Goal: Task Accomplishment & Management: Manage account settings

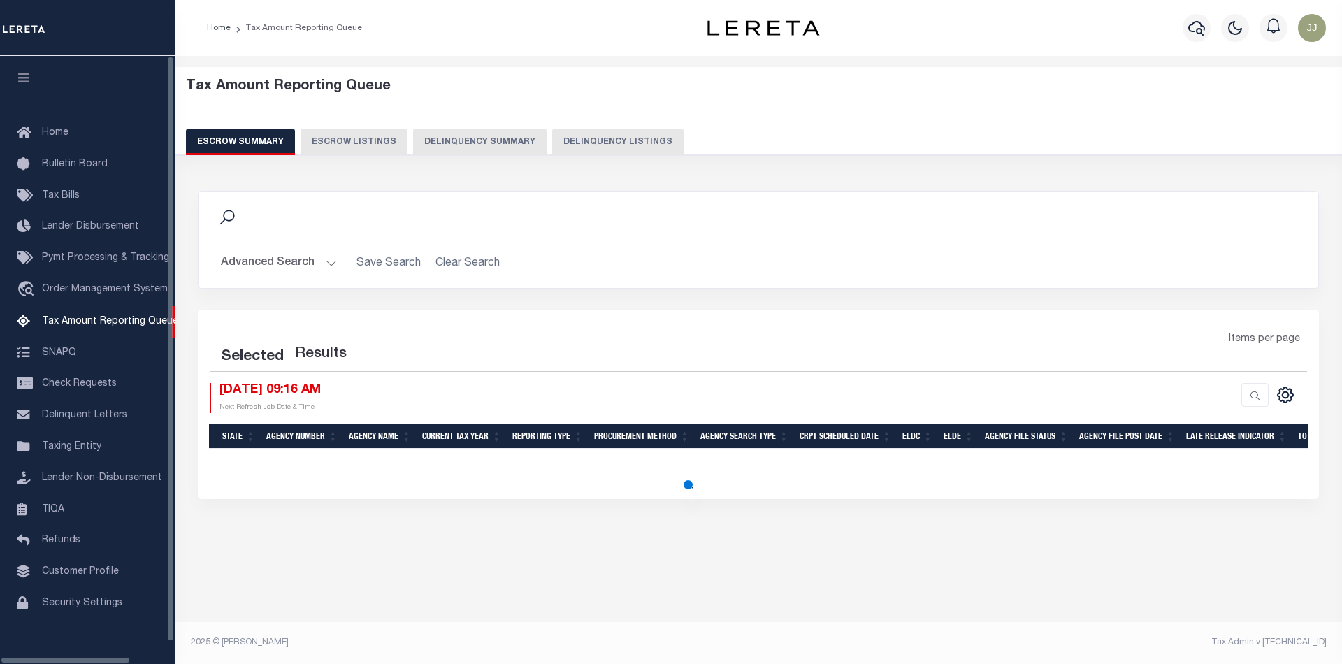
click at [602, 150] on button "Delinquency Listings" at bounding box center [617, 142] width 131 height 27
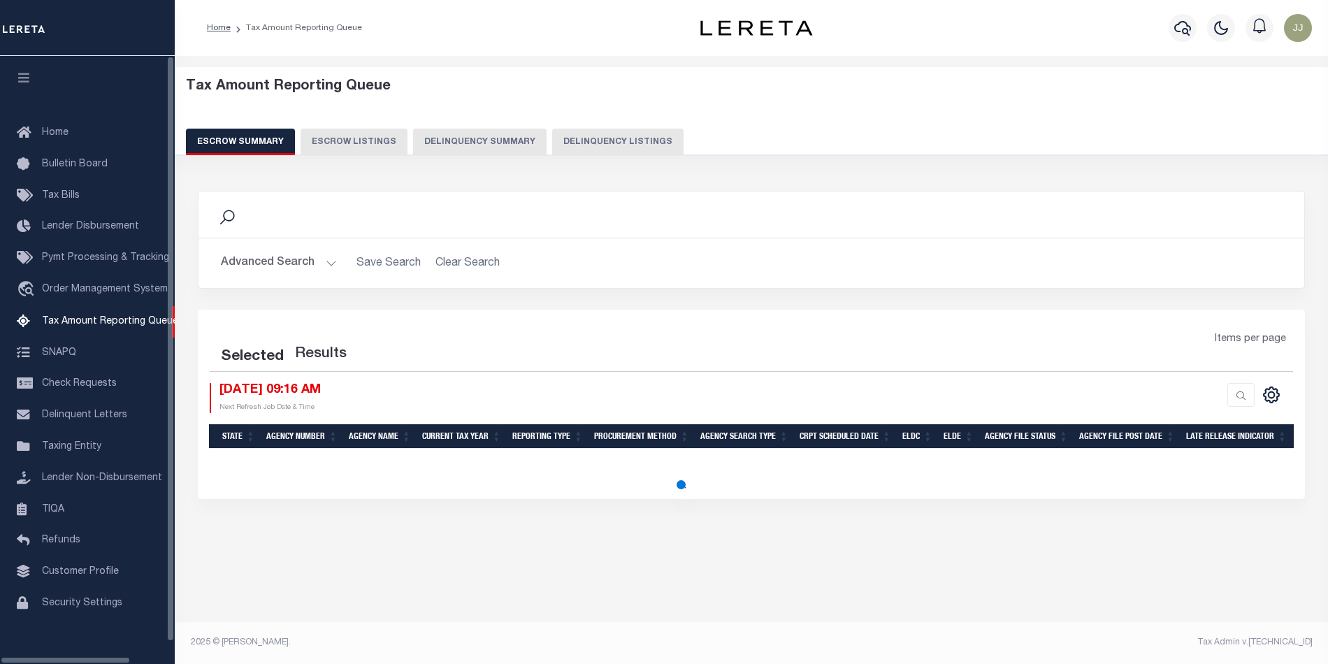
select select "MI"
select select "100"
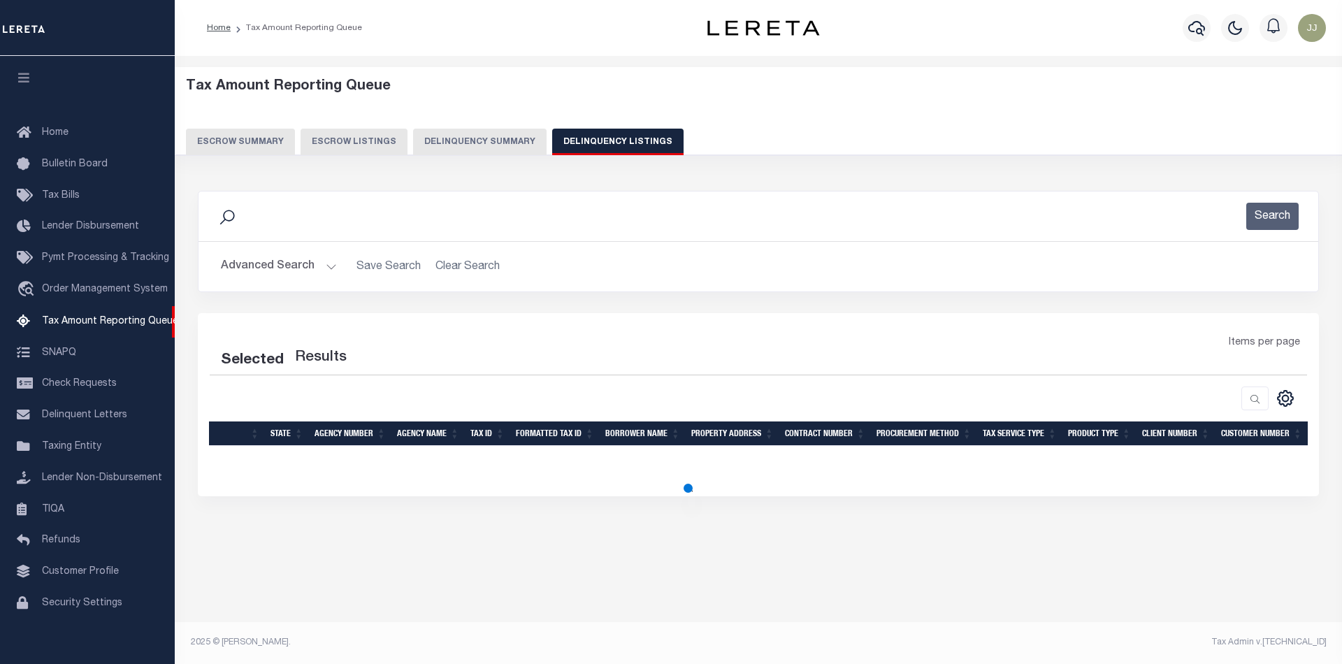
select select "100"
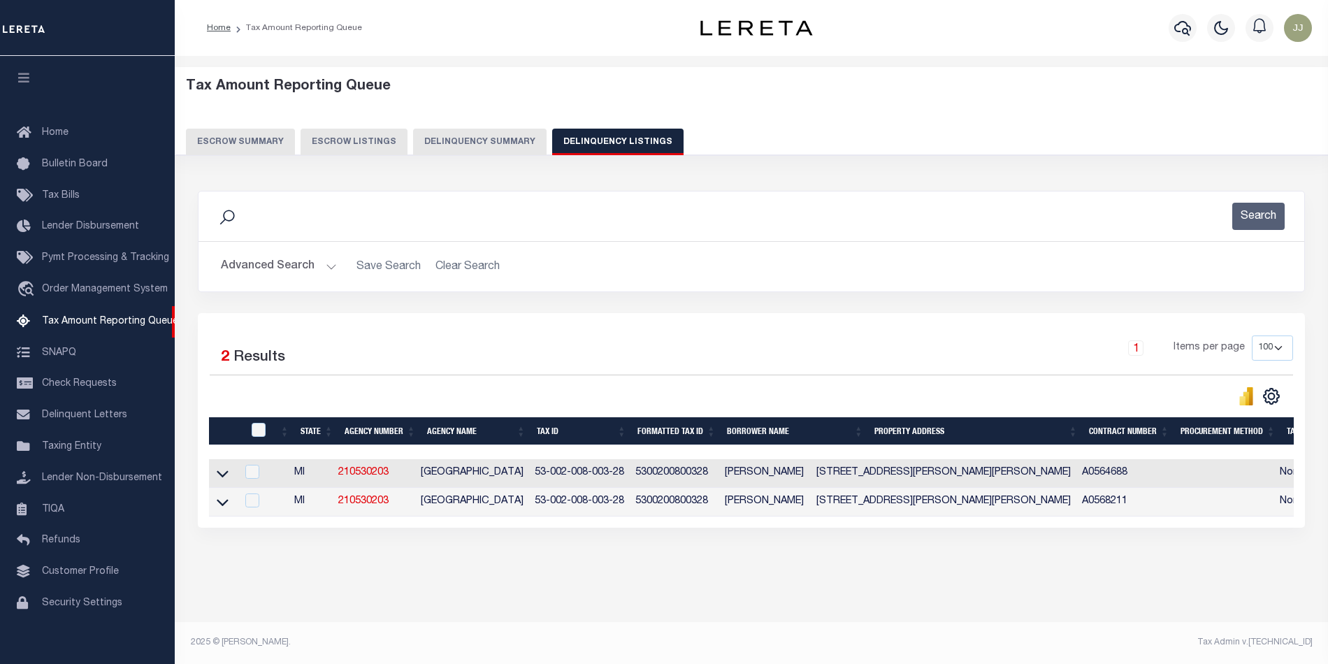
click at [300, 266] on button "Advanced Search" at bounding box center [279, 266] width 116 height 27
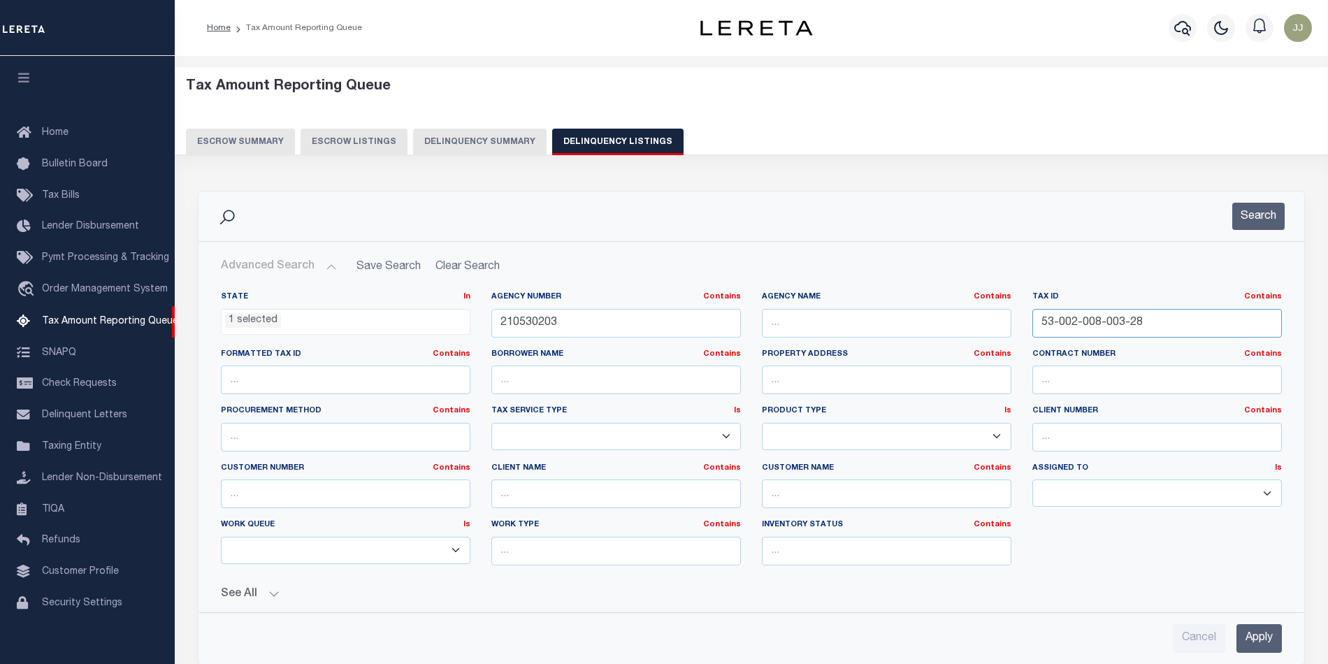
drag, startPoint x: 1105, startPoint y: 324, endPoint x: 990, endPoint y: 334, distance: 115.7
click at [990, 334] on div "State In In AK AL AR AZ CA CO CT DC DE FL GA GU HI IA ID IL IN KS KY LA MA MD M…" at bounding box center [751, 433] width 1082 height 285
paste input "L32-0001-0003-0-0154-00"
type input "L32-0001-0003-0-0154-00"
drag, startPoint x: 591, startPoint y: 322, endPoint x: 458, endPoint y: 319, distance: 132.1
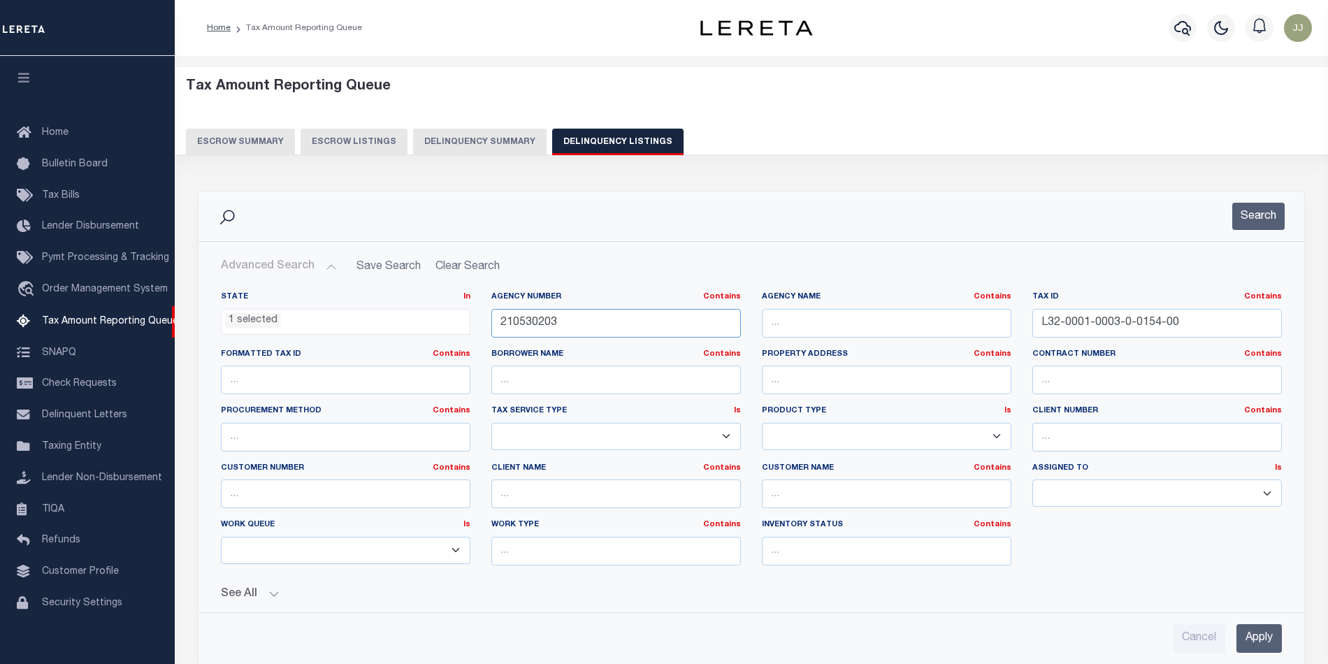
click at [458, 319] on div "State In In AK AL AR AZ CA CO CT DC DE FL GA GU HI IA ID IL IN KS KY LA MA MD M…" at bounding box center [751, 433] width 1082 height 285
paste input "340290000"
type input "340290000"
click at [250, 321] on li "1 selected" at bounding box center [253, 320] width 56 height 15
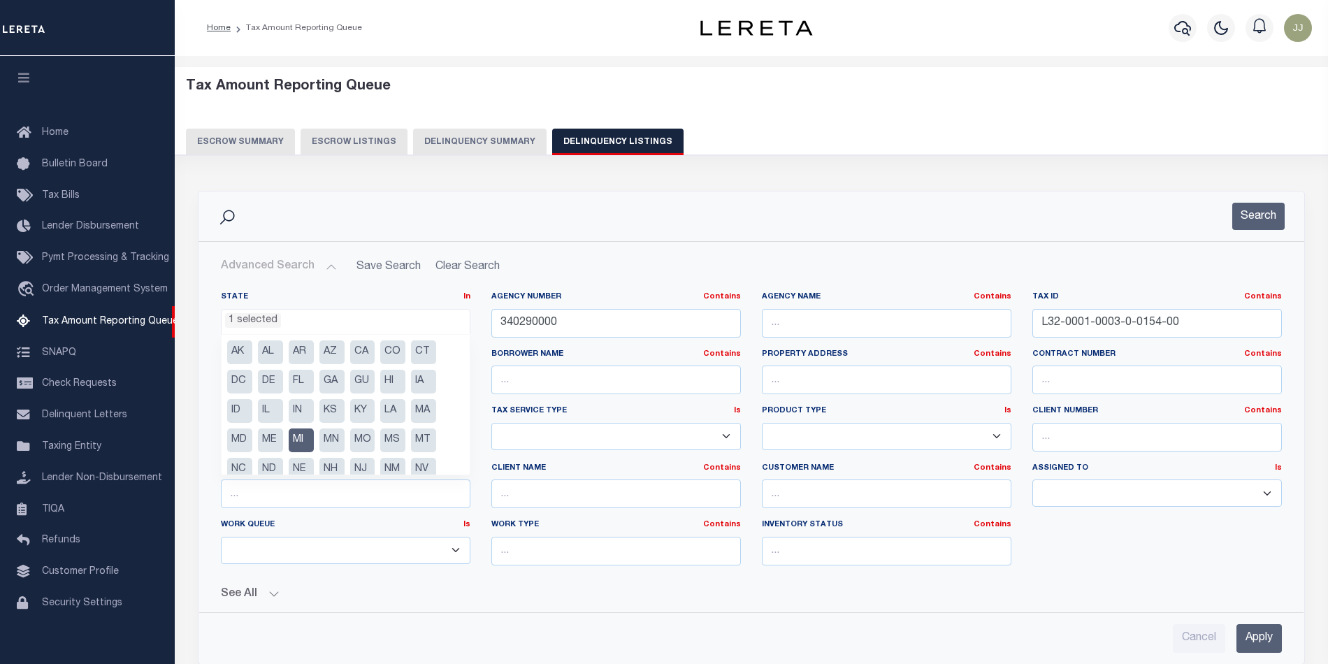
click at [297, 437] on li "MI" at bounding box center [301, 440] width 25 height 24
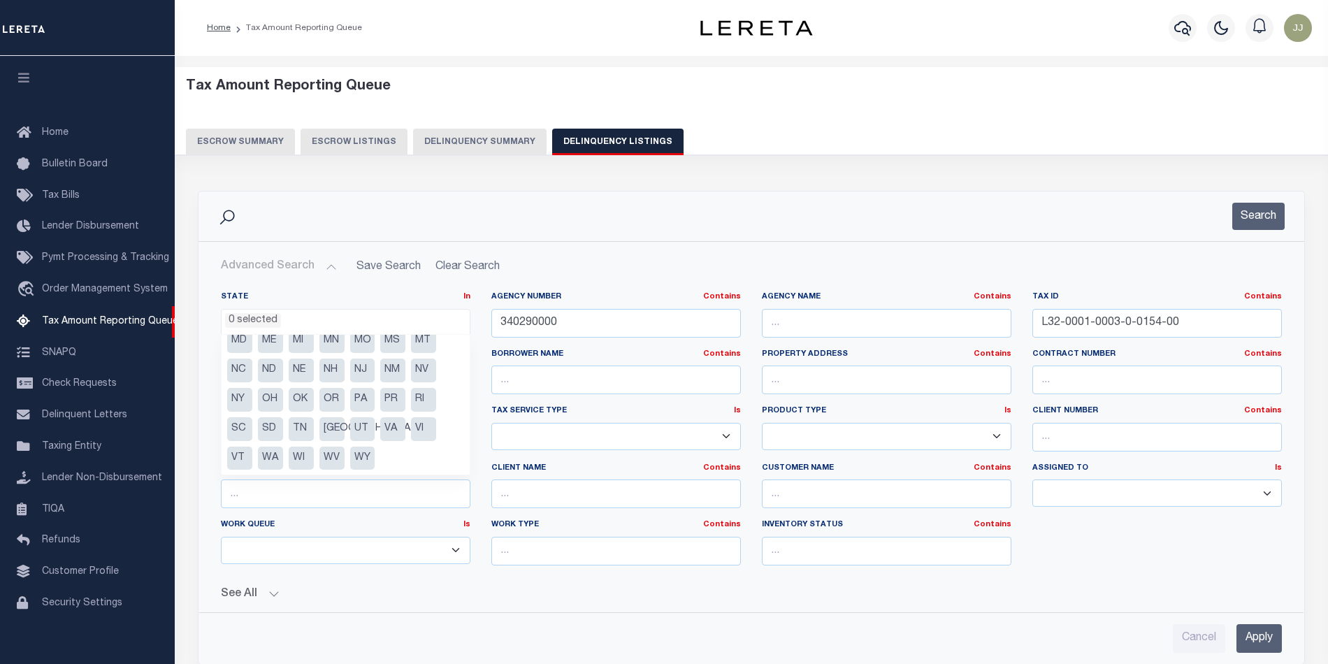
click at [277, 396] on li "OH" at bounding box center [270, 400] width 25 height 24
select select "OH"
click at [1005, 239] on div "Search" at bounding box center [751, 216] width 1106 height 50
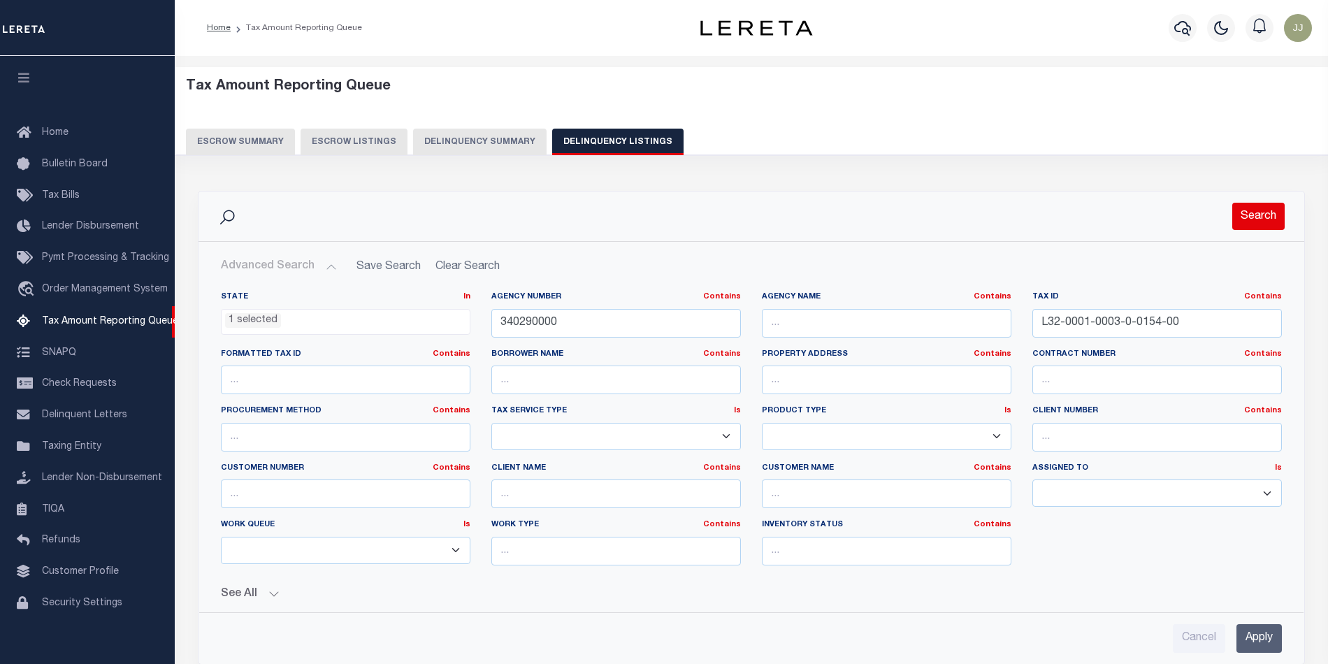
click at [1282, 208] on button "Search" at bounding box center [1258, 216] width 52 height 27
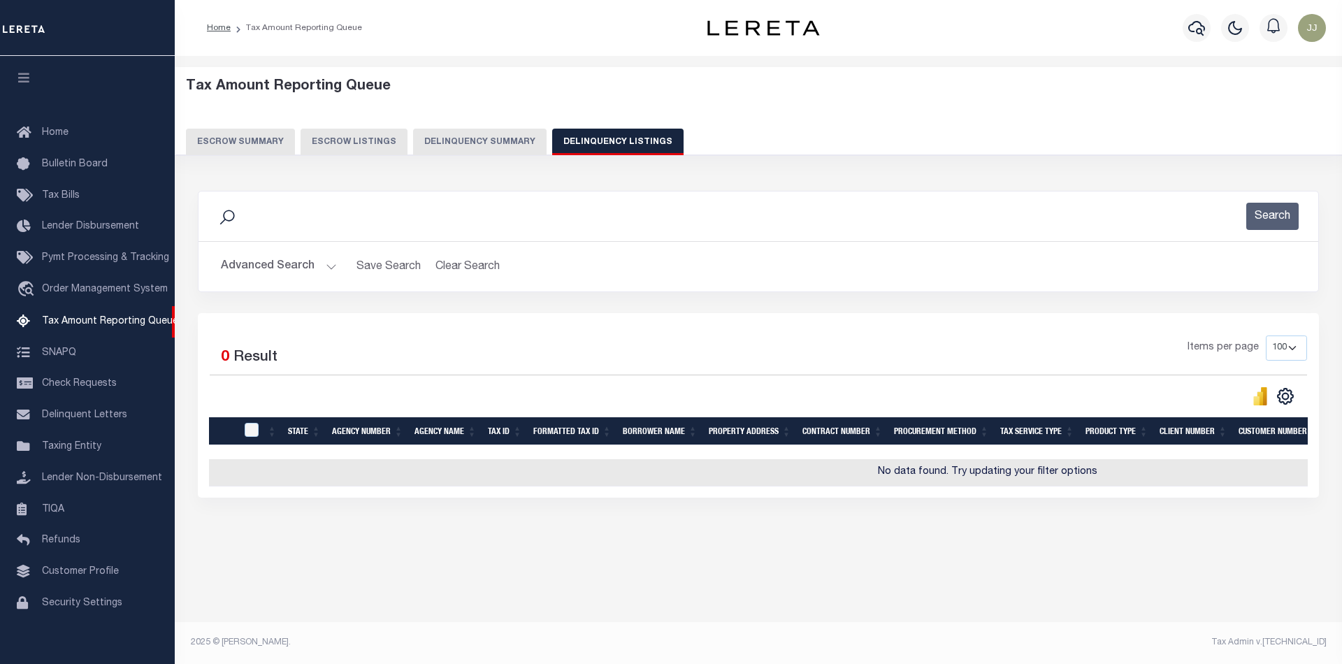
click at [292, 261] on button "Advanced Search" at bounding box center [279, 266] width 116 height 27
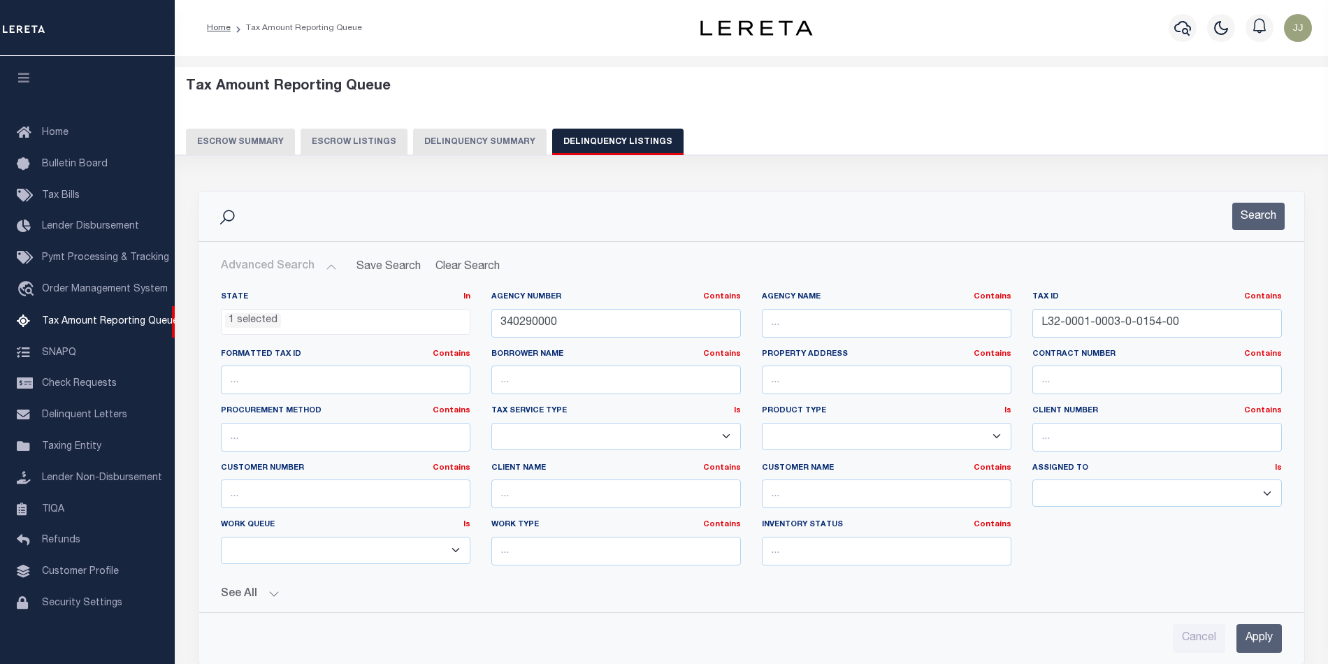
click at [261, 327] on li "1 selected" at bounding box center [253, 320] width 56 height 15
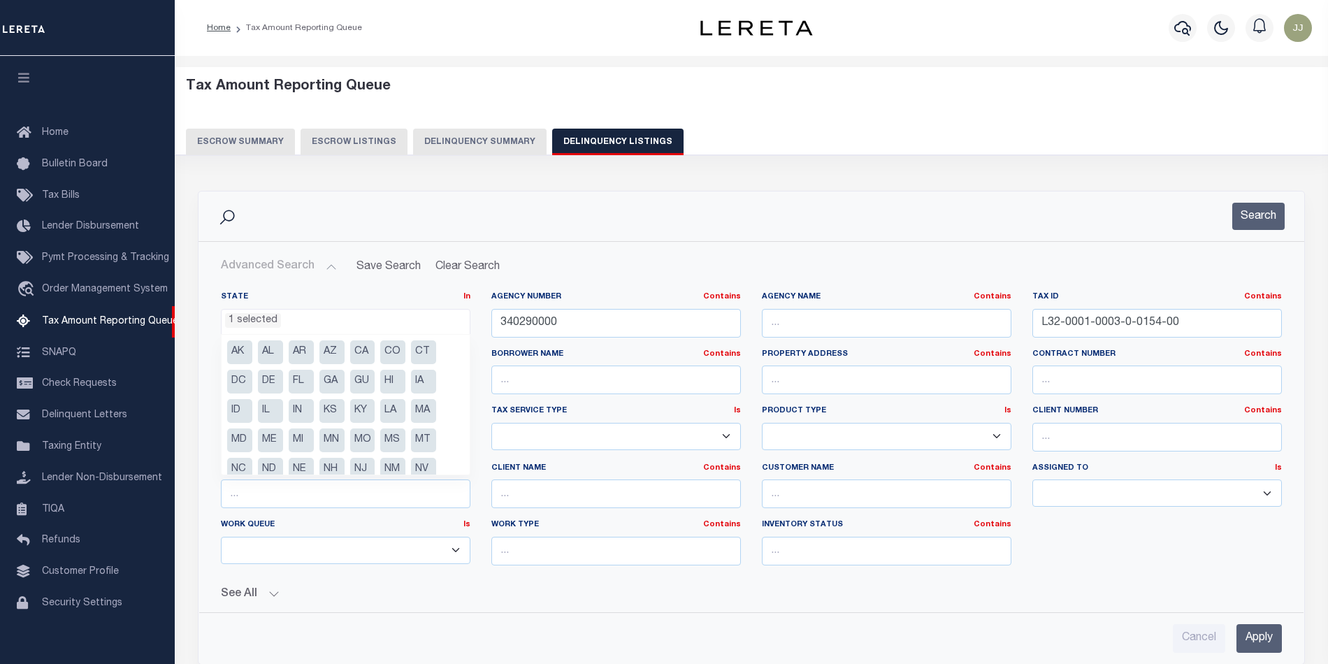
scroll to position [71, 0]
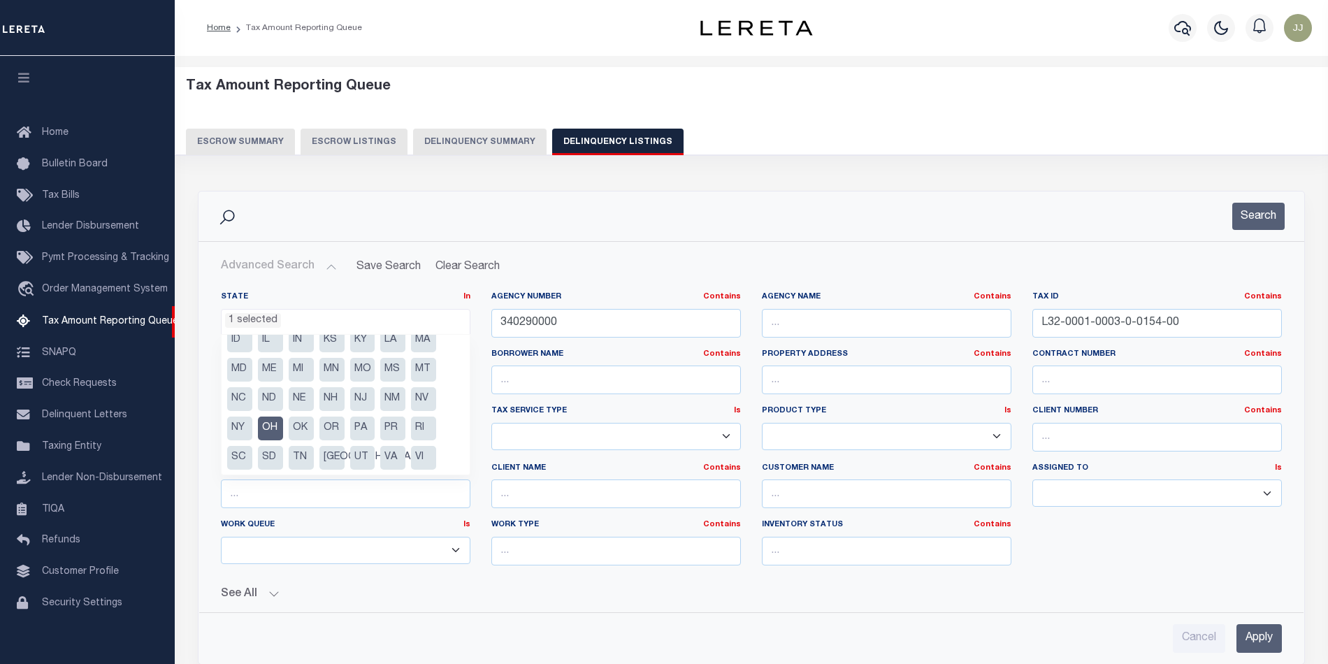
click at [895, 228] on div "Search" at bounding box center [751, 216] width 1083 height 27
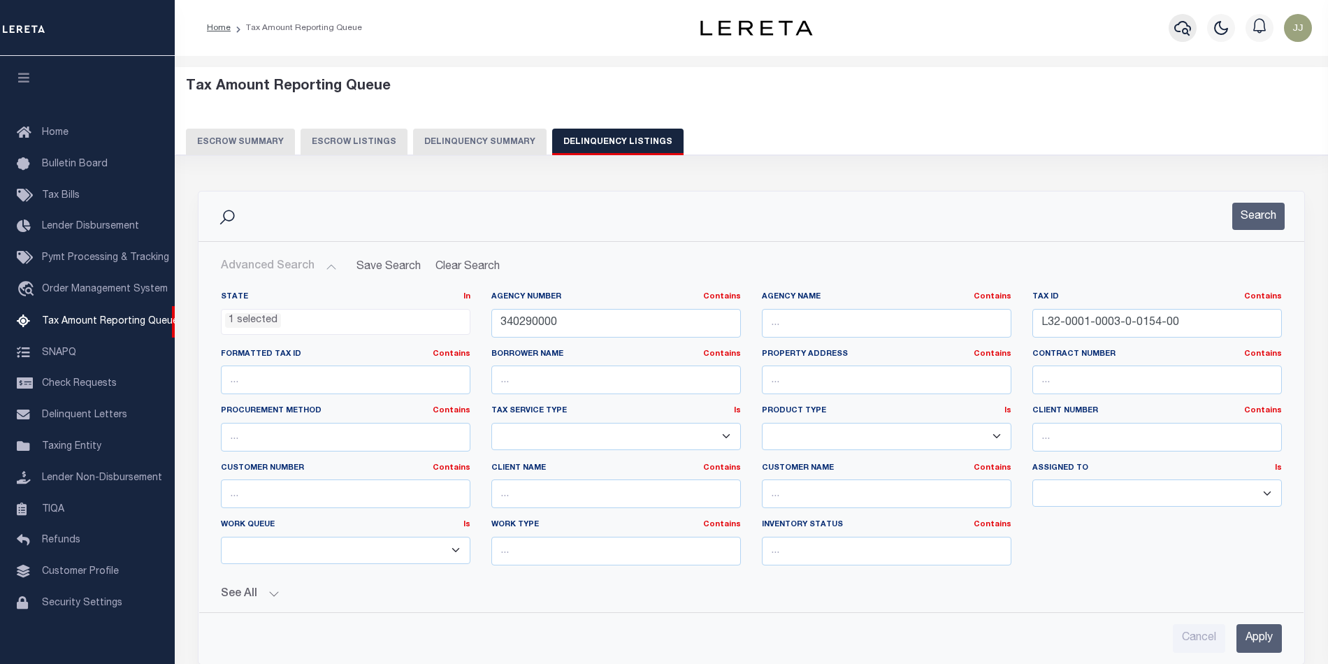
click at [1187, 23] on icon "button" at bounding box center [1182, 28] width 17 height 17
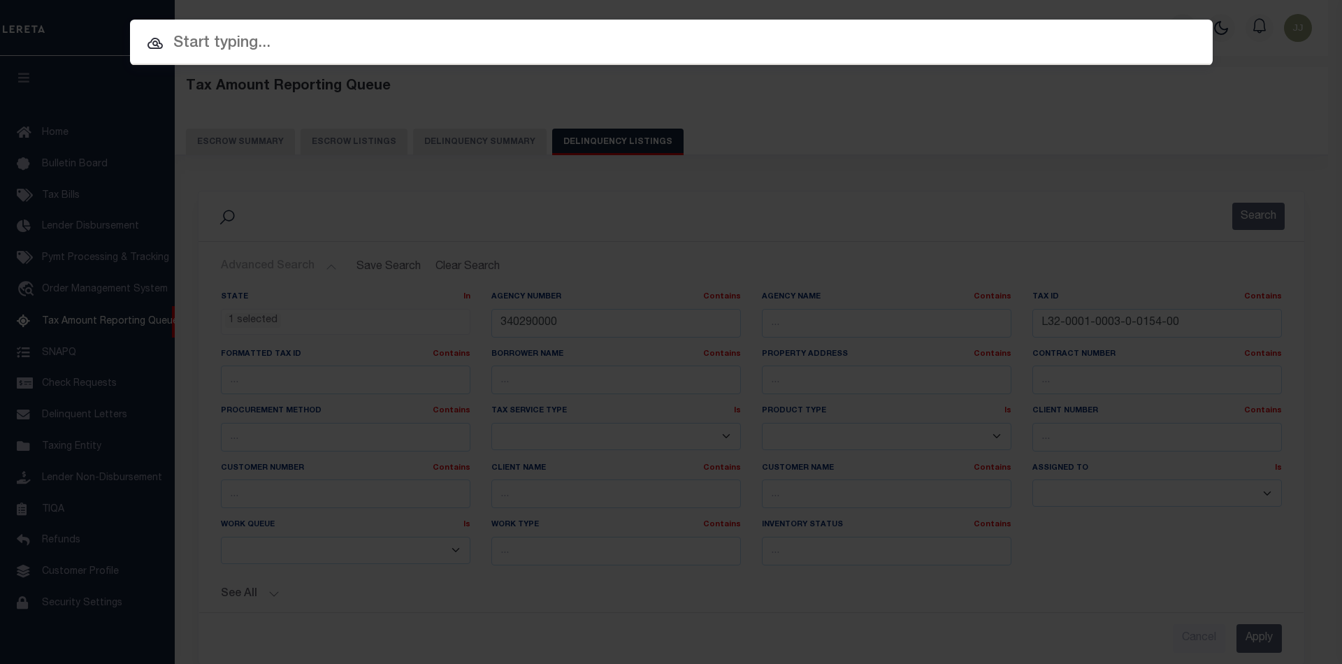
paste input "10603316"
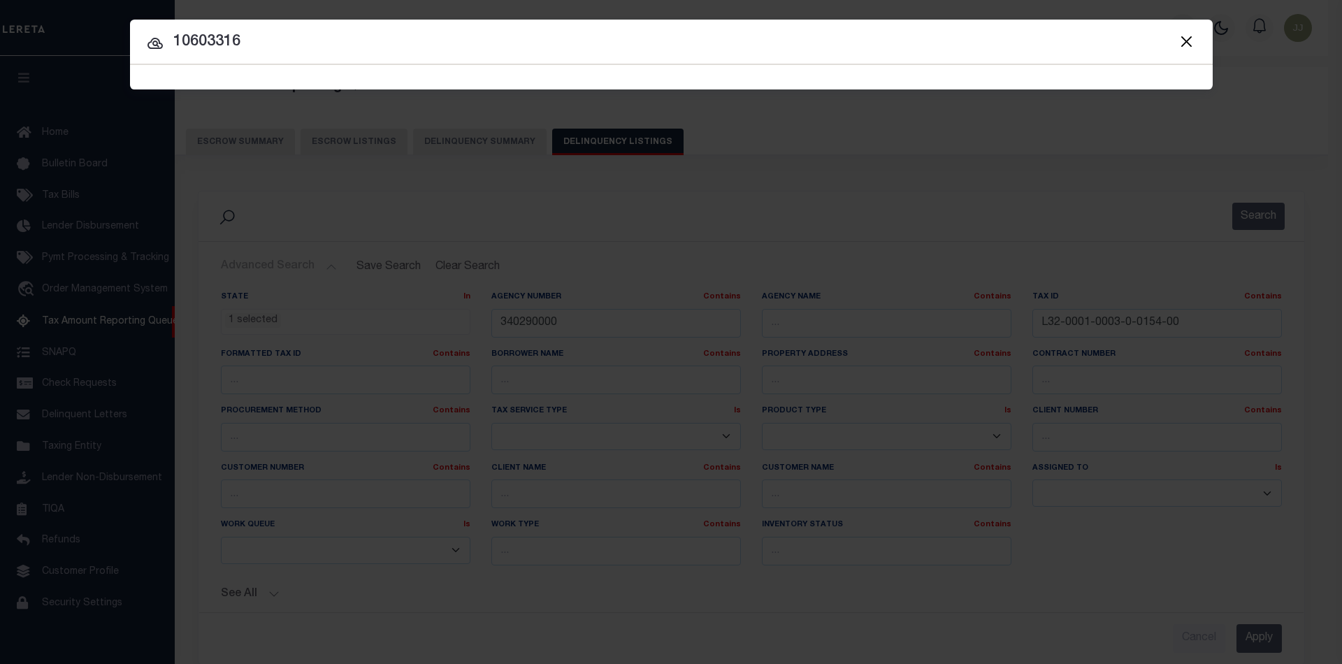
type input "10603316"
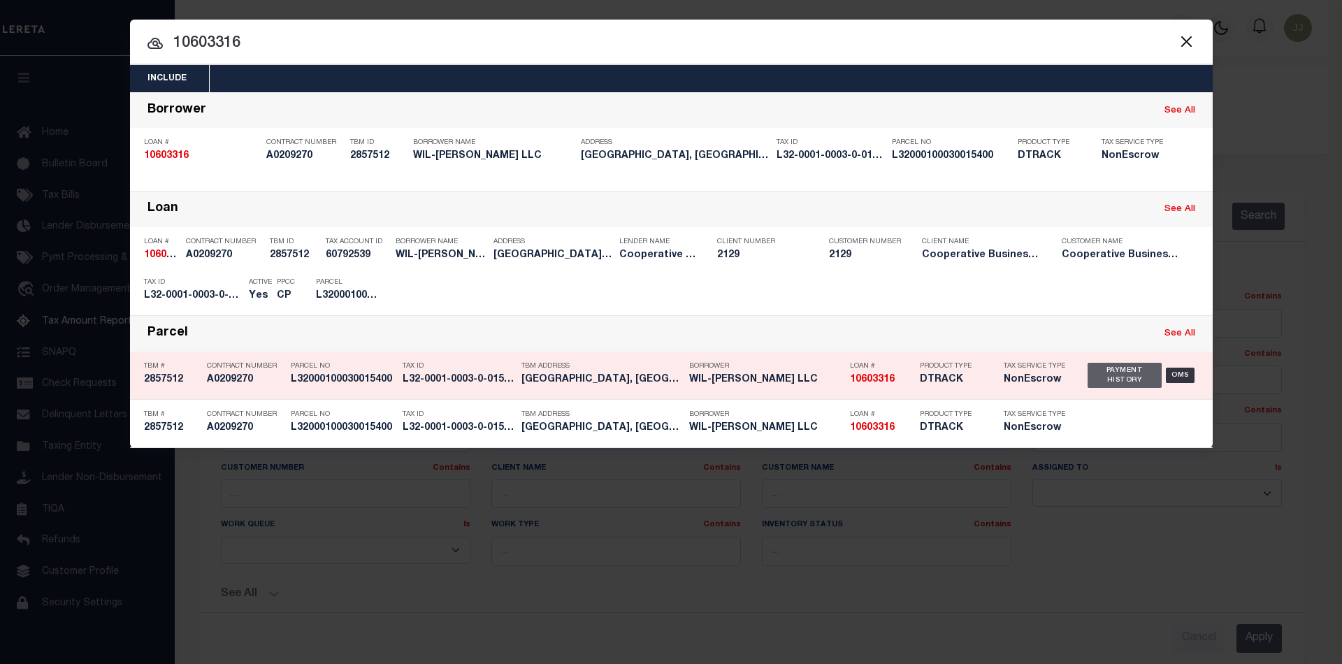
click at [1119, 370] on div "Payment History" at bounding box center [1124, 375] width 75 height 25
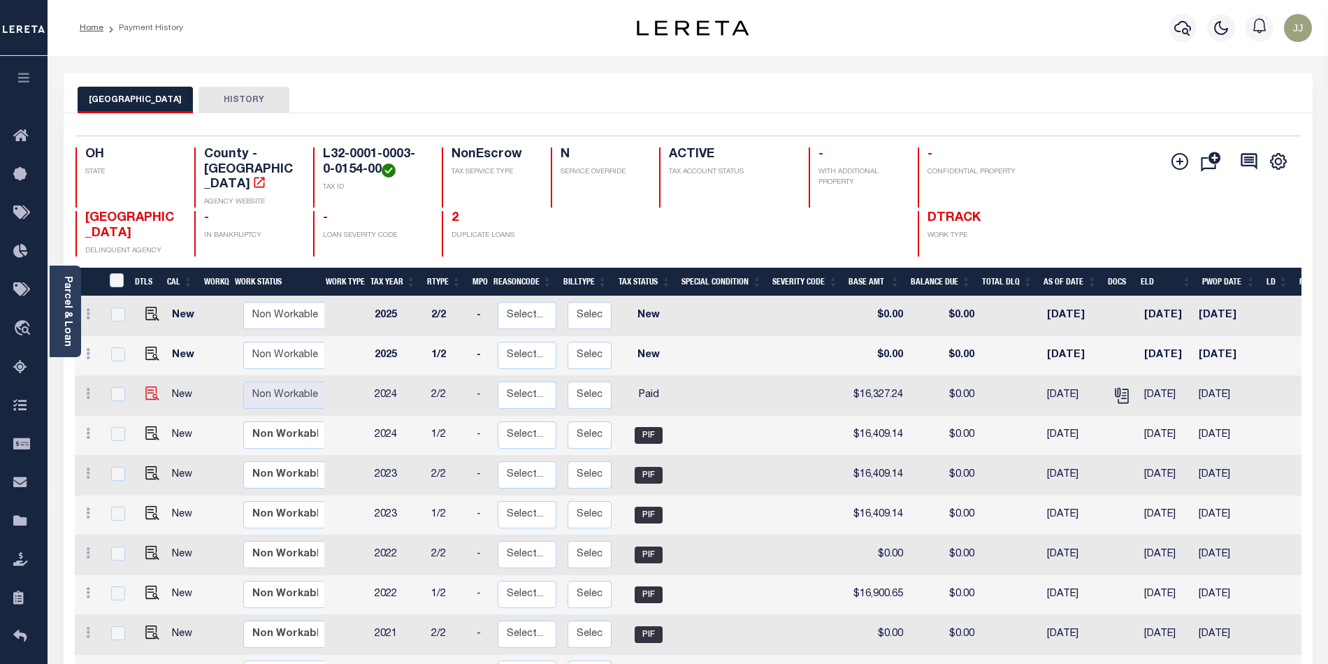
click at [145, 386] on img at bounding box center [152, 393] width 14 height 14
checkbox input "true"
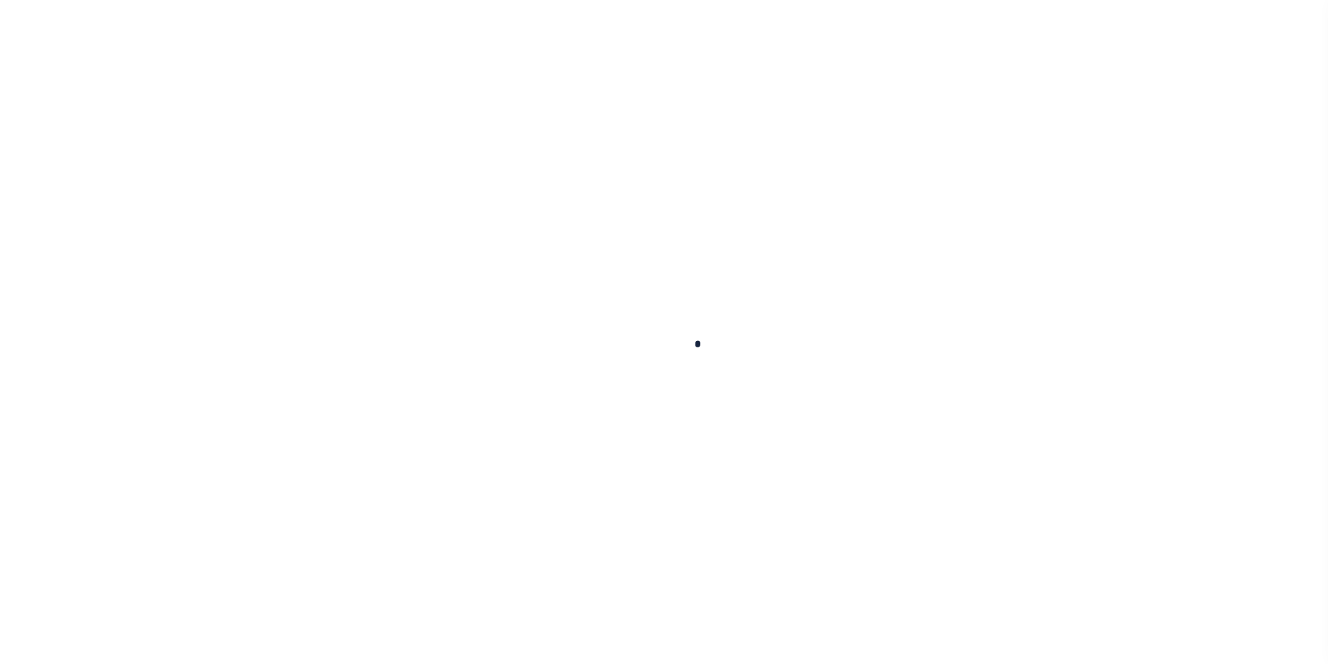
type input "[DATE]"
select select "PYD"
type input "$16,327.24"
type input "$0"
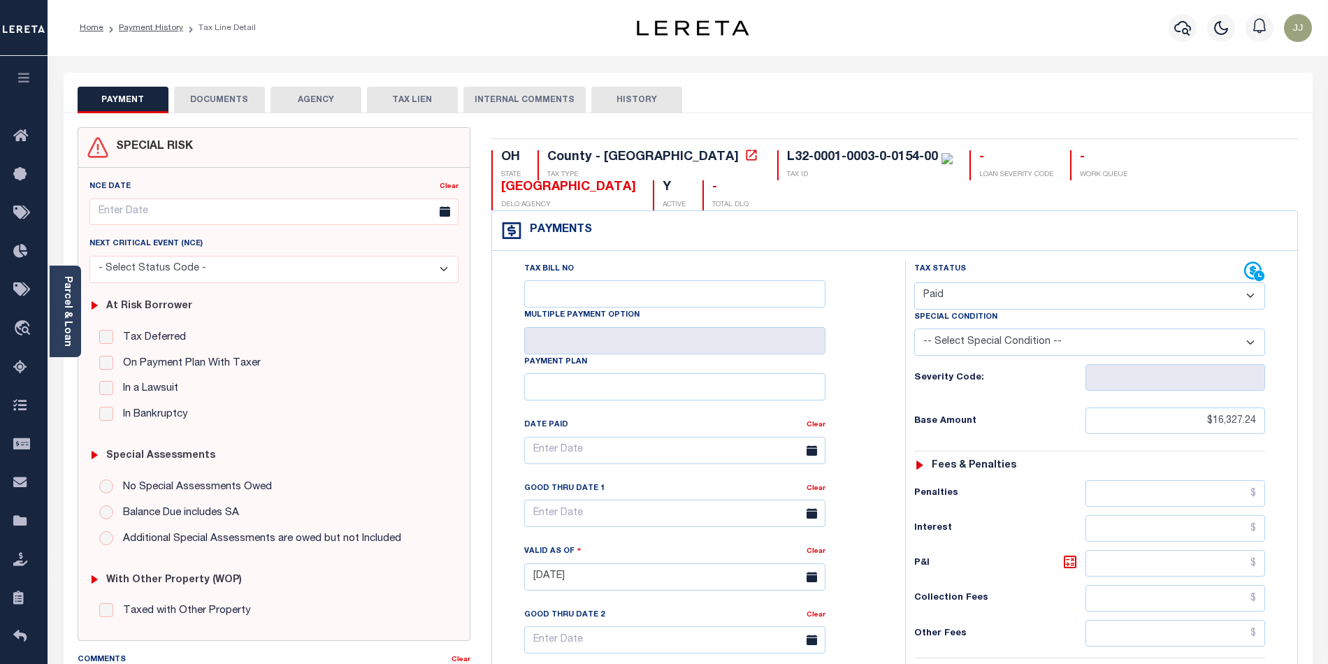
scroll to position [382, 0]
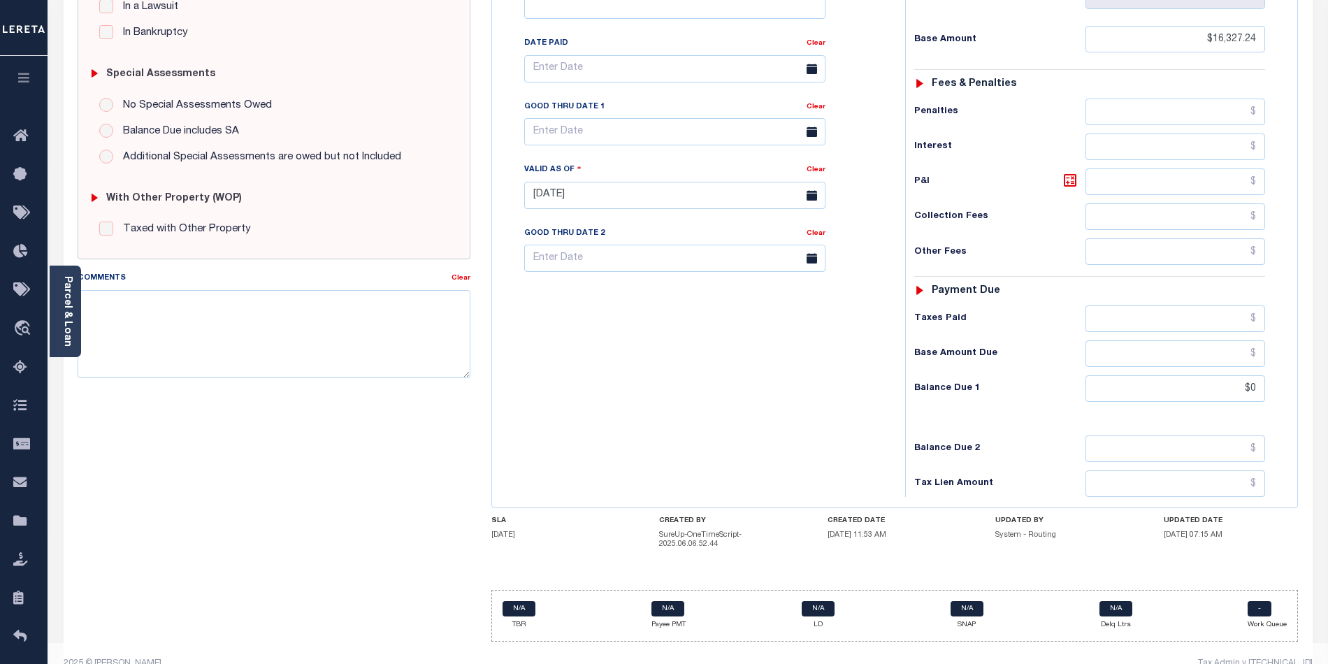
click at [716, 379] on div "Tax Bill No Multiple Payment Option Payment Plan Clear" at bounding box center [694, 188] width 399 height 617
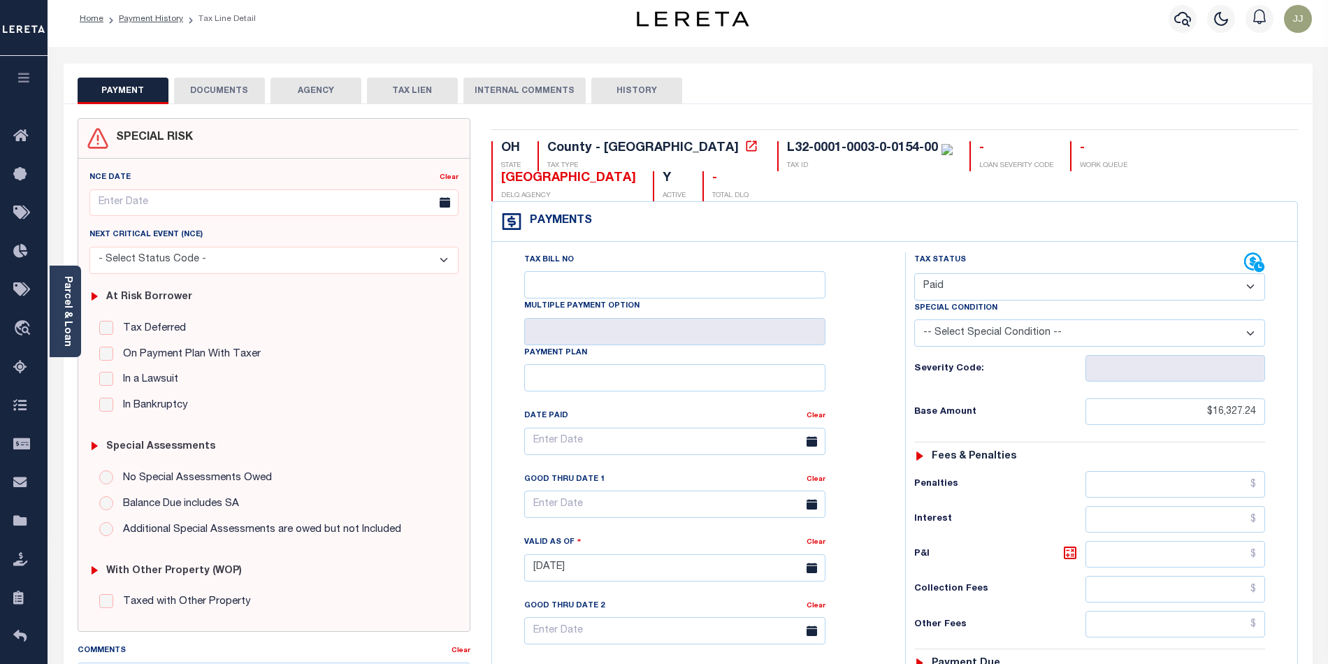
scroll to position [0, 0]
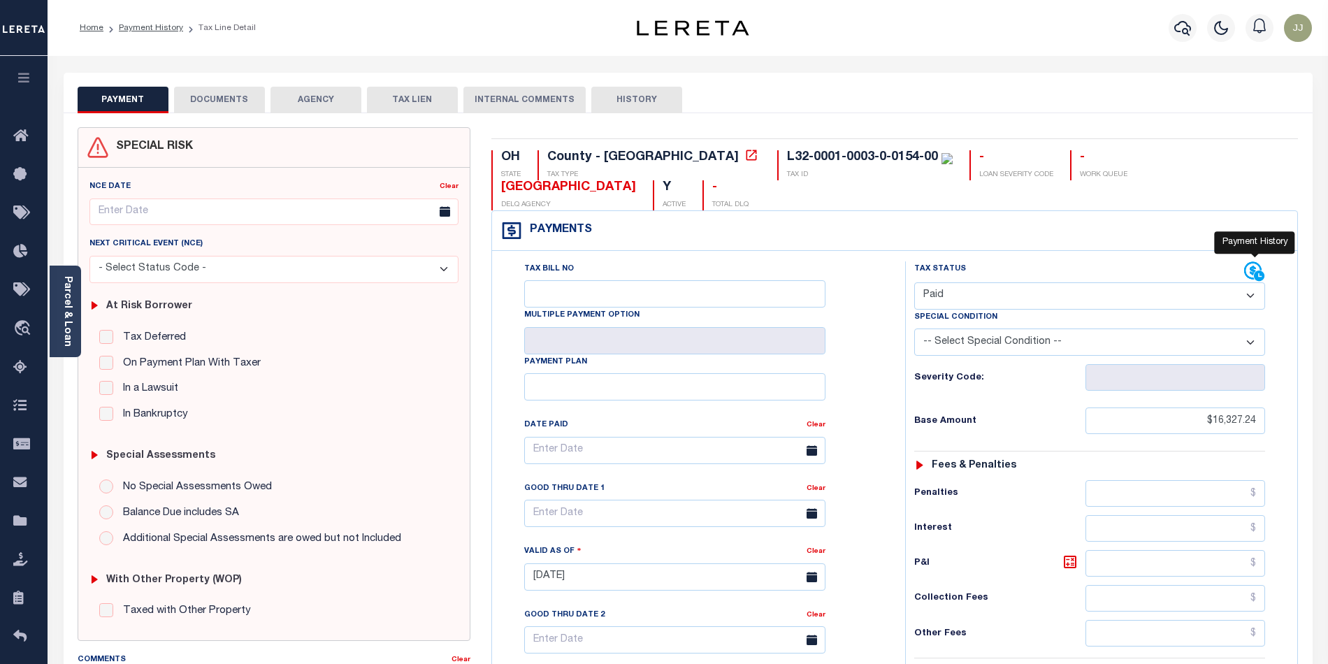
click at [1247, 261] on icon at bounding box center [1254, 271] width 21 height 21
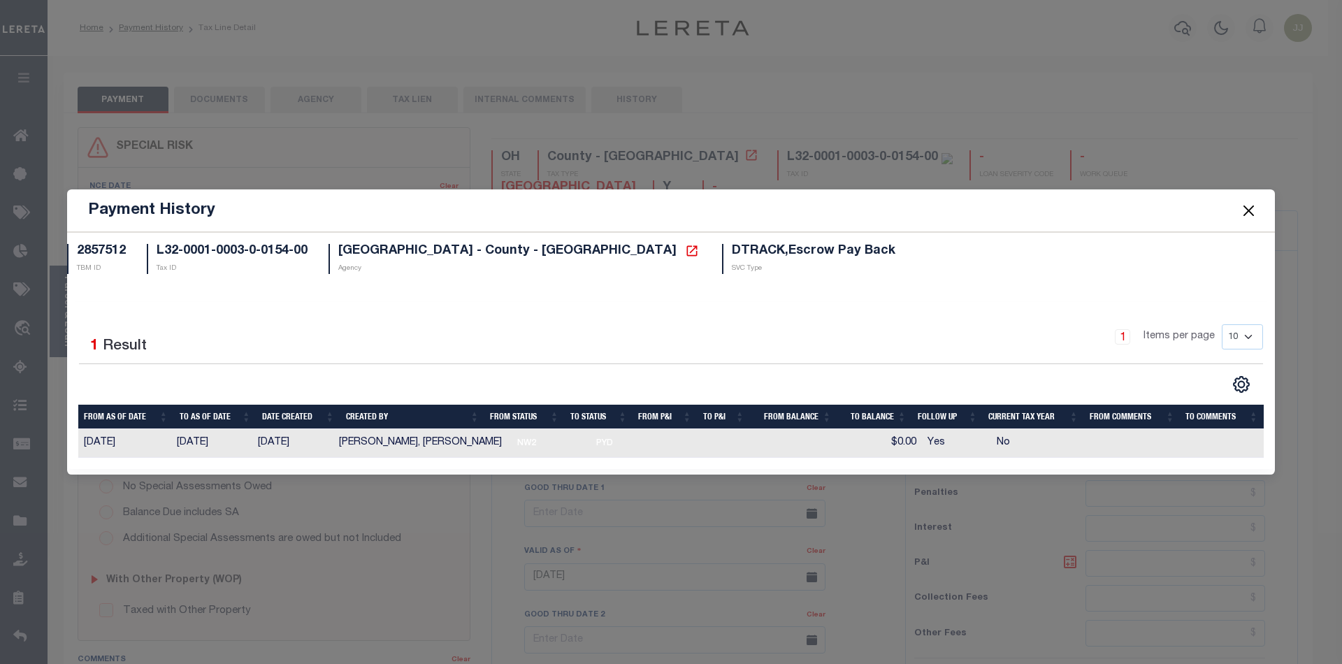
click at [1244, 214] on button "Close" at bounding box center [1249, 210] width 18 height 18
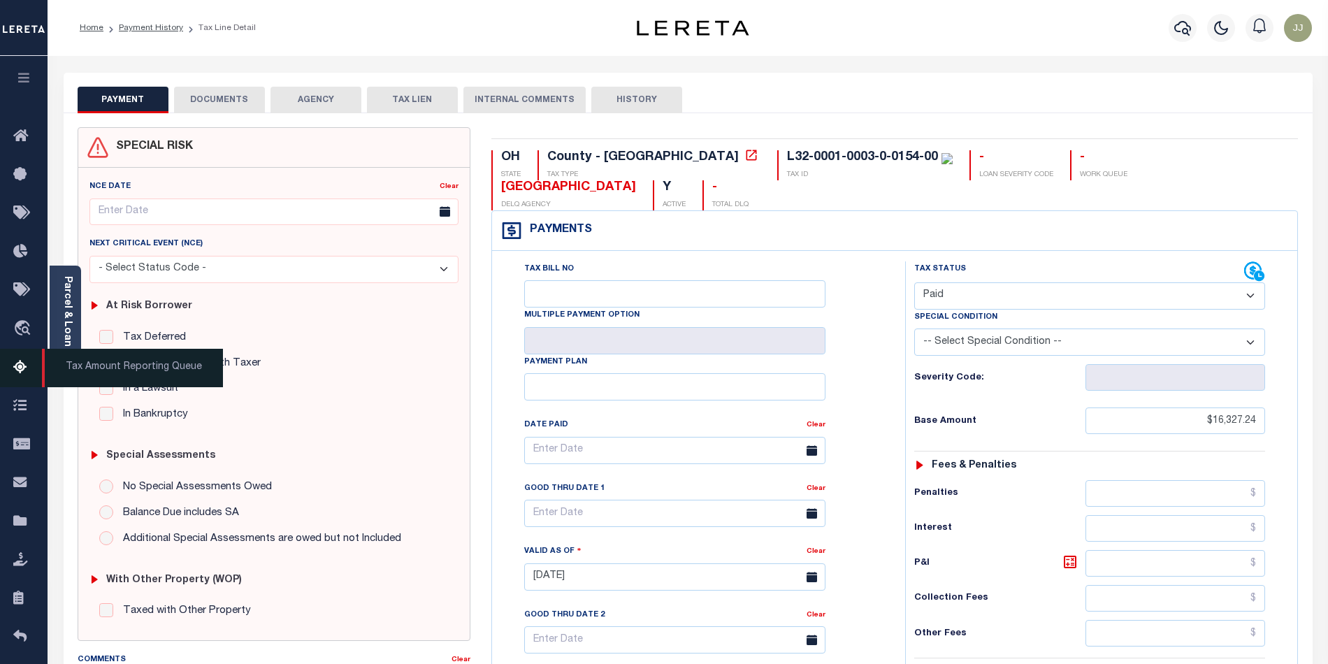
click at [23, 370] on icon at bounding box center [24, 367] width 22 height 17
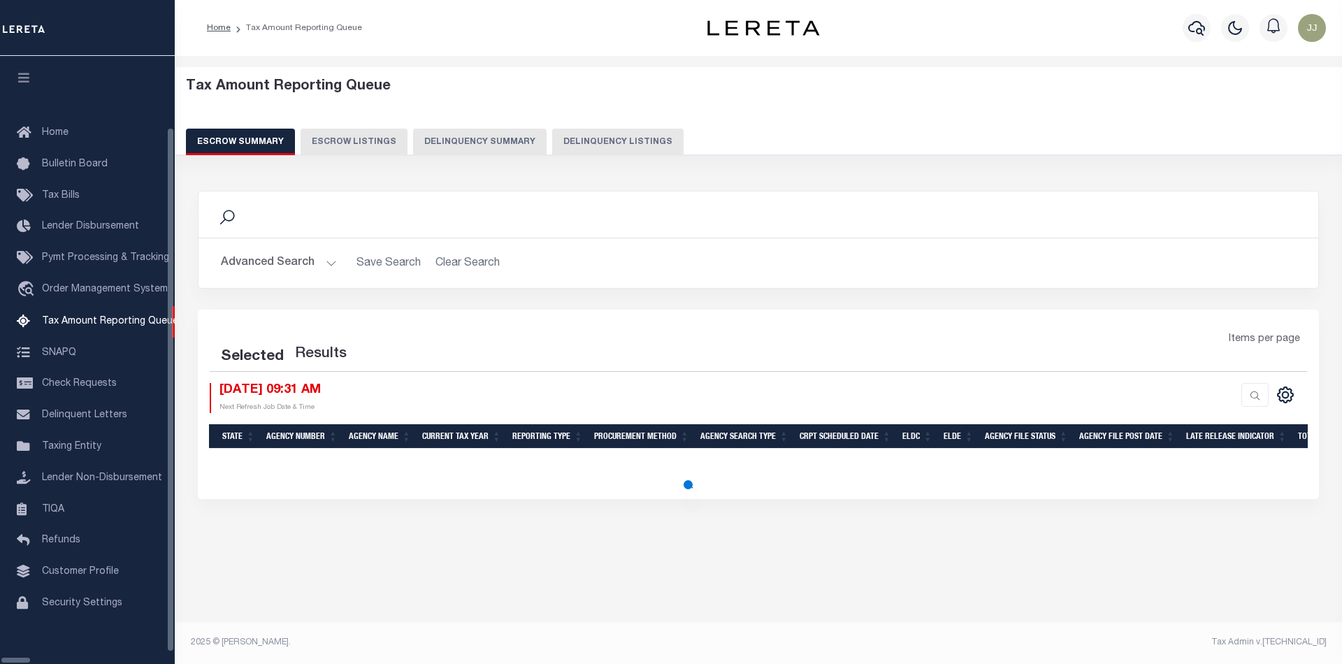
select select "100"
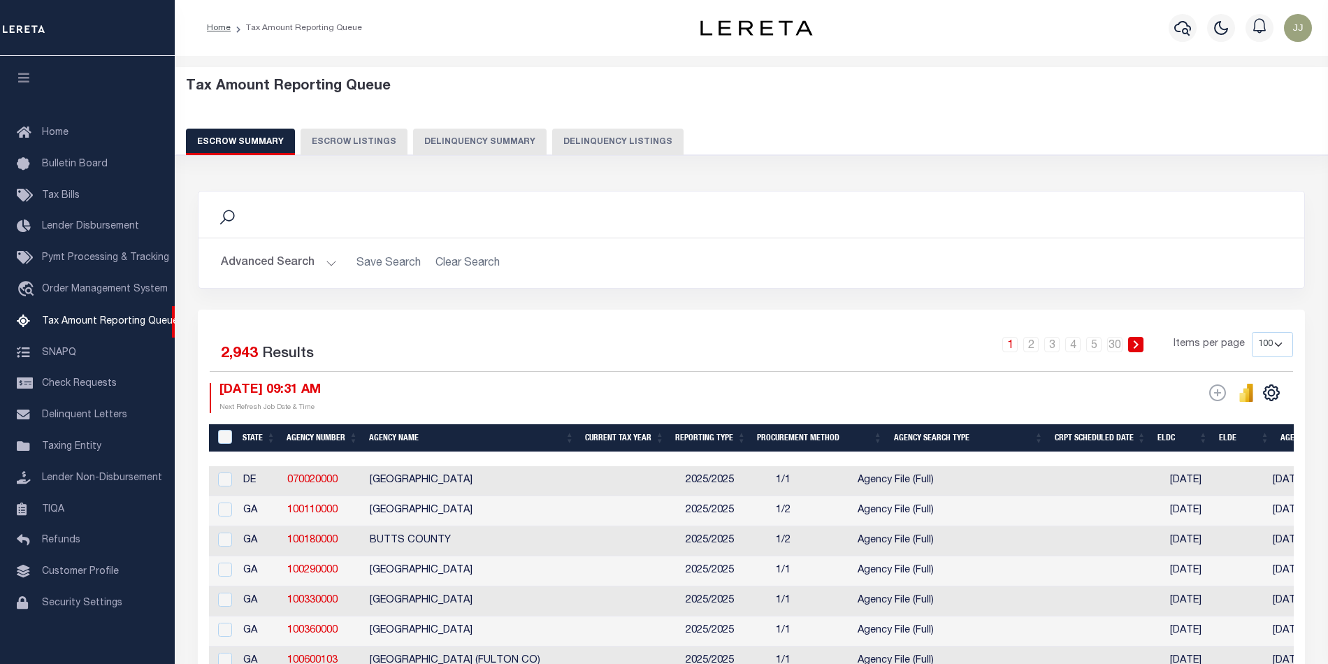
click at [573, 158] on div "Tax Amount Reporting Queue Escrow Summary Escrow Listings Delinquency Summary" at bounding box center [751, 122] width 1180 height 110
click at [604, 138] on button "Delinquency Listings" at bounding box center [617, 142] width 131 height 27
select select "OH"
select select "100"
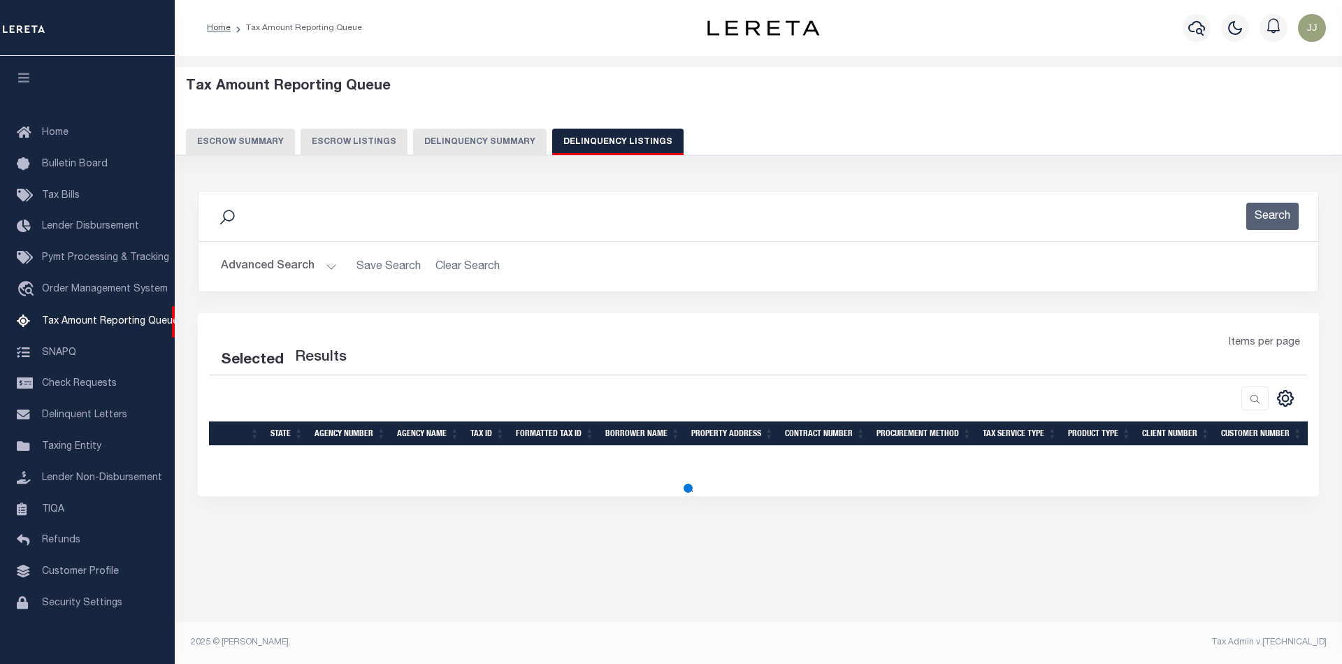
select select "100"
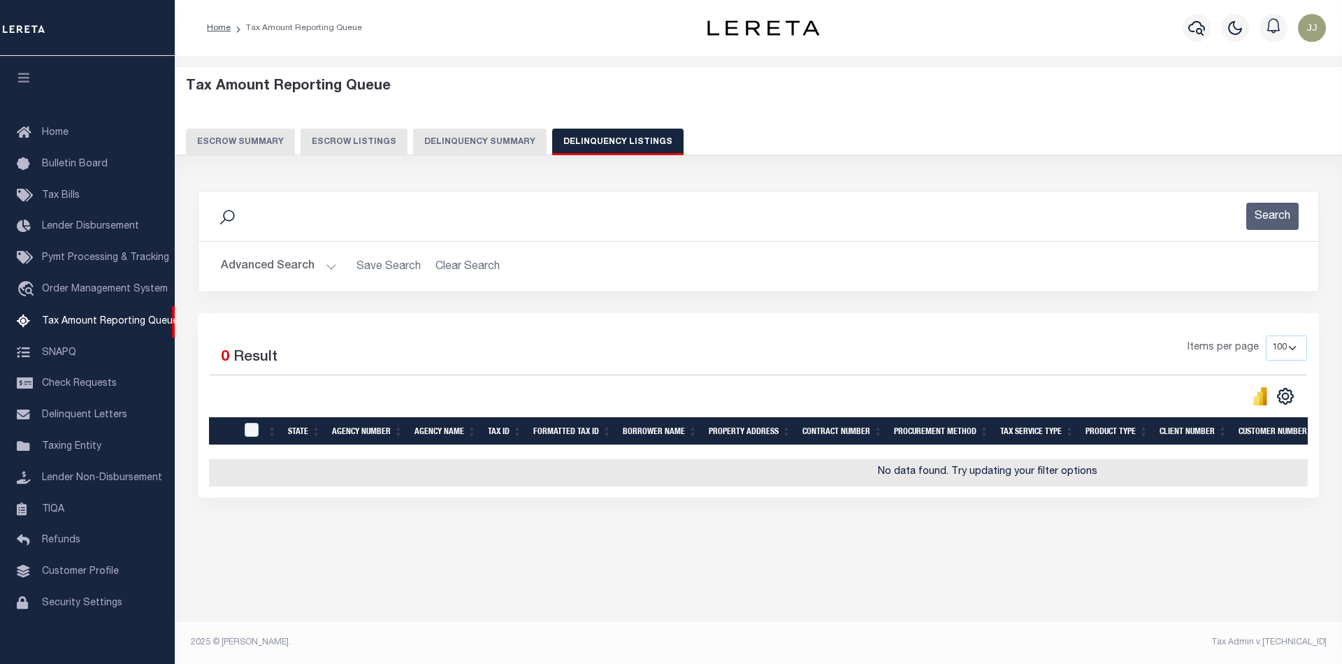
click at [307, 269] on button "Advanced Search" at bounding box center [279, 266] width 116 height 27
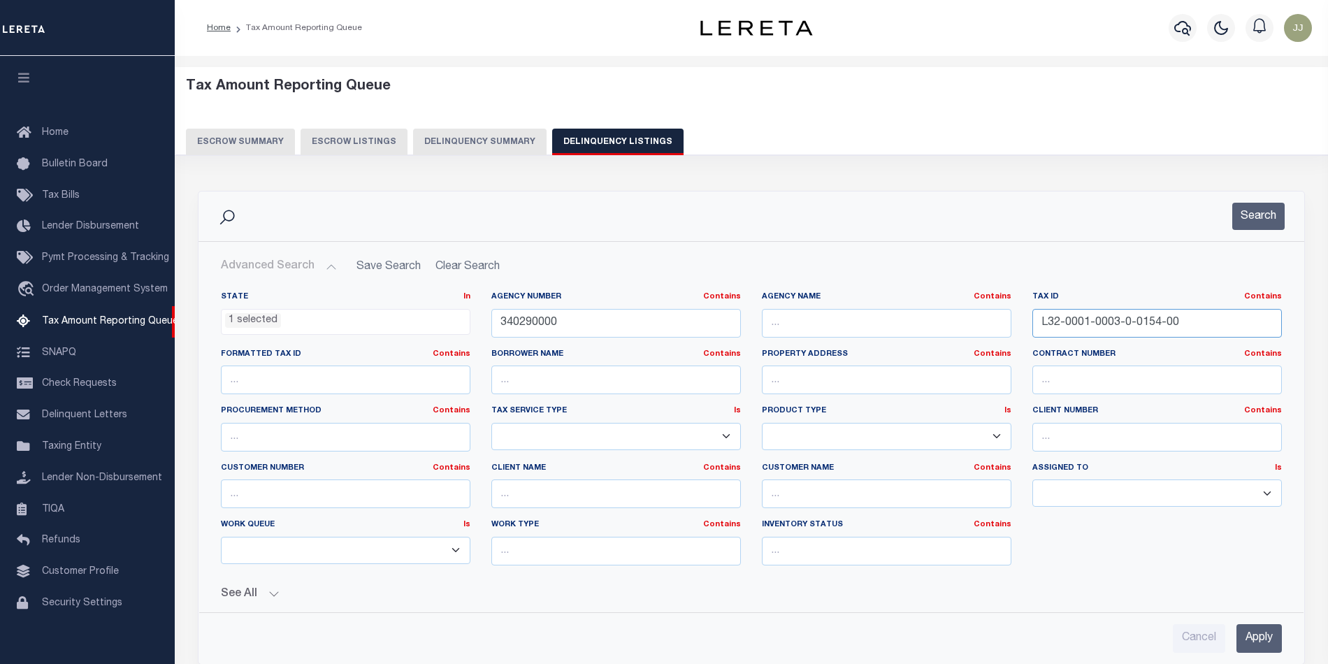
drag, startPoint x: 1205, startPoint y: 333, endPoint x: 1004, endPoint y: 331, distance: 202.0
click at [1004, 331] on div "State In In AK AL AR AZ CA CO CT DC DE FL GA GU HI IA ID IL IN KS KY LA MA MD M…" at bounding box center [751, 433] width 1082 height 285
paste input "010084212"
type input "01008421200"
drag, startPoint x: 523, startPoint y: 322, endPoint x: 492, endPoint y: 324, distance: 30.8
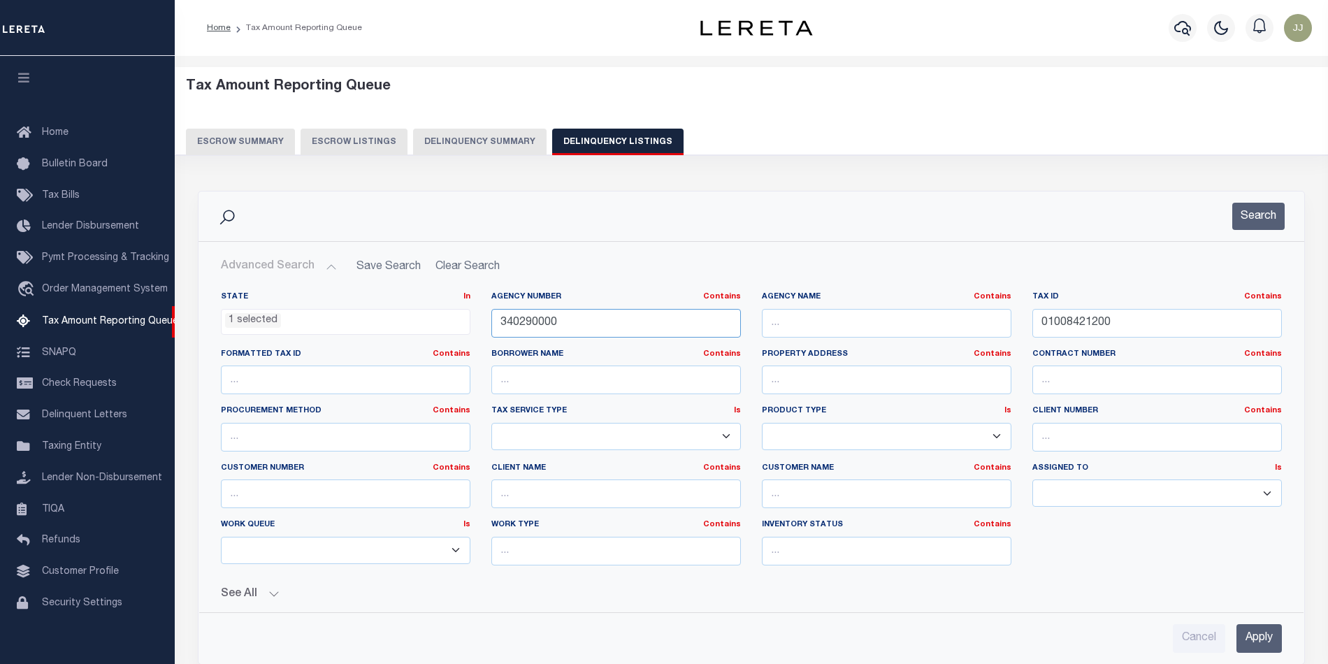
click at [492, 324] on input "340290000" at bounding box center [615, 323] width 249 height 29
paste input "5"
type input "340250000"
click at [1270, 215] on button "Search" at bounding box center [1258, 216] width 52 height 27
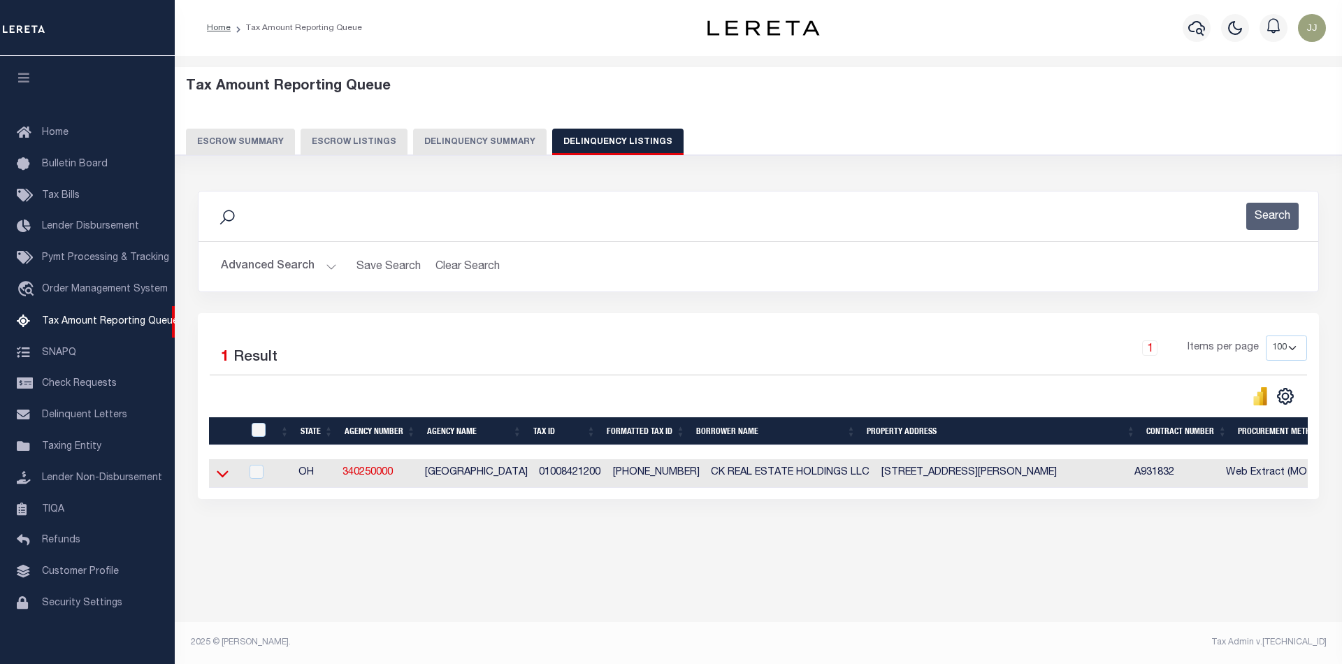
click at [225, 479] on icon at bounding box center [223, 473] width 12 height 15
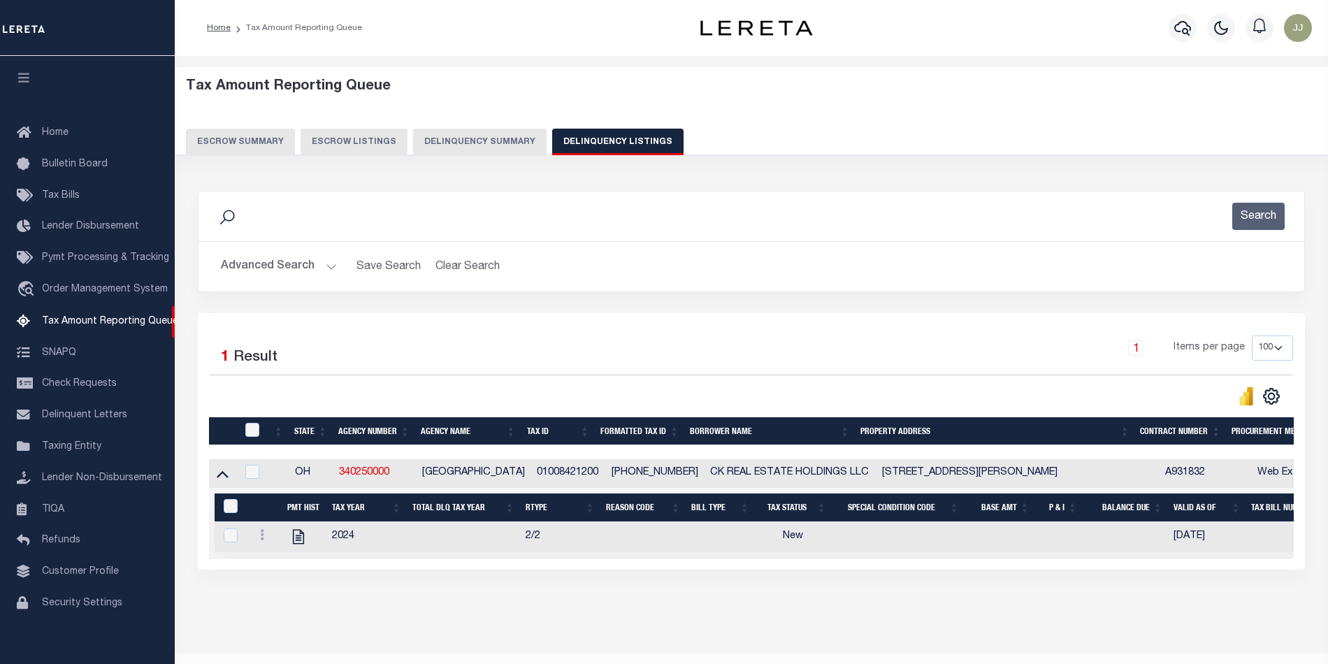
scroll to position [37, 0]
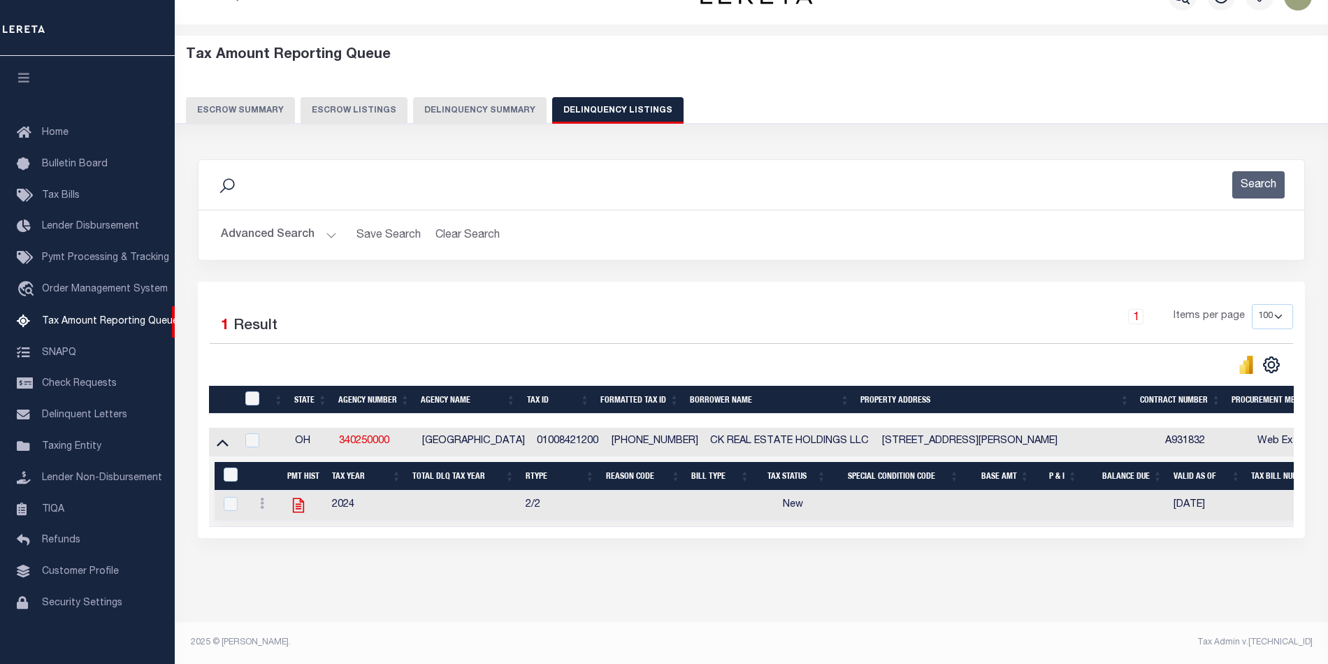
click at [297, 502] on icon at bounding box center [298, 505] width 18 height 18
checkbox input "true"
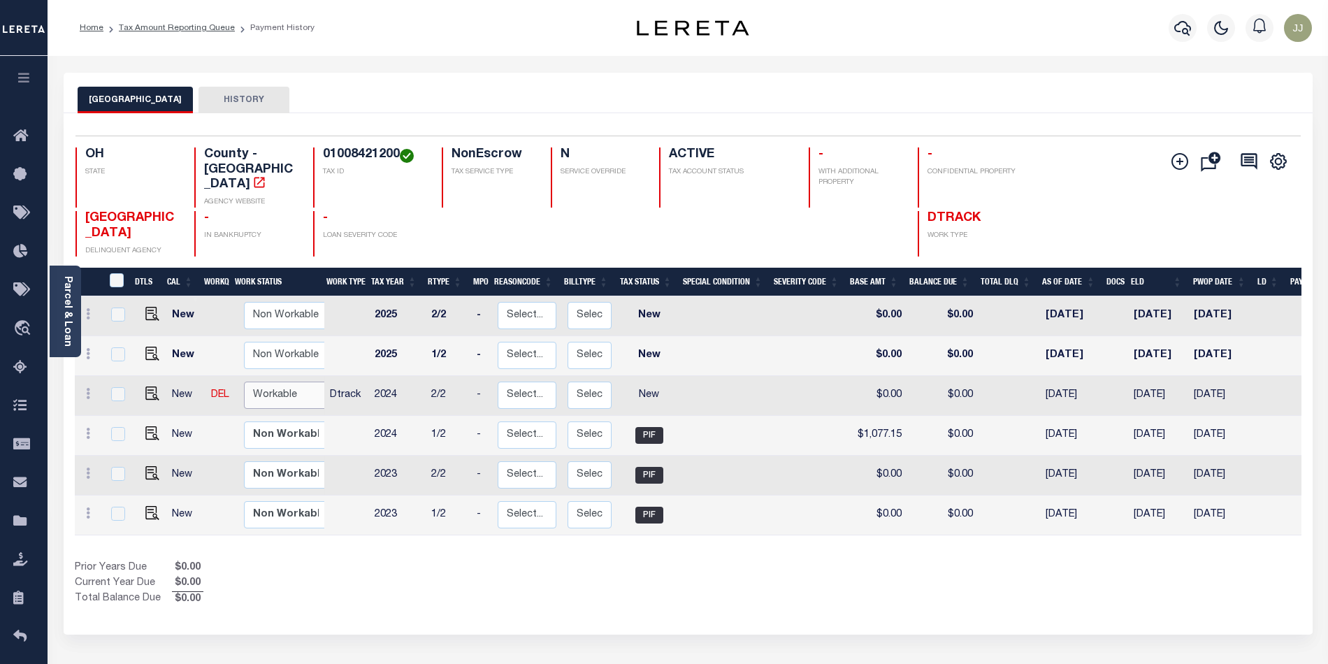
click at [287, 382] on select "Non Workable Workable" at bounding box center [286, 395] width 84 height 27
checkbox input "true"
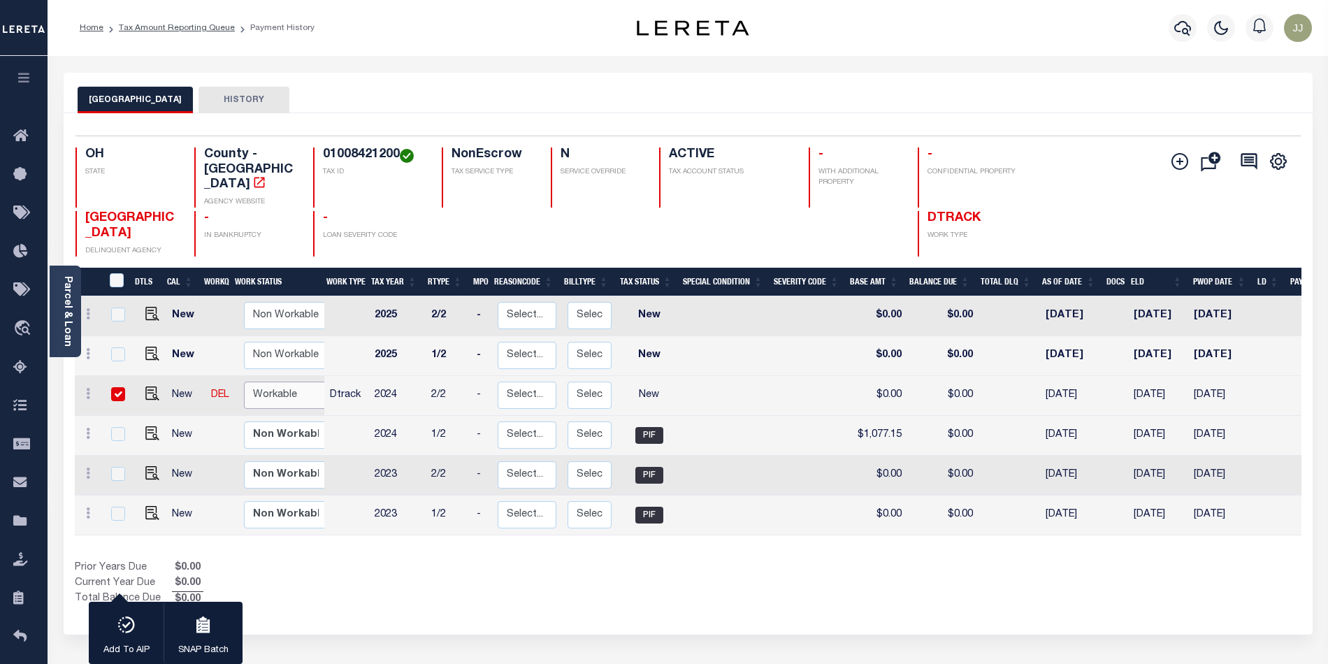
select select "true"
click at [244, 382] on select "Non Workable Workable" at bounding box center [286, 395] width 84 height 27
checkbox input "false"
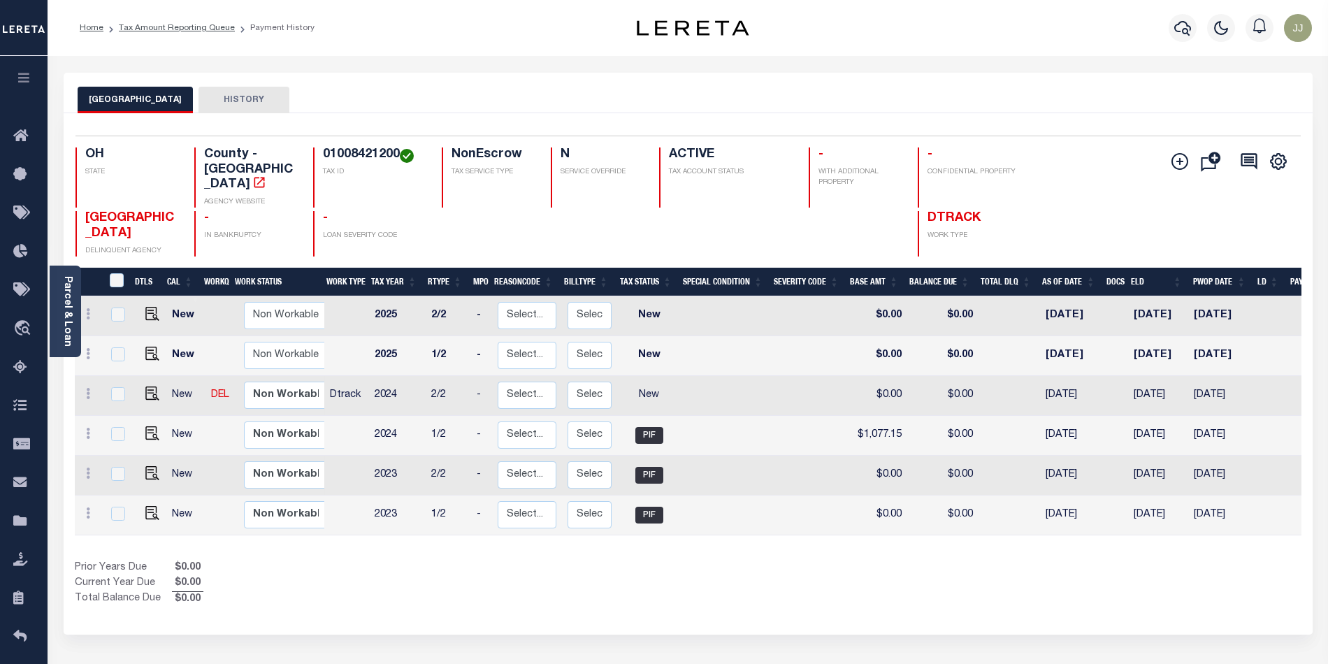
drag, startPoint x: 1034, startPoint y: 331, endPoint x: 1094, endPoint y: 333, distance: 59.4
click at [1094, 336] on td "[DATE]" at bounding box center [1072, 356] width 64 height 40
checkbox input "true"
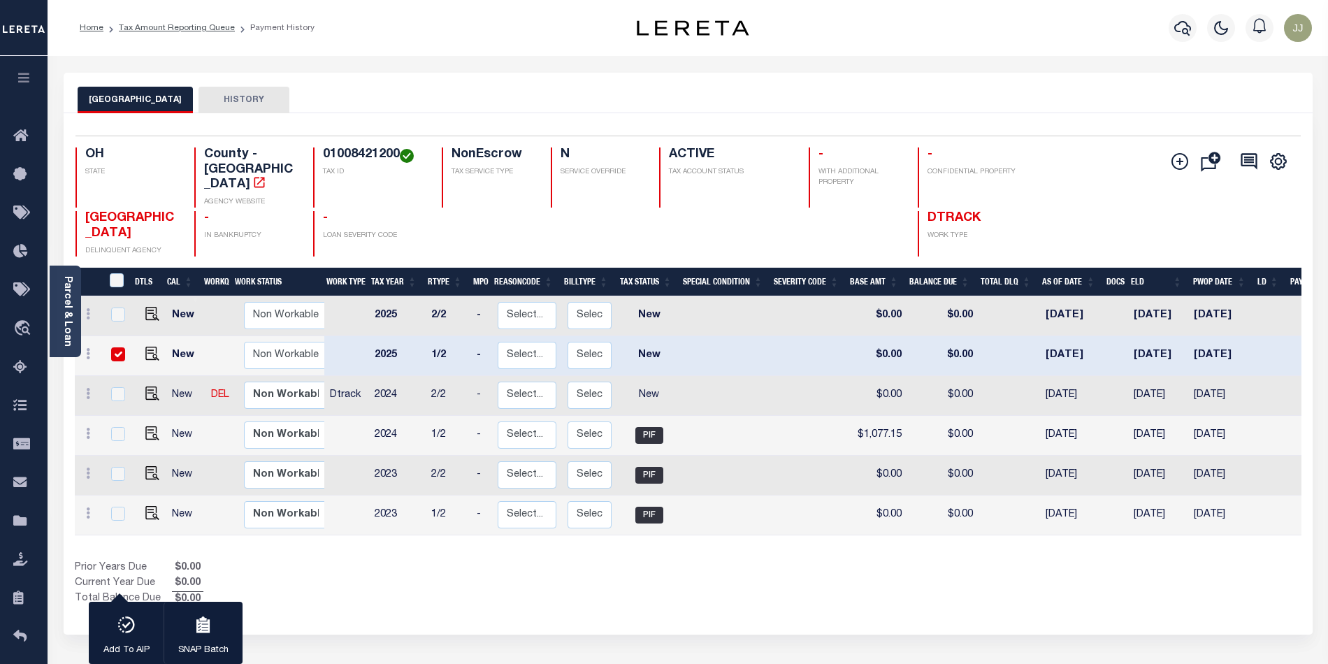
drag, startPoint x: 1127, startPoint y: 336, endPoint x: 1184, endPoint y: 342, distance: 57.6
click at [1184, 342] on td "[DATE]" at bounding box center [1157, 356] width 59 height 40
checkbox input "false"
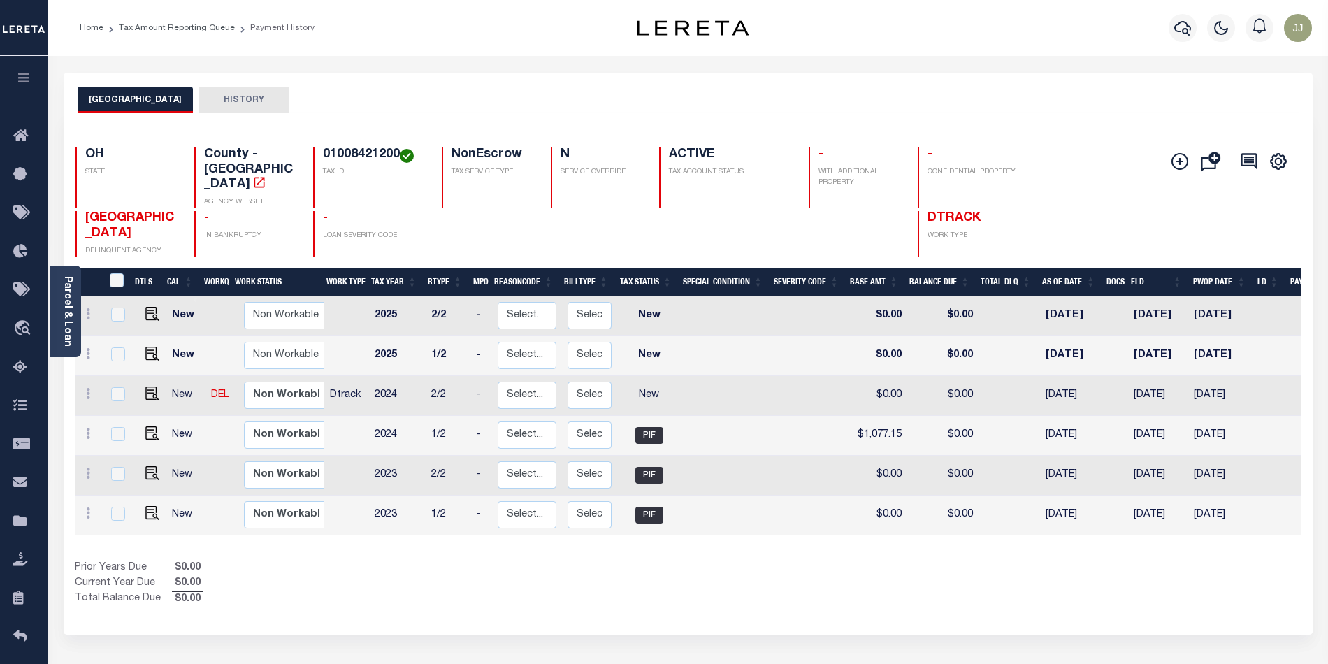
click at [706, 590] on div "1 Selected 6 Results 1 Items per page 25 50 100 OH STATE TAX ID" at bounding box center [688, 373] width 1249 height 521
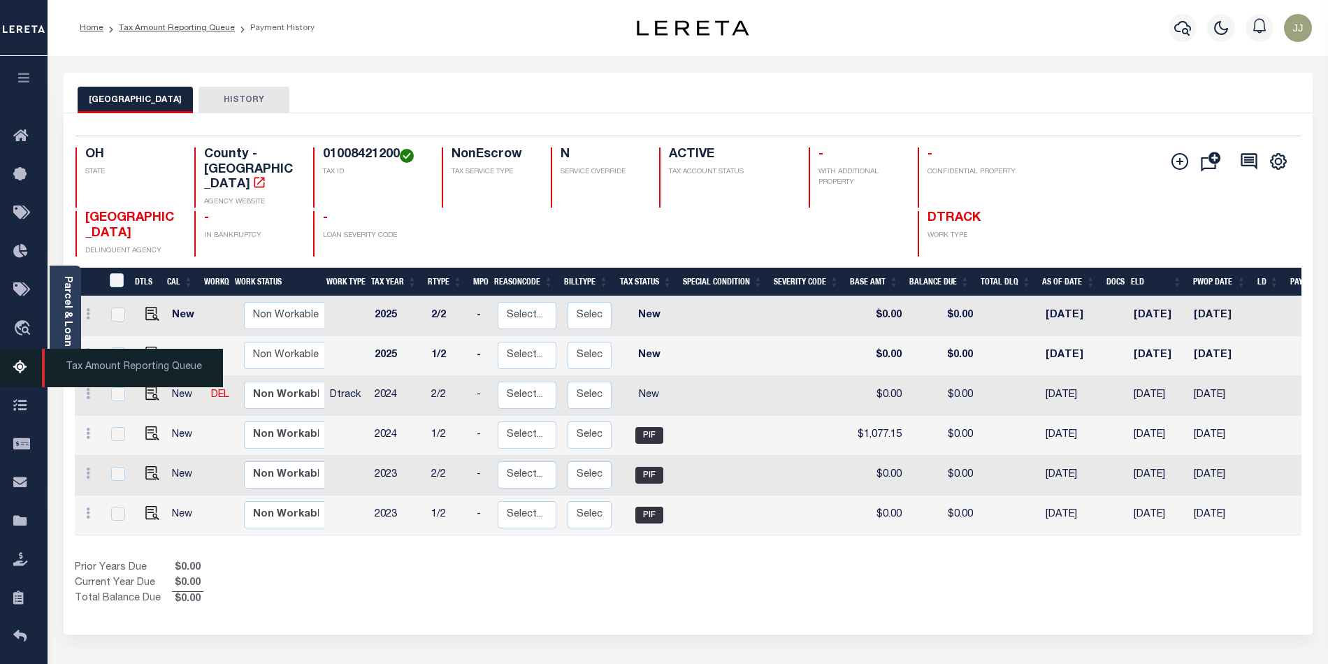
click at [14, 366] on link "Tax Amount Reporting Queue" at bounding box center [24, 368] width 48 height 38
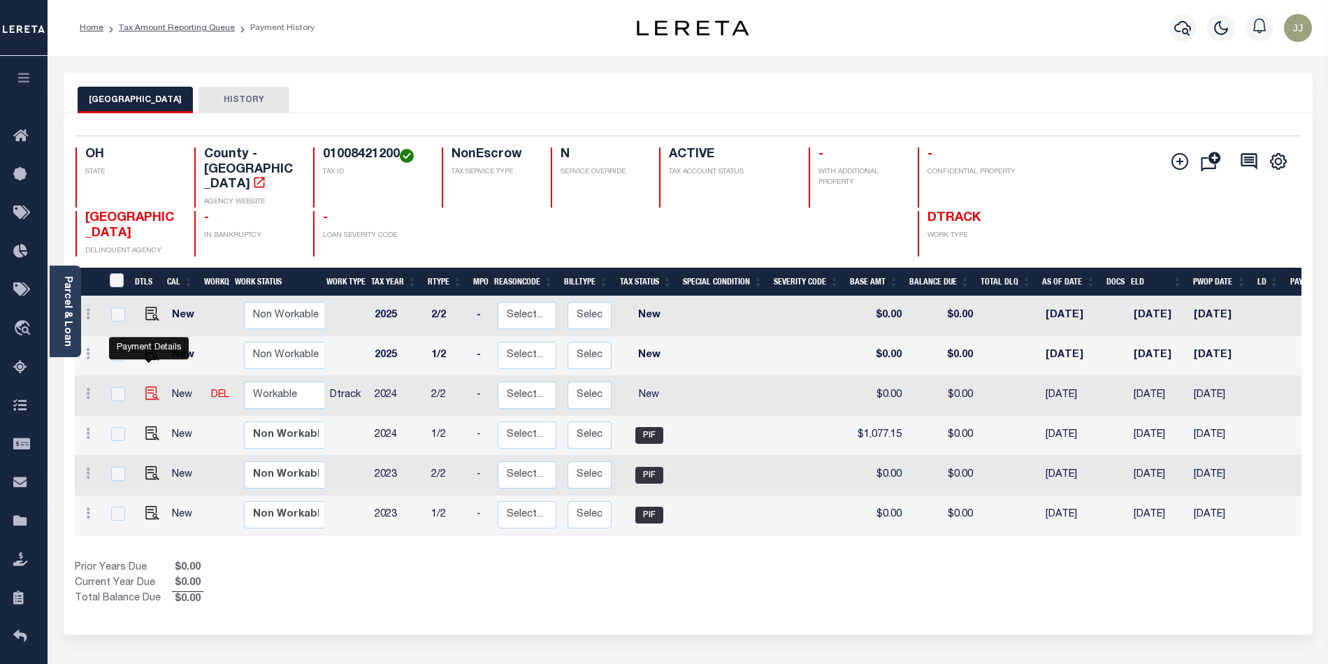
click at [147, 386] on img "" at bounding box center [152, 393] width 14 height 14
checkbox input "true"
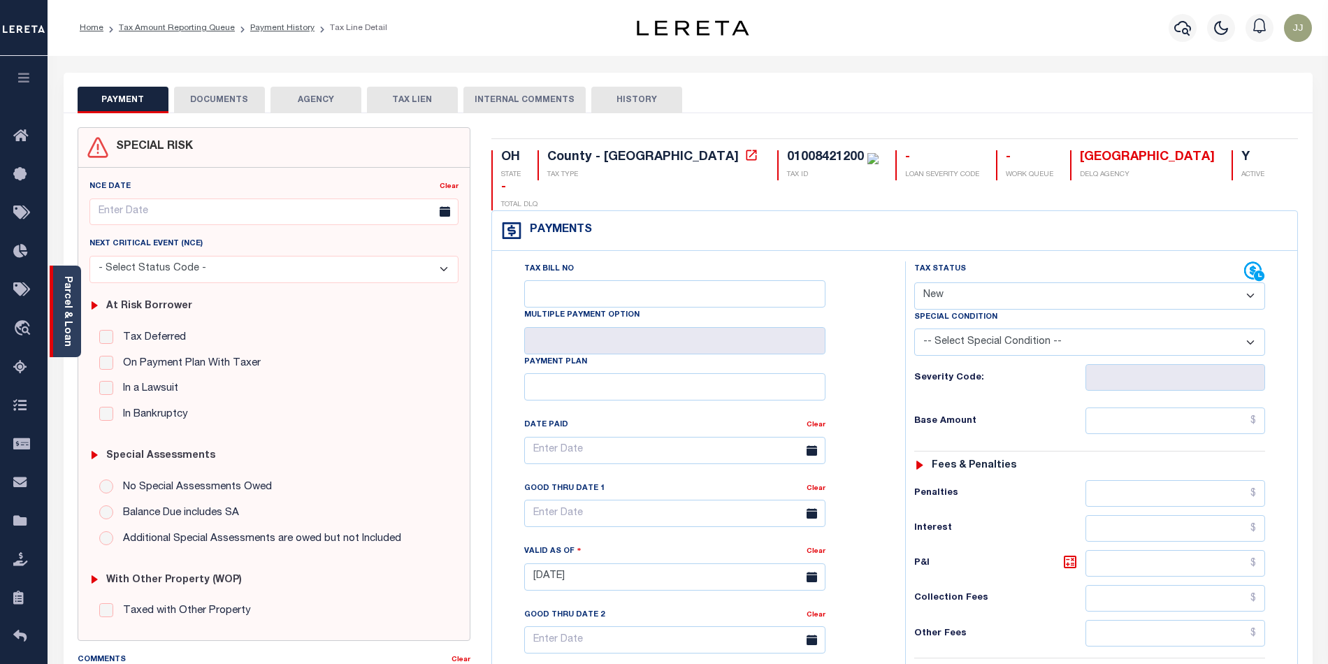
click at [70, 338] on link "Parcel & Loan" at bounding box center [67, 311] width 10 height 71
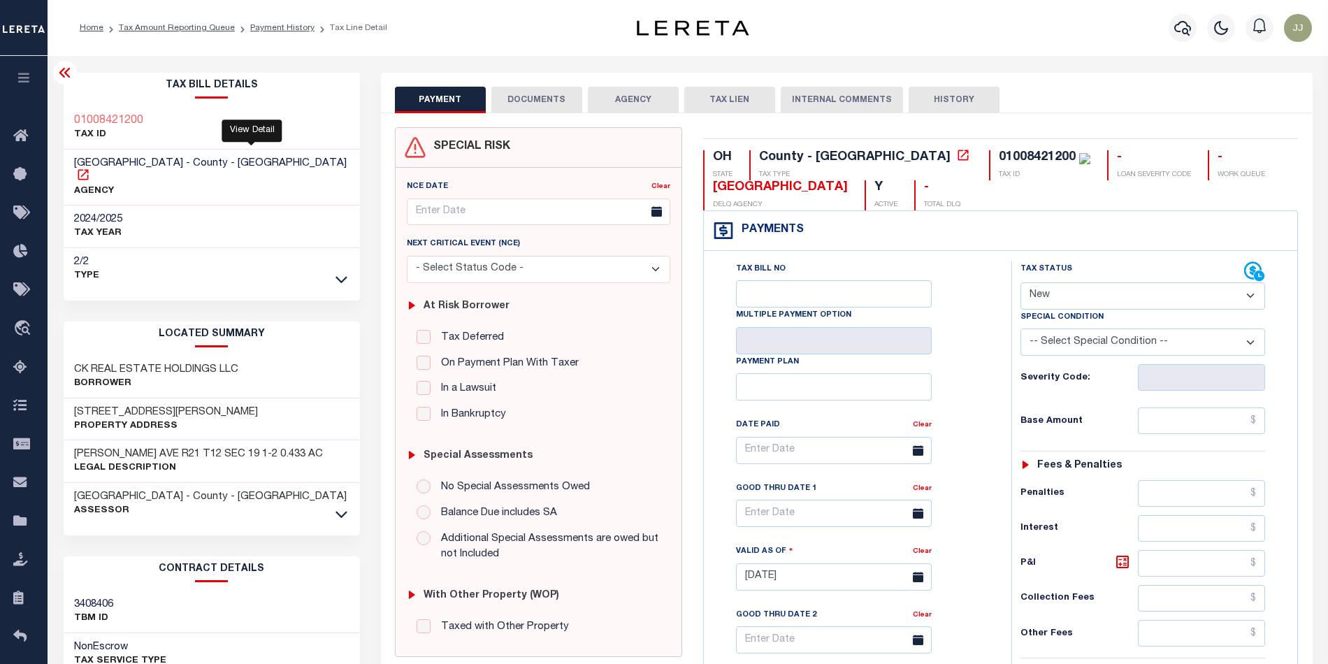
click at [90, 168] on icon at bounding box center [83, 175] width 14 height 14
click at [161, 121] on div "01008421200 TAX ID" at bounding box center [212, 128] width 296 height 43
click at [335, 507] on icon at bounding box center [341, 514] width 12 height 15
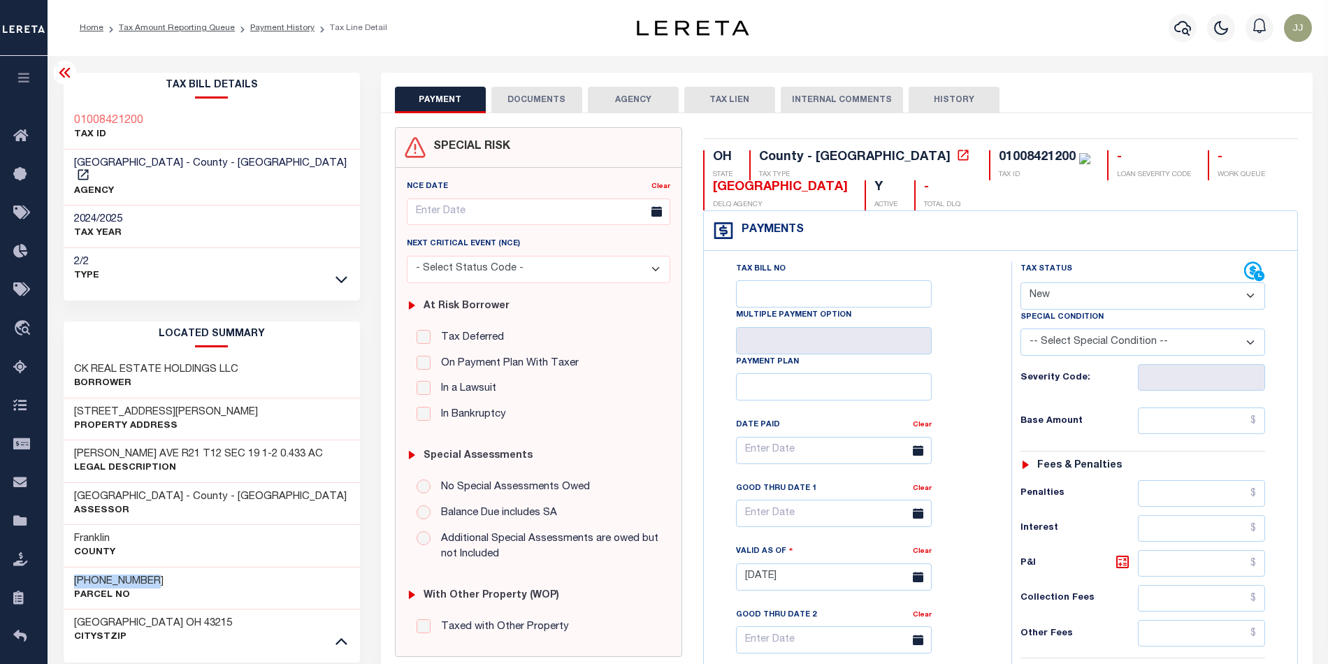
drag, startPoint x: 163, startPoint y: 563, endPoint x: 71, endPoint y: 569, distance: 91.8
click at [71, 569] on div "010-084212-00 Parcel No" at bounding box center [212, 588] width 296 height 43
copy h3 "[PHONE_NUMBER]"
click at [1087, 305] on select "- Select Status Code - Open Due/Unpaid Paid Incomplete No Tax Due Internal Refu…" at bounding box center [1142, 295] width 245 height 27
select select "PYD"
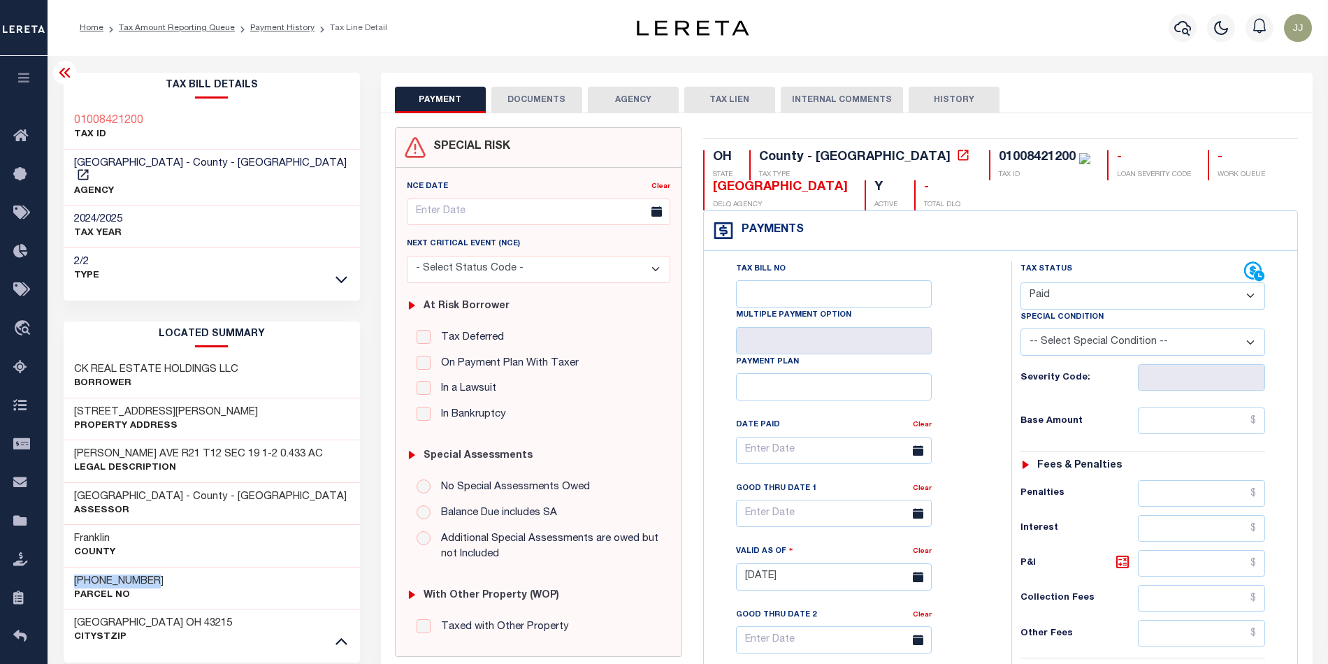
click at [1020, 284] on select "- Select Status Code - Open Due/Unpaid Paid Incomplete No Tax Due Internal Refu…" at bounding box center [1142, 295] width 245 height 27
type input "[DATE]"
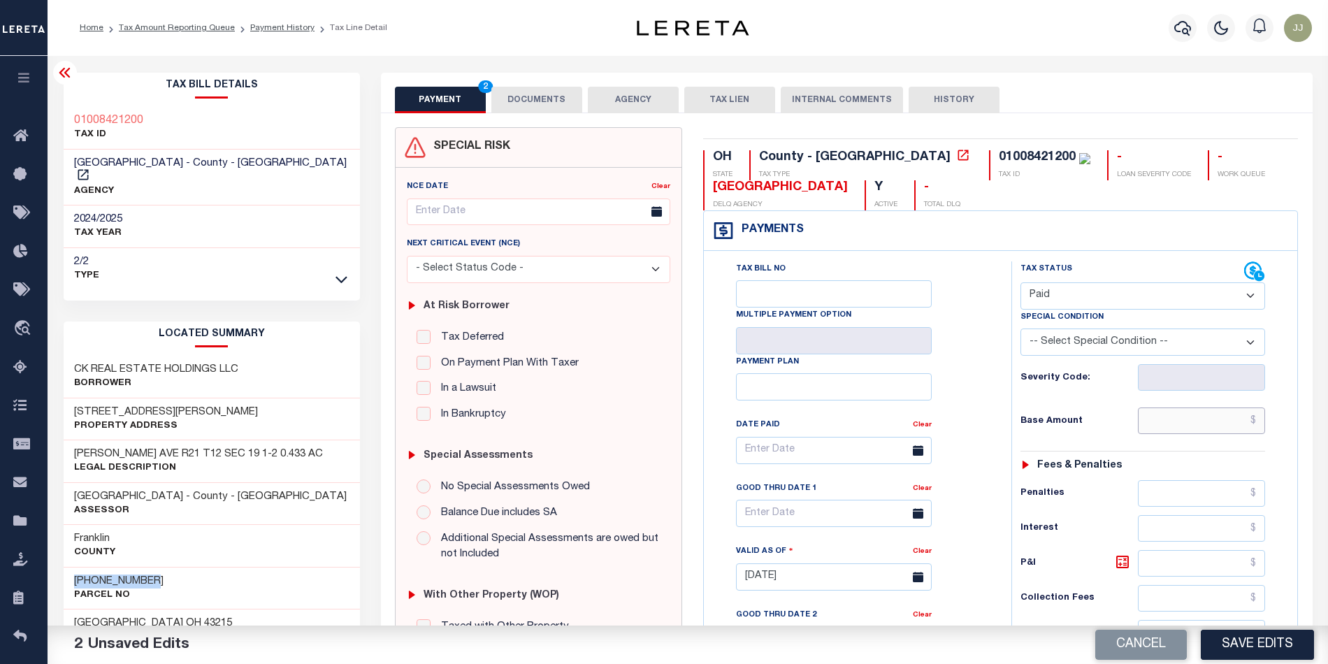
click at [1171, 426] on input "text" at bounding box center [1201, 420] width 127 height 27
type input "$0.00"
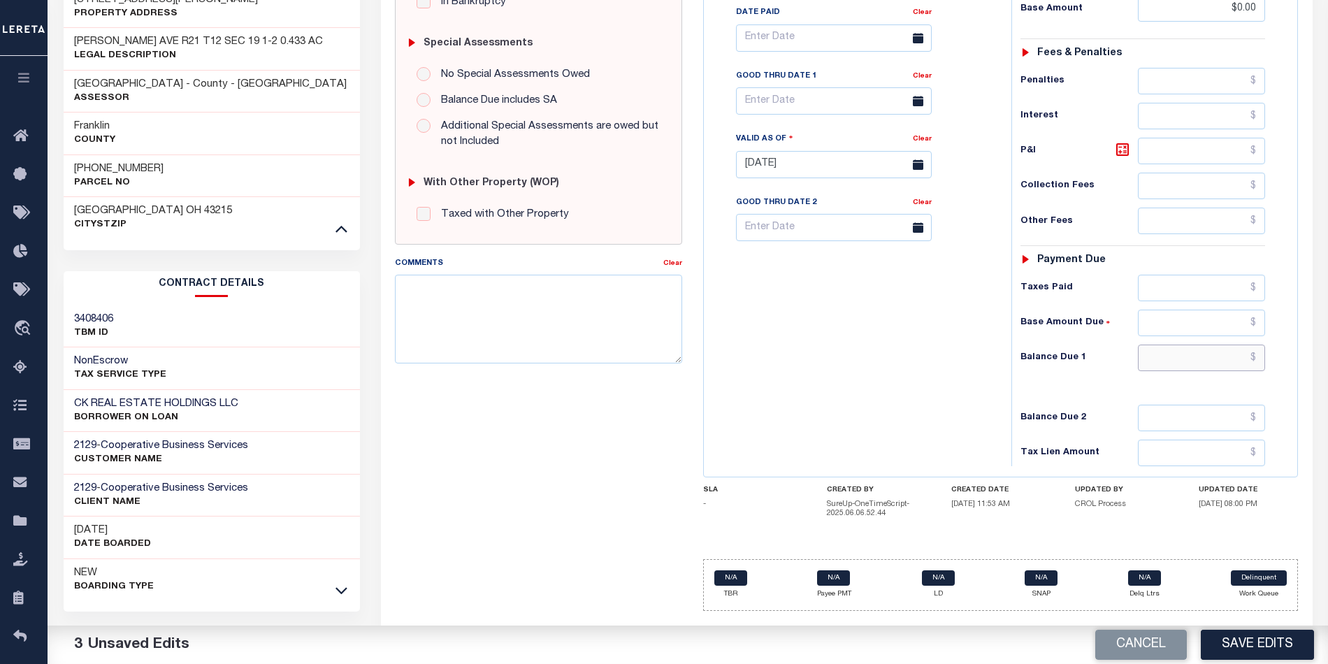
click at [1186, 370] on input "text" at bounding box center [1201, 358] width 127 height 27
type input "$0.00"
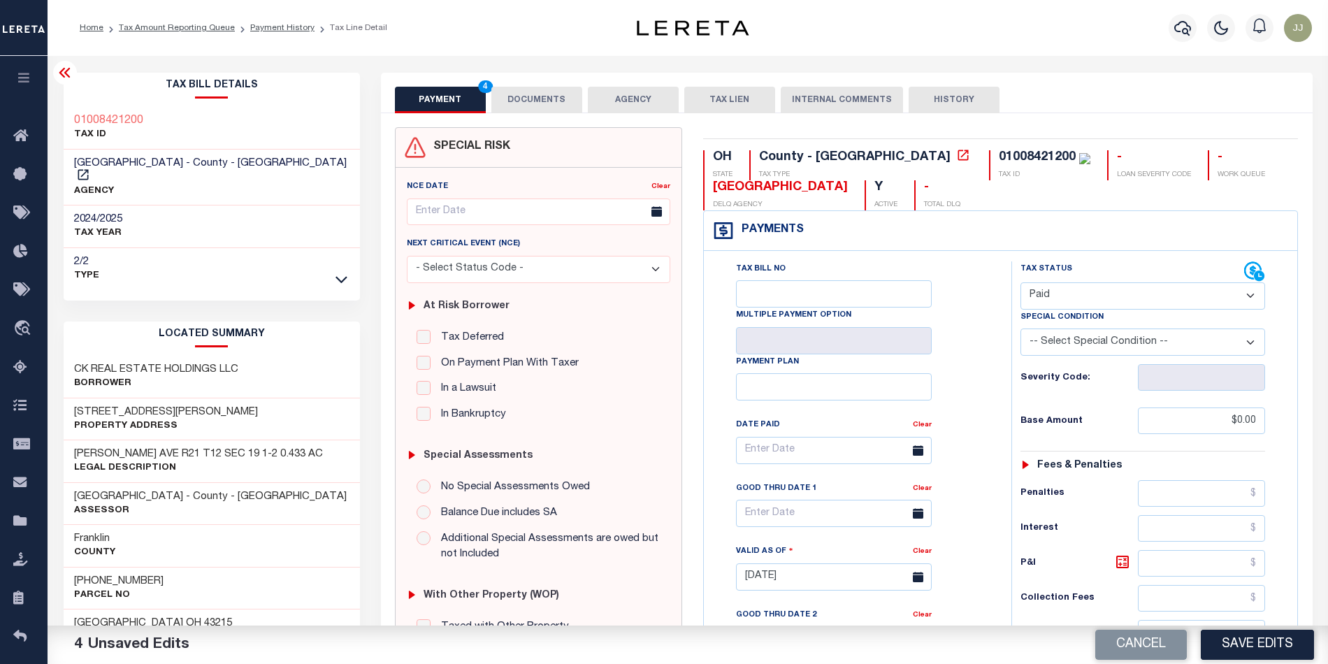
click at [553, 104] on button "DOCUMENTS" at bounding box center [536, 100] width 91 height 27
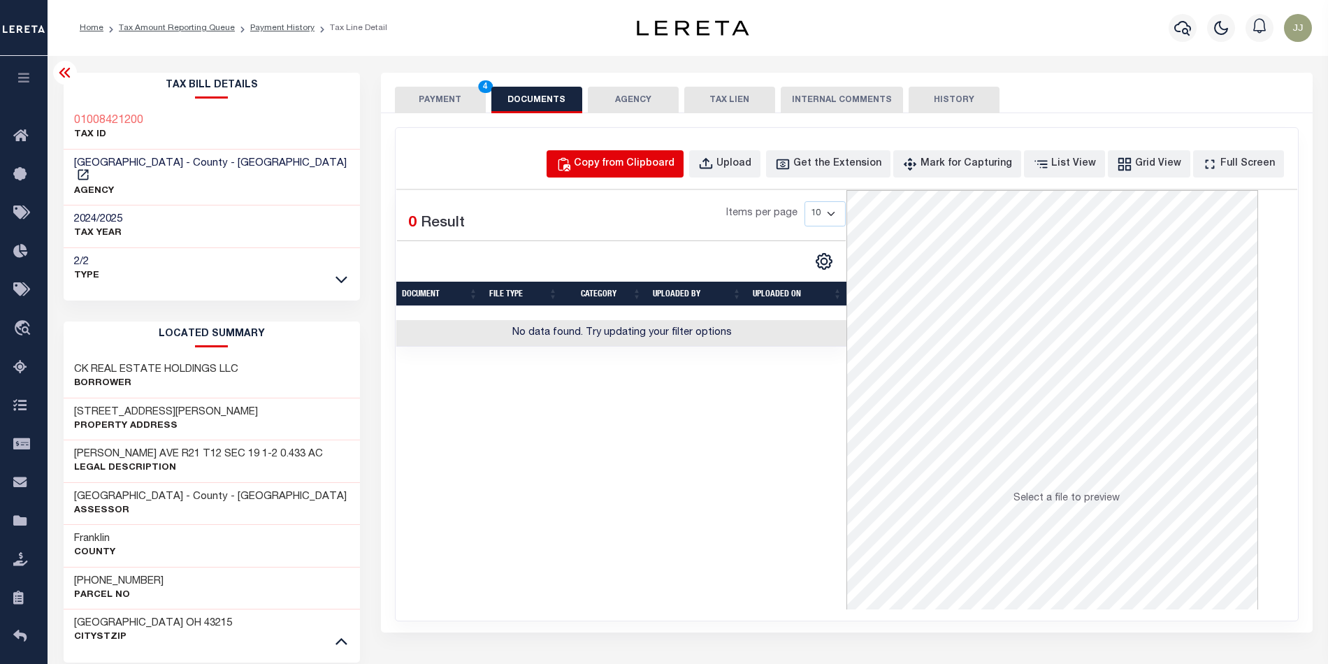
click at [653, 159] on div "Copy from Clipboard" at bounding box center [624, 164] width 101 height 15
select select "POP"
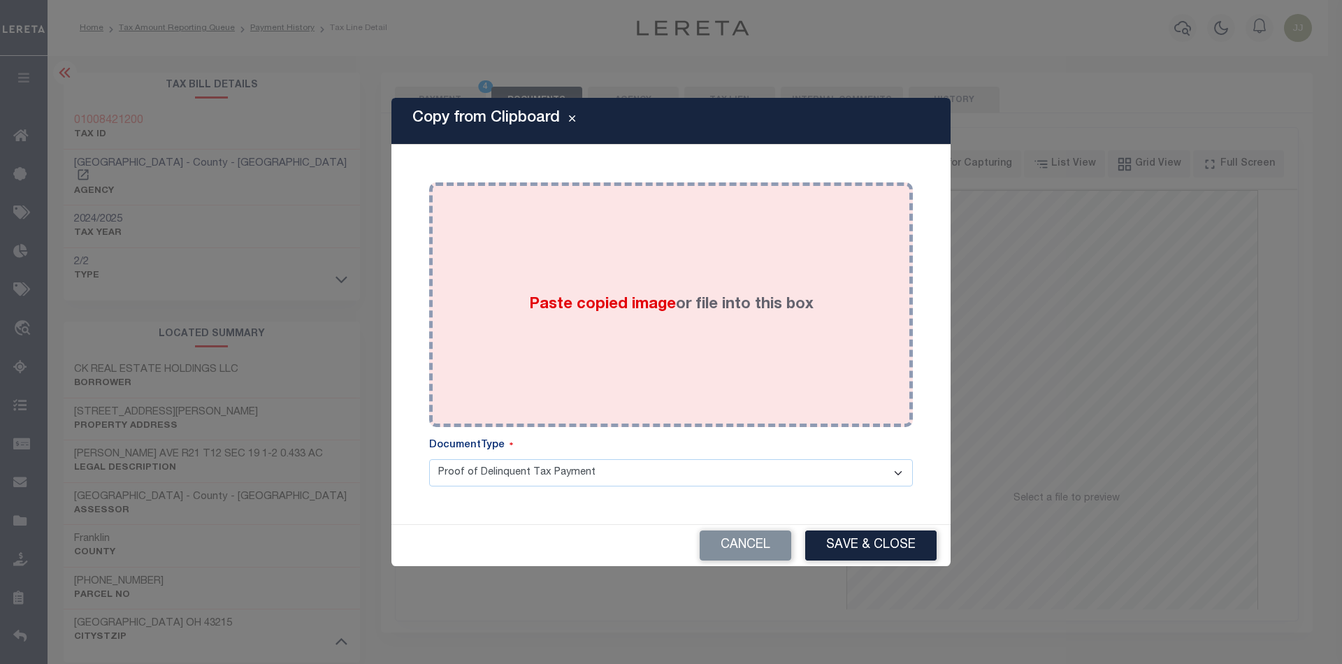
click at [641, 319] on div "Paste copied image or file into this box" at bounding box center [671, 305] width 463 height 224
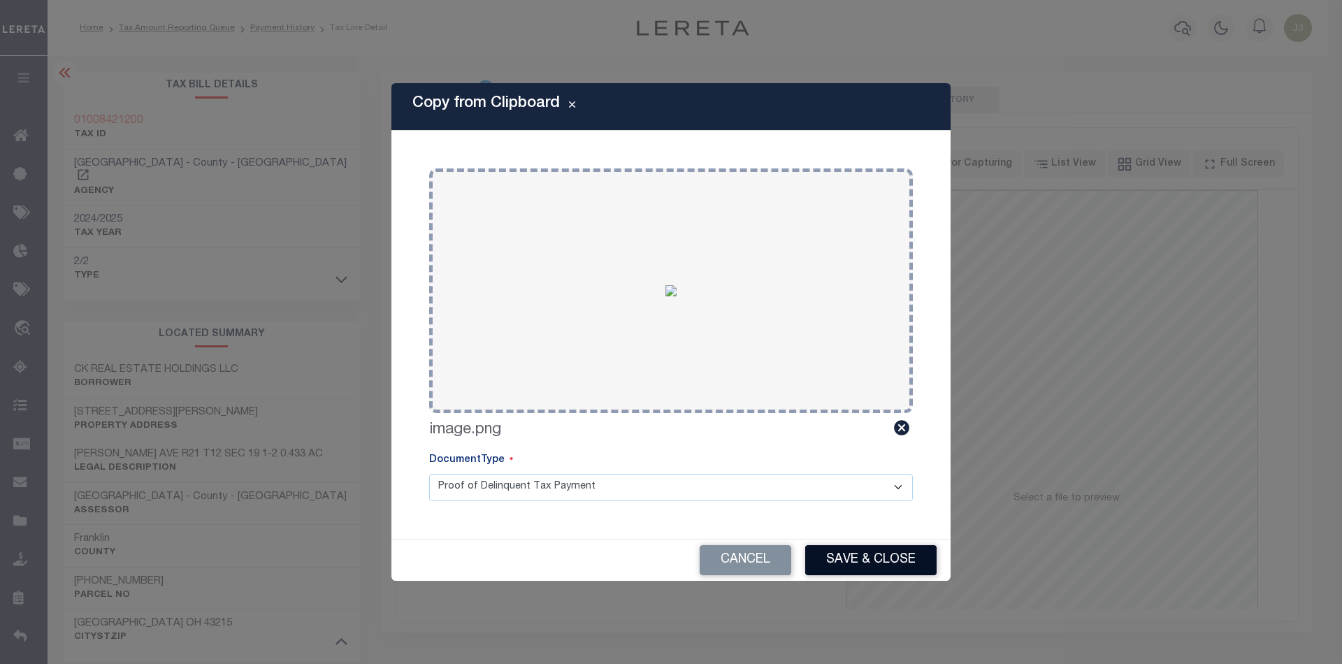
click at [892, 570] on button "Save & Close" at bounding box center [870, 560] width 131 height 30
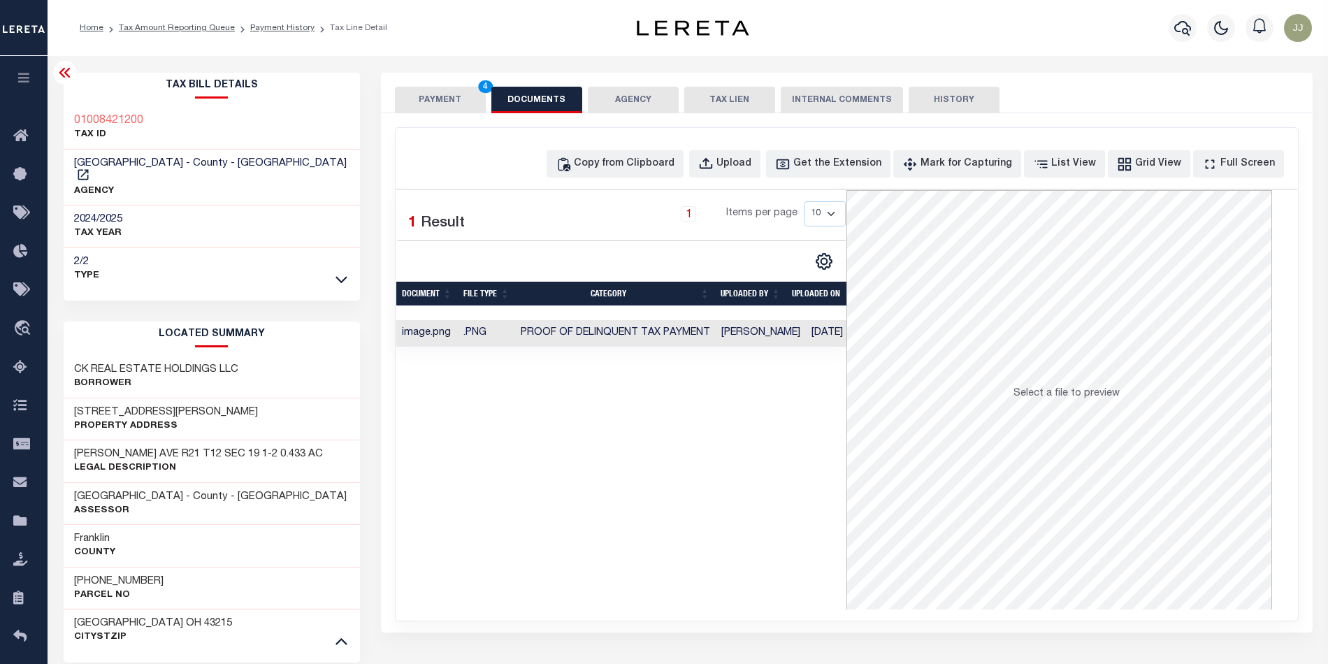
click at [442, 102] on button "PAYMENT 4" at bounding box center [440, 100] width 91 height 27
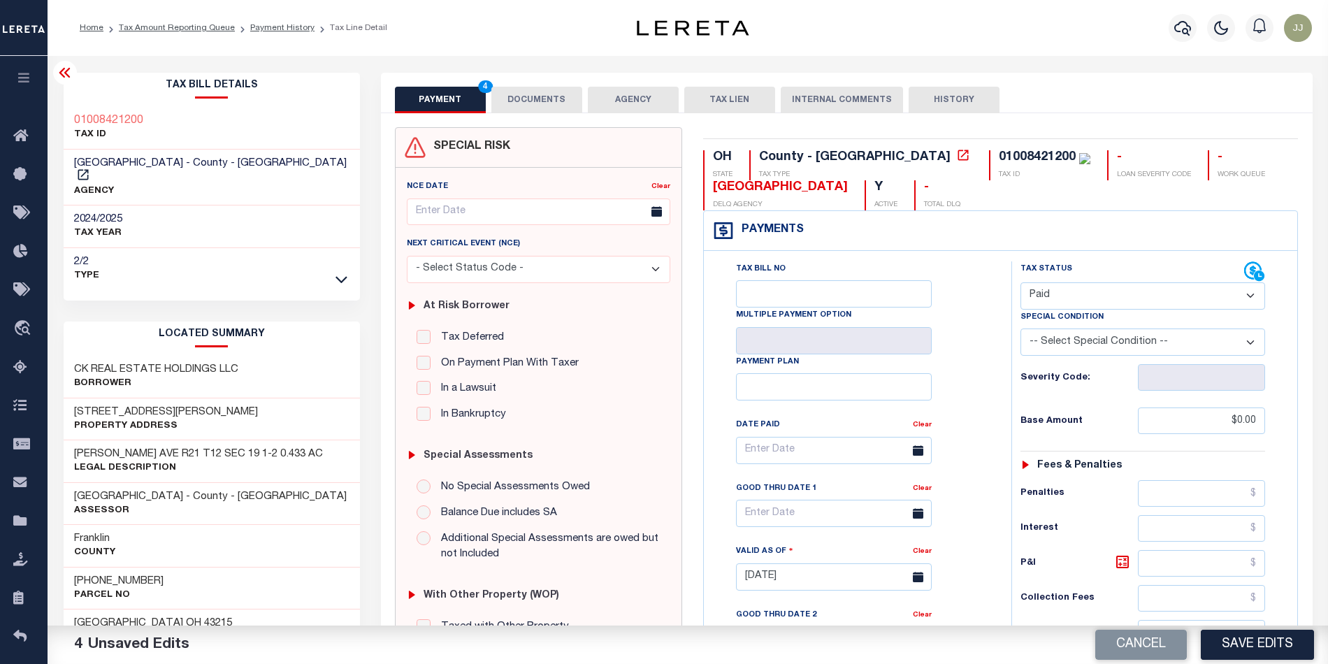
scroll to position [411, 0]
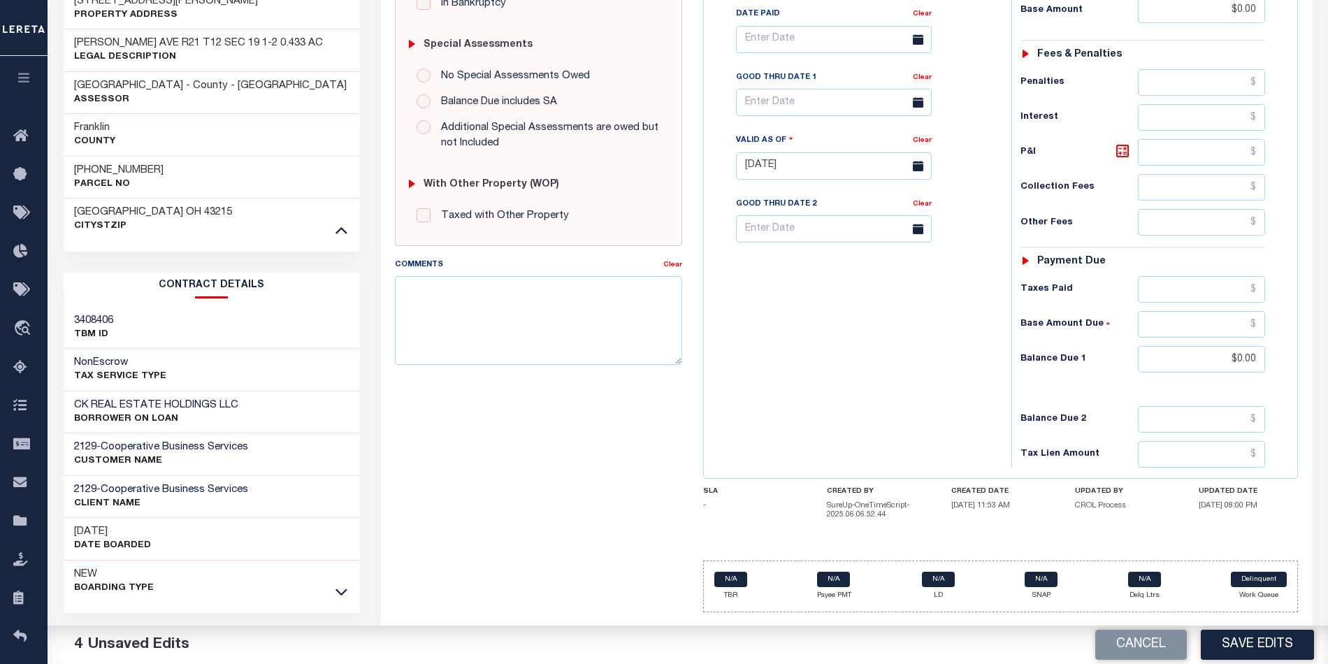
click at [847, 380] on div "Tax Bill No Multiple Payment Option Payment Plan Clear" at bounding box center [854, 158] width 294 height 617
click at [1258, 652] on button "Save Edits" at bounding box center [1257, 645] width 113 height 30
checkbox input "false"
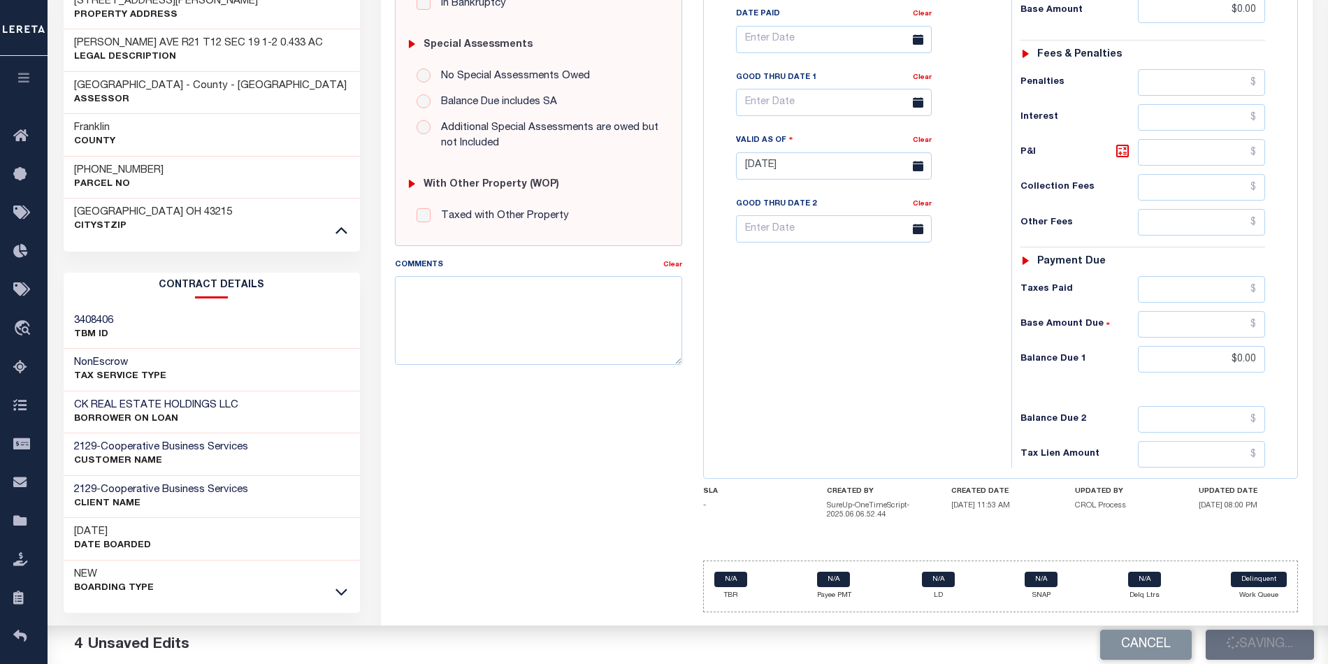
type input "$0"
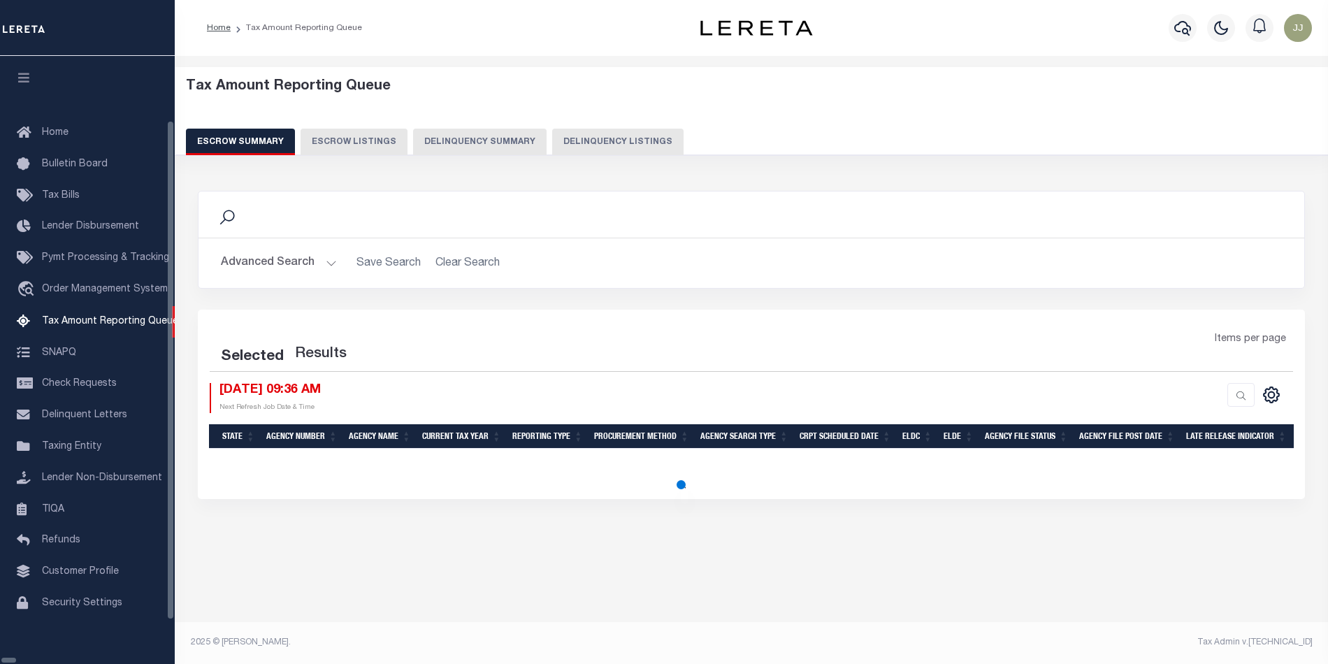
select select "100"
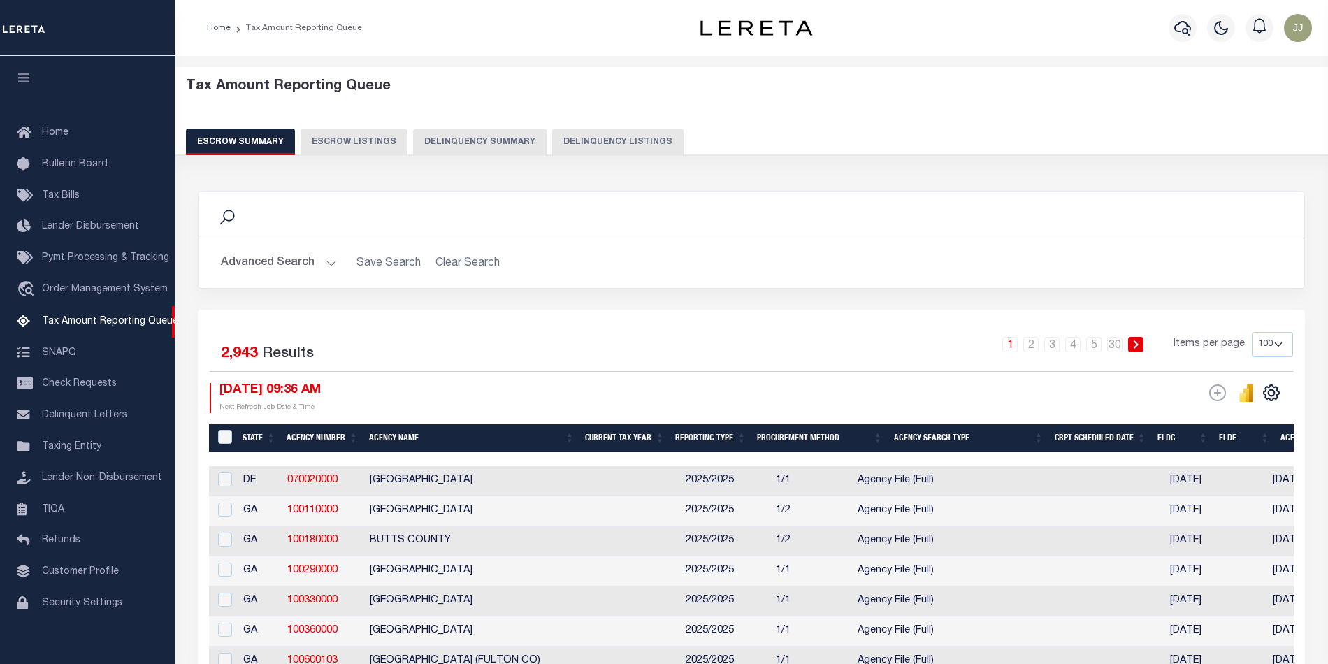
click at [618, 133] on button "Delinquency Listings" at bounding box center [617, 142] width 131 height 27
select select "100"
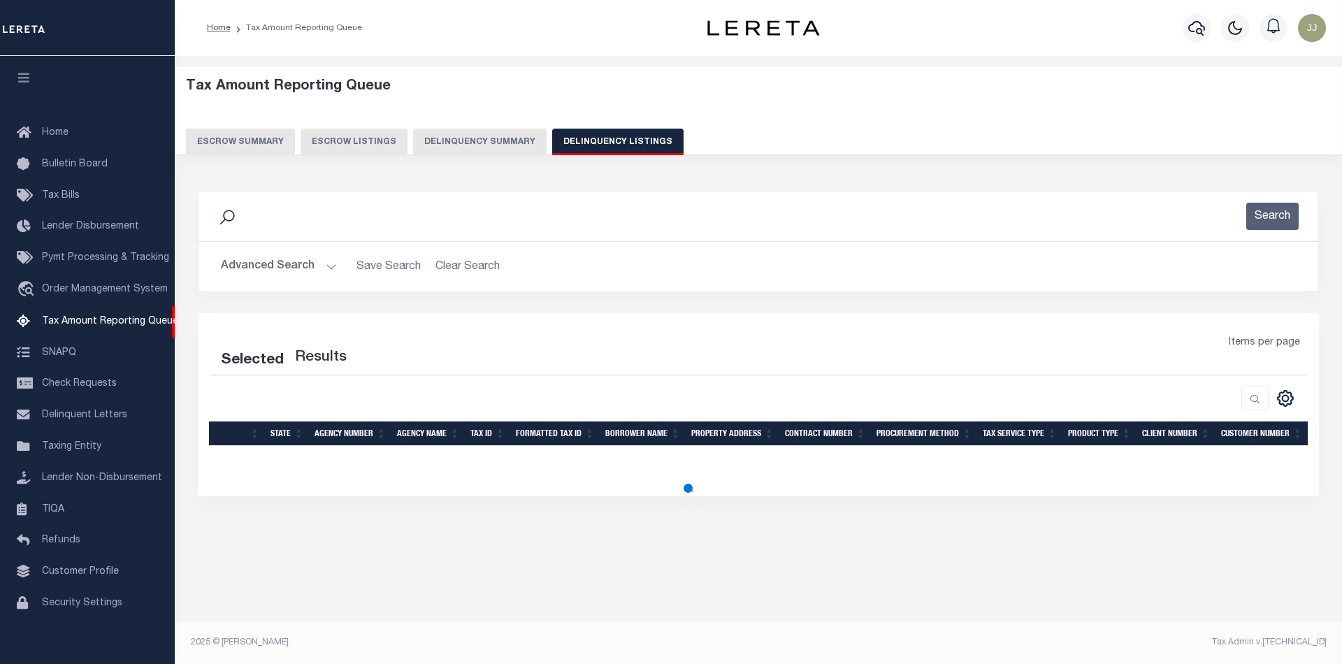
select select "100"
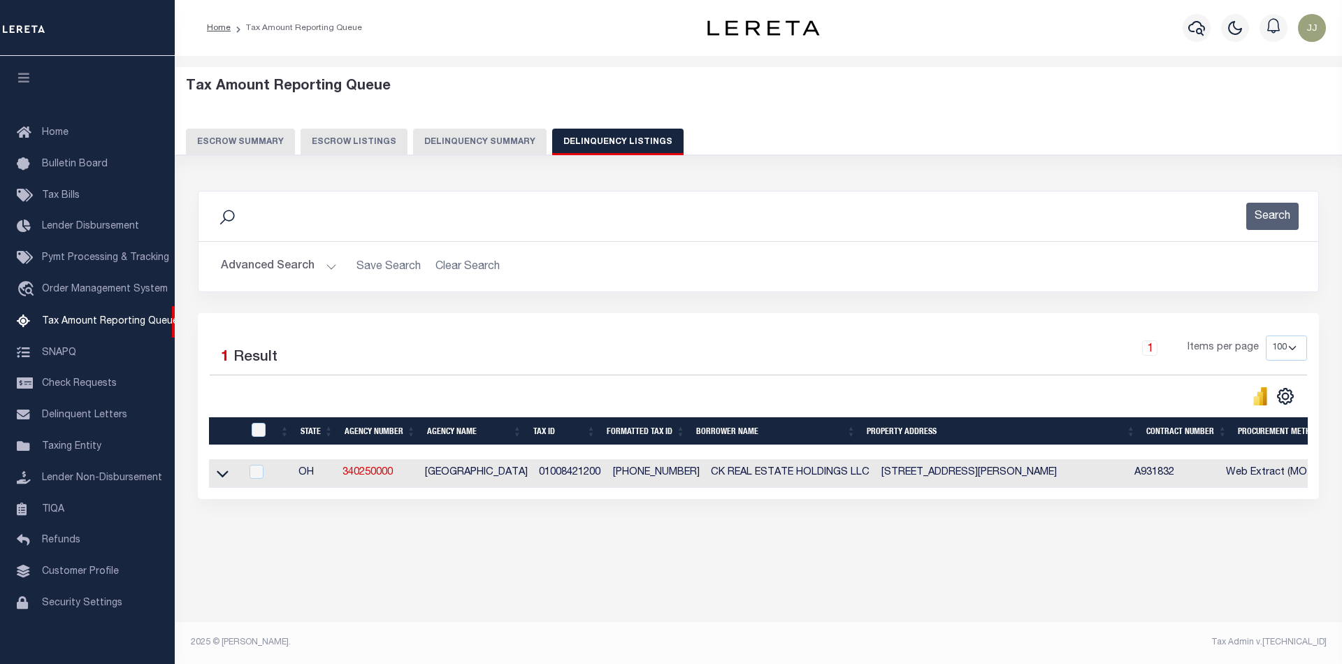
click at [246, 258] on button "Advanced Search" at bounding box center [279, 266] width 116 height 27
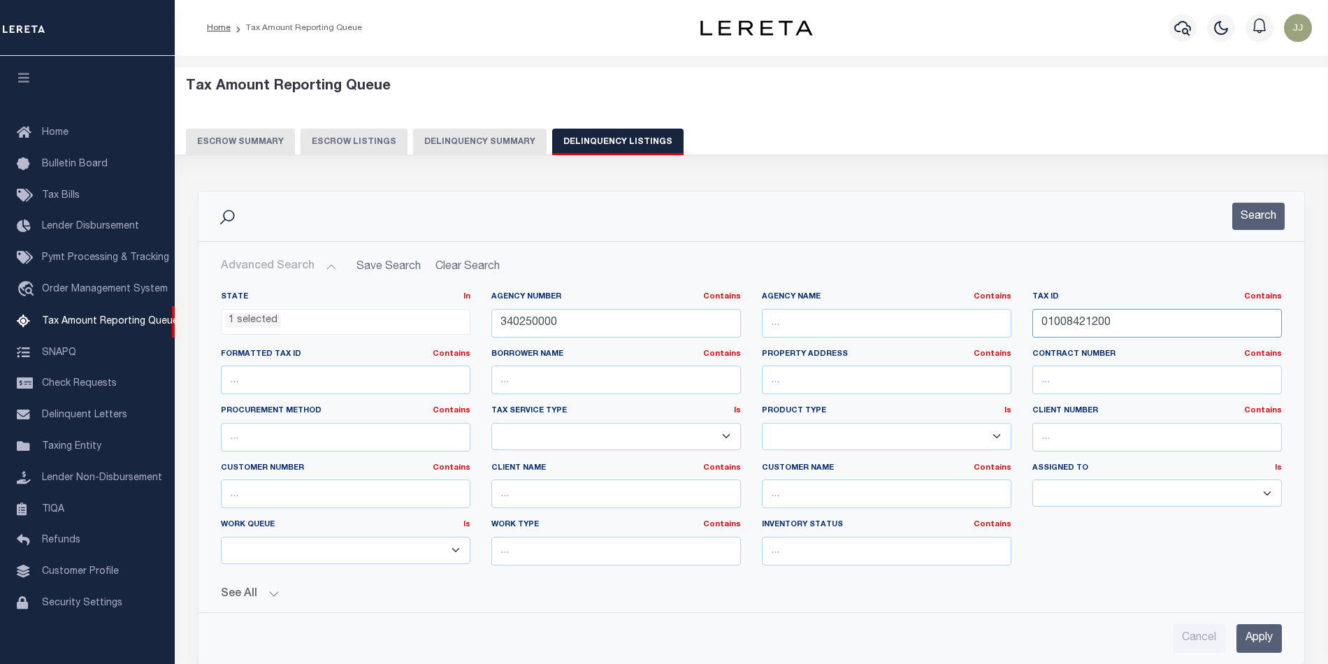
drag, startPoint x: 1047, startPoint y: 325, endPoint x: 985, endPoint y: 327, distance: 61.5
click at [985, 327] on div "State In In AK AL AR AZ CA CO CT DC DE FL GA GU HI IA ID IL IN KS KY LA MA MD M…" at bounding box center [751, 433] width 1082 height 285
paste input "3"
type input "01008421300"
click at [1255, 216] on button "Search" at bounding box center [1258, 216] width 52 height 27
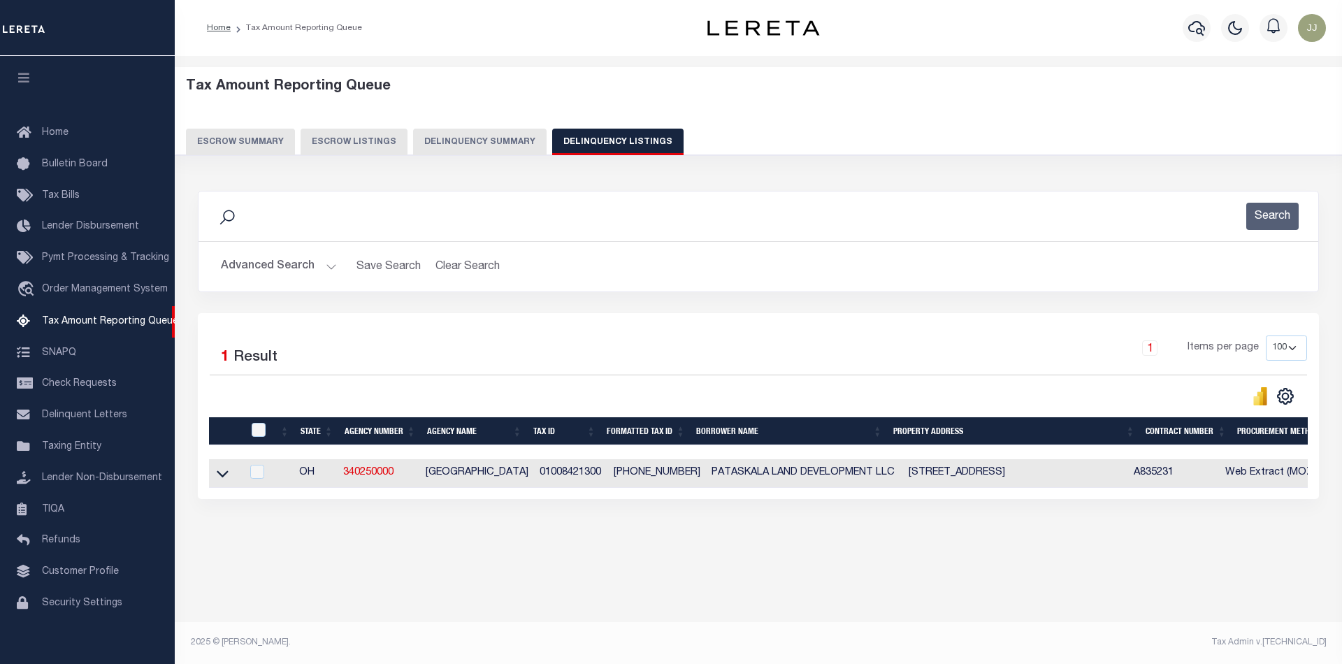
click at [224, 478] on icon at bounding box center [223, 474] width 12 height 7
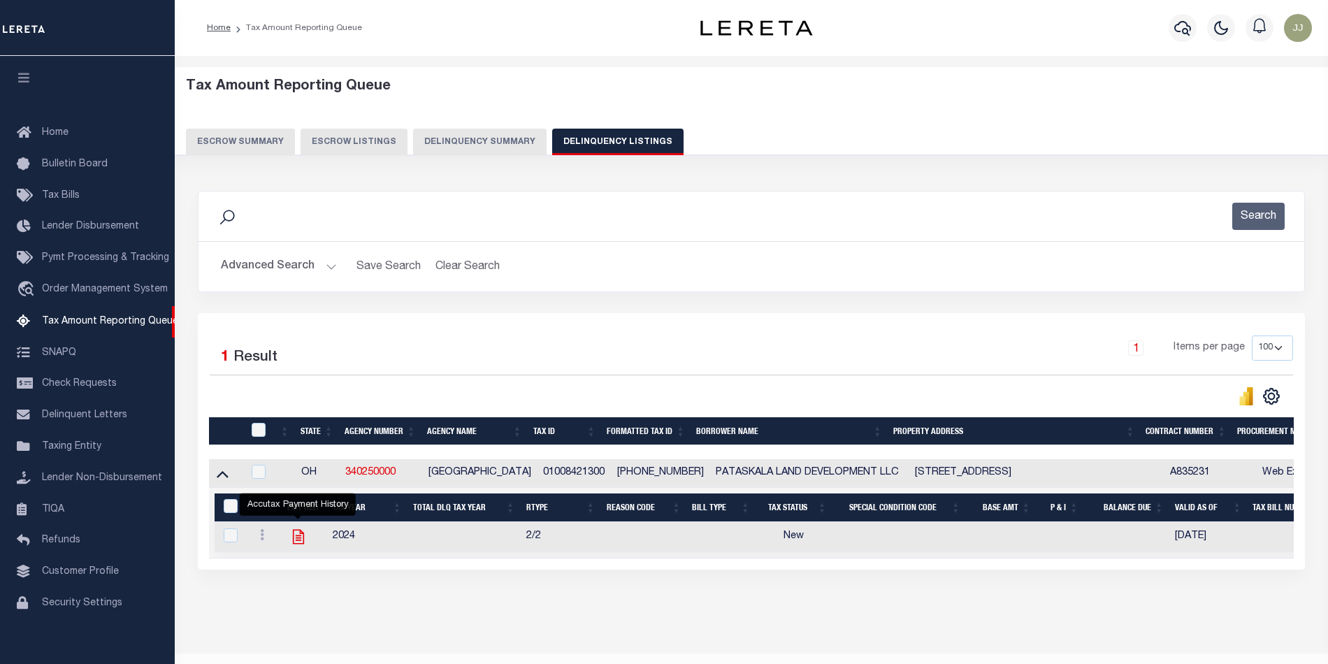
click at [292, 544] on icon "" at bounding box center [297, 537] width 11 height 15
checkbox input "true"
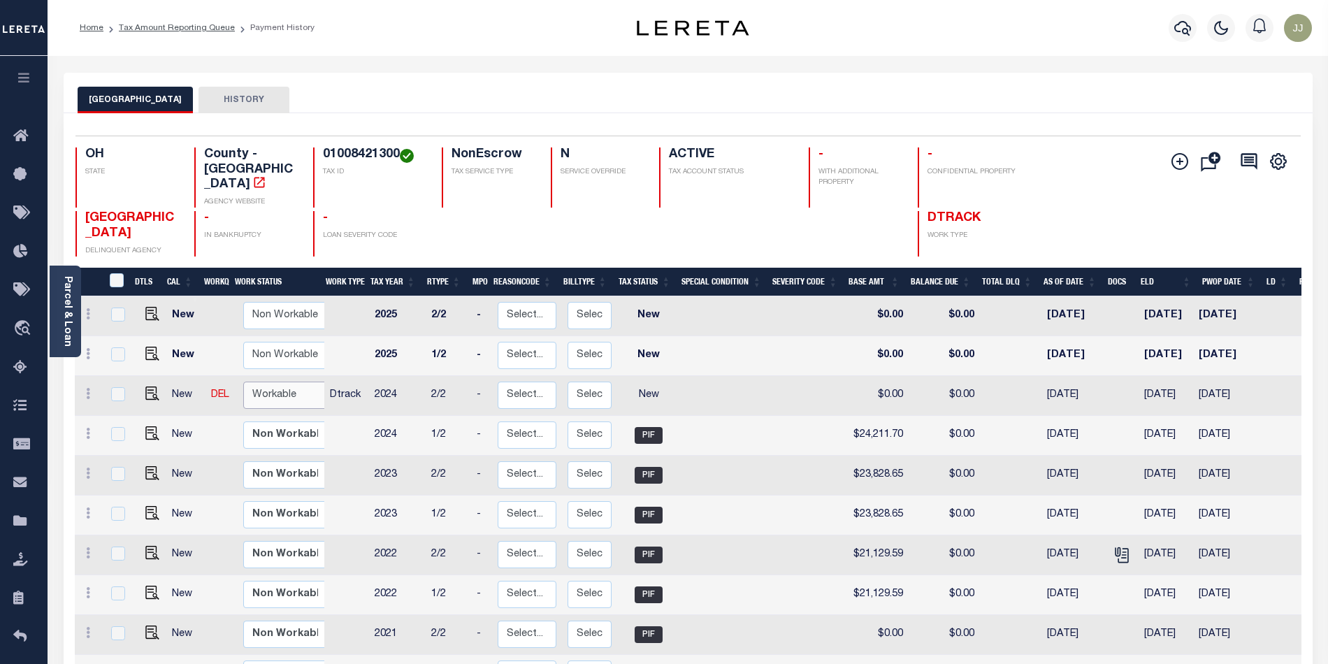
click at [277, 382] on select "Non Workable Workable" at bounding box center [285, 395] width 84 height 27
checkbox input "true"
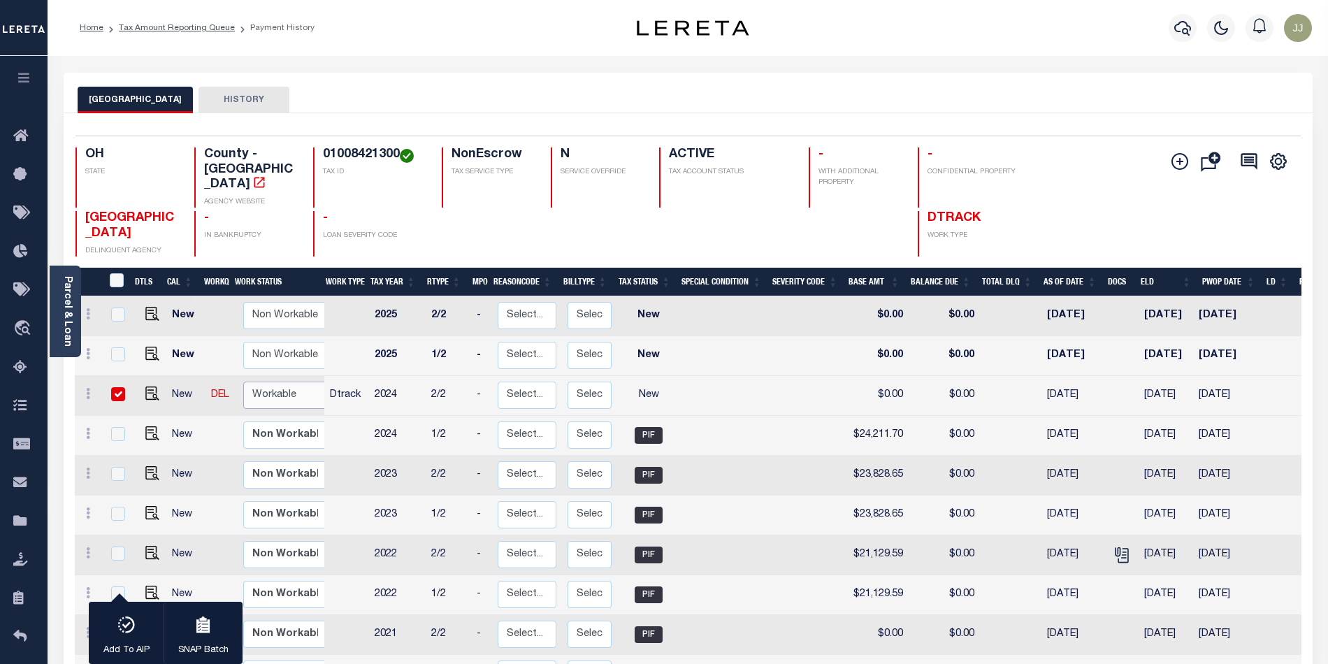
select select "true"
click at [243, 382] on select "Non Workable Workable" at bounding box center [285, 395] width 84 height 27
checkbox input "false"
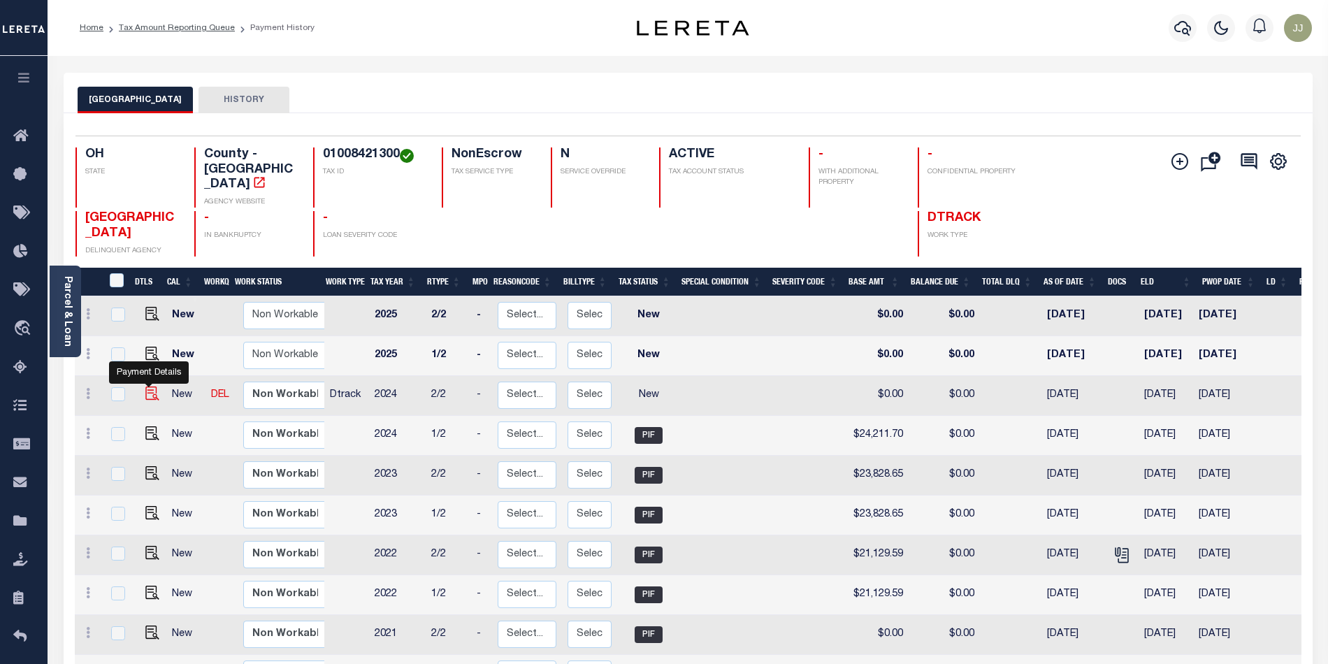
click at [150, 386] on img "" at bounding box center [152, 393] width 14 height 14
checkbox input "true"
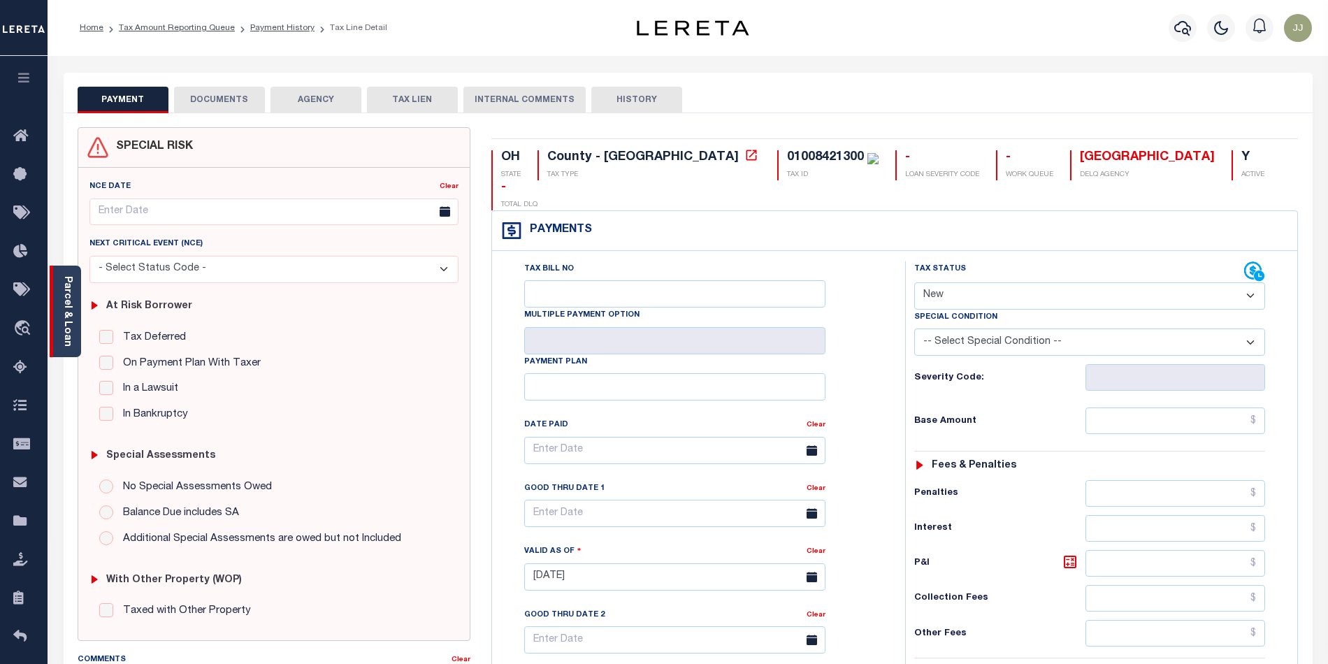
click at [68, 342] on div "Parcel & Loan" at bounding box center [65, 312] width 31 height 92
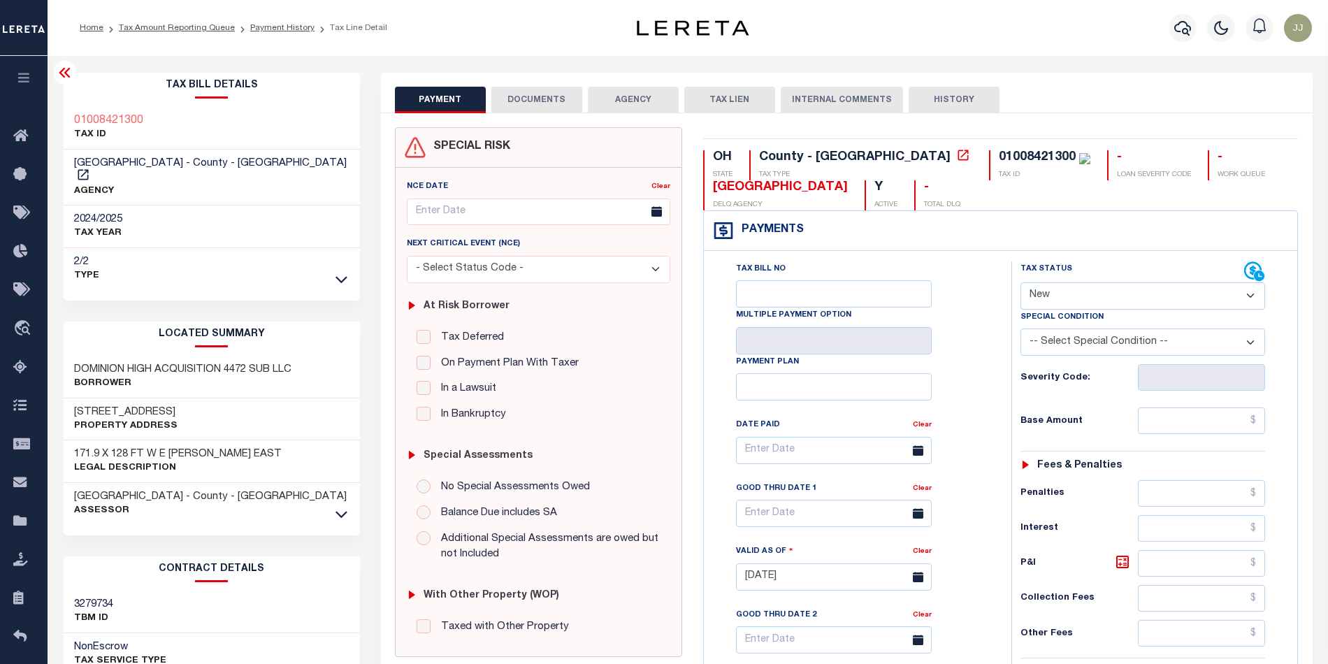
scroll to position [280, 0]
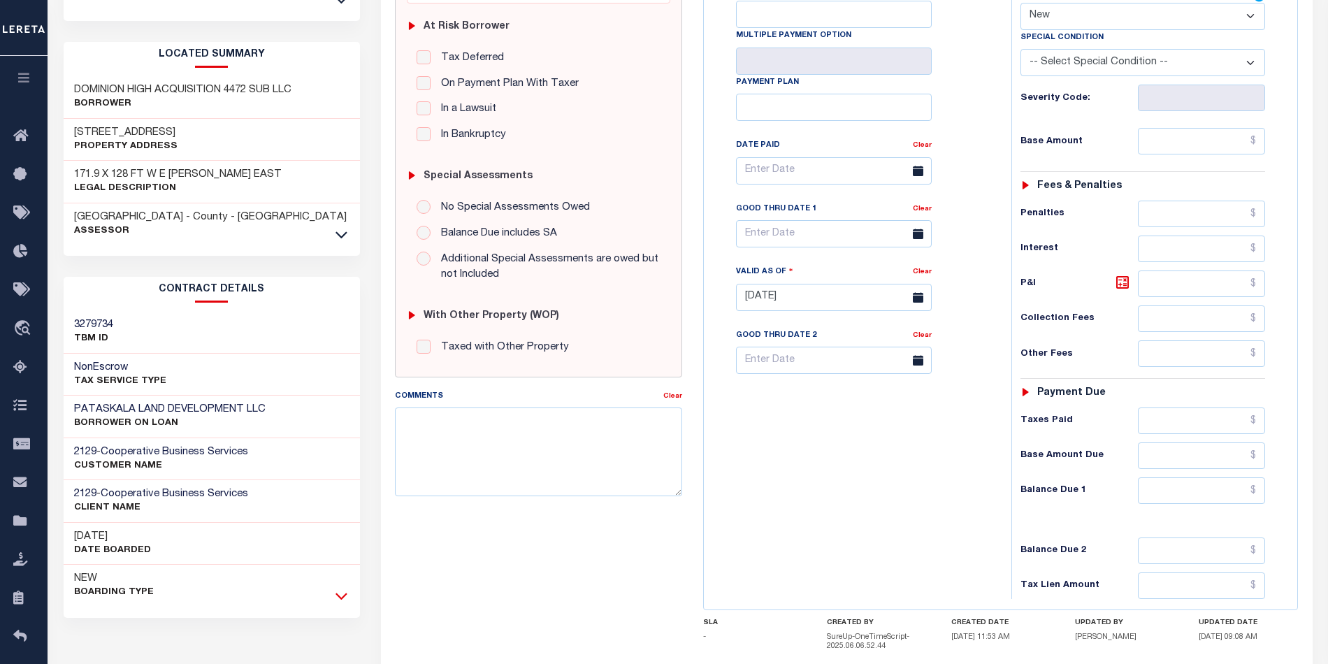
click at [341, 588] on icon at bounding box center [341, 595] width 12 height 15
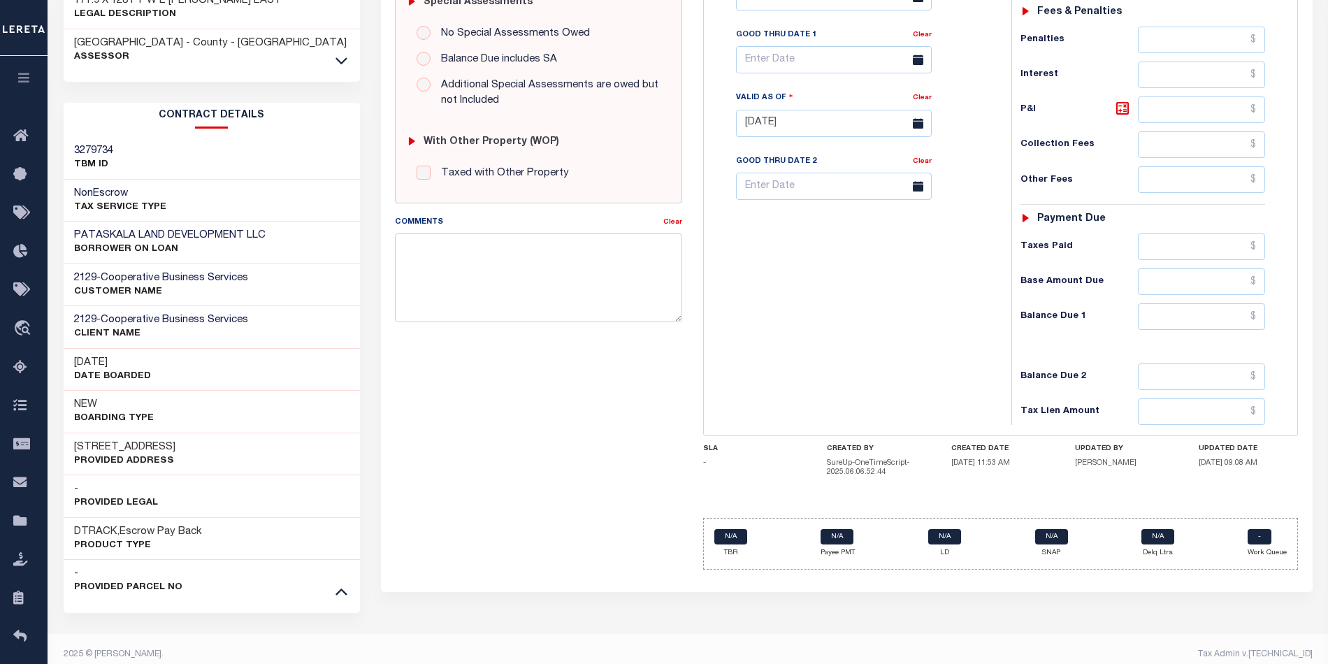
scroll to position [174, 0]
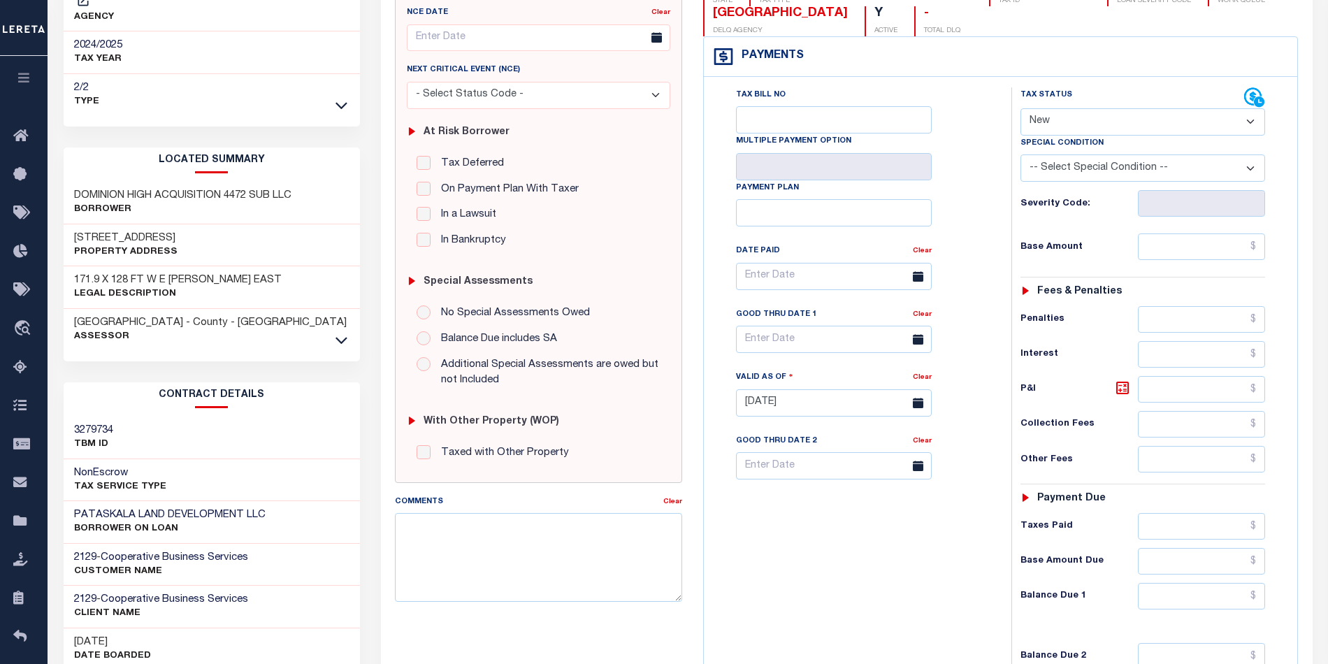
click at [345, 332] on div at bounding box center [341, 339] width 16 height 15
click at [339, 333] on icon at bounding box center [341, 340] width 12 height 15
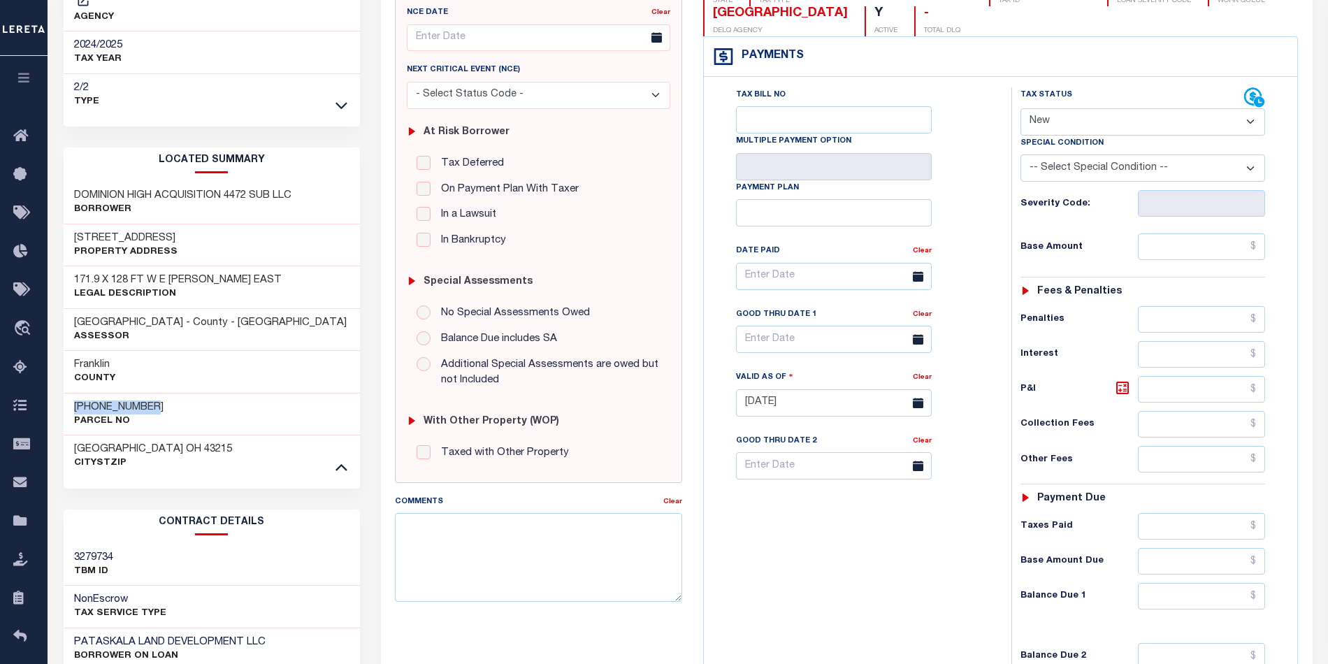
drag, startPoint x: 87, startPoint y: 395, endPoint x: 68, endPoint y: 398, distance: 19.2
click at [68, 398] on div "[PHONE_NUMBER] Parcel No" at bounding box center [212, 414] width 296 height 43
copy h3 "[PHONE_NUMBER]"
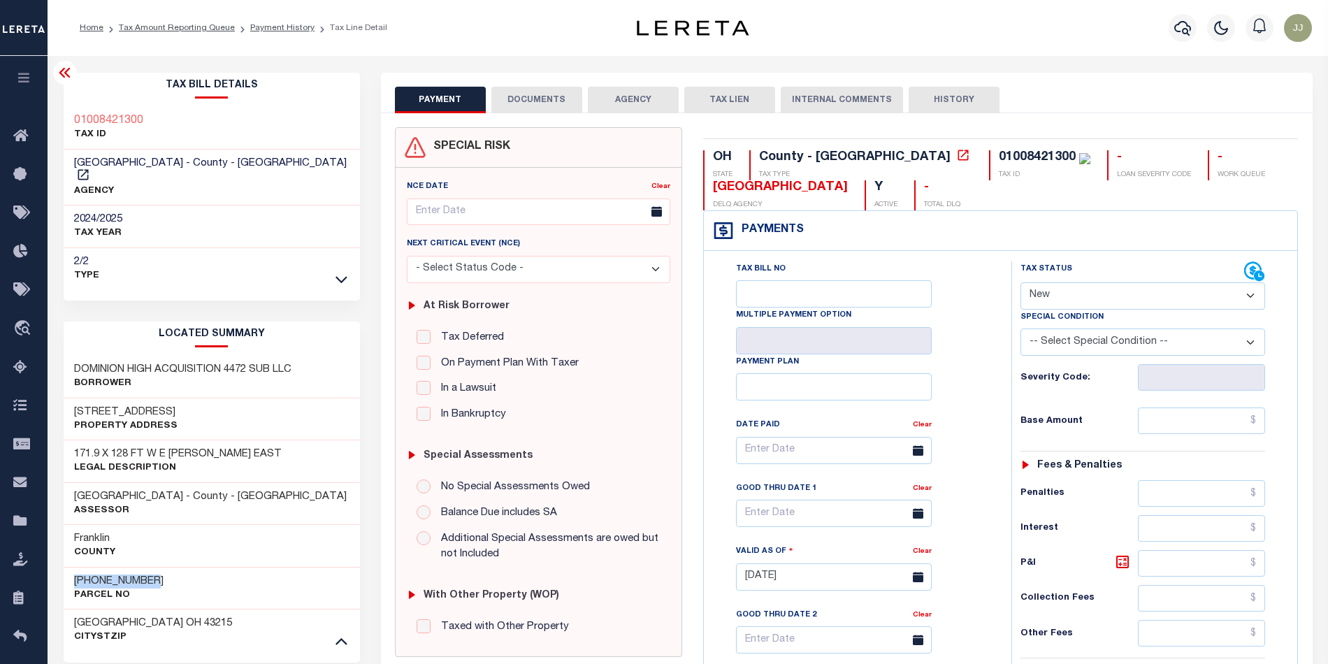
click at [1061, 308] on select "- Select Status Code - Open Due/Unpaid Paid Incomplete No Tax Due Internal Refu…" at bounding box center [1142, 295] width 245 height 27
select select "PYD"
click at [1020, 284] on select "- Select Status Code - Open Due/Unpaid Paid Incomplete No Tax Due Internal Refu…" at bounding box center [1142, 295] width 245 height 27
type input "10/07/2025"
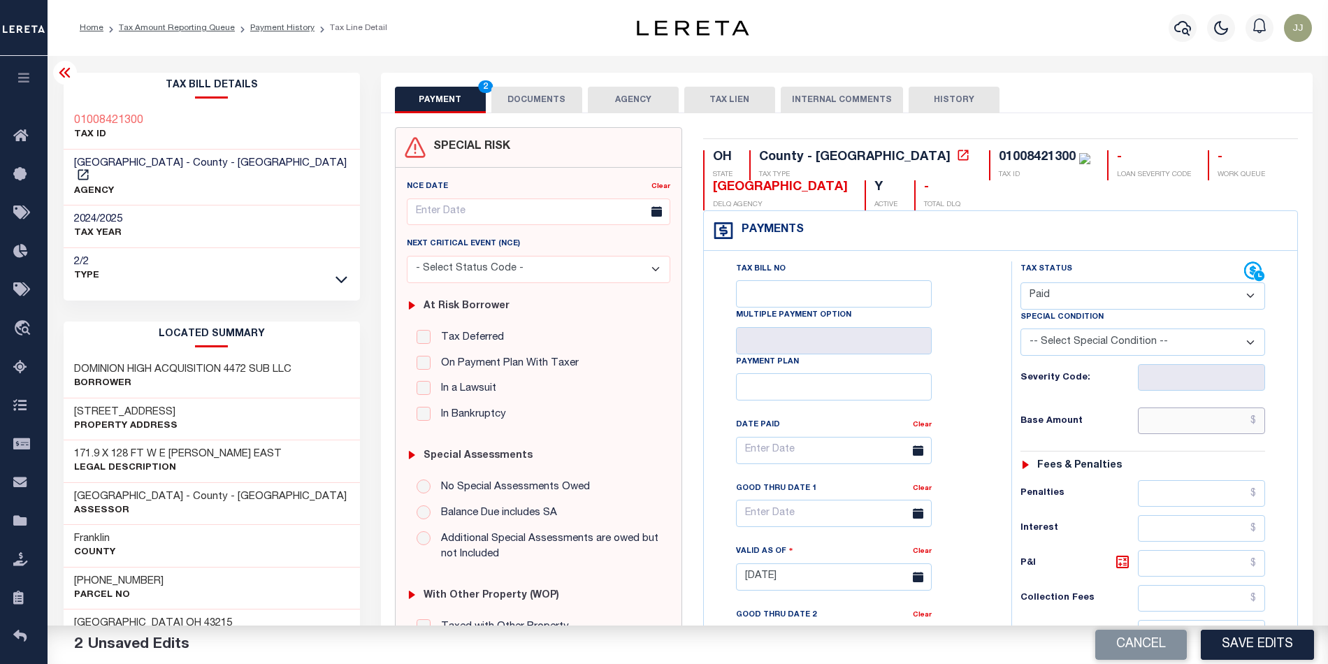
click at [1203, 426] on input "text" at bounding box center [1201, 420] width 127 height 27
type input "$0.00"
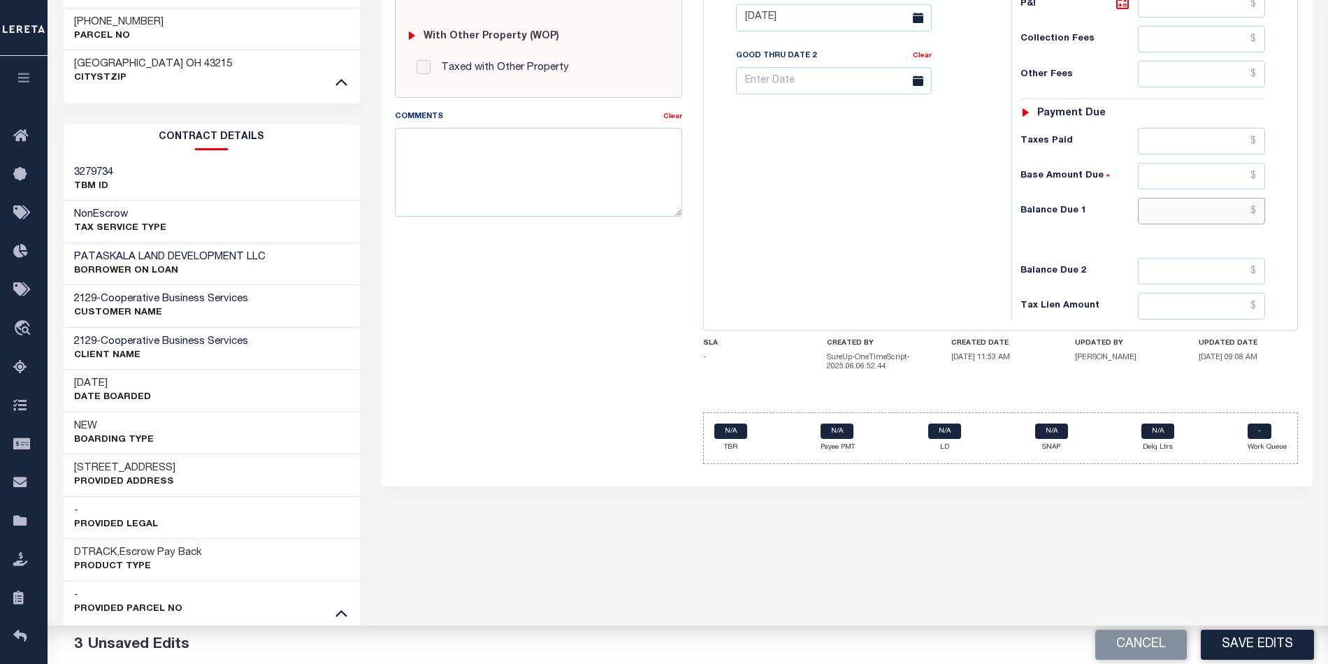
click at [1173, 210] on input "text" at bounding box center [1201, 211] width 127 height 27
type input "$0.00"
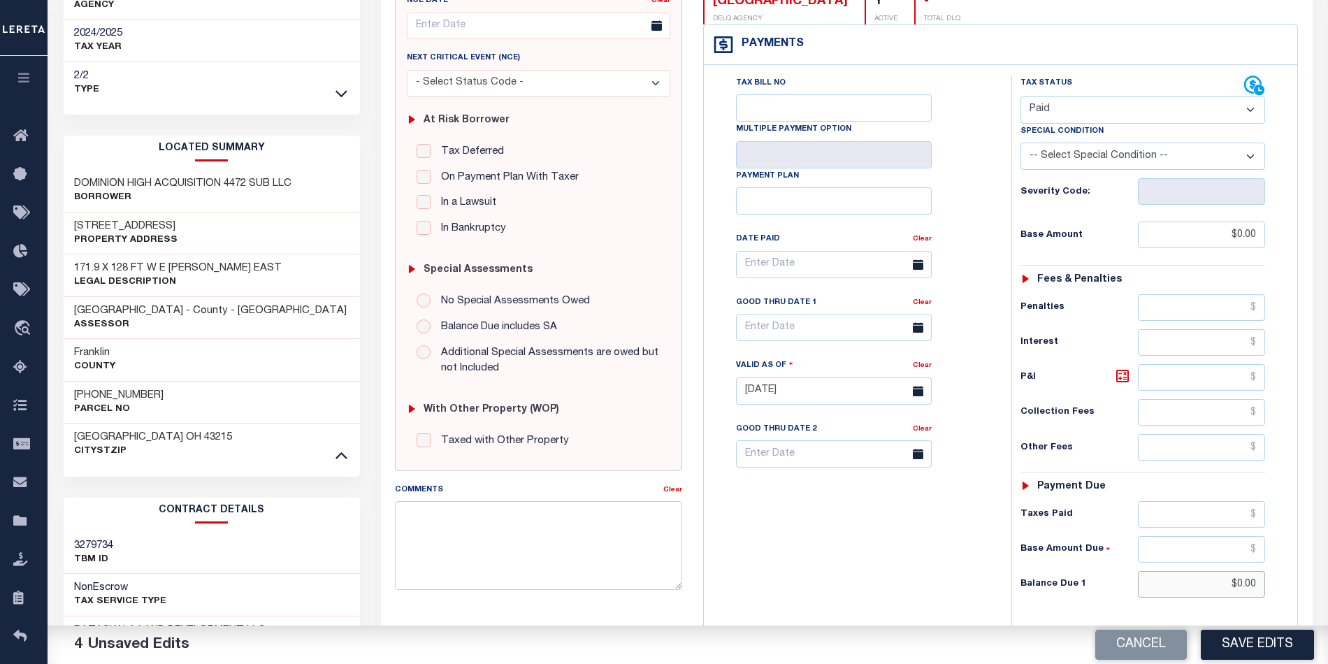
scroll to position [0, 0]
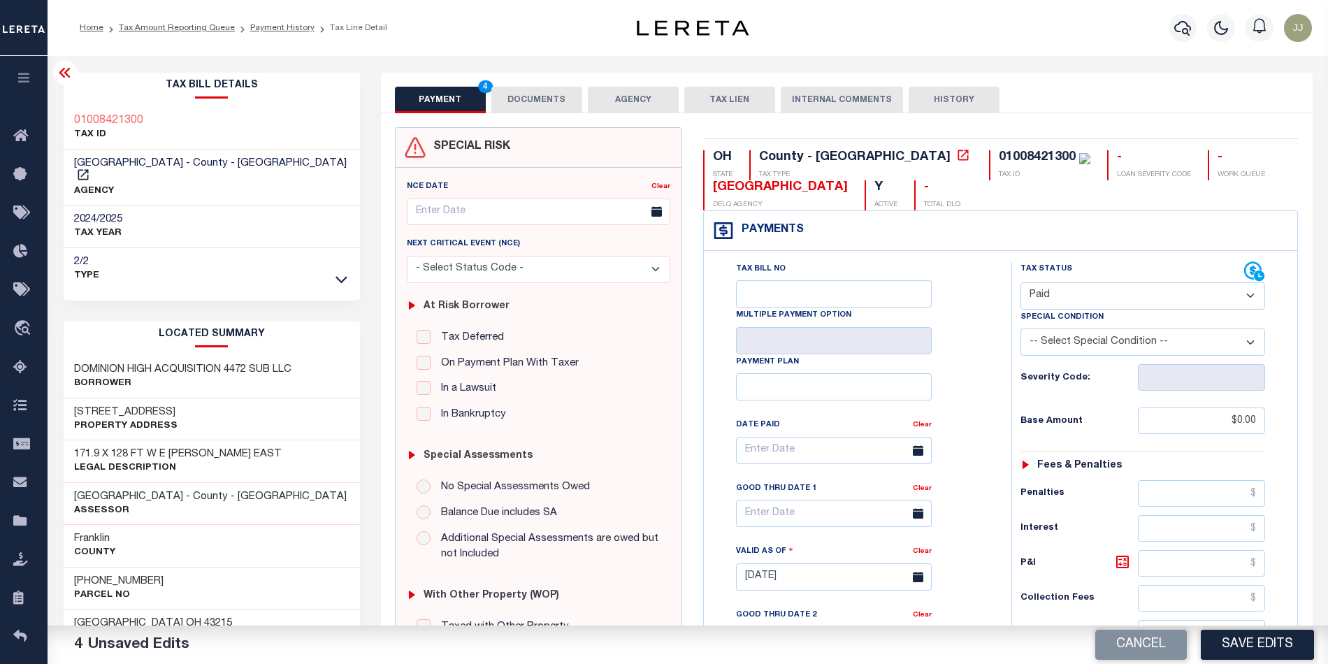
click at [537, 91] on button "DOCUMENTS" at bounding box center [536, 100] width 91 height 27
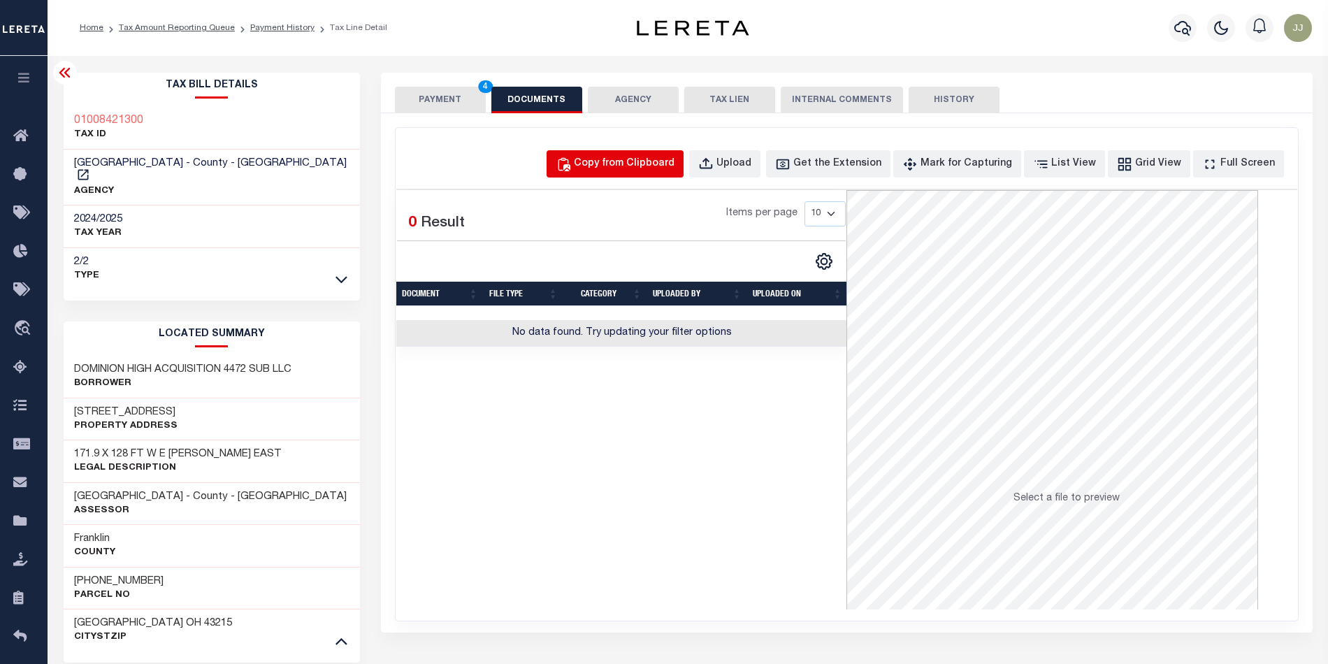
click at [646, 172] on button "Copy from Clipboard" at bounding box center [614, 163] width 137 height 27
select select "POP"
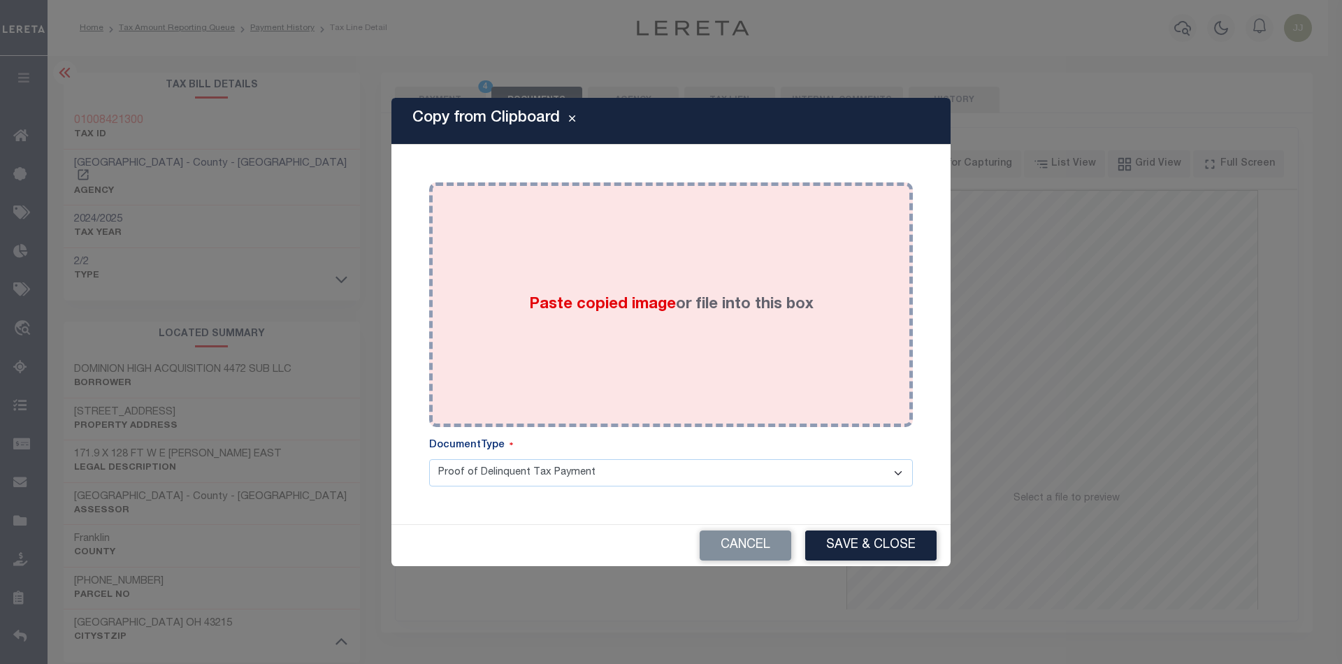
click at [646, 393] on div "Paste copied image or file into this box" at bounding box center [671, 305] width 463 height 224
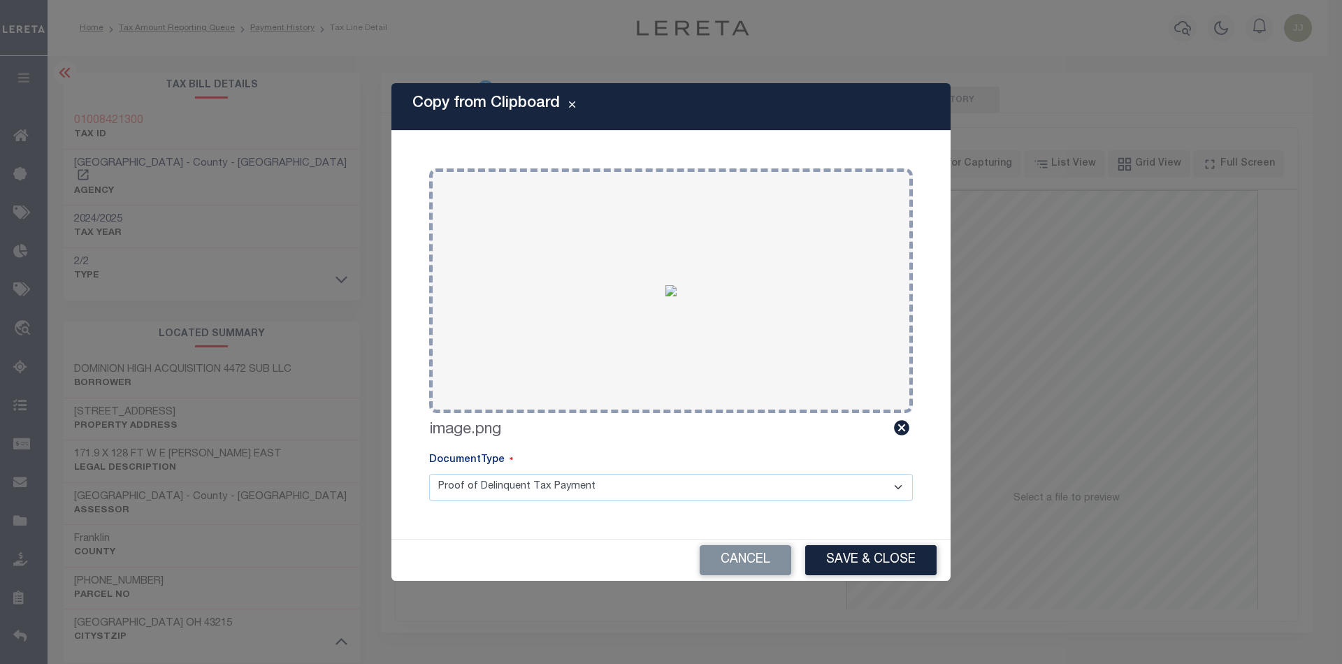
click at [851, 541] on div "Cancel Save & Close" at bounding box center [670, 559] width 559 height 41
click at [843, 570] on button "Save & Close" at bounding box center [870, 560] width 131 height 30
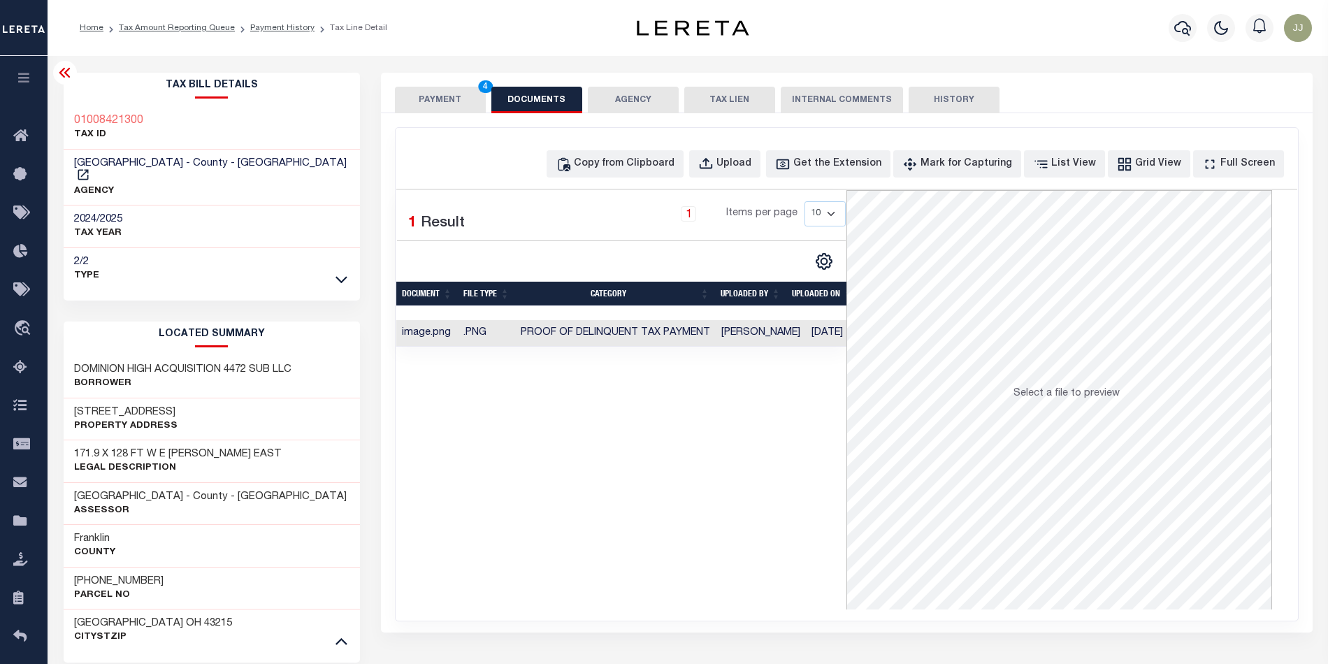
click at [423, 87] on button "PAYMENT 4" at bounding box center [440, 100] width 91 height 27
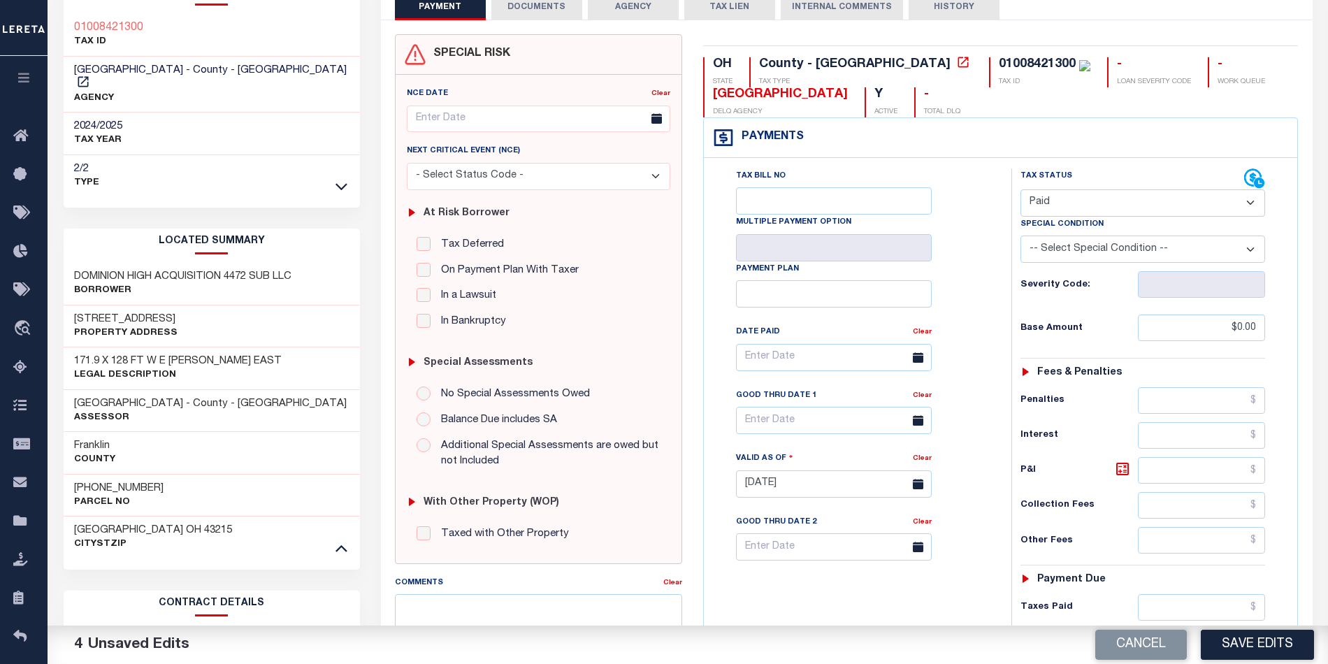
scroll to position [581, 0]
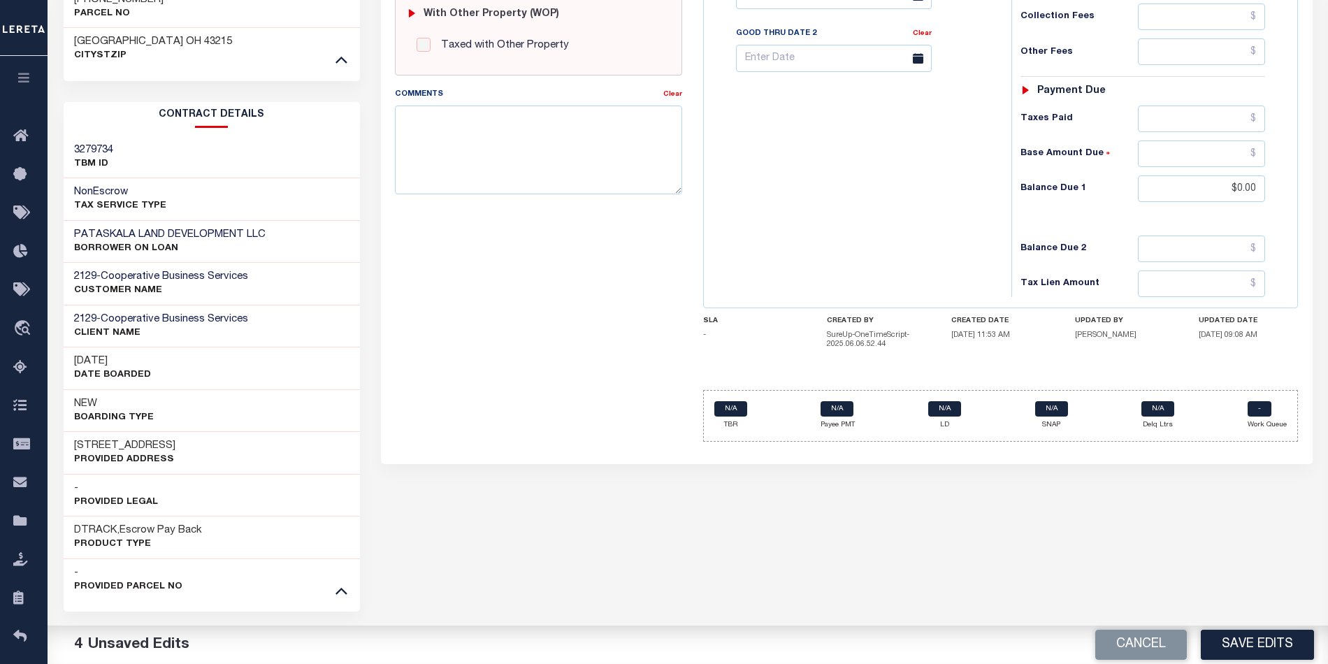
click at [1283, 649] on button "Save Edits" at bounding box center [1257, 645] width 113 height 30
checkbox input "false"
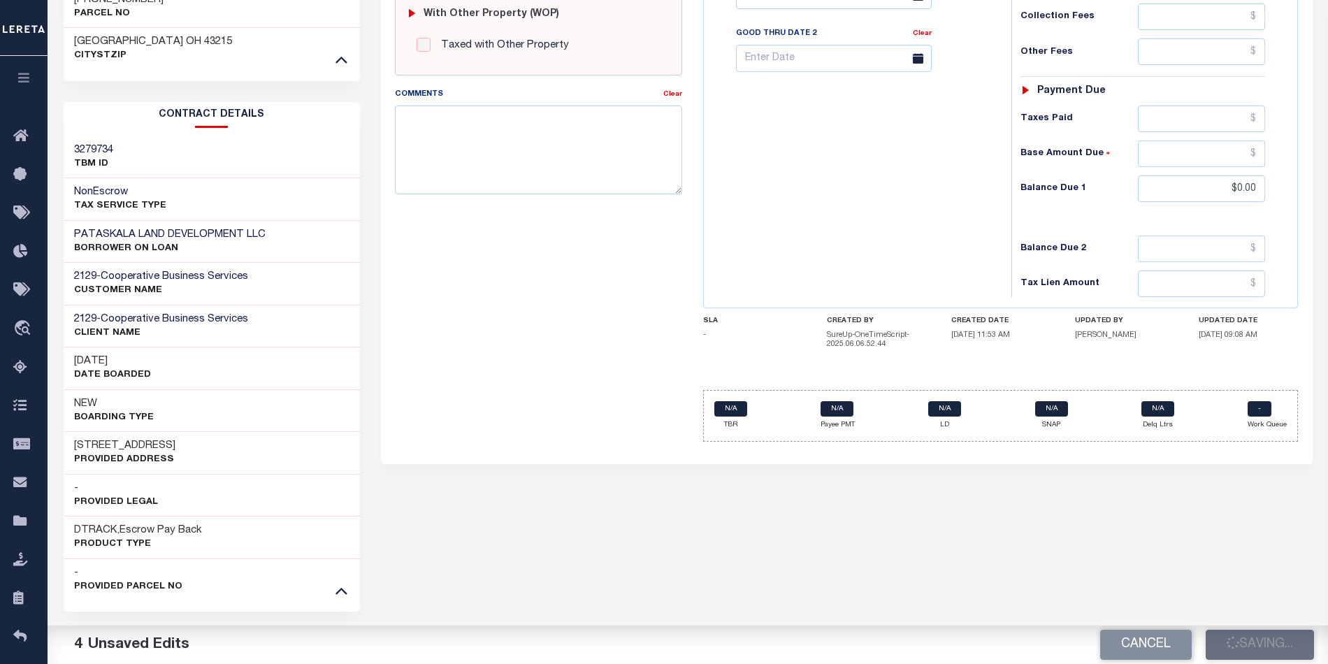
type input "$0"
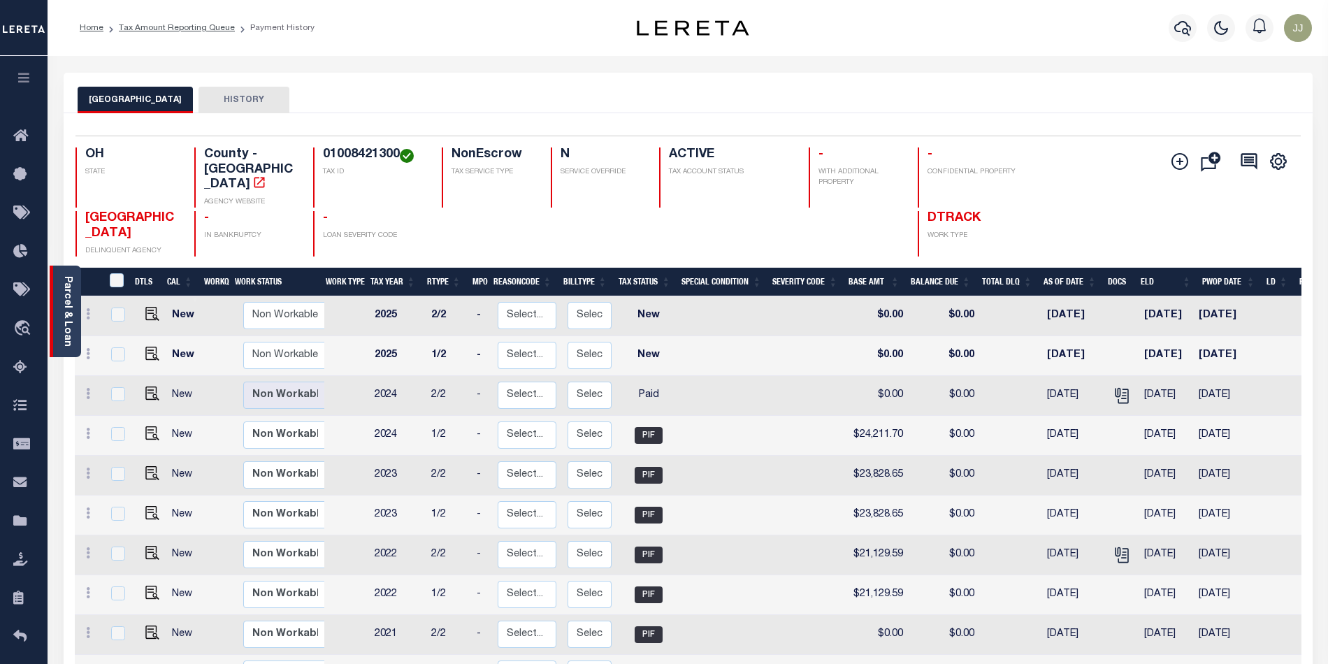
click at [21, 361] on icon at bounding box center [24, 367] width 22 height 17
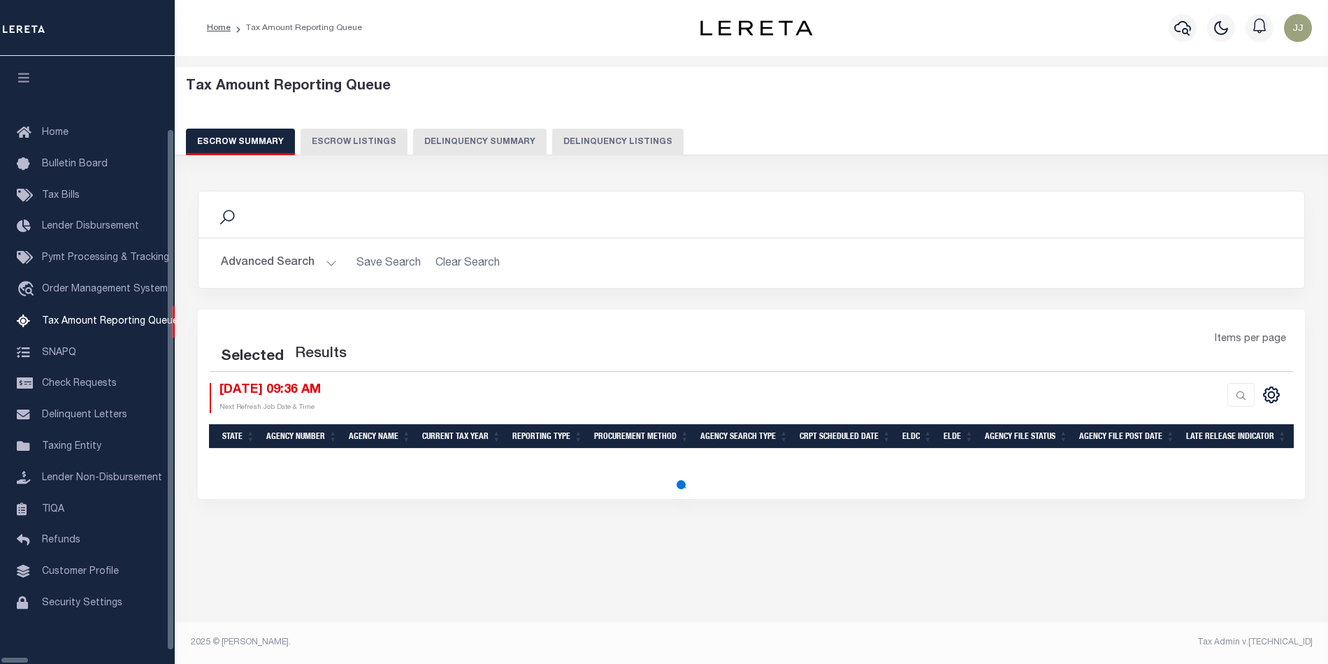
select select "100"
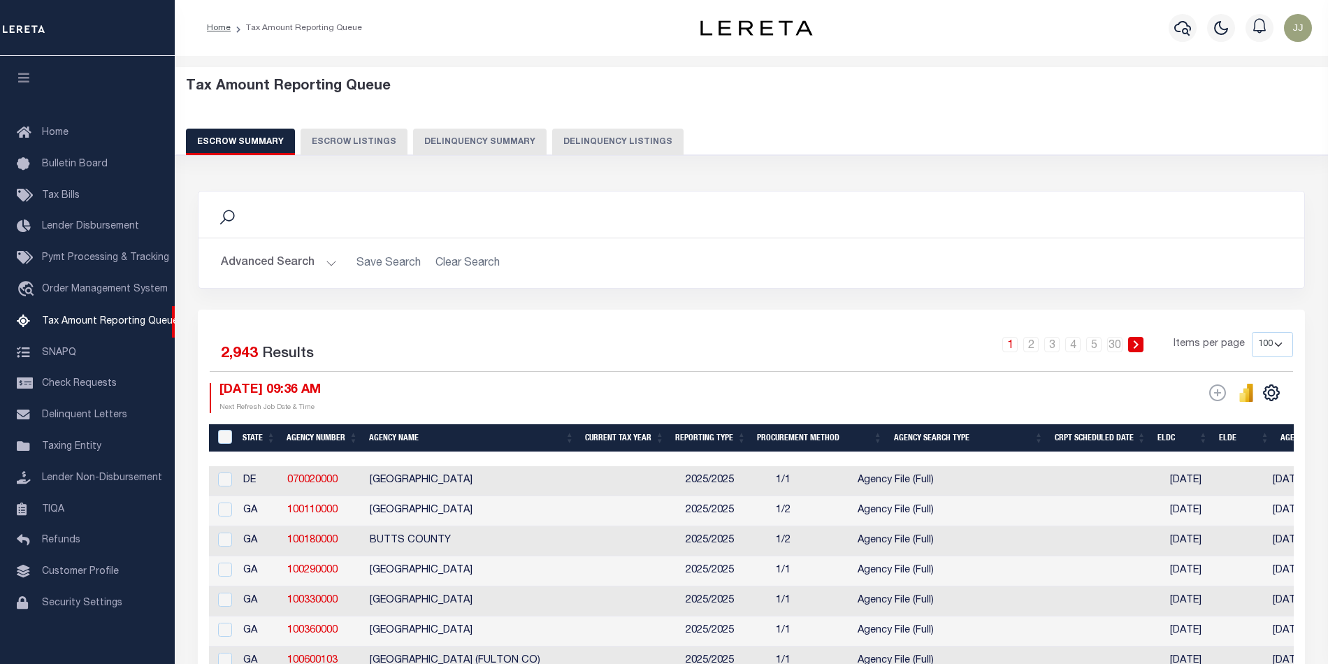
click at [612, 138] on button "Delinquency Listings" at bounding box center [617, 142] width 131 height 27
select select "100"
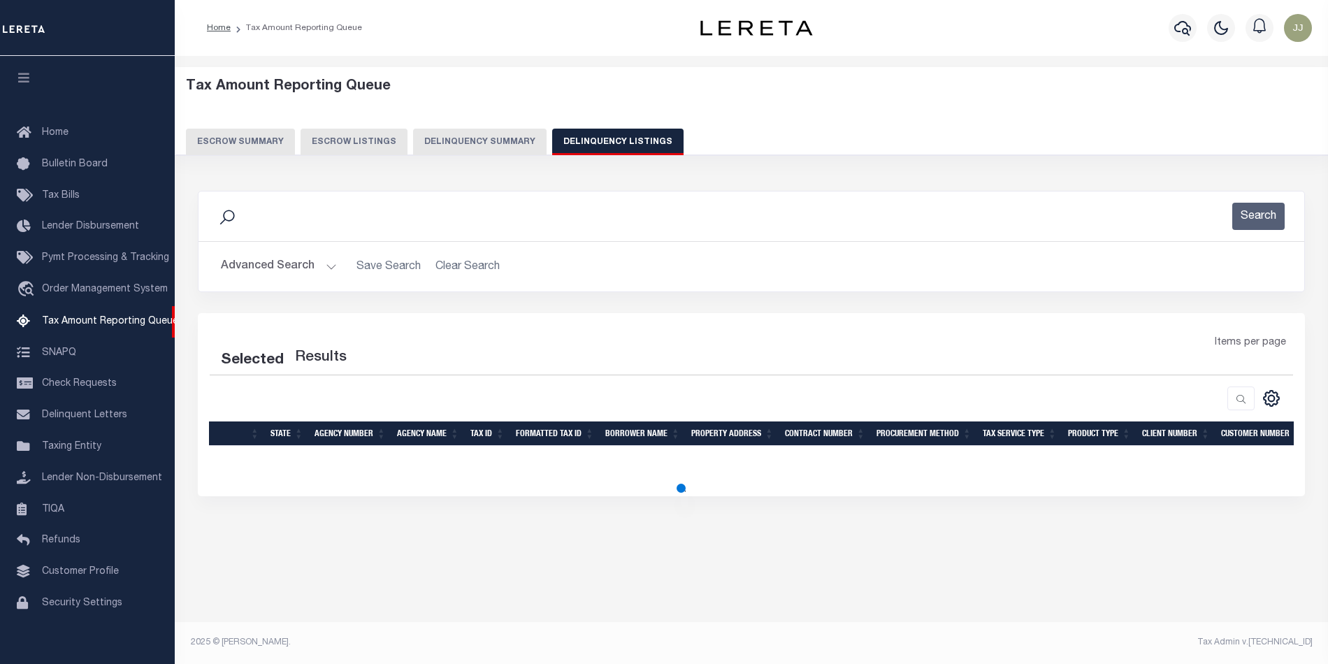
select select "100"
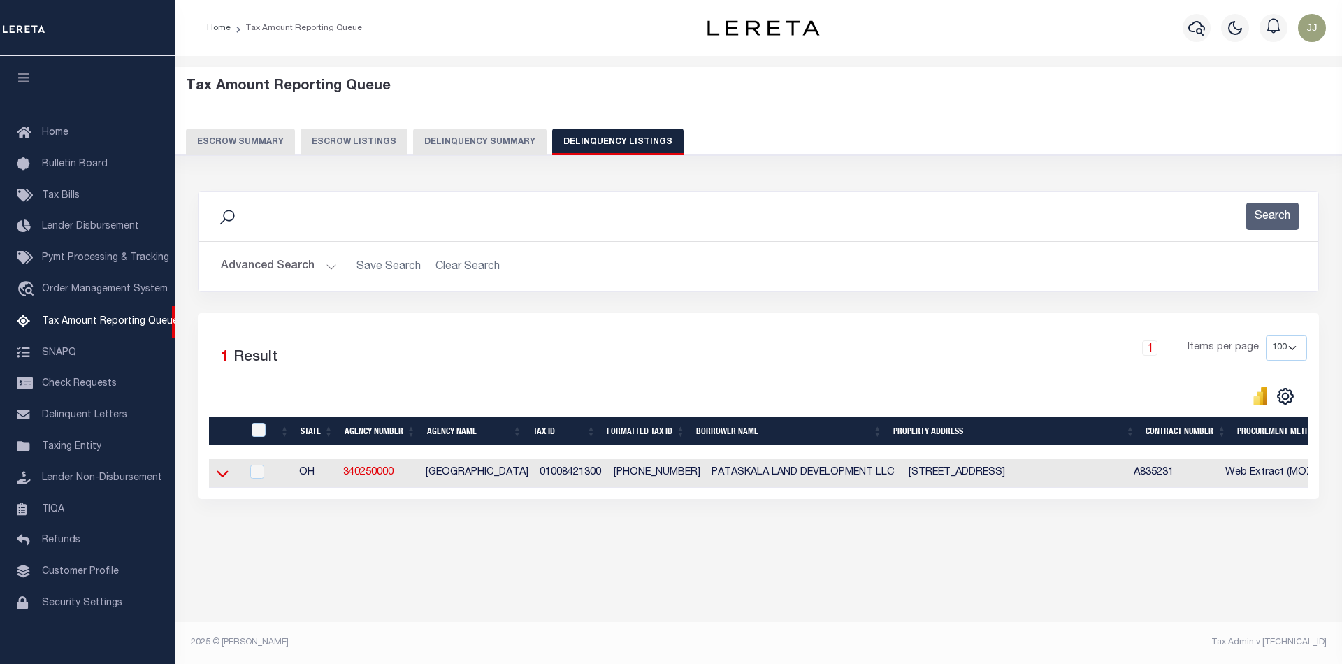
click at [222, 475] on icon at bounding box center [223, 473] width 12 height 15
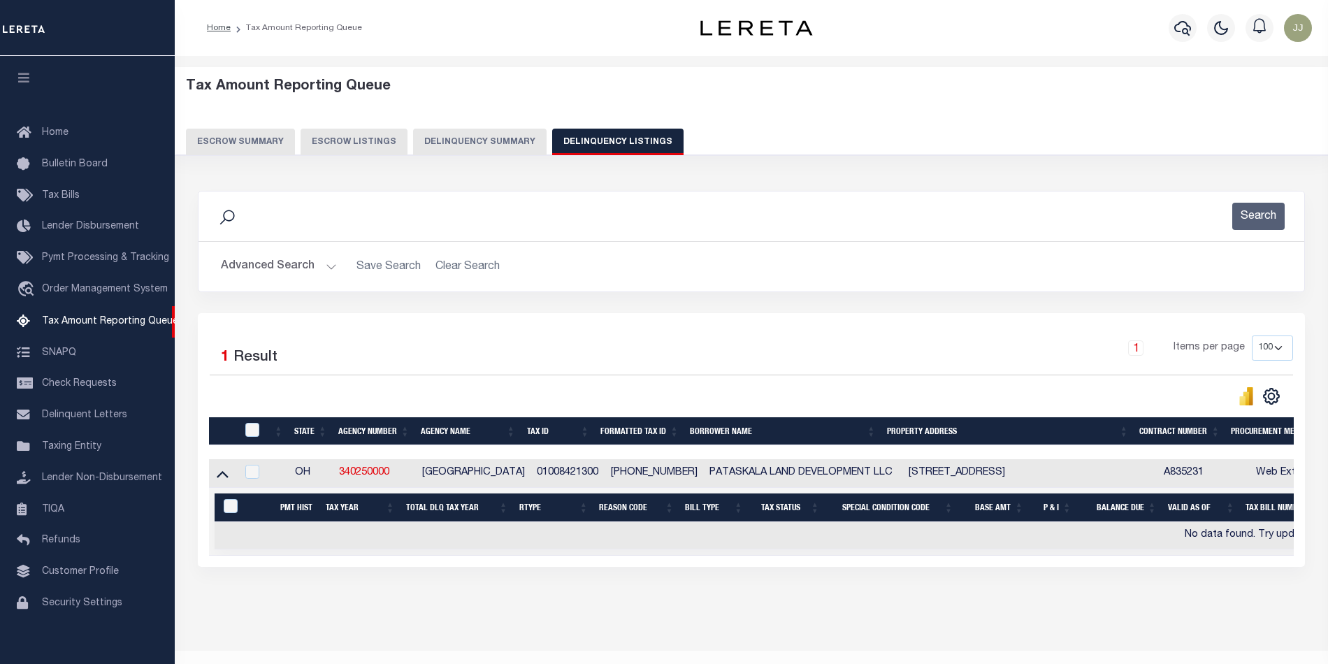
click at [313, 270] on button "Advanced Search" at bounding box center [279, 266] width 116 height 27
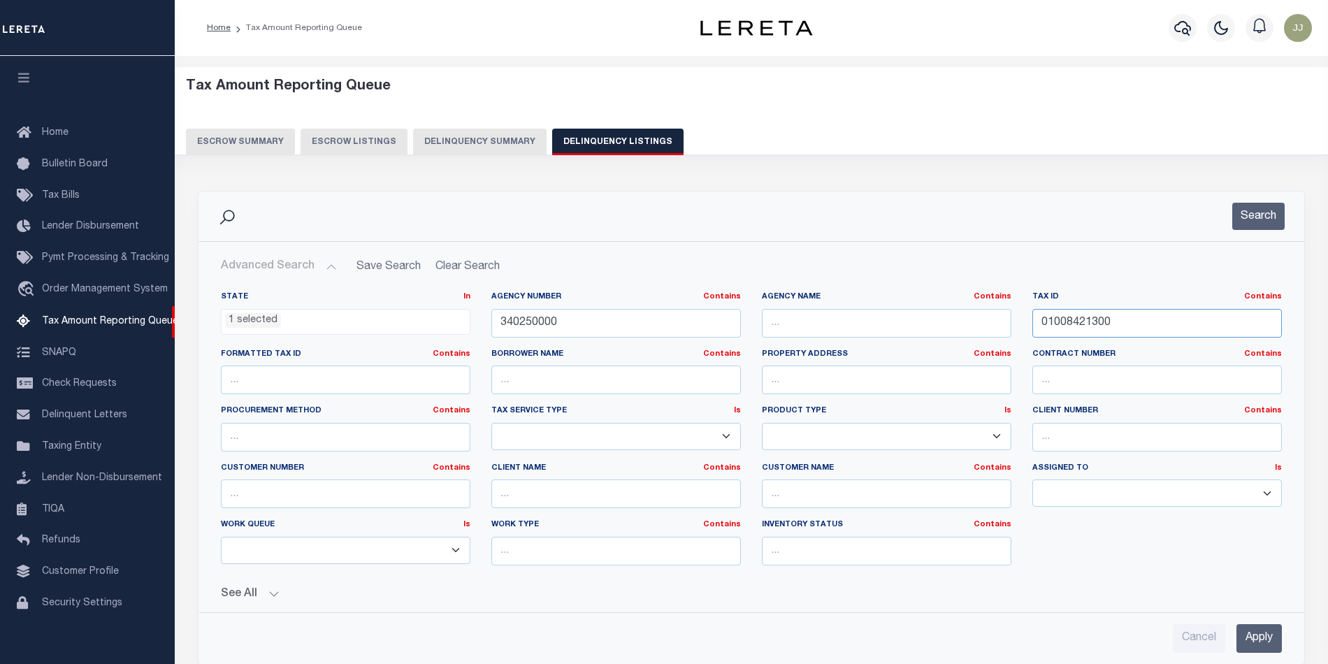
drag, startPoint x: 1066, startPoint y: 324, endPoint x: 1024, endPoint y: 327, distance: 41.3
click at [1024, 327] on div "Tax ID Contains Contains Is 01008421300" at bounding box center [1157, 319] width 270 height 57
paste input "711"
type input "01008471100"
click at [1265, 219] on button "Search" at bounding box center [1258, 216] width 52 height 27
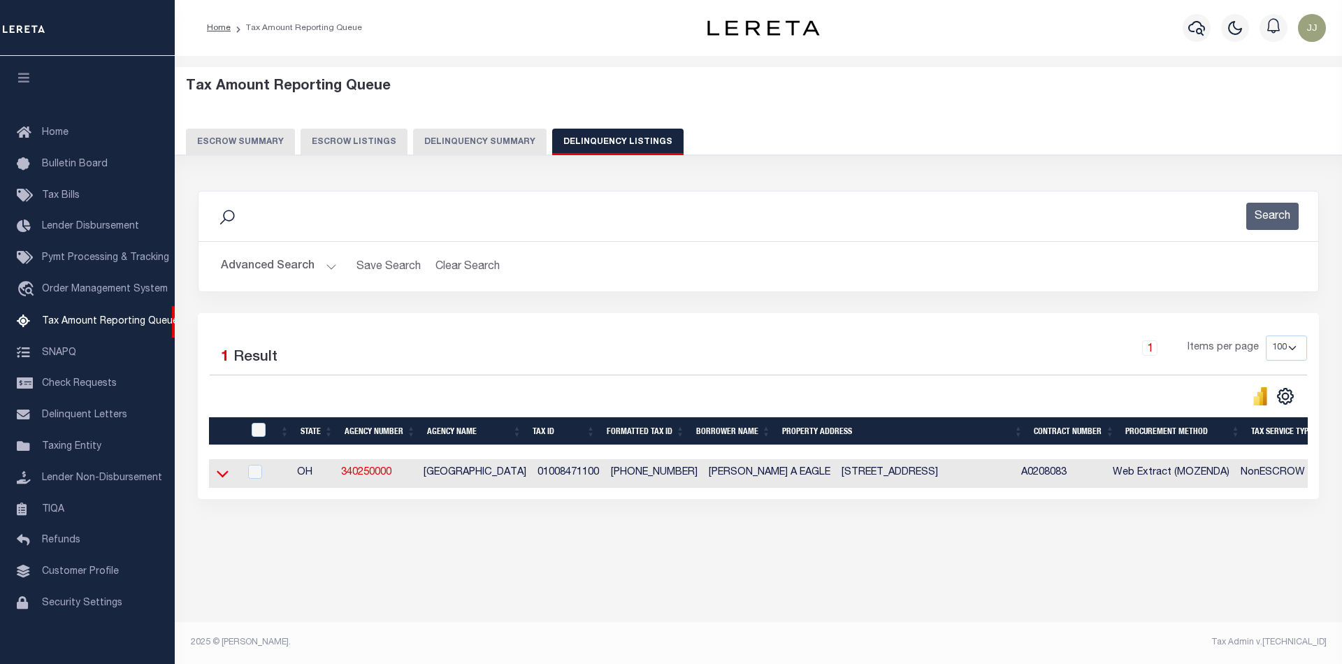
click at [219, 478] on icon at bounding box center [223, 474] width 12 height 7
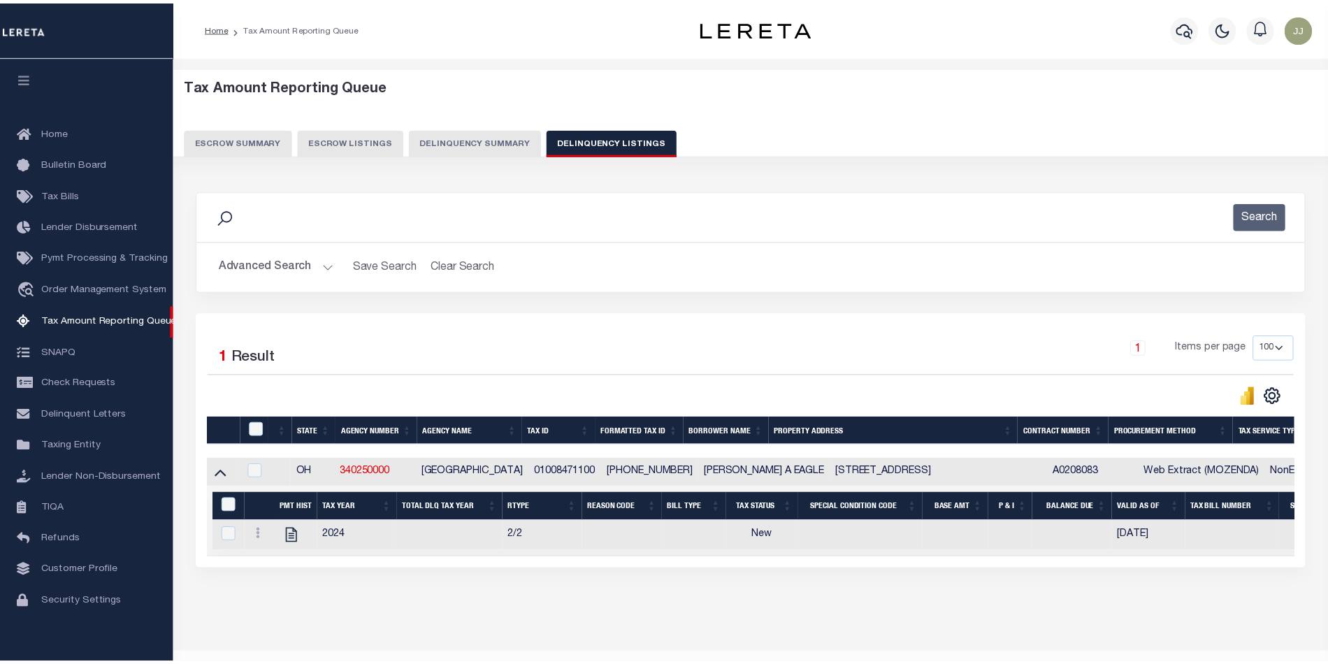
scroll to position [45, 0]
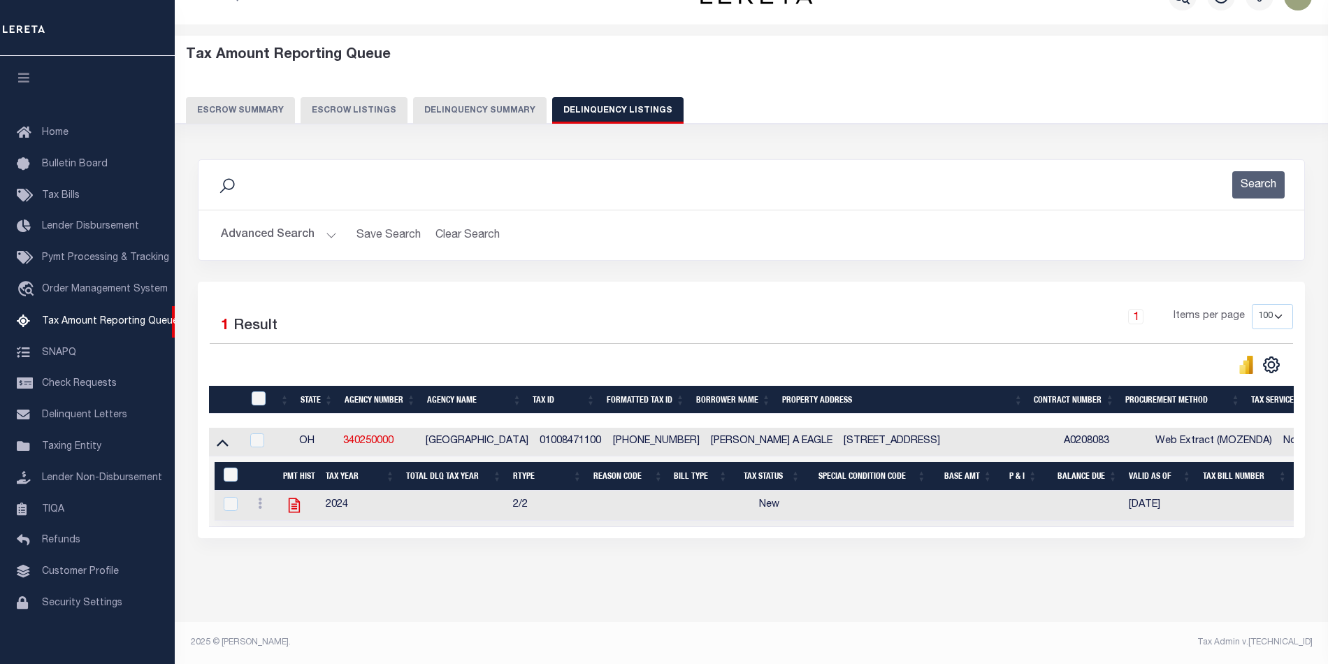
click at [296, 498] on icon at bounding box center [293, 505] width 11 height 15
checkbox input "true"
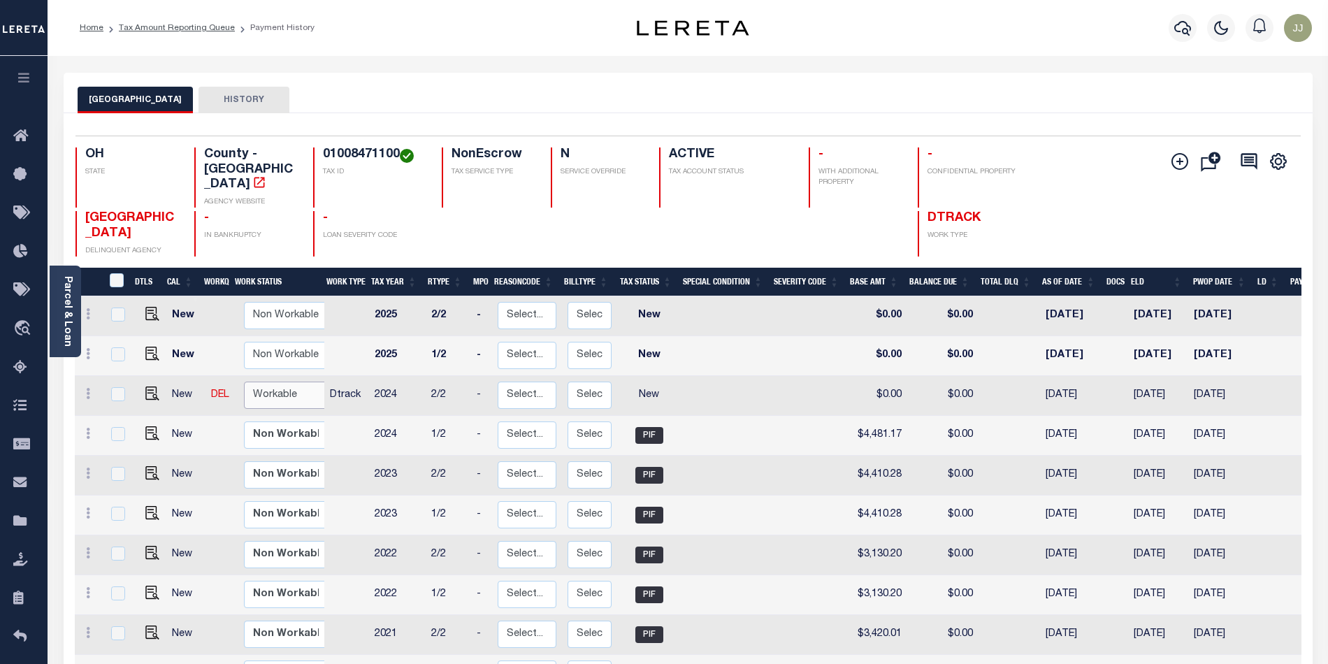
click at [300, 382] on select "Non Workable Workable" at bounding box center [286, 395] width 84 height 27
checkbox input "true"
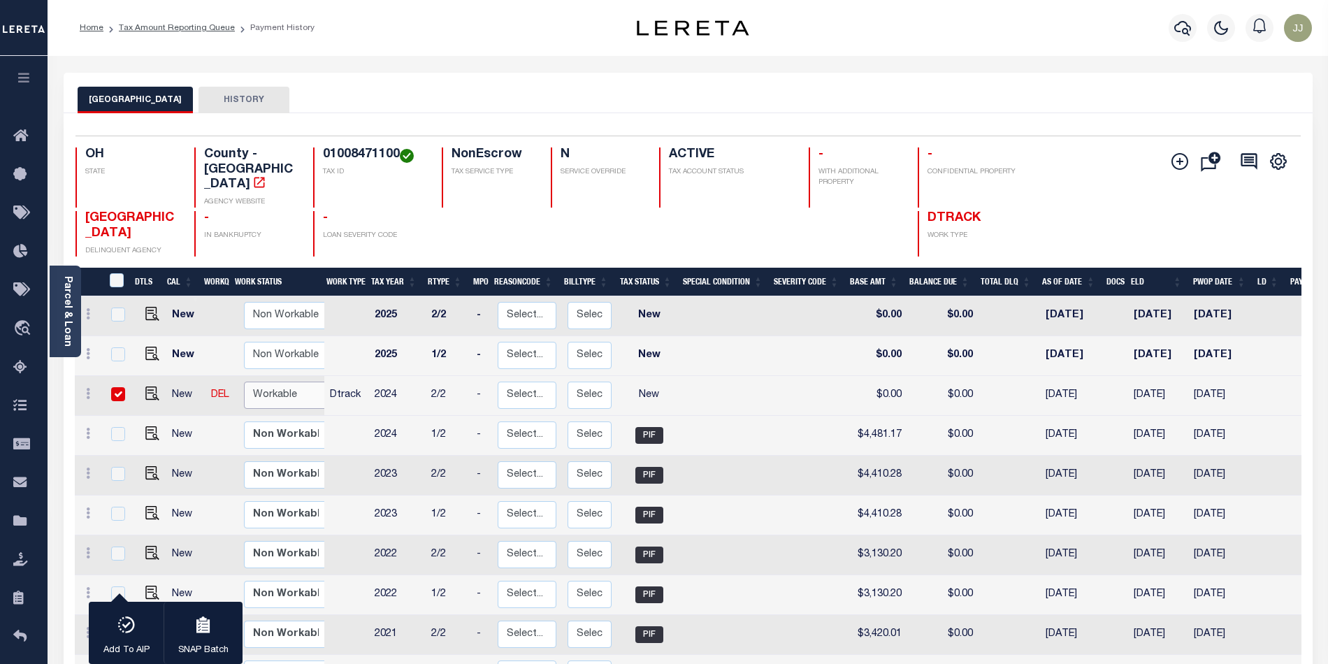
select select "true"
click at [244, 382] on select "Non Workable Workable" at bounding box center [286, 395] width 84 height 27
checkbox input "false"
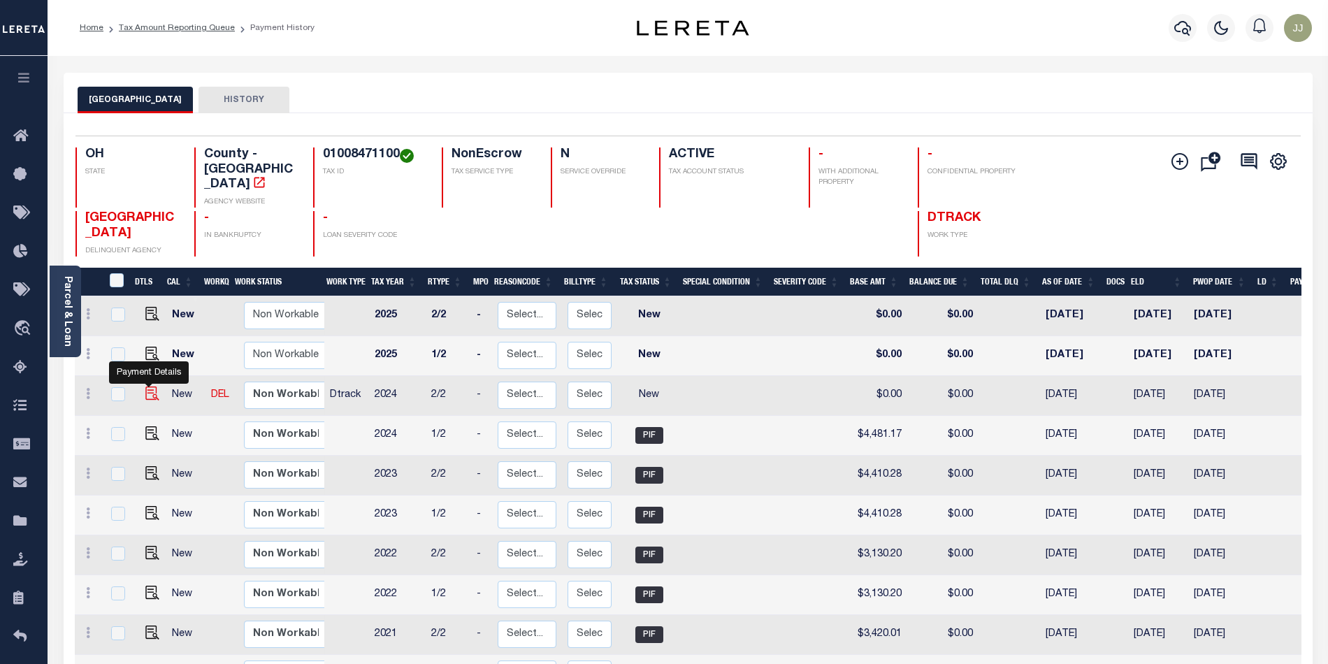
click at [150, 386] on img "" at bounding box center [152, 393] width 14 height 14
checkbox input "true"
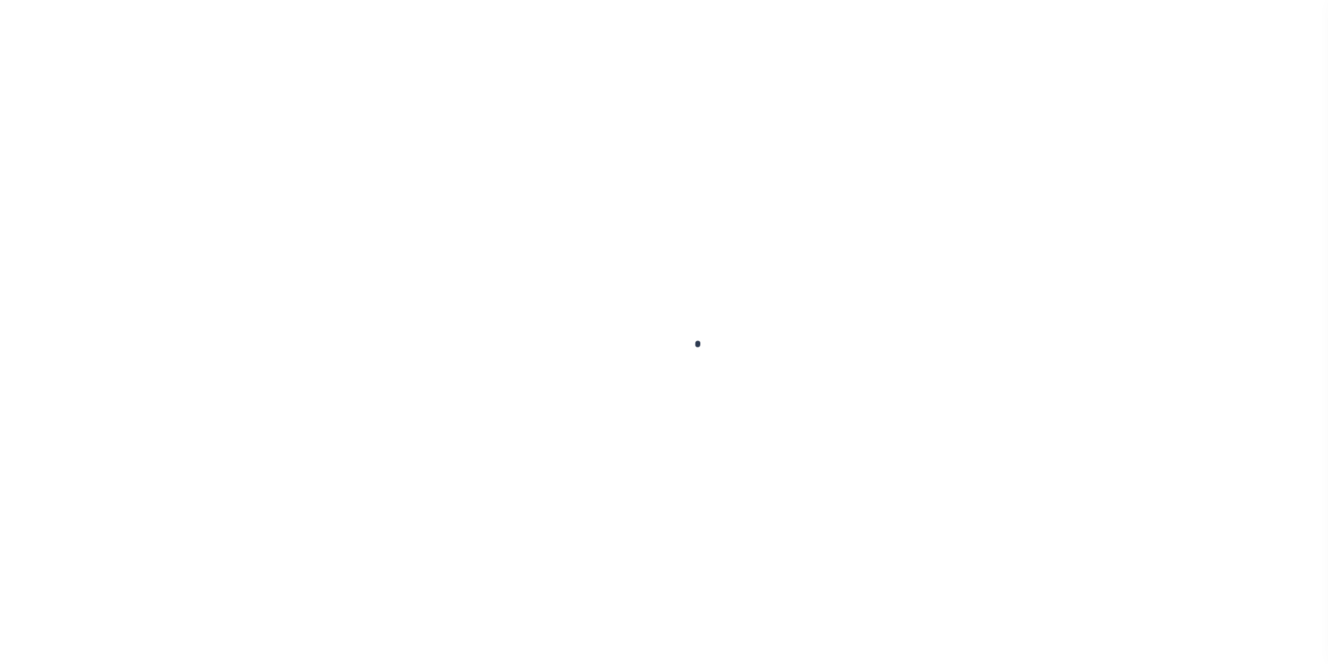
checkbox input "false"
type input "[DATE]"
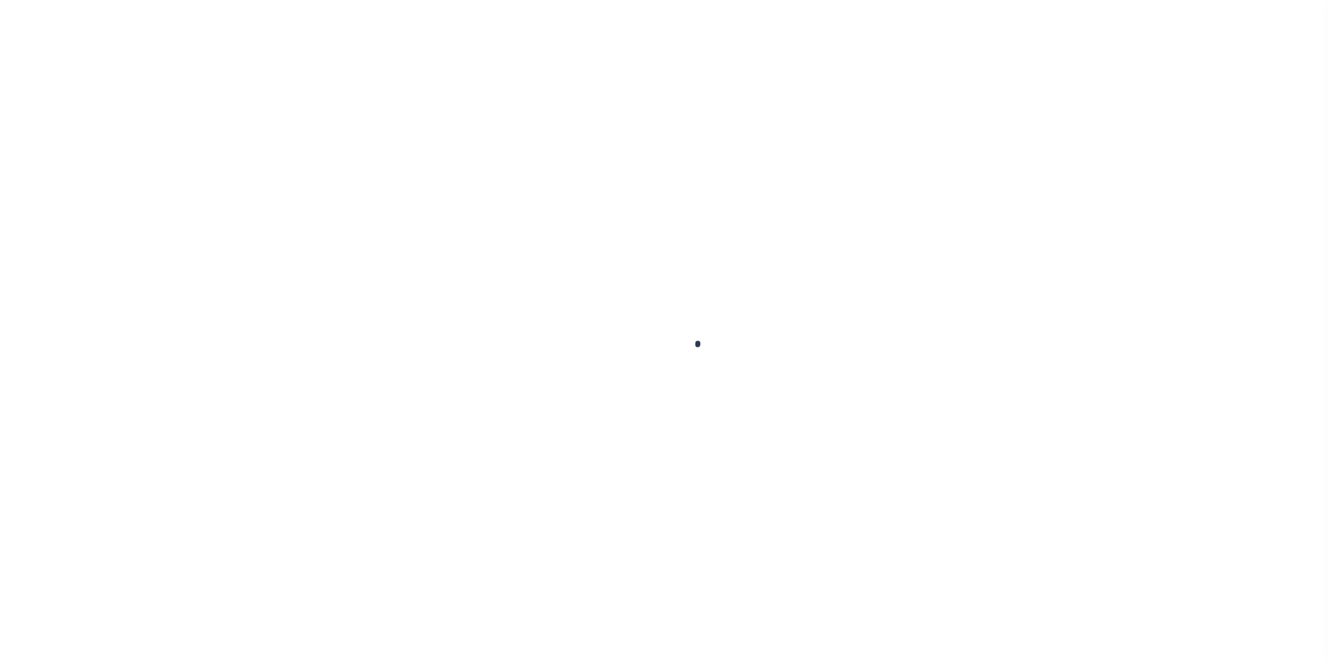
select select "NW2"
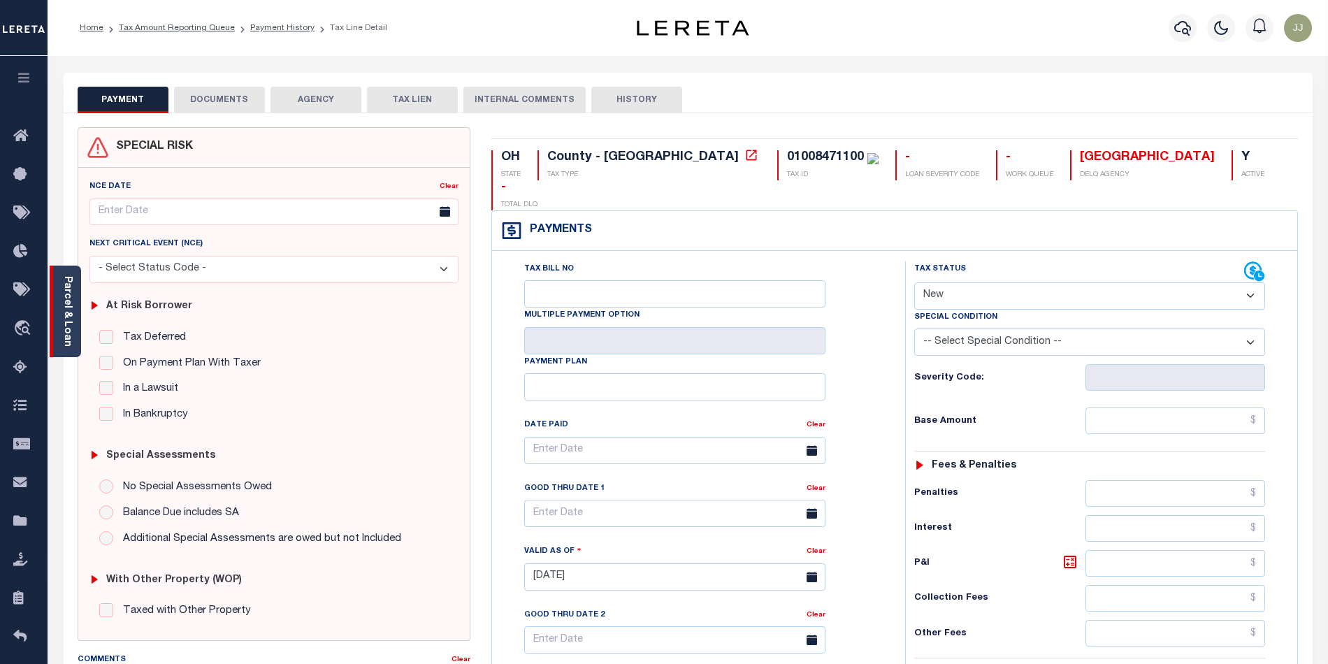
click at [68, 349] on div "Parcel & Loan" at bounding box center [65, 312] width 31 height 92
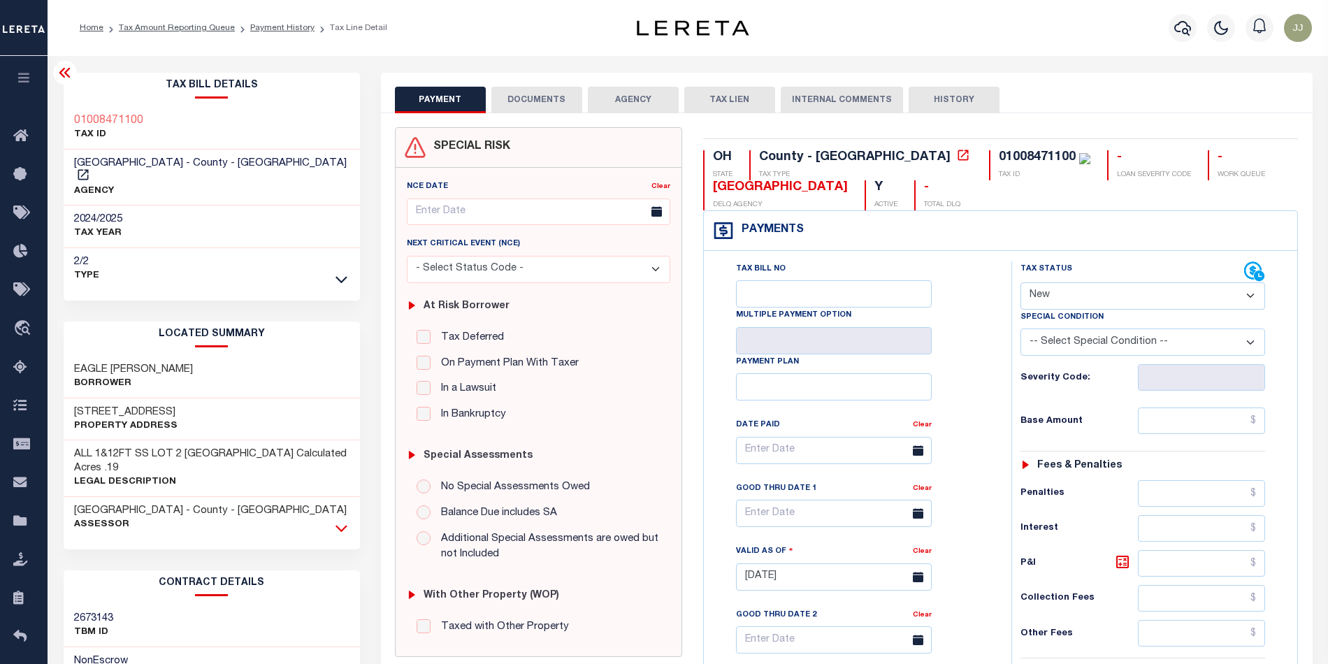
click at [341, 521] on icon at bounding box center [341, 528] width 12 height 15
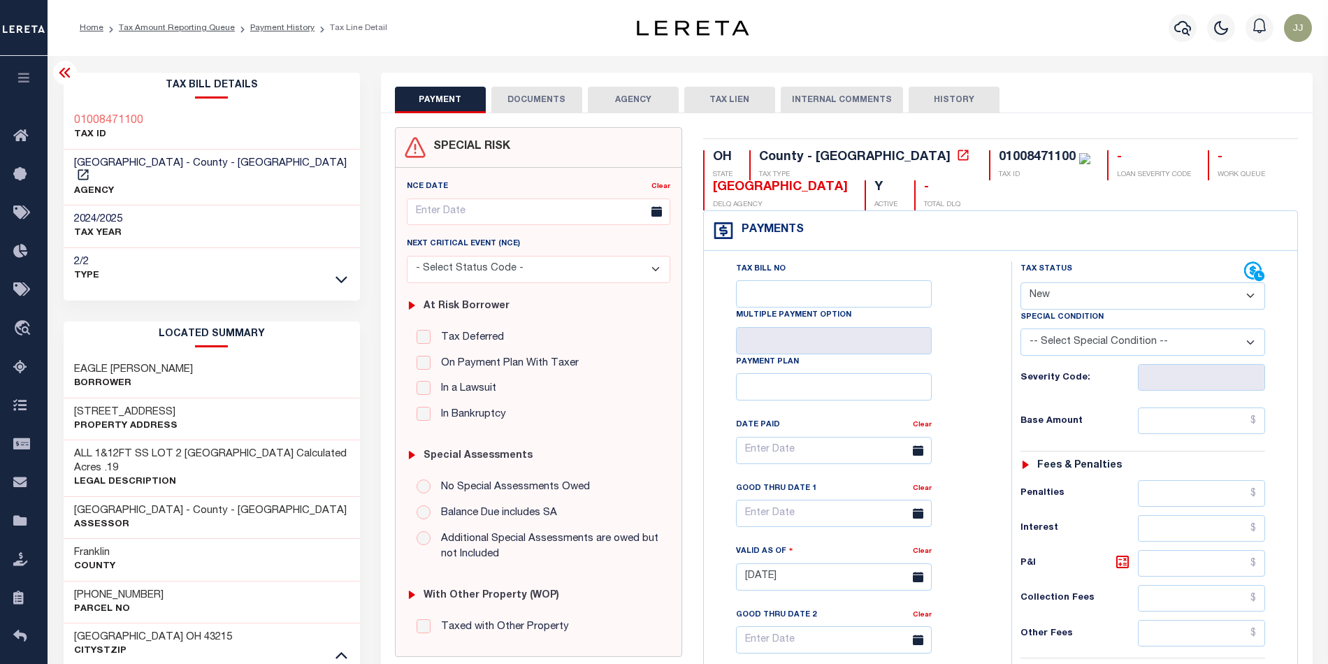
scroll to position [280, 0]
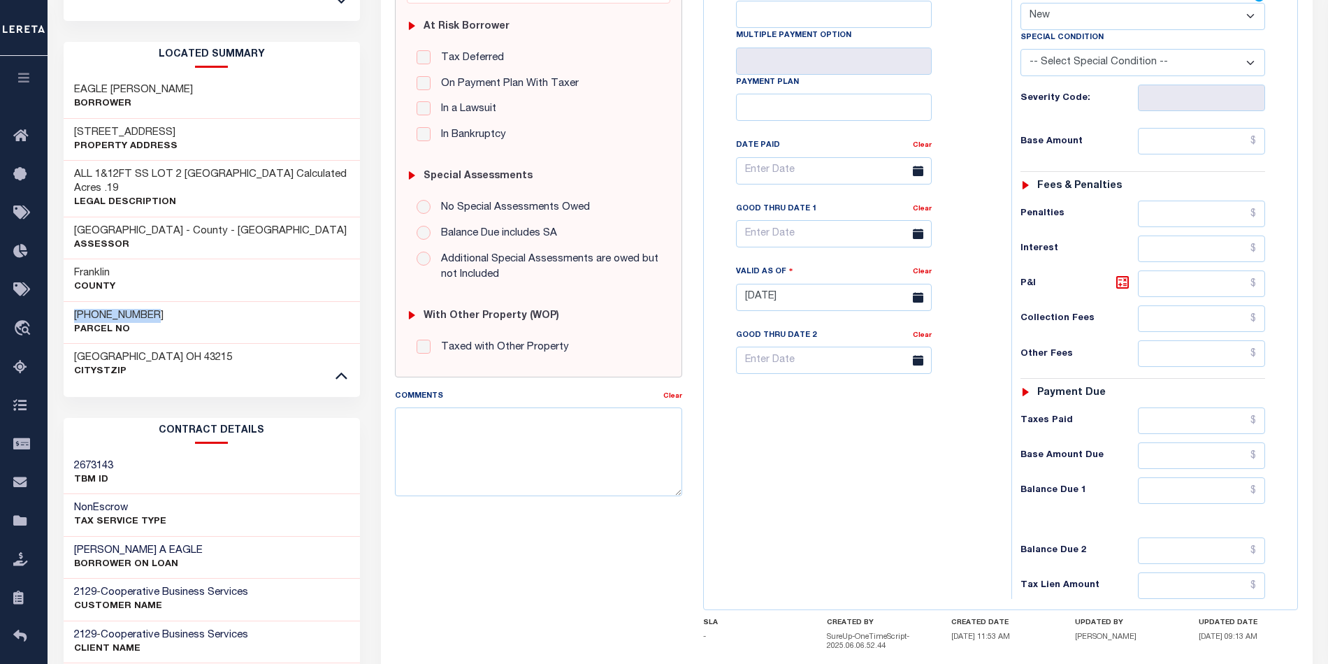
drag, startPoint x: 158, startPoint y: 297, endPoint x: 73, endPoint y: 306, distance: 85.0
click at [73, 306] on div "[PHONE_NUMBER] Parcel No" at bounding box center [212, 322] width 296 height 43
copy h3 "[PHONE_NUMBER]"
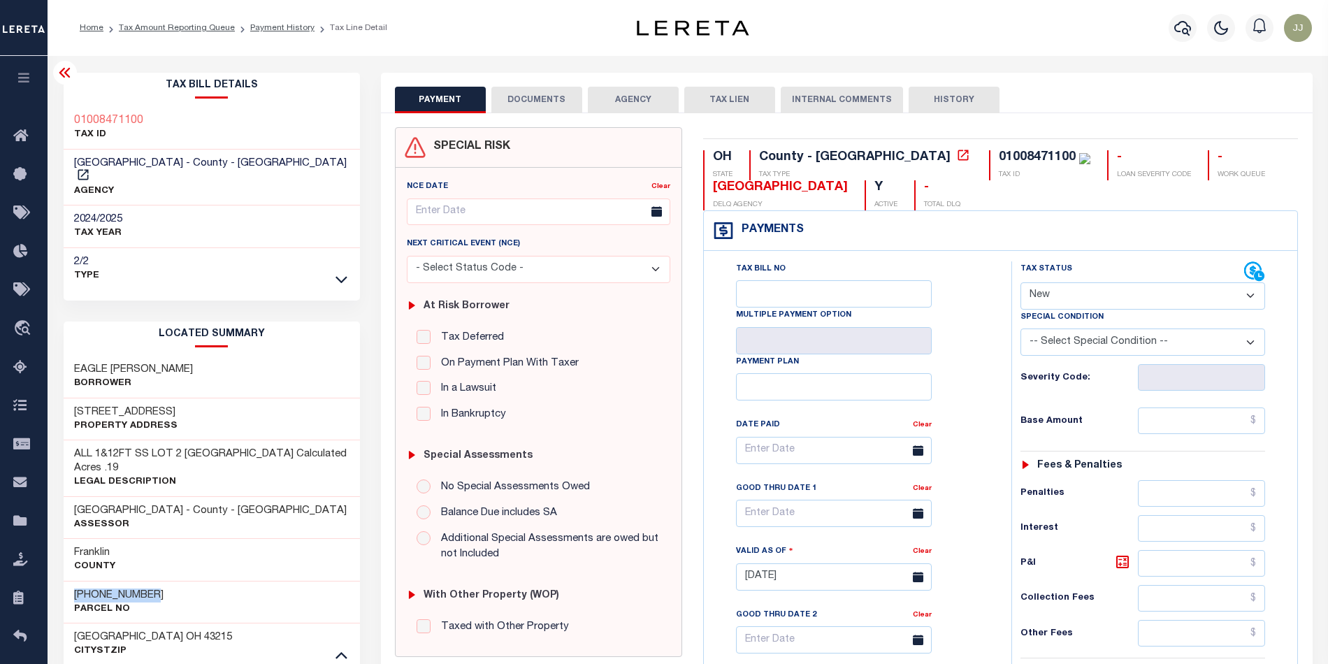
click at [551, 102] on button "DOCUMENTS" at bounding box center [536, 100] width 91 height 27
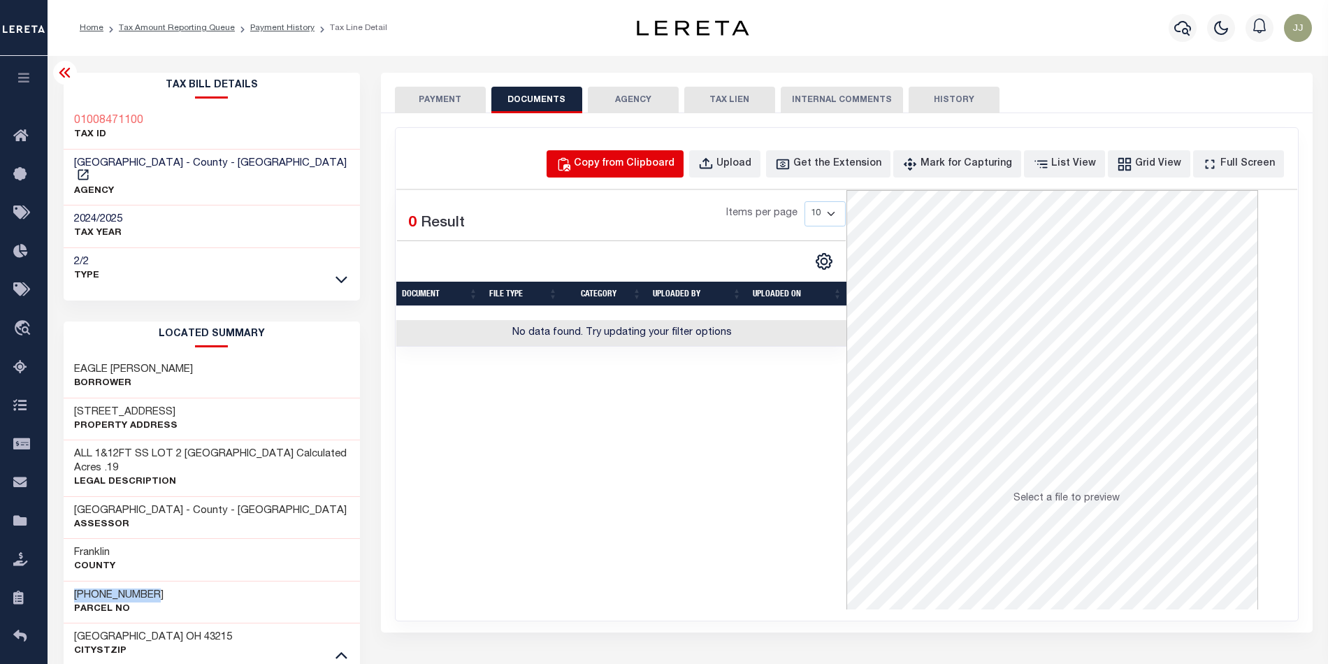
click at [674, 166] on div "Copy from Clipboard" at bounding box center [624, 164] width 101 height 15
select select "POP"
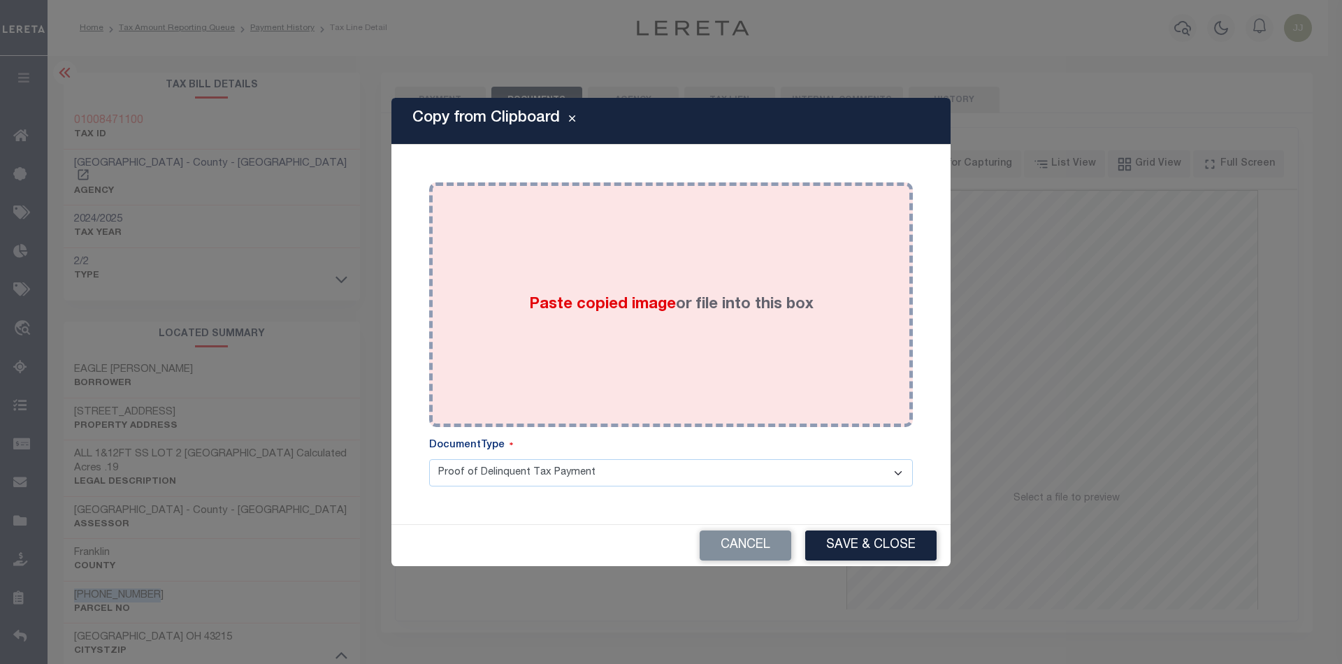
click at [662, 386] on div "Paste copied image or file into this box" at bounding box center [671, 305] width 463 height 224
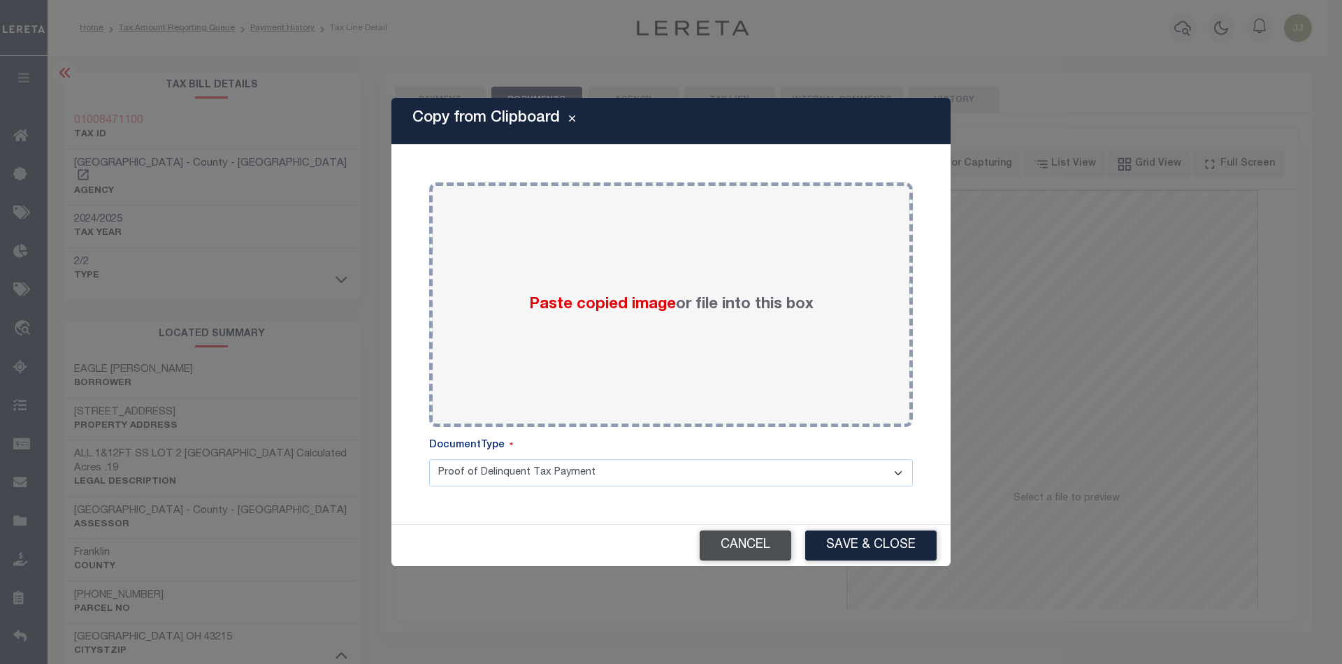
click at [864, 549] on button "Save & Close" at bounding box center [870, 545] width 131 height 30
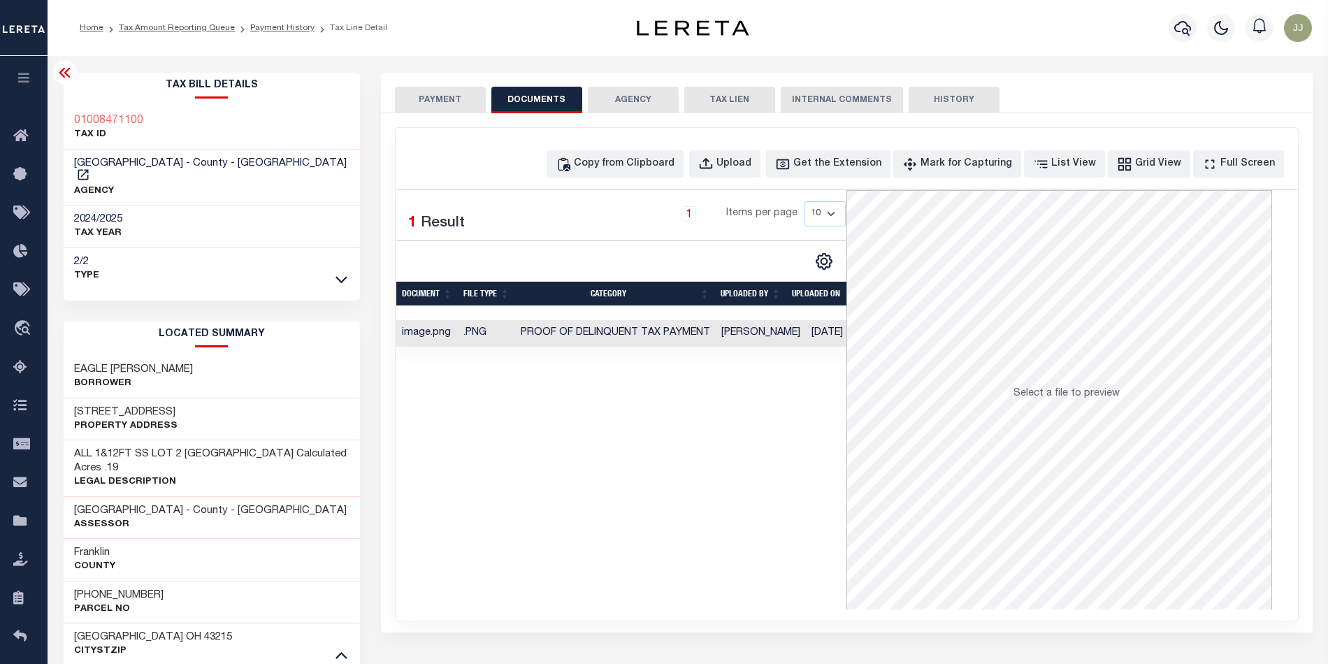
click at [443, 101] on button "PAYMENT" at bounding box center [440, 100] width 91 height 27
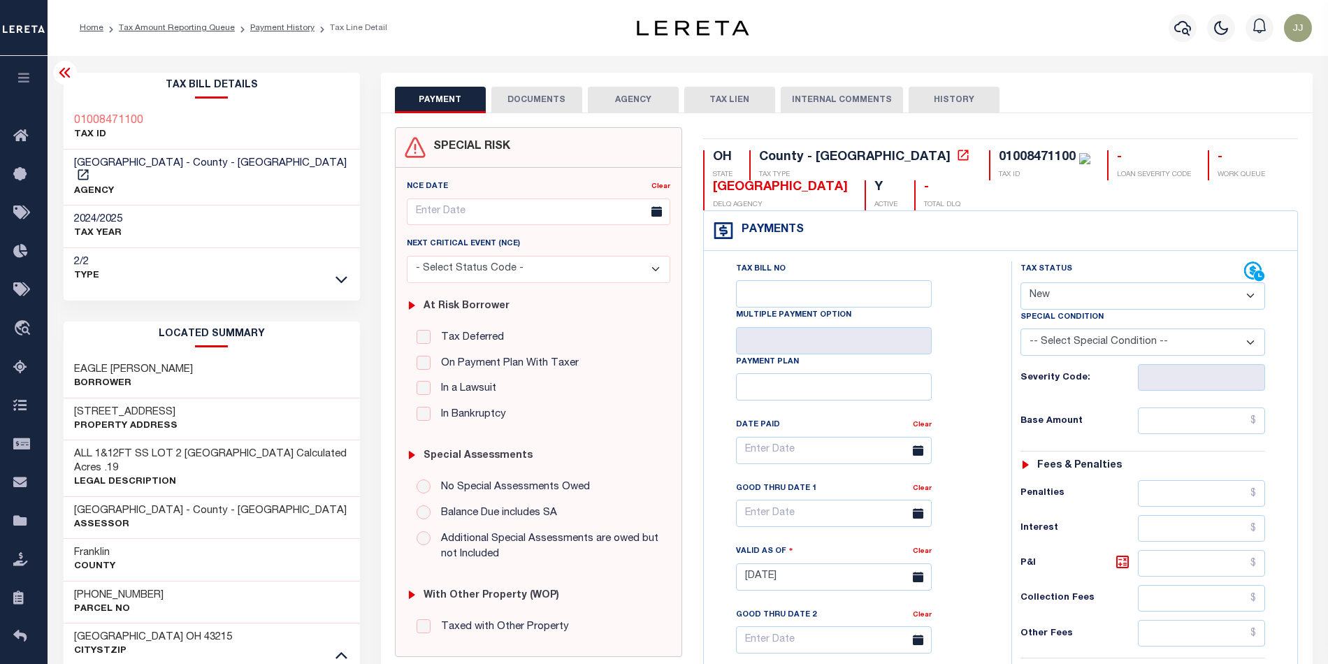
click at [1064, 296] on select "- Select Status Code - Open Due/Unpaid Paid Incomplete No Tax Due Internal Refu…" at bounding box center [1142, 295] width 245 height 27
select select "PYD"
click at [1020, 284] on select "- Select Status Code - Open Due/Unpaid Paid Incomplete No Tax Due Internal Refu…" at bounding box center [1142, 295] width 245 height 27
type input "10/07/2025"
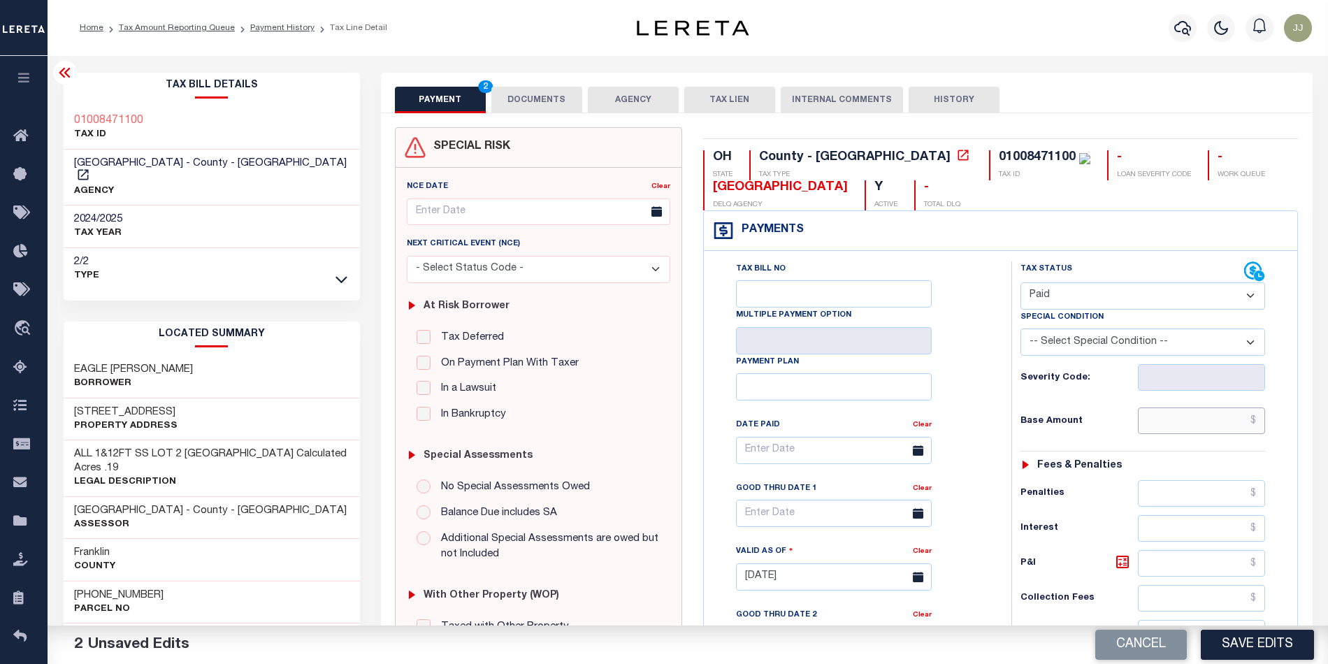
click at [1183, 428] on input "text" at bounding box center [1201, 420] width 127 height 27
type input "$0.00"
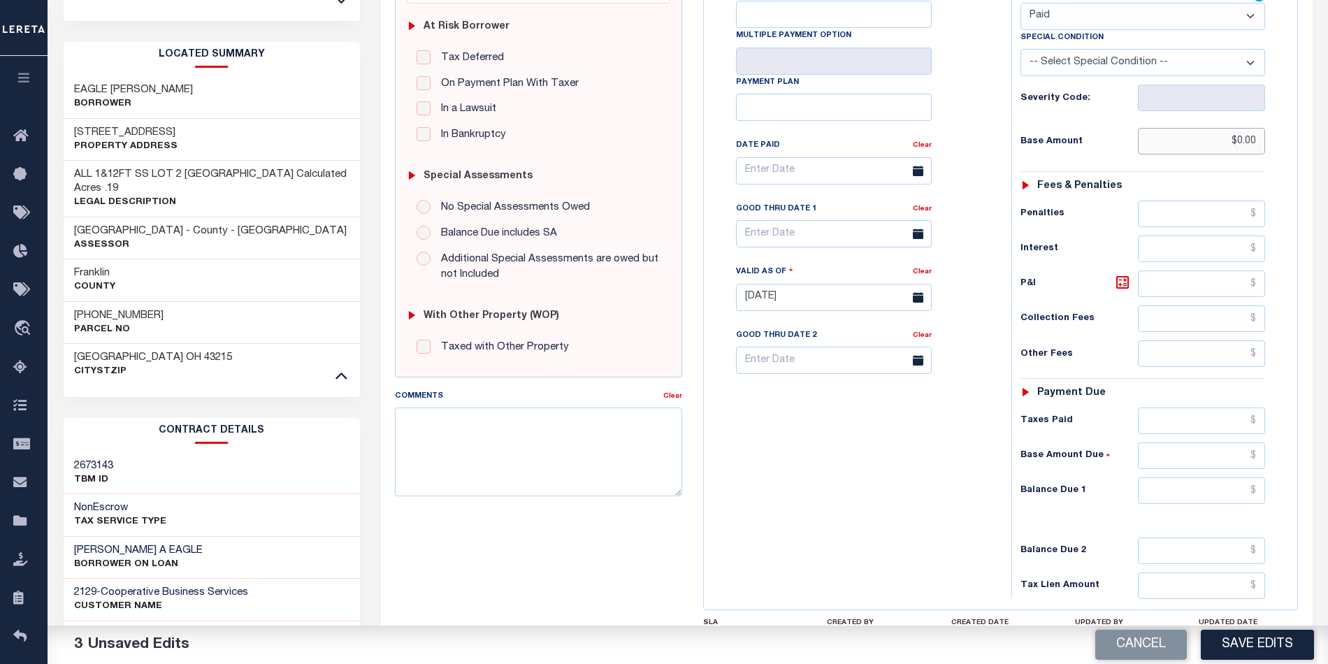
scroll to position [372, 0]
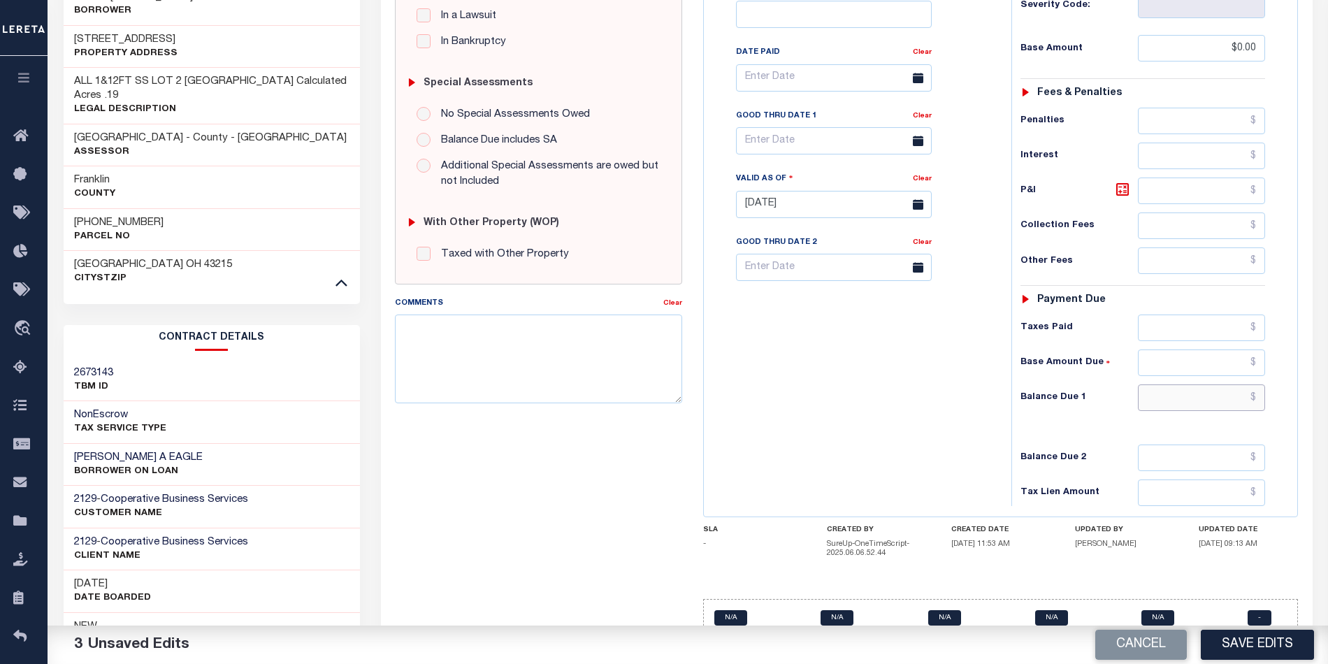
click at [1178, 403] on input "text" at bounding box center [1201, 397] width 127 height 27
type input "$0.00"
click at [840, 417] on div "Tax Bill No Multiple Payment Option Payment Plan Clear" at bounding box center [854, 197] width 294 height 617
click at [1250, 641] on button "Save Edits" at bounding box center [1257, 645] width 113 height 30
checkbox input "false"
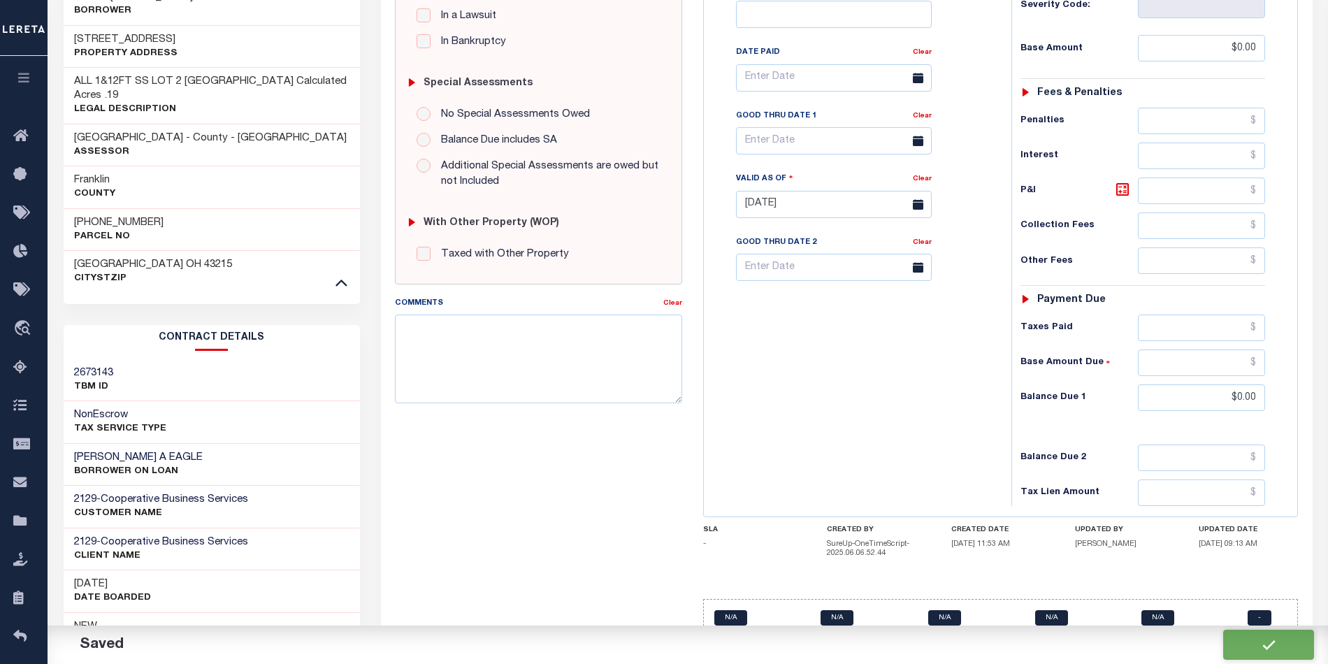
checkbox input "false"
type input "$0"
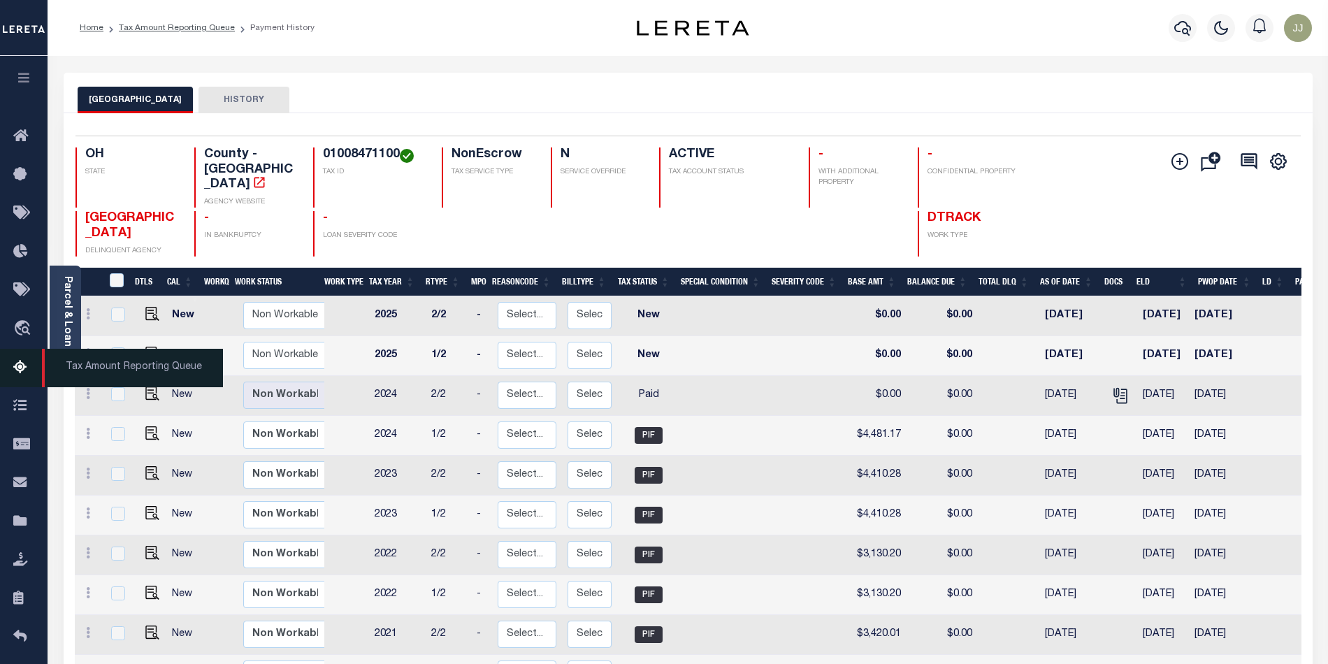
click at [15, 372] on icon at bounding box center [24, 367] width 22 height 17
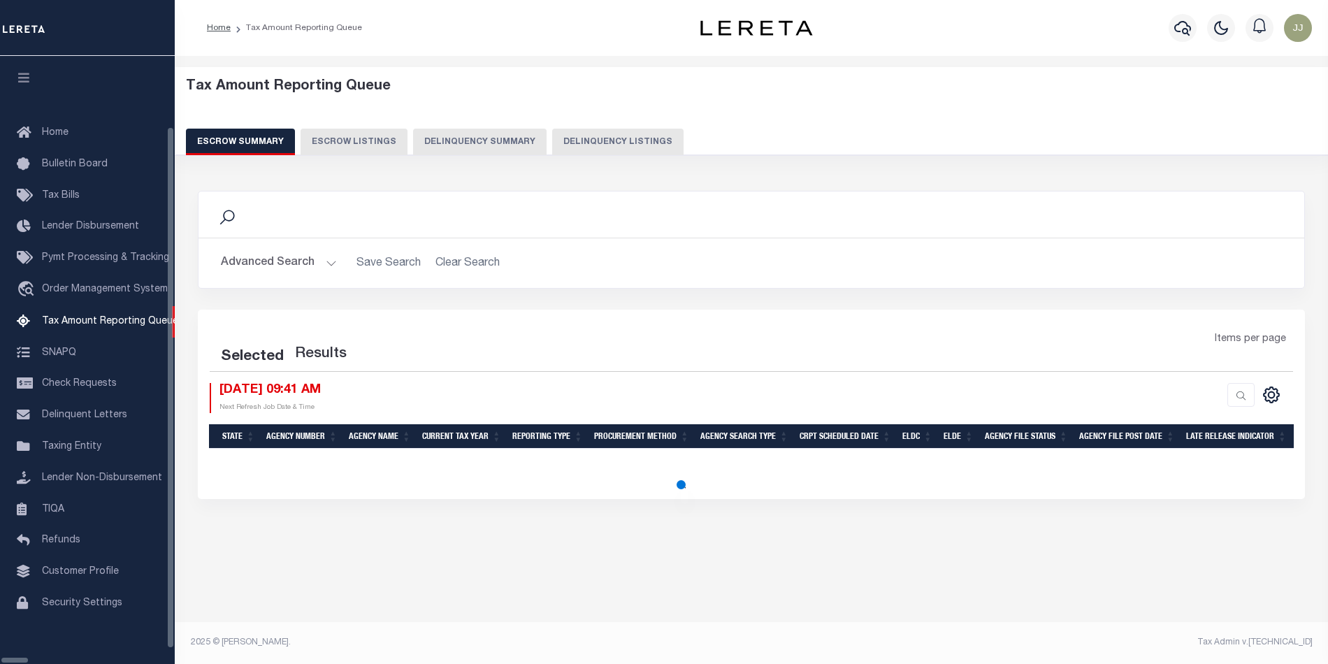
select select "100"
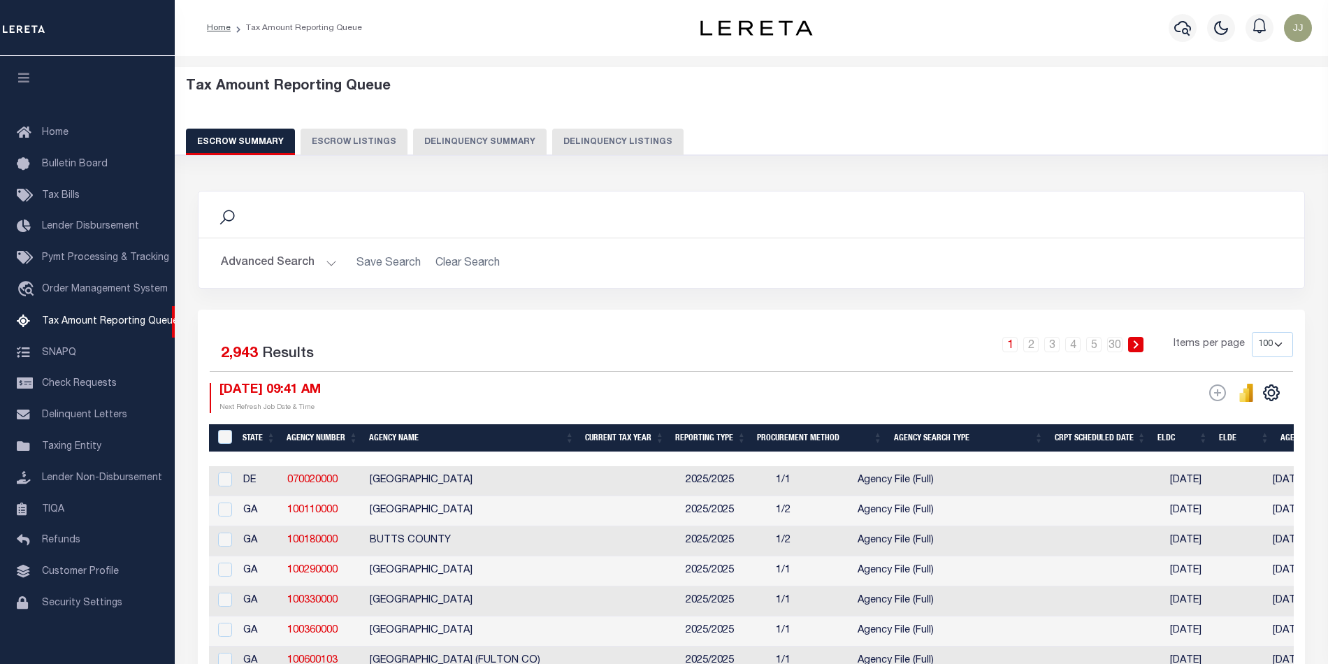
click at [607, 138] on button "Delinquency Listings" at bounding box center [617, 142] width 131 height 27
select select "100"
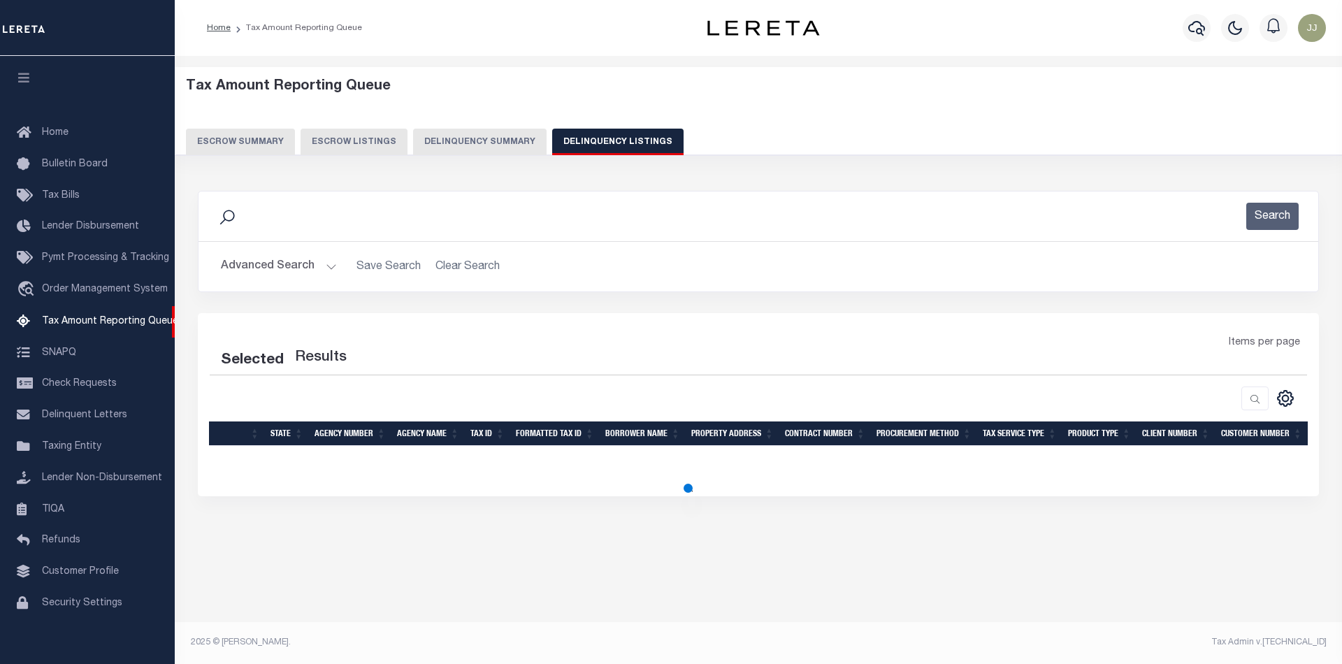
select select "100"
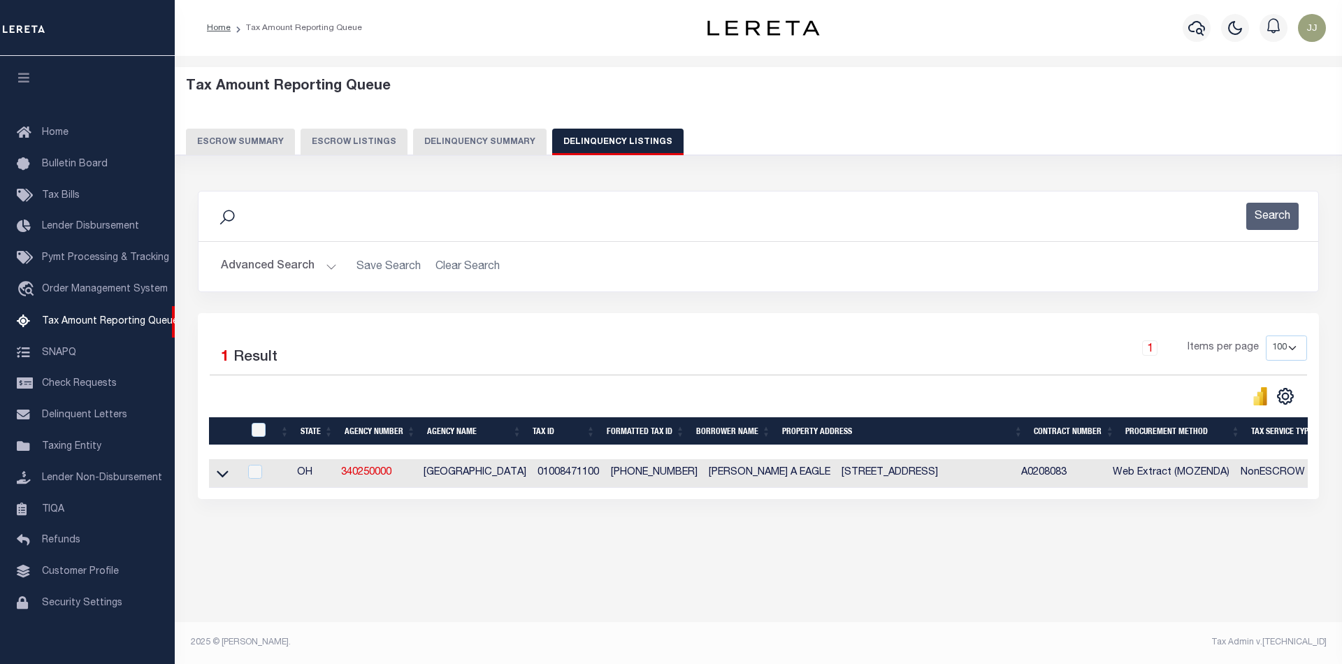
click at [314, 259] on button "Advanced Search" at bounding box center [279, 266] width 116 height 27
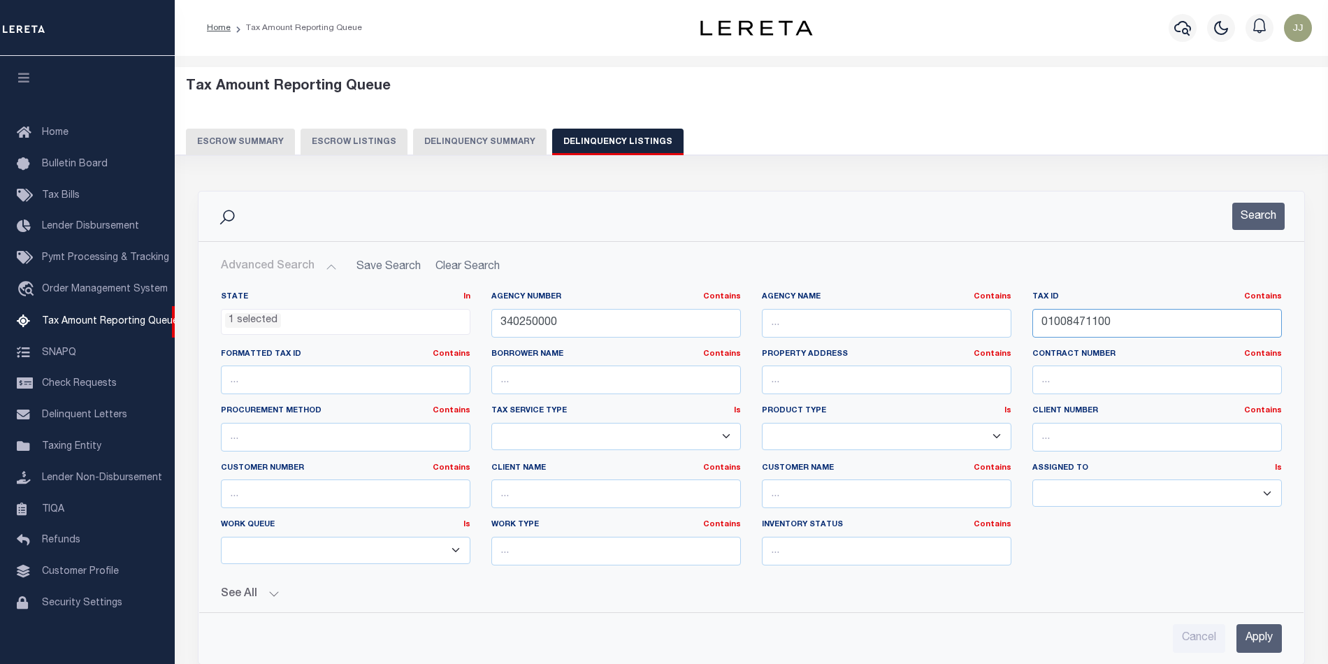
drag, startPoint x: 1164, startPoint y: 324, endPoint x: 960, endPoint y: 319, distance: 204.1
click at [960, 319] on div "State In In AK AL AR AZ CA CO CT DC DE FL GA GU HI IA ID IL IN KS KY LA MA MD M…" at bounding box center [751, 433] width 1082 height 285
paste input "6276"
type input "01008627600"
click at [1251, 212] on button "Search" at bounding box center [1258, 216] width 52 height 27
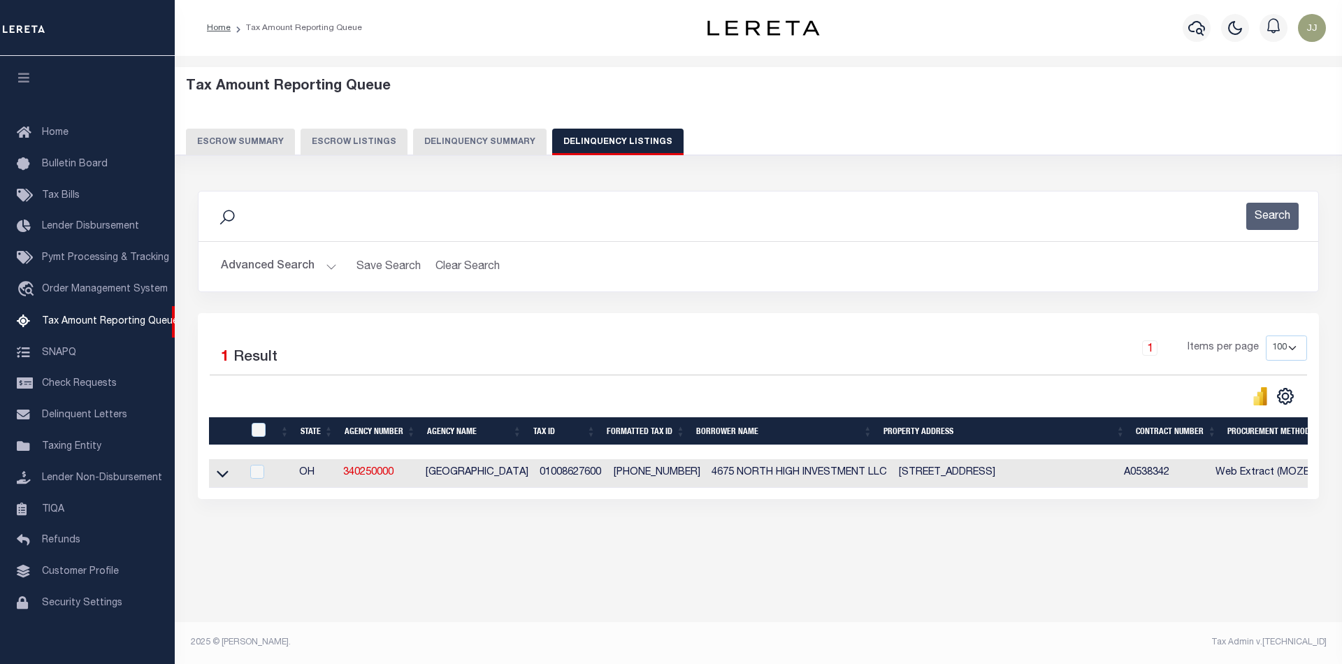
click at [219, 477] on icon at bounding box center [223, 473] width 12 height 15
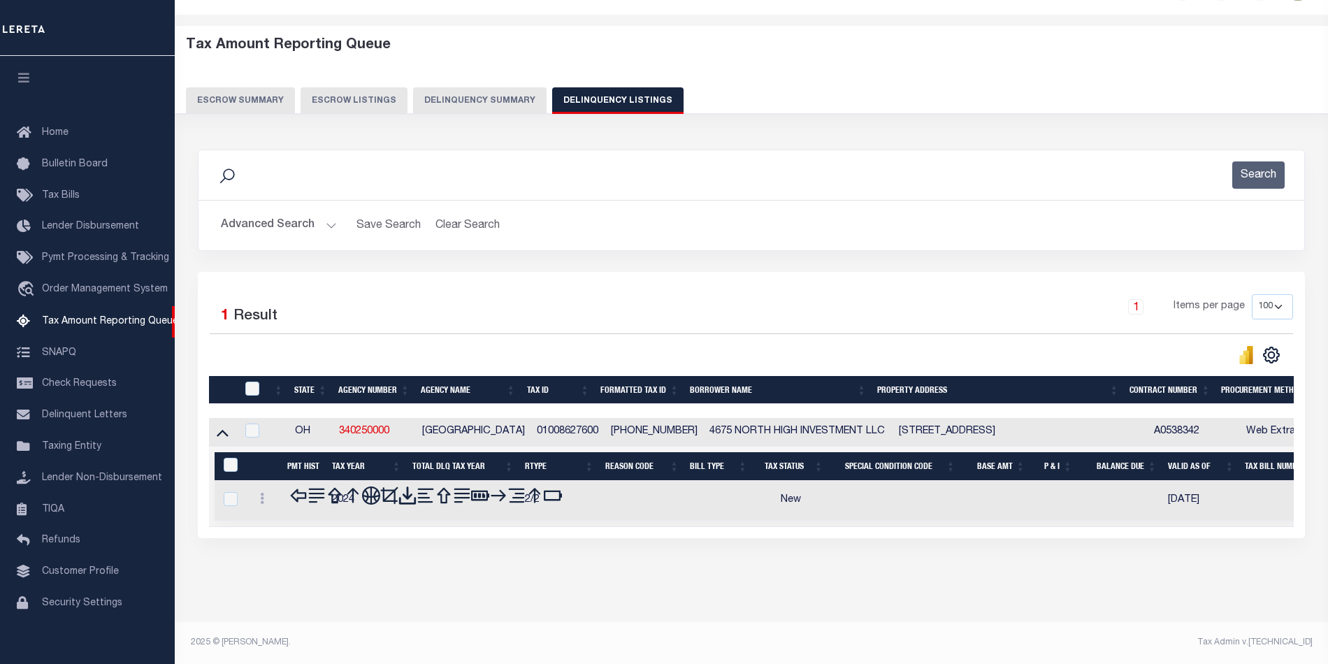
scroll to position [45, 0]
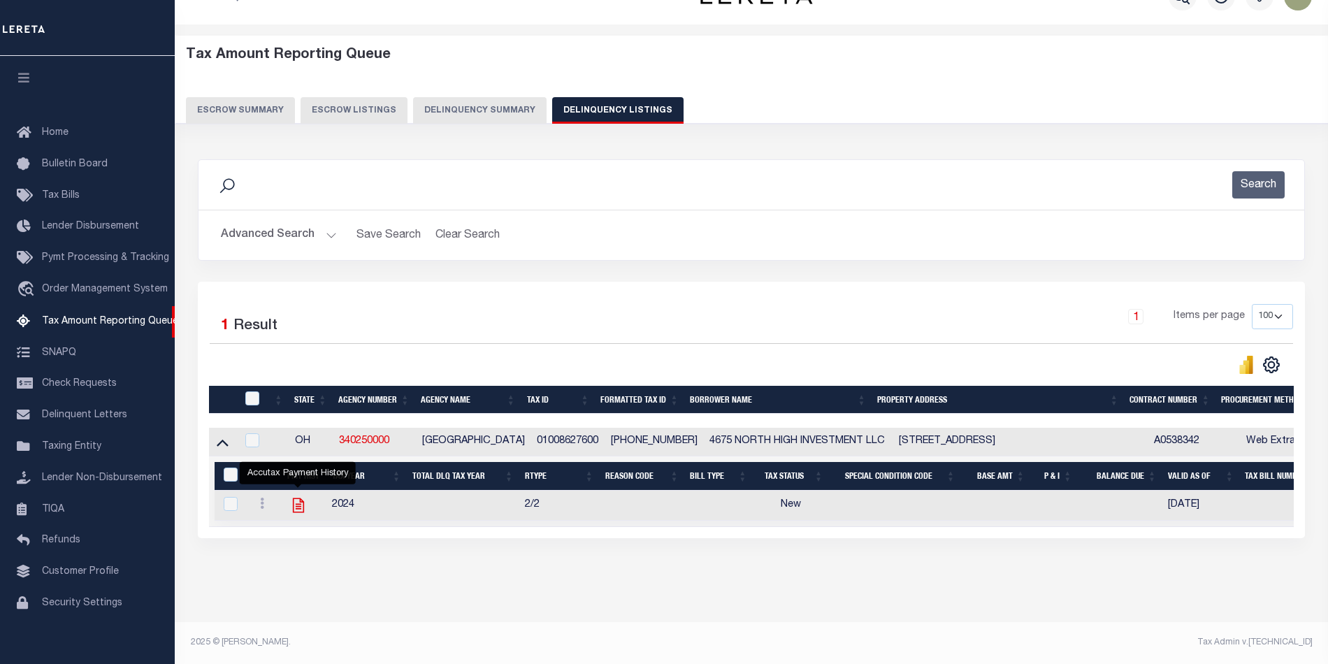
click at [298, 498] on icon "" at bounding box center [297, 505] width 11 height 15
checkbox input "true"
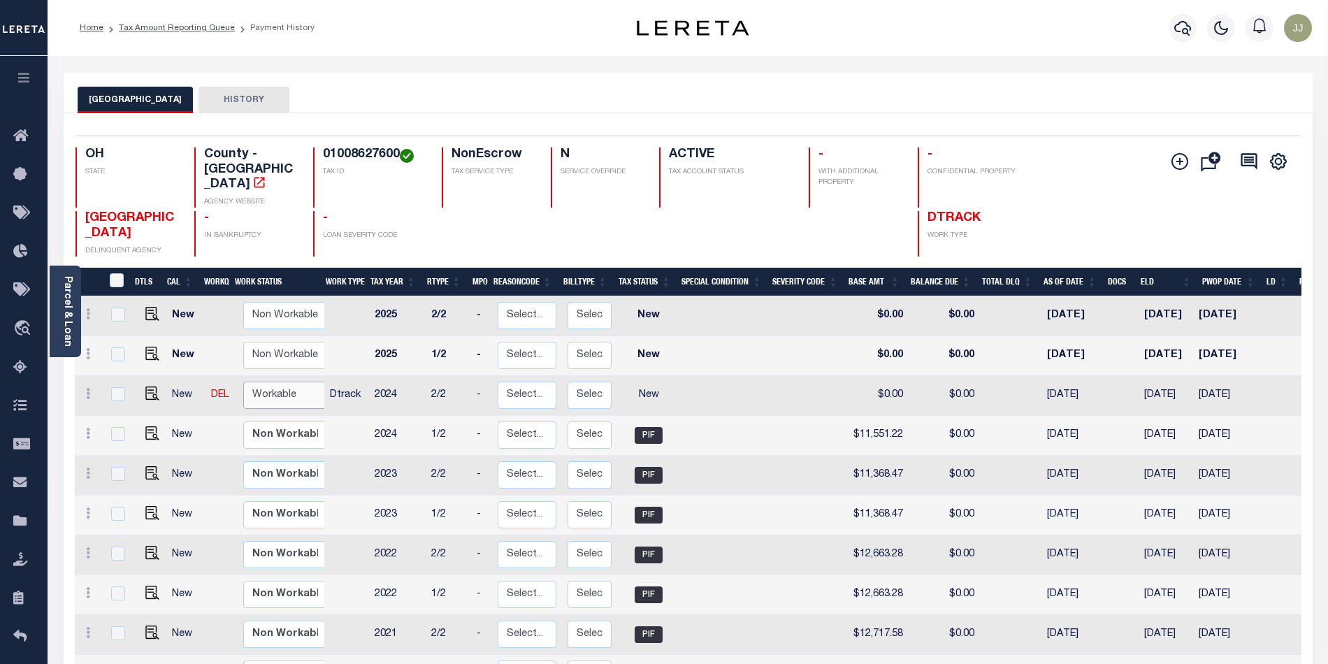
click at [260, 382] on select "Non Workable Workable" at bounding box center [285, 395] width 84 height 27
checkbox input "true"
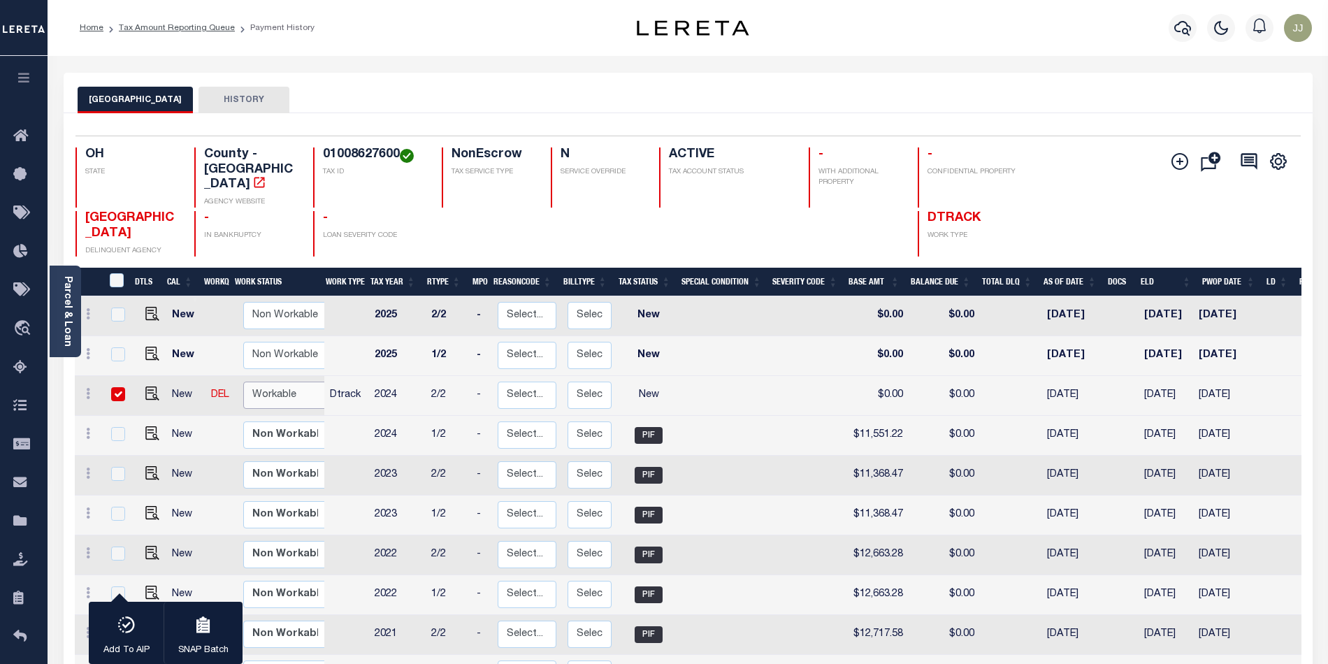
select select "true"
click at [243, 382] on select "Non Workable Workable" at bounding box center [285, 395] width 84 height 27
checkbox input "false"
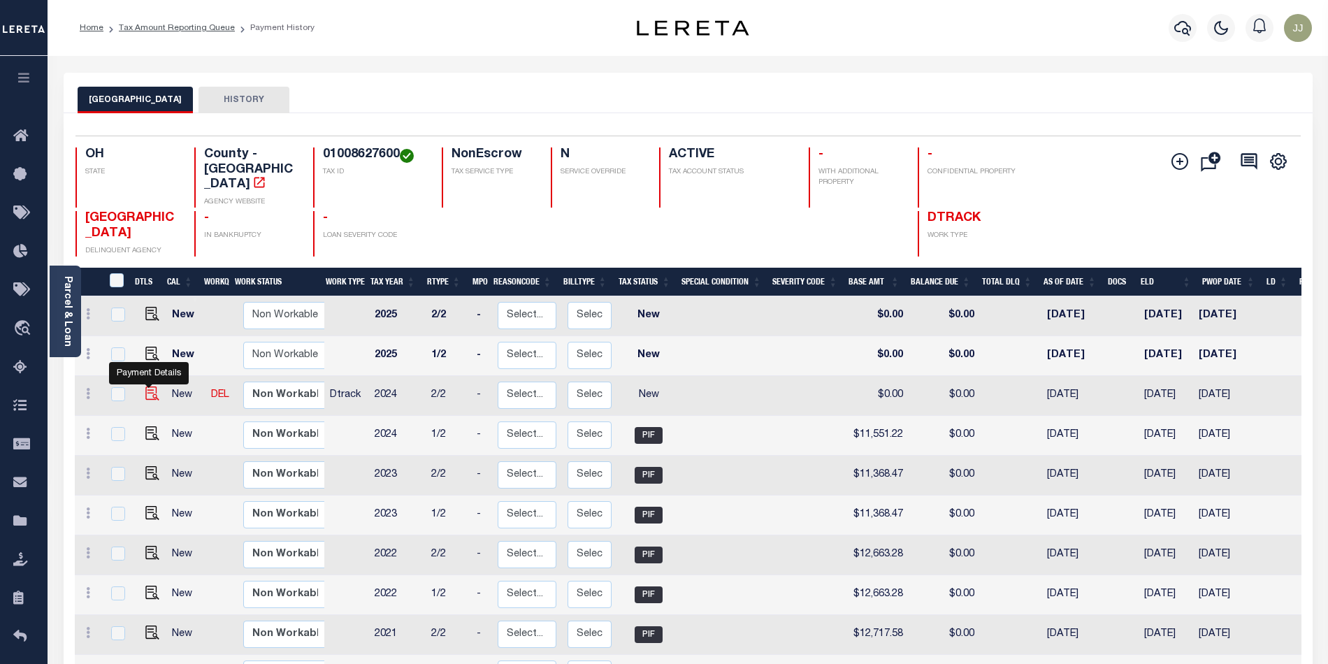
click at [149, 386] on img "" at bounding box center [152, 393] width 14 height 14
checkbox input "true"
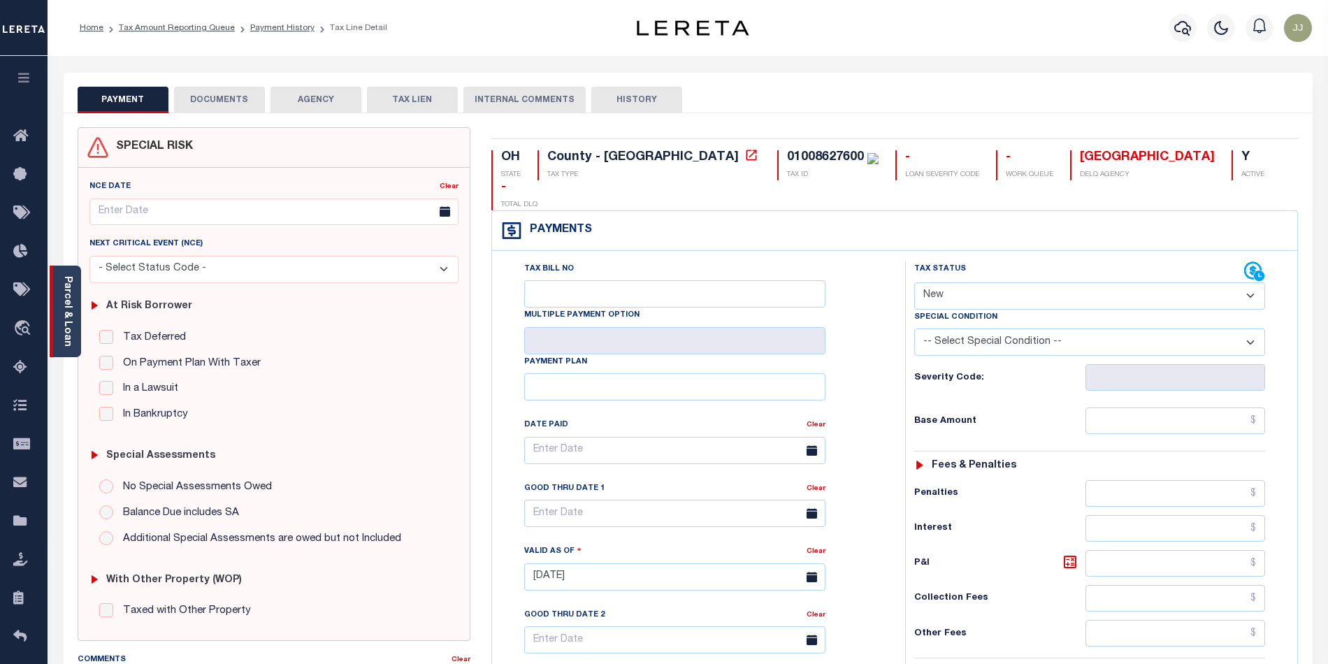
click at [71, 340] on link "Parcel & Loan" at bounding box center [67, 311] width 10 height 71
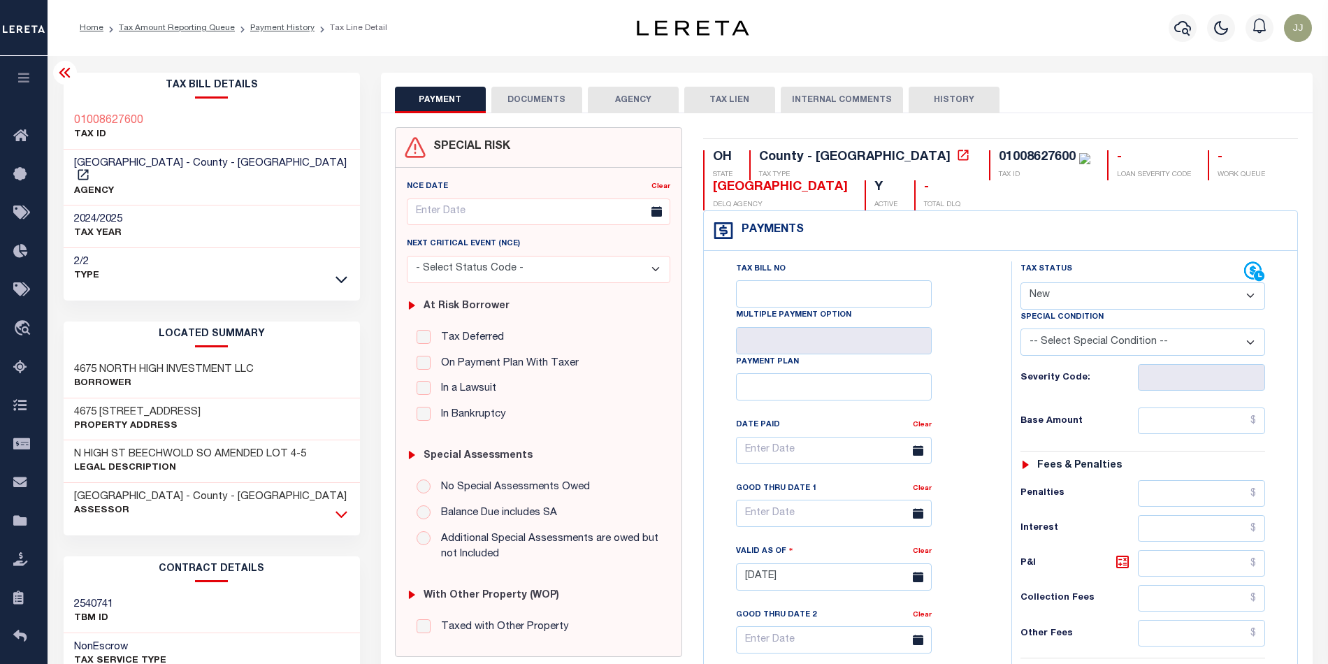
click at [340, 511] on icon at bounding box center [341, 514] width 12 height 7
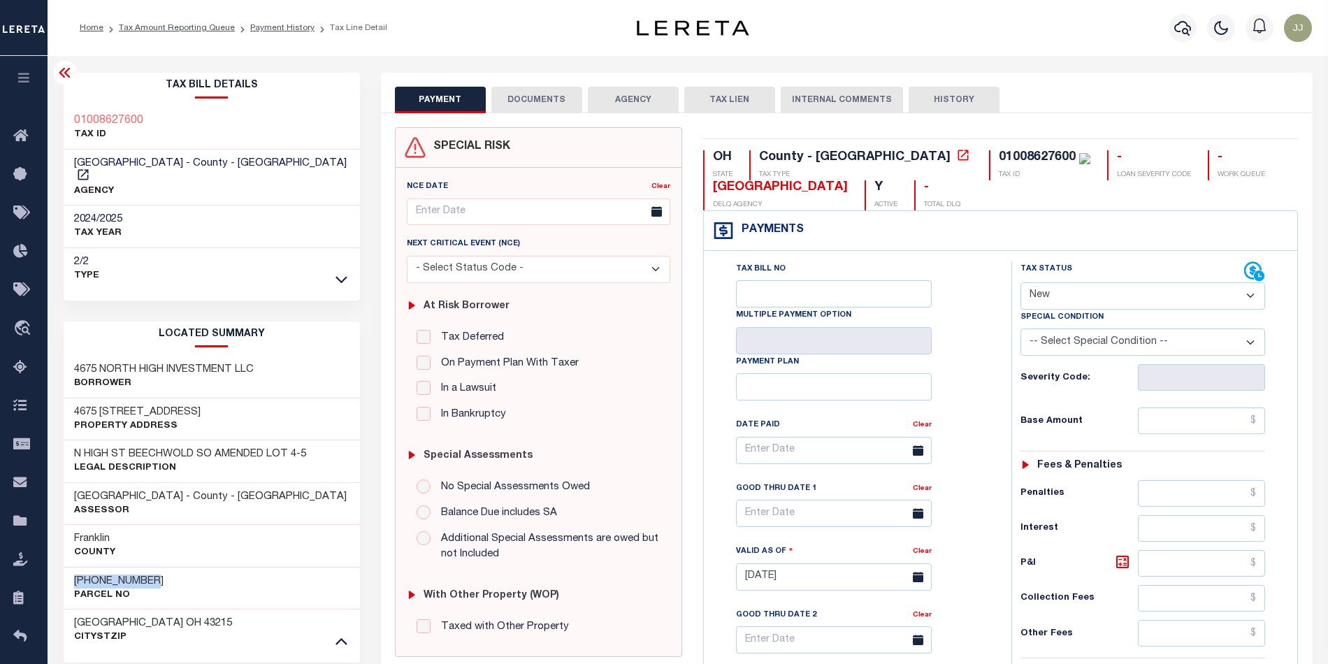
drag, startPoint x: 154, startPoint y: 569, endPoint x: 67, endPoint y: 565, distance: 87.5
click at [67, 567] on div "[PHONE_NUMBER] Parcel No" at bounding box center [212, 588] width 296 height 43
copy h3 "[PHONE_NUMBER]"
click at [1057, 294] on select "- Select Status Code - Open Due/Unpaid Paid Incomplete No Tax Due Internal Refu…" at bounding box center [1142, 295] width 245 height 27
select select "PYD"
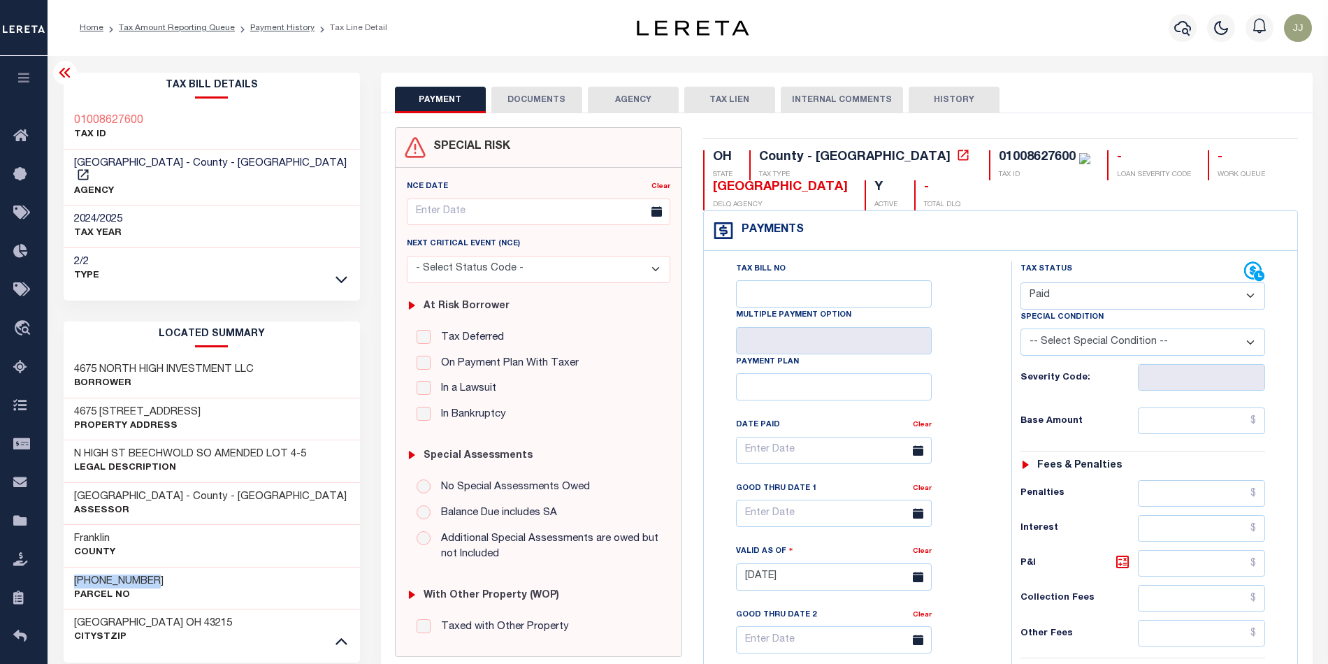
click at [1020, 284] on select "- Select Status Code - Open Due/Unpaid Paid Incomplete No Tax Due Internal Refu…" at bounding box center [1142, 295] width 245 height 27
type input "[DATE]"
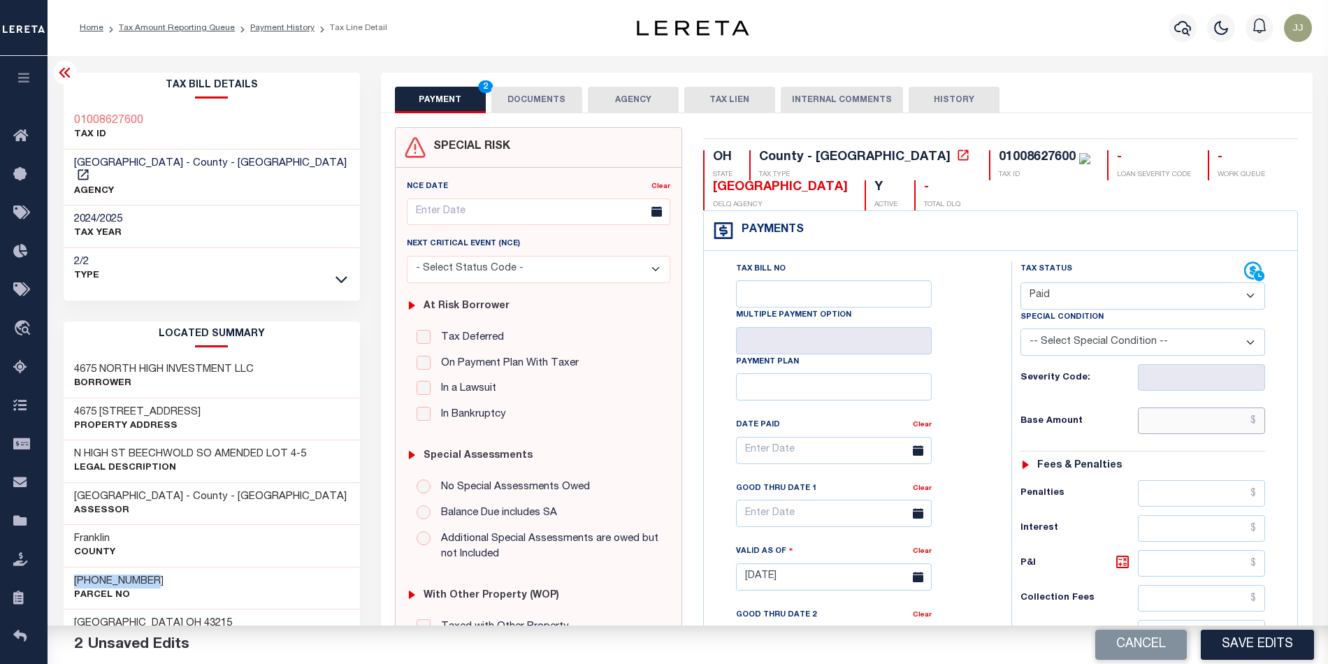
click at [1194, 422] on input "text" at bounding box center [1201, 420] width 127 height 27
type input "$0.00"
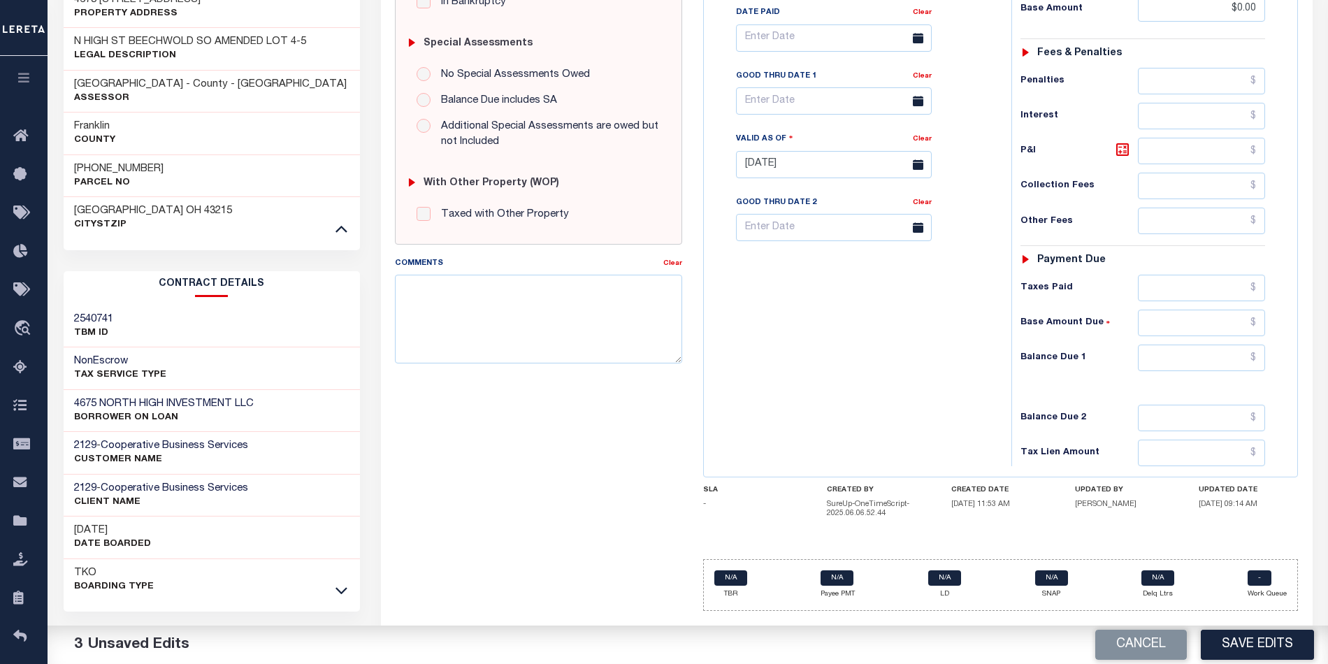
click at [1161, 380] on div "Tax Status Status - Select Status Code -" at bounding box center [1147, 157] width 273 height 617
click at [1166, 369] on input "text" at bounding box center [1201, 358] width 127 height 27
type input "$0.00"
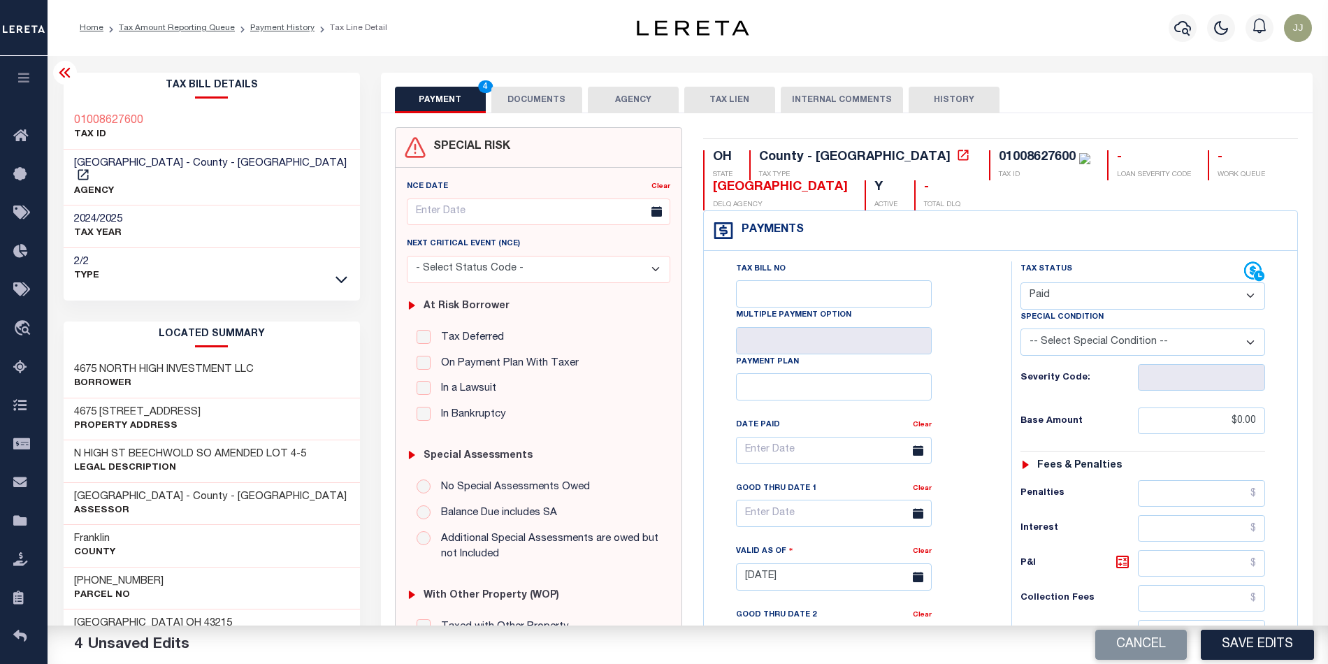
click at [528, 92] on button "DOCUMENTS" at bounding box center [536, 100] width 91 height 27
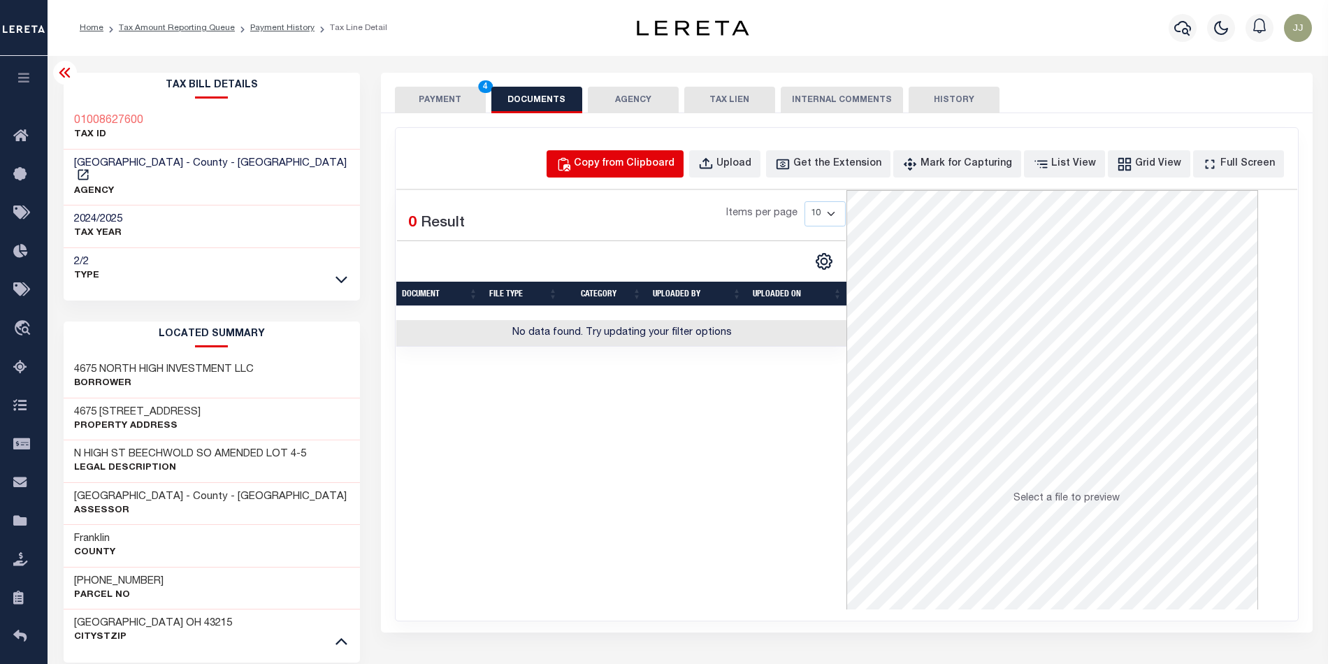
click at [669, 176] on button "Copy from Clipboard" at bounding box center [614, 163] width 137 height 27
select select "POP"
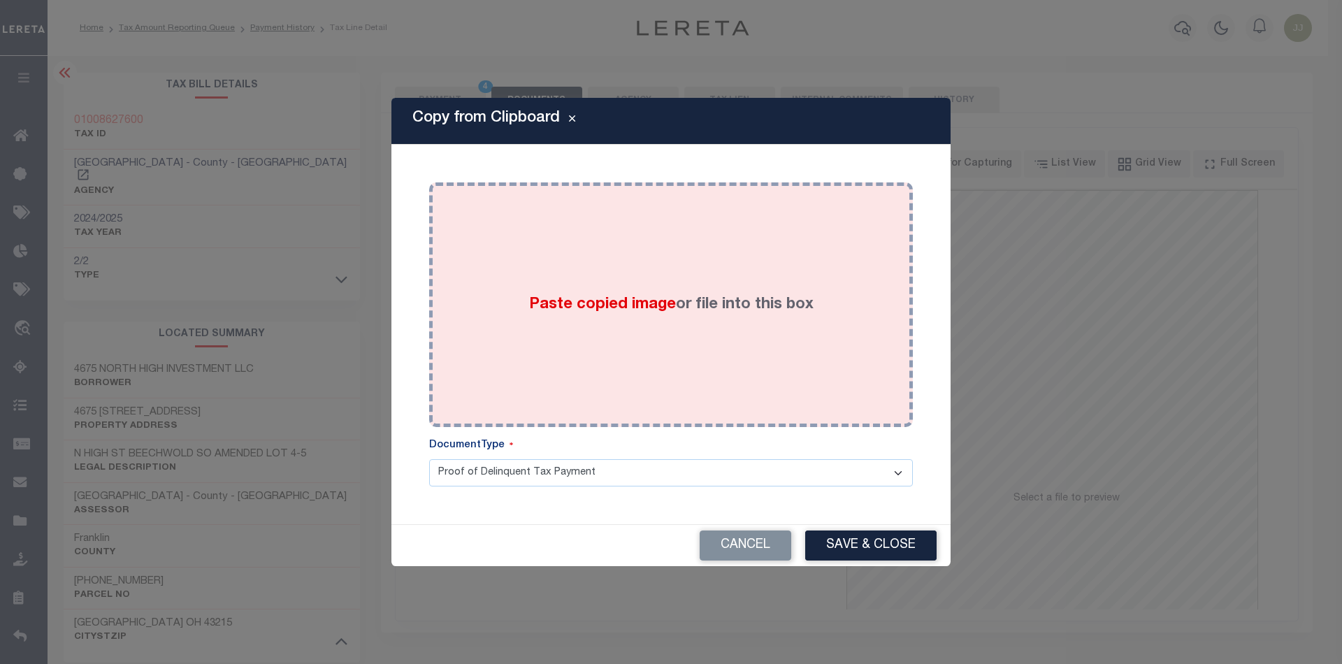
click at [621, 347] on div "Paste copied image or file into this box" at bounding box center [671, 305] width 463 height 224
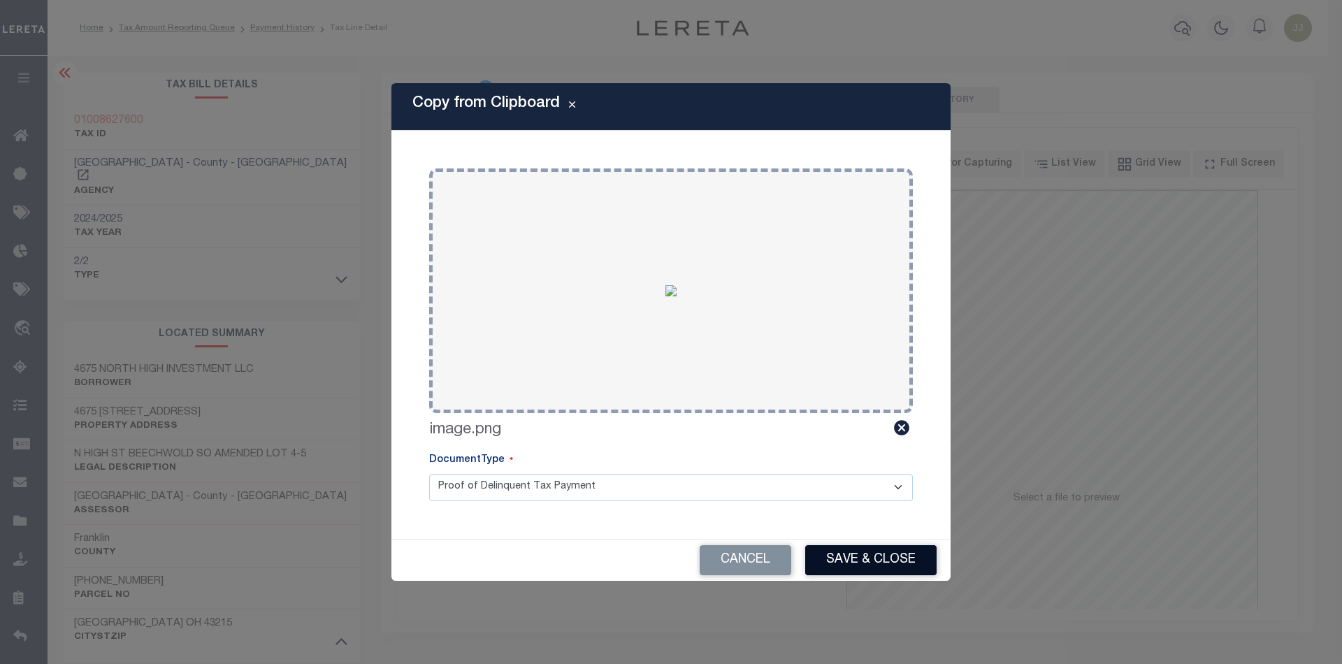
click at [834, 559] on button "Save & Close" at bounding box center [870, 560] width 131 height 30
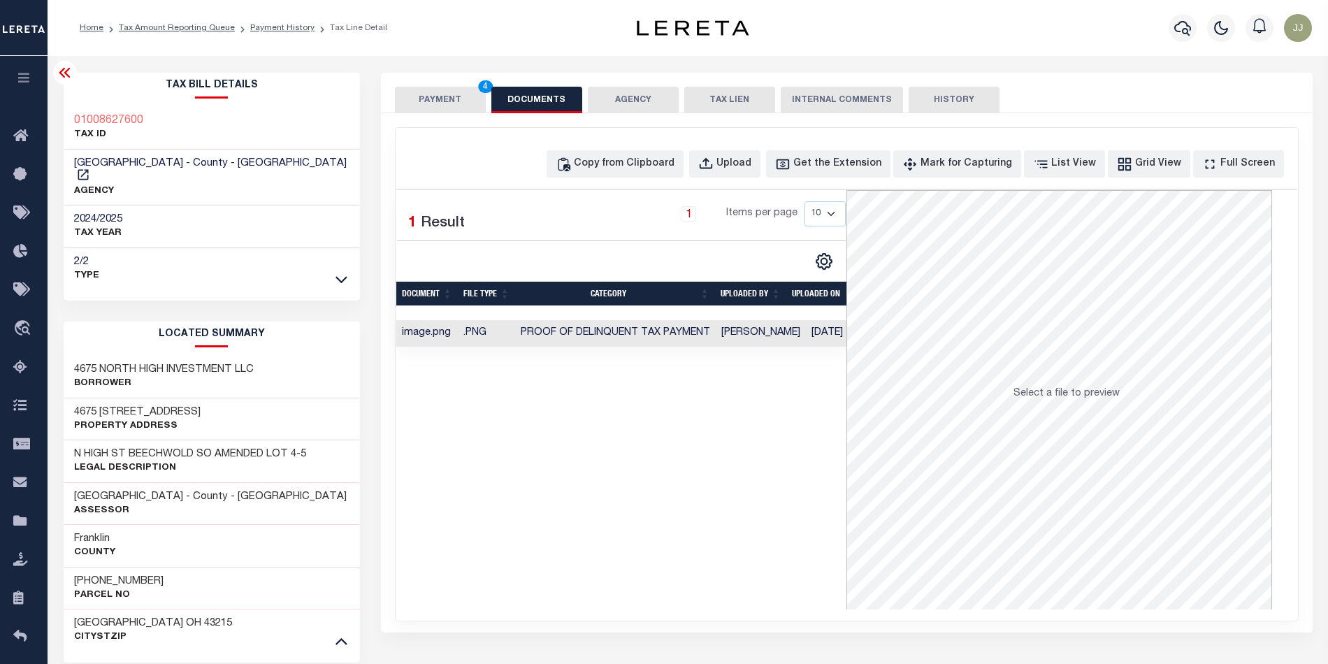
click at [431, 102] on button "PAYMENT 4" at bounding box center [440, 100] width 91 height 27
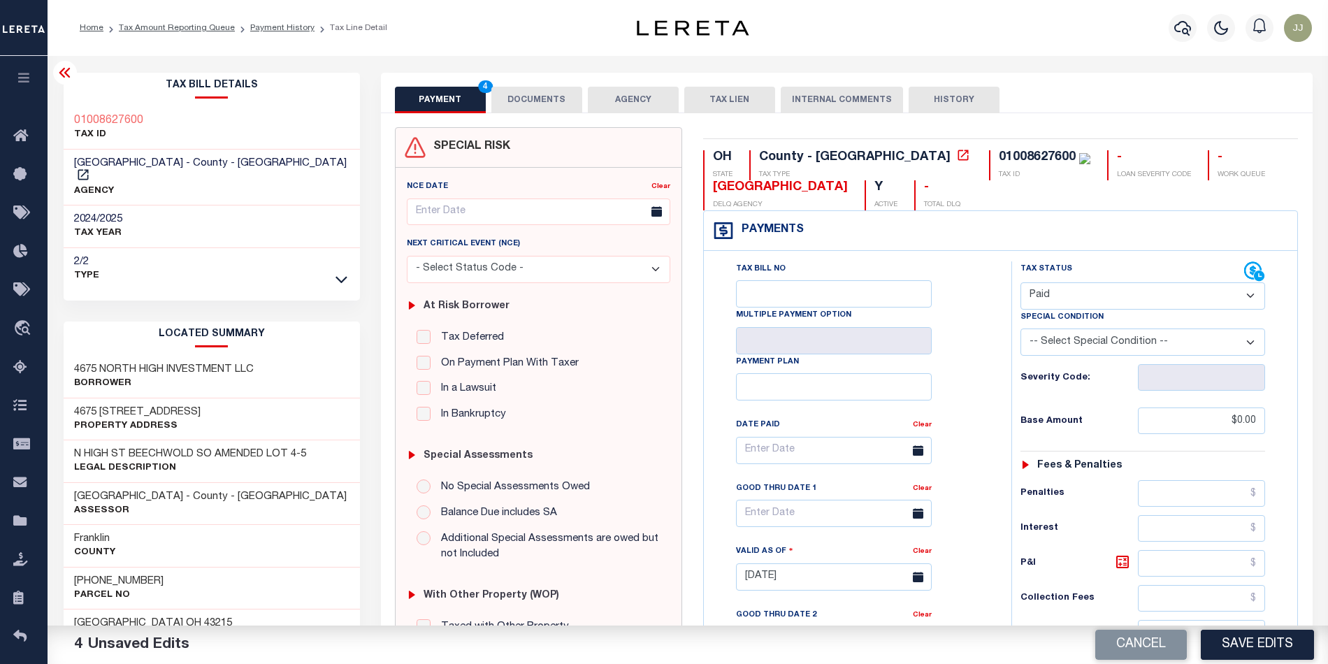
scroll to position [411, 0]
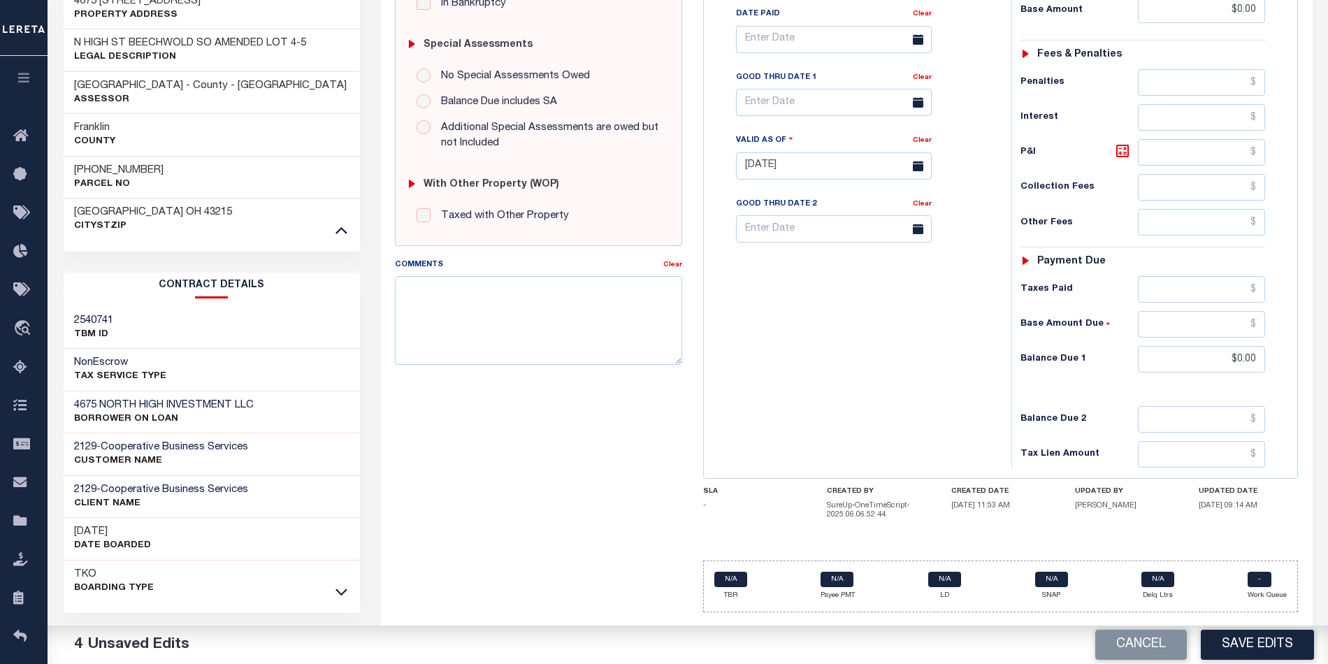
click at [797, 347] on div "Tax Bill No Multiple Payment Option Payment Plan Clear" at bounding box center [854, 158] width 294 height 617
click at [1247, 635] on button "Save Edits" at bounding box center [1257, 645] width 113 height 30
type input "$0"
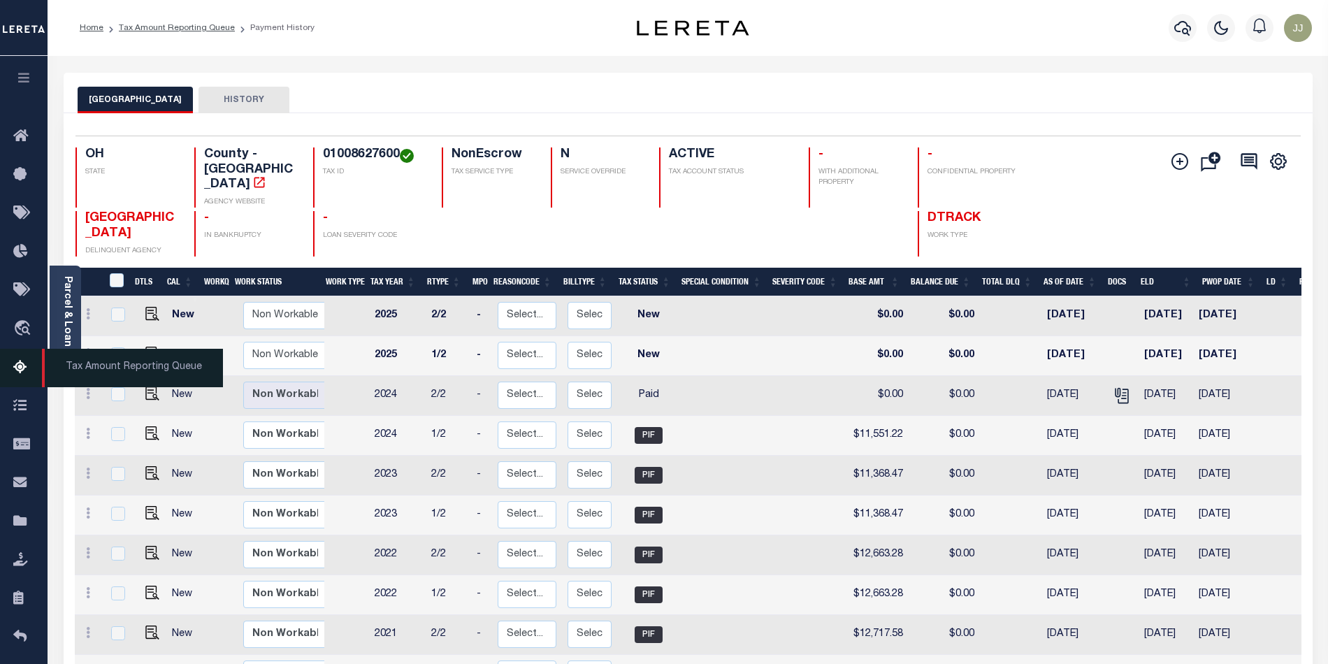
click at [15, 363] on icon at bounding box center [24, 367] width 22 height 17
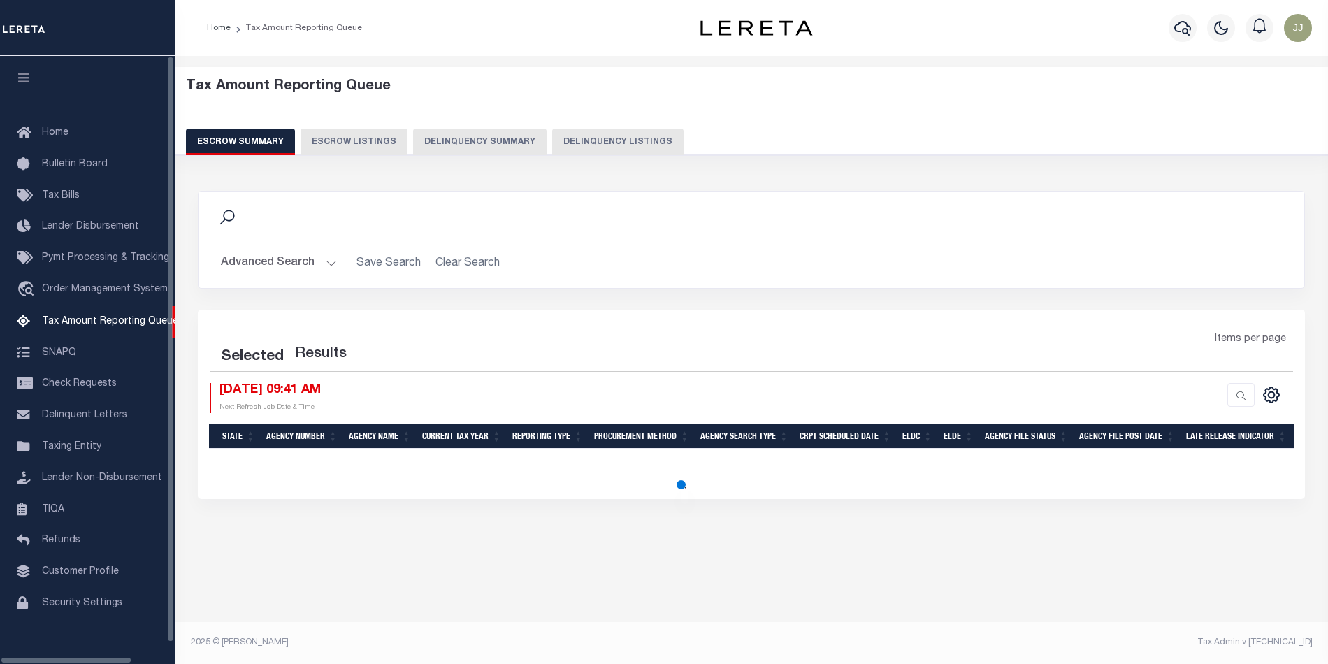
select select "100"
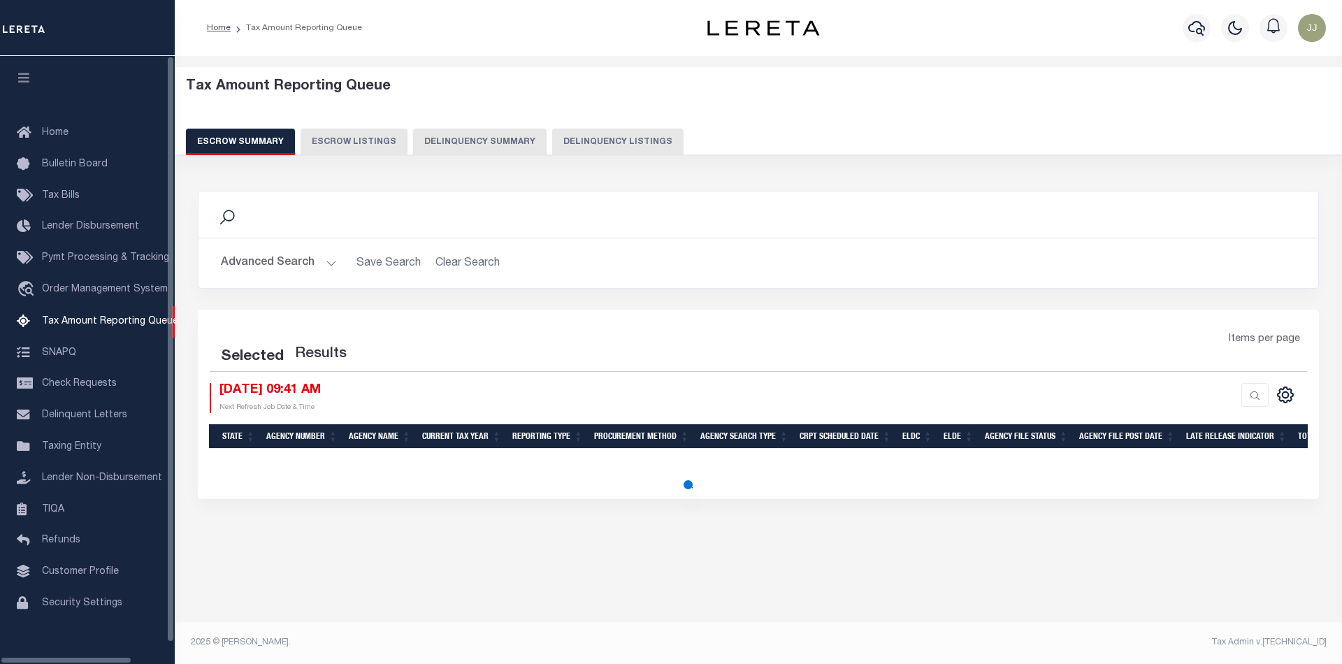
select select "100"
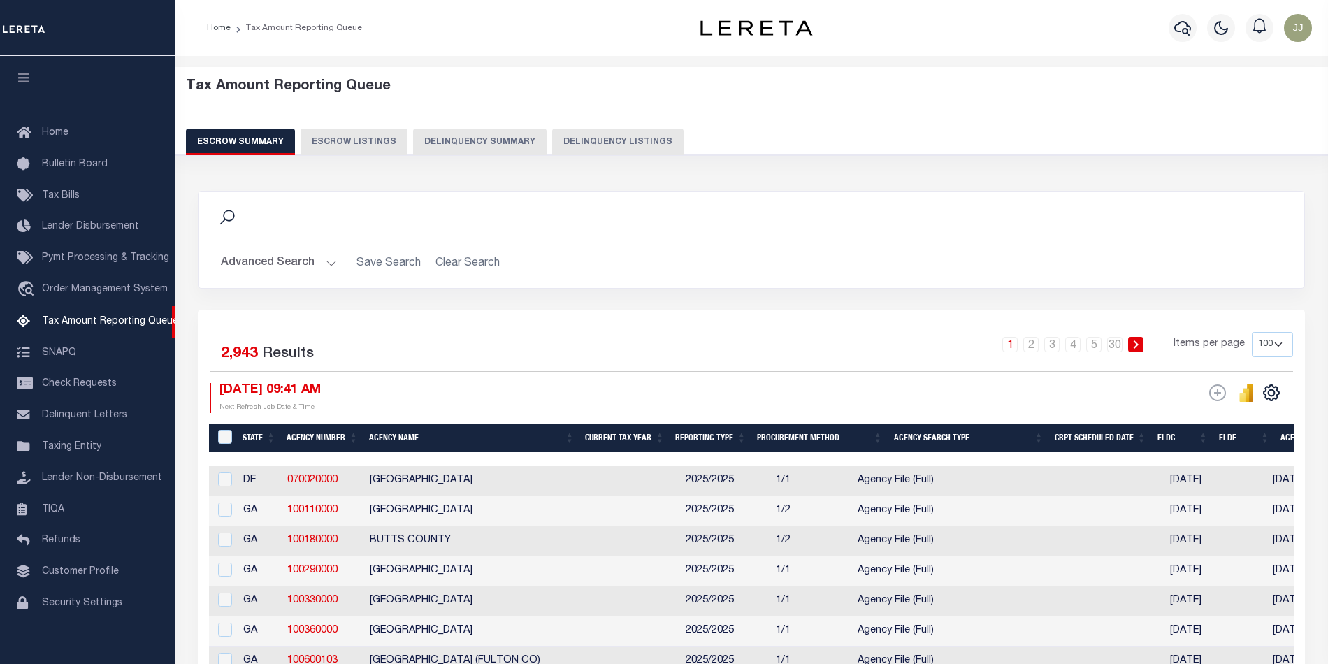
click at [621, 146] on button "Delinquency Listings" at bounding box center [617, 142] width 131 height 27
select select "100"
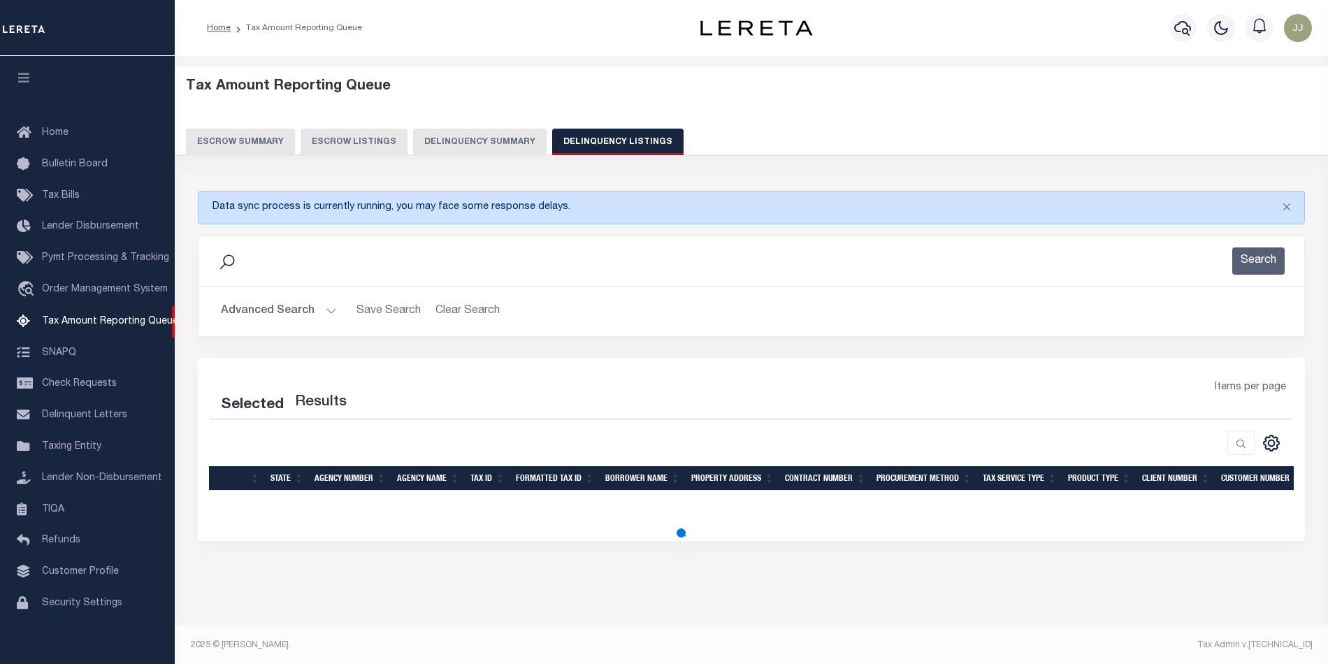
select select "100"
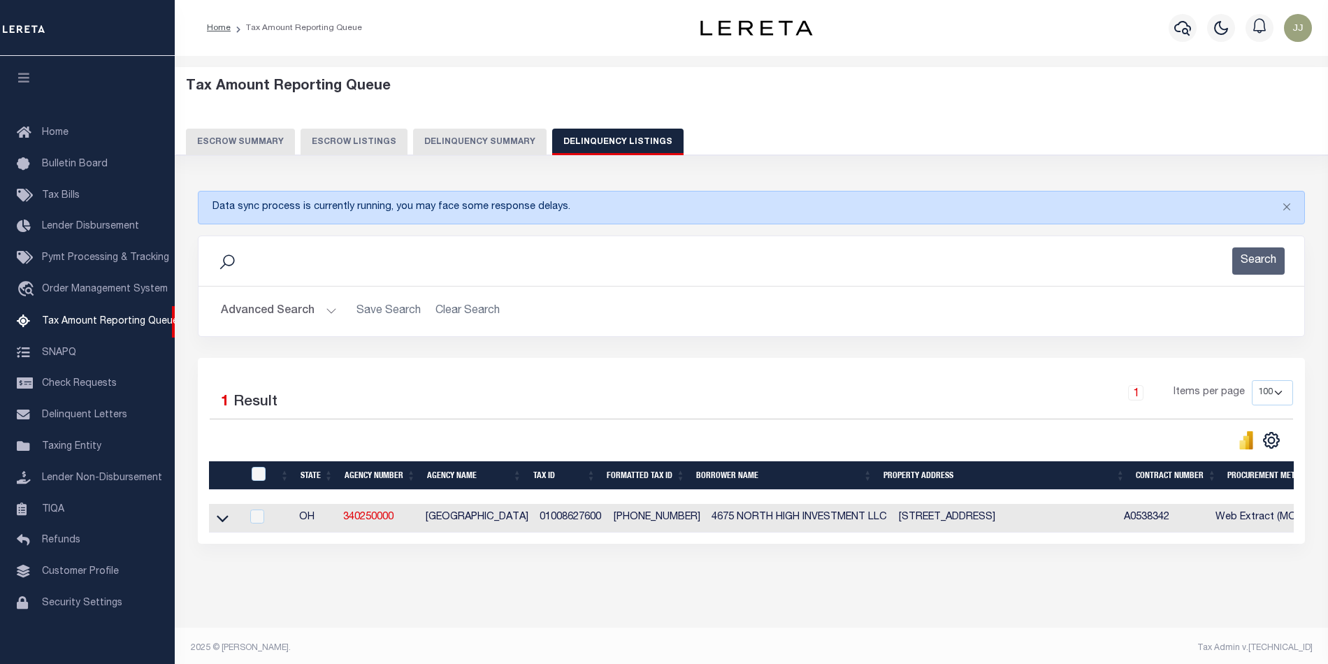
click at [256, 297] on div "Advanced Search Save Search Clear Search tblassign_wrapper_dynamictable_____Def…" at bounding box center [751, 312] width 1106 height 50
click at [302, 313] on button "Advanced Search" at bounding box center [279, 311] width 116 height 27
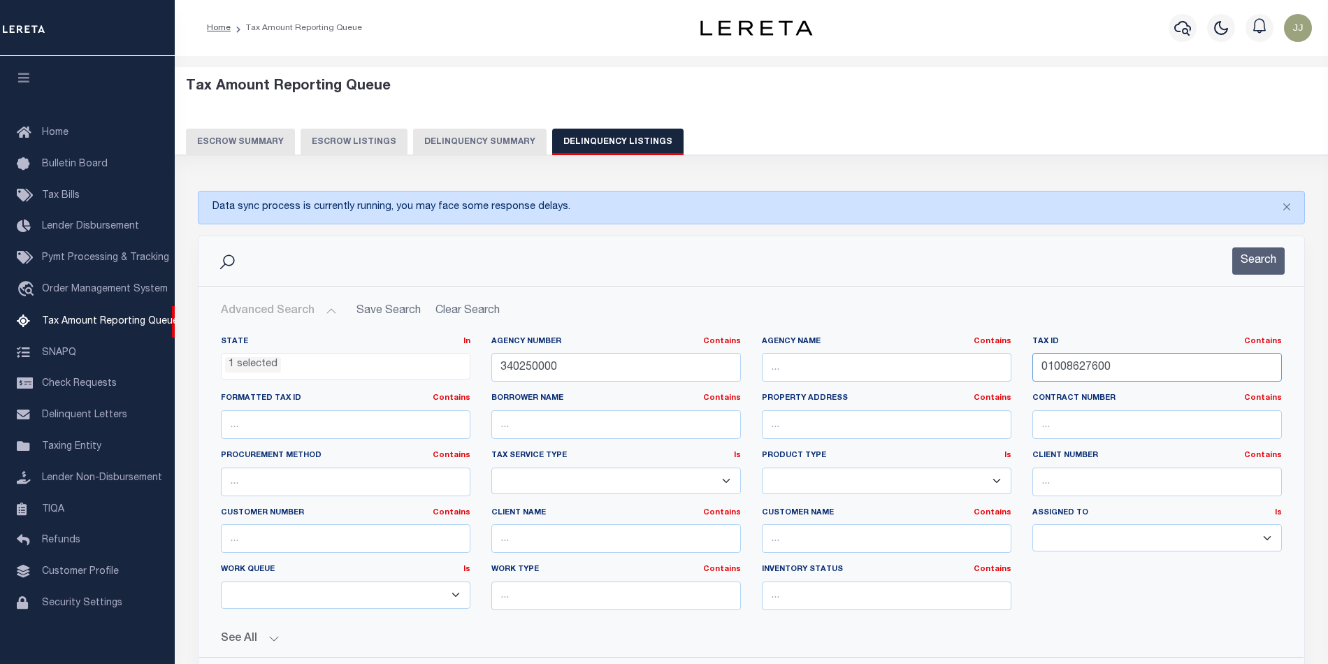
drag, startPoint x: 1178, startPoint y: 372, endPoint x: 976, endPoint y: 368, distance: 201.3
click at [976, 368] on div "State In In AK AL AR AZ CA CO CT DC DE FL GA GU HI IA ID IL IN KS KY LA MA MD M…" at bounding box center [751, 478] width 1082 height 285
paste input "7128"
type input "01008712800"
click at [1261, 261] on button "Search" at bounding box center [1258, 260] width 52 height 27
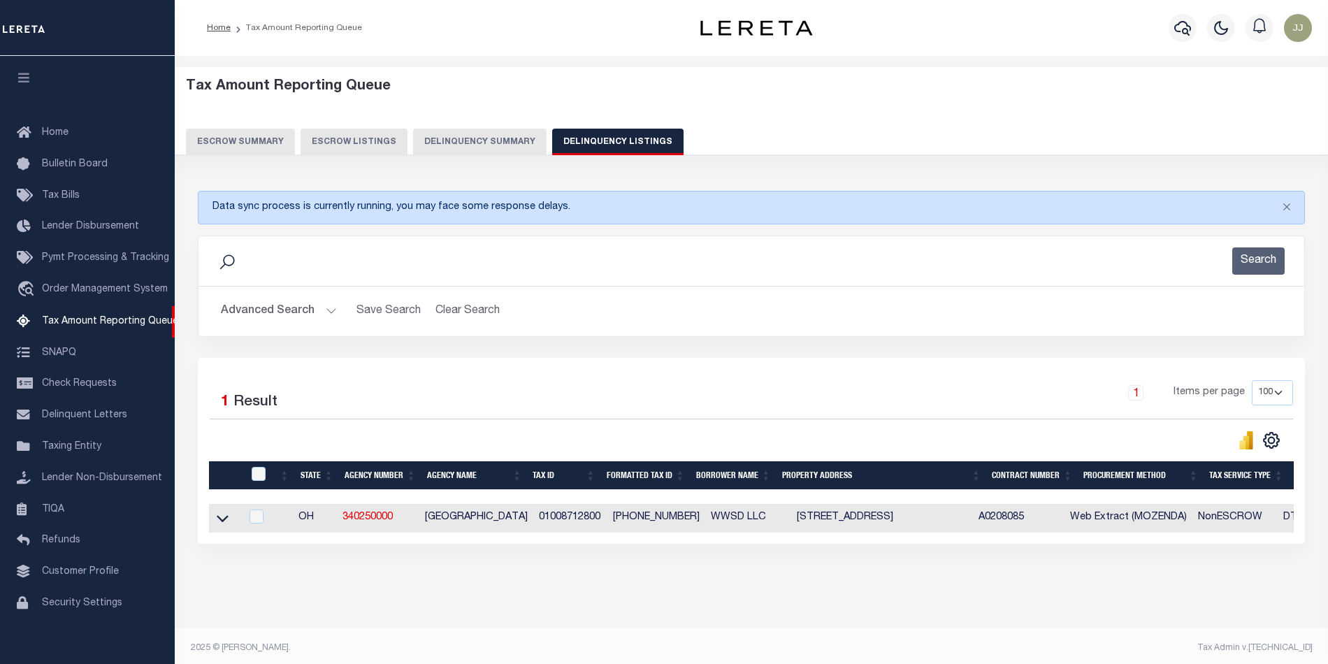
click at [221, 521] on icon at bounding box center [223, 518] width 12 height 15
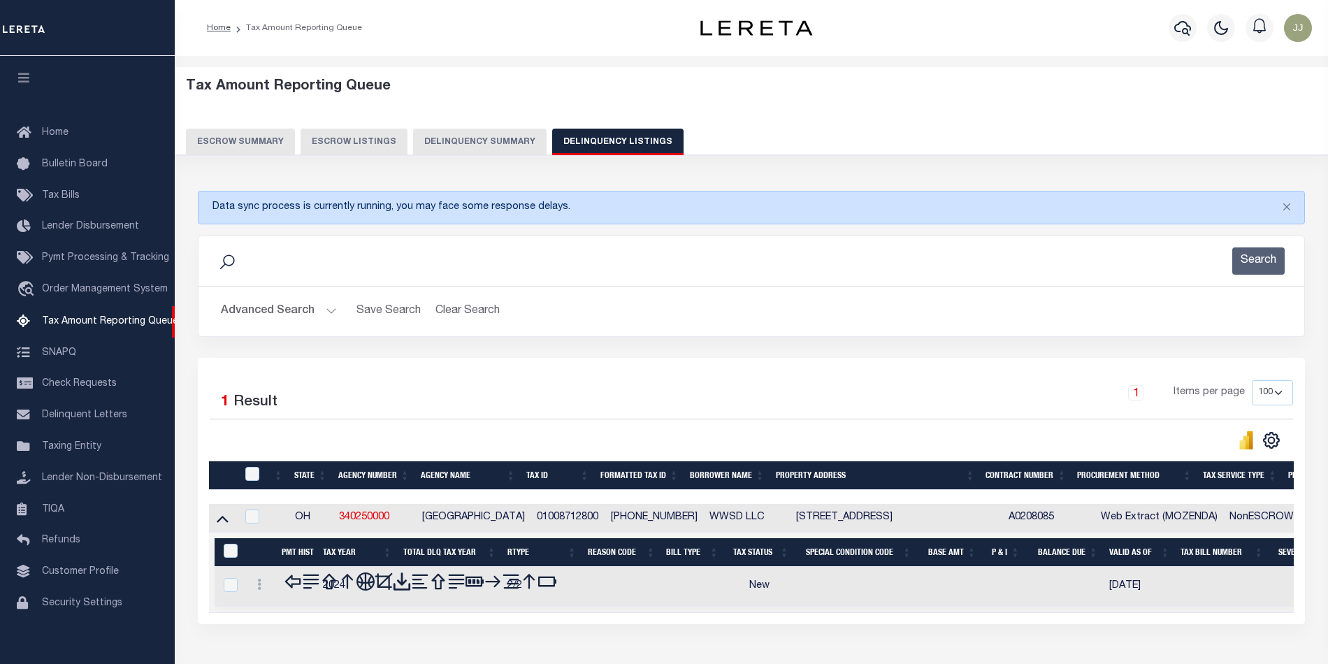
scroll to position [90, 0]
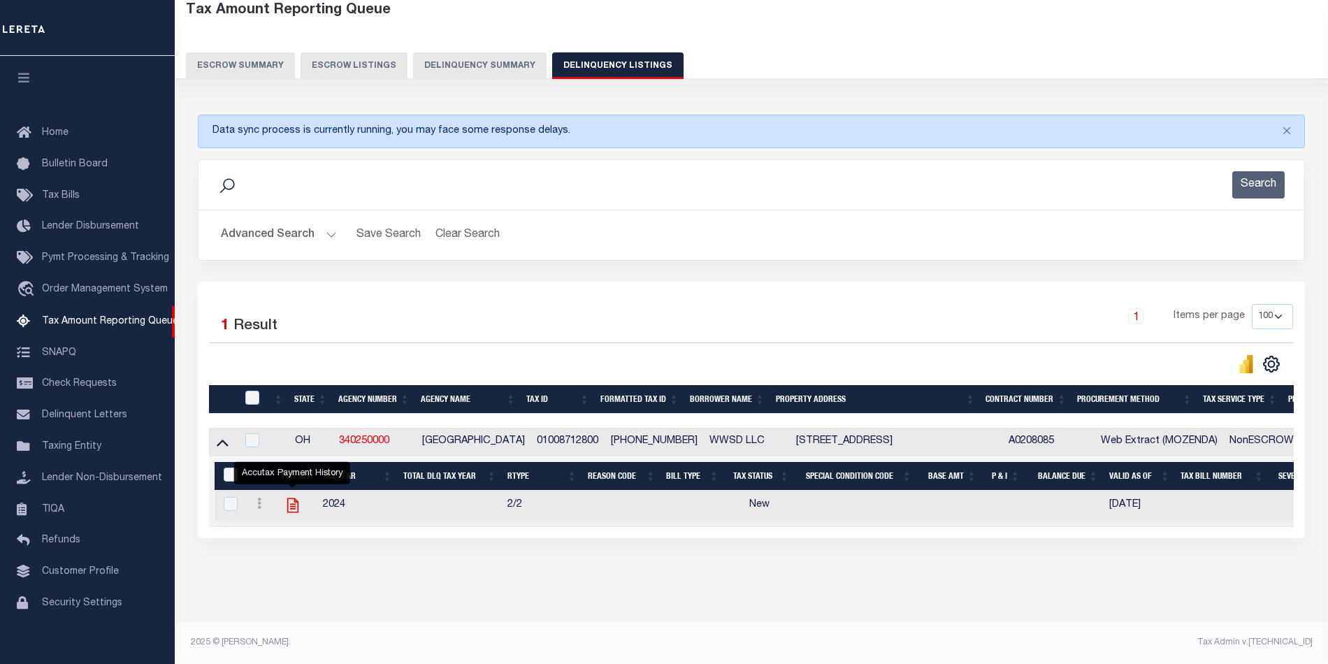
click at [292, 498] on icon "" at bounding box center [292, 505] width 11 height 15
checkbox input "true"
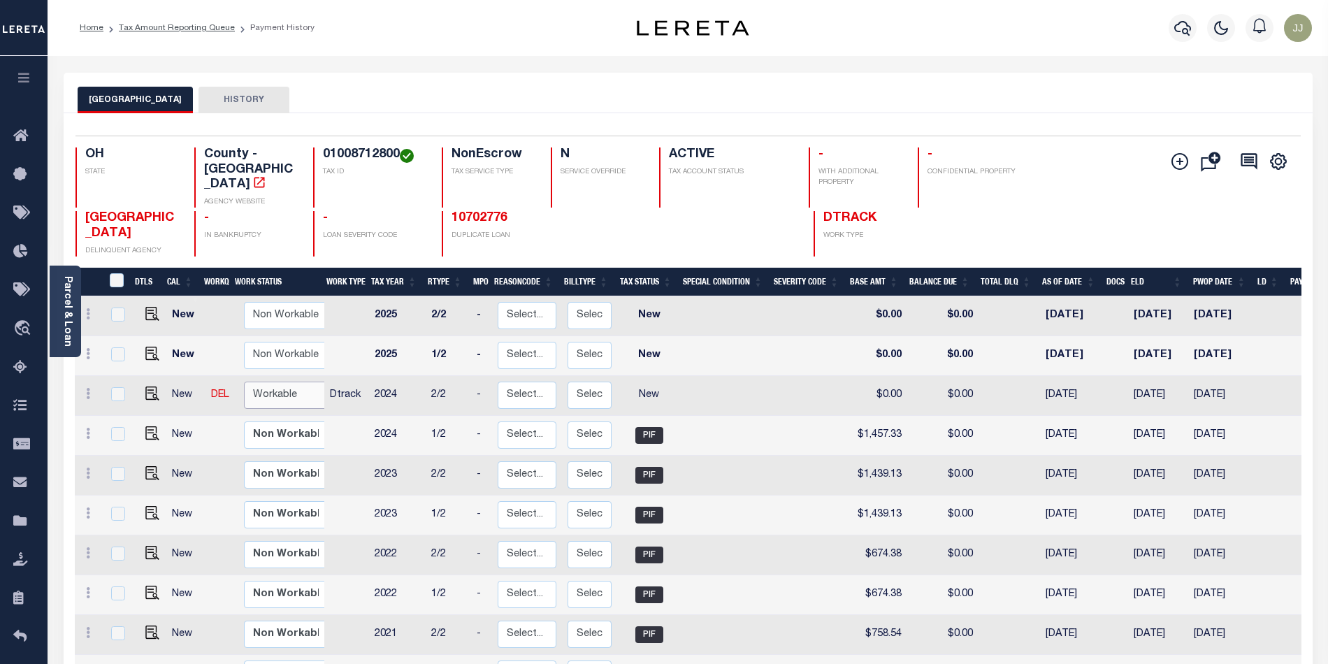
click at [286, 382] on select "Non Workable Workable" at bounding box center [286, 395] width 84 height 27
checkbox input "true"
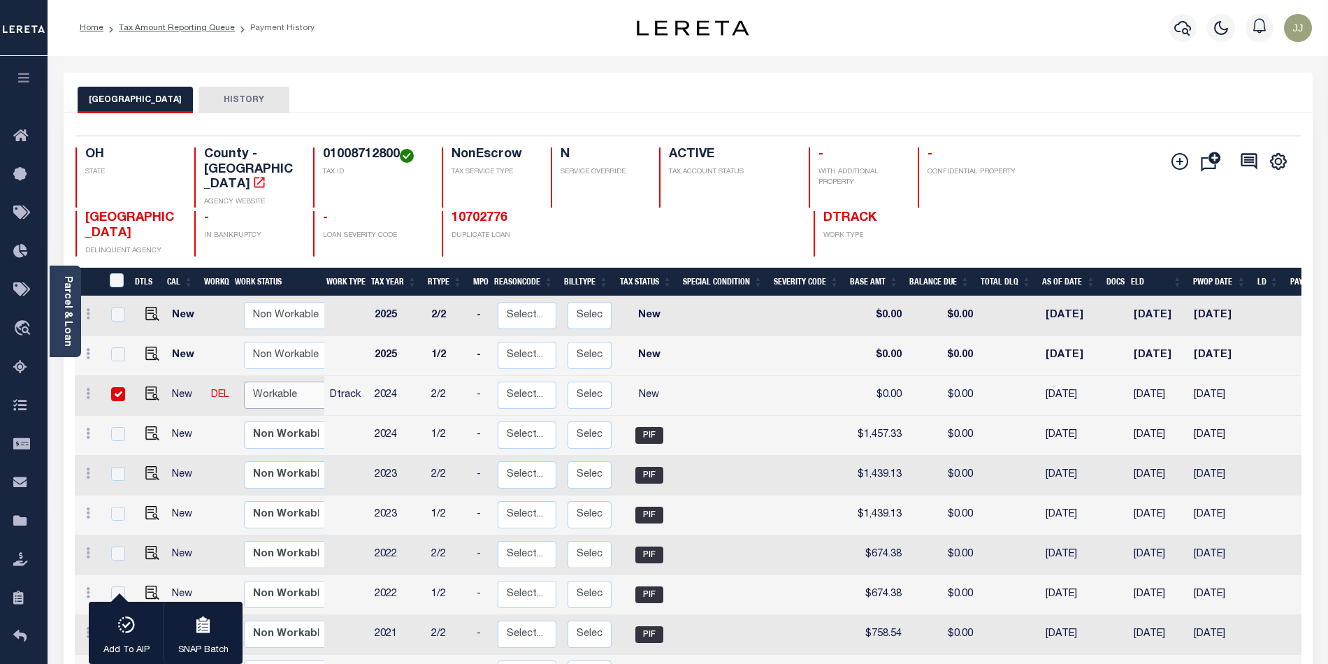
select select "true"
click at [244, 382] on select "Non Workable Workable" at bounding box center [286, 395] width 84 height 27
checkbox input "false"
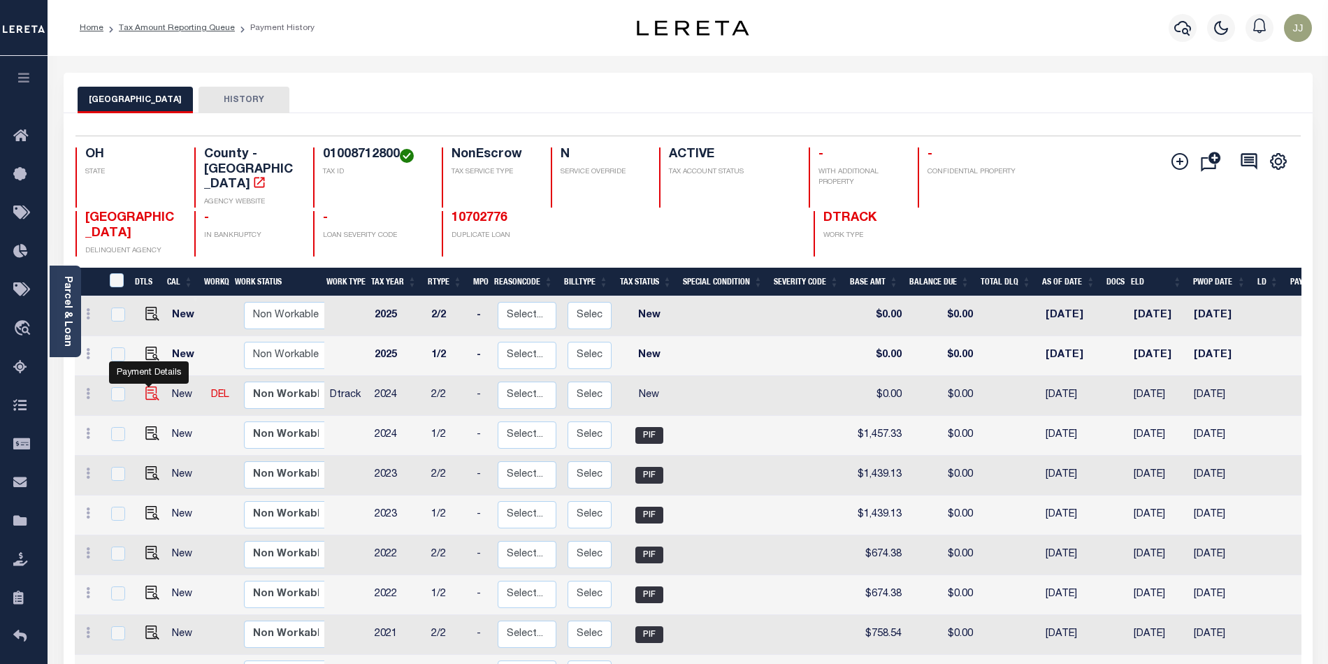
click at [151, 386] on img "" at bounding box center [152, 393] width 14 height 14
checkbox input "true"
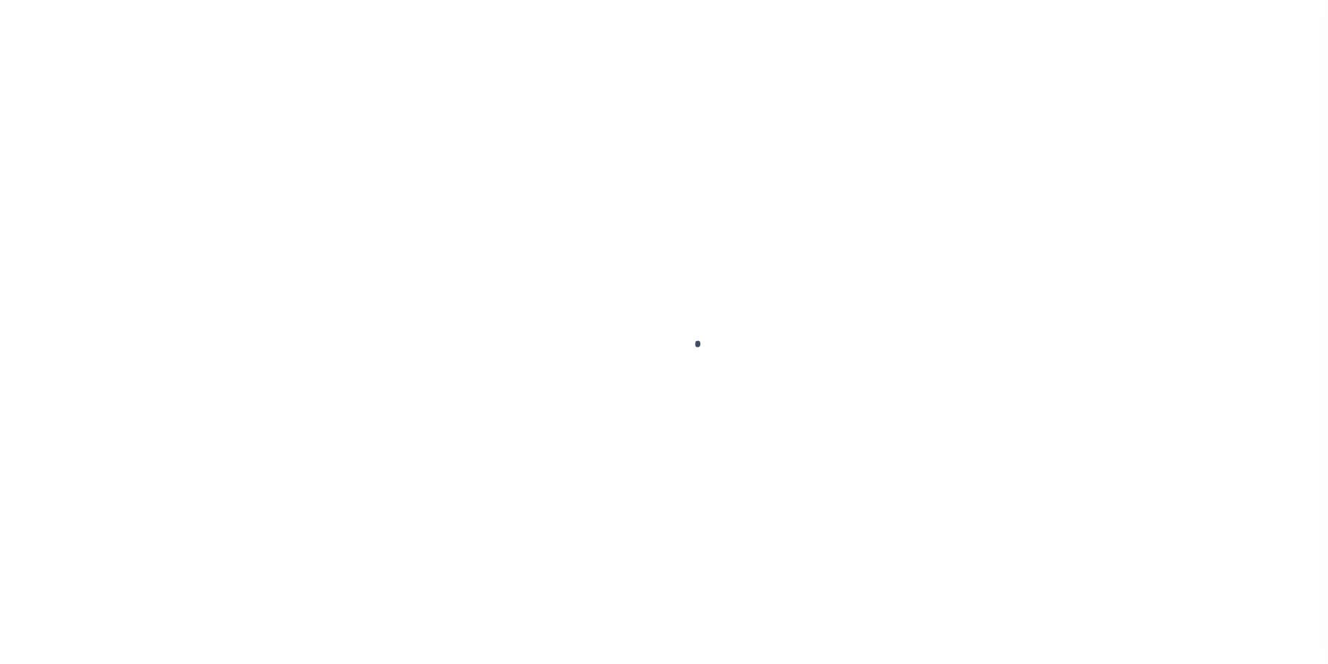
select select "NW2"
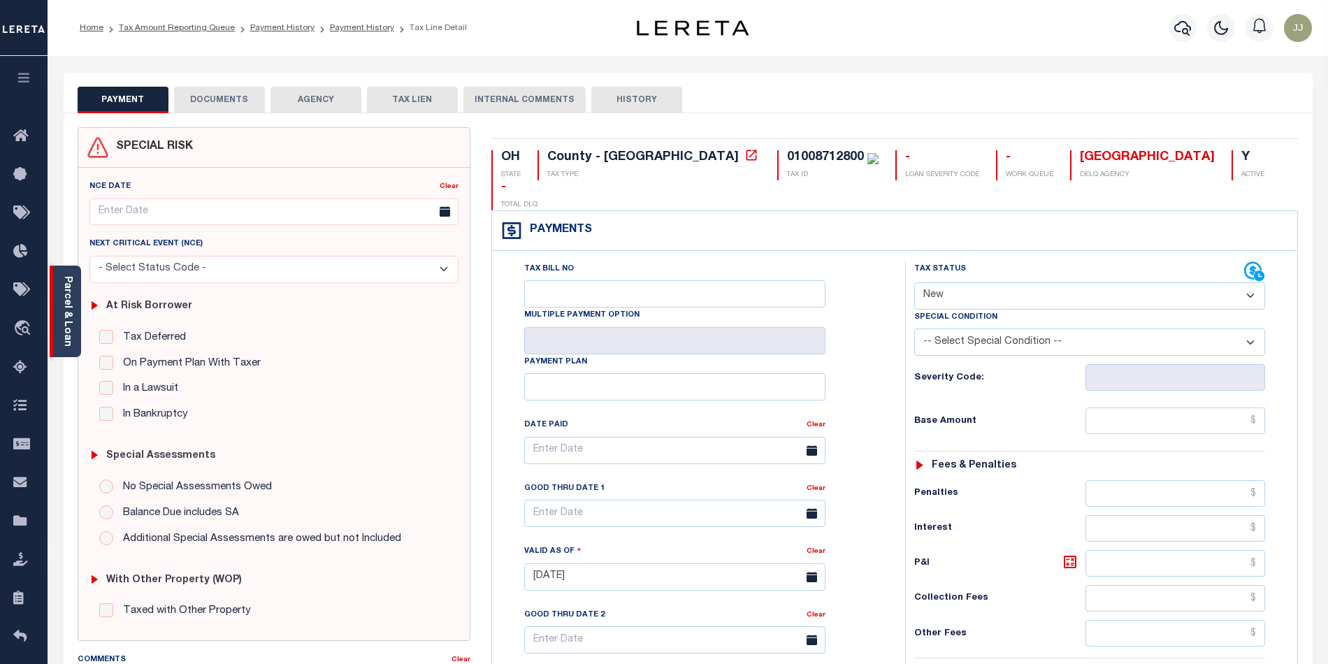
click at [70, 339] on link "Parcel & Loan" at bounding box center [67, 311] width 10 height 71
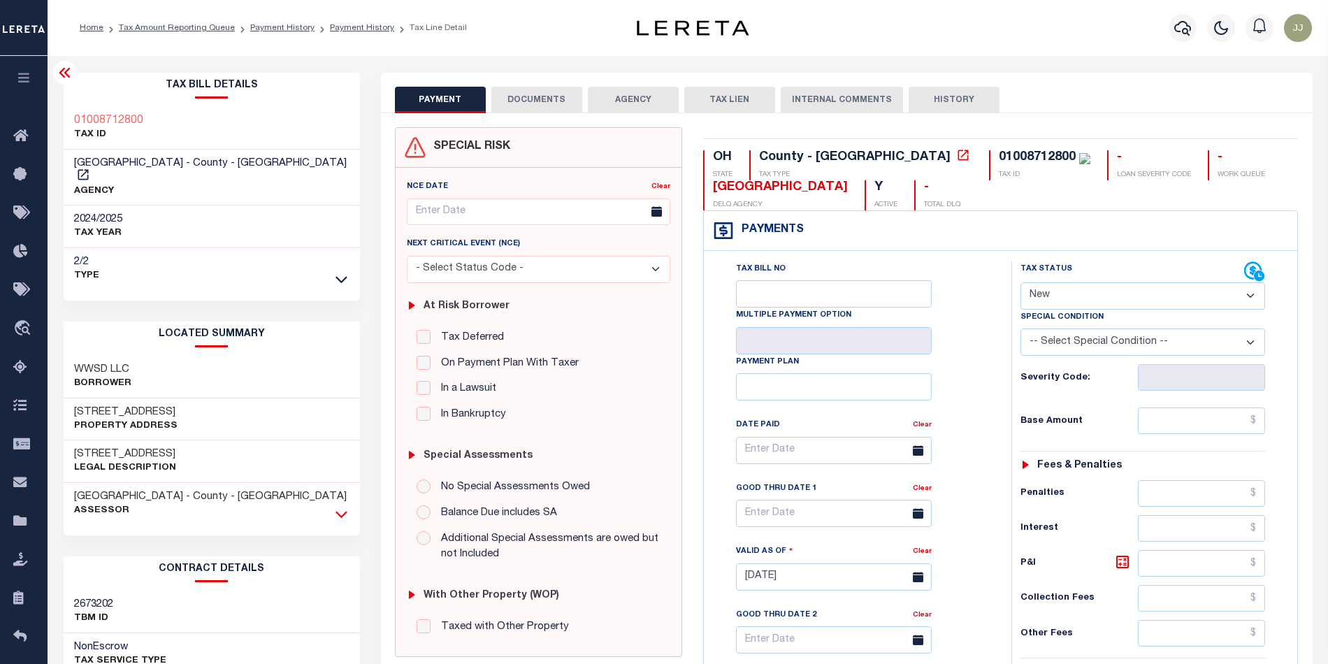
click at [340, 507] on icon at bounding box center [341, 514] width 12 height 15
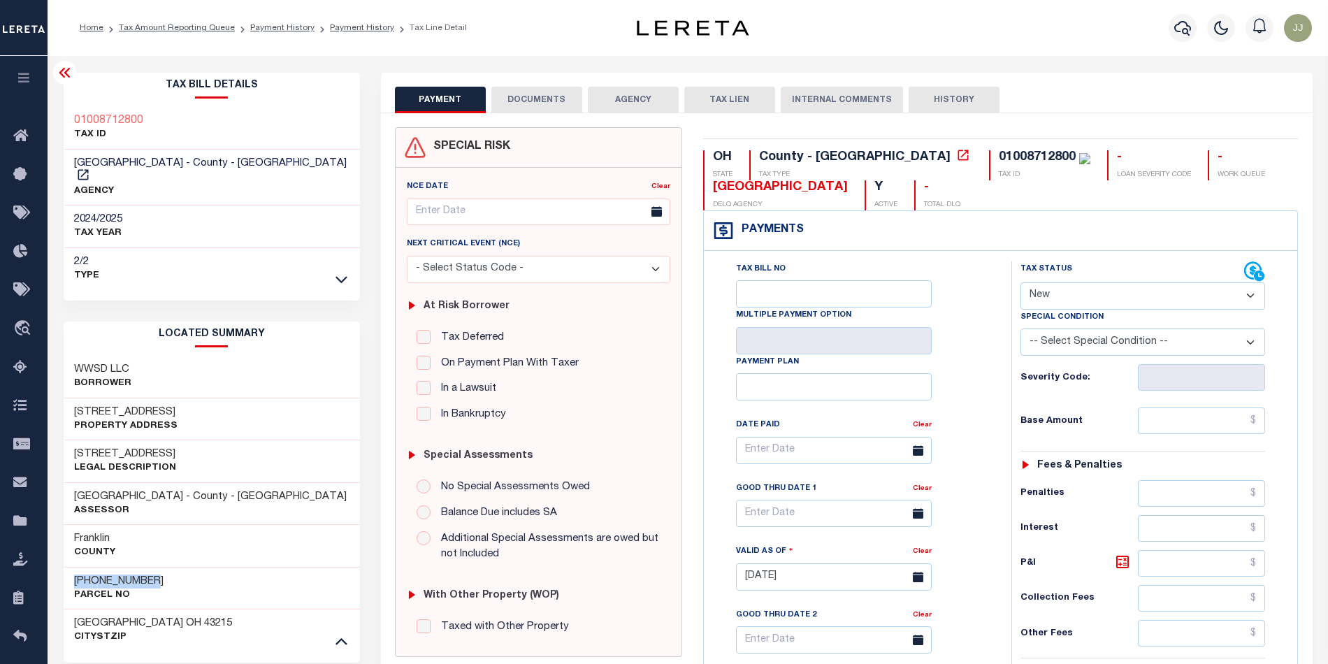
drag, startPoint x: 160, startPoint y: 570, endPoint x: 68, endPoint y: 571, distance: 91.5
click at [68, 571] on div "010-087128-00 Parcel No" at bounding box center [212, 588] width 296 height 43
copy h3 "[PHONE_NUMBER]"
click at [535, 105] on button "DOCUMENTS" at bounding box center [536, 100] width 91 height 27
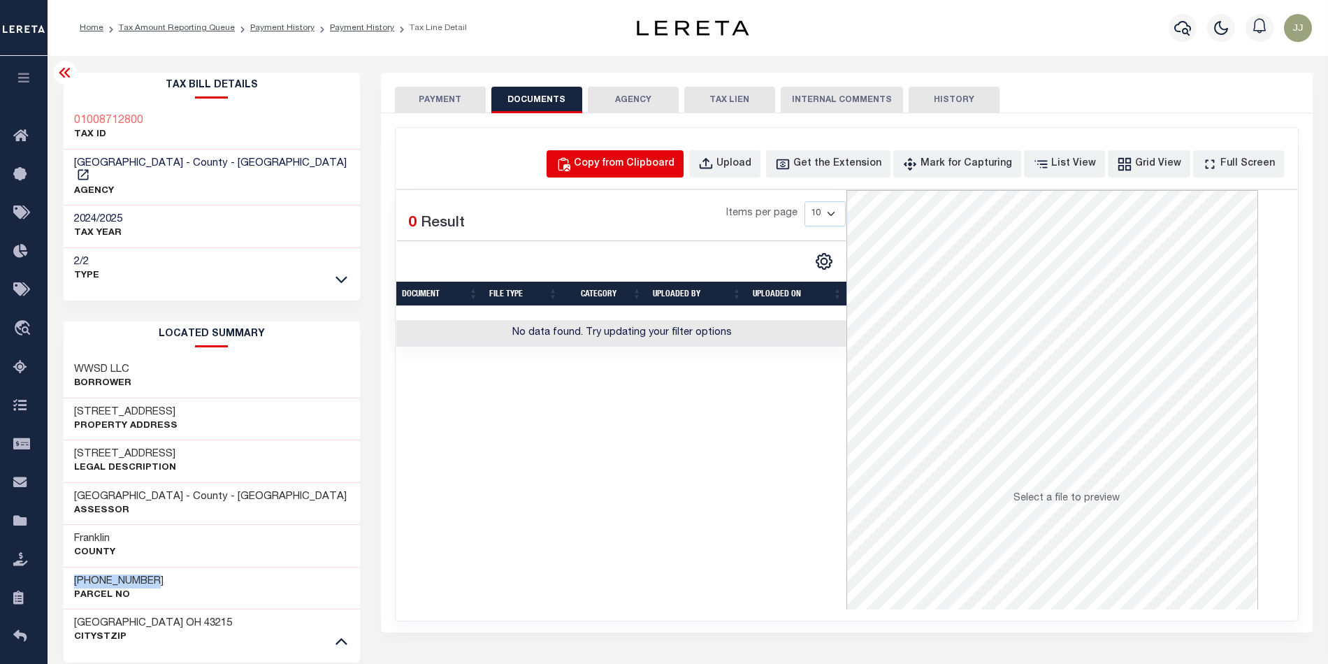
click at [605, 160] on div "Copy from Clipboard" at bounding box center [624, 164] width 101 height 15
select select "POP"
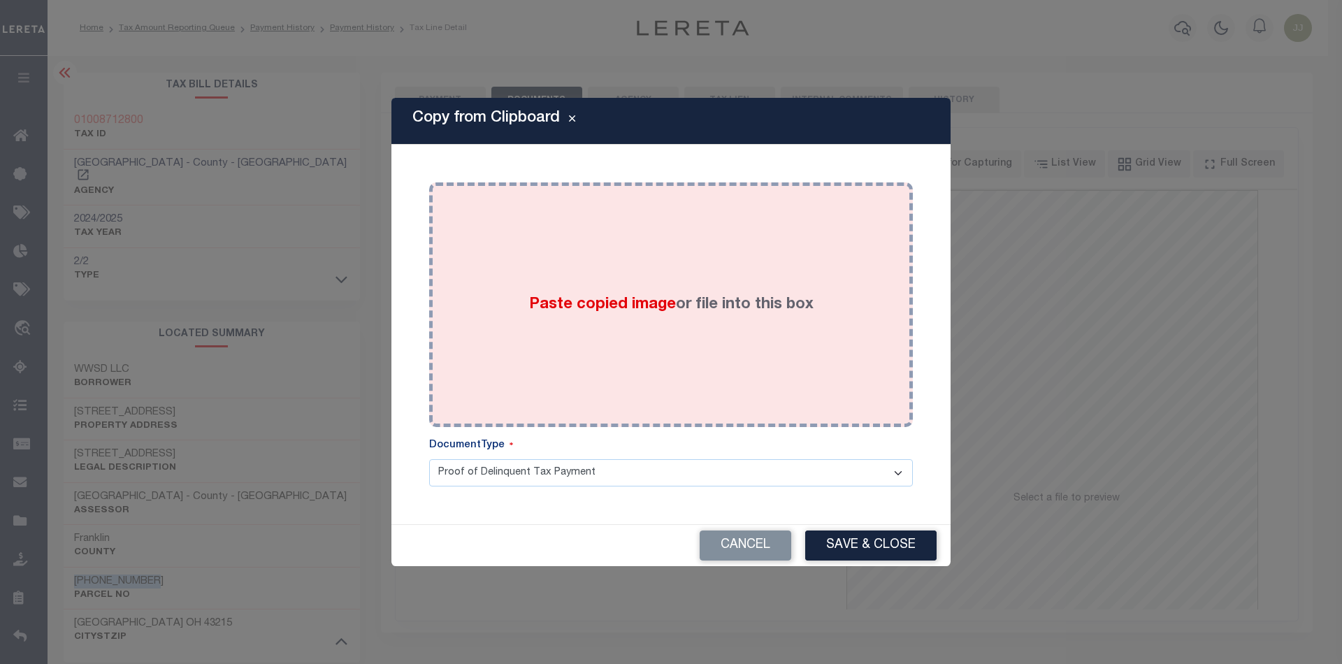
click at [632, 342] on div "Paste copied image or file into this box" at bounding box center [671, 305] width 463 height 224
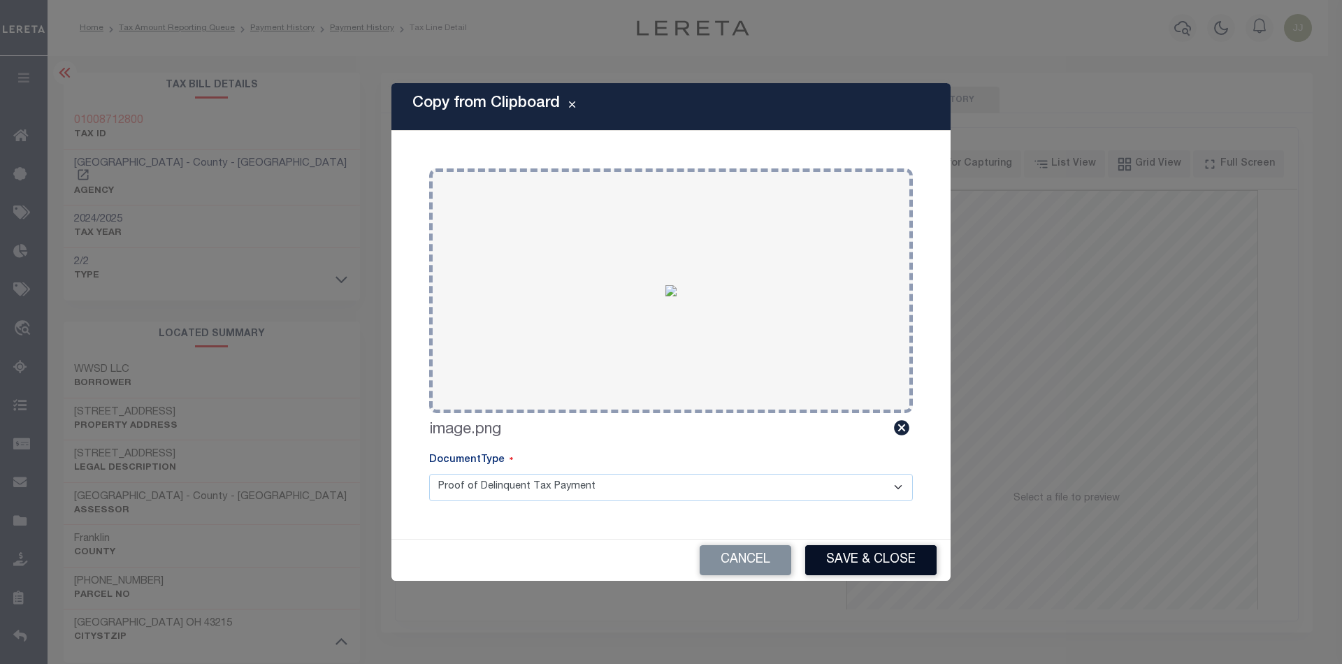
click at [874, 556] on button "Save & Close" at bounding box center [870, 560] width 131 height 30
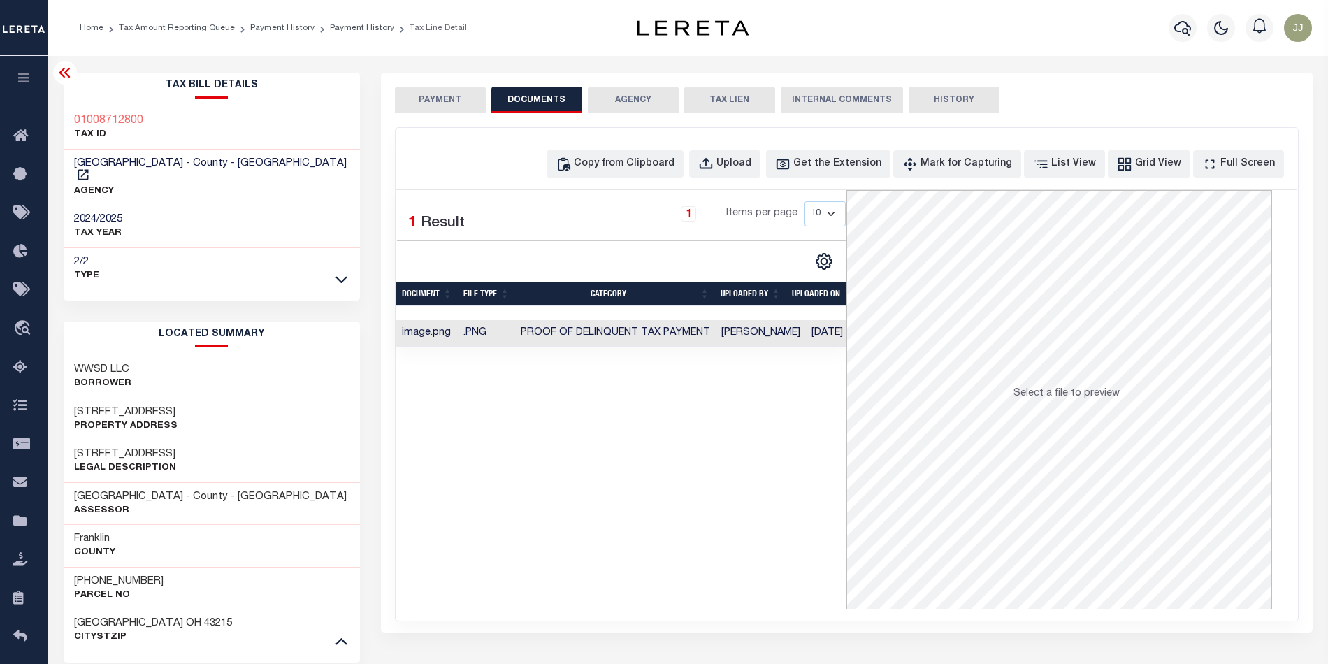
click at [435, 99] on button "PAYMENT" at bounding box center [440, 100] width 91 height 27
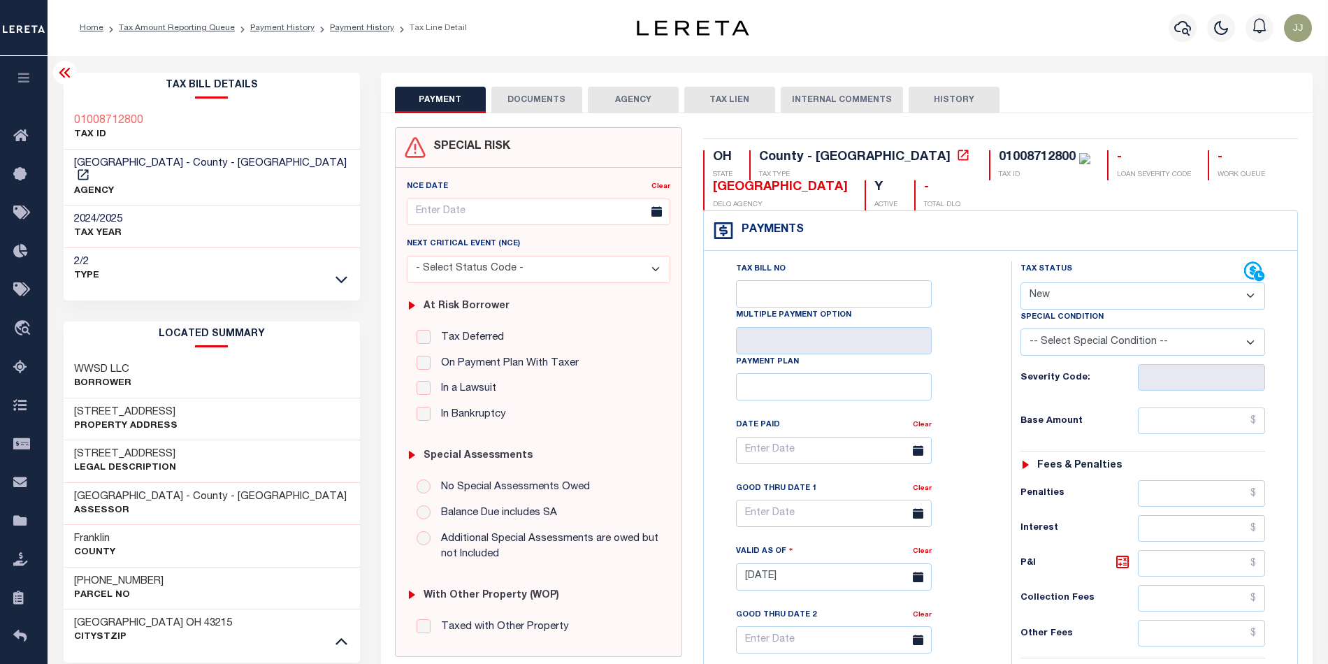
click at [1057, 310] on select "- Select Status Code - Open Due/Unpaid Paid Incomplete No Tax Due Internal Refu…" at bounding box center [1142, 295] width 245 height 27
select select "PYD"
click at [1020, 284] on select "- Select Status Code - Open Due/Unpaid Paid Incomplete No Tax Due Internal Refu…" at bounding box center [1142, 295] width 245 height 27
type input "[DATE]"
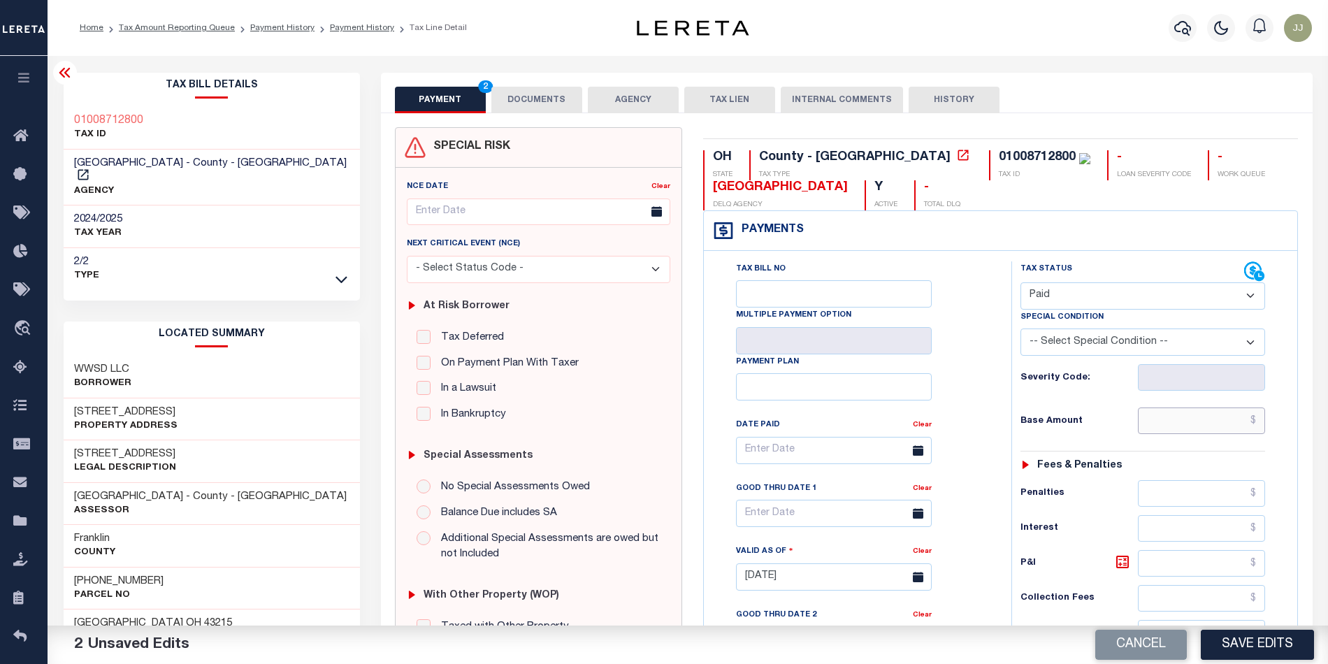
click at [1199, 426] on input "text" at bounding box center [1201, 420] width 127 height 27
type input "$0.00"
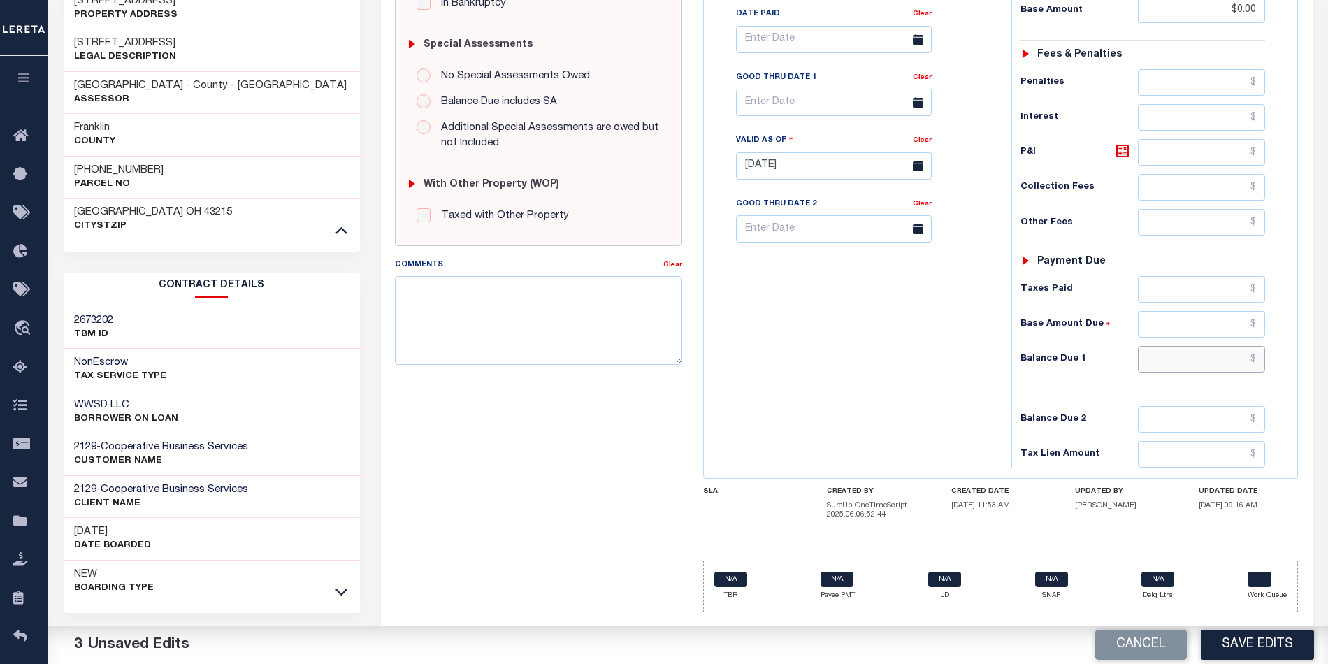
click at [1153, 372] on input "text" at bounding box center [1201, 359] width 127 height 27
type input "$0.00"
click at [864, 403] on div "Tax Bill No Multiple Payment Option Payment Plan Clear" at bounding box center [854, 158] width 294 height 617
click at [1259, 641] on button "Save Edits" at bounding box center [1257, 645] width 113 height 30
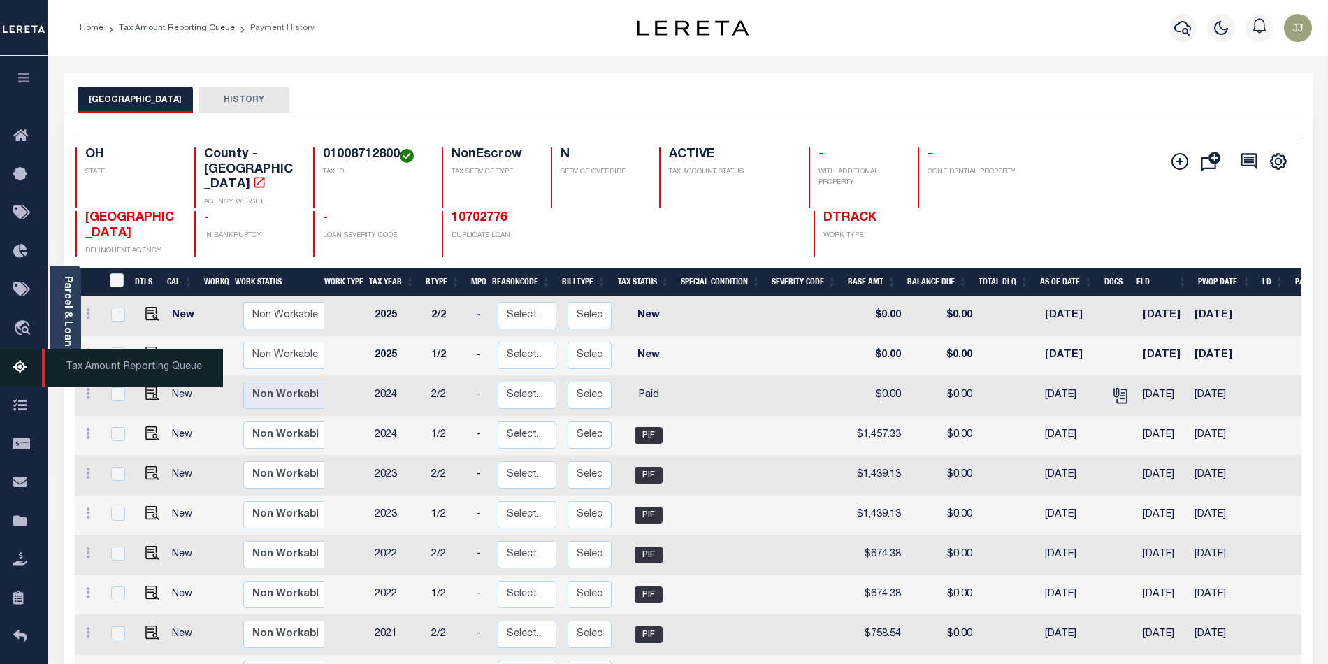
click at [21, 364] on icon at bounding box center [24, 367] width 22 height 17
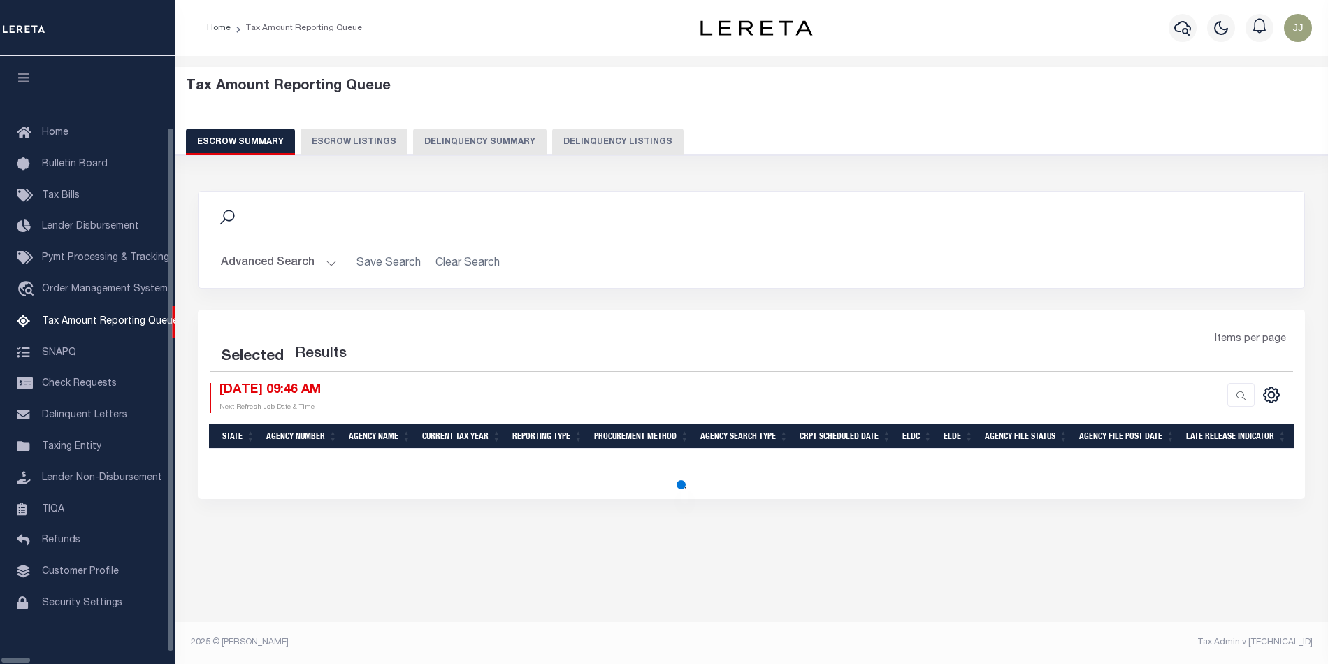
select select "100"
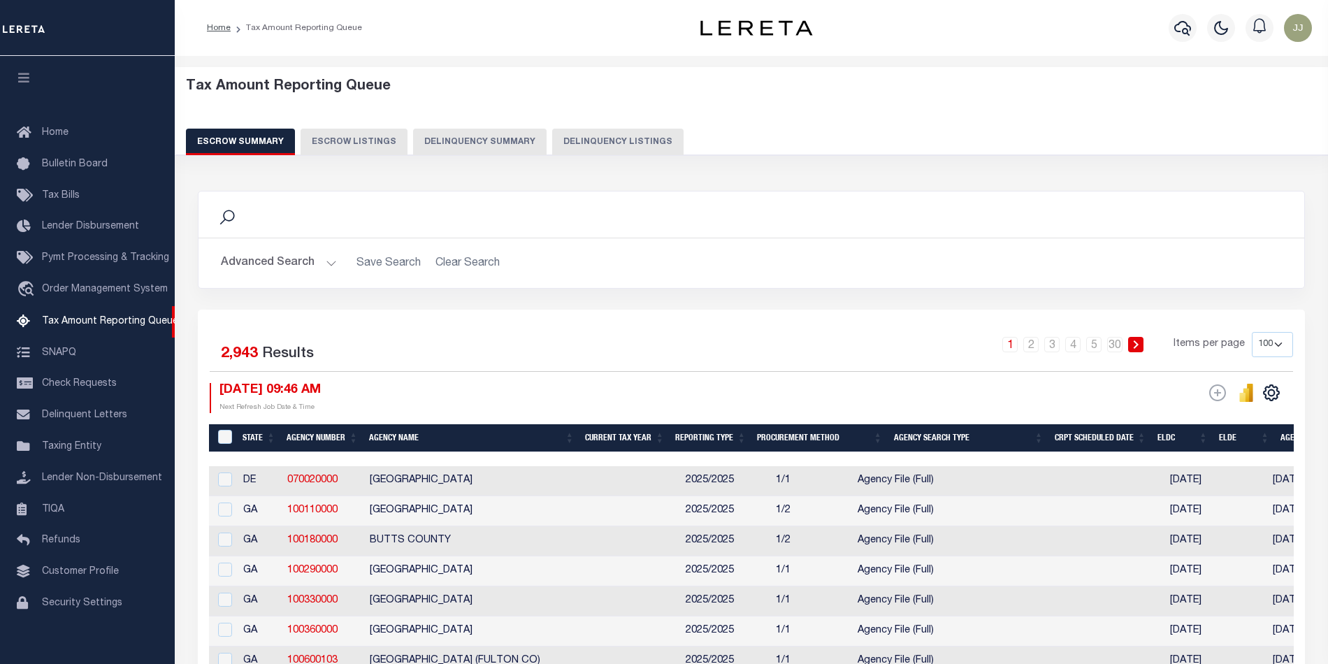
click at [601, 144] on button "Delinquency Listings" at bounding box center [617, 142] width 131 height 27
select select "100"
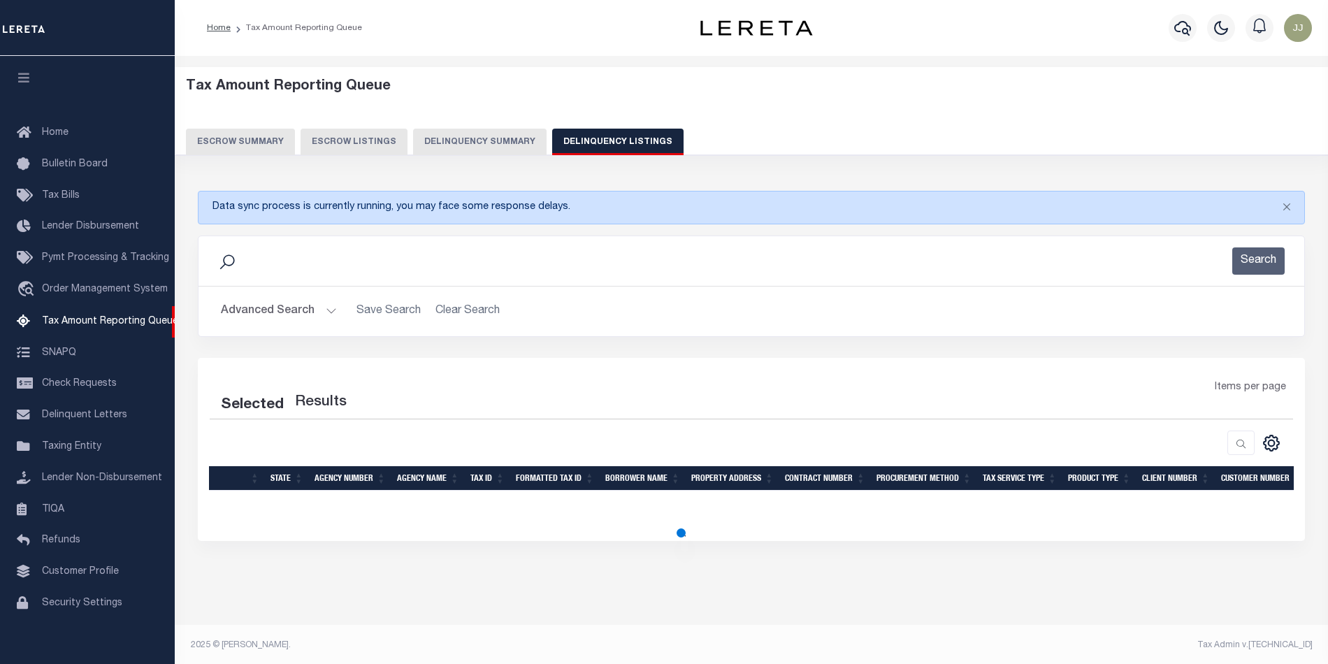
select select "100"
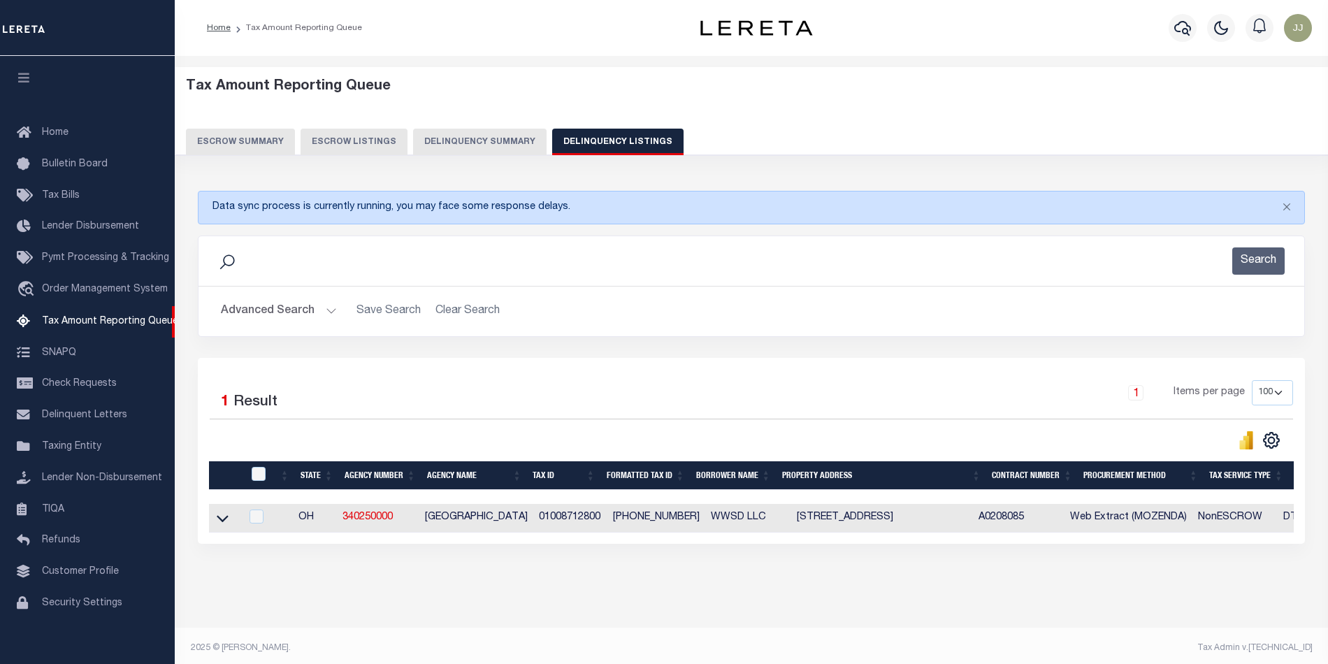
click at [317, 300] on button "Advanced Search" at bounding box center [279, 311] width 116 height 27
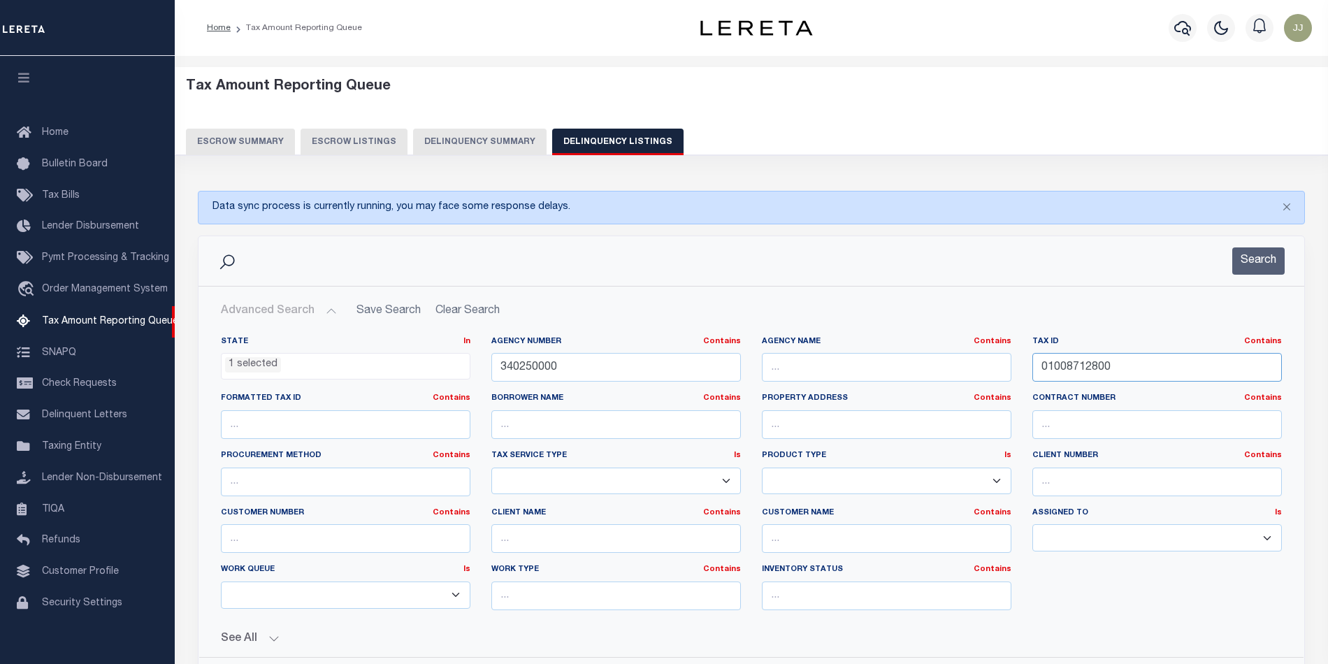
drag, startPoint x: 1132, startPoint y: 361, endPoint x: 1024, endPoint y: 381, distance: 110.2
click at [1024, 380] on div "Tax ID Contains Contains Is 01008712800" at bounding box center [1157, 364] width 270 height 57
paste input "9062"
type input "01008906200"
click at [1254, 257] on button "Search" at bounding box center [1258, 260] width 52 height 27
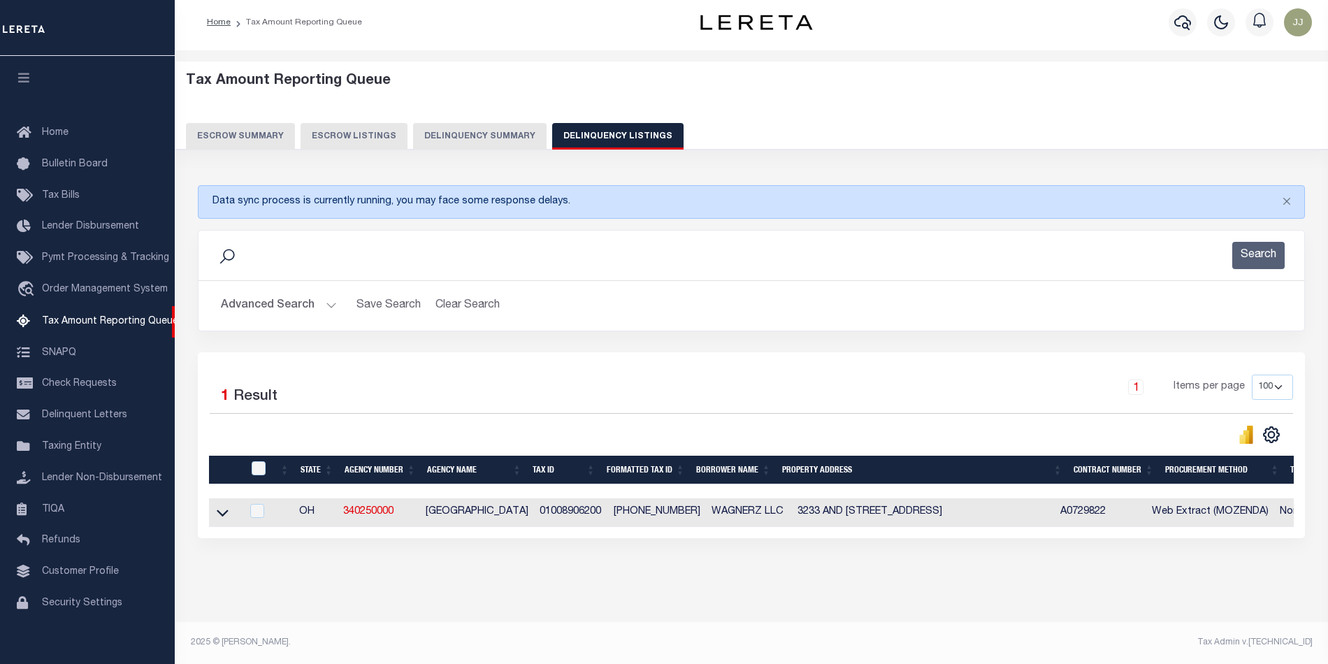
scroll to position [18, 0]
click at [227, 507] on icon at bounding box center [223, 512] width 12 height 15
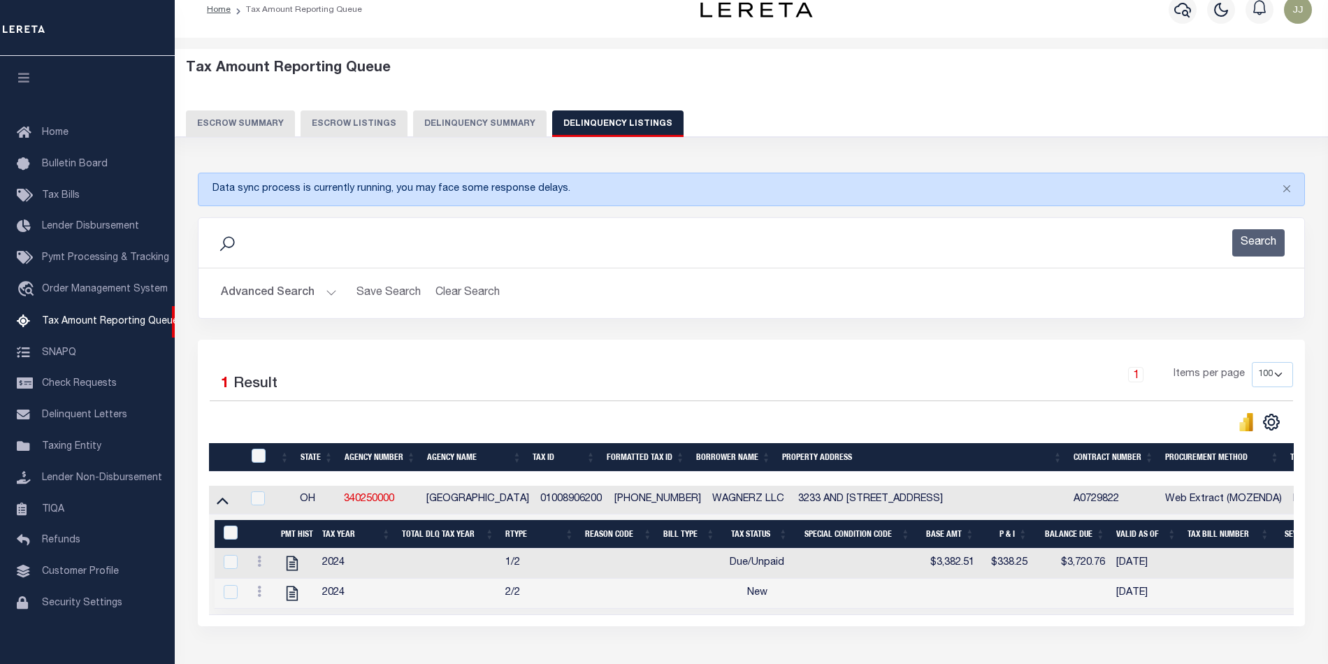
scroll to position [122, 0]
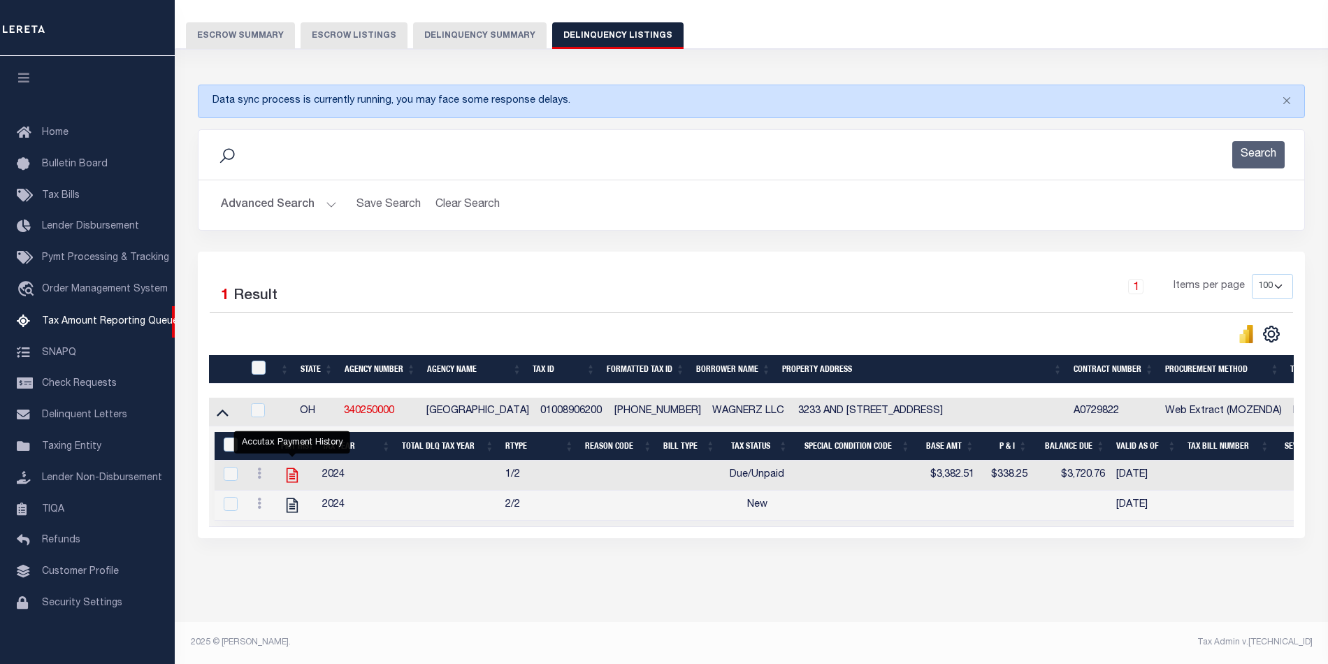
click at [294, 468] on icon "" at bounding box center [292, 475] width 11 height 15
checkbox input "true"
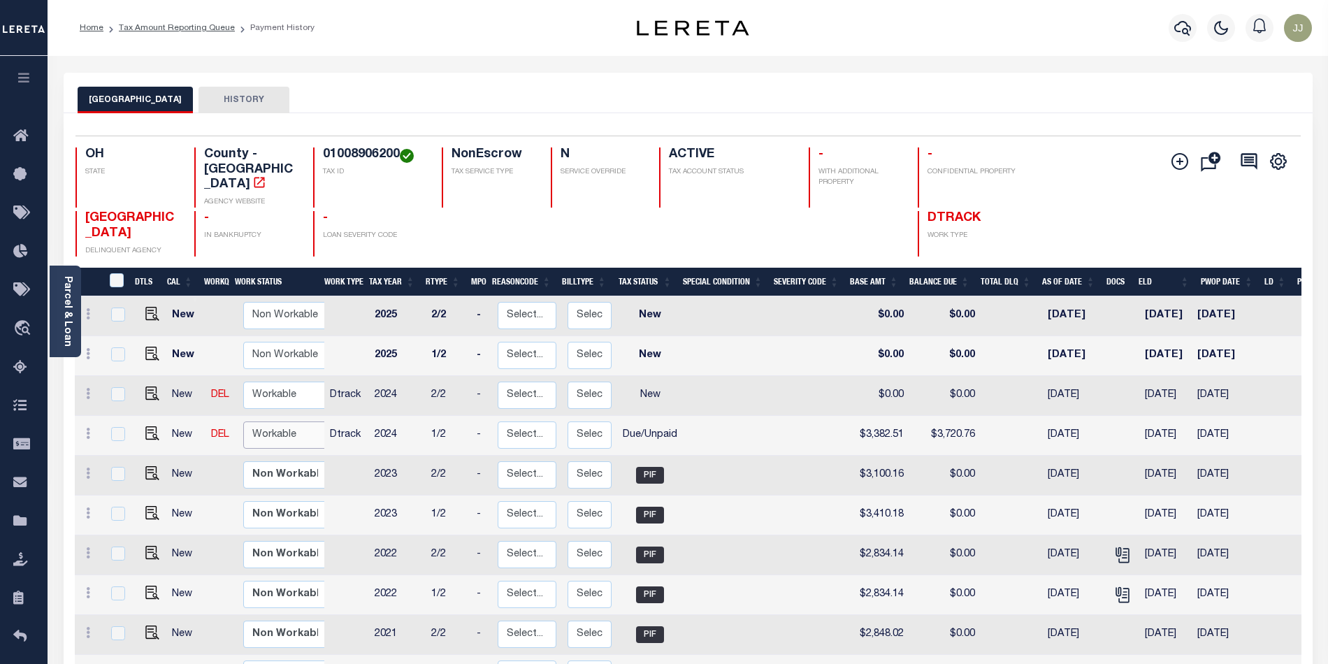
click at [275, 421] on select "Non Workable Workable" at bounding box center [285, 434] width 84 height 27
checkbox input "true"
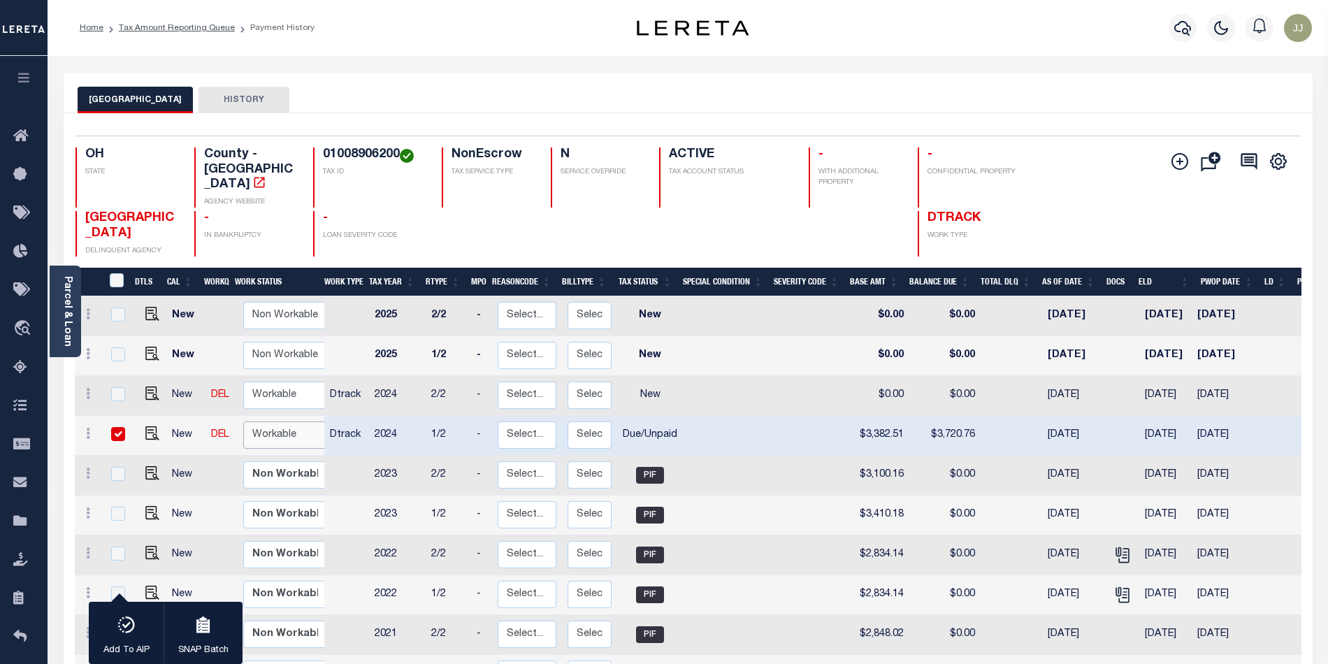
select select "true"
click at [243, 421] on select "Non Workable Workable" at bounding box center [285, 434] width 84 height 27
checkbox input "false"
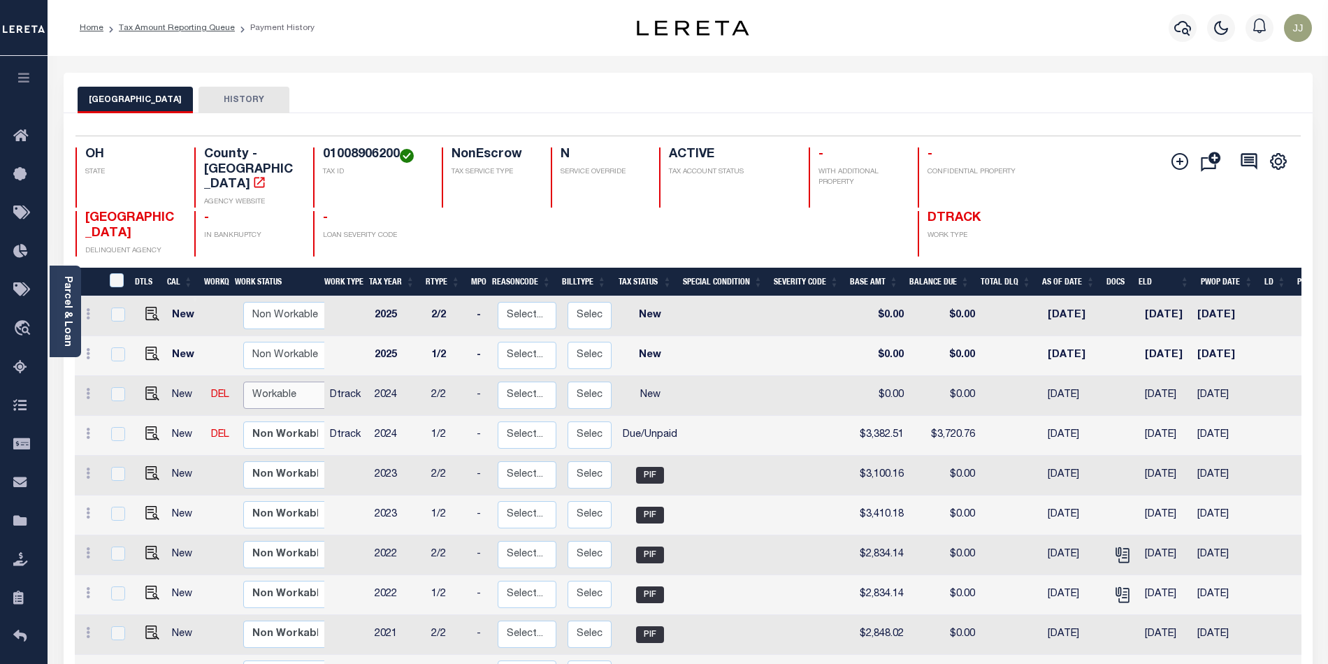
click at [278, 382] on select "Non Workable Workable" at bounding box center [285, 395] width 84 height 27
checkbox input "true"
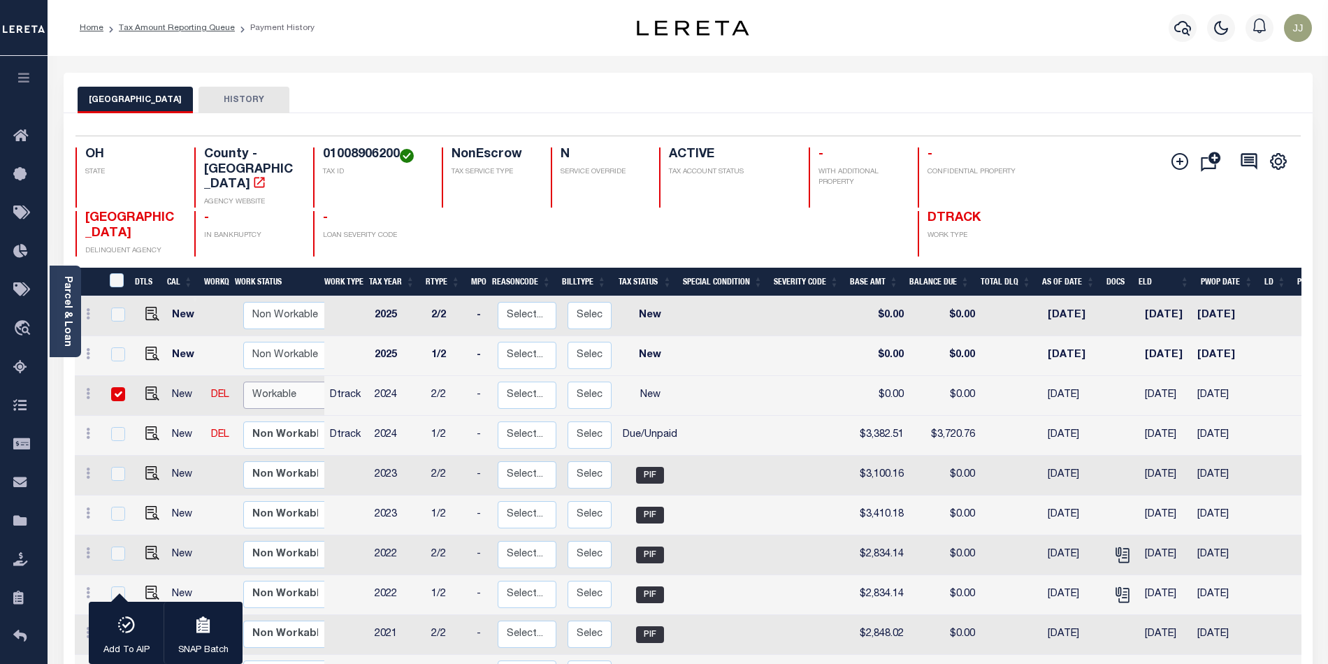
select select "true"
click at [243, 382] on select "Non Workable Workable" at bounding box center [285, 395] width 84 height 27
checkbox input "false"
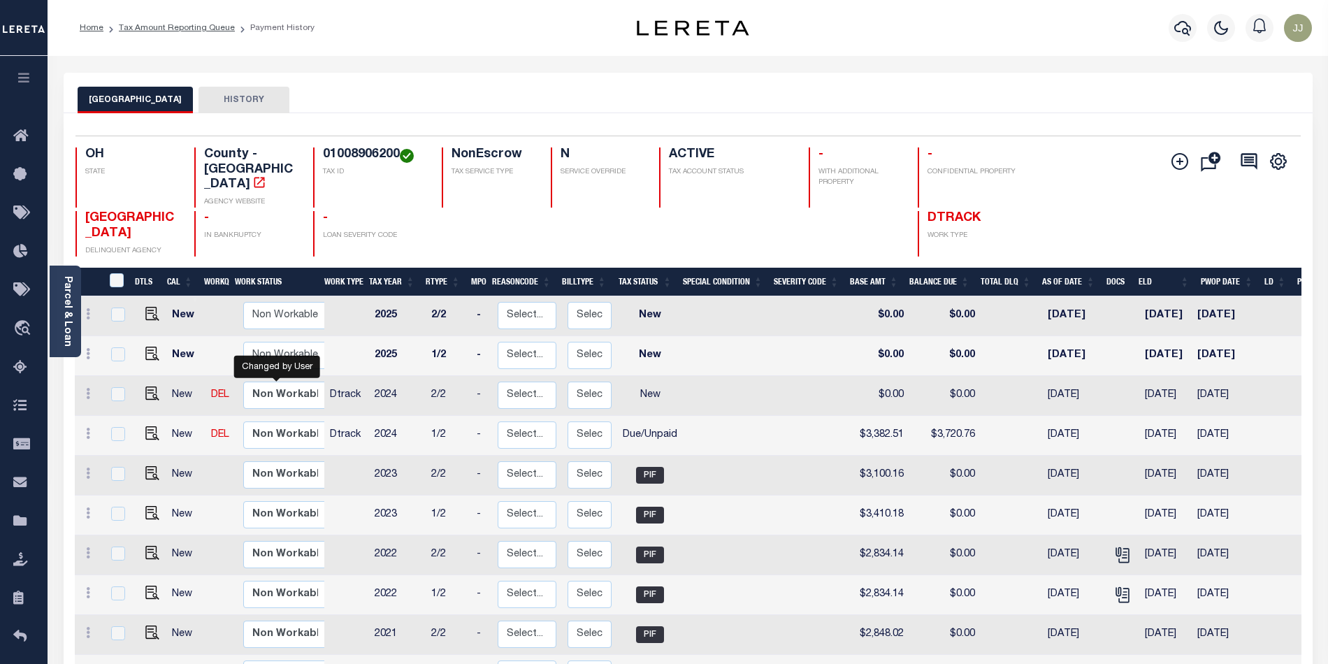
click at [865, 418] on td "$3,382.51" at bounding box center [879, 436] width 59 height 40
checkbox input "true"
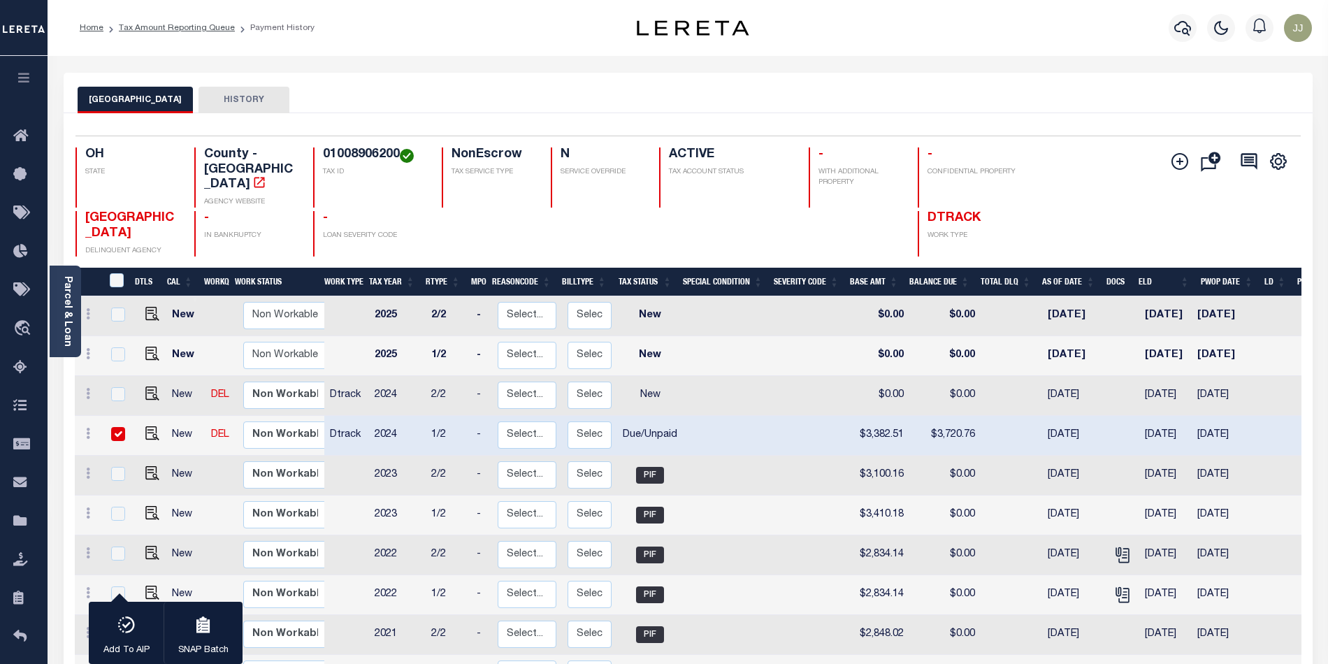
click at [865, 418] on td "$3,382.51" at bounding box center [879, 436] width 59 height 40
checkbox input "false"
click at [865, 418] on td "$3,382.51" at bounding box center [879, 436] width 59 height 40
checkbox input "true"
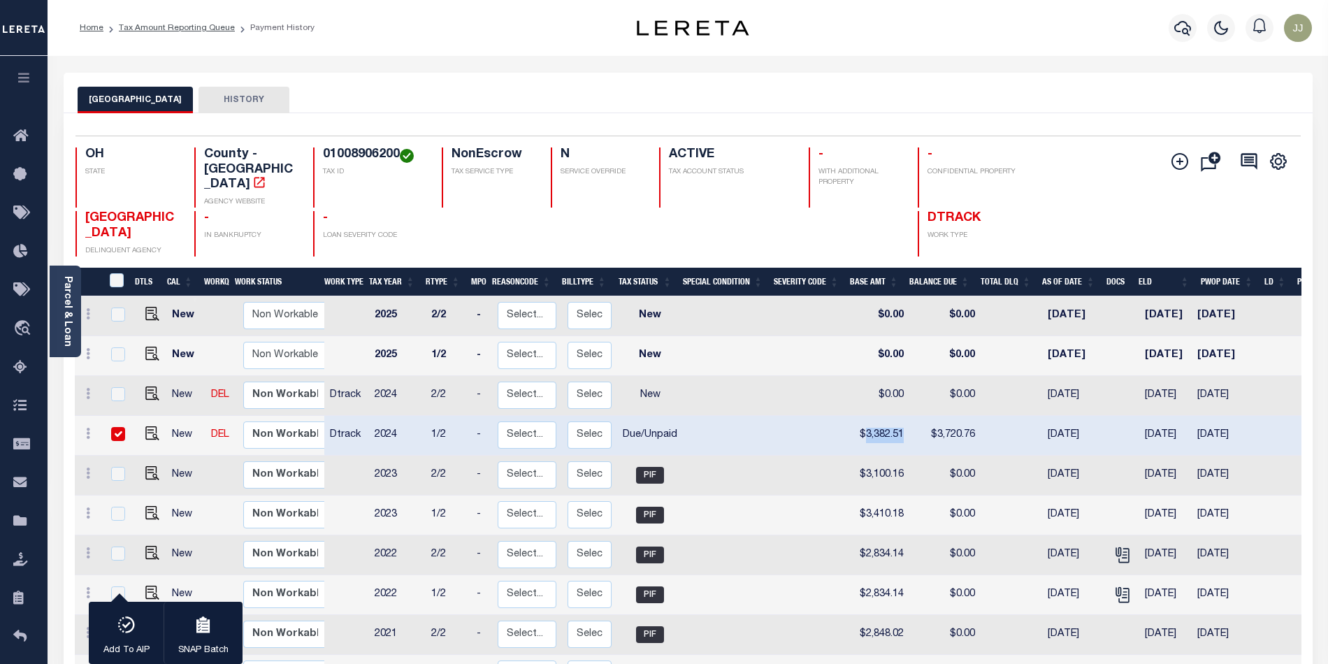
checkbox input "true"
click at [873, 426] on td "$3,382.51" at bounding box center [879, 436] width 59 height 40
checkbox input "false"
click at [873, 426] on td "$3,382.51" at bounding box center [879, 436] width 59 height 40
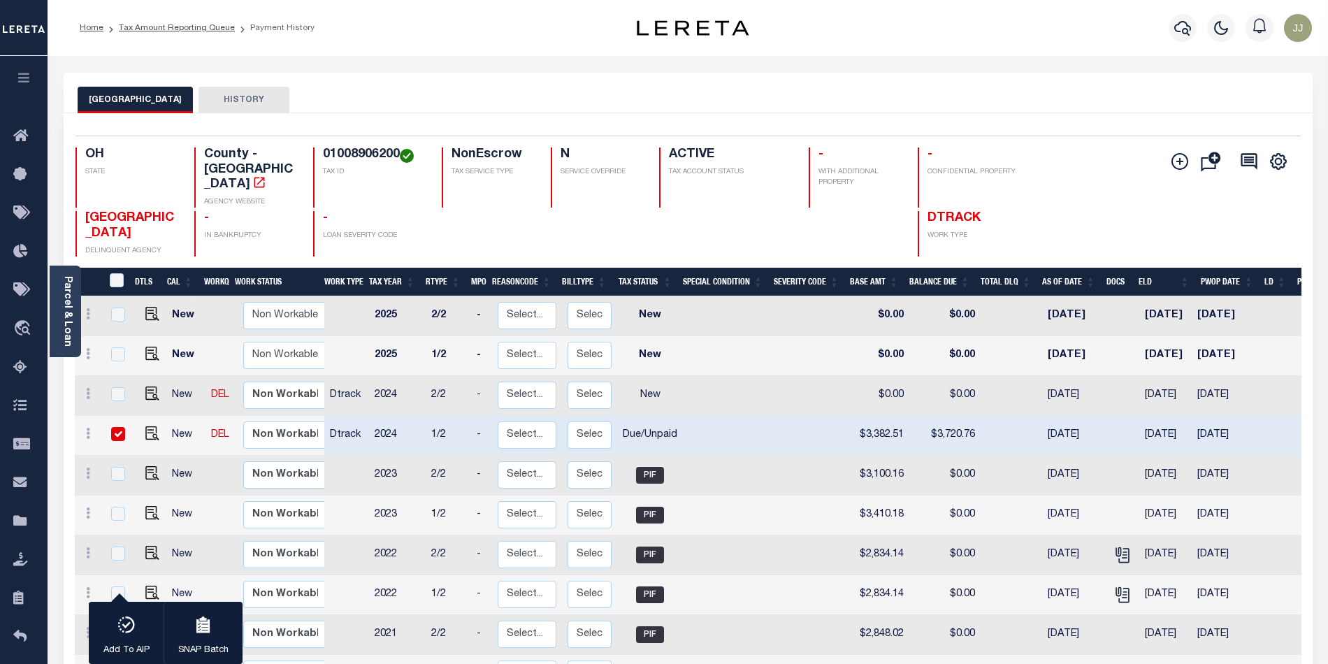
checkbox input "true"
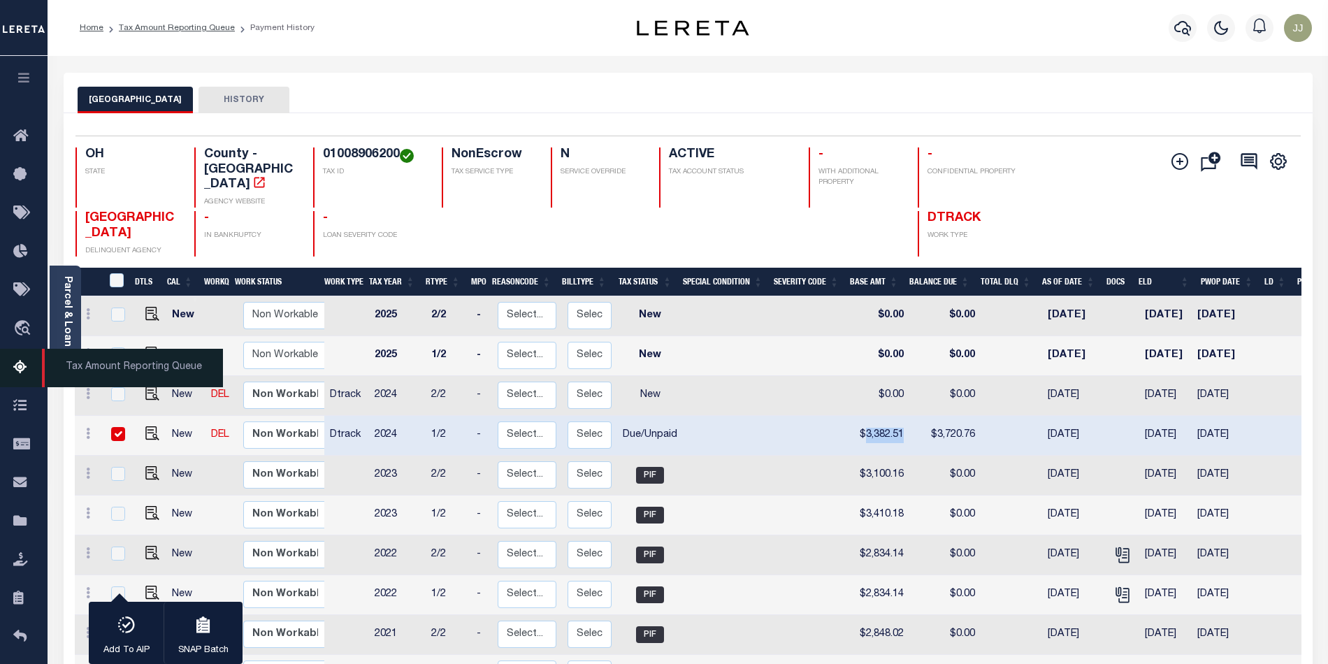
click at [17, 365] on icon at bounding box center [24, 367] width 22 height 17
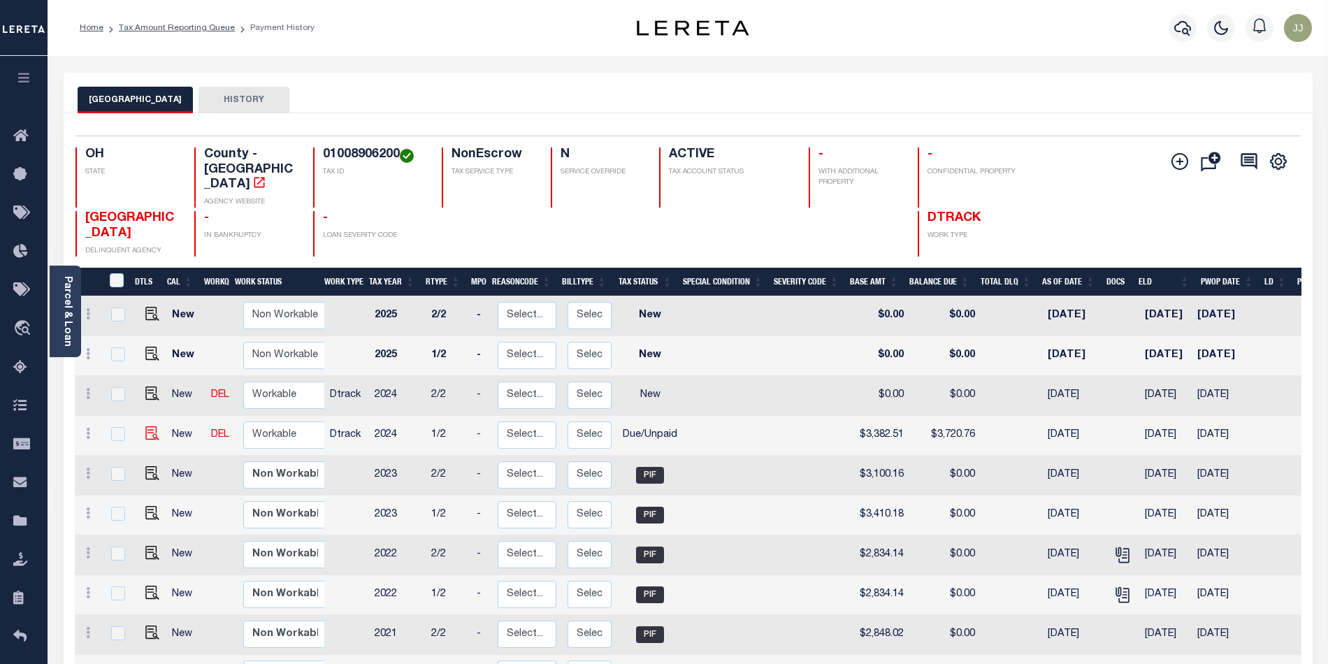
click at [146, 426] on img at bounding box center [152, 433] width 14 height 14
checkbox input "true"
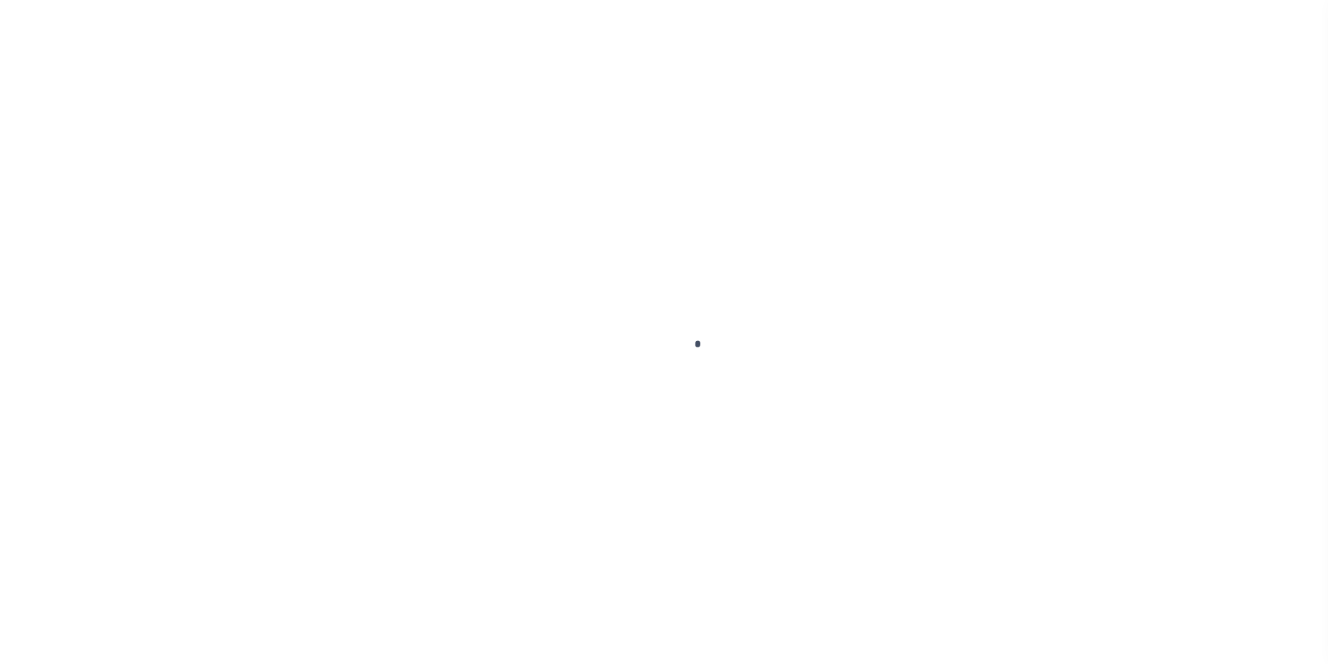
select select "DUE"
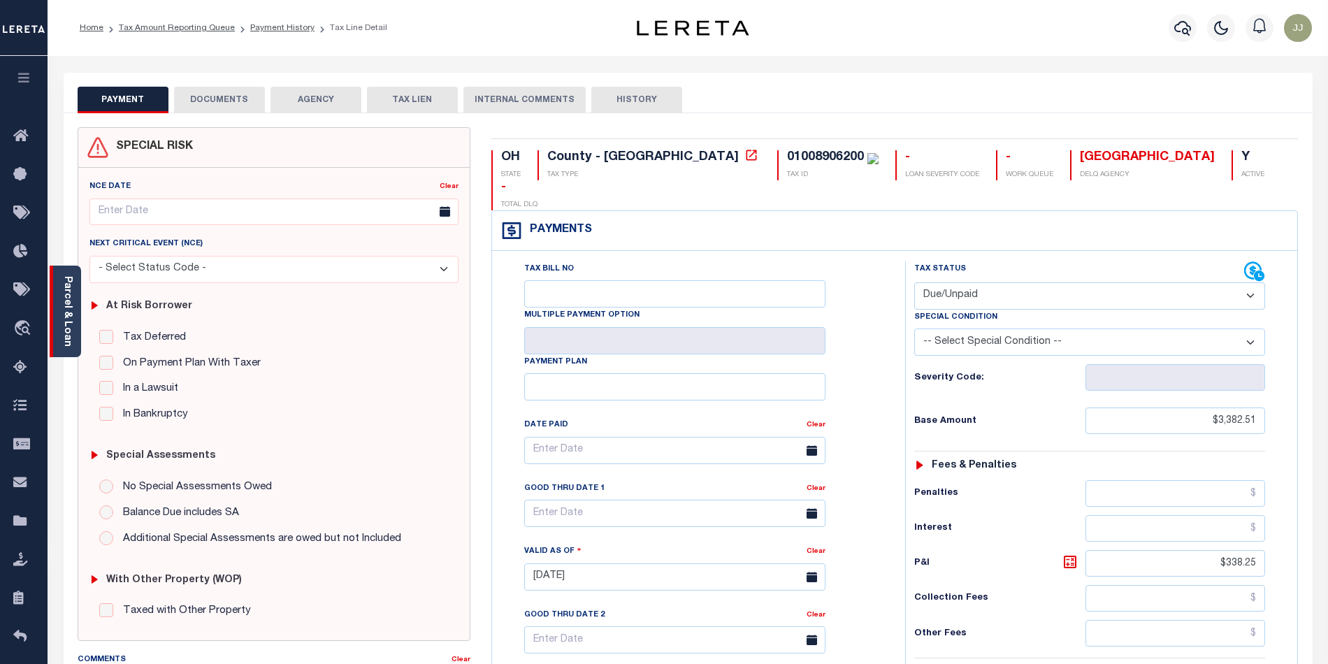
click at [57, 342] on div "Parcel & Loan" at bounding box center [65, 312] width 31 height 92
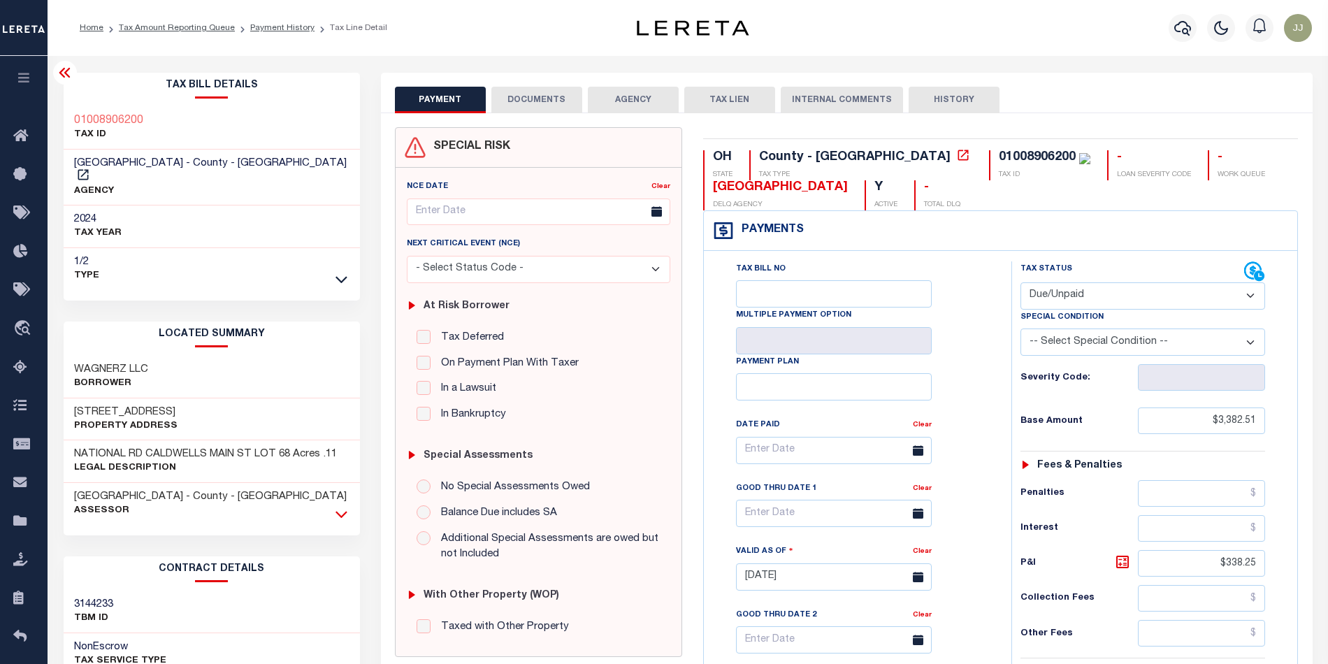
click at [337, 507] on icon at bounding box center [341, 514] width 12 height 15
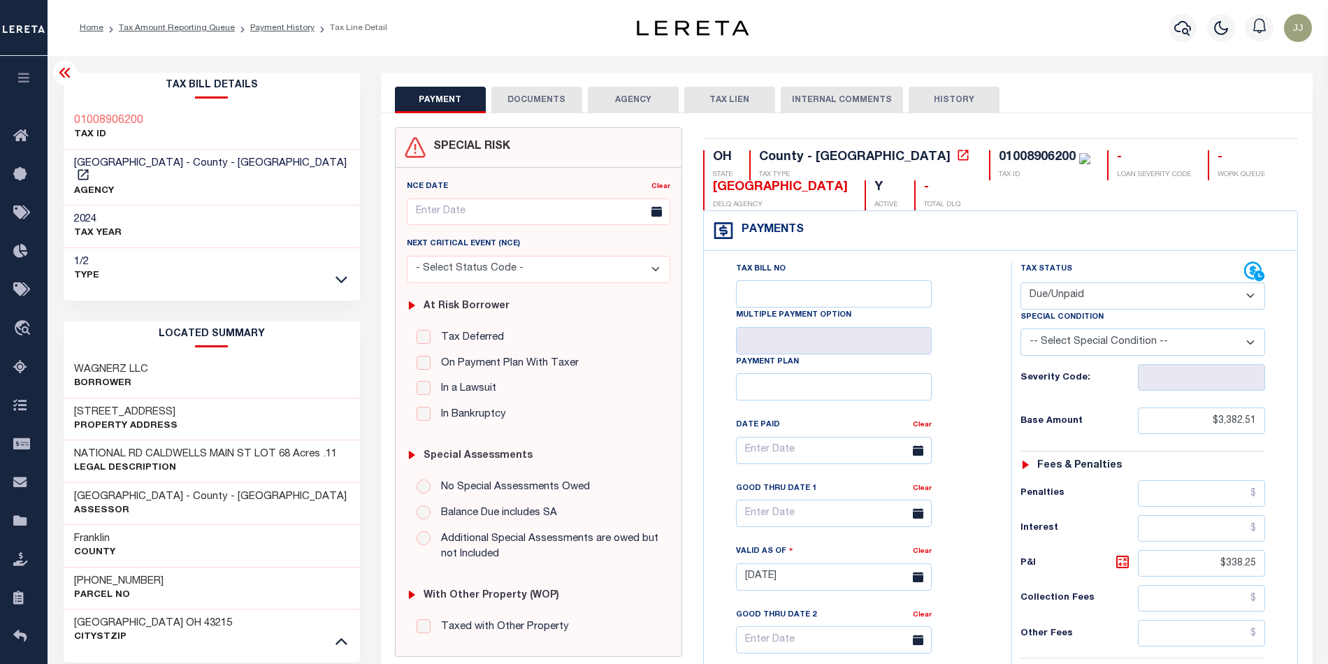
scroll to position [186, 0]
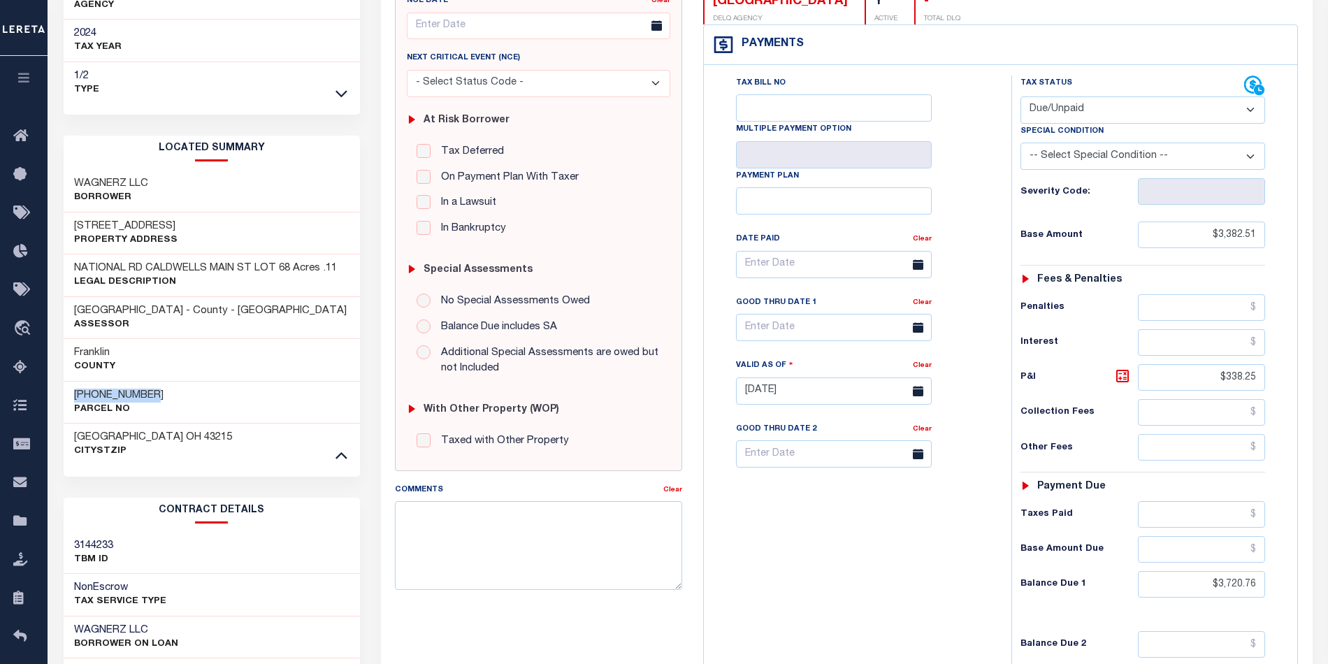
drag, startPoint x: 155, startPoint y: 379, endPoint x: 70, endPoint y: 383, distance: 85.4
click at [70, 383] on div "[PHONE_NUMBER] Parcel No" at bounding box center [212, 402] width 296 height 43
copy h3 "[PHONE_NUMBER]"
click at [874, 563] on div "Tax Bill No Multiple Payment Option Payment Plan Clear" at bounding box center [854, 383] width 294 height 617
drag, startPoint x: 1258, startPoint y: 378, endPoint x: 1166, endPoint y: 380, distance: 91.6
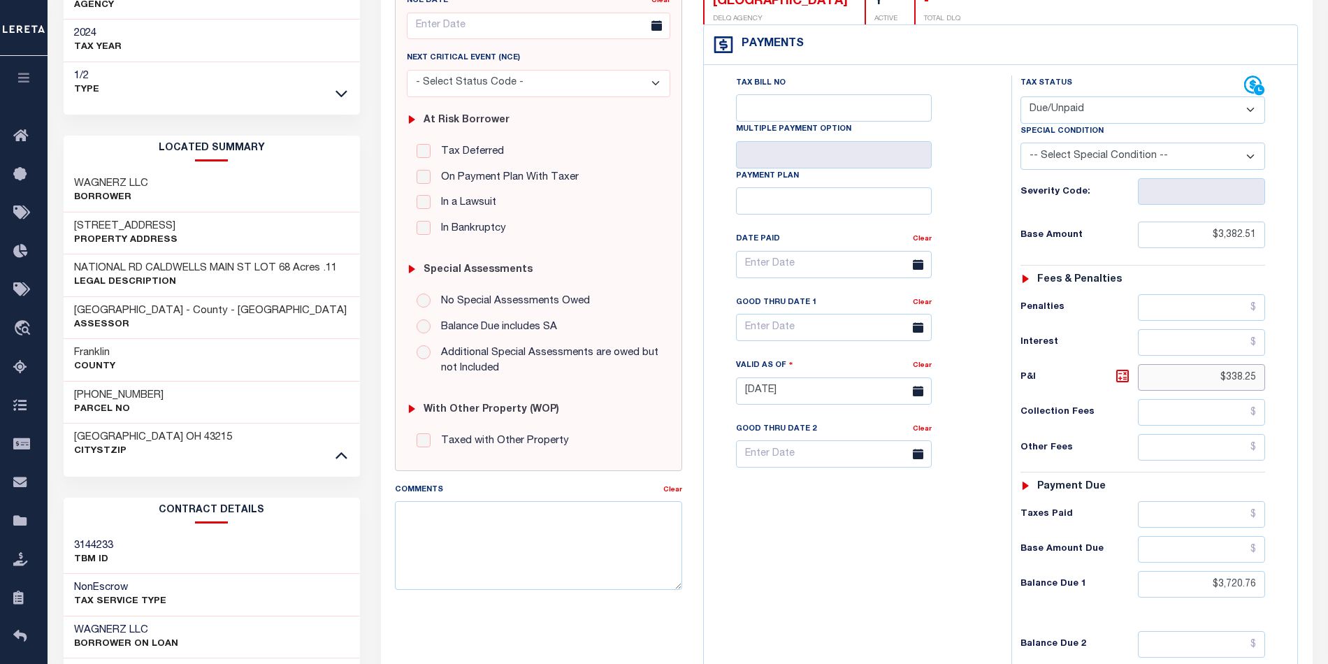
click at [1166, 380] on input "$338.25" at bounding box center [1201, 377] width 127 height 27
paste input "524.29"
type input "$524.29"
type input "[DATE]"
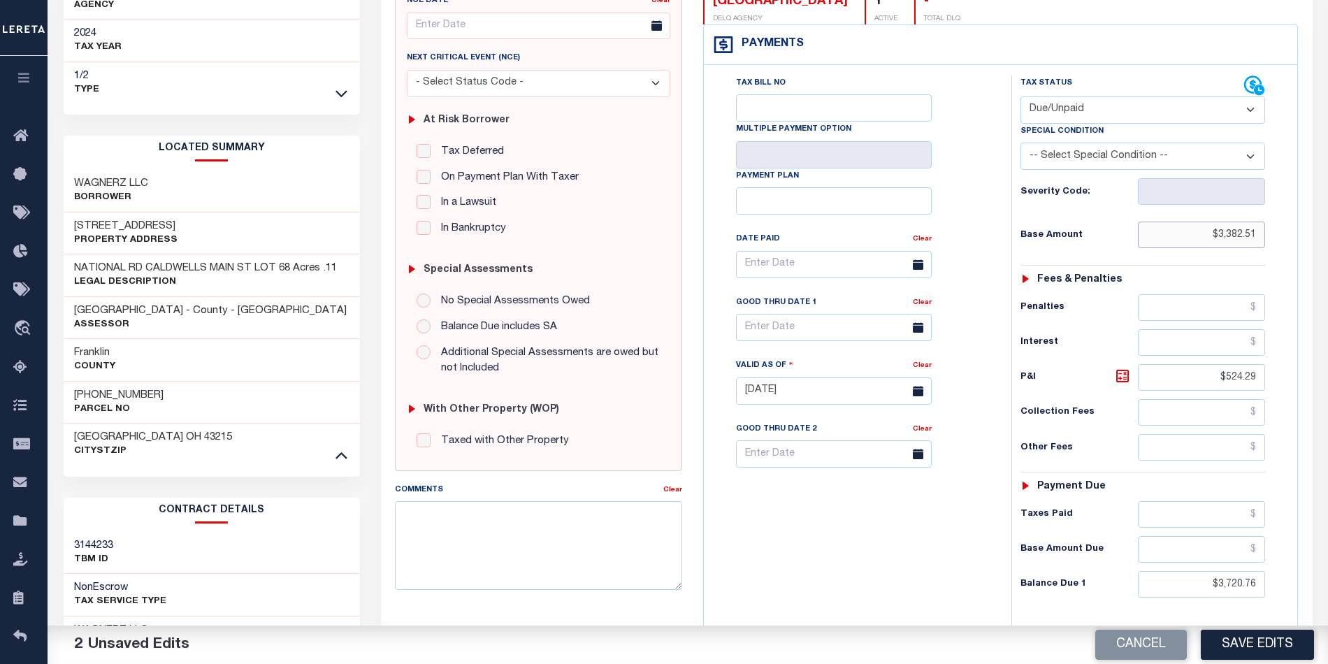
drag, startPoint x: 1219, startPoint y: 233, endPoint x: 1256, endPoint y: 233, distance: 37.7
click at [1256, 233] on input "$3,382.51" at bounding box center [1201, 235] width 127 height 27
drag, startPoint x: 1263, startPoint y: 591, endPoint x: 1177, endPoint y: 591, distance: 86.7
click at [1177, 591] on input "$3,720.76" at bounding box center [1201, 584] width 127 height 27
paste input "3,906.8"
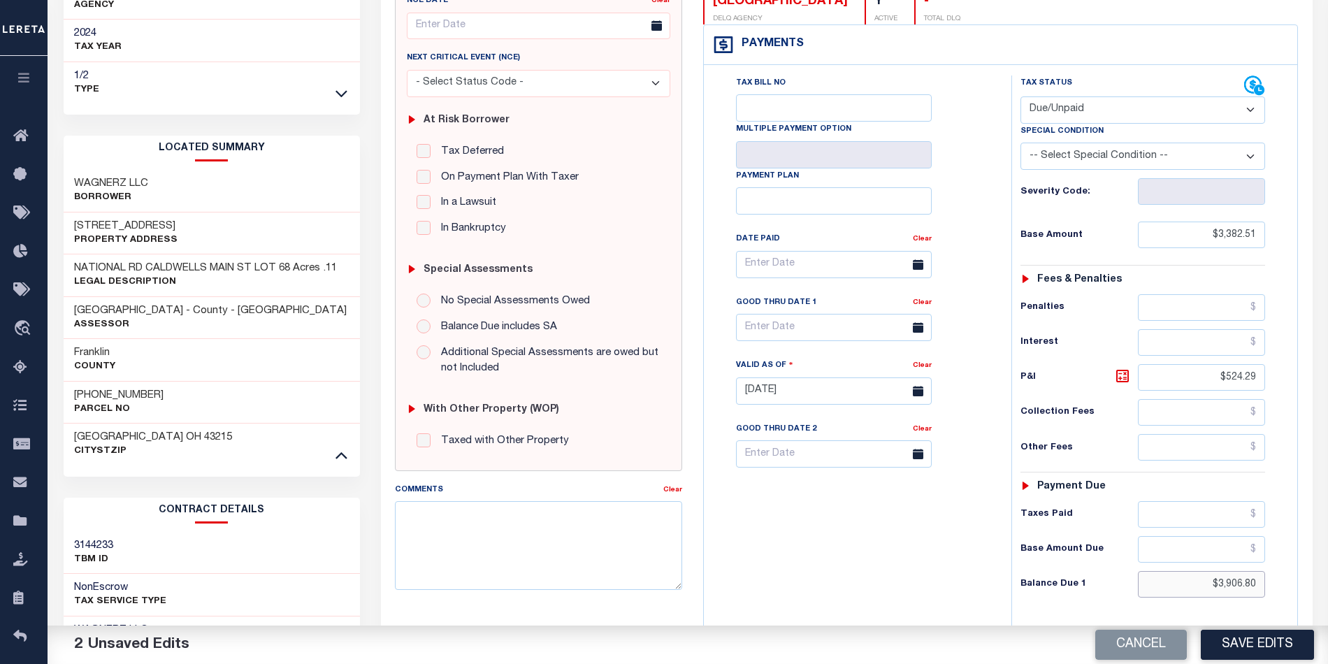
type input "$3,906.80"
click at [741, 327] on input "text" at bounding box center [834, 327] width 196 height 27
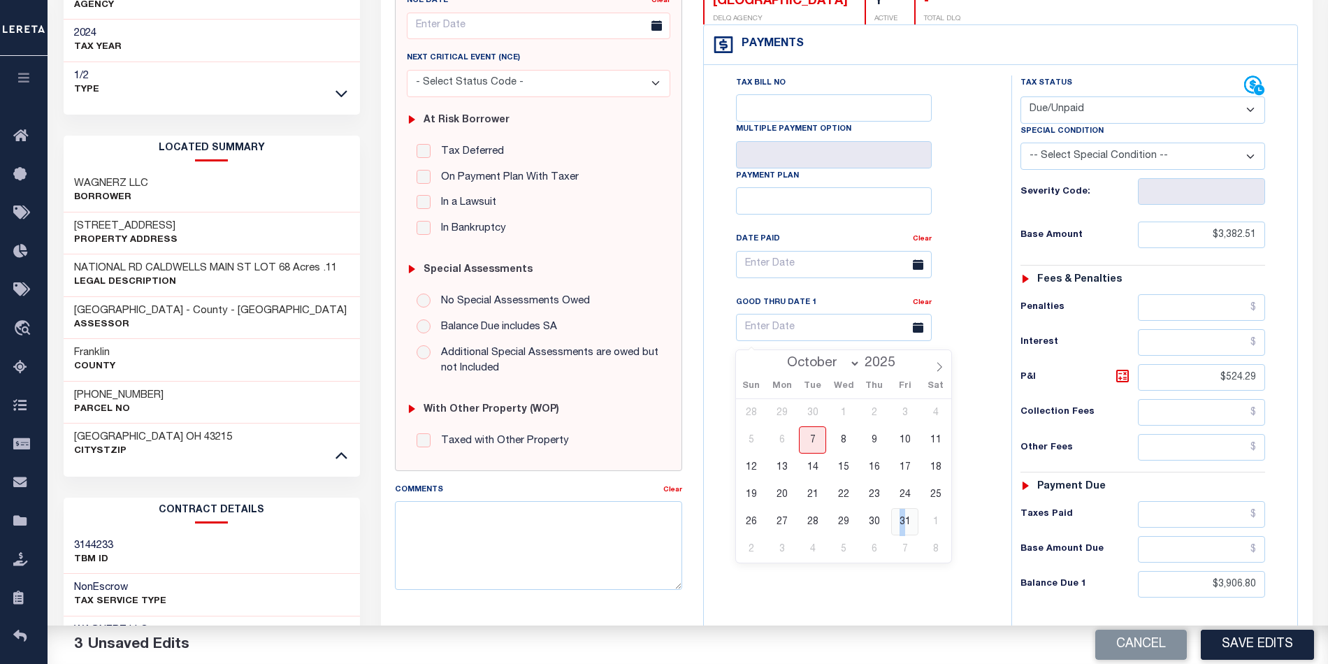
click at [904, 523] on span "31" at bounding box center [904, 521] width 27 height 27
type input "[DATE]"
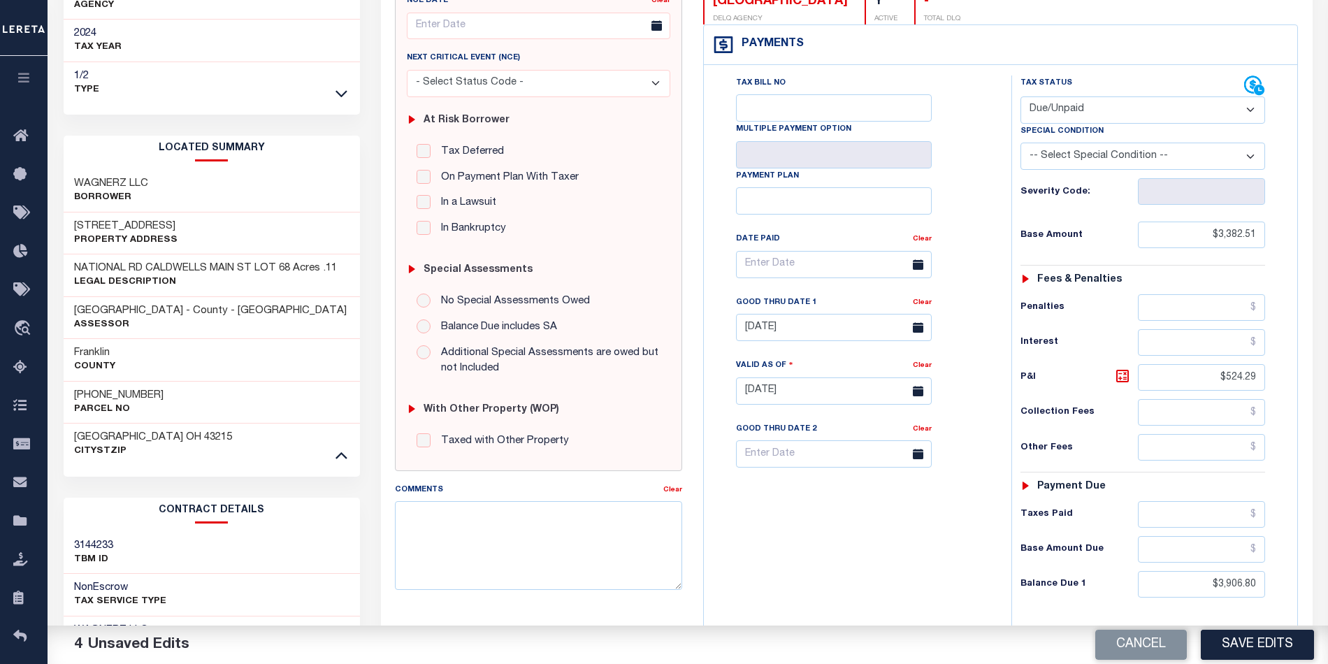
click at [830, 587] on div "Tax Bill No Multiple Payment Option Payment Plan Clear" at bounding box center [854, 383] width 294 height 617
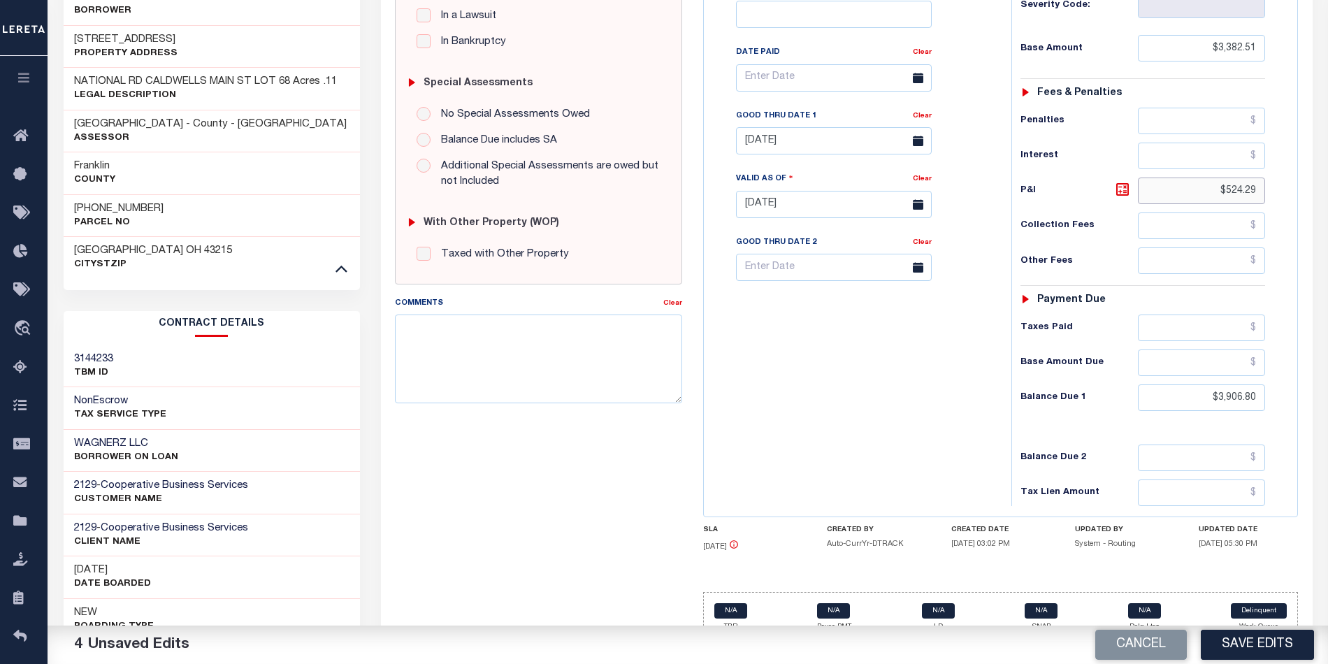
click at [1181, 194] on input "$524.29" at bounding box center [1201, 191] width 127 height 27
type input "$"
drag, startPoint x: 1259, startPoint y: 404, endPoint x: 1169, endPoint y: 407, distance: 89.5
click at [1169, 407] on input "$3,906.80" at bounding box center [1201, 397] width 127 height 27
type input "$0.00"
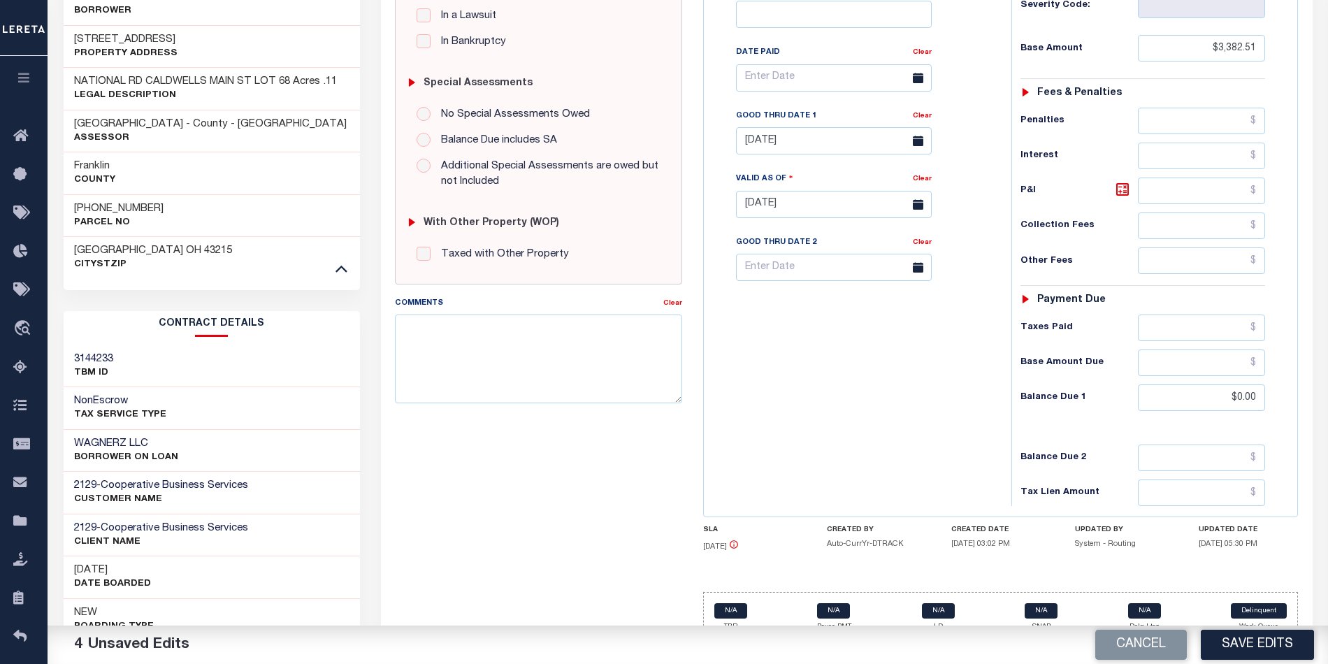
click at [865, 414] on div "Tax Bill No Multiple Payment Option Payment Plan Clear" at bounding box center [854, 197] width 294 height 617
click at [921, 119] on link "Clear" at bounding box center [922, 116] width 19 height 7
click at [839, 373] on div "Tax Bill No Multiple Payment Option Payment Plan Clear" at bounding box center [854, 197] width 294 height 617
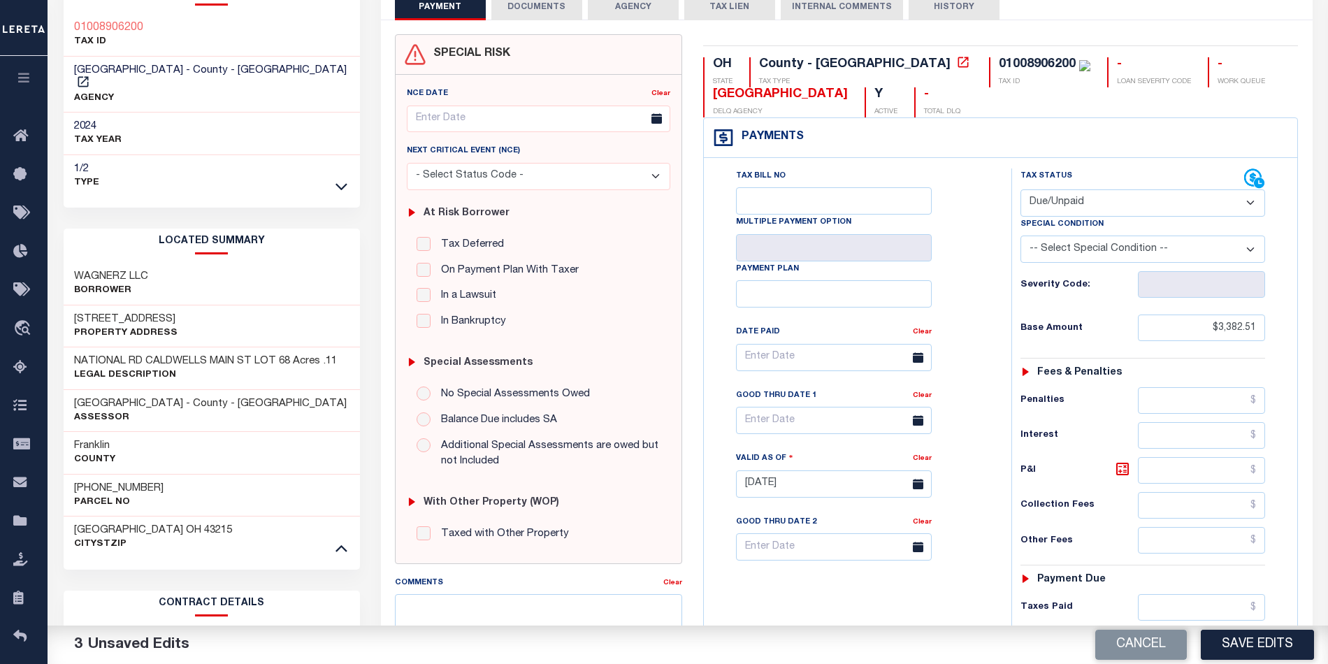
scroll to position [0, 0]
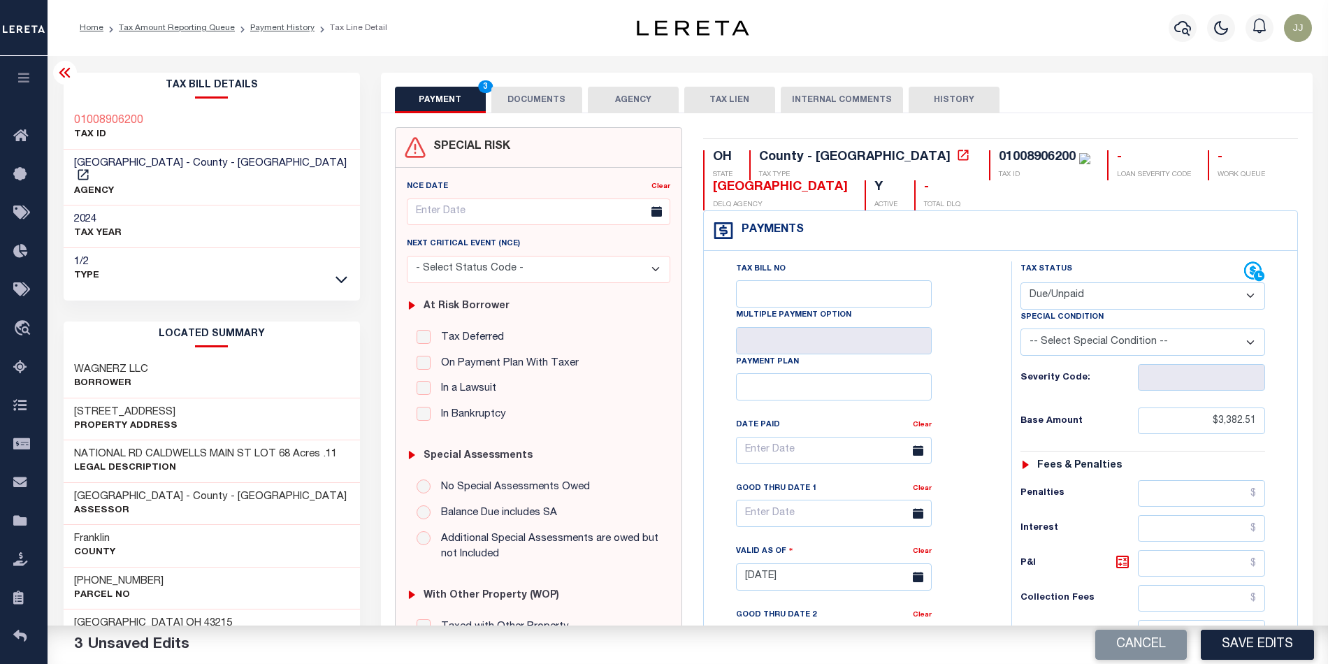
click at [1062, 296] on select "- Select Status Code - Open Due/Unpaid Paid Incomplete No Tax Due Internal Refu…" at bounding box center [1142, 295] width 245 height 27
select select "PYD"
click at [1020, 284] on select "- Select Status Code - Open Due/Unpaid Paid Incomplete No Tax Due Internal Refu…" at bounding box center [1142, 295] width 245 height 27
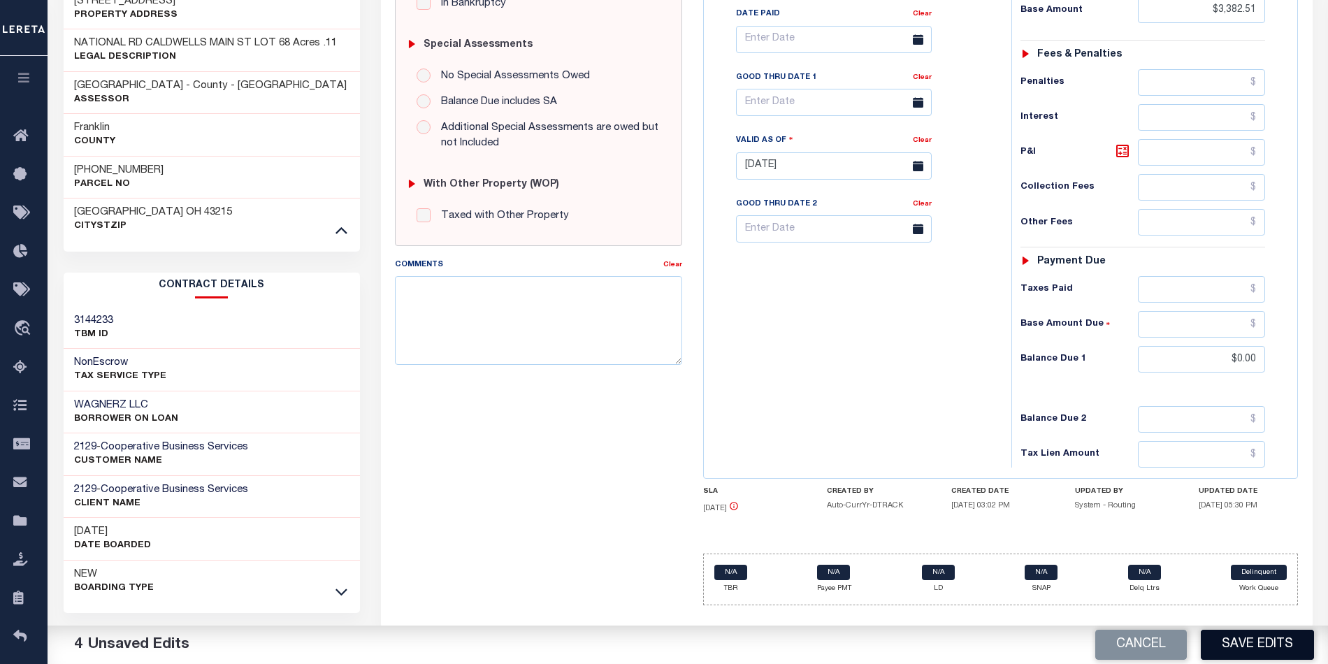
click at [1247, 647] on button "Save Edits" at bounding box center [1257, 645] width 113 height 30
checkbox input "false"
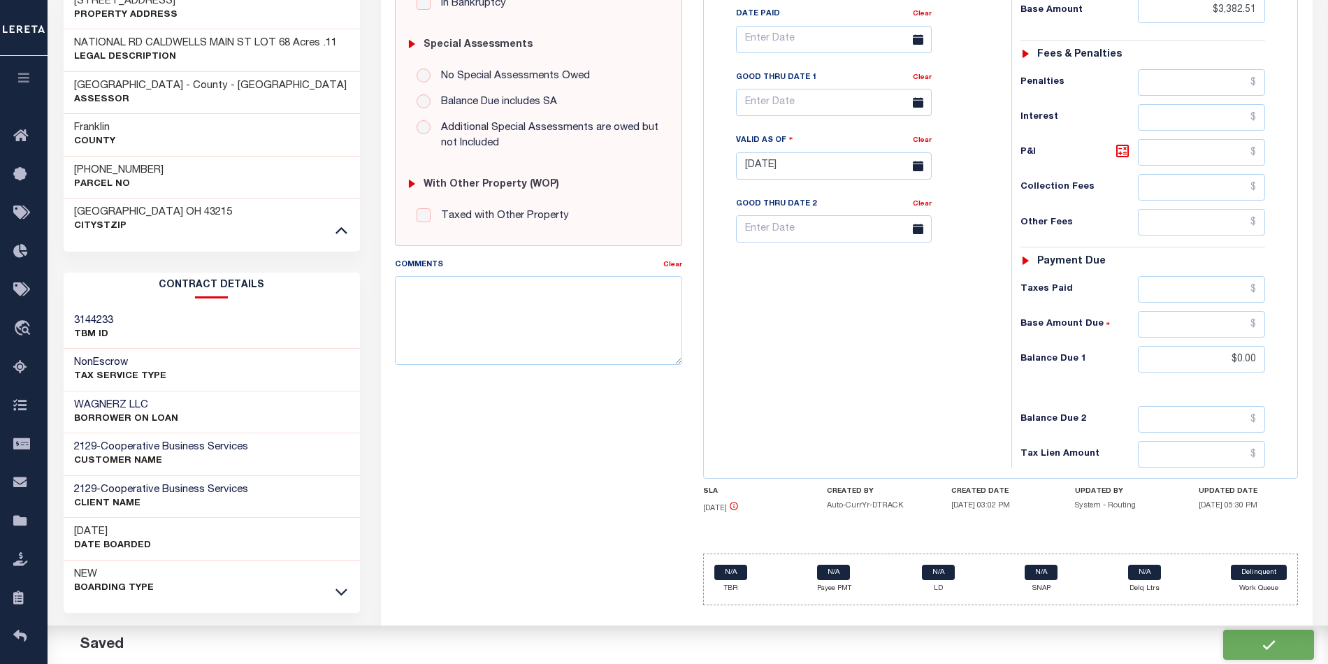
type input "$3,382.51"
type input "$0"
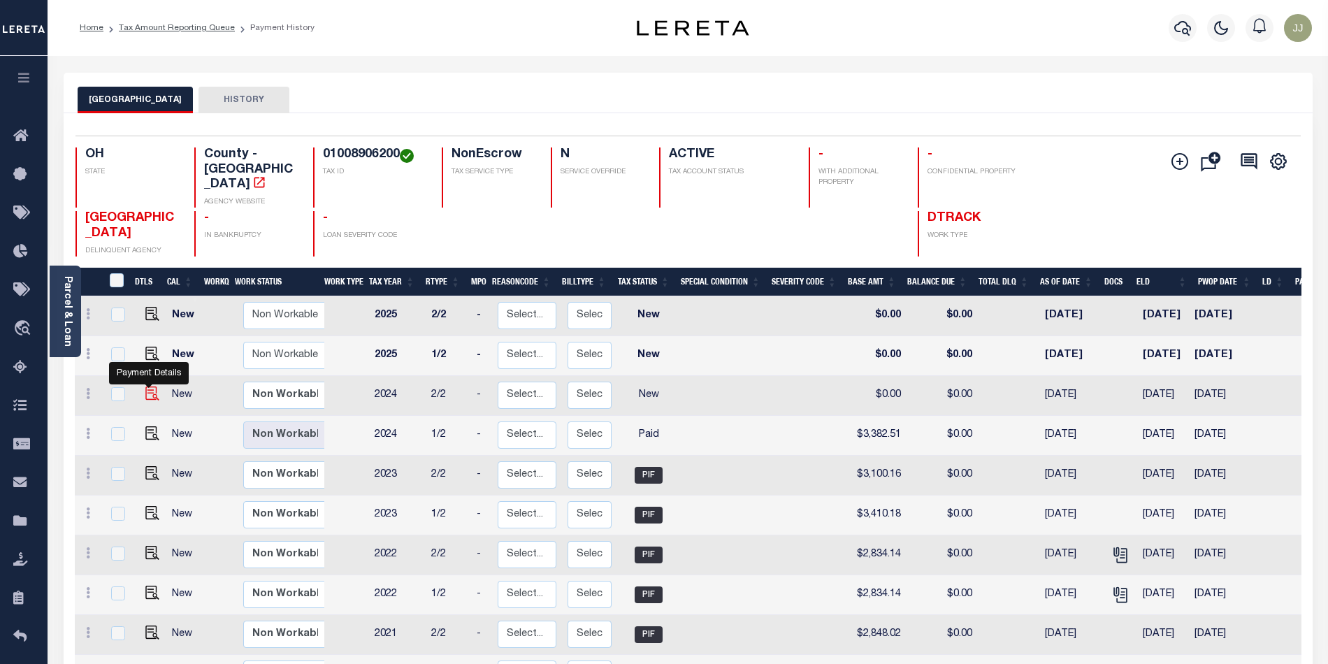
click at [150, 386] on img "" at bounding box center [152, 393] width 14 height 14
checkbox input "true"
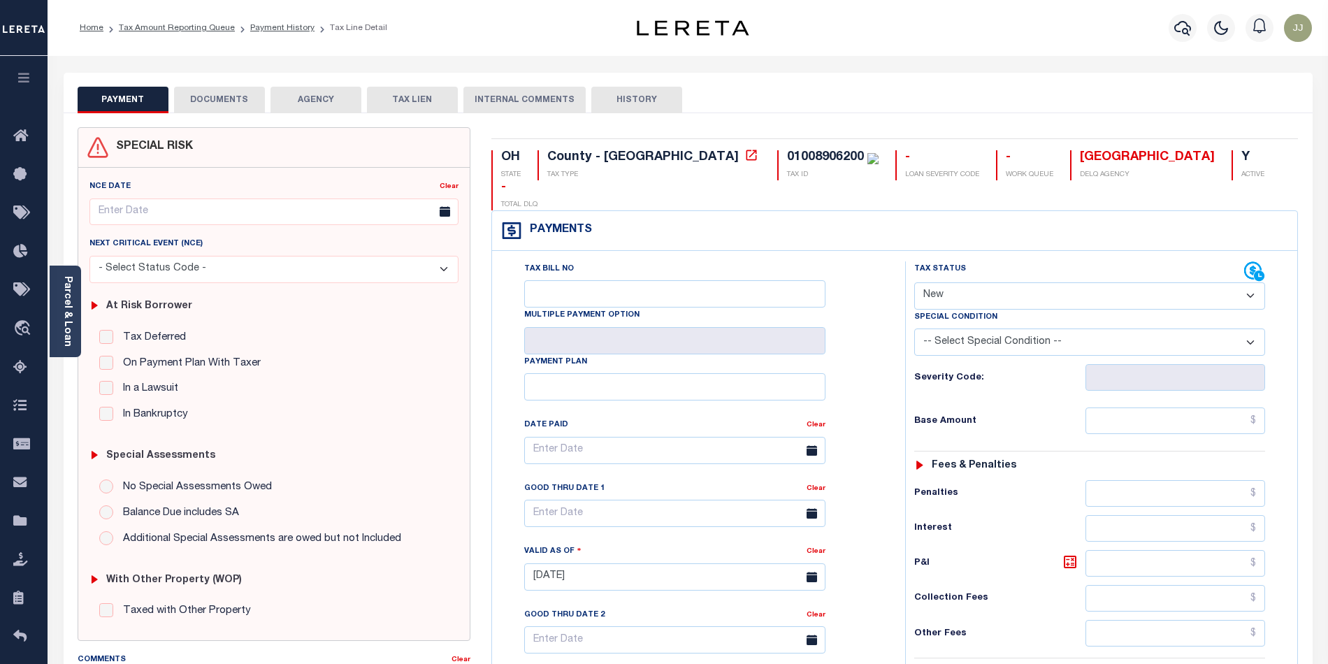
click at [988, 282] on select "- Select Status Code - Open Due/Unpaid Paid Incomplete No Tax Due Internal Refu…" at bounding box center [1089, 295] width 351 height 27
select select "DUE"
click at [914, 282] on select "- Select Status Code - Open Due/Unpaid Paid Incomplete No Tax Due Internal Refu…" at bounding box center [1089, 295] width 351 height 27
type input "[DATE]"
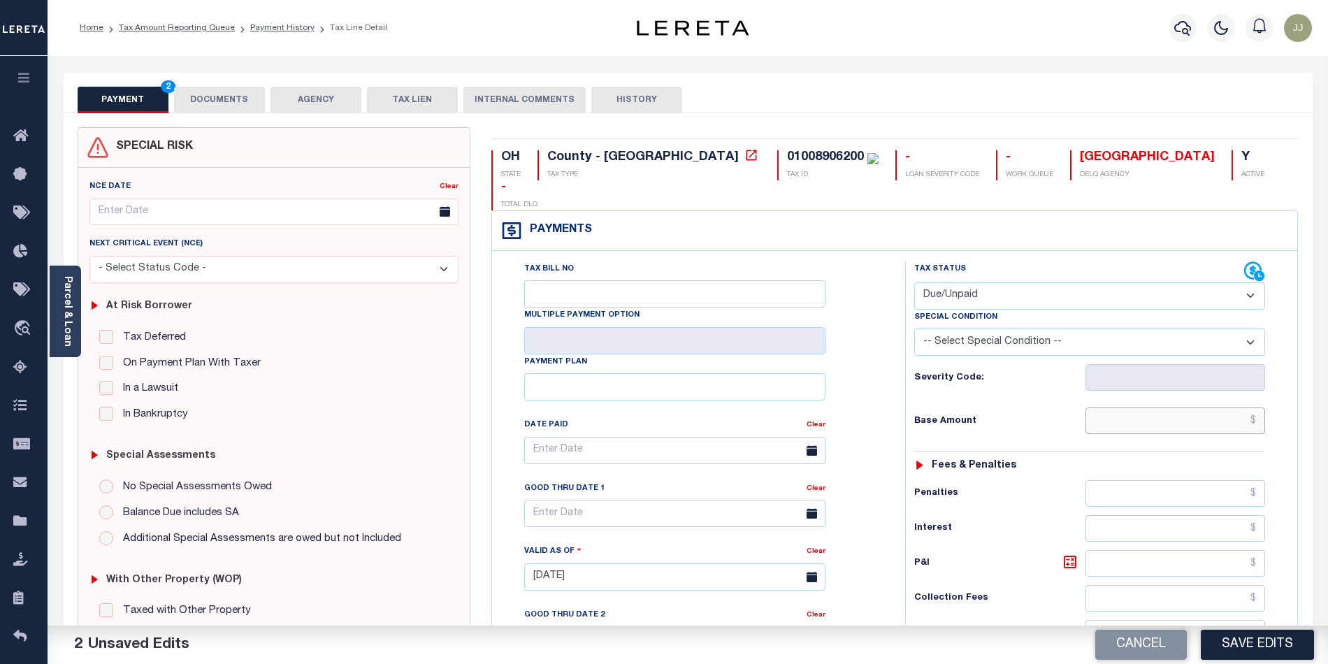
click at [1152, 407] on input "text" at bounding box center [1175, 420] width 180 height 27
paste input "3,382.51"
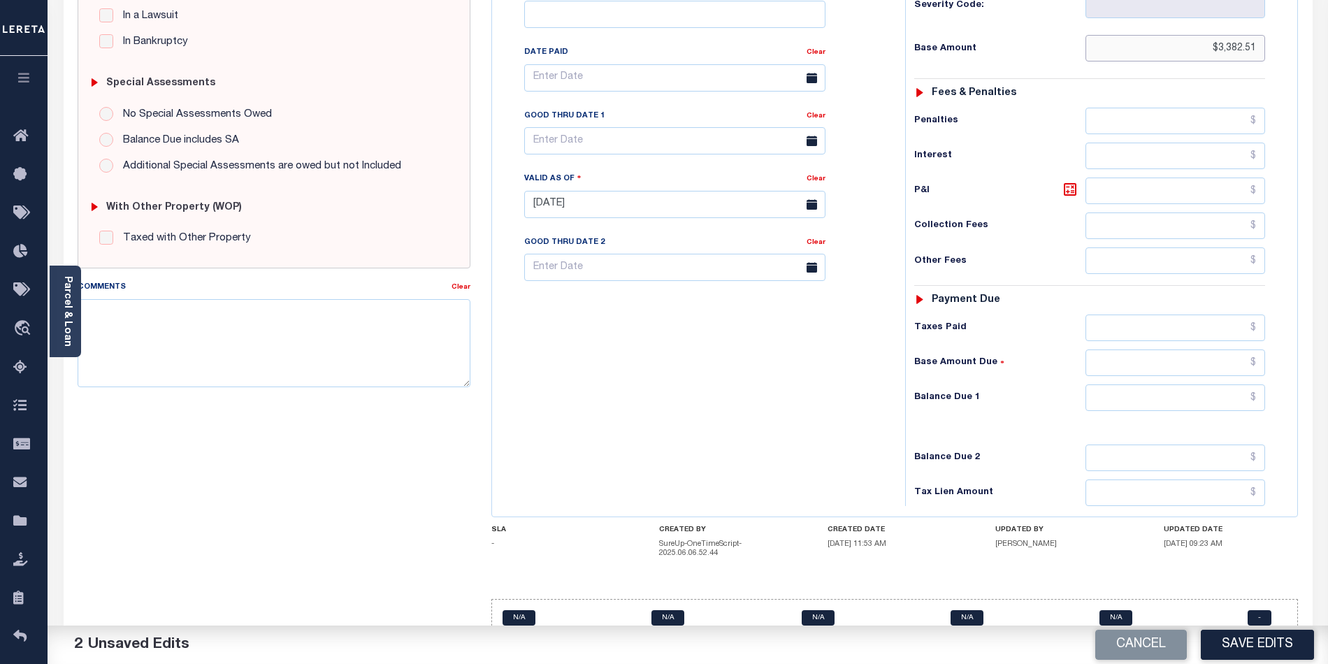
type input "$3,382.51"
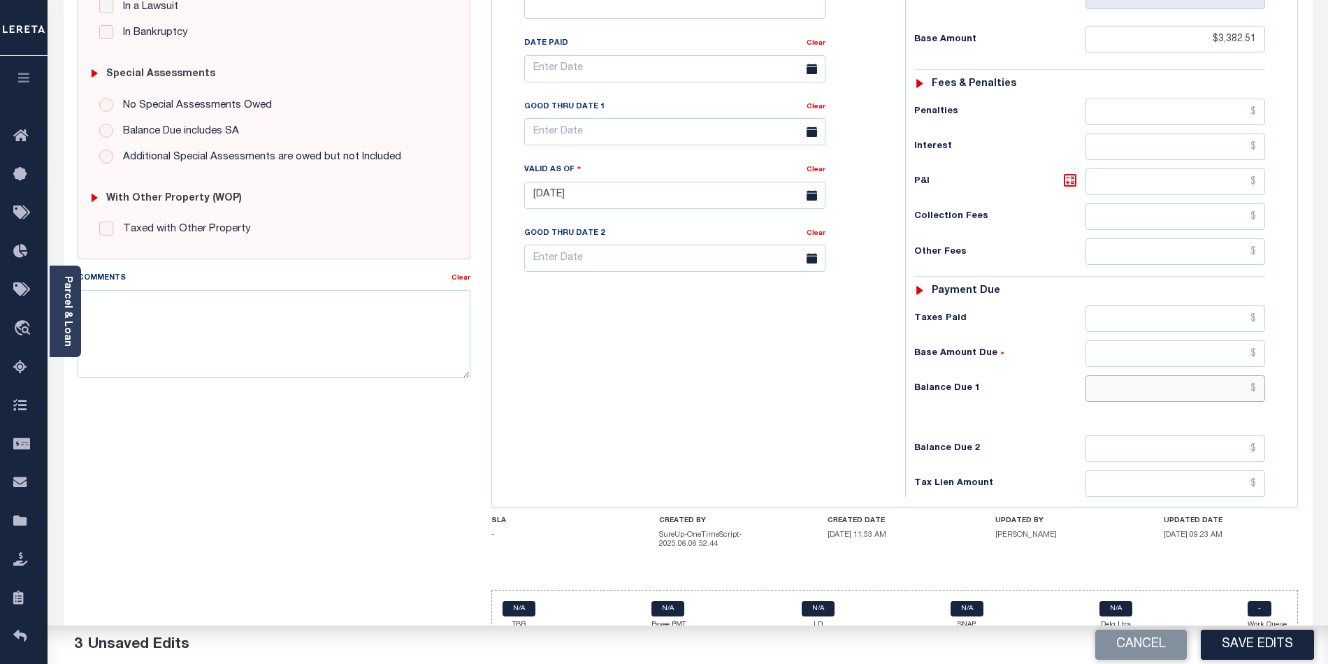
click at [1196, 375] on input "text" at bounding box center [1175, 388] width 180 height 27
paste input "2,413.60"
type input "$2,413.60"
click at [669, 384] on div "Tax Bill No Multiple Payment Option Payment Plan Clear" at bounding box center [694, 188] width 399 height 617
click at [1229, 305] on input "text" at bounding box center [1175, 318] width 180 height 27
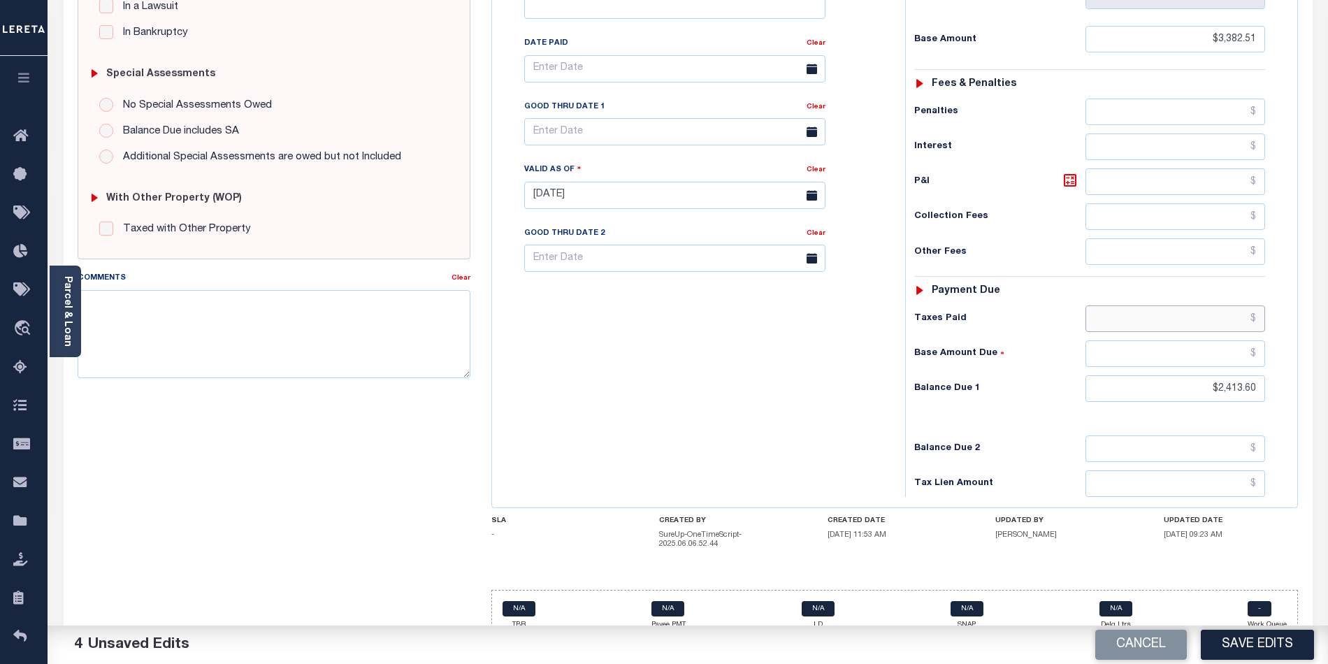
paste input "2,700"
type input "$2,700.00"
click at [622, 384] on div "Tax Bill No Multiple Payment Option Payment Plan Clear" at bounding box center [694, 188] width 399 height 617
click at [556, 115] on body "Home Tax Amount Reporting Queue Payment History Tax Line Detail Profile" at bounding box center [664, 151] width 1328 height 1066
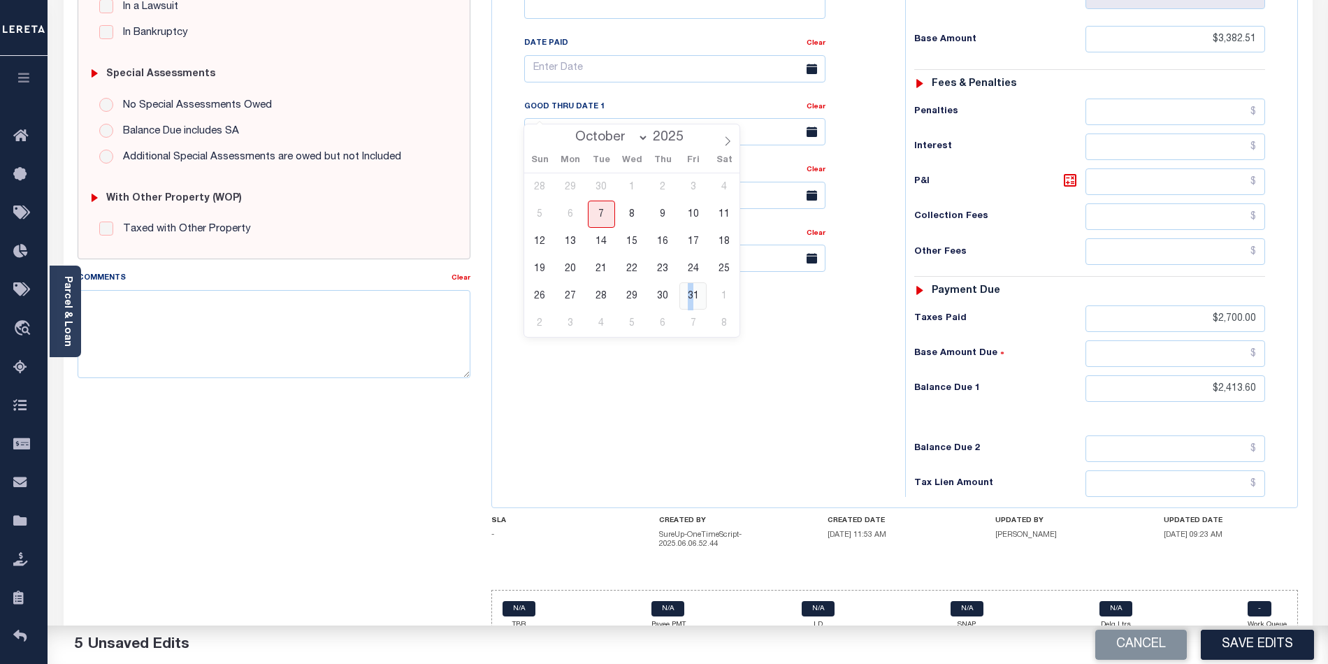
click at [694, 294] on span "31" at bounding box center [692, 295] width 27 height 27
type input "[DATE]"
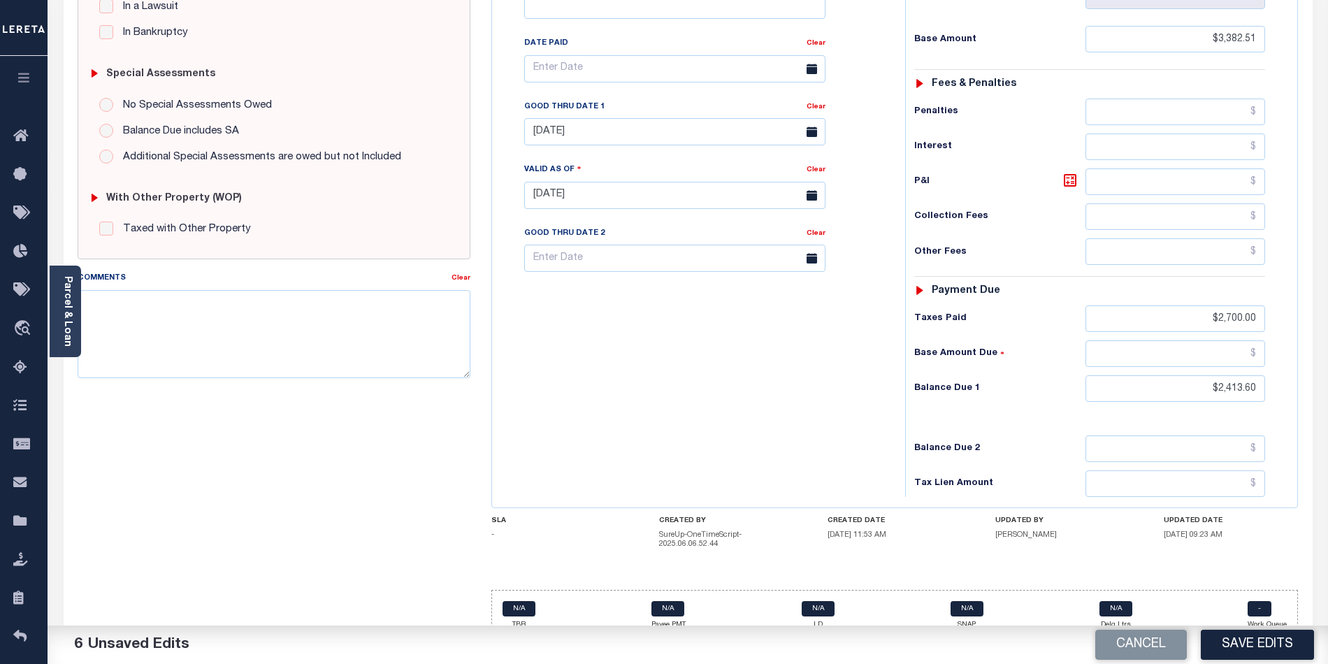
click at [734, 400] on div "Tax Bill No Multiple Payment Option Payment Plan Clear" at bounding box center [694, 188] width 399 height 617
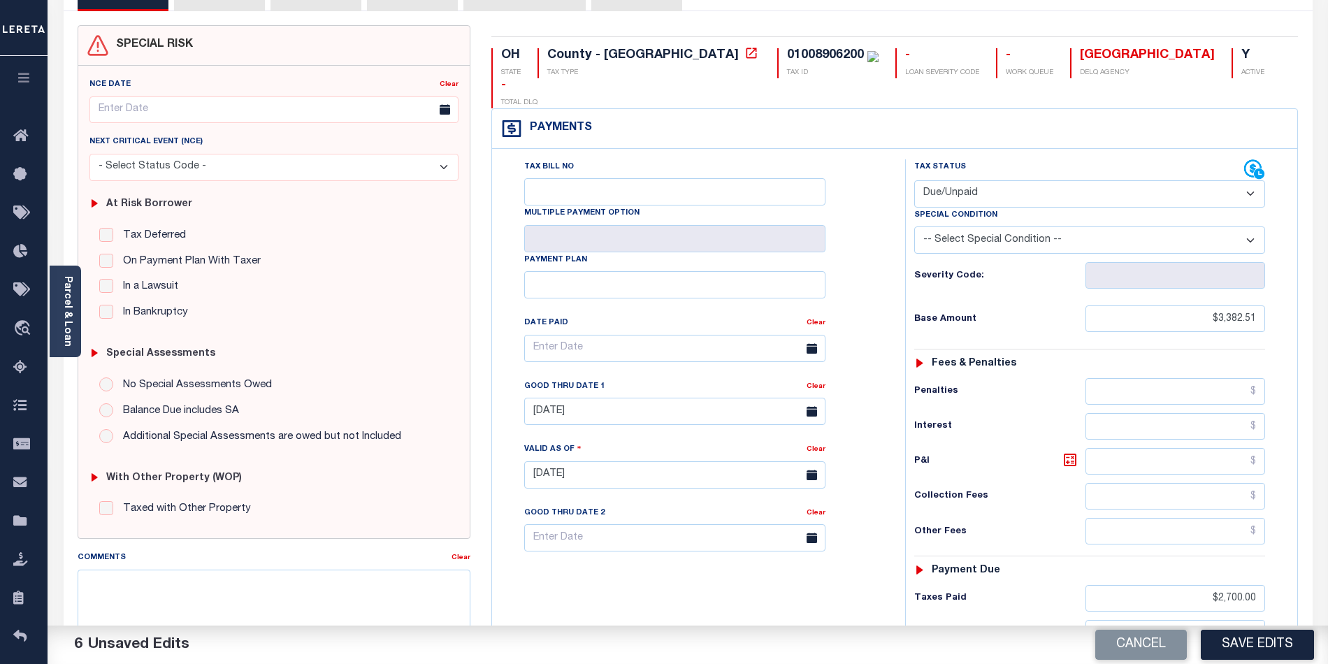
click at [990, 226] on select "-- Select Special Condition -- 3RD PARTY TAX LIEN AGENCY TAX LIEN (A.K.A Inside…" at bounding box center [1089, 239] width 351 height 27
select select "15"
click at [914, 226] on select "-- Select Special Condition -- 3RD PARTY TAX LIEN AGENCY TAX LIEN (A.K.A Inside…" at bounding box center [1089, 239] width 351 height 27
click at [731, 548] on div "Tax Bill No Multiple Payment Option Payment Plan Clear" at bounding box center [694, 467] width 399 height 617
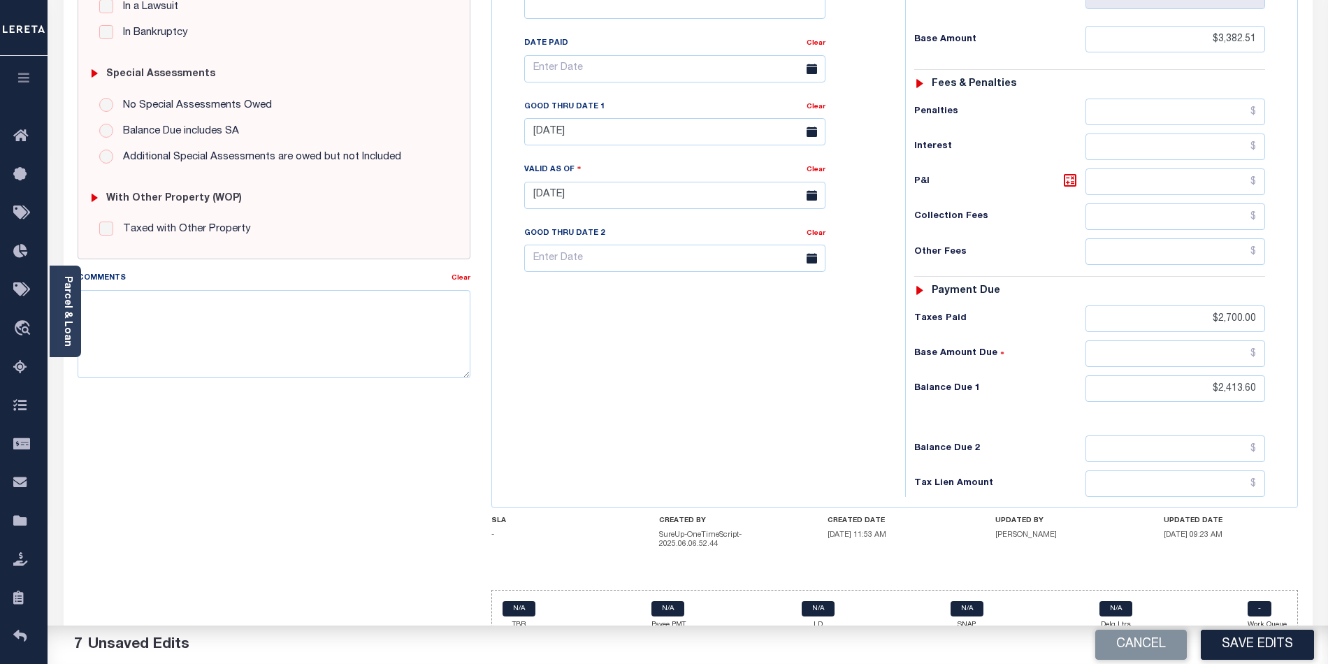
click at [775, 368] on div "Tax Bill No Multiple Payment Option Payment Plan Clear" at bounding box center [694, 188] width 399 height 617
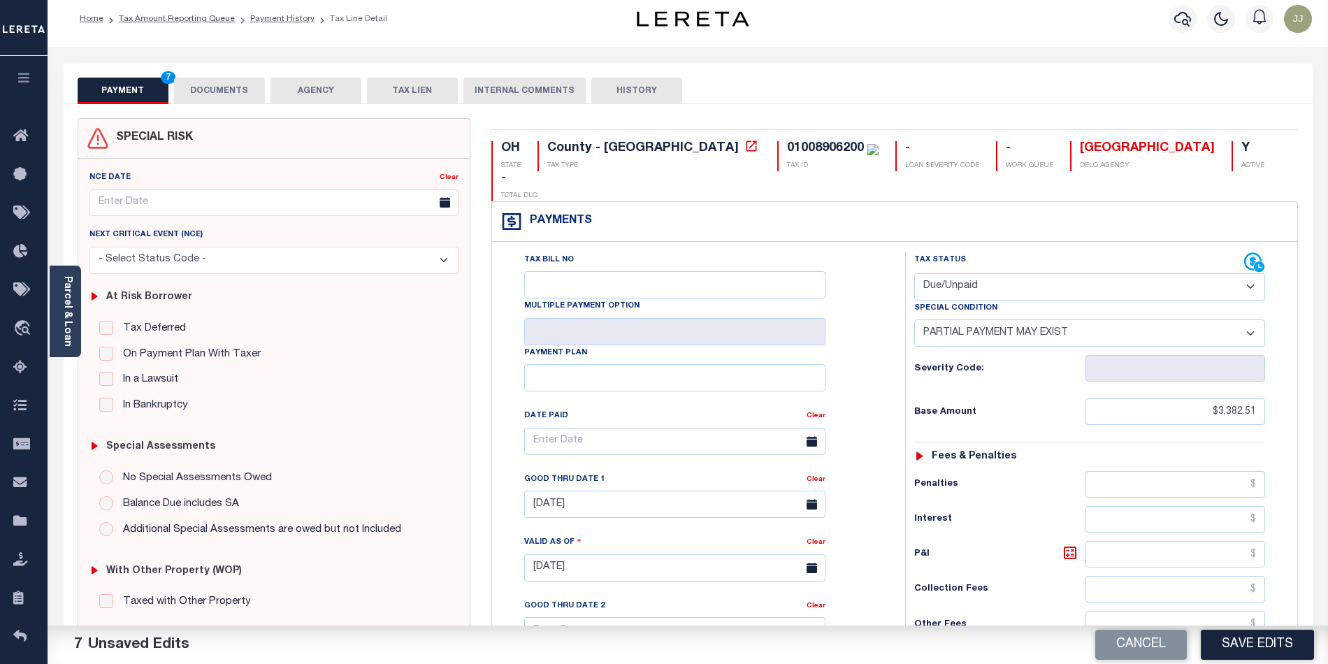
scroll to position [0, 0]
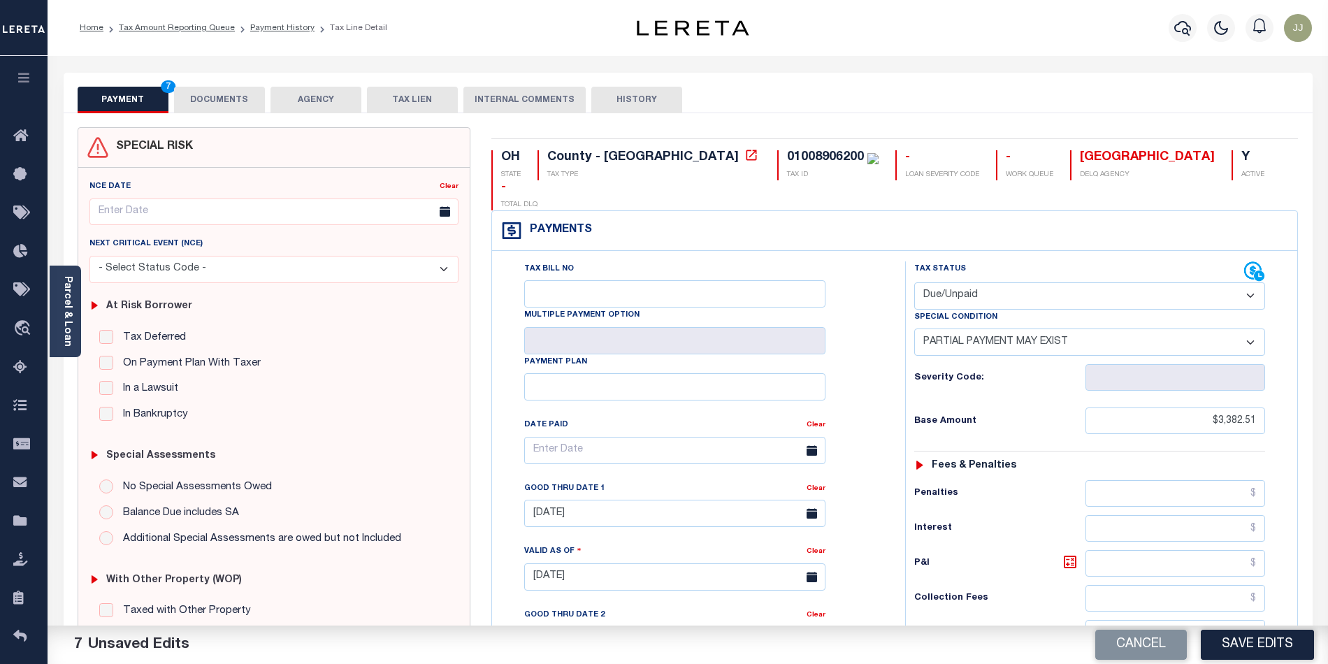
click at [224, 101] on button "DOCUMENTS" at bounding box center [219, 100] width 91 height 27
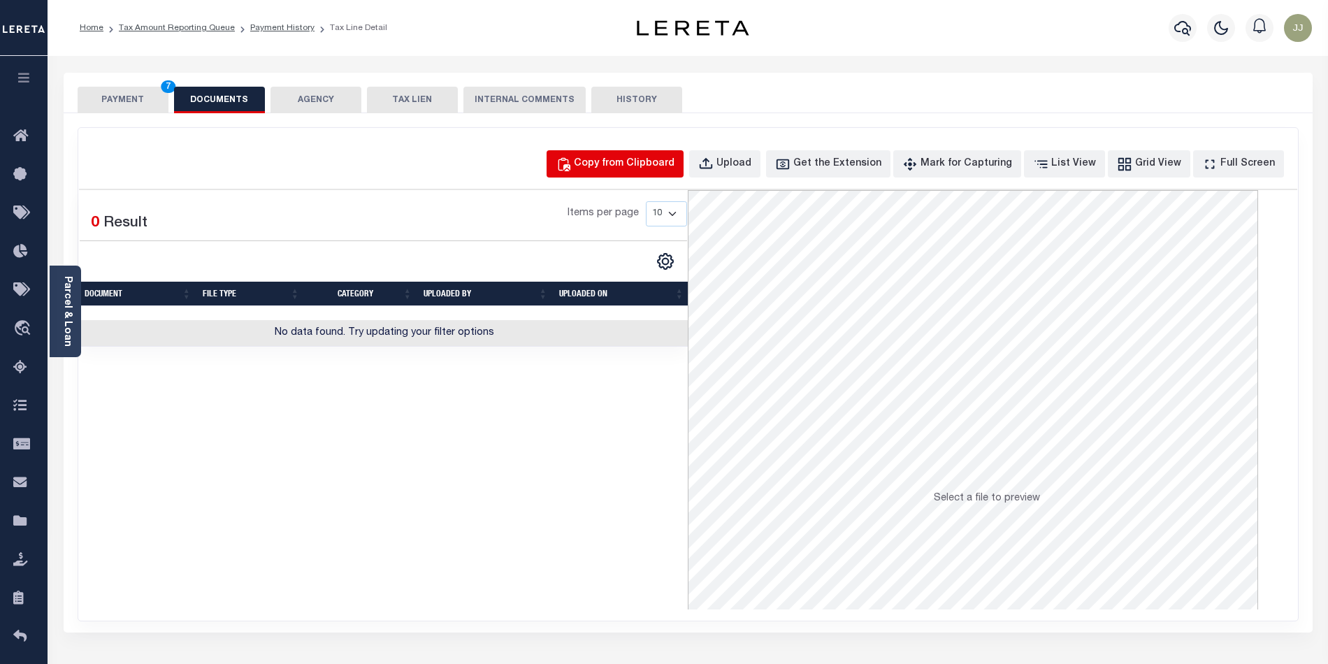
click at [649, 171] on div "Copy from Clipboard" at bounding box center [624, 164] width 101 height 15
select select "POP"
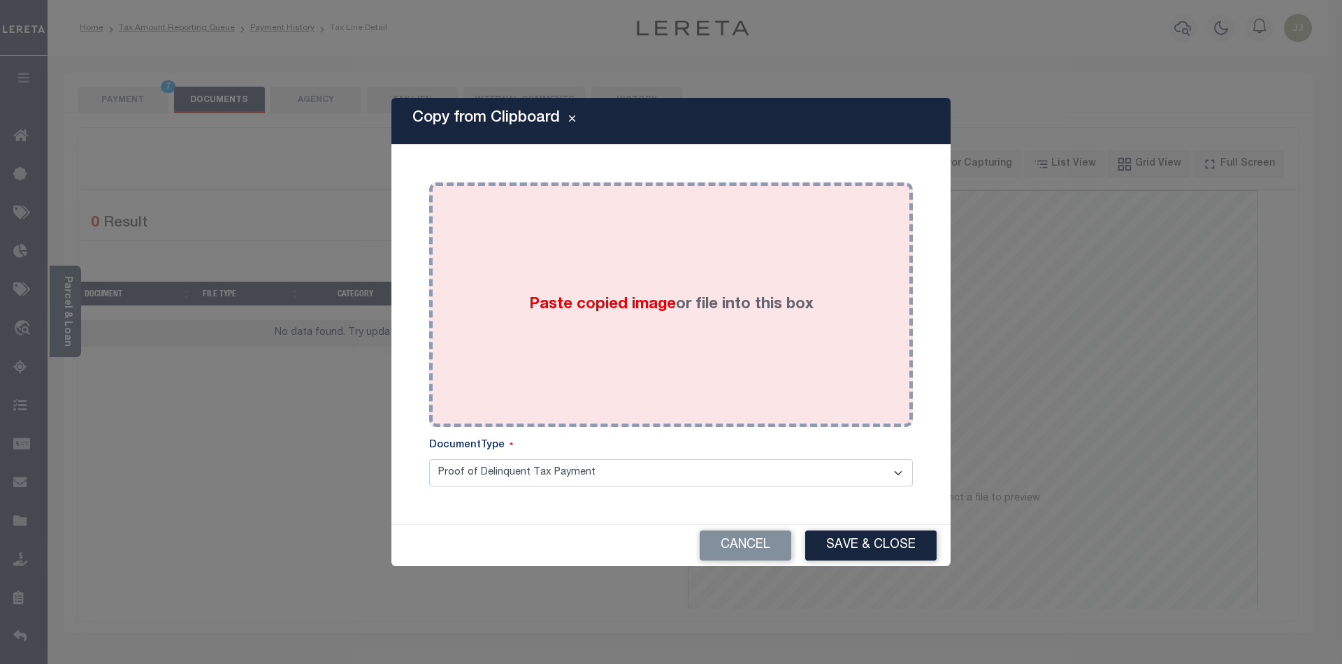
click at [607, 311] on span "Paste copied image" at bounding box center [602, 304] width 147 height 15
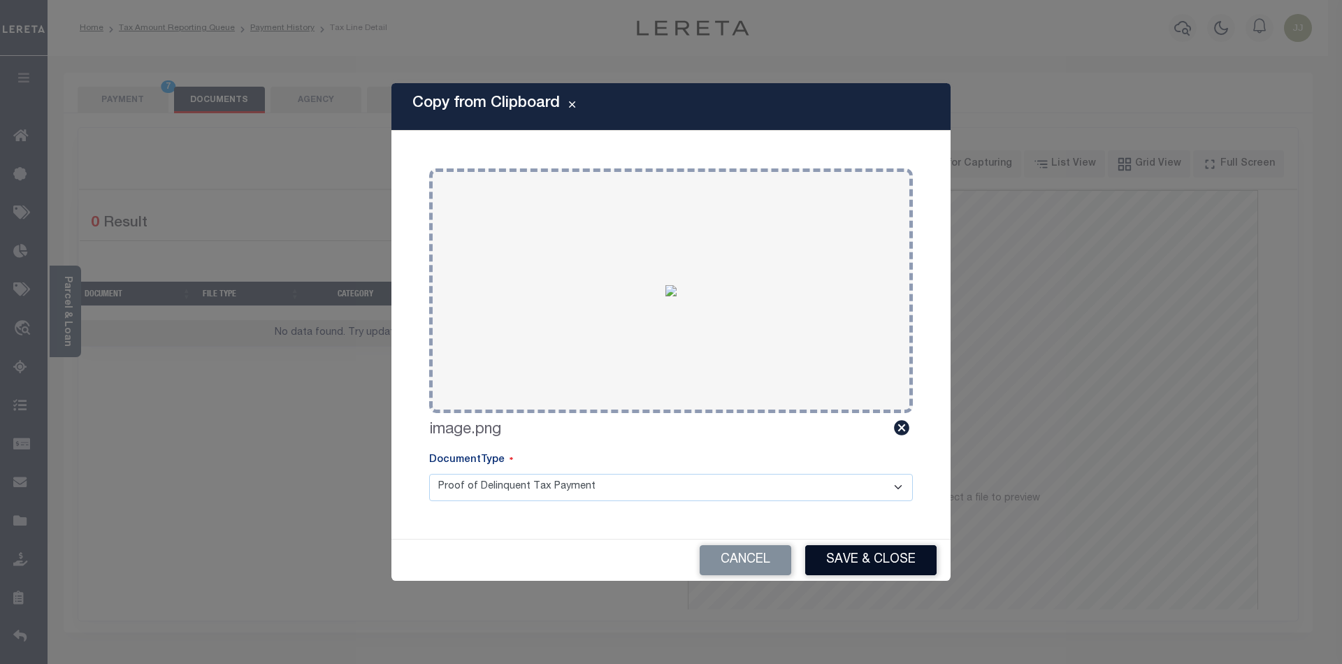
click at [834, 554] on button "Save & Close" at bounding box center [870, 560] width 131 height 30
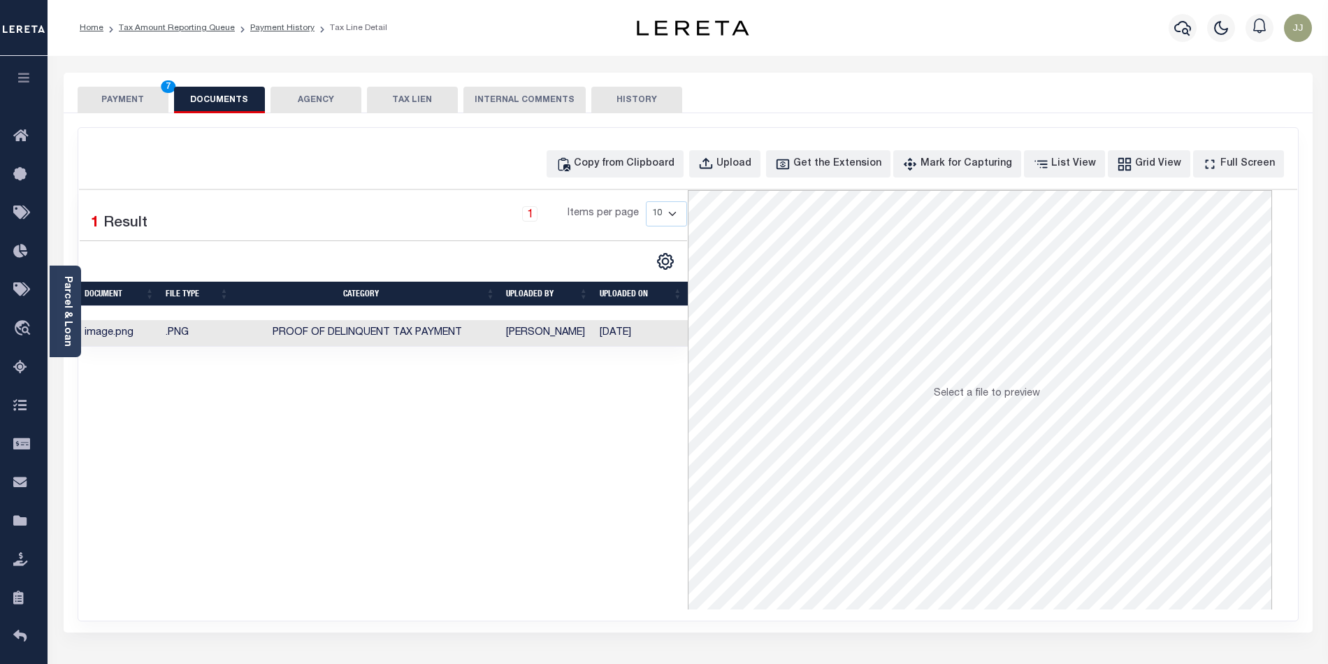
click at [133, 96] on button "PAYMENT 7" at bounding box center [123, 100] width 91 height 27
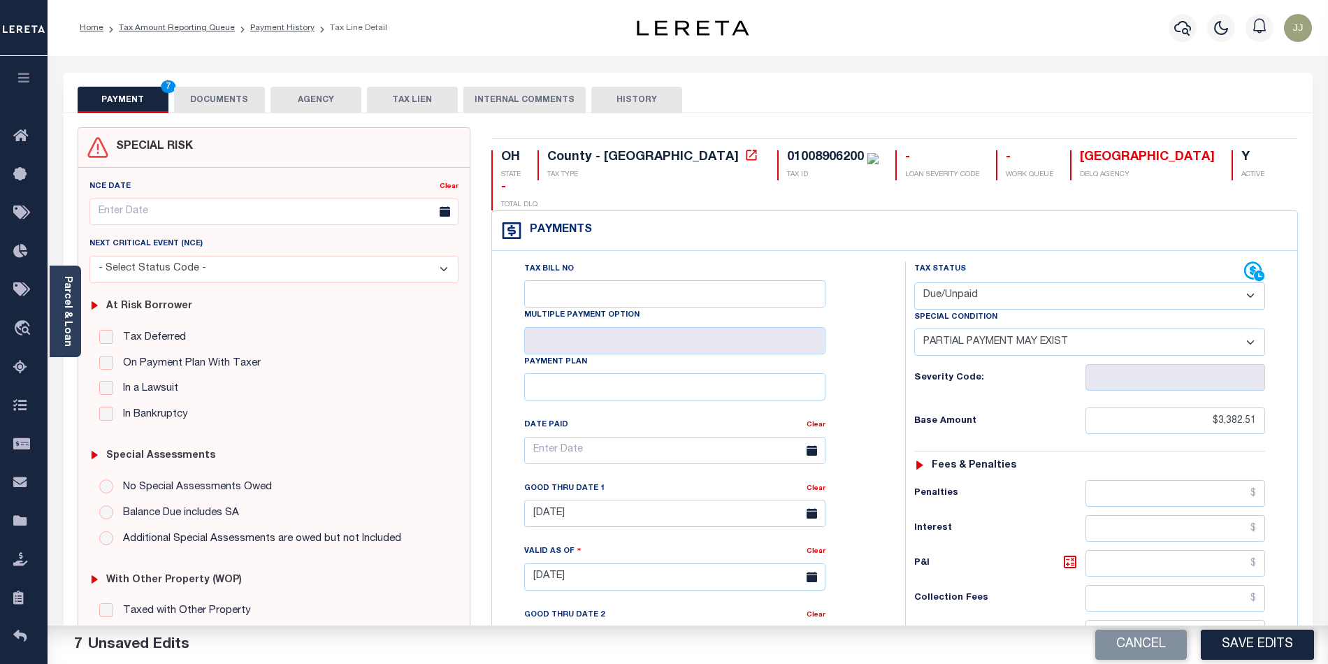
scroll to position [378, 0]
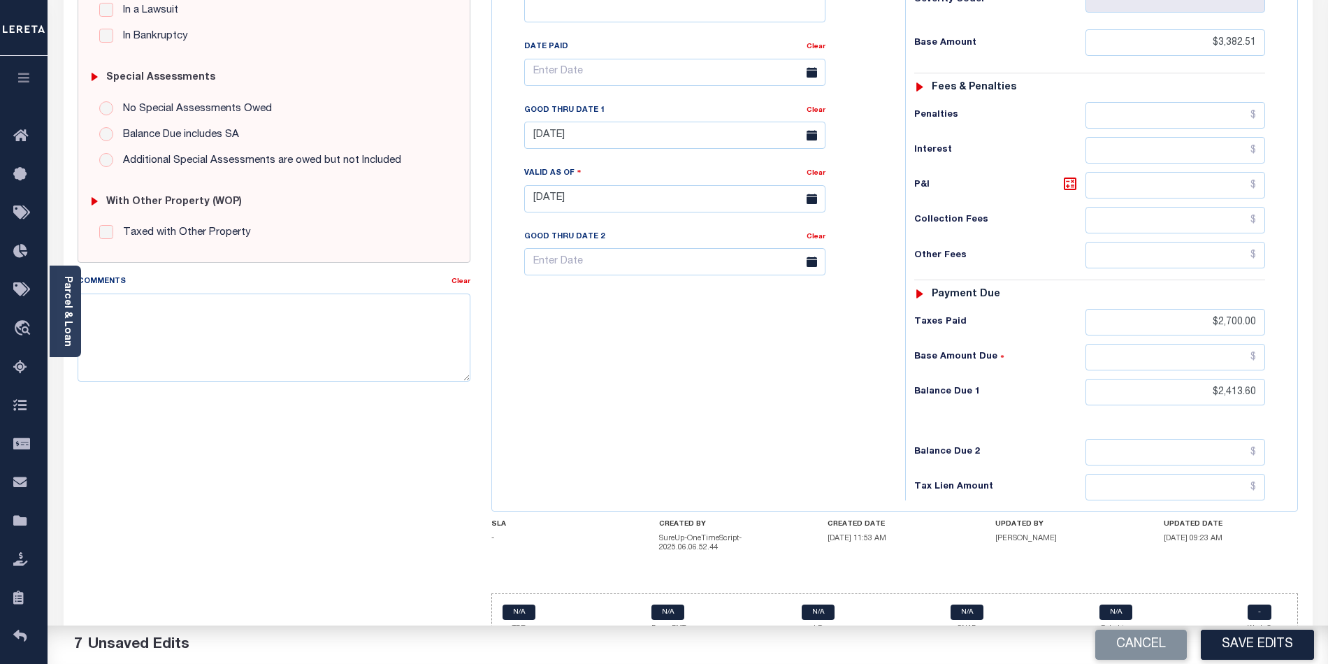
click at [682, 373] on div "Tax Bill No Multiple Payment Option Payment Plan Clear" at bounding box center [694, 191] width 399 height 617
click at [1261, 646] on button "Save Edits" at bounding box center [1257, 645] width 113 height 30
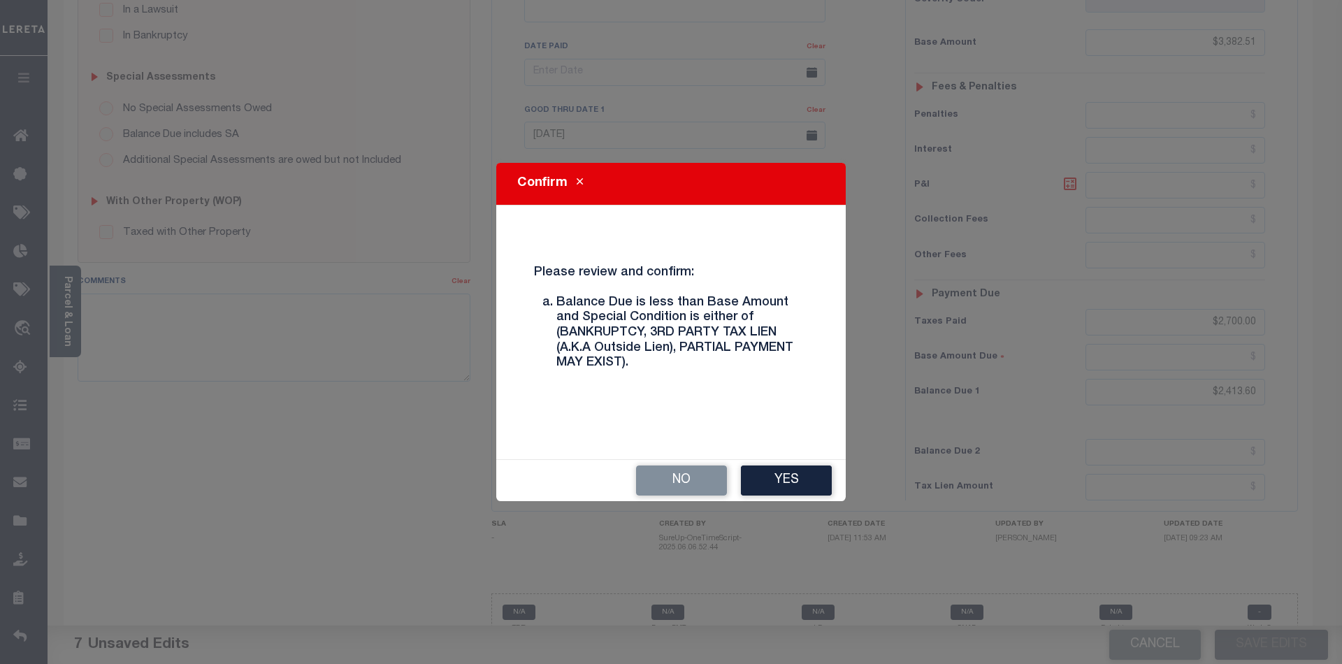
click at [776, 482] on button "Yes" at bounding box center [786, 480] width 91 height 30
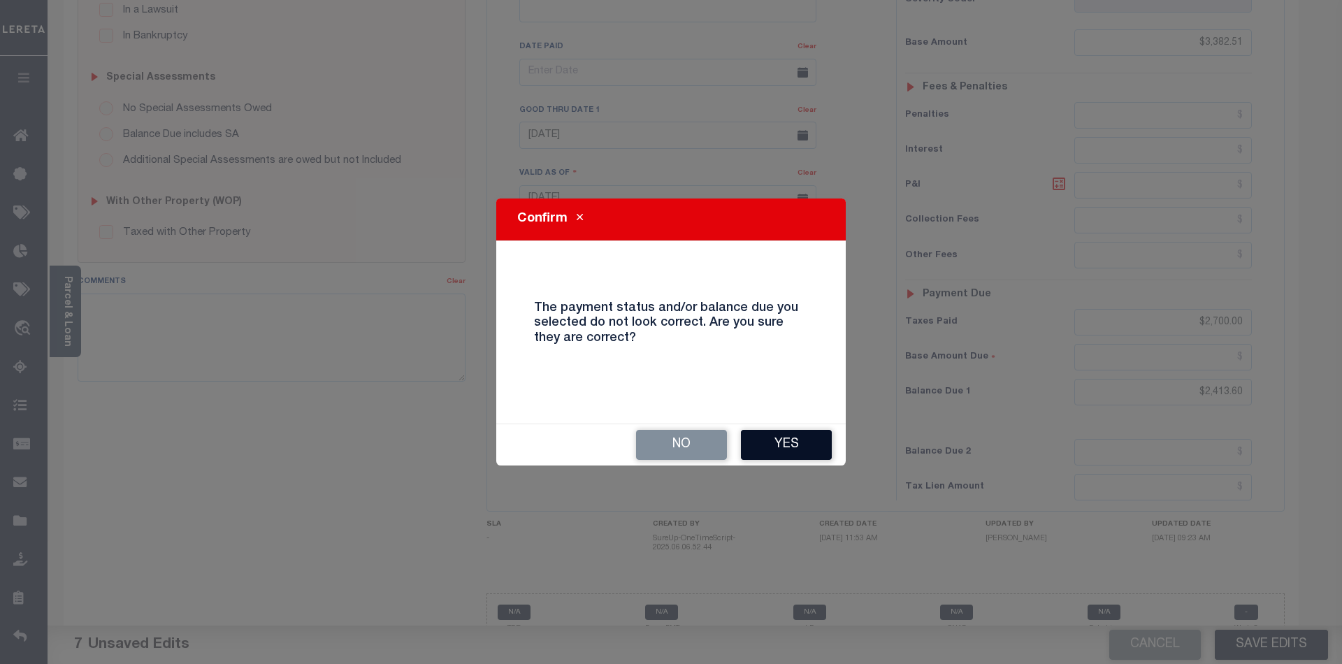
click at [794, 446] on button "Yes" at bounding box center [786, 445] width 91 height 30
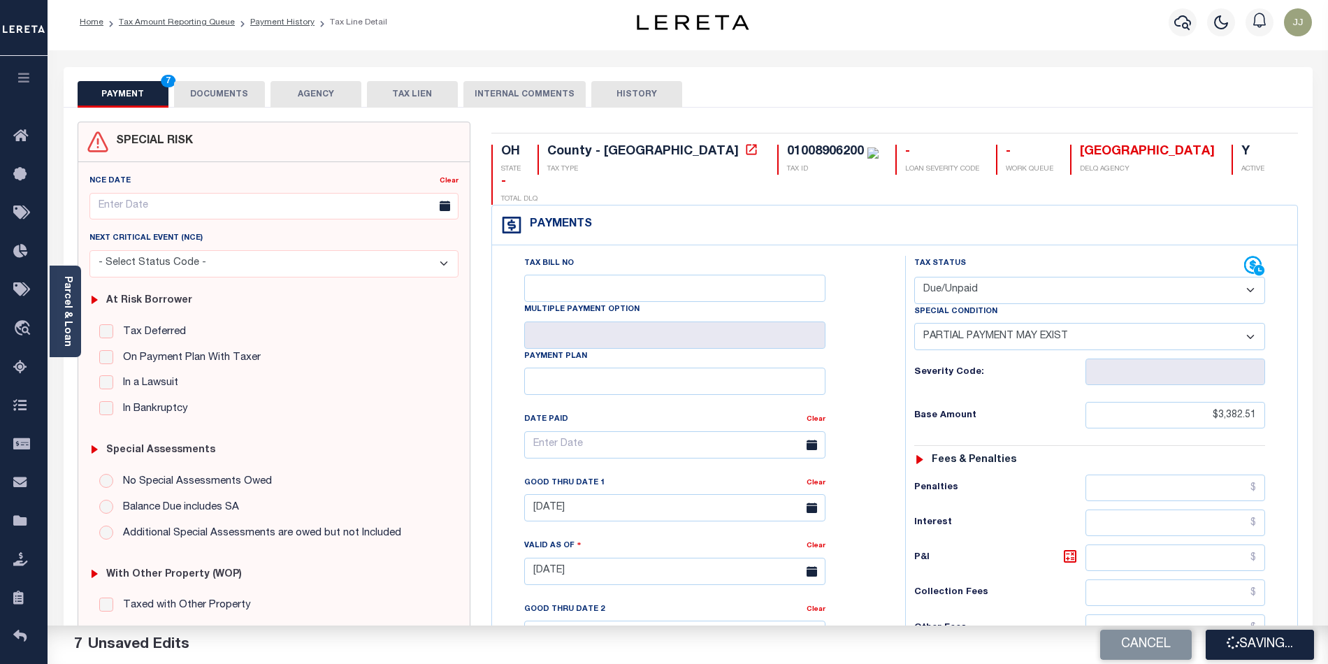
scroll to position [0, 0]
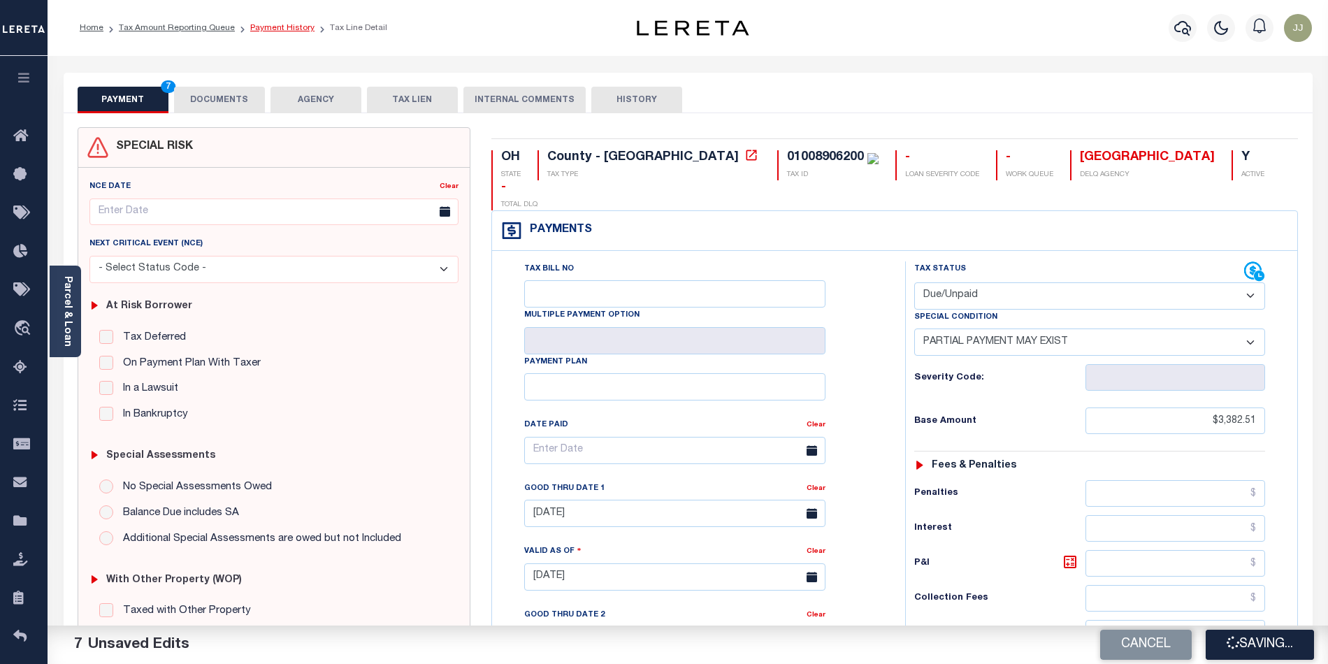
click at [270, 29] on link "Payment History" at bounding box center [282, 28] width 64 height 8
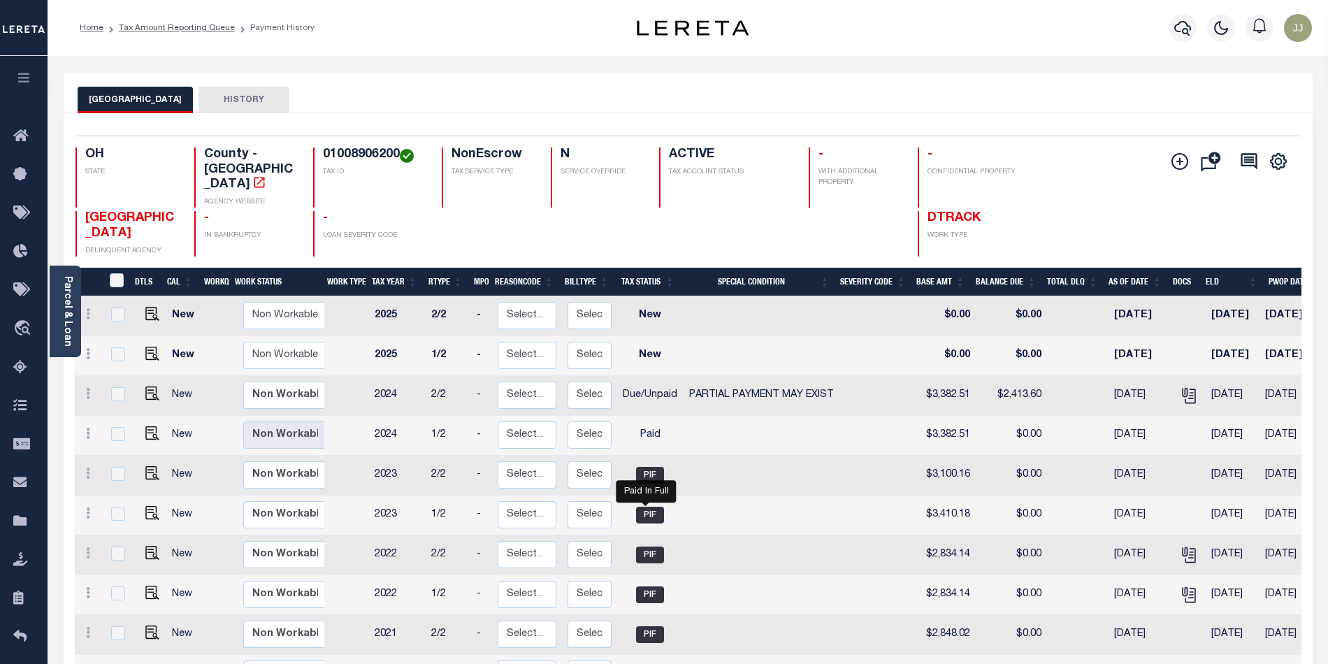
scroll to position [291, 0]
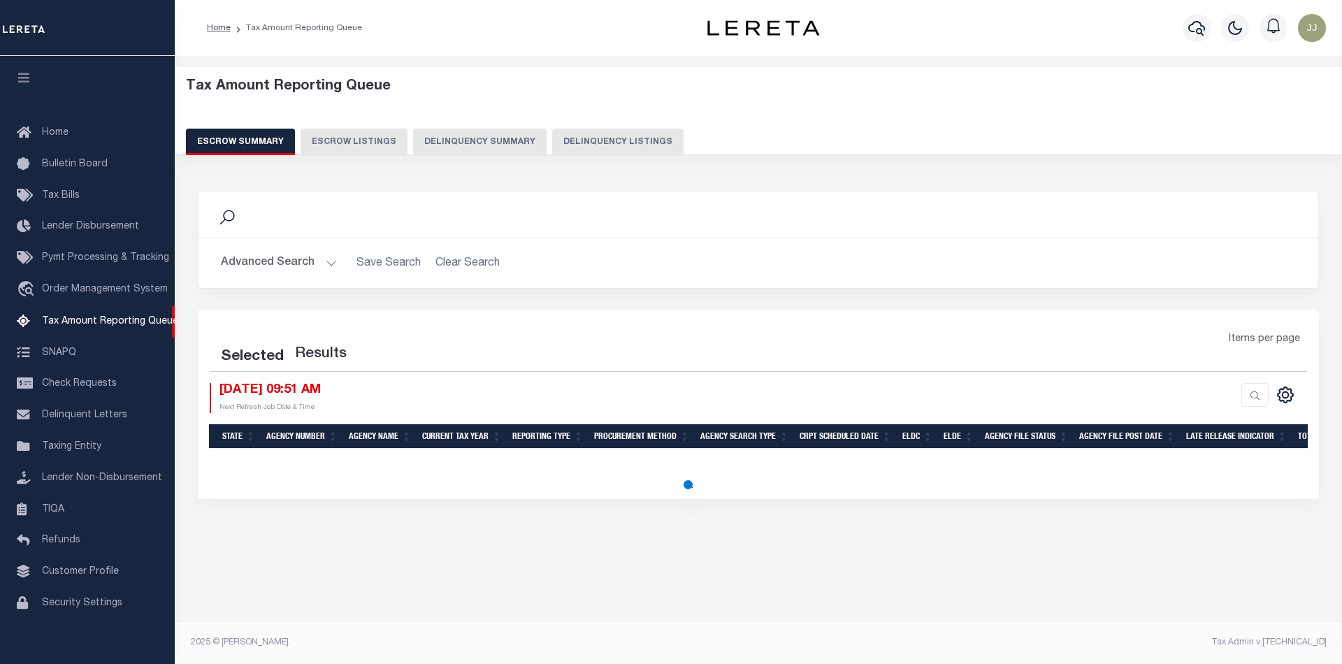
select select "100"
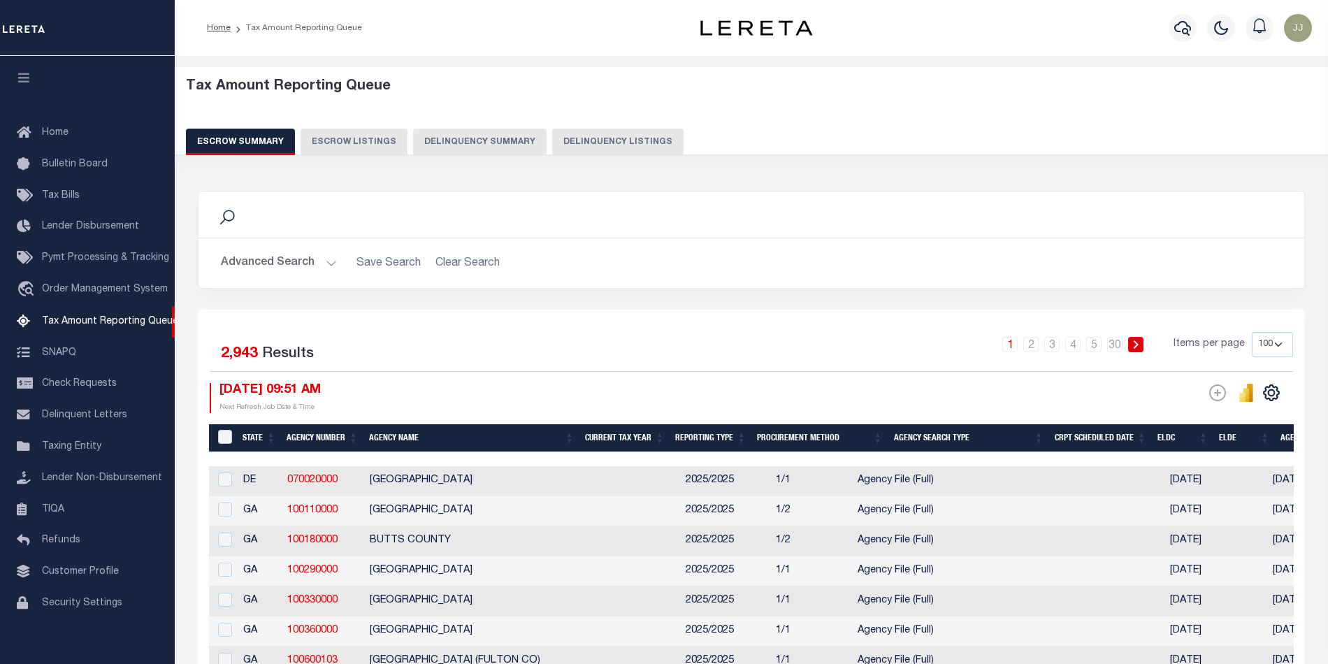
click at [582, 138] on button "Delinquency Listings" at bounding box center [617, 142] width 131 height 27
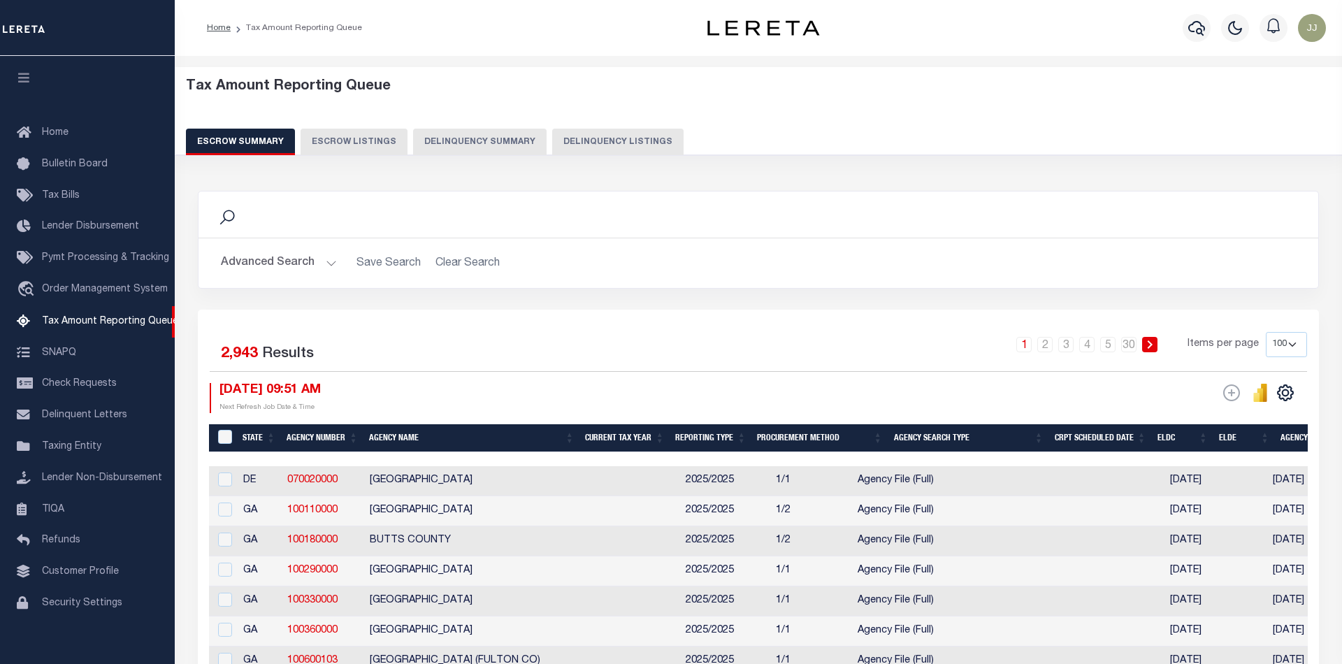
select select "100"
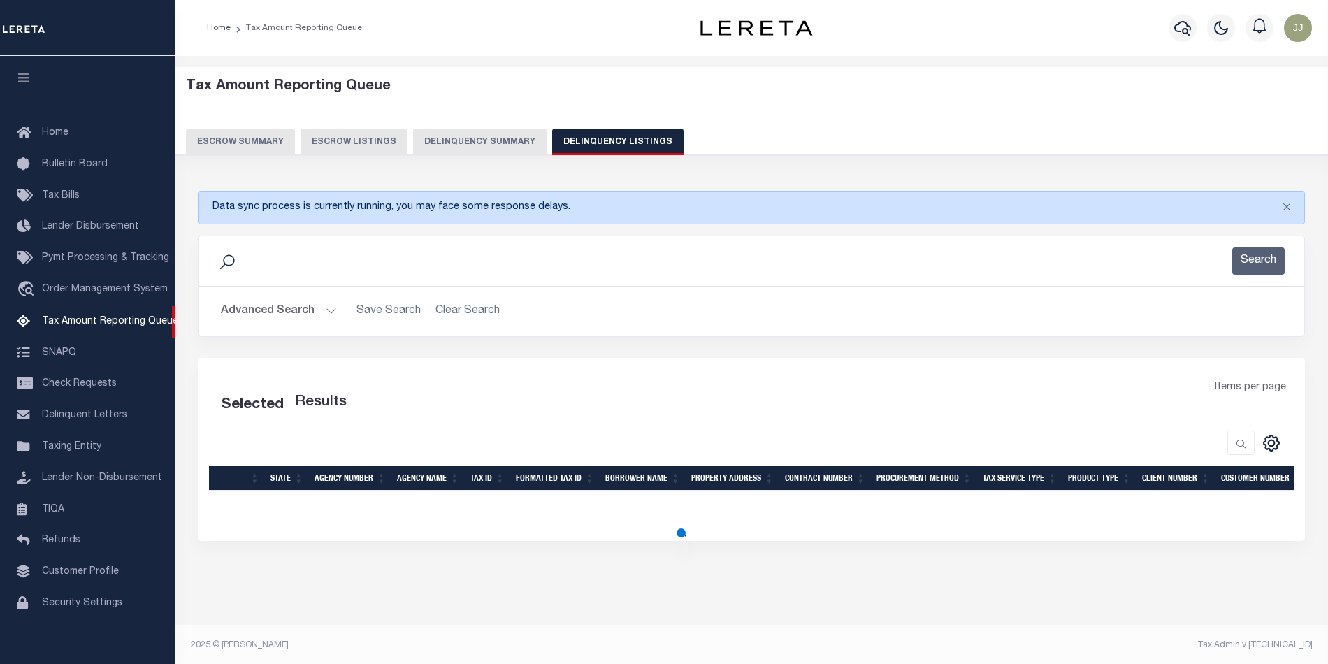
select select "100"
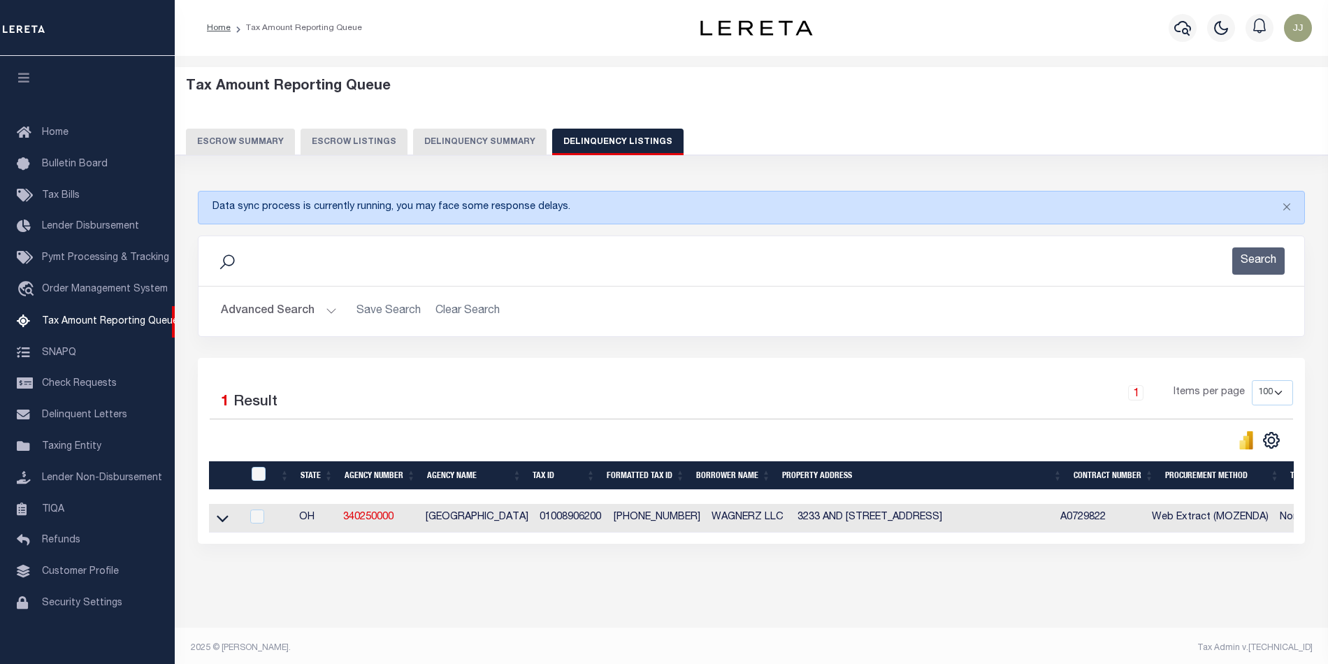
click at [282, 312] on button "Advanced Search" at bounding box center [279, 311] width 116 height 27
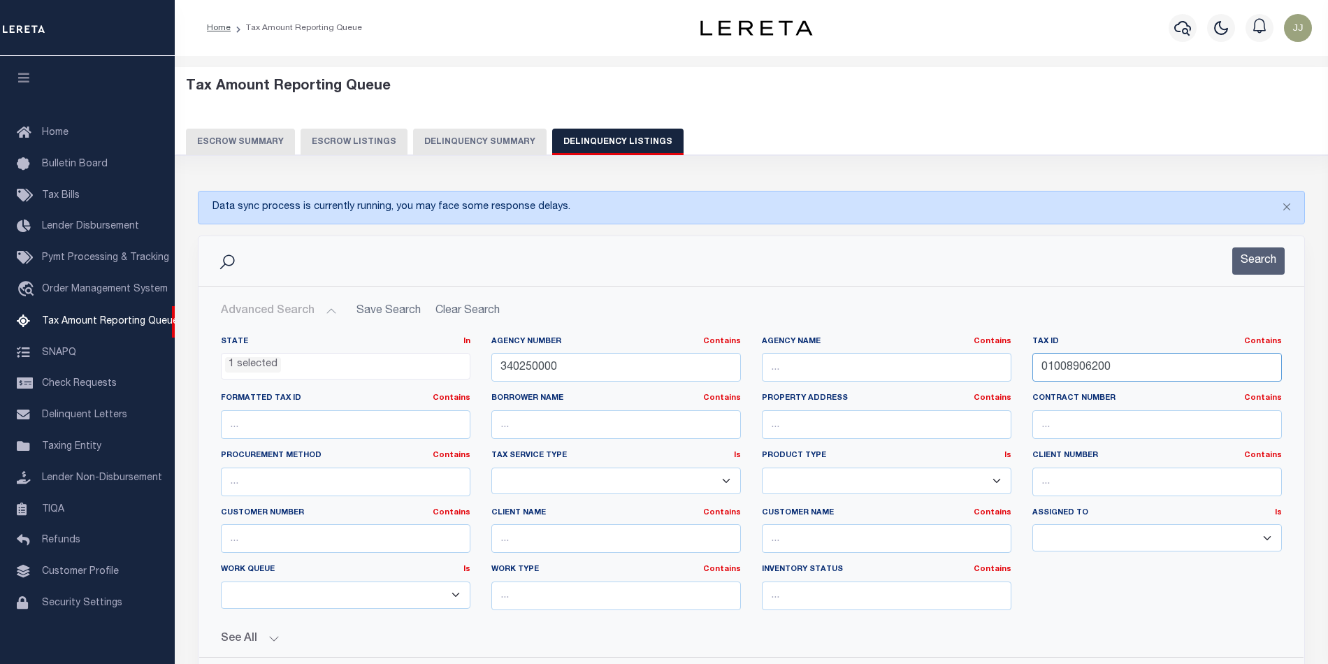
drag, startPoint x: 1121, startPoint y: 372, endPoint x: 995, endPoint y: 366, distance: 125.9
click at [995, 366] on div "State In In AK AL AR AZ CA CO CT DC DE FL GA GU HI IA ID IL IN KS KY LA MA MD M…" at bounding box center [751, 478] width 1082 height 285
paste input "90908"
type input "01009090800"
click at [1262, 252] on button "Search" at bounding box center [1258, 260] width 52 height 27
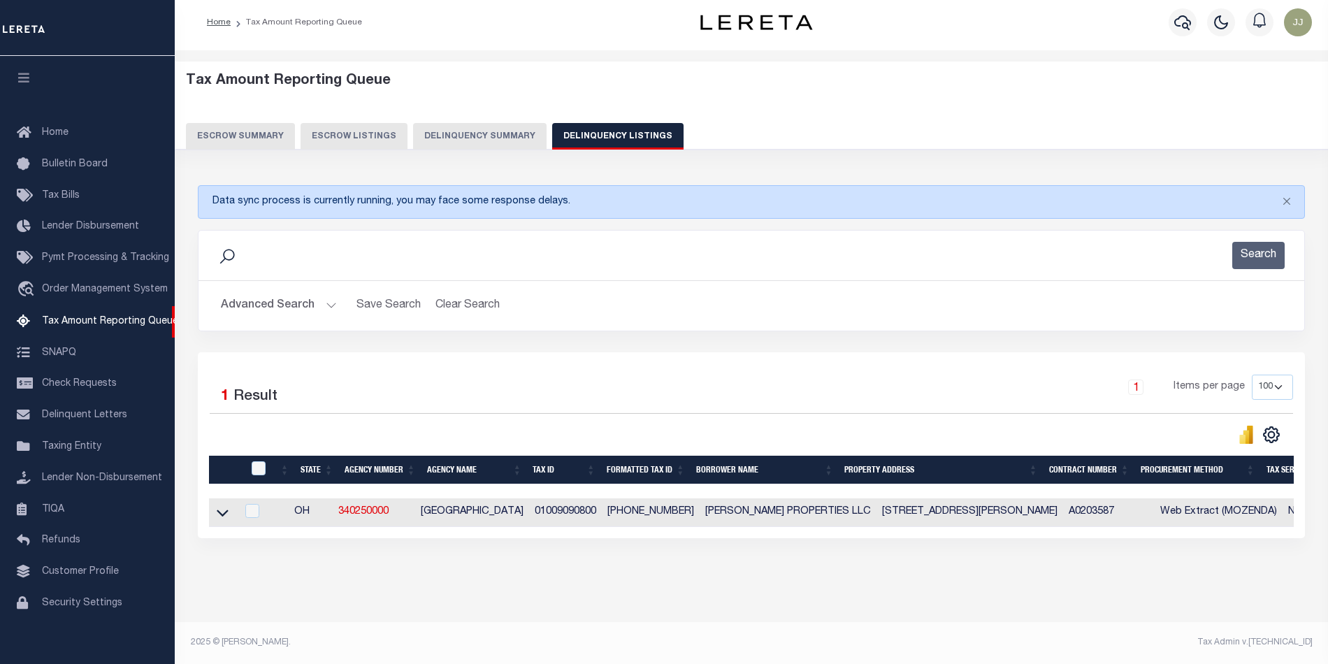
scroll to position [18, 0]
click at [224, 505] on icon at bounding box center [223, 512] width 12 height 15
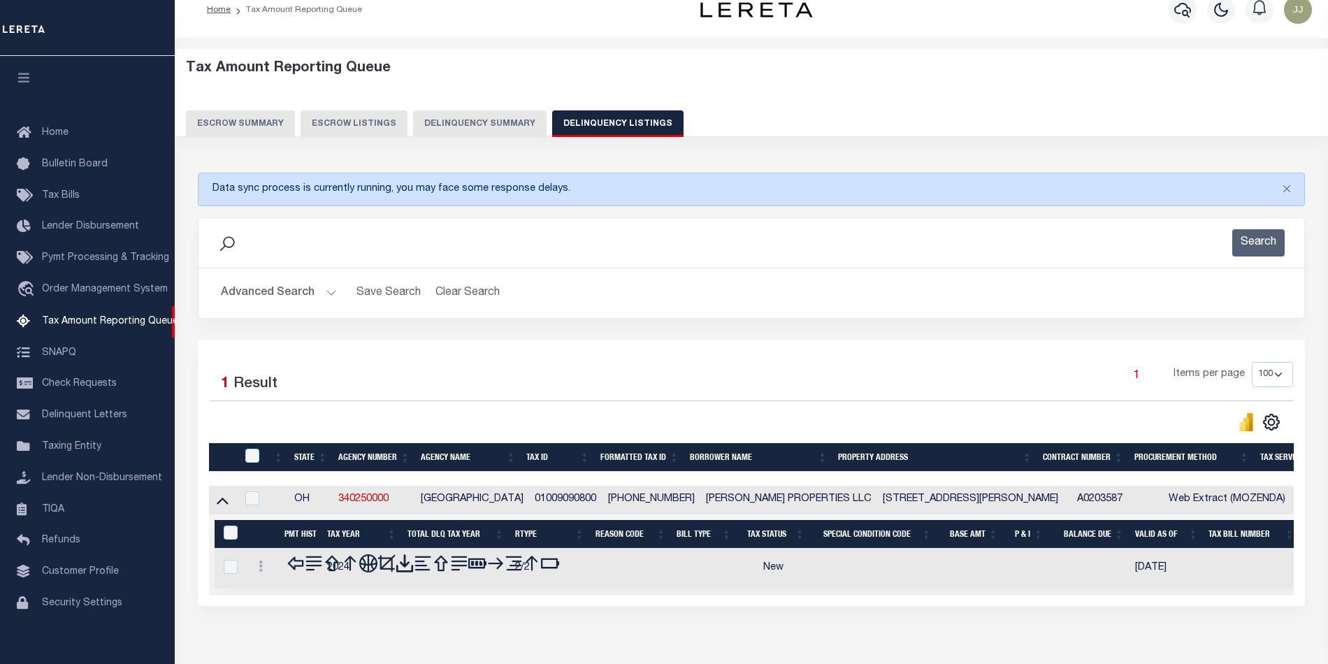
scroll to position [90, 0]
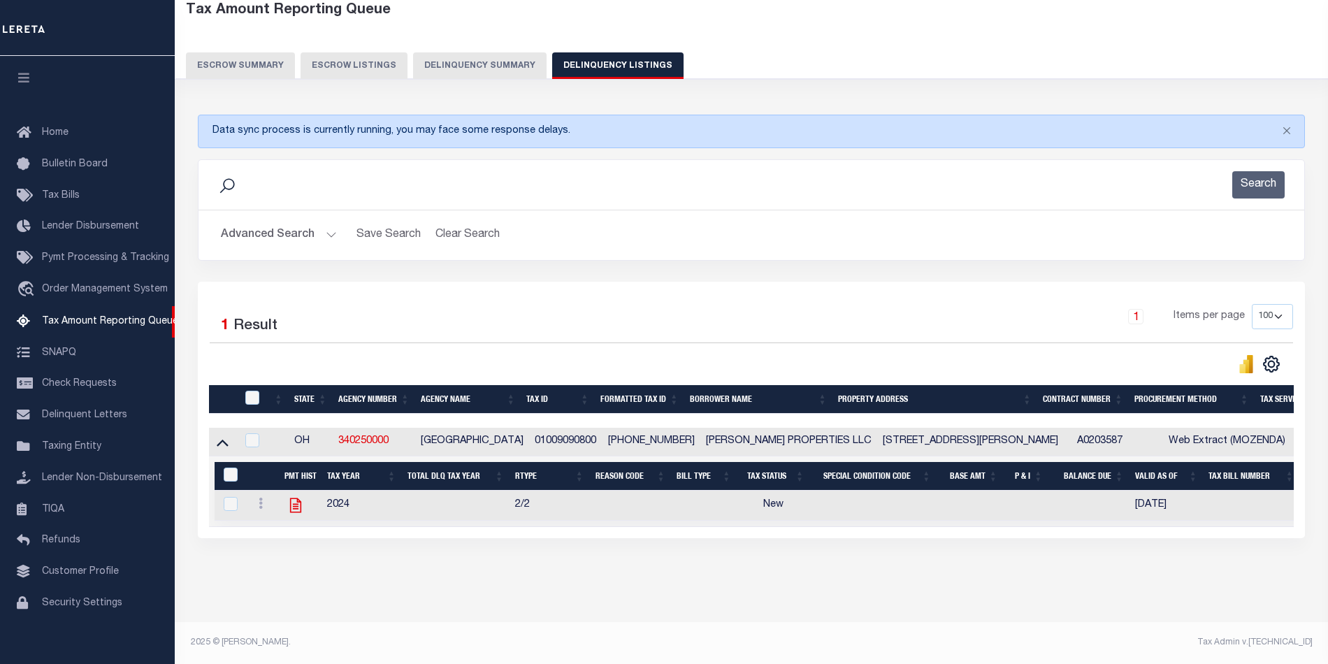
click at [291, 505] on icon "" at bounding box center [296, 505] width 18 height 18
checkbox input "true"
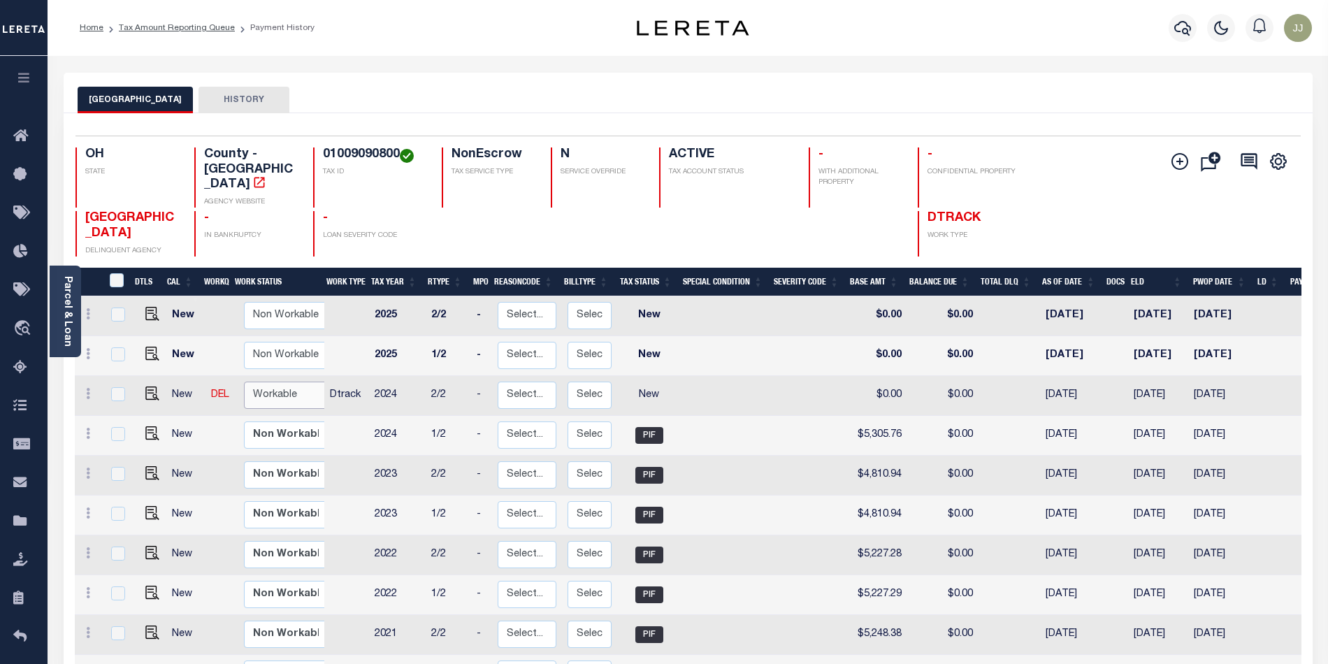
click at [277, 382] on select "Non Workable Workable" at bounding box center [286, 395] width 84 height 27
checkbox input "true"
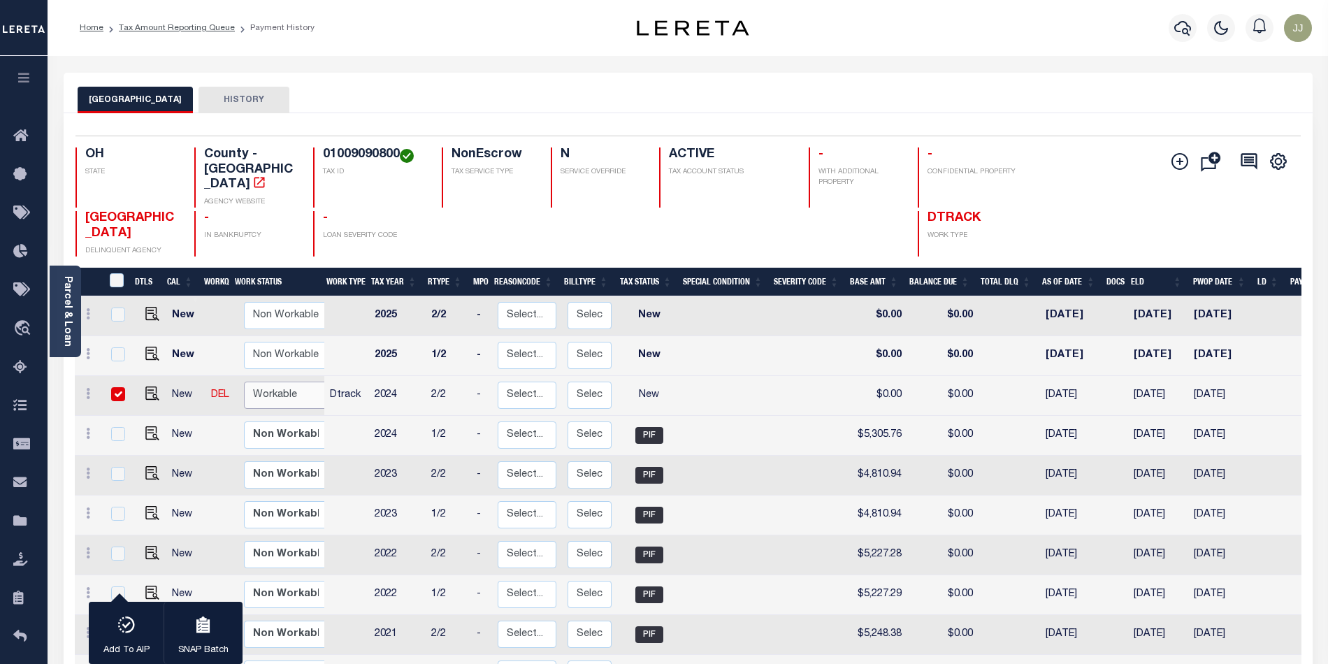
select select "true"
click at [244, 382] on select "Non Workable Workable" at bounding box center [286, 395] width 84 height 27
checkbox input "false"
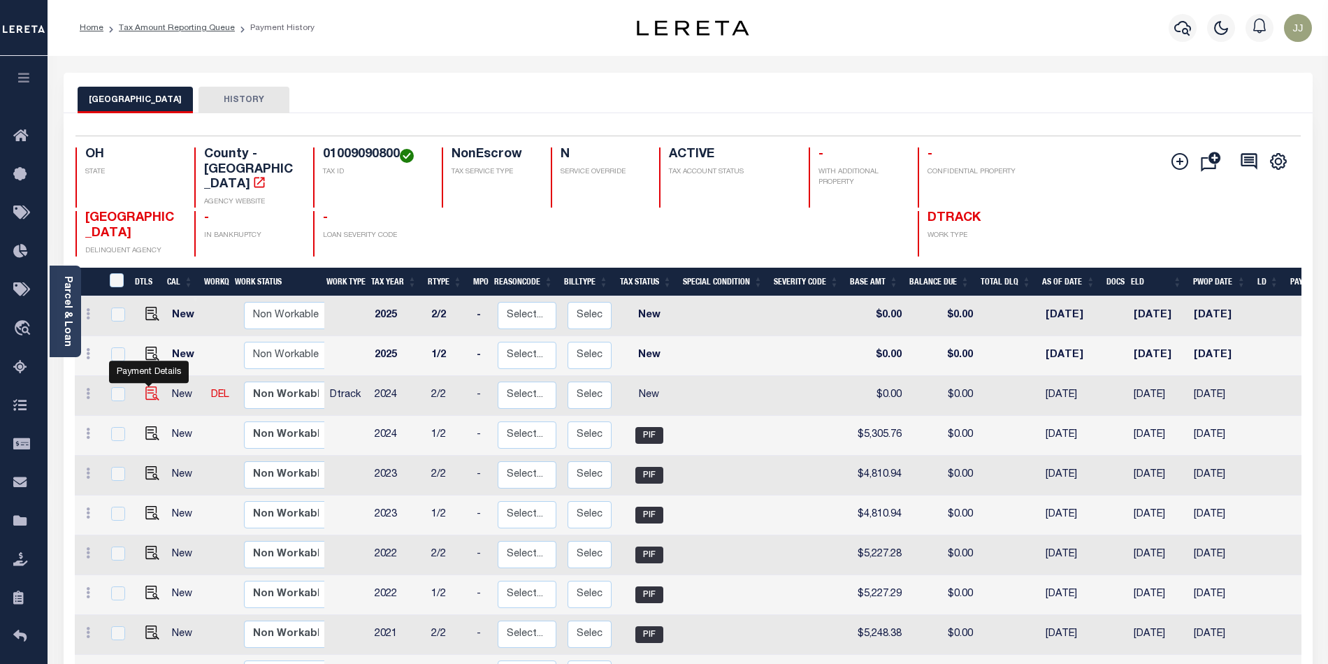
click at [151, 386] on img "" at bounding box center [152, 393] width 14 height 14
checkbox input "true"
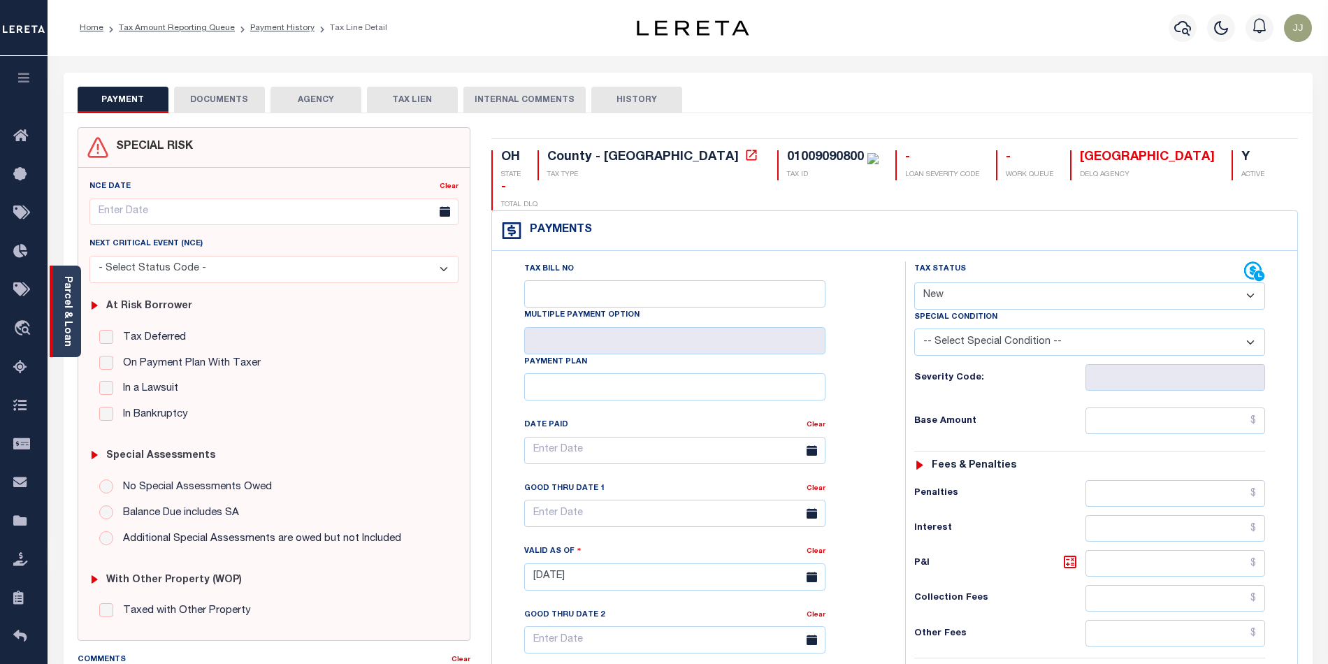
click at [74, 347] on div "Parcel & Loan" at bounding box center [65, 312] width 31 height 92
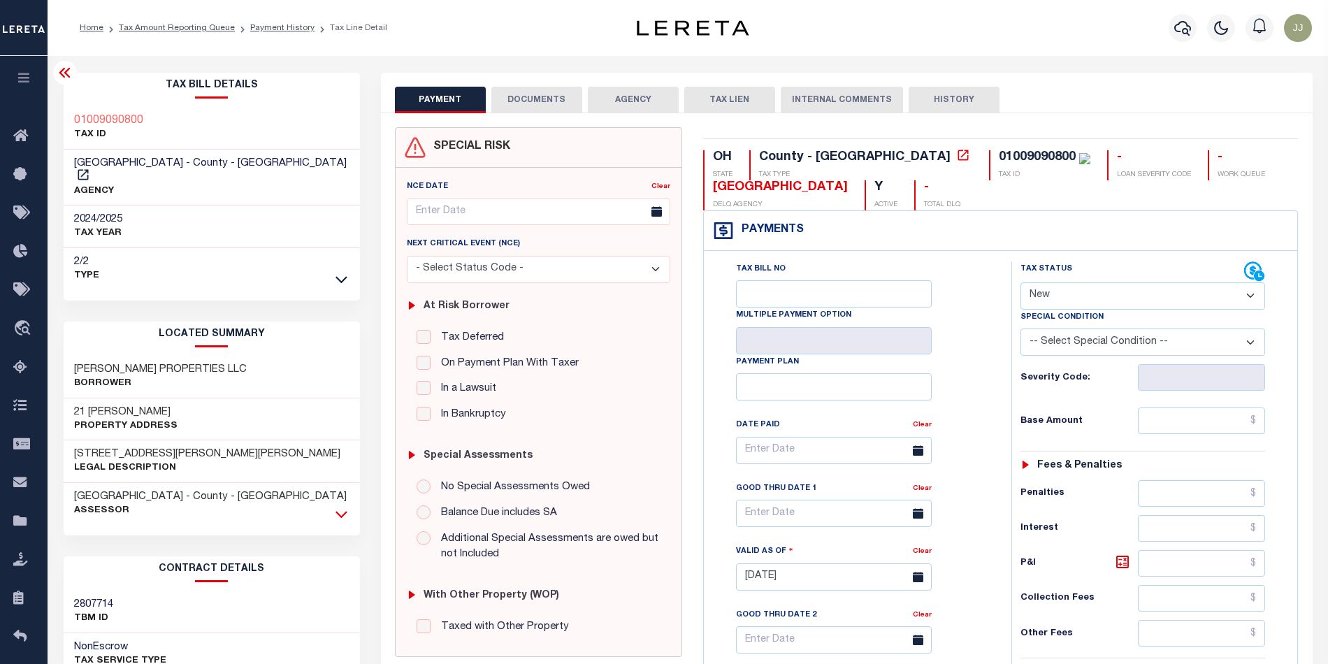
click at [342, 511] on icon at bounding box center [341, 514] width 12 height 7
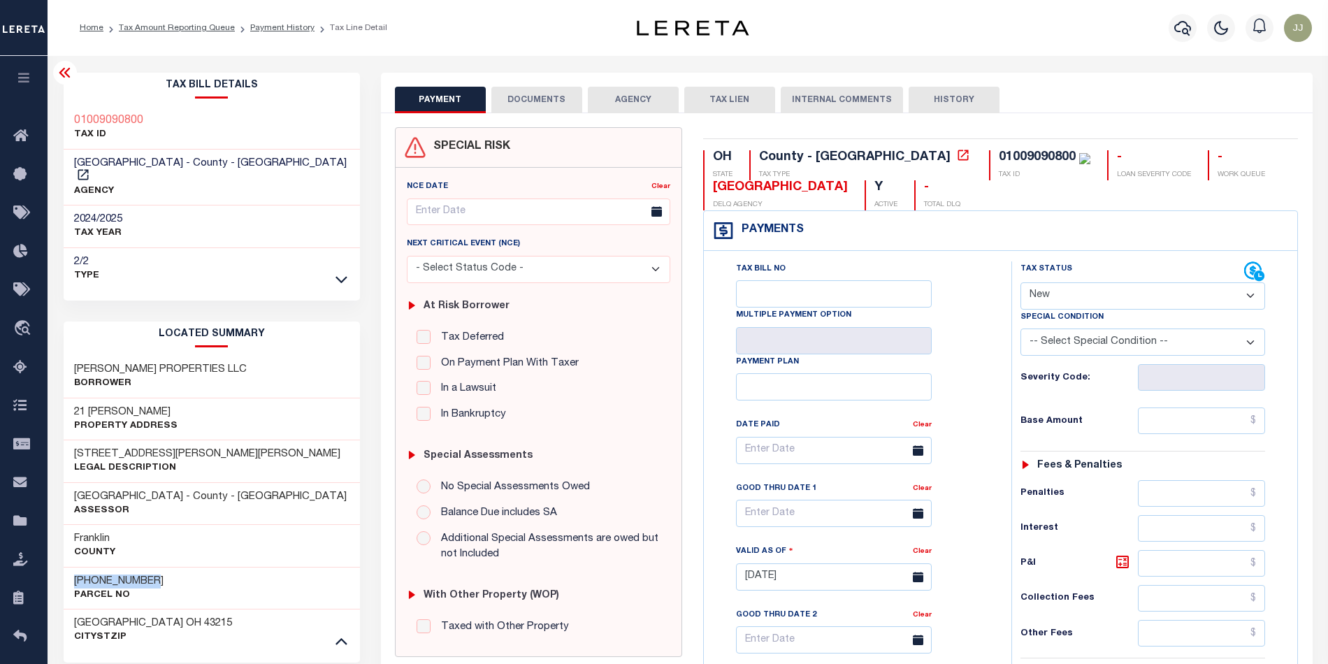
drag, startPoint x: 168, startPoint y: 568, endPoint x: 71, endPoint y: 566, distance: 97.2
click at [71, 567] on div "010-090908-00 Parcel No" at bounding box center [212, 588] width 296 height 43
copy h3 "[PHONE_NUMBER]"
click at [1113, 307] on select "- Select Status Code - Open Due/Unpaid Paid Incomplete No Tax Due Internal Refu…" at bounding box center [1142, 295] width 245 height 27
select select "PYD"
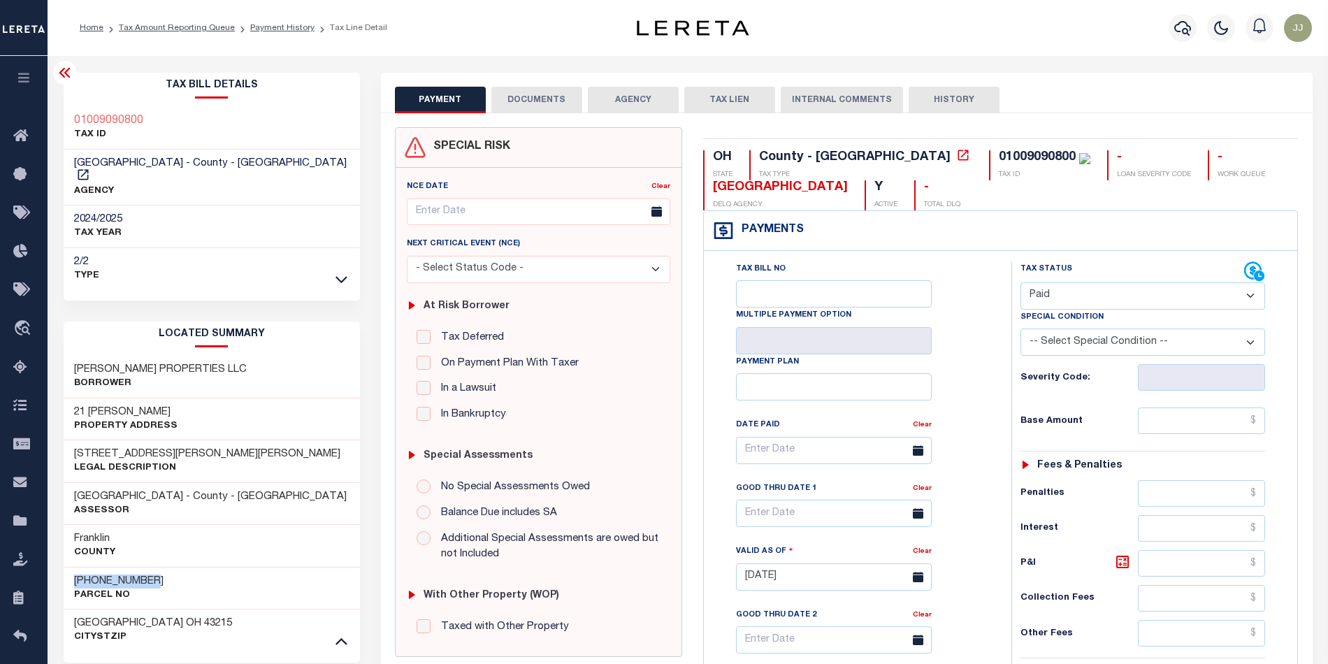
click at [1020, 284] on select "- Select Status Code - Open Due/Unpaid Paid Incomplete No Tax Due Internal Refu…" at bounding box center [1142, 295] width 245 height 27
type input "[DATE]"
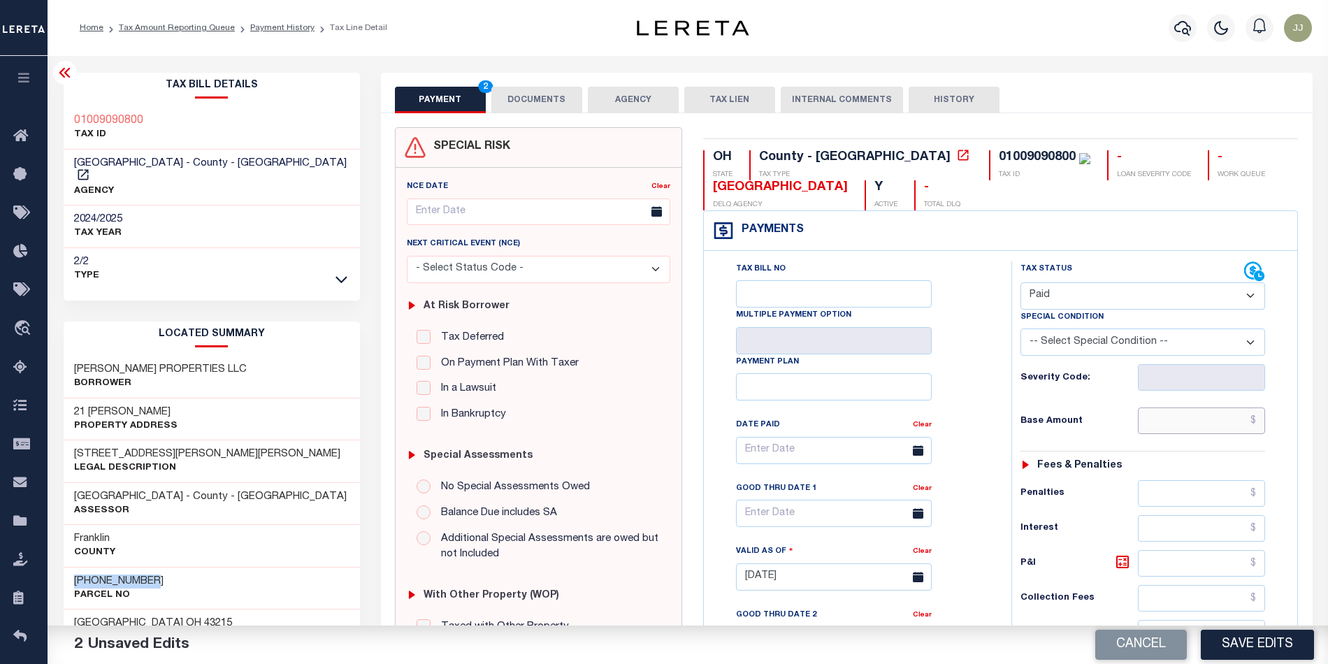
click at [1185, 419] on input "text" at bounding box center [1201, 420] width 127 height 27
type input "$0.00"
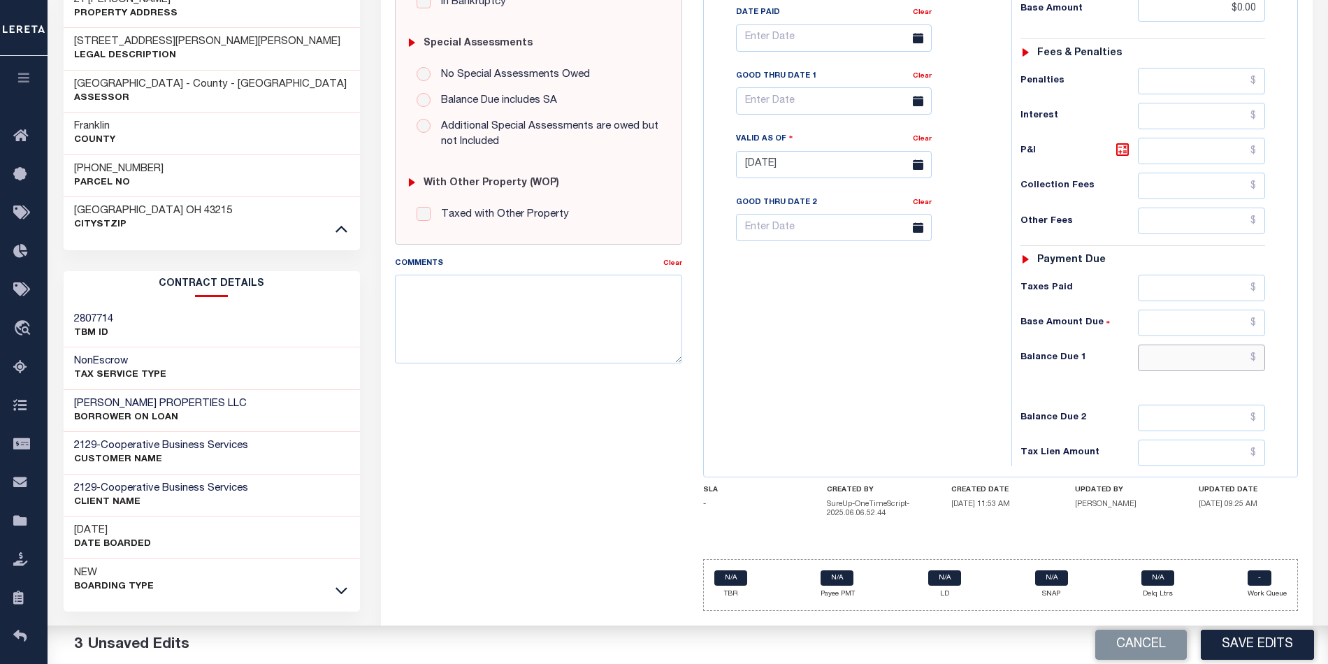
click at [1200, 355] on input "text" at bounding box center [1201, 358] width 127 height 27
type input "$0.00"
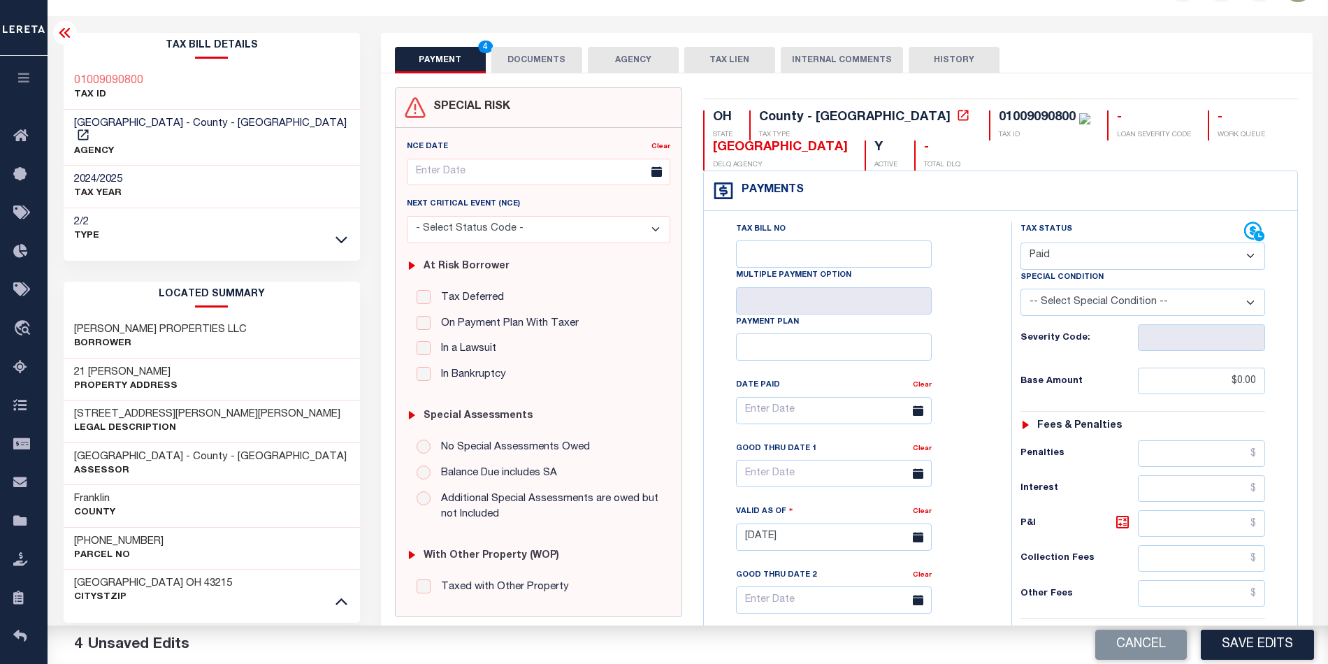
scroll to position [0, 0]
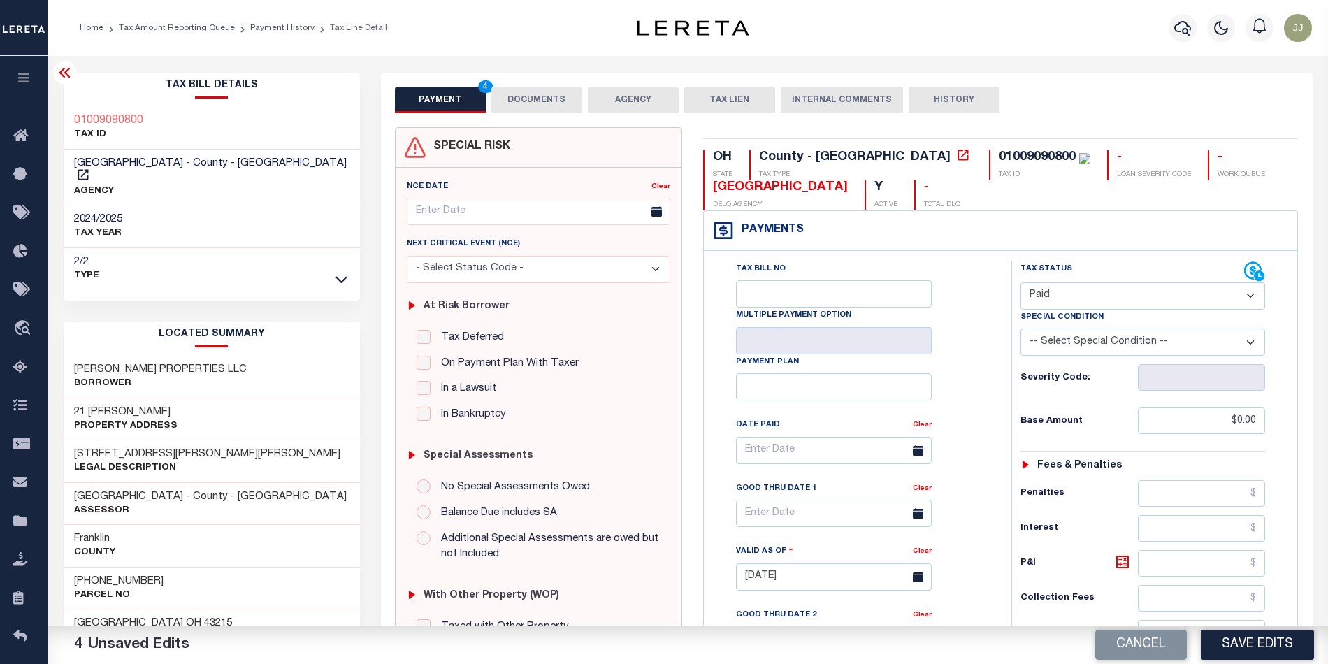
click at [540, 92] on button "DOCUMENTS" at bounding box center [536, 100] width 91 height 27
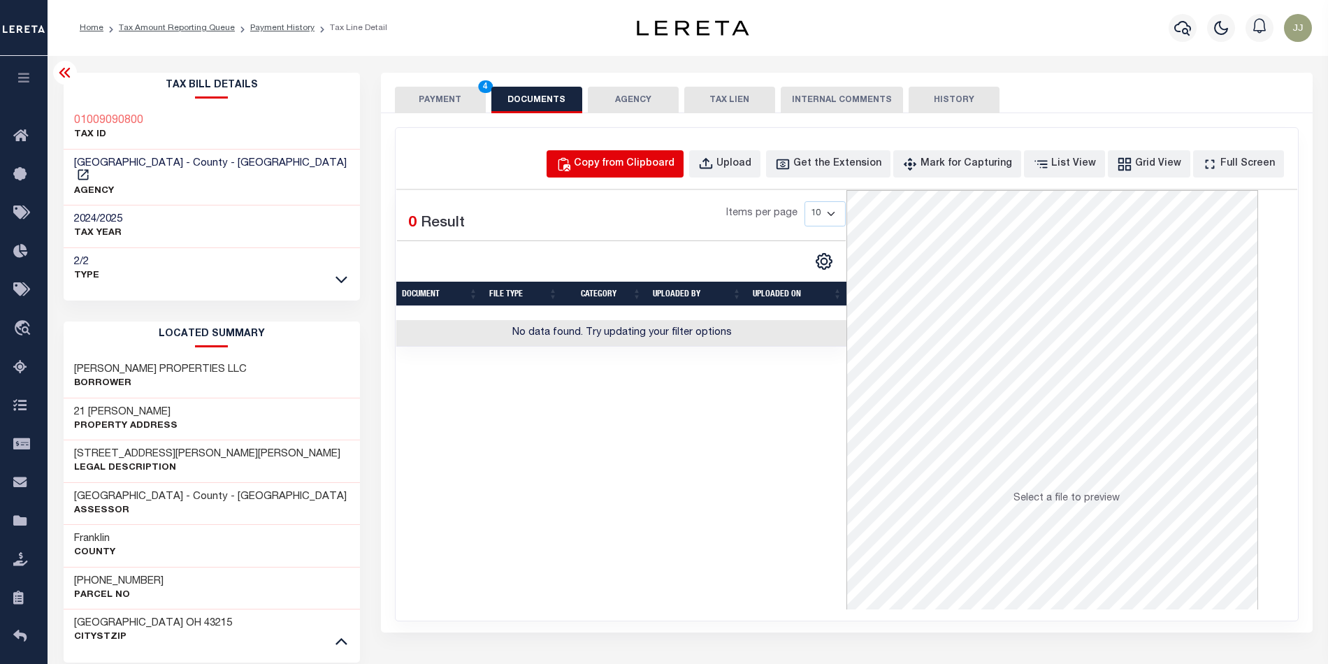
click at [654, 162] on div "Copy from Clipboard" at bounding box center [624, 164] width 101 height 15
select select "POP"
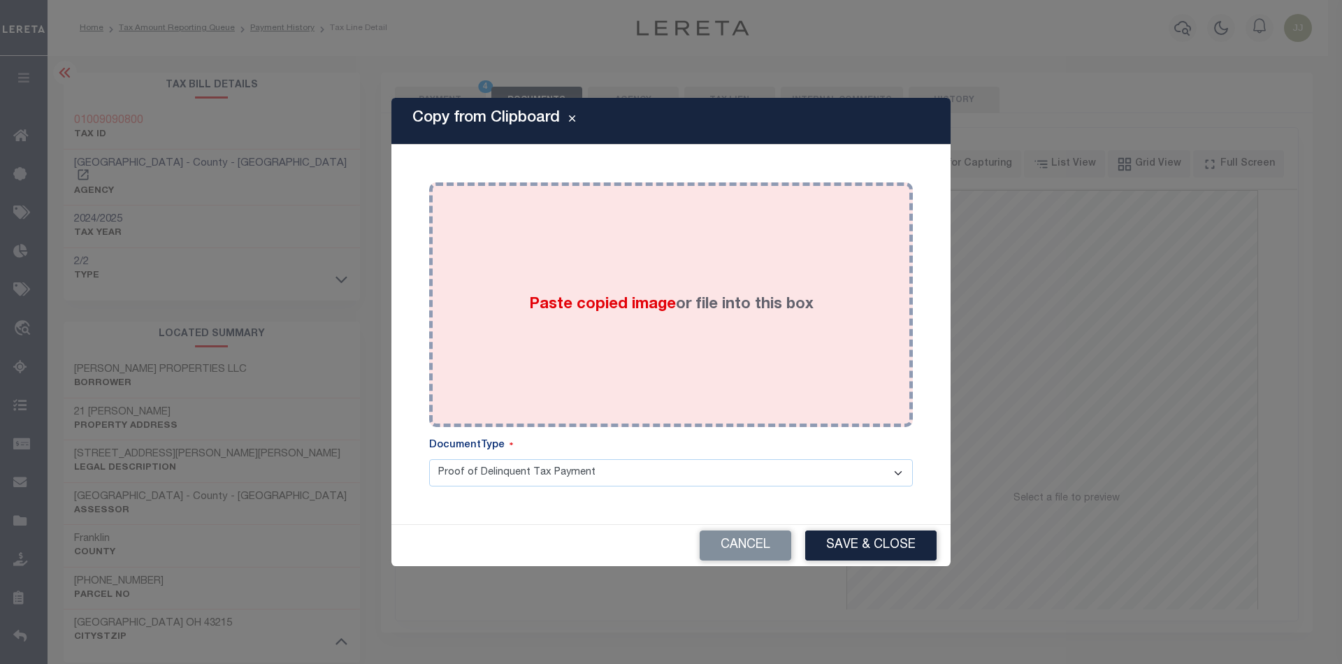
click at [672, 361] on div "Paste copied image or file into this box" at bounding box center [671, 305] width 463 height 224
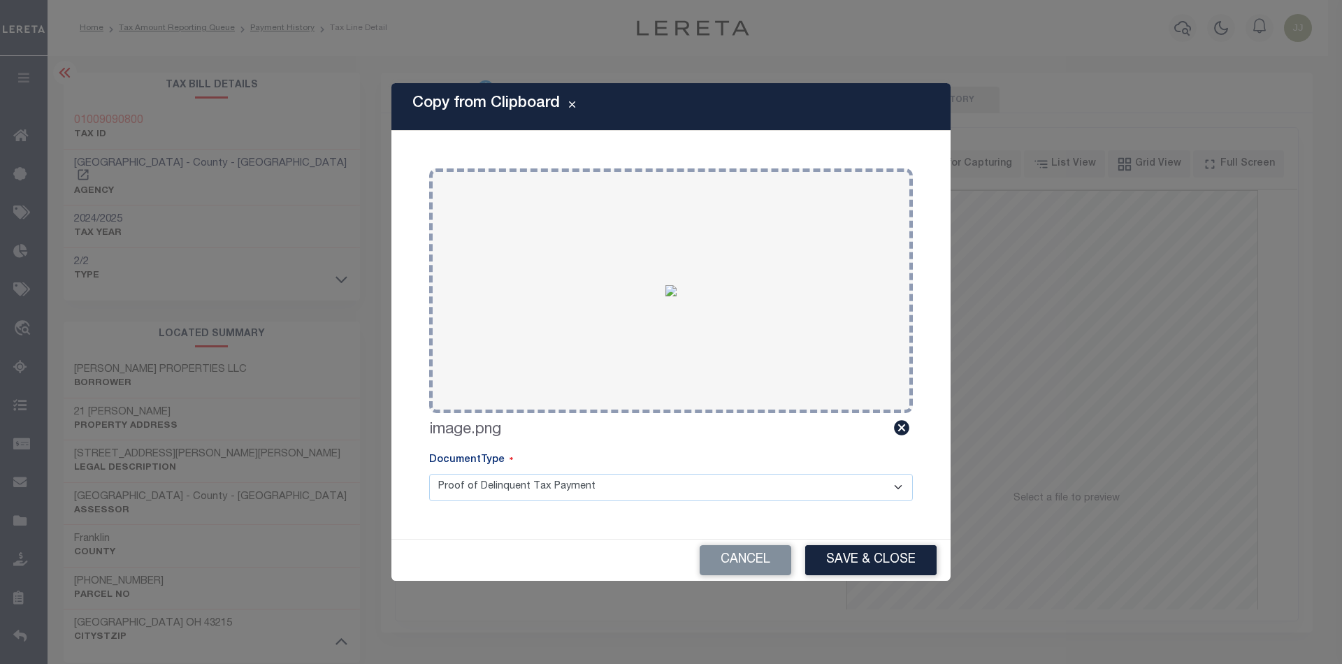
click at [871, 548] on button "Save & Close" at bounding box center [870, 560] width 131 height 30
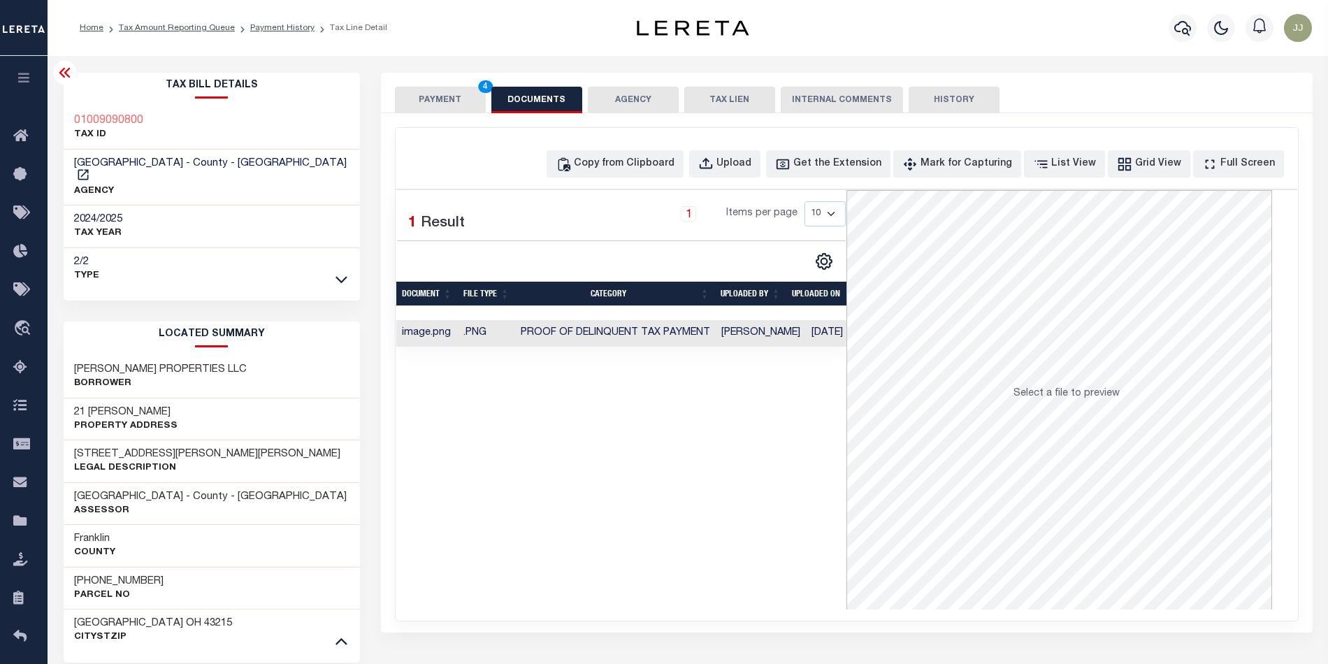
click at [450, 105] on button "PAYMENT 4" at bounding box center [440, 100] width 91 height 27
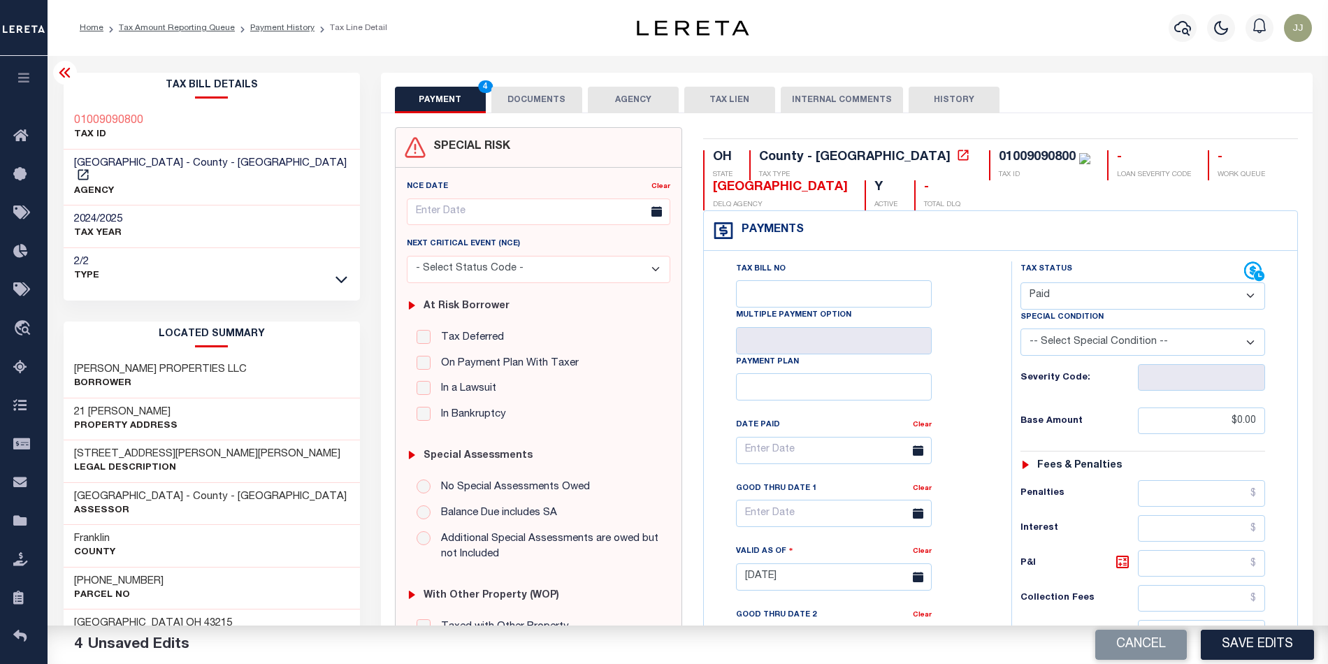
scroll to position [411, 0]
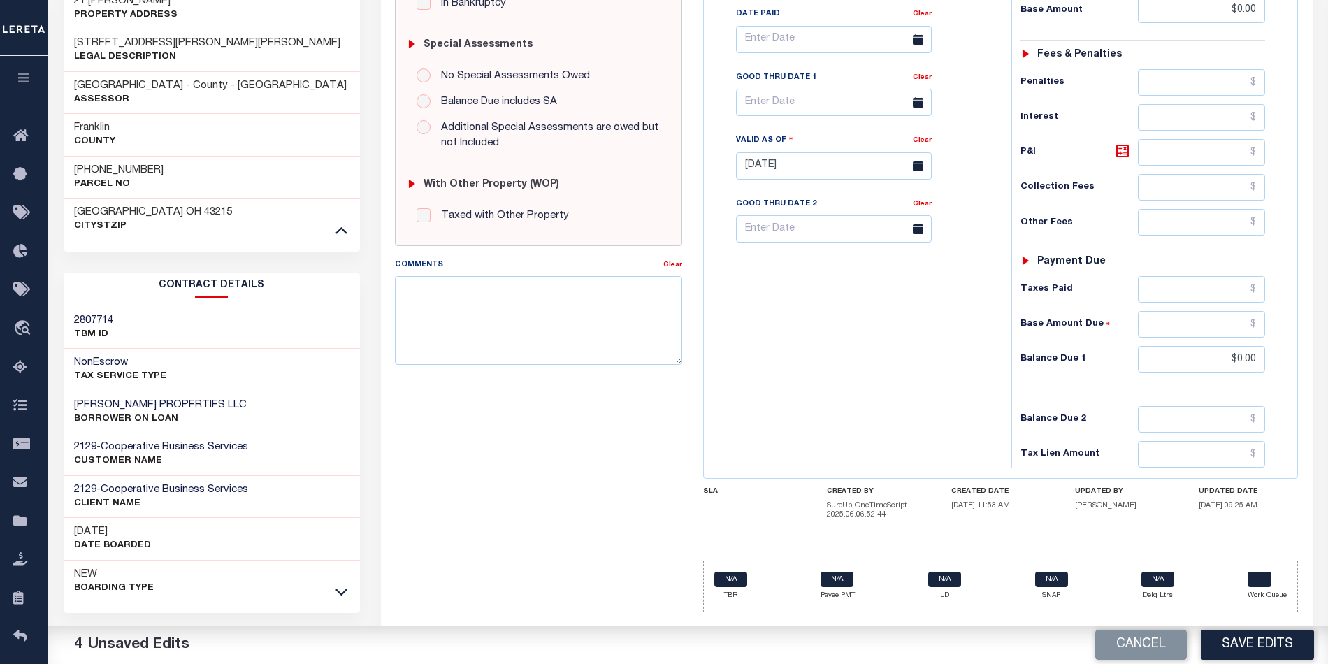
drag, startPoint x: 814, startPoint y: 440, endPoint x: 987, endPoint y: 465, distance: 174.5
click at [831, 434] on div "Tax Bill No Multiple Payment Option Payment Plan Clear" at bounding box center [854, 158] width 294 height 617
click at [1252, 637] on button "Save Edits" at bounding box center [1257, 645] width 113 height 30
checkbox input "false"
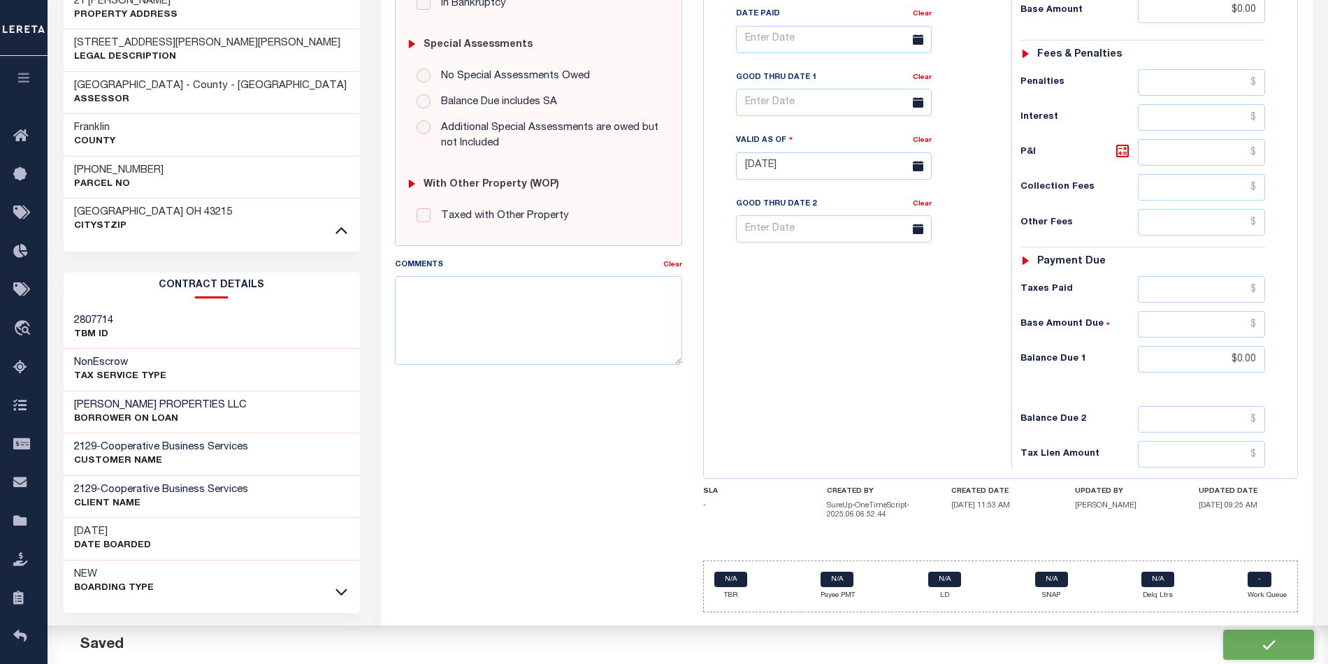
checkbox input "false"
type input "$0"
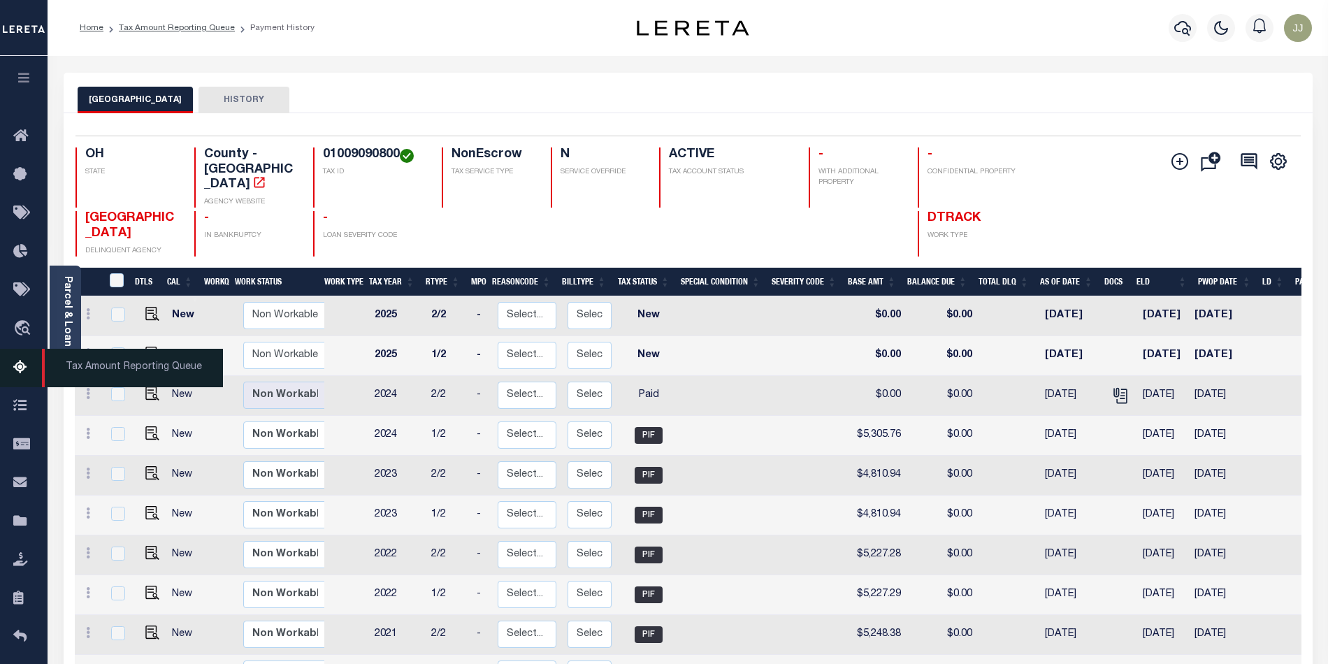
click at [17, 367] on icon at bounding box center [24, 367] width 22 height 17
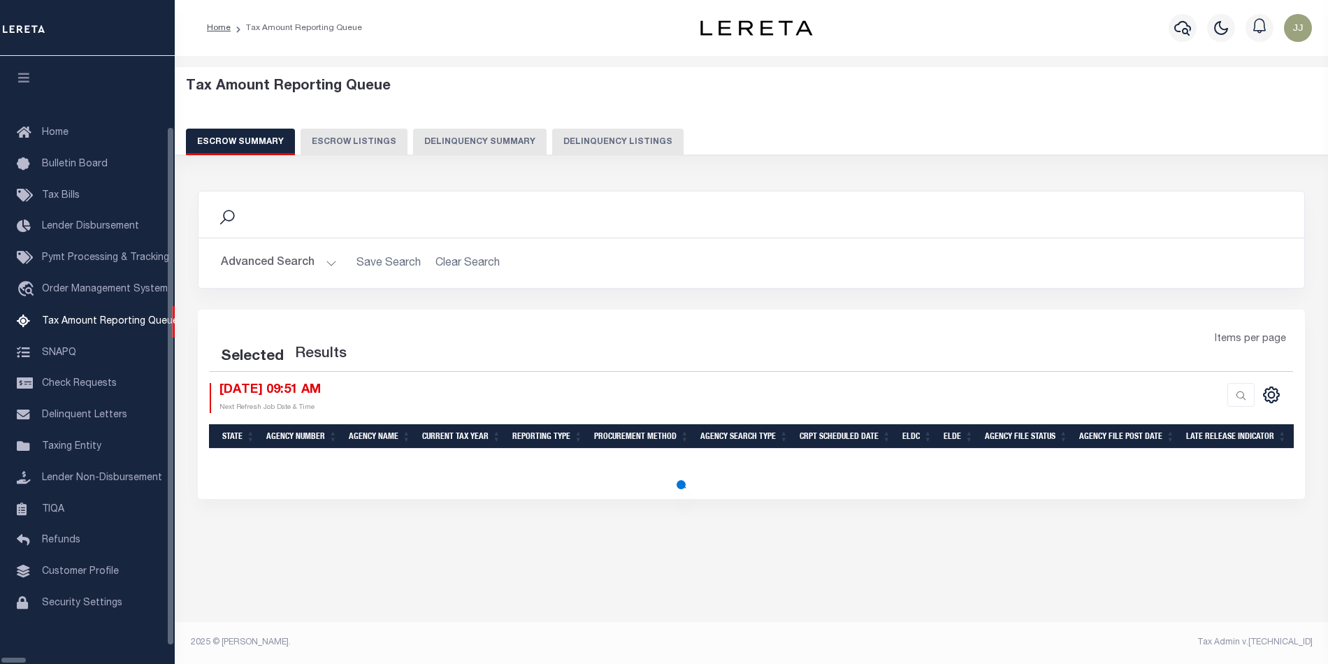
select select "100"
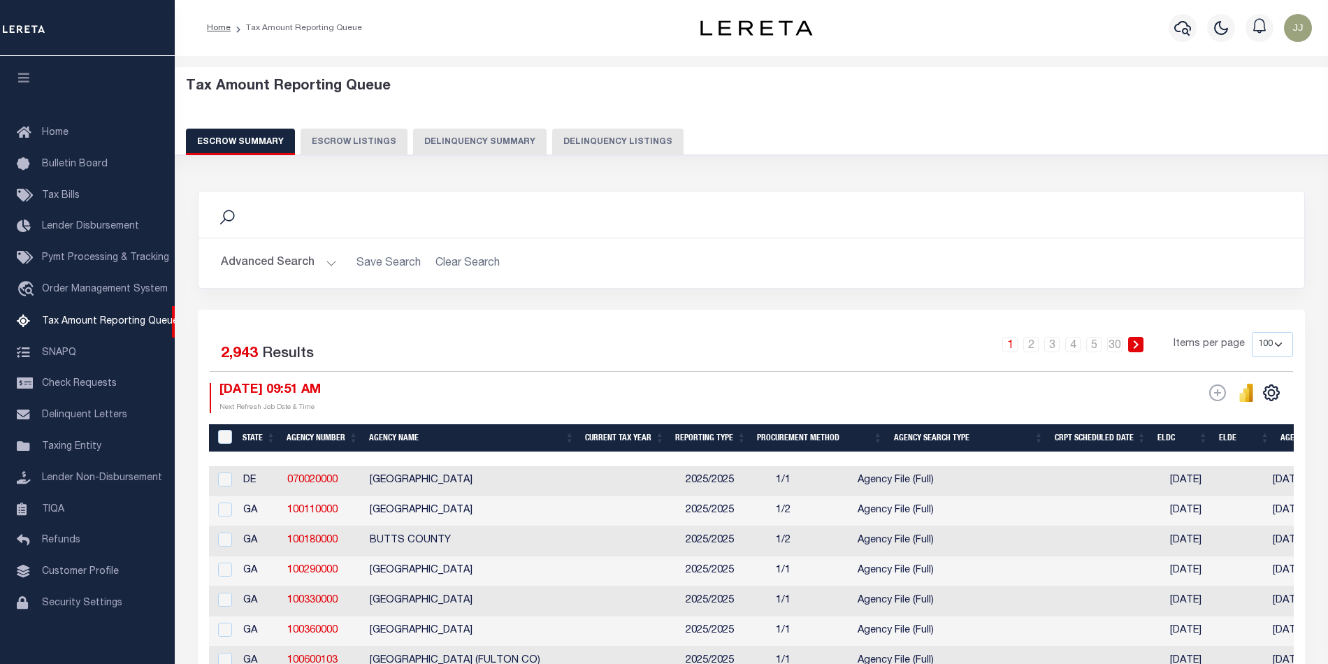
click at [621, 148] on button "Delinquency Listings" at bounding box center [617, 142] width 131 height 27
select select "100"
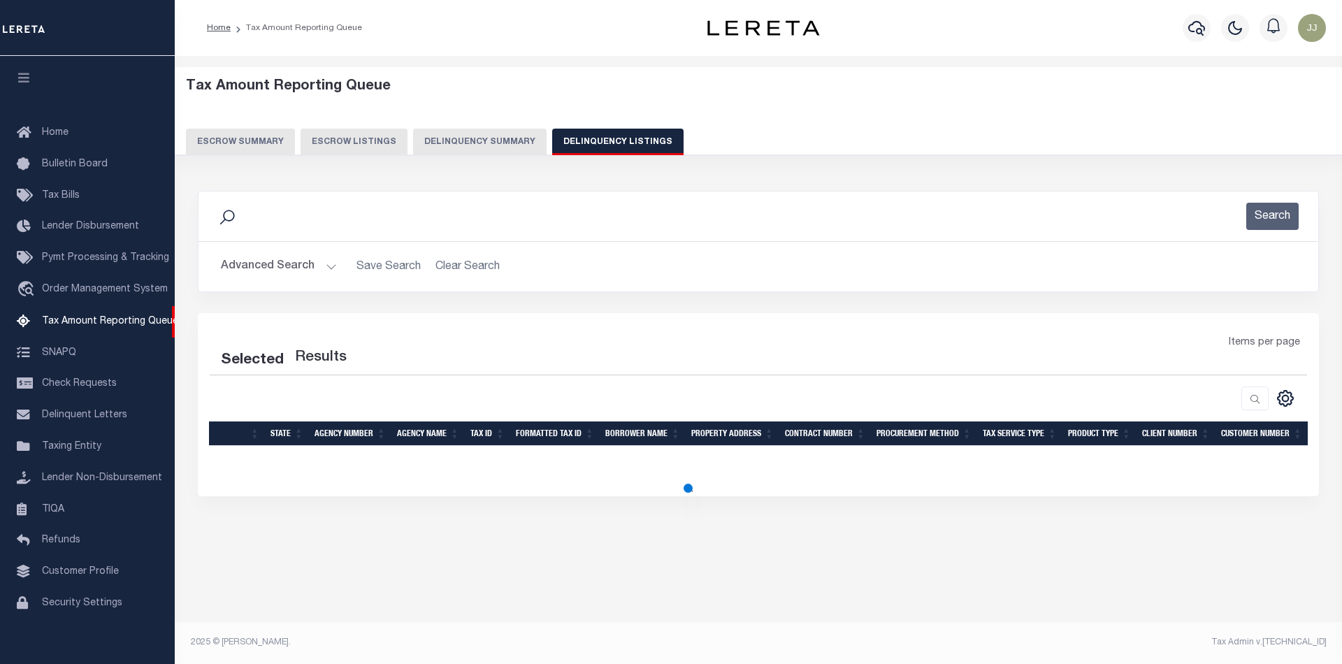
select select "100"
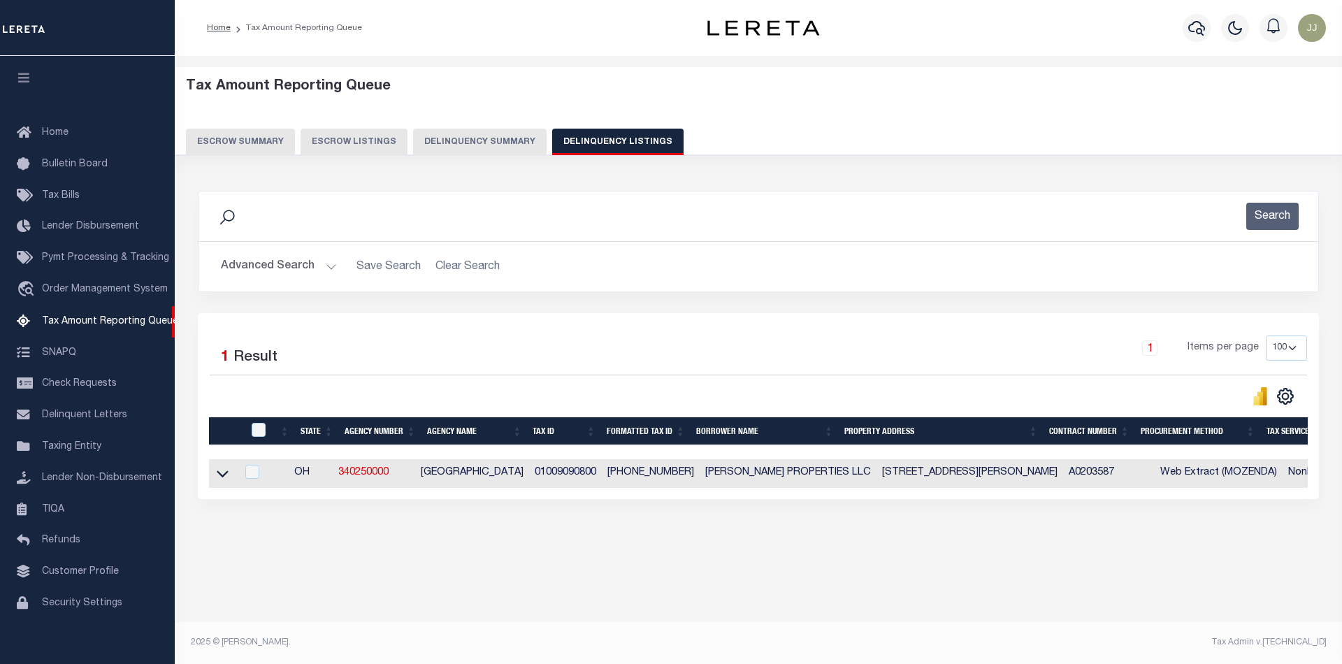
click at [281, 268] on button "Advanced Search" at bounding box center [279, 266] width 116 height 27
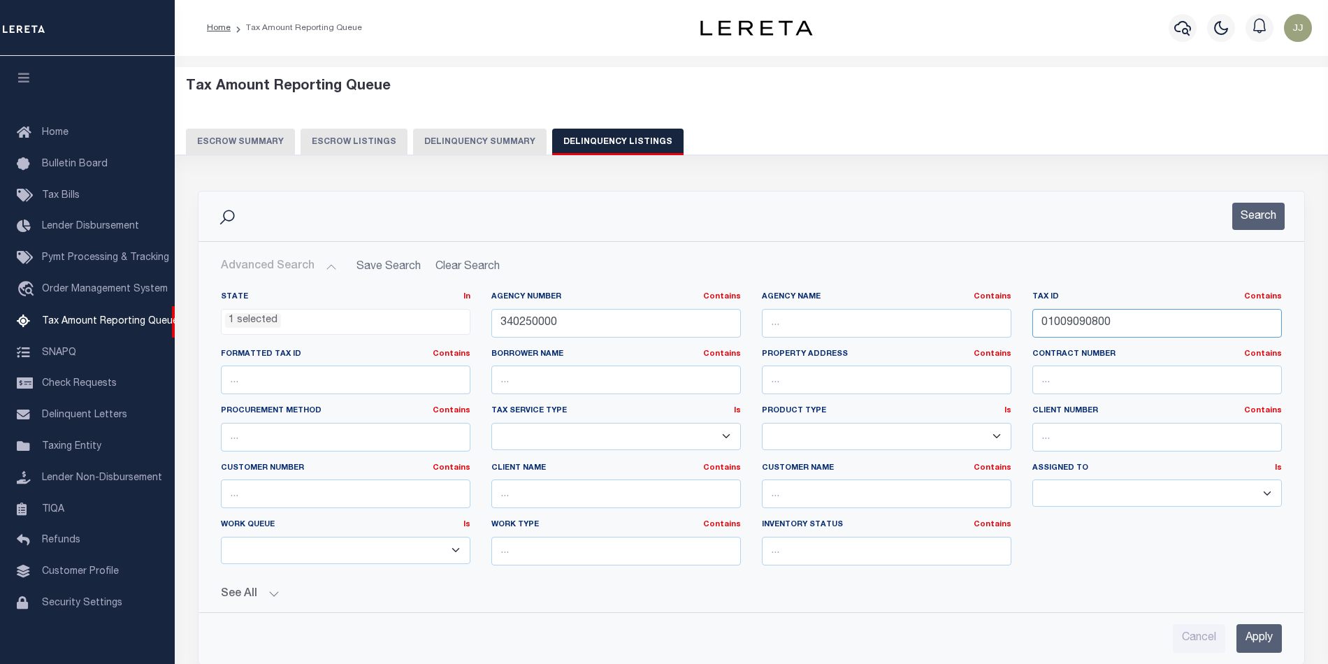
drag, startPoint x: 1155, startPoint y: 324, endPoint x: 1007, endPoint y: 327, distance: 148.2
click at [1007, 327] on div "State In In AK AL AR AZ CA CO CT DC DE FL GA GU HI IA ID IL IN KS [GEOGRAPHIC_D…" at bounding box center [751, 433] width 1082 height 285
paste input "1795"
type input "01009179500"
click at [1256, 208] on button "Search" at bounding box center [1258, 216] width 52 height 27
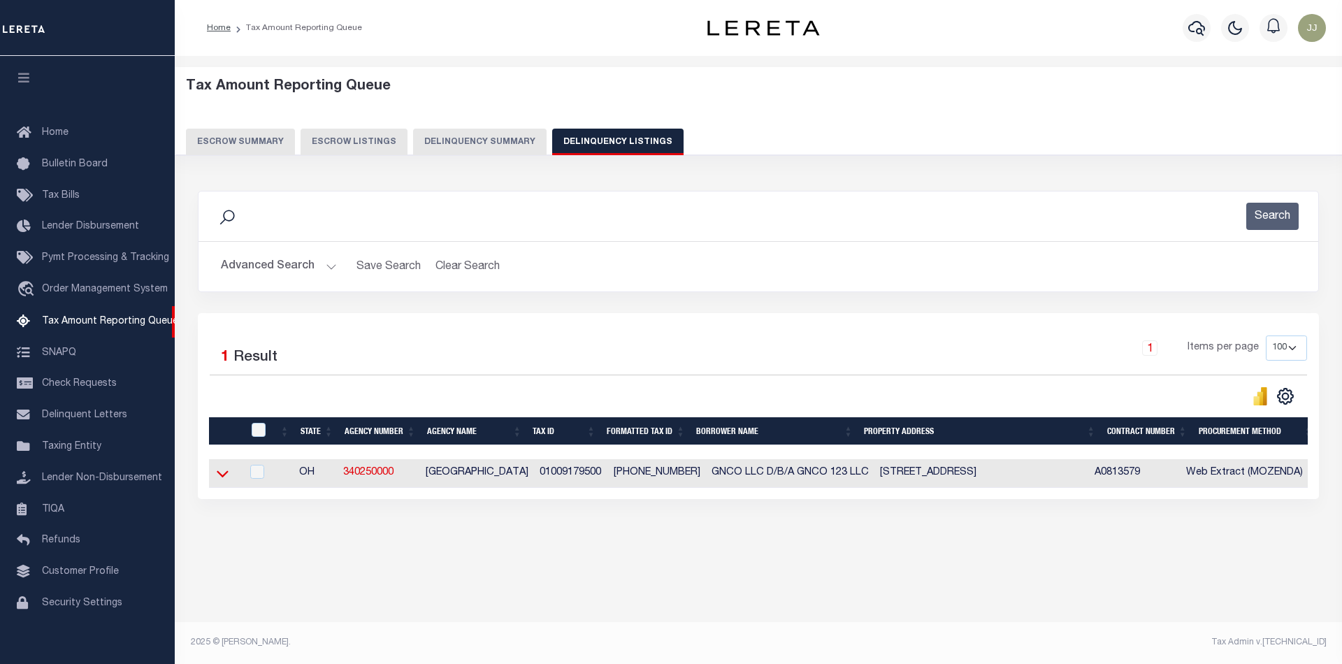
click at [225, 479] on icon at bounding box center [223, 473] width 12 height 15
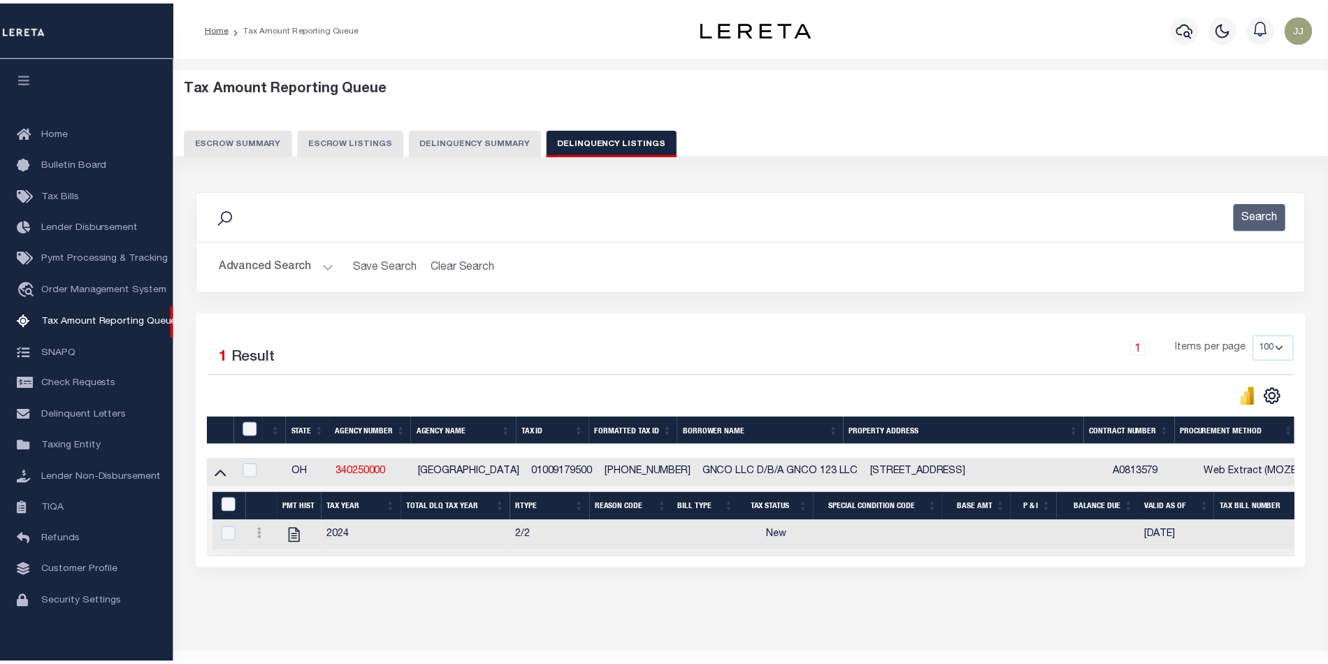
scroll to position [45, 0]
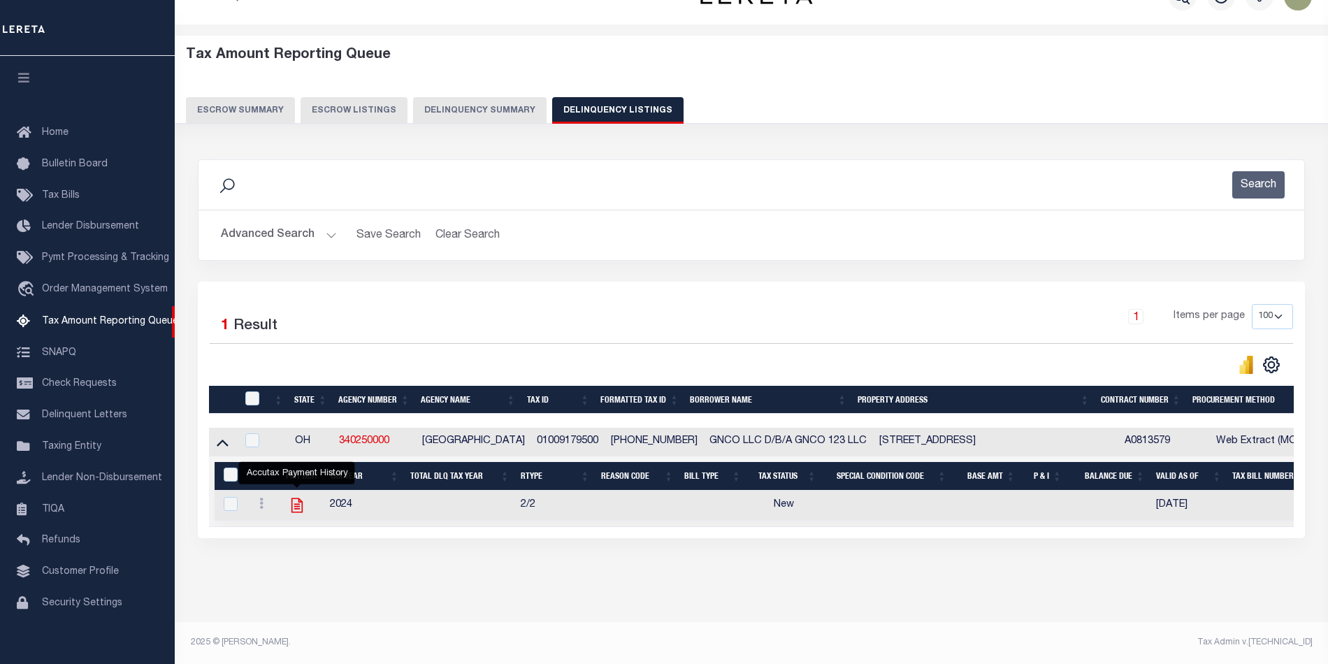
click at [296, 496] on icon "" at bounding box center [297, 505] width 18 height 18
checkbox input "true"
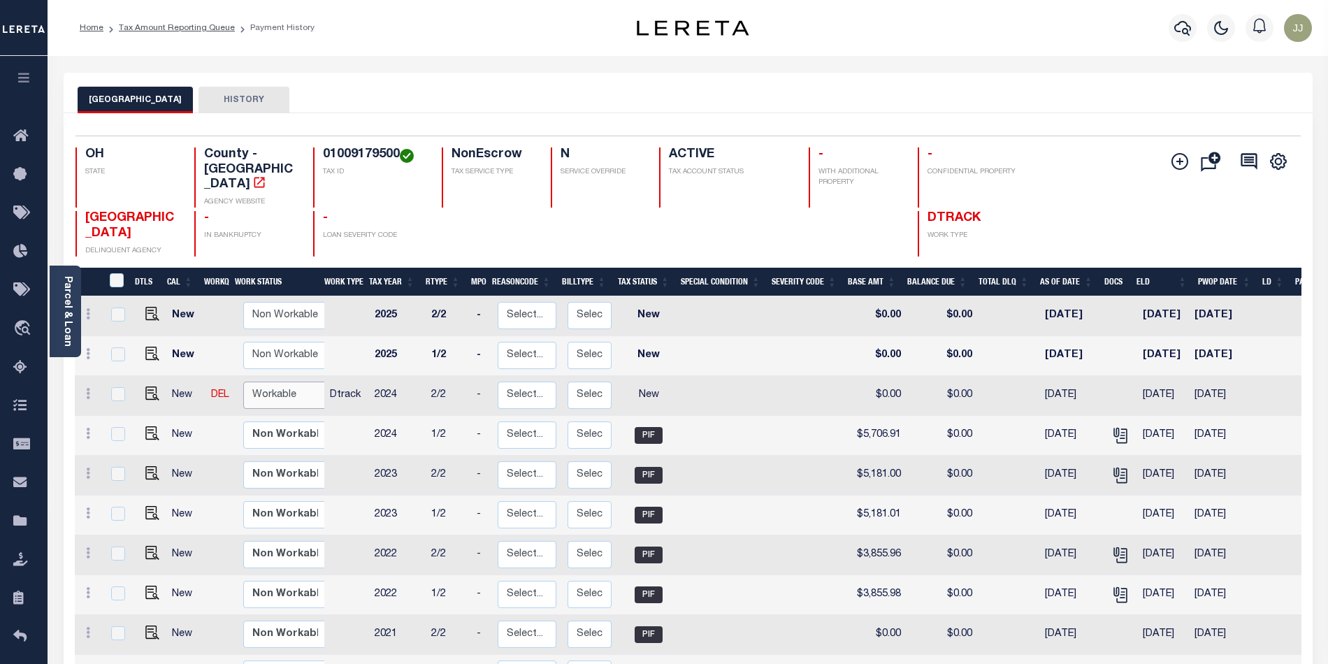
click at [283, 382] on select "Non Workable Workable" at bounding box center [285, 395] width 84 height 27
checkbox input "true"
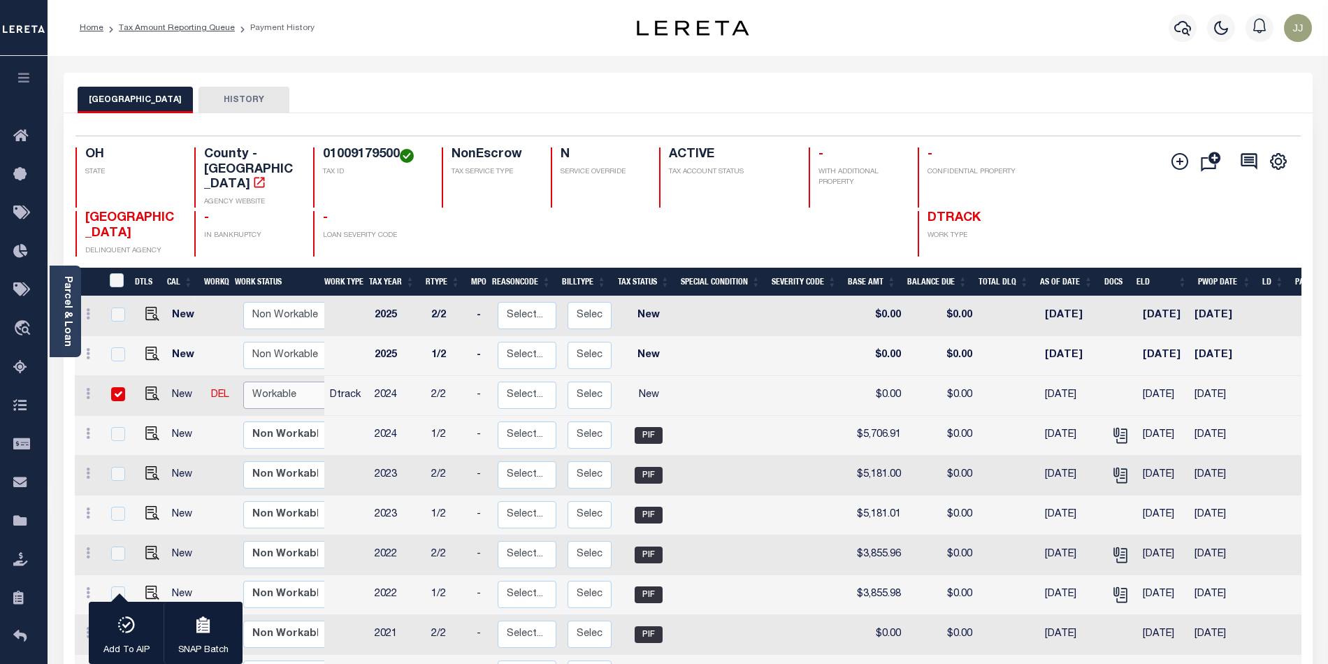
select select "true"
click at [243, 382] on select "Non Workable Workable" at bounding box center [285, 395] width 84 height 27
checkbox input "false"
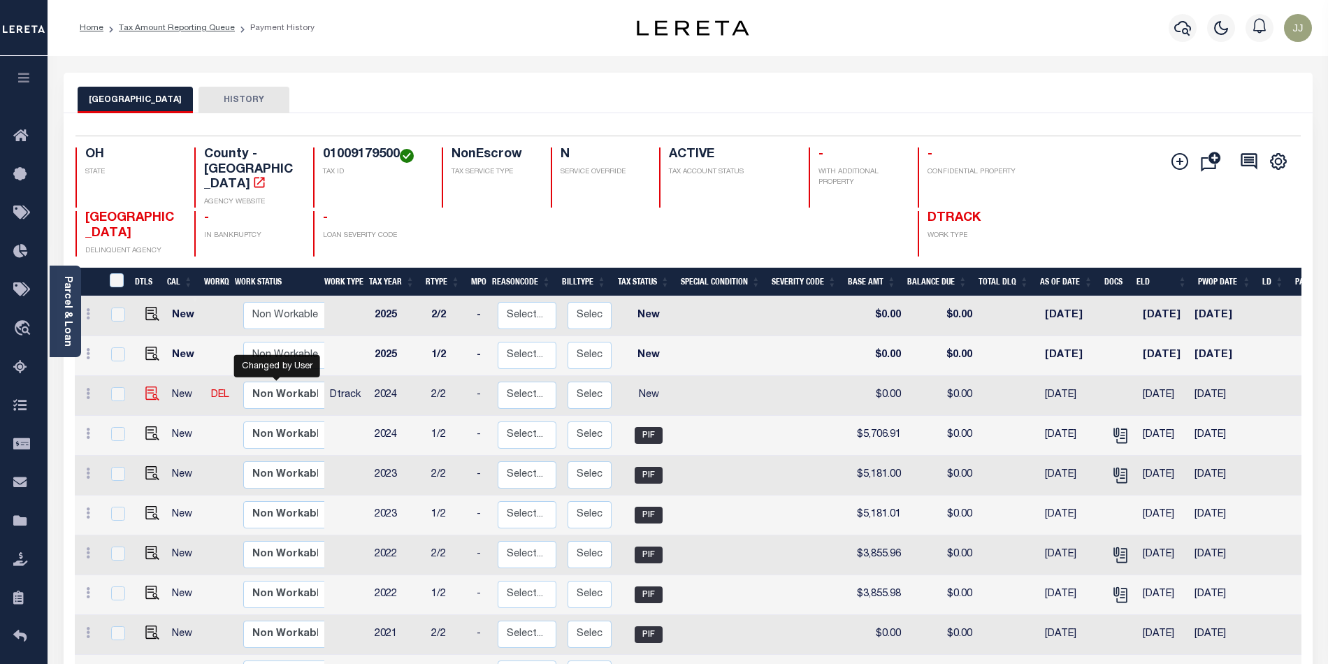
click at [152, 386] on img at bounding box center [152, 393] width 14 height 14
checkbox input "true"
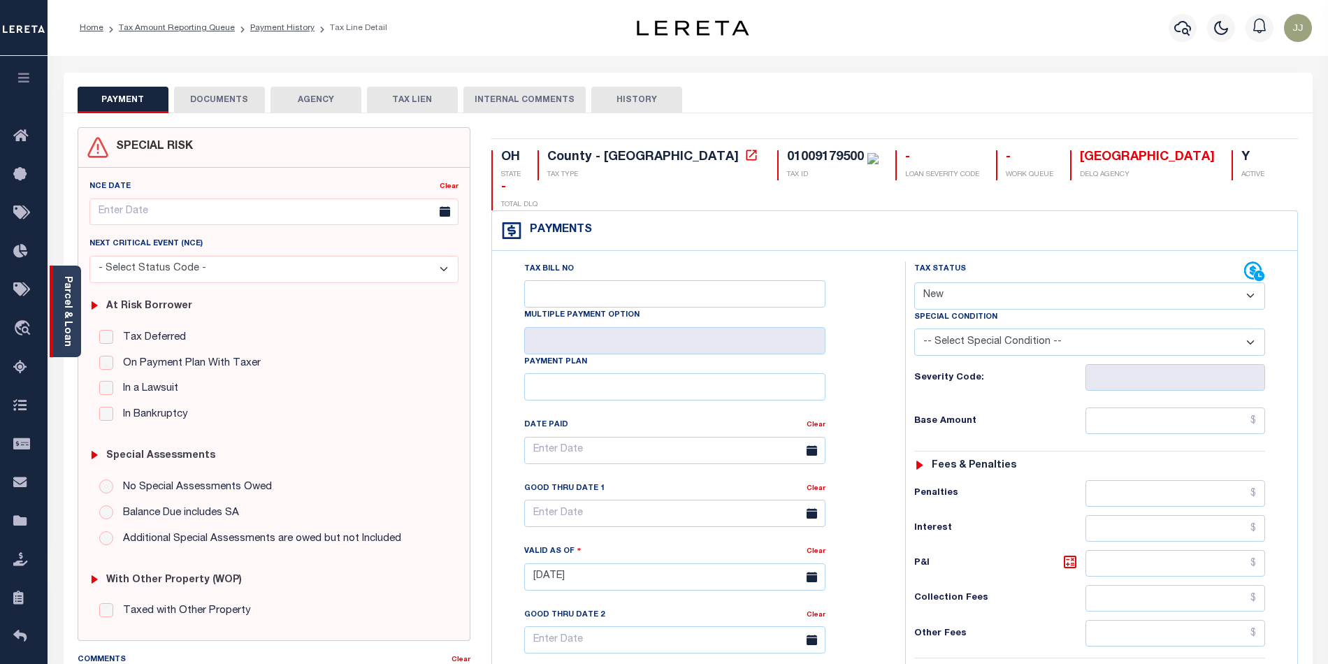
click at [74, 344] on div "Parcel & Loan" at bounding box center [65, 312] width 31 height 92
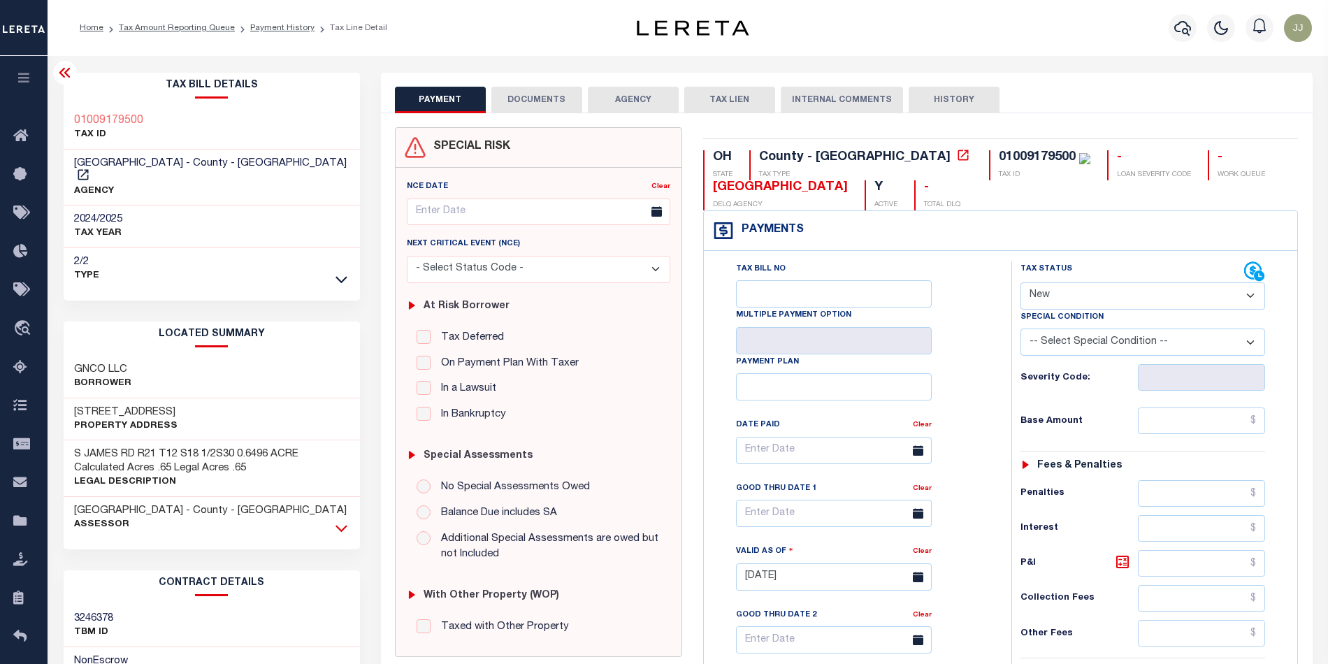
click at [341, 525] on icon at bounding box center [341, 528] width 12 height 7
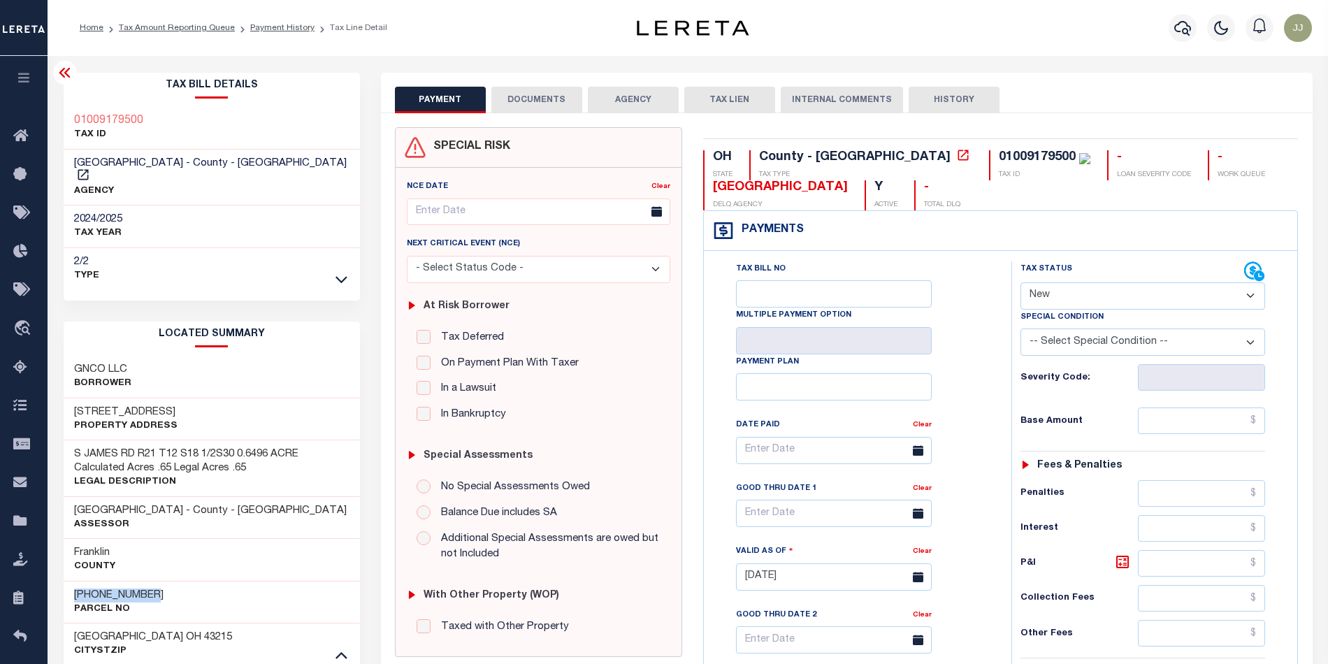
drag, startPoint x: 122, startPoint y: 580, endPoint x: 70, endPoint y: 584, distance: 51.9
click at [70, 584] on div "010-091795-00 Parcel No" at bounding box center [212, 602] width 296 height 43
copy h3 "[PHONE_NUMBER]"
click at [1057, 294] on select "- Select Status Code - Open Due/Unpaid Paid Incomplete No Tax Due Internal Refu…" at bounding box center [1142, 295] width 245 height 27
select select "PYD"
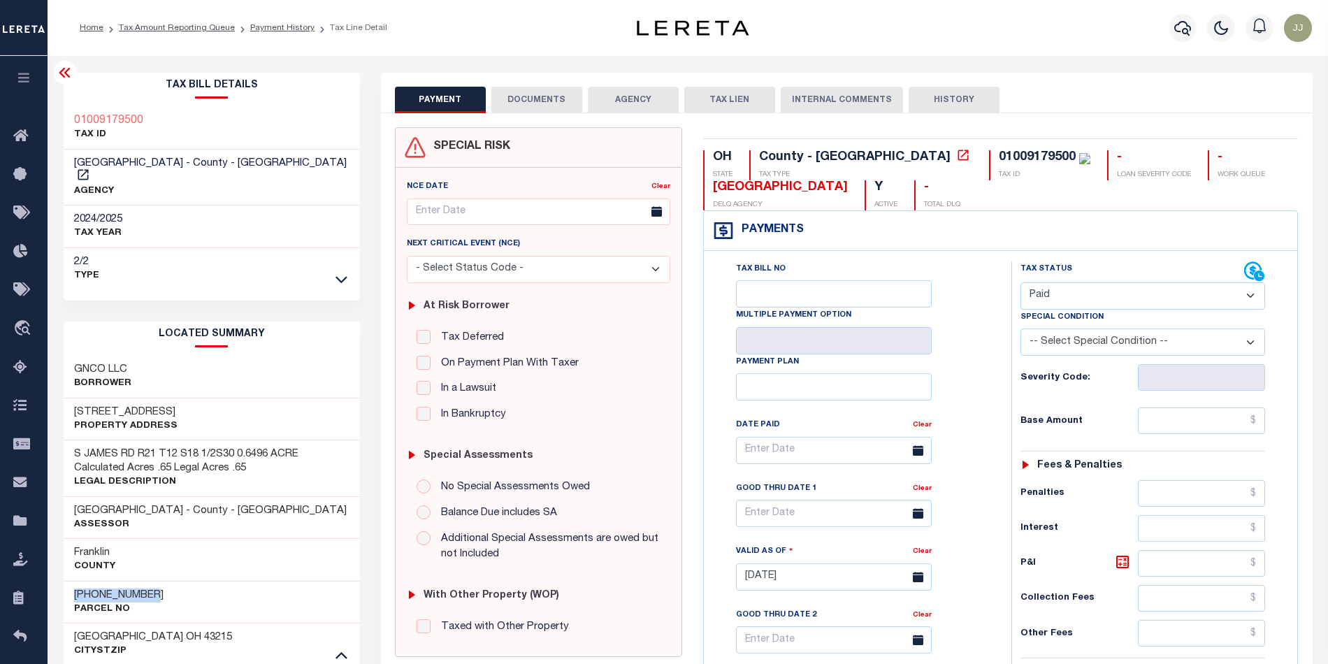
click at [1020, 284] on select "- Select Status Code - Open Due/Unpaid Paid Incomplete No Tax Due Internal Refu…" at bounding box center [1142, 295] width 245 height 27
type input "[DATE]"
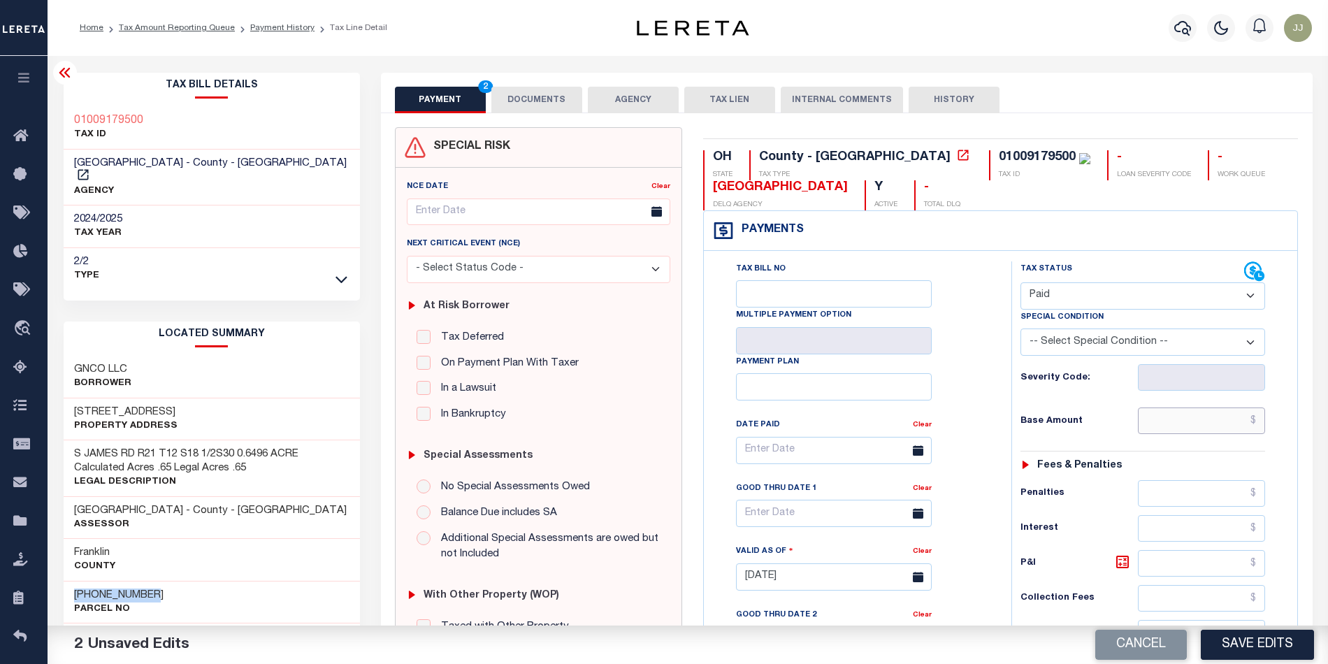
click at [1189, 428] on input "text" at bounding box center [1201, 420] width 127 height 27
type input "$0.00"
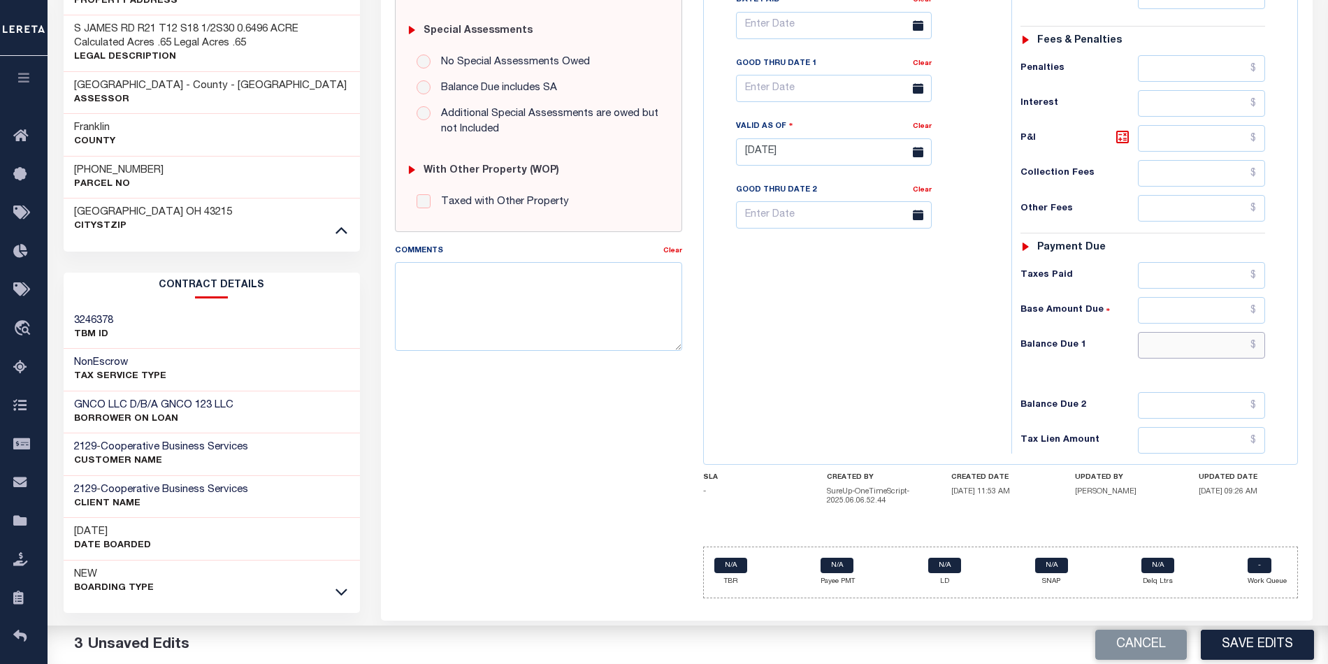
click at [1178, 349] on input "text" at bounding box center [1201, 345] width 127 height 27
type input "$0.00"
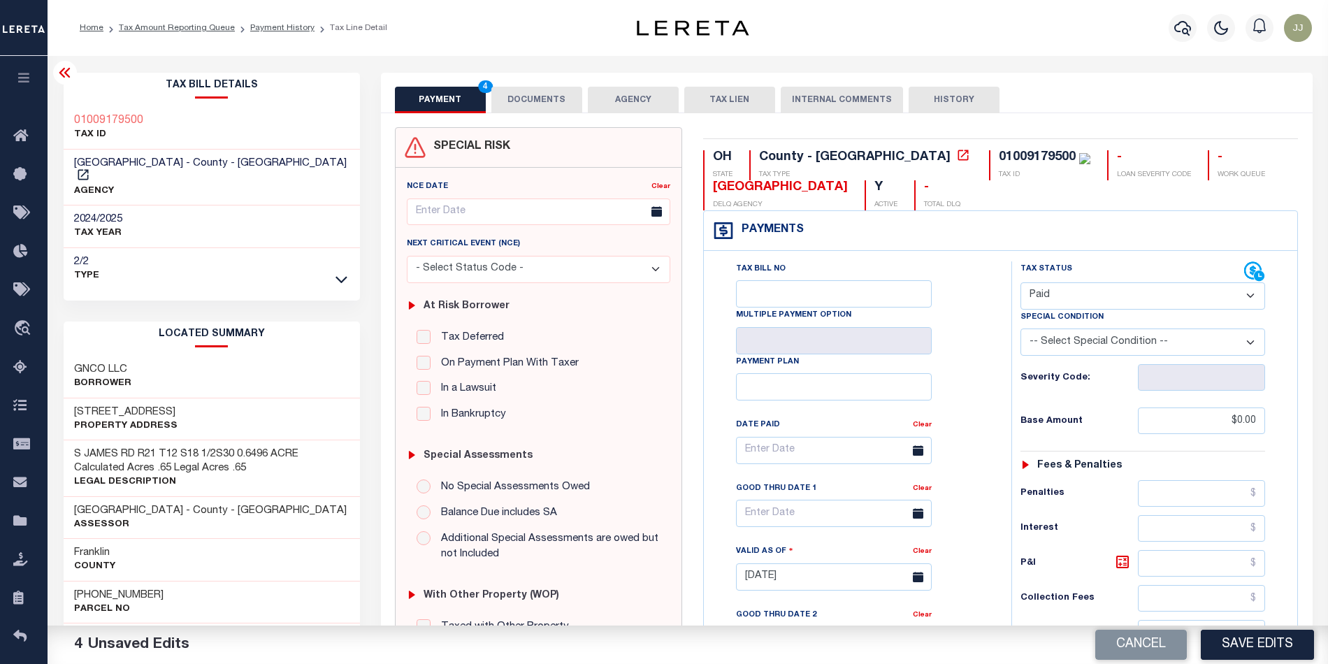
click at [518, 94] on button "DOCUMENTS" at bounding box center [536, 100] width 91 height 27
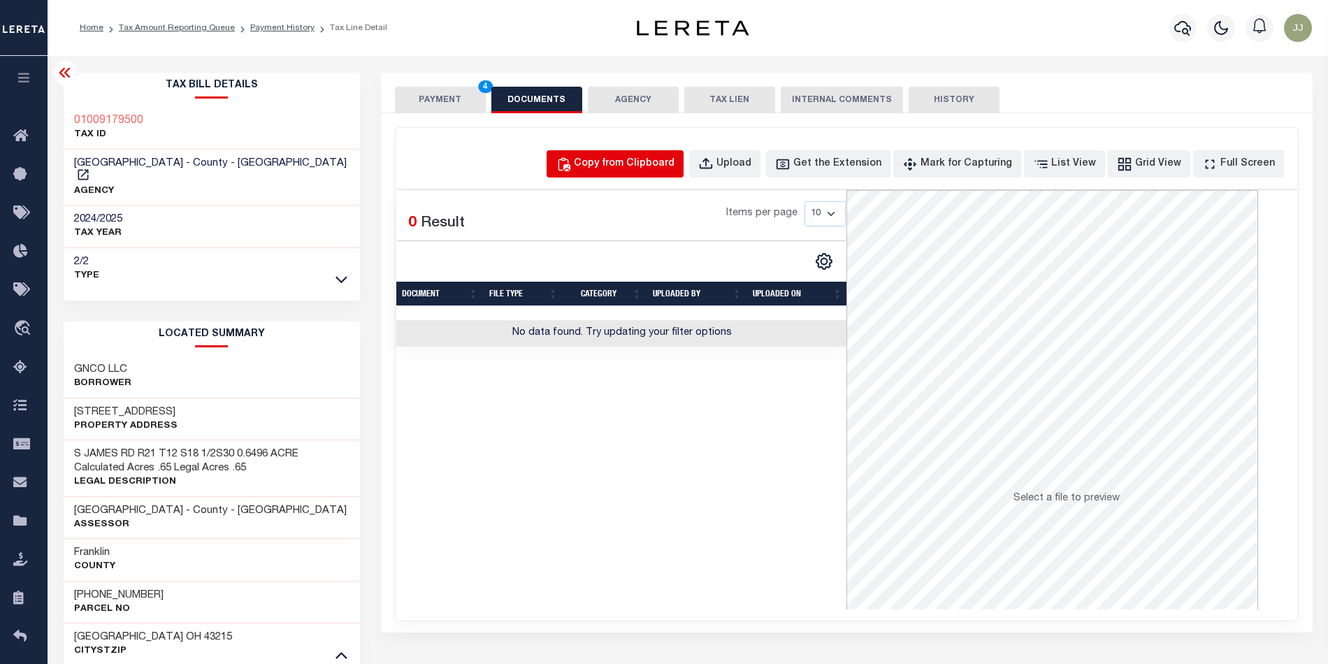
click at [642, 177] on button "Copy from Clipboard" at bounding box center [614, 163] width 137 height 27
select select "POP"
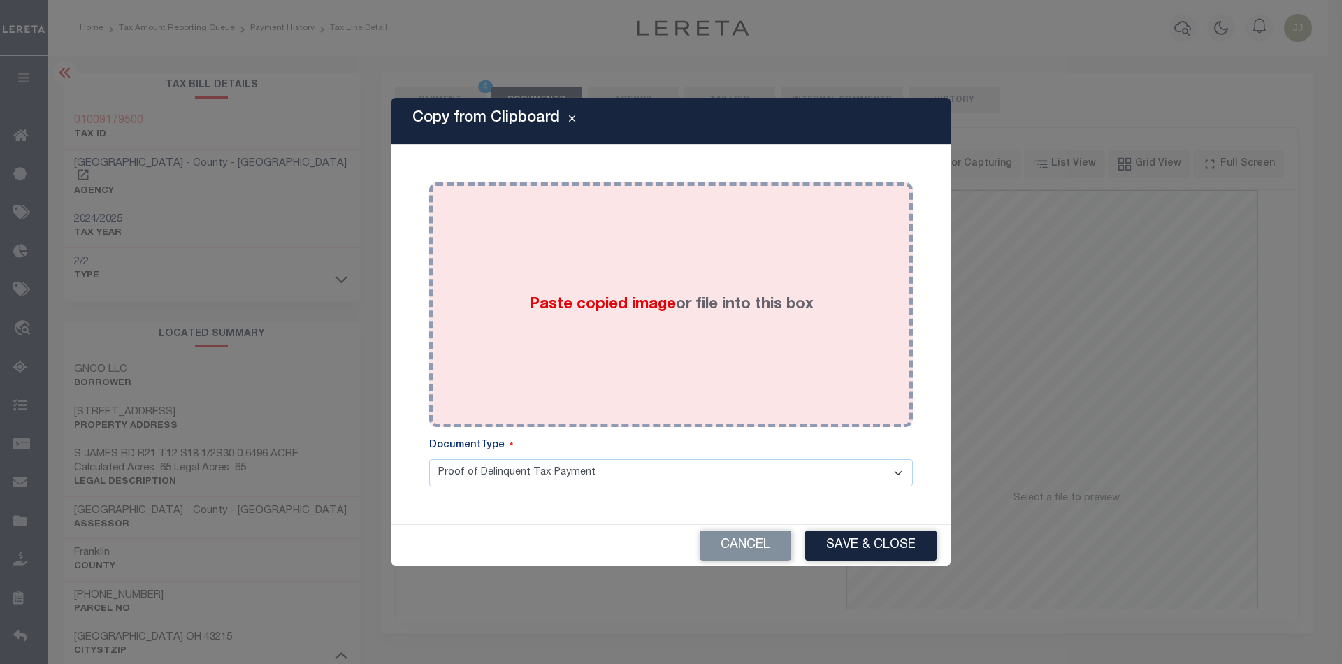
click at [671, 294] on label "Paste copied image or file into this box" at bounding box center [671, 305] width 284 height 23
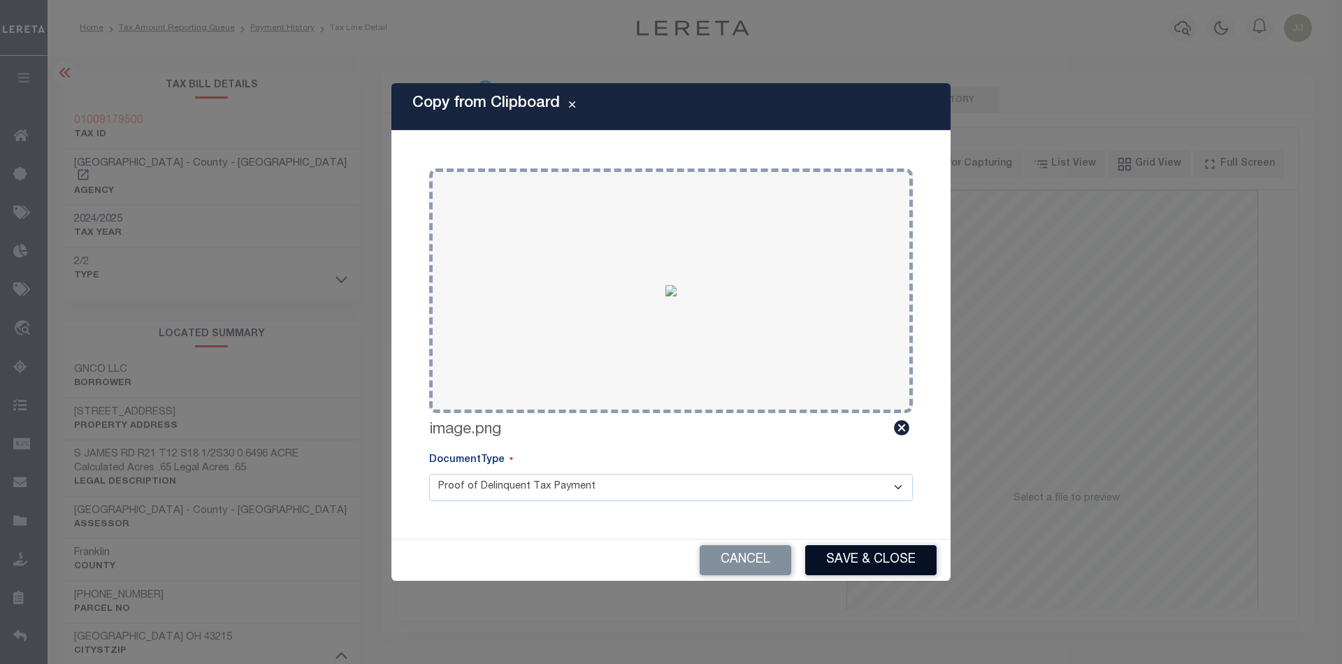
click at [853, 549] on button "Save & Close" at bounding box center [870, 560] width 131 height 30
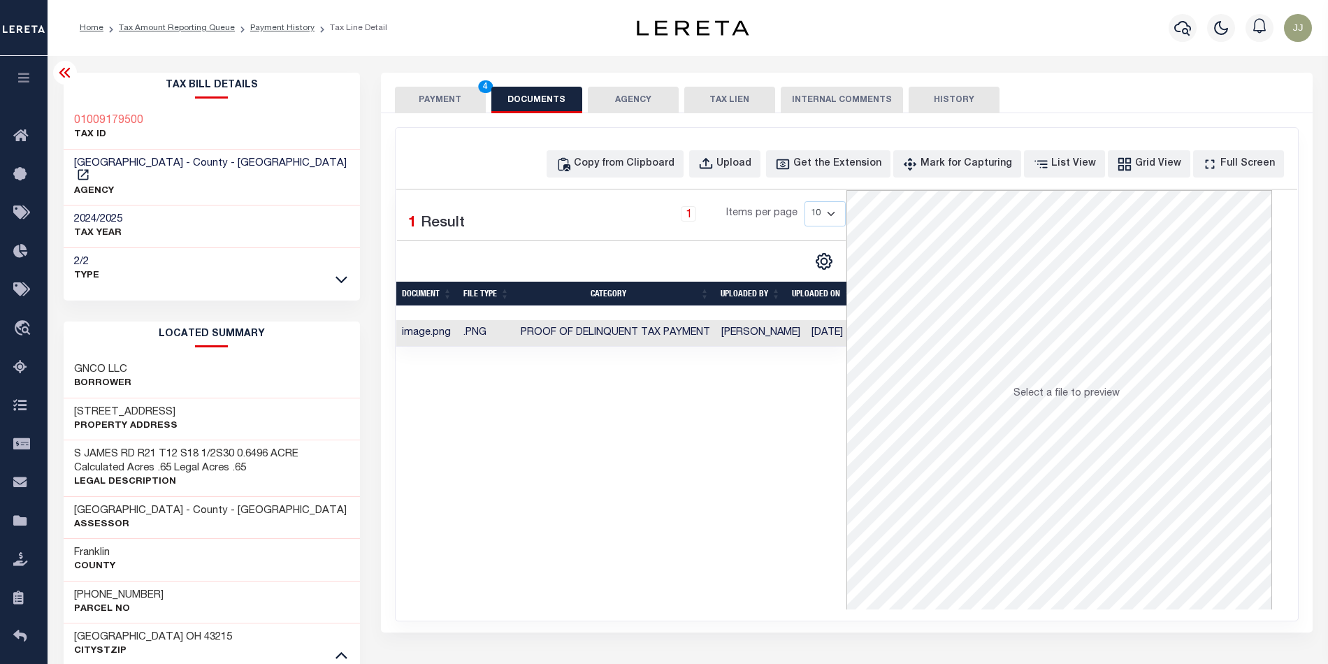
click at [423, 94] on button "PAYMENT 4" at bounding box center [440, 100] width 91 height 27
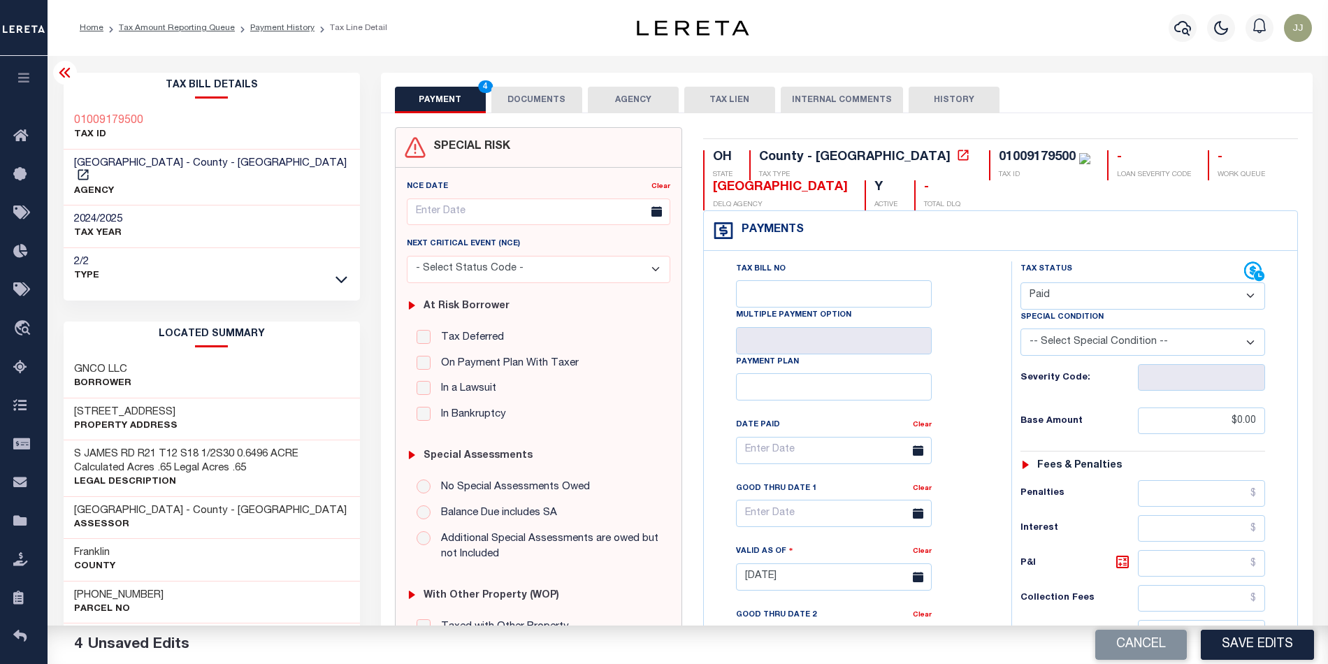
scroll to position [425, 0]
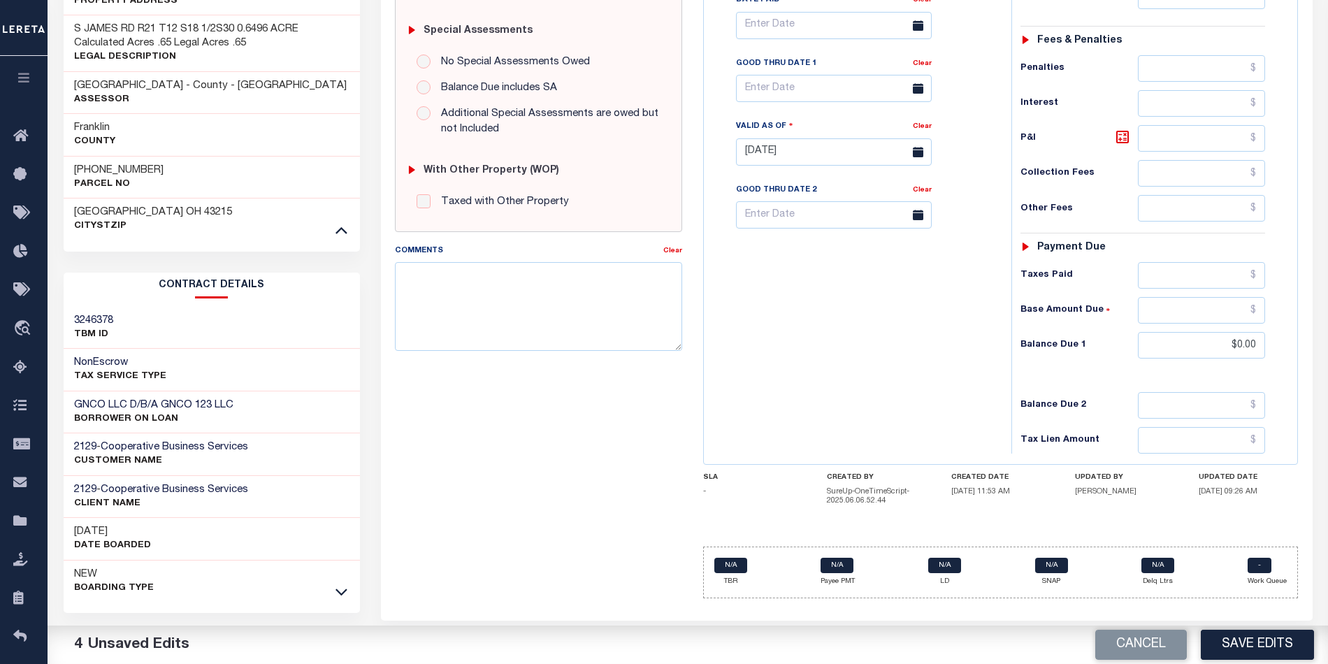
click at [1255, 640] on button "Save Edits" at bounding box center [1257, 645] width 113 height 30
checkbox input "false"
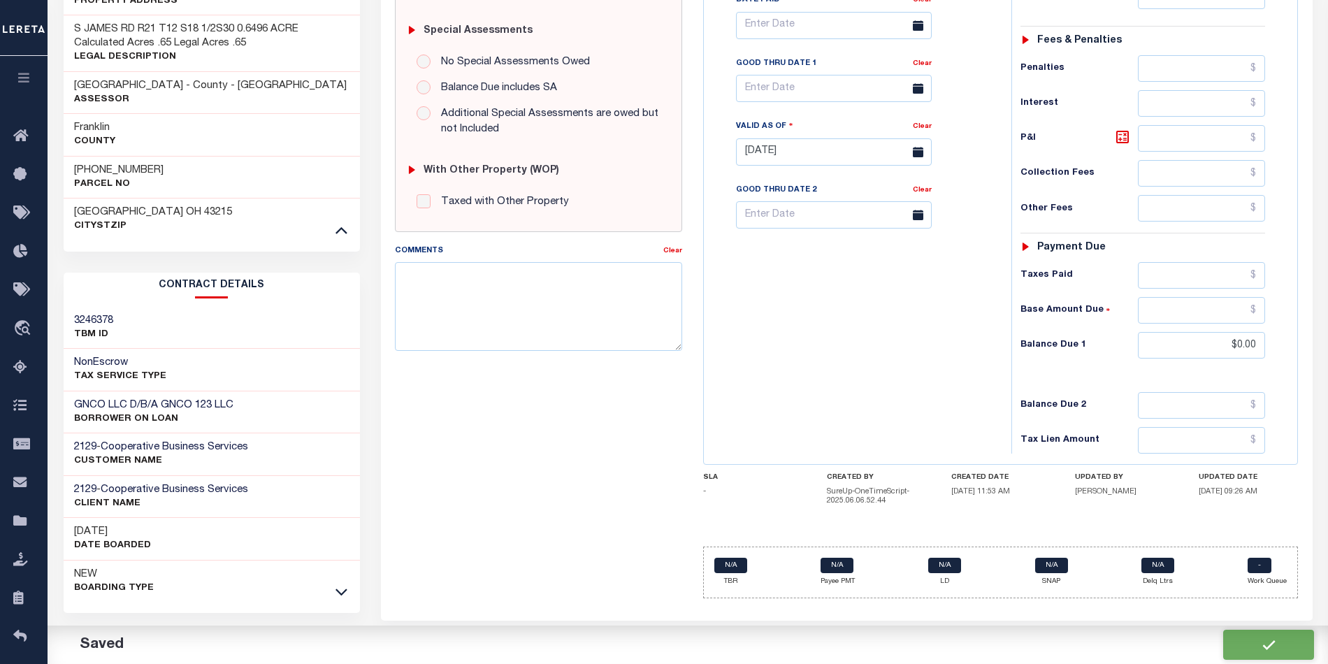
type input "$0"
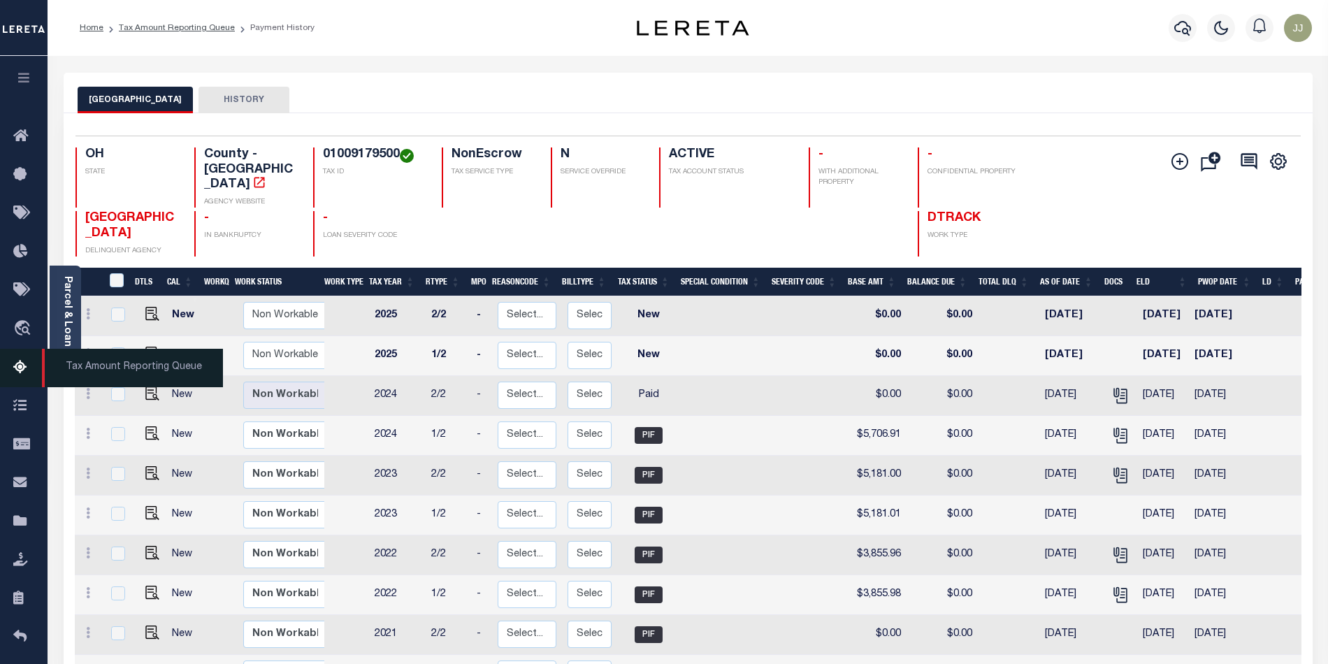
click at [14, 369] on icon at bounding box center [24, 367] width 22 height 17
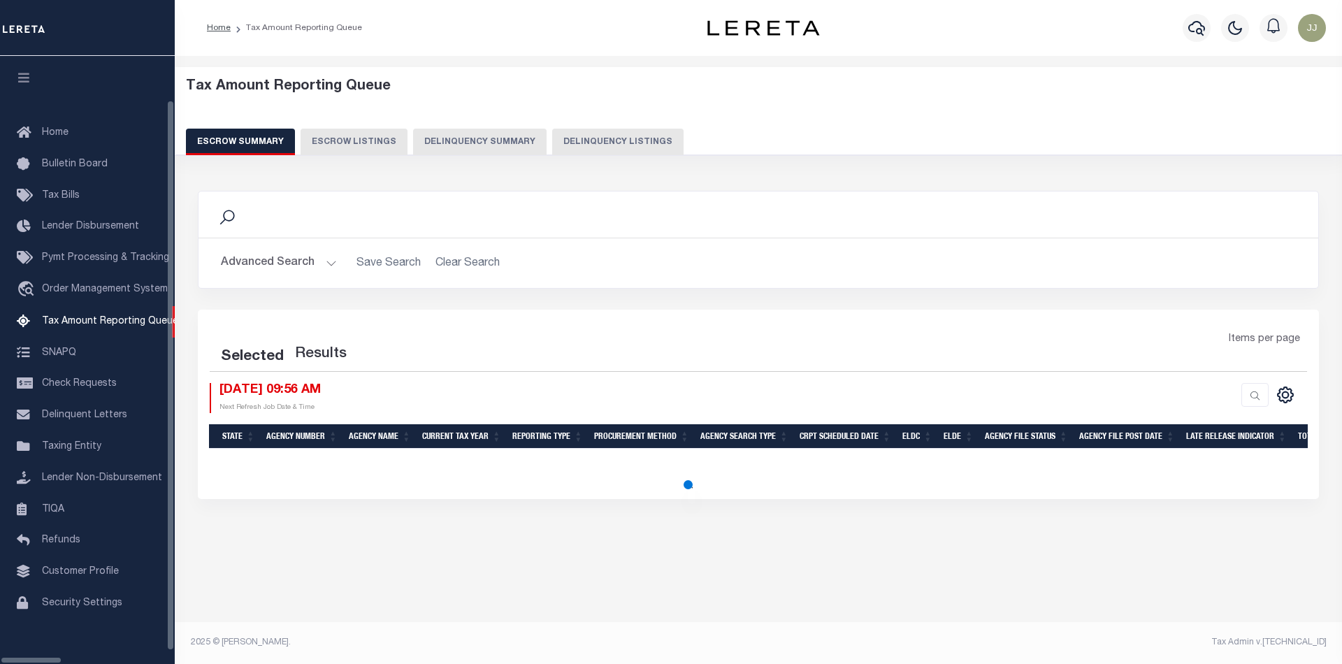
select select "100"
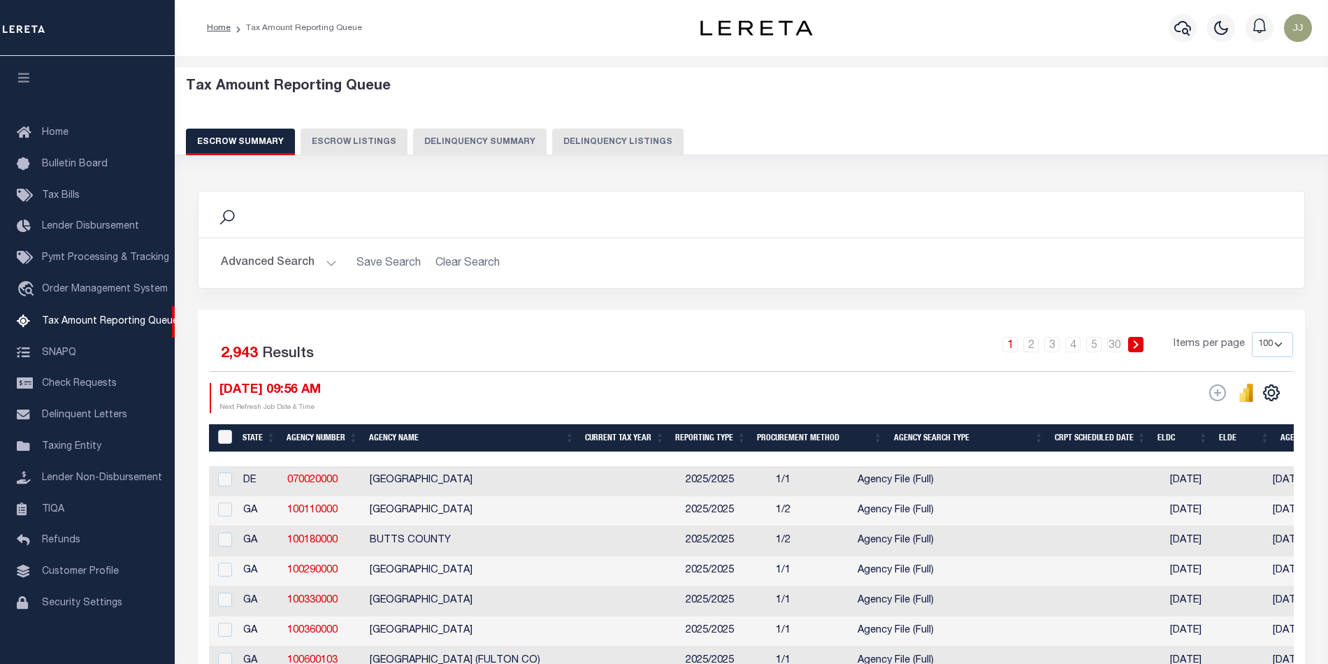
click at [614, 140] on button "Delinquency Listings" at bounding box center [617, 142] width 131 height 27
select select "100"
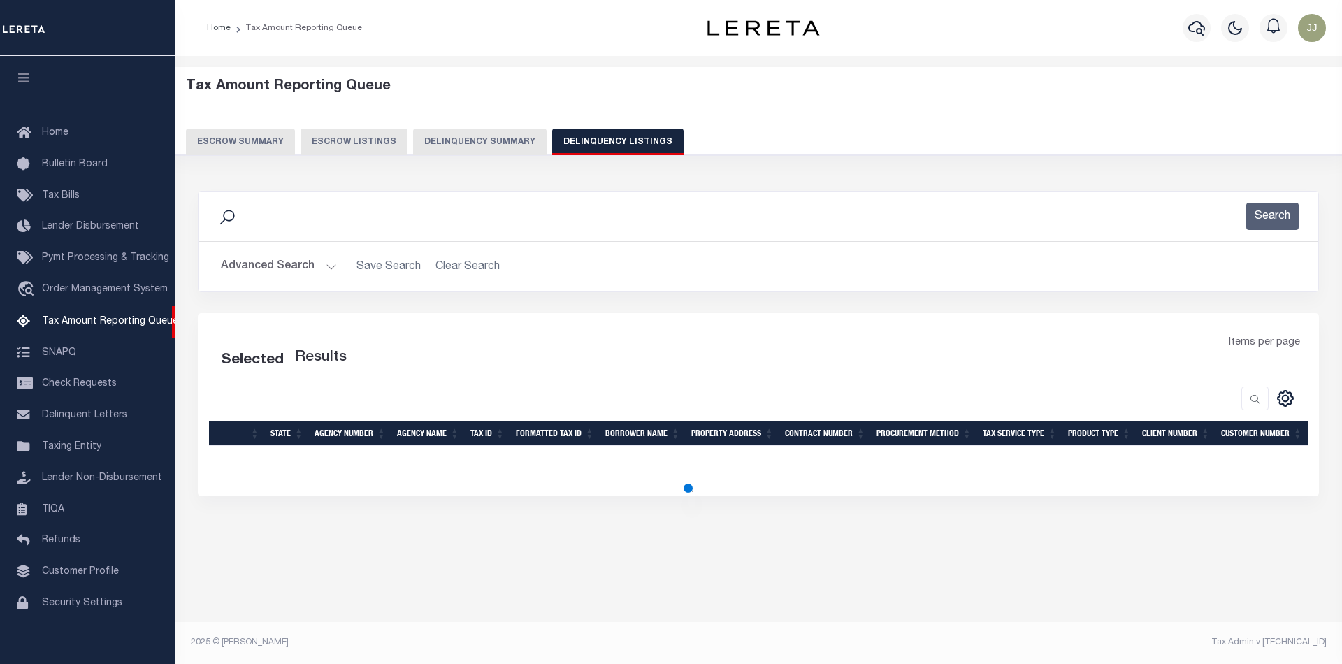
select select "100"
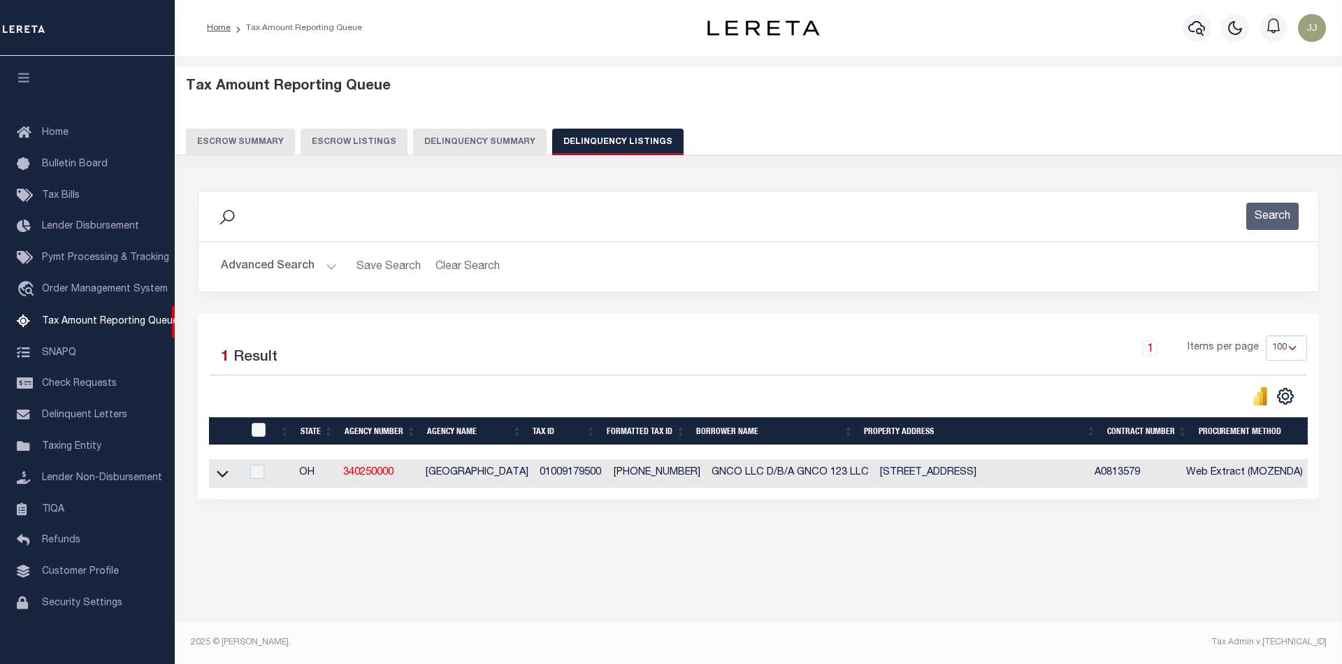
click at [273, 270] on button "Advanced Search" at bounding box center [279, 266] width 116 height 27
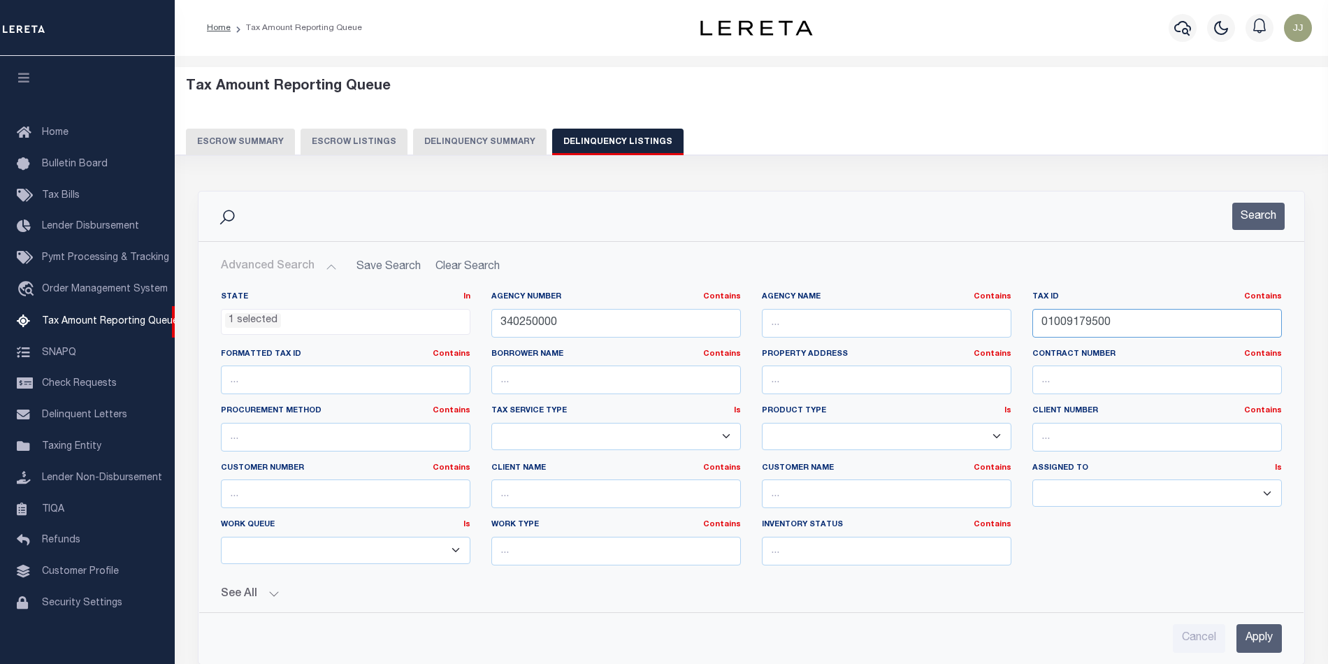
drag, startPoint x: 1133, startPoint y: 328, endPoint x: 943, endPoint y: 323, distance: 189.4
click at [943, 323] on div "State In In AK AL AR AZ CA CO CT DC DE FL GA GU HI IA ID IL IN KS [GEOGRAPHIC_D…" at bounding box center [751, 433] width 1082 height 285
paste input "2152"
type input "01009215200"
drag, startPoint x: 1256, startPoint y: 214, endPoint x: 1247, endPoint y: 219, distance: 10.7
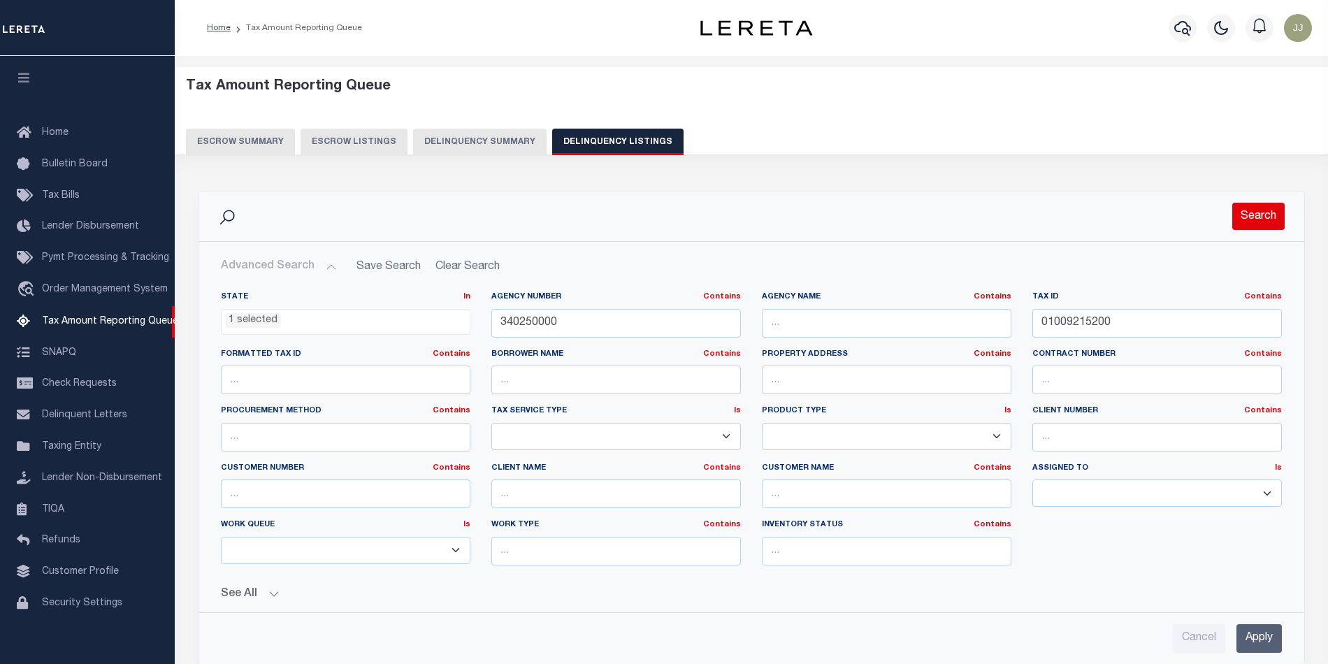
click at [1259, 214] on button "Search" at bounding box center [1258, 216] width 52 height 27
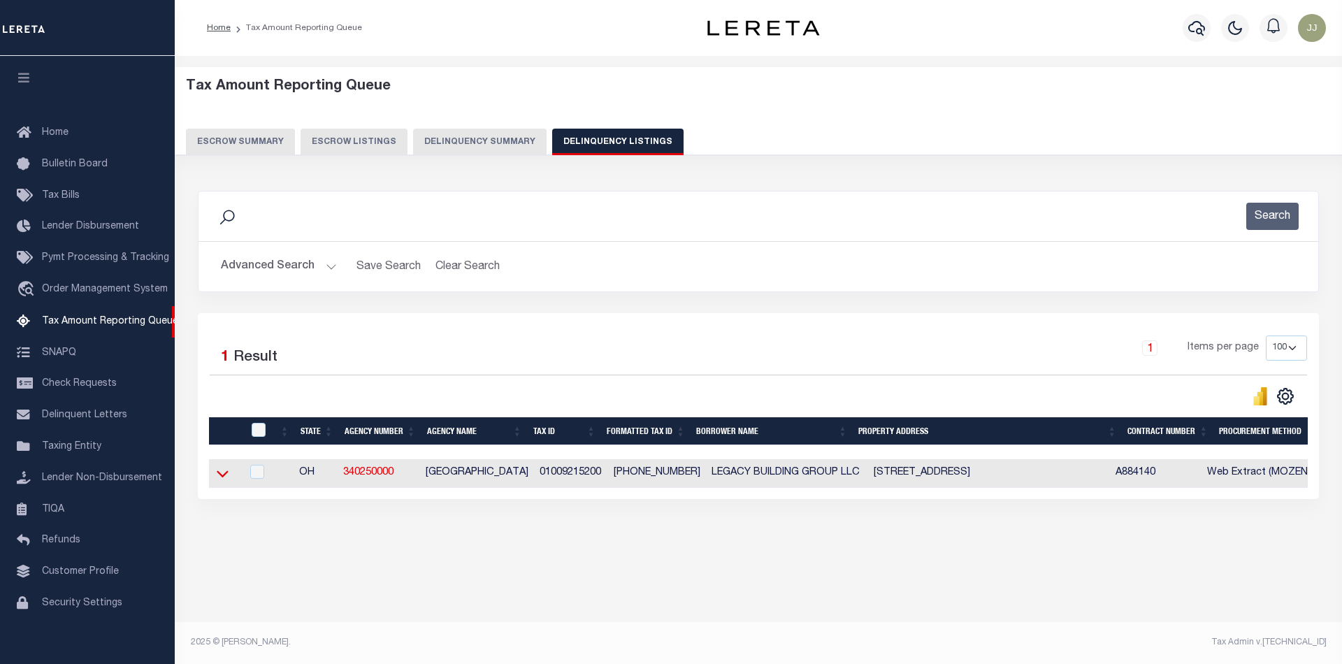
click at [219, 481] on icon at bounding box center [223, 473] width 12 height 15
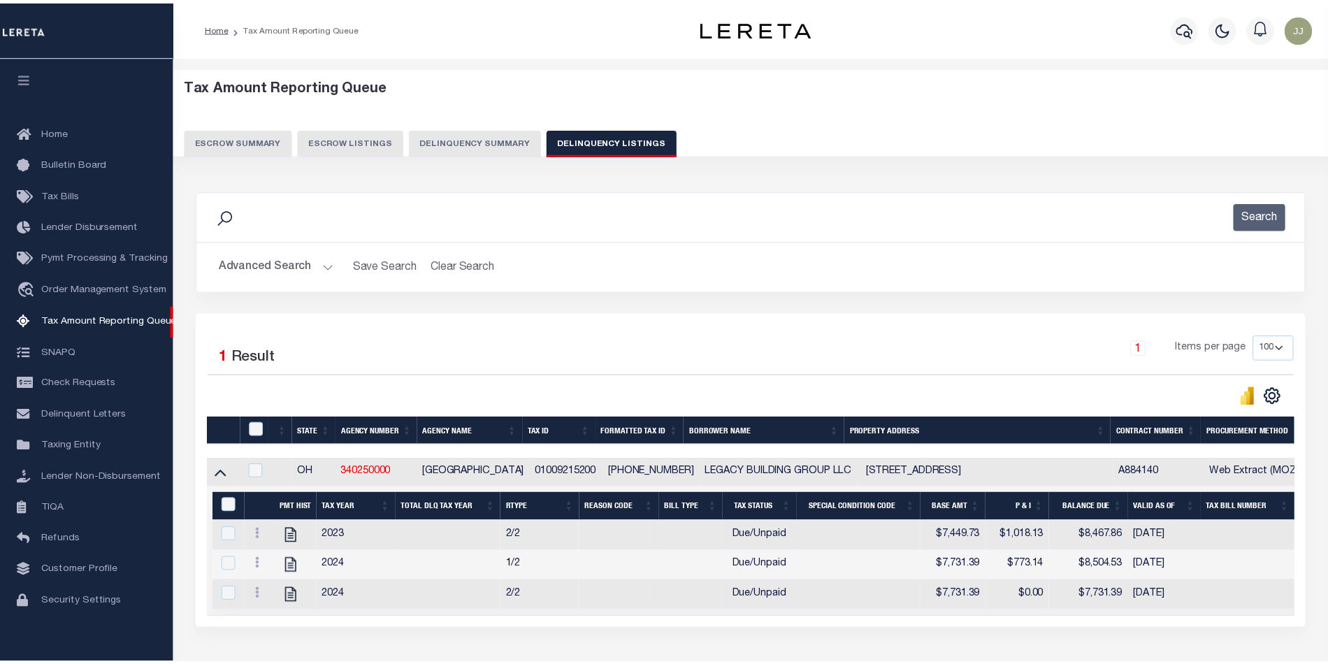
scroll to position [108, 0]
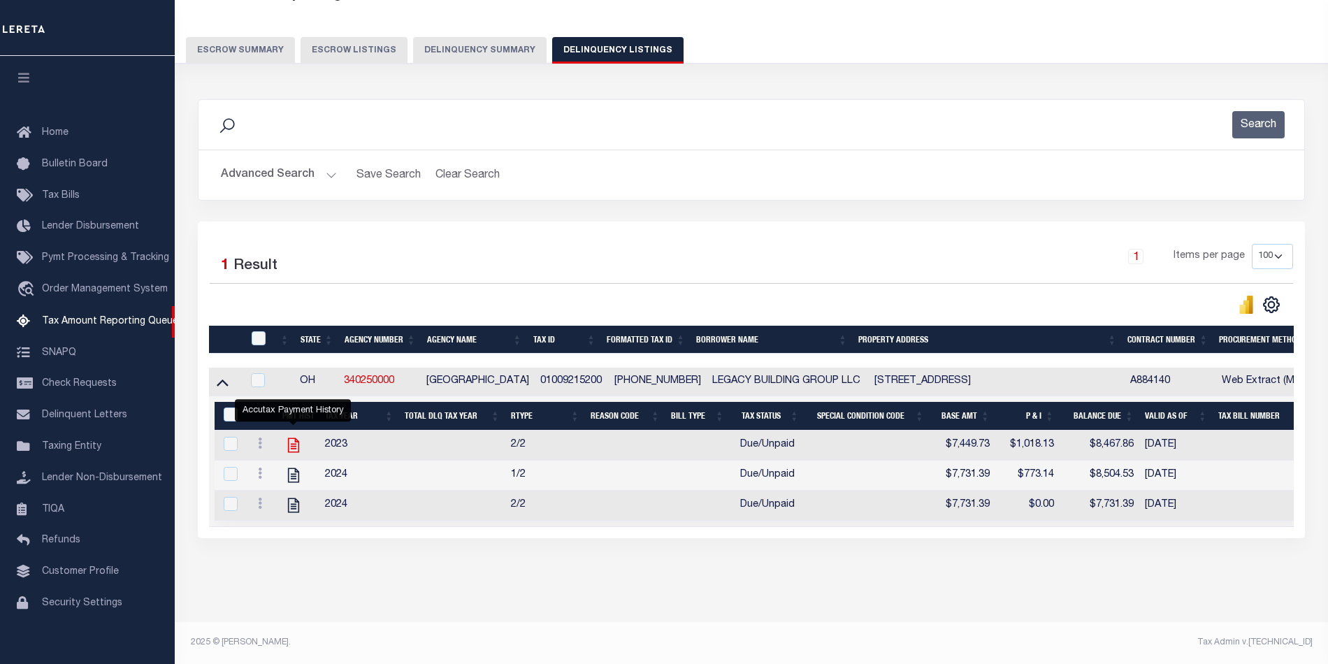
click at [294, 438] on icon "" at bounding box center [293, 445] width 11 height 15
checkbox input "true"
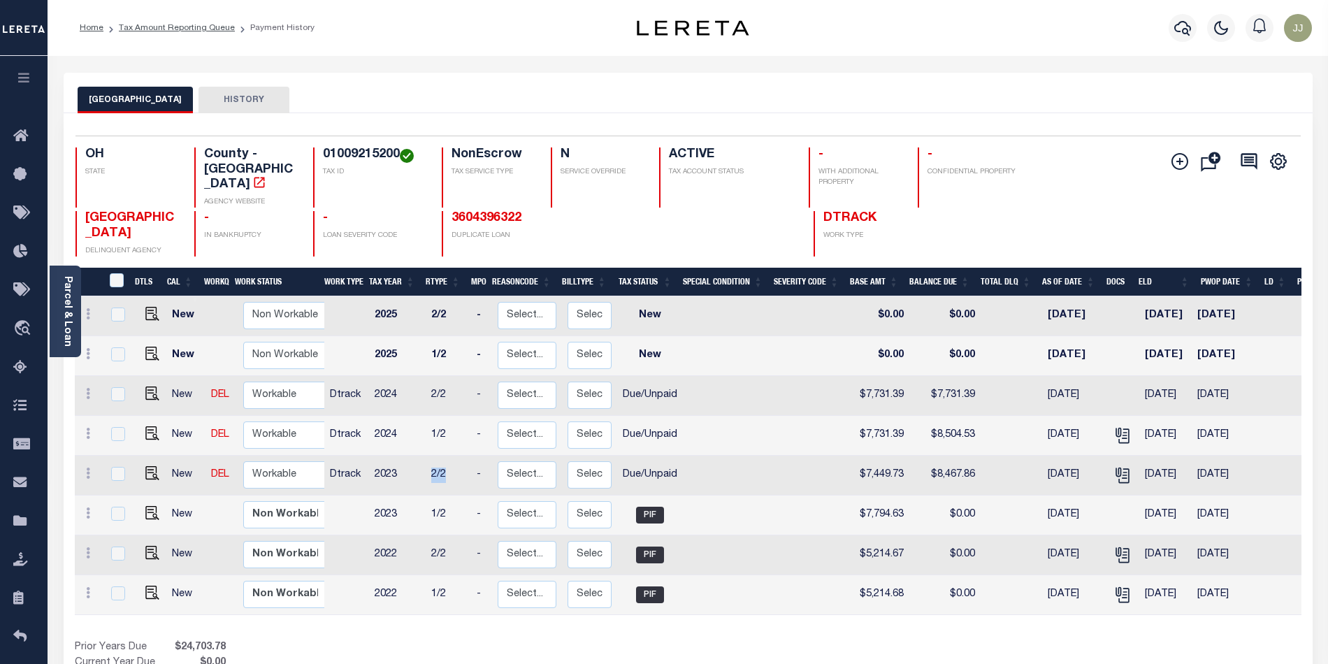
drag, startPoint x: 434, startPoint y: 451, endPoint x: 412, endPoint y: 436, distance: 26.6
click at [460, 456] on tr "New DEL Non Workable Workable Dtrack 2023 2/2 - Select... Payment Reversal Taxa…" at bounding box center [756, 476] width 1362 height 40
drag, startPoint x: 367, startPoint y: 414, endPoint x: 458, endPoint y: 393, distance: 93.9
click at [465, 416] on tr "New DEL Non Workable Workable Dtrack 2024 1/2 - Select... Payment Reversal Taxa…" at bounding box center [756, 436] width 1362 height 40
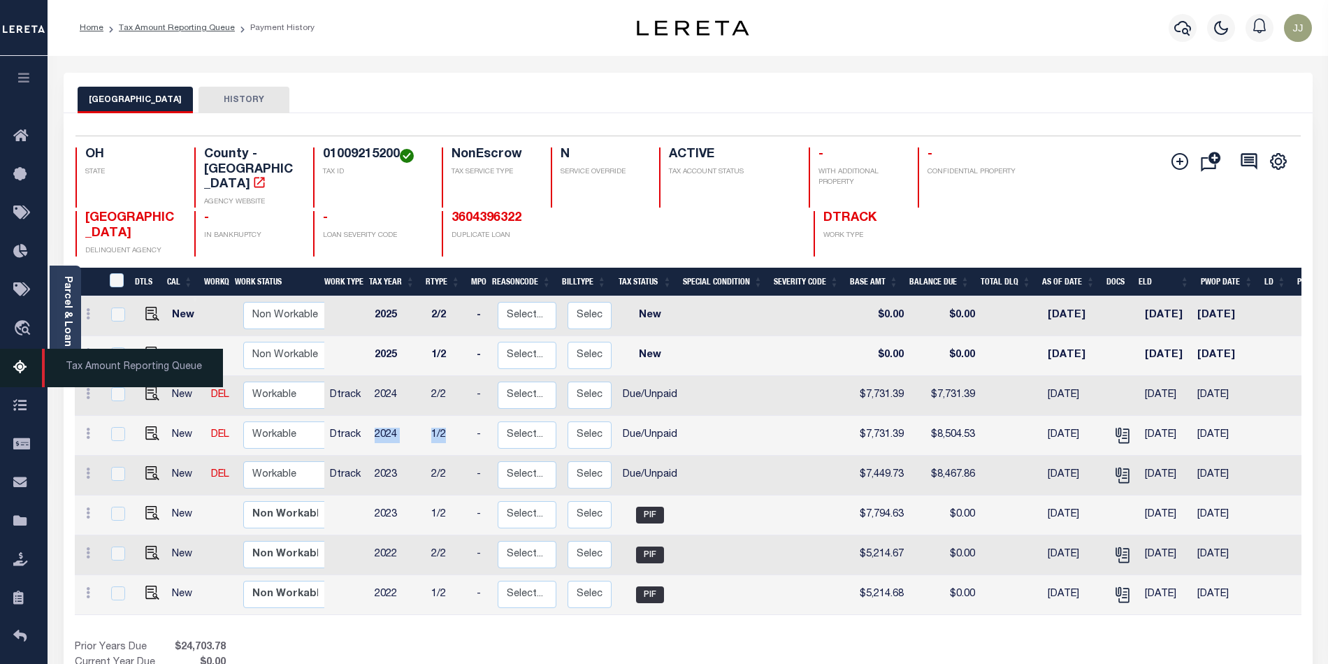
click at [24, 370] on icon at bounding box center [24, 367] width 22 height 17
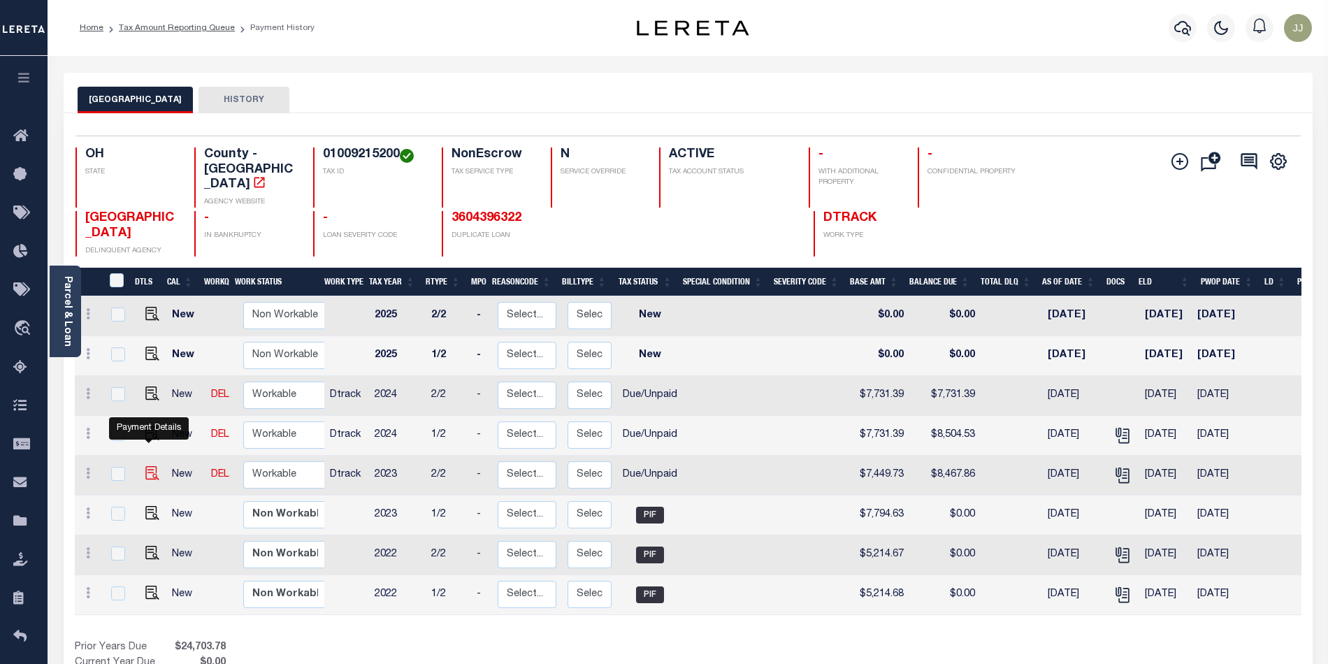
click at [145, 466] on img "" at bounding box center [152, 473] width 14 height 14
checkbox input "true"
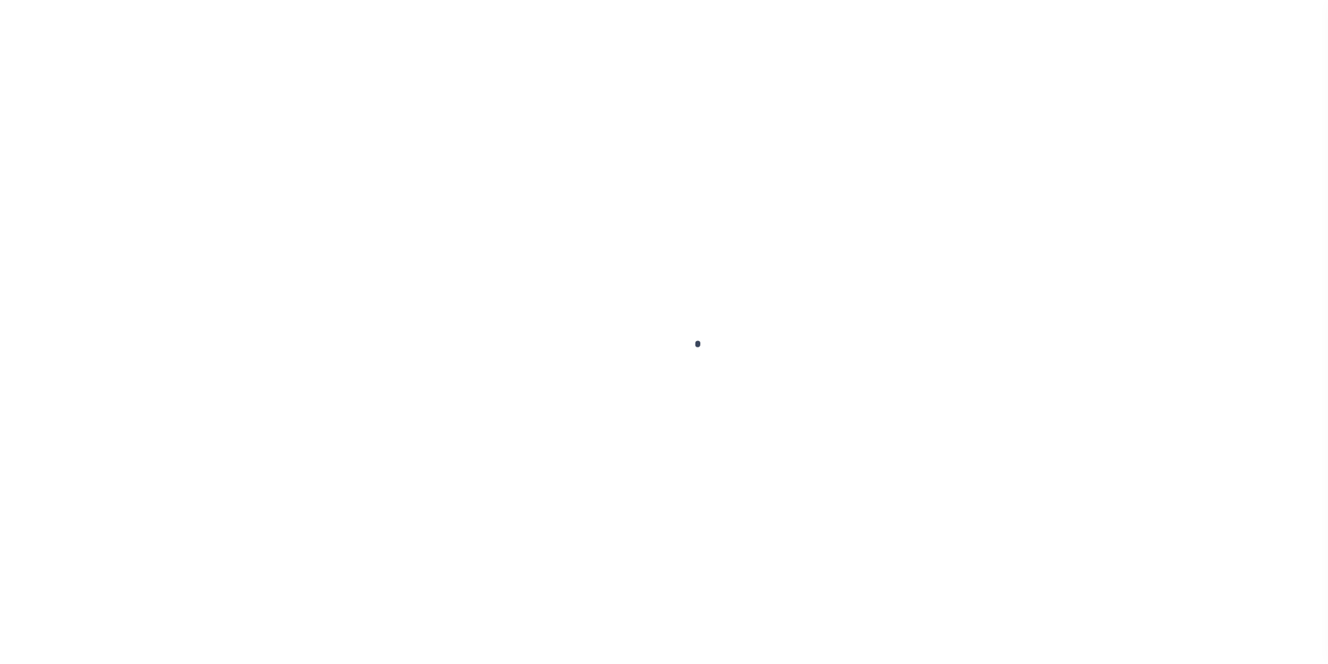
select select "DUE"
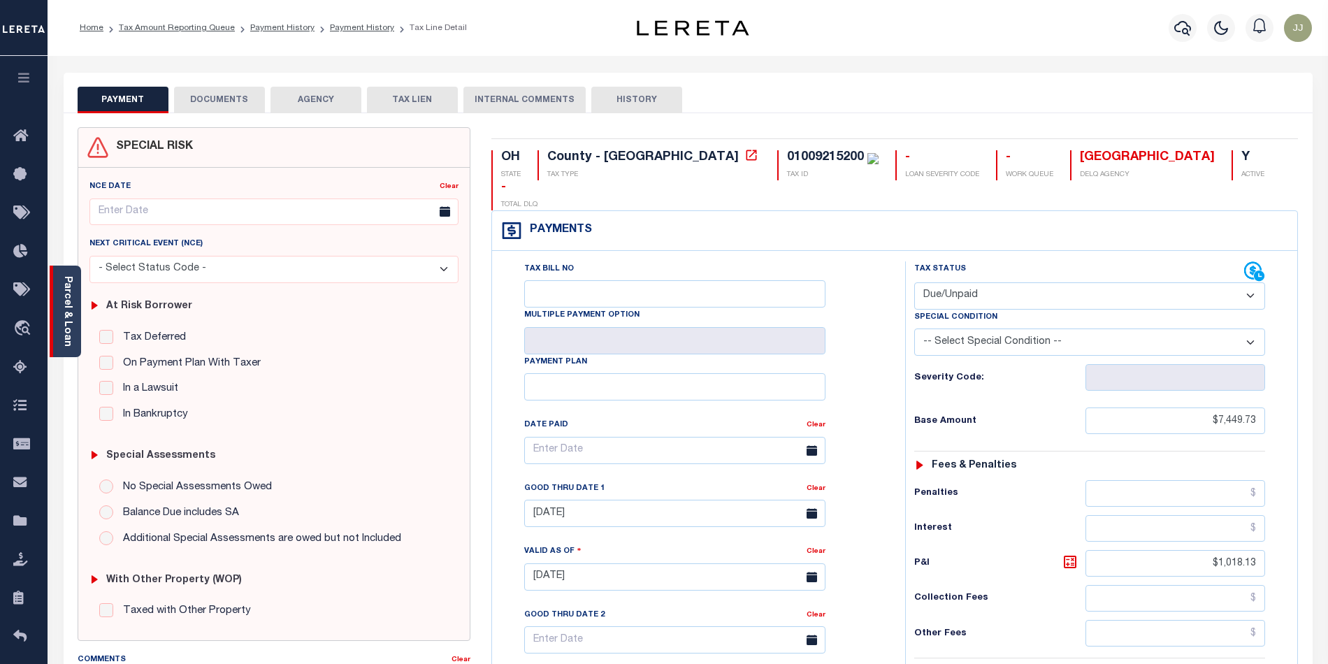
click at [66, 349] on div "Parcel & Loan" at bounding box center [65, 312] width 31 height 92
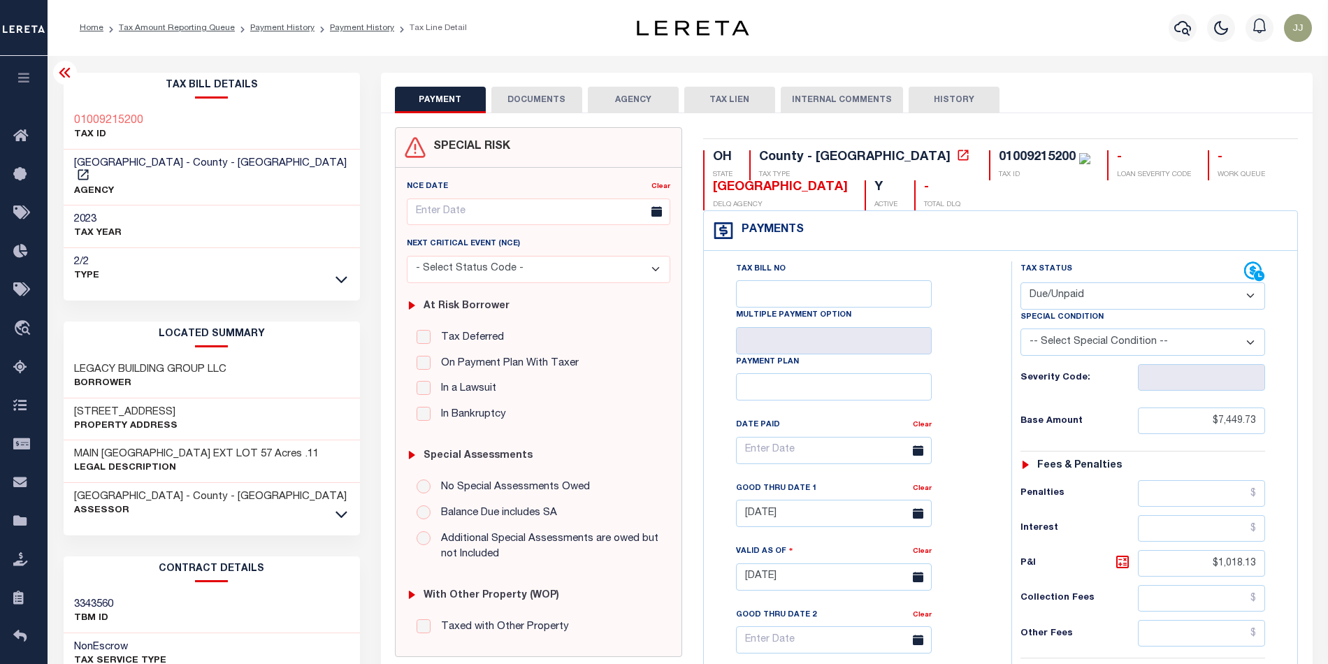
click at [342, 511] on icon at bounding box center [341, 514] width 12 height 7
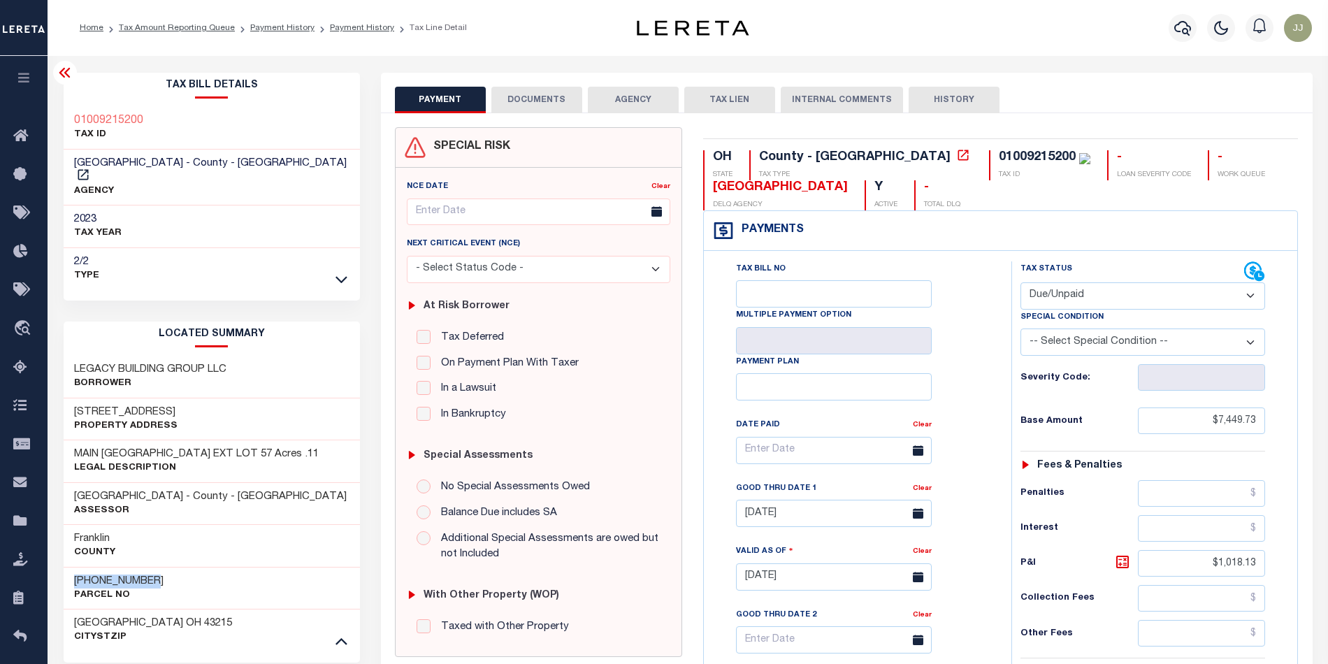
drag, startPoint x: 129, startPoint y: 563, endPoint x: 61, endPoint y: 568, distance: 67.3
click at [61, 568] on div "Tax Bill Details 01009215200 TAX ID 2/2" at bounding box center [211, 580] width 317 height 1014
copy h3 "[PHONE_NUMBER]"
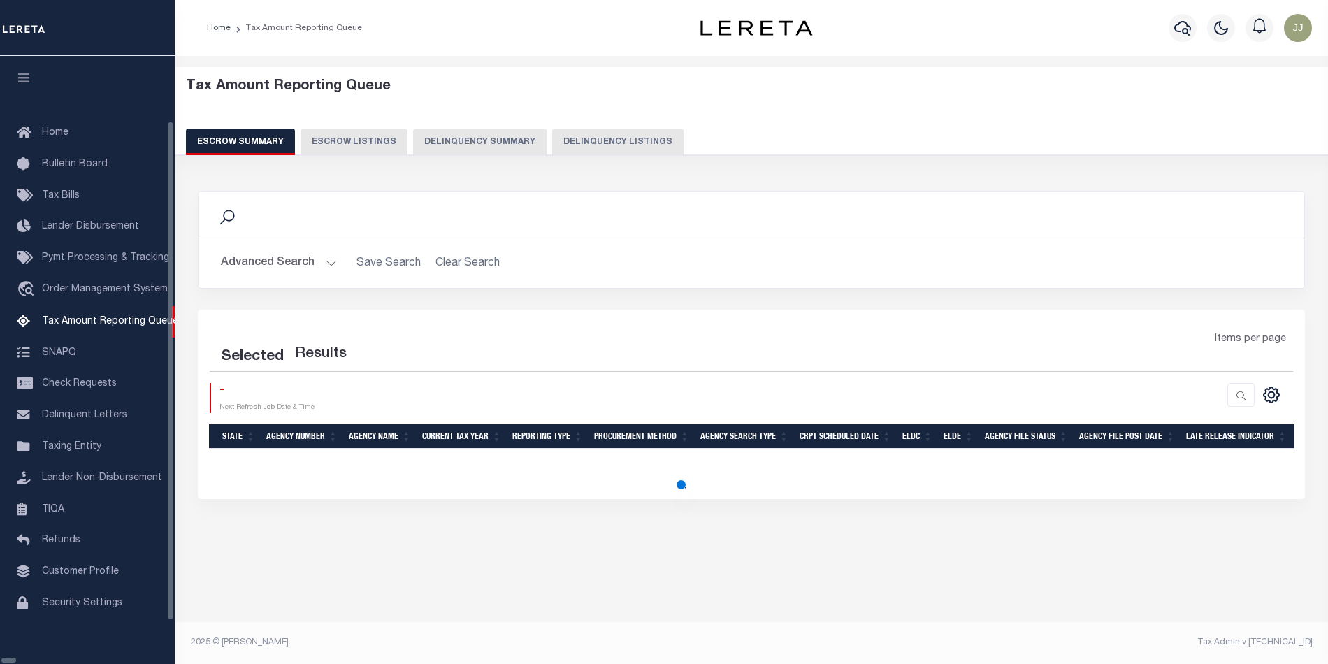
click at [552, 137] on button "Delinquency Listings" at bounding box center [617, 142] width 131 height 27
select select "100"
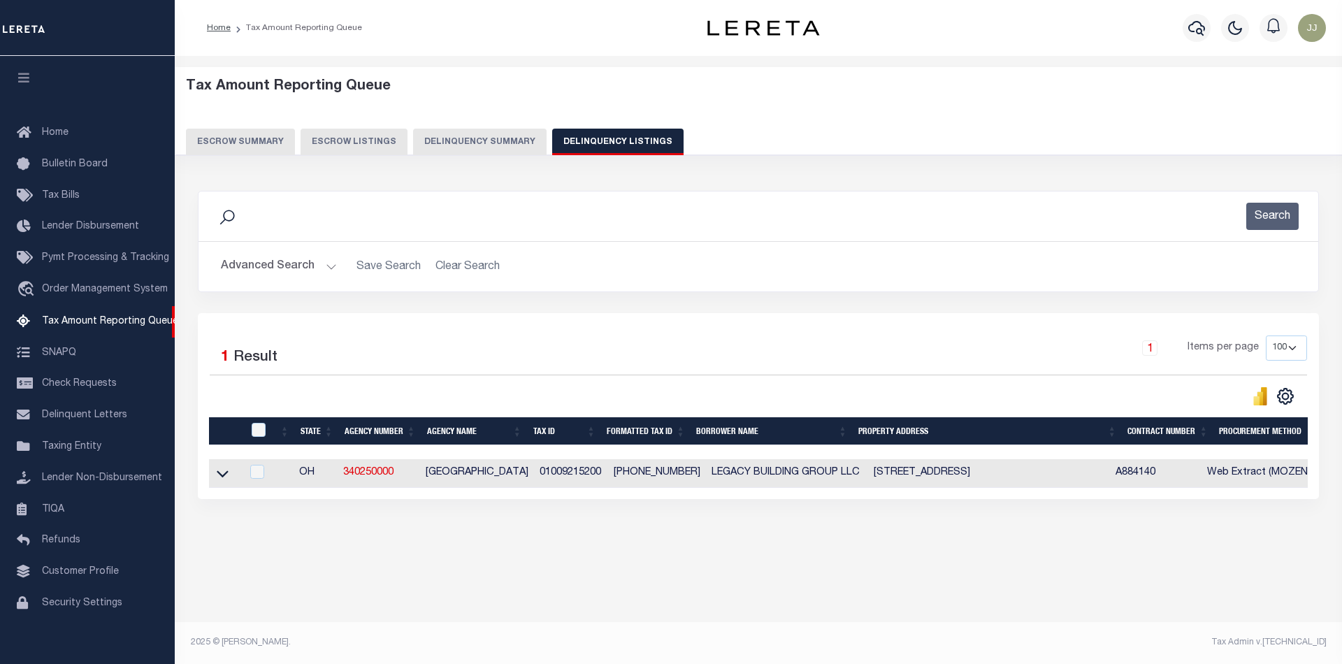
click at [319, 266] on button "Advanced Search" at bounding box center [279, 266] width 116 height 27
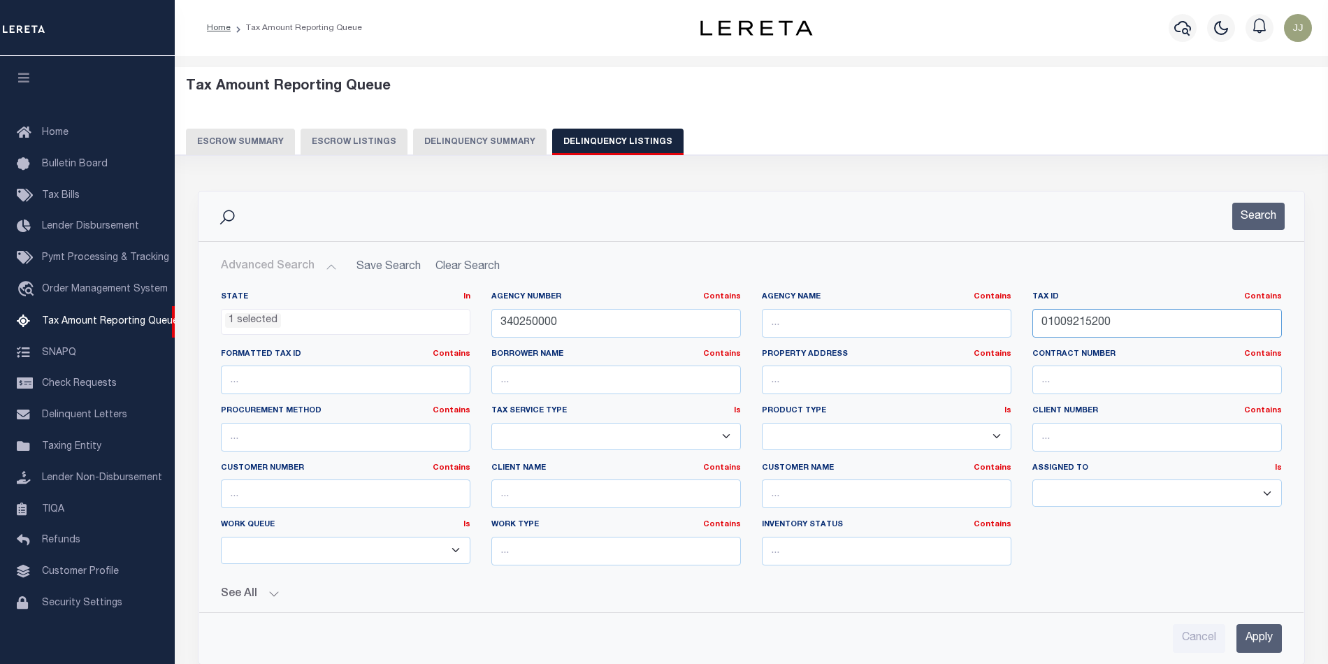
drag, startPoint x: 1103, startPoint y: 320, endPoint x: 1008, endPoint y: 330, distance: 95.5
click at [1008, 330] on div "State In In AK AL AR AZ CA CO CT DC DE FL GA GU HI IA ID IL IN KS KY LA MA MD M…" at bounding box center [751, 433] width 1082 height 285
paste input "4199"
type input "01009419900"
click at [1255, 210] on button "Search" at bounding box center [1258, 216] width 52 height 27
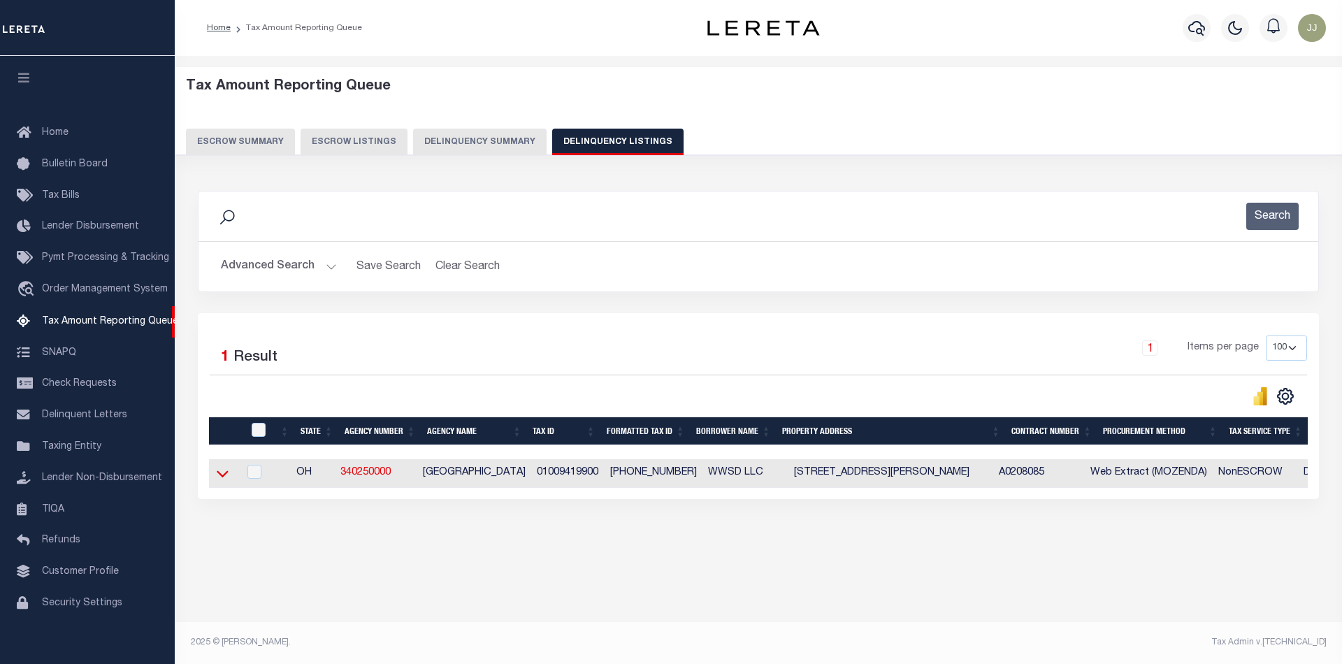
click at [221, 478] on icon at bounding box center [223, 474] width 12 height 7
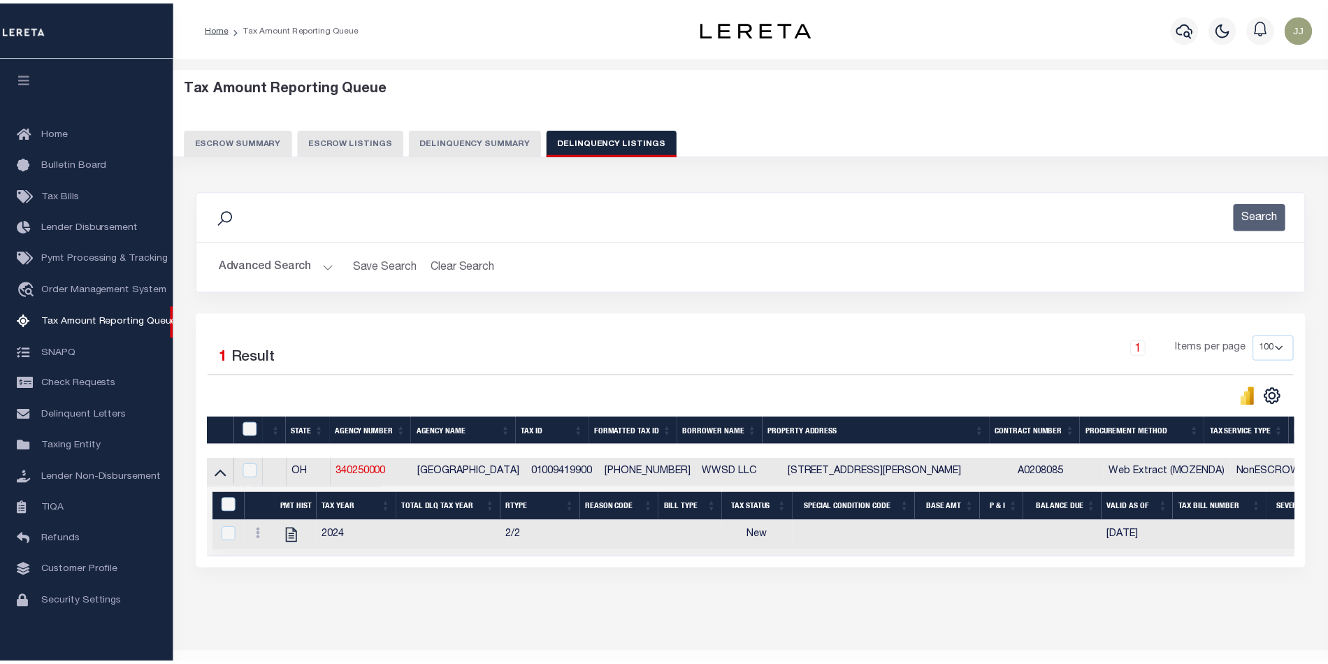
scroll to position [45, 0]
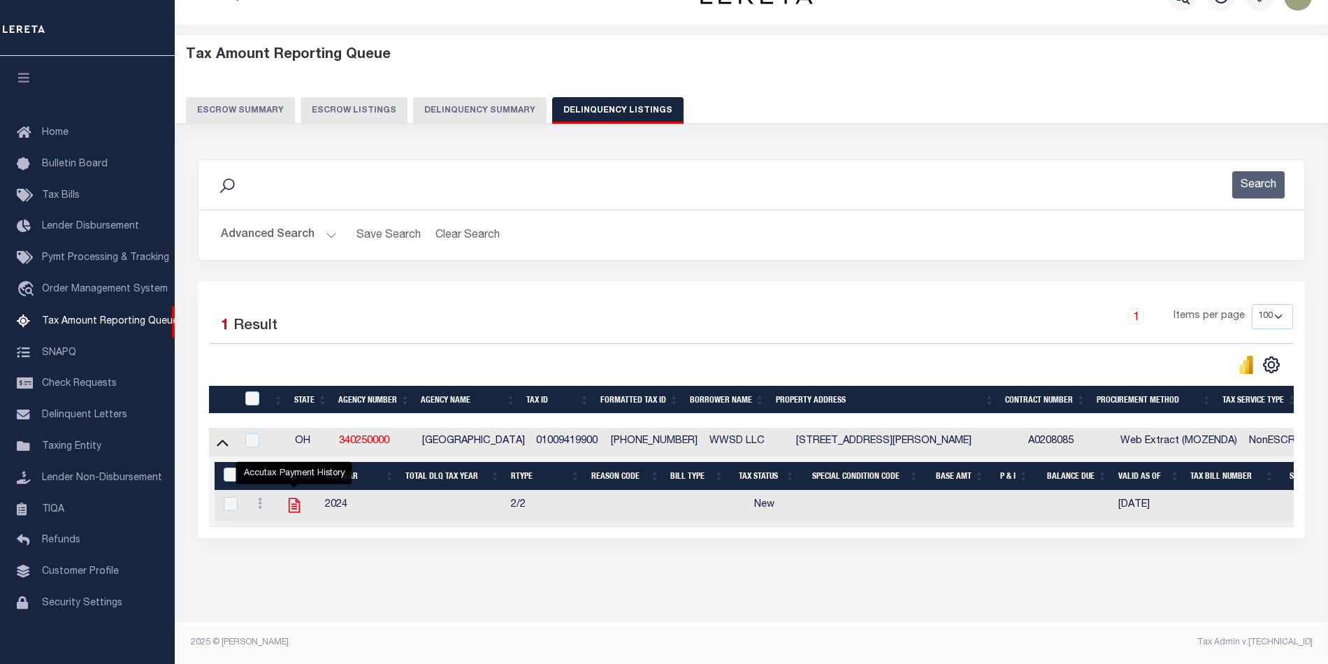
click at [294, 499] on icon "" at bounding box center [294, 505] width 18 height 18
checkbox input "true"
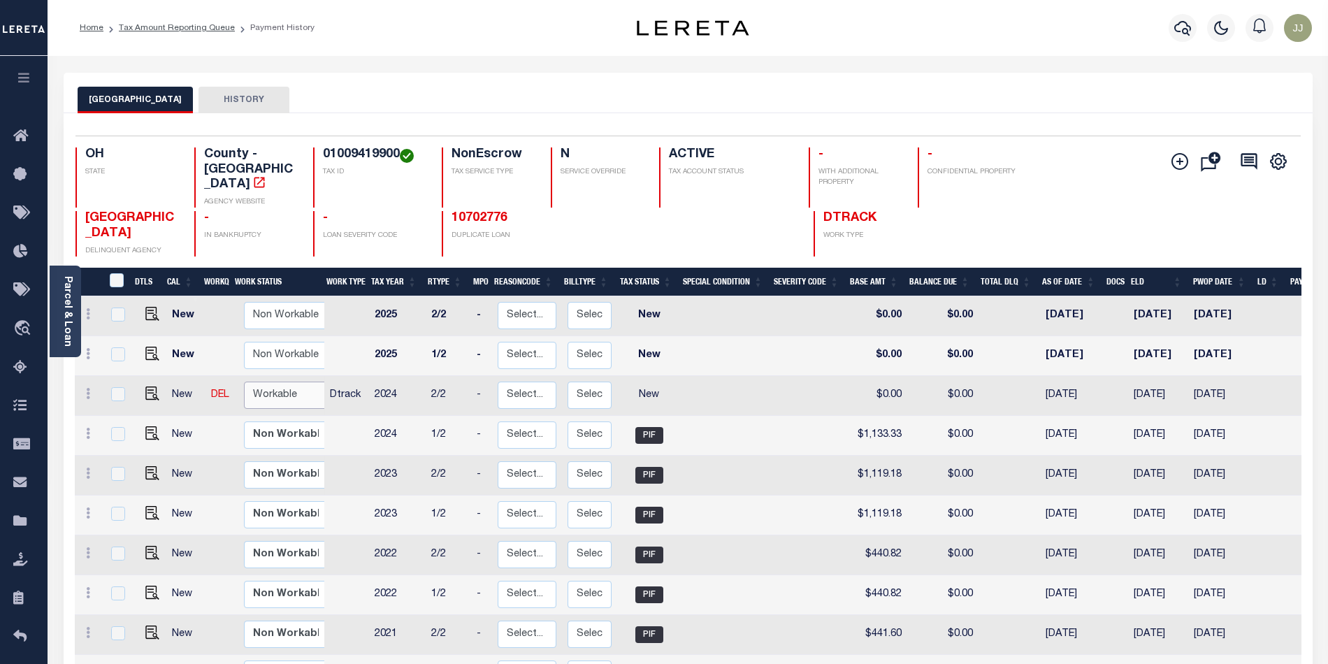
click at [272, 382] on select "Non Workable Workable" at bounding box center [286, 395] width 84 height 27
checkbox input "true"
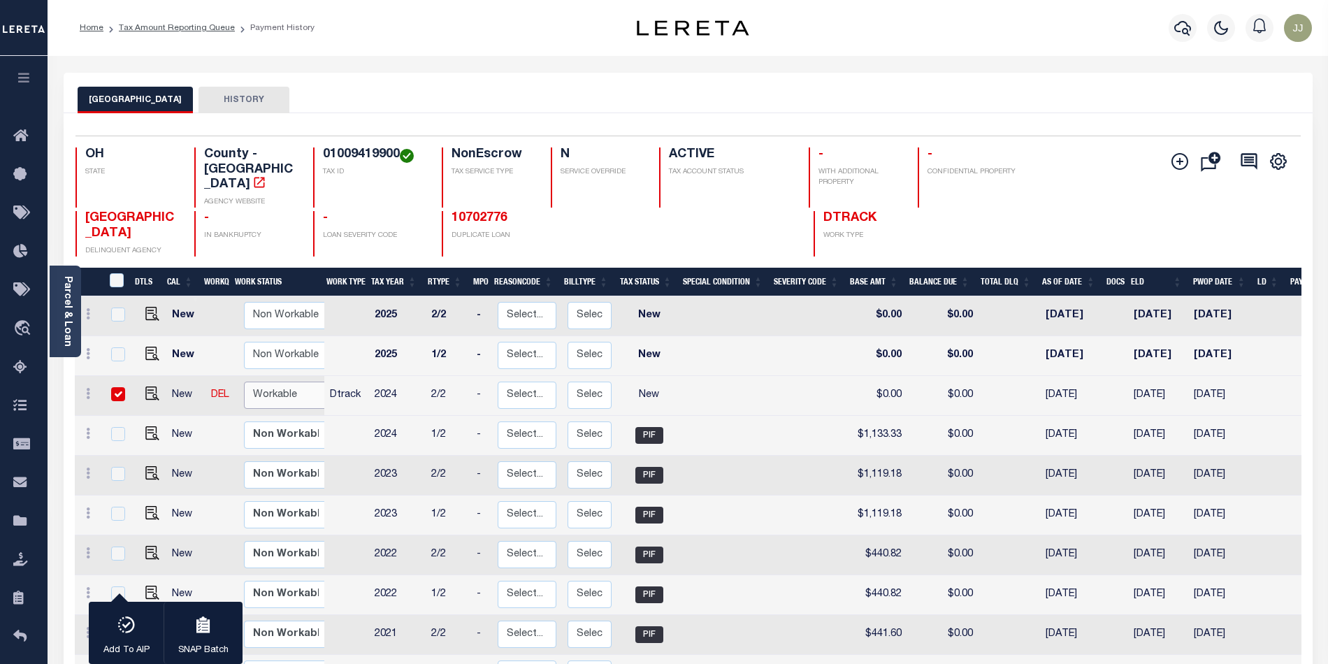
select select "true"
click at [244, 382] on select "Non Workable Workable" at bounding box center [286, 395] width 84 height 27
checkbox input "false"
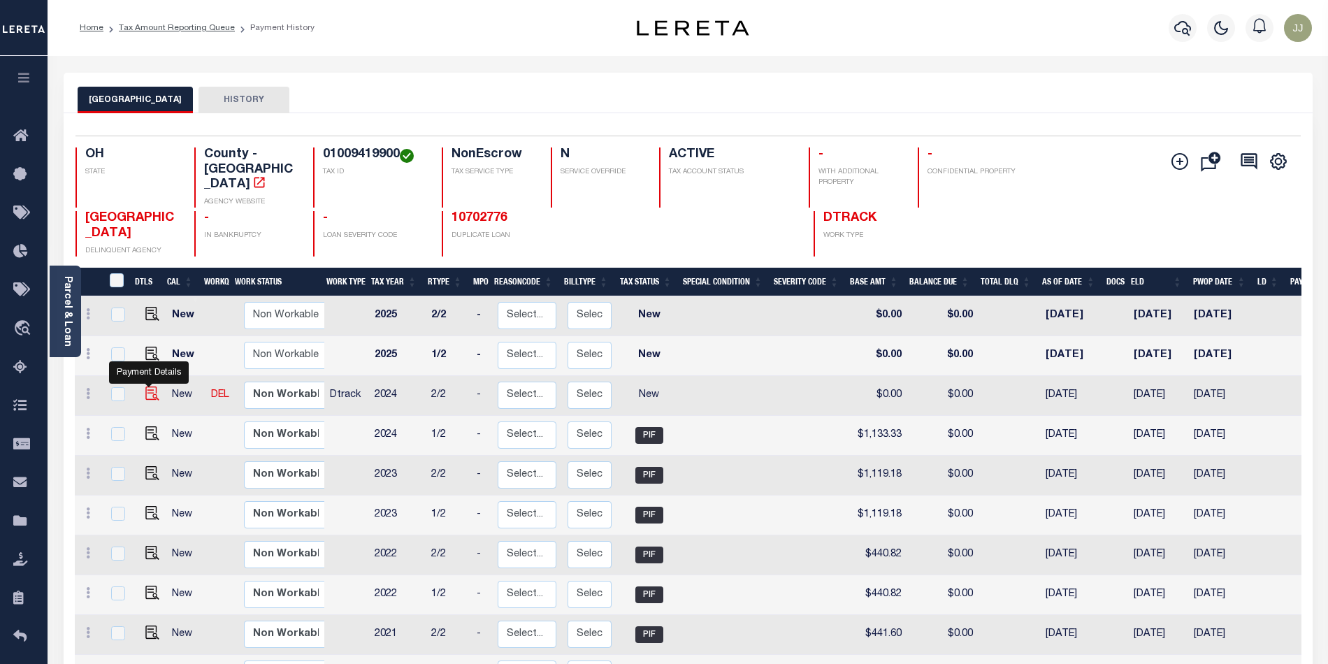
click at [147, 386] on img "" at bounding box center [152, 393] width 14 height 14
checkbox input "true"
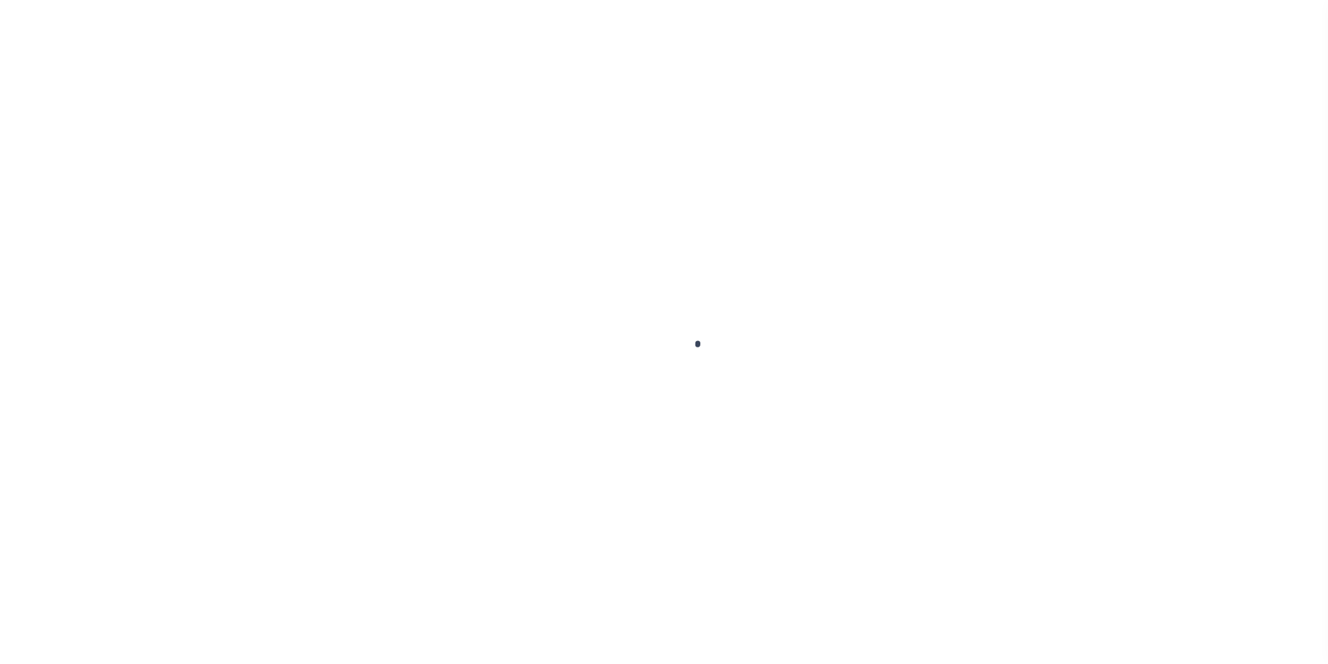
select select "NW2"
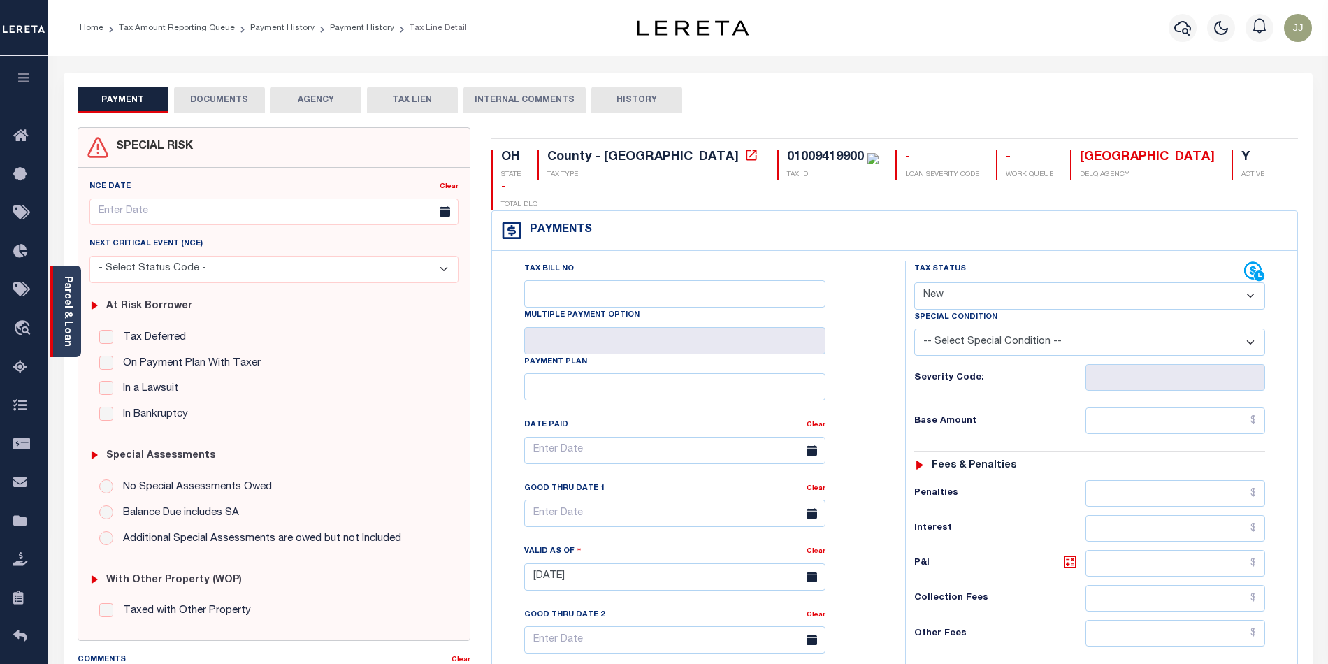
click at [68, 345] on div "Parcel & Loan" at bounding box center [65, 312] width 31 height 92
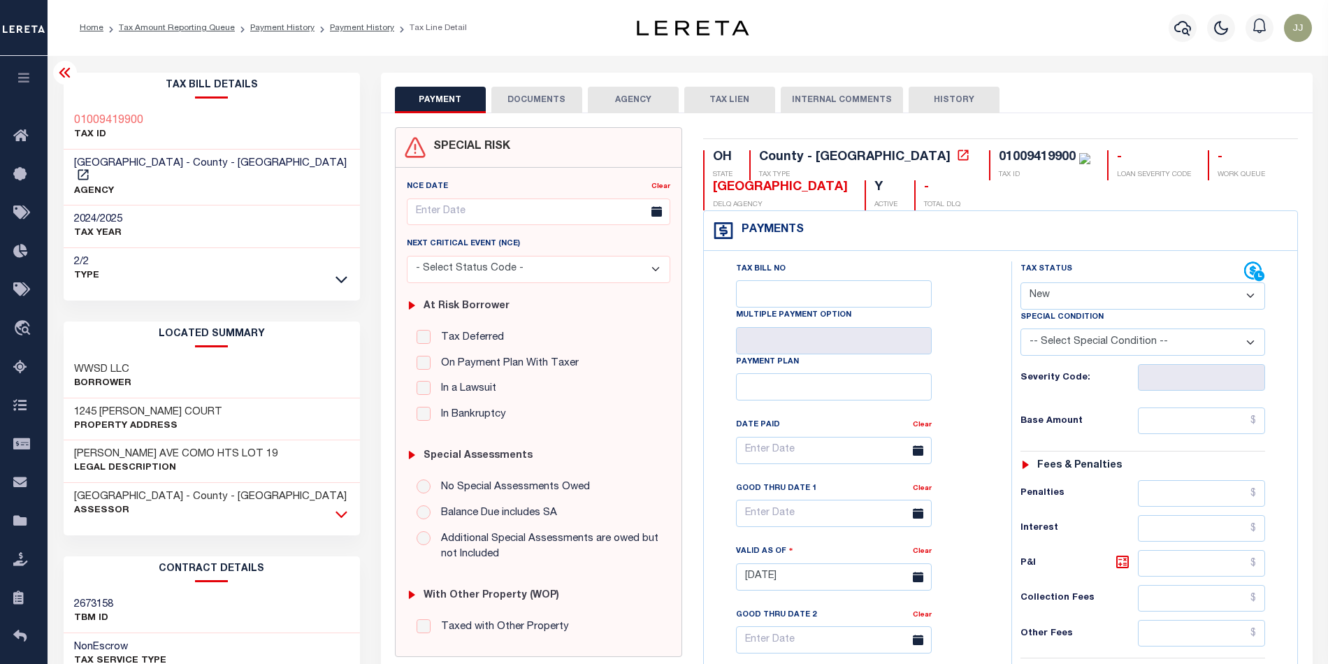
click at [341, 507] on icon at bounding box center [341, 514] width 12 height 15
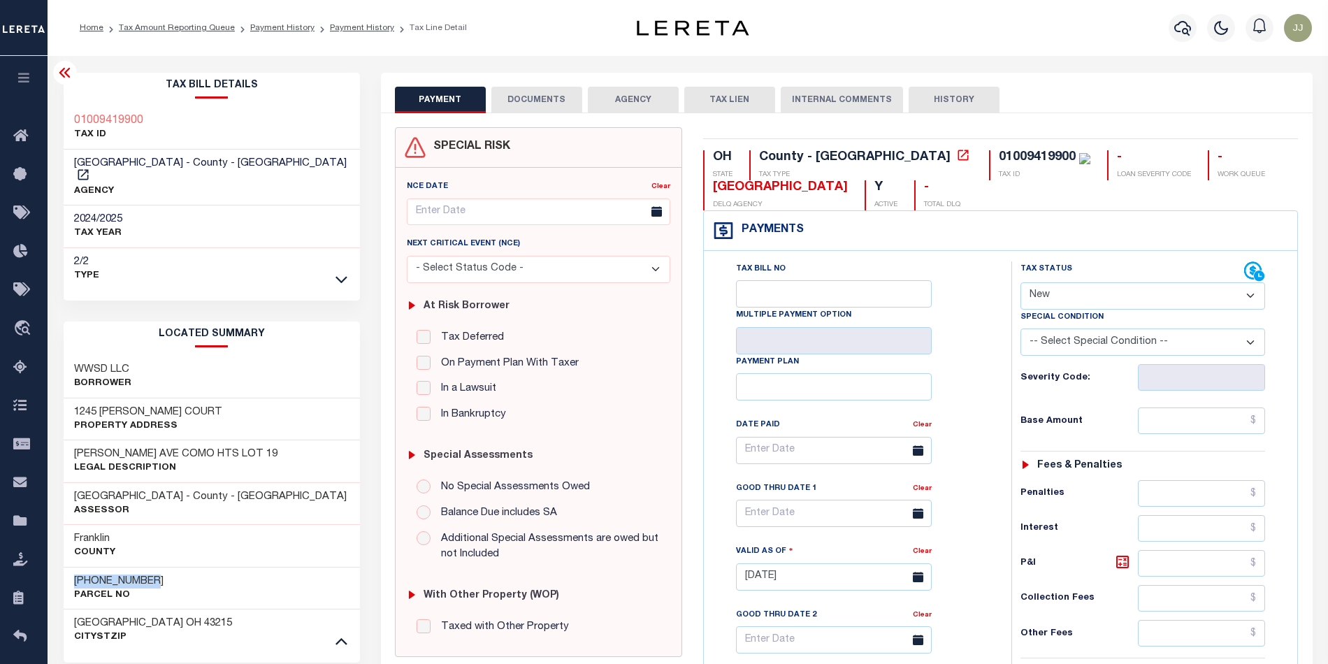
drag, startPoint x: 146, startPoint y: 563, endPoint x: 61, endPoint y: 563, distance: 84.6
click at [61, 563] on div "Tax Bill Details 01009419900 TAX ID 2/2" at bounding box center [211, 580] width 317 height 1014
copy h3 "[PHONE_NUMBER]"
click at [528, 96] on button "DOCUMENTS" at bounding box center [536, 100] width 91 height 27
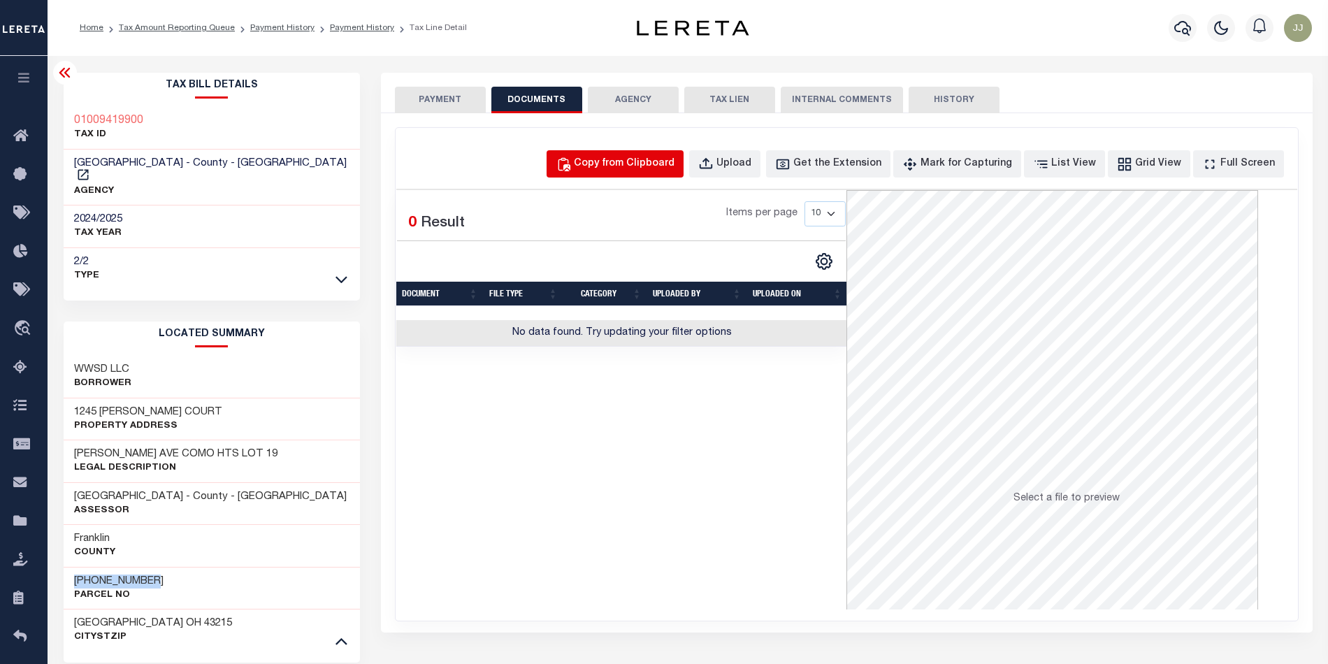
click at [667, 163] on div "Copy from Clipboard" at bounding box center [624, 164] width 101 height 15
select select "POP"
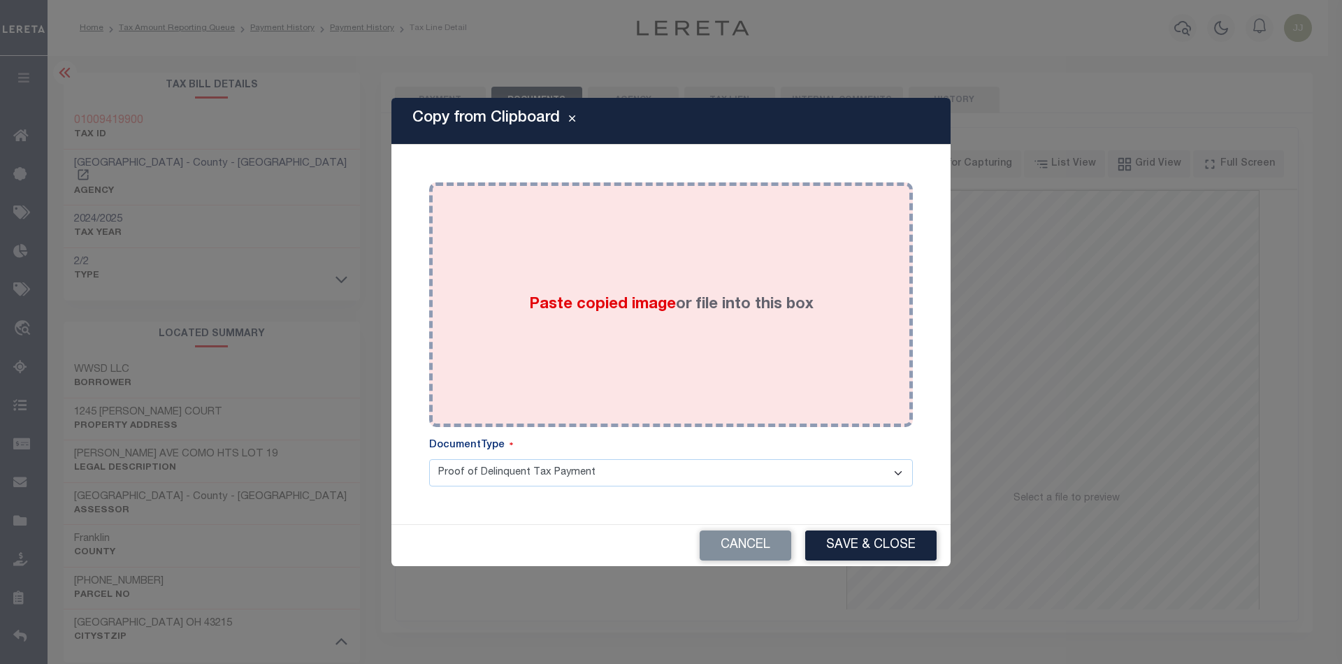
click at [663, 372] on div "Paste copied image or file into this box" at bounding box center [671, 305] width 463 height 224
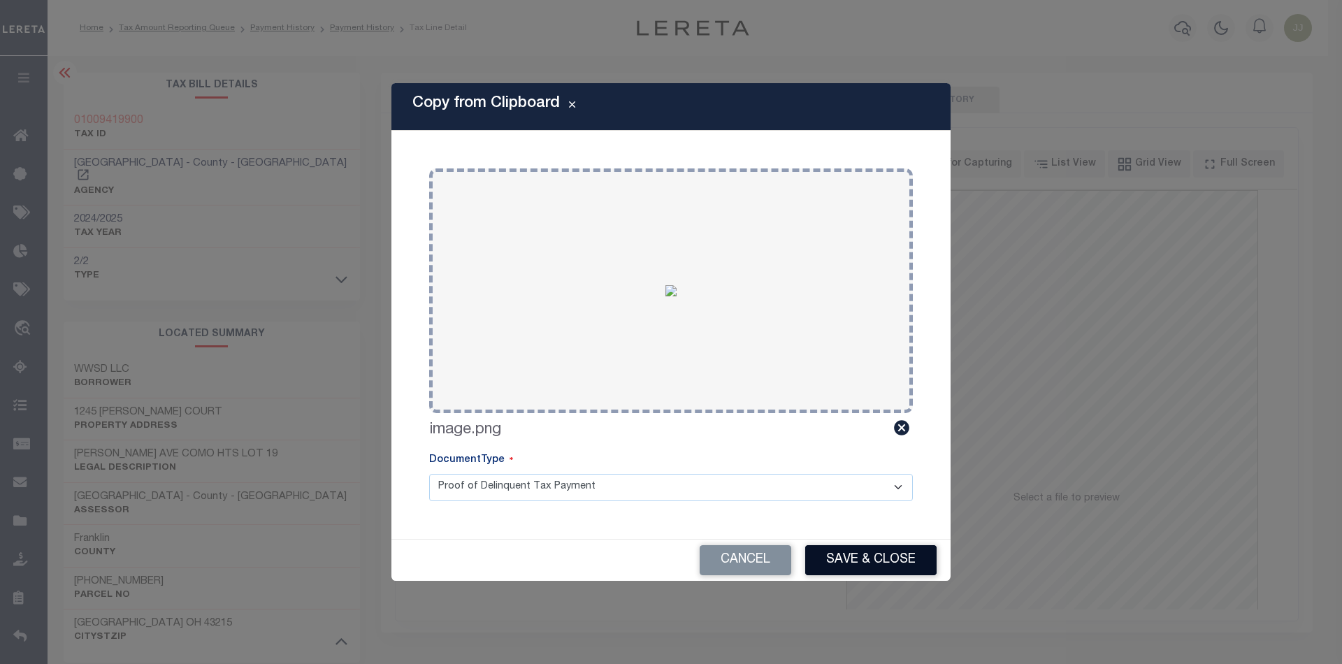
click at [841, 549] on button "Save & Close" at bounding box center [870, 560] width 131 height 30
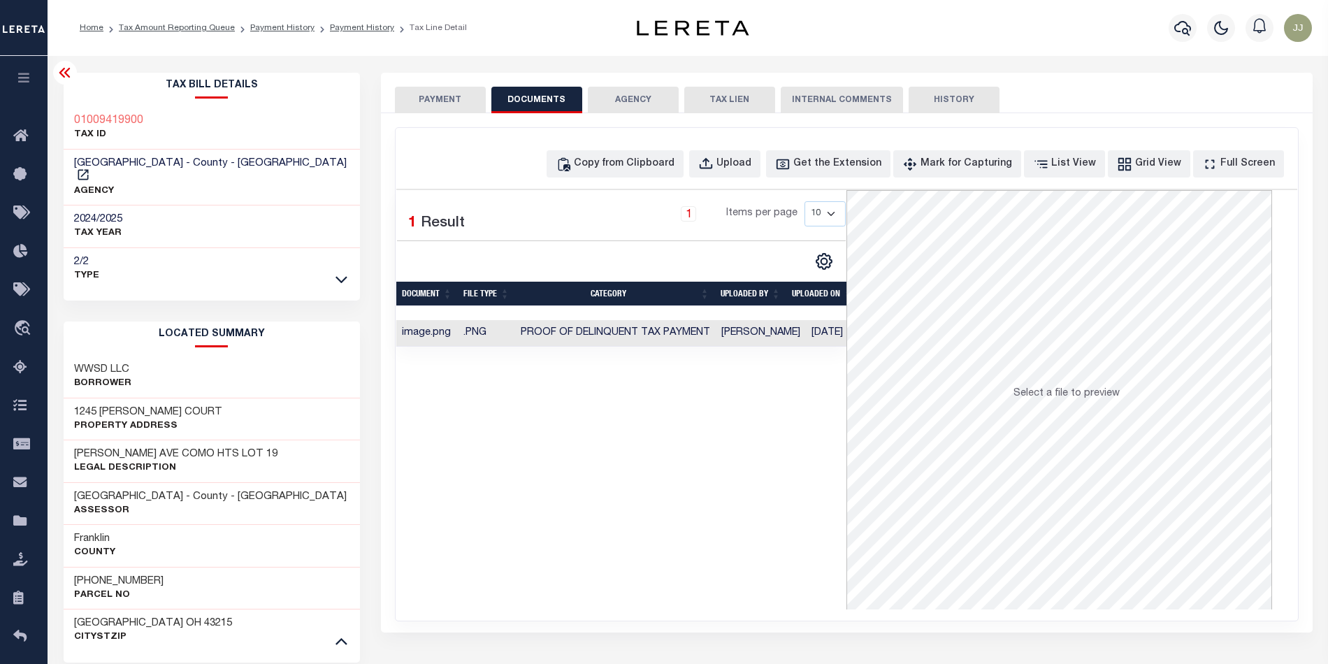
click at [423, 98] on button "PAYMENT" at bounding box center [440, 100] width 91 height 27
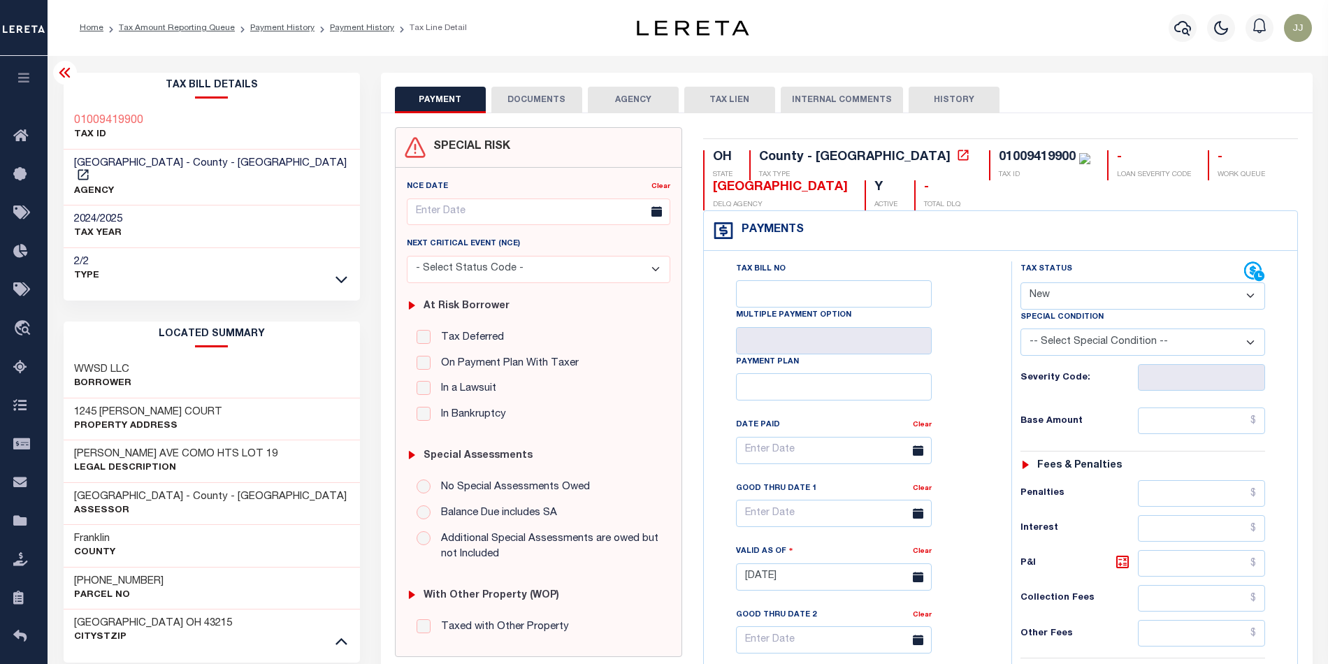
click at [1051, 302] on select "- Select Status Code - Open Due/Unpaid Paid Incomplete No Tax Due Internal Refu…" at bounding box center [1142, 295] width 245 height 27
select select "PYD"
click at [1020, 284] on select "- Select Status Code - Open Due/Unpaid Paid Incomplete No Tax Due Internal Refu…" at bounding box center [1142, 295] width 245 height 27
type input "[DATE]"
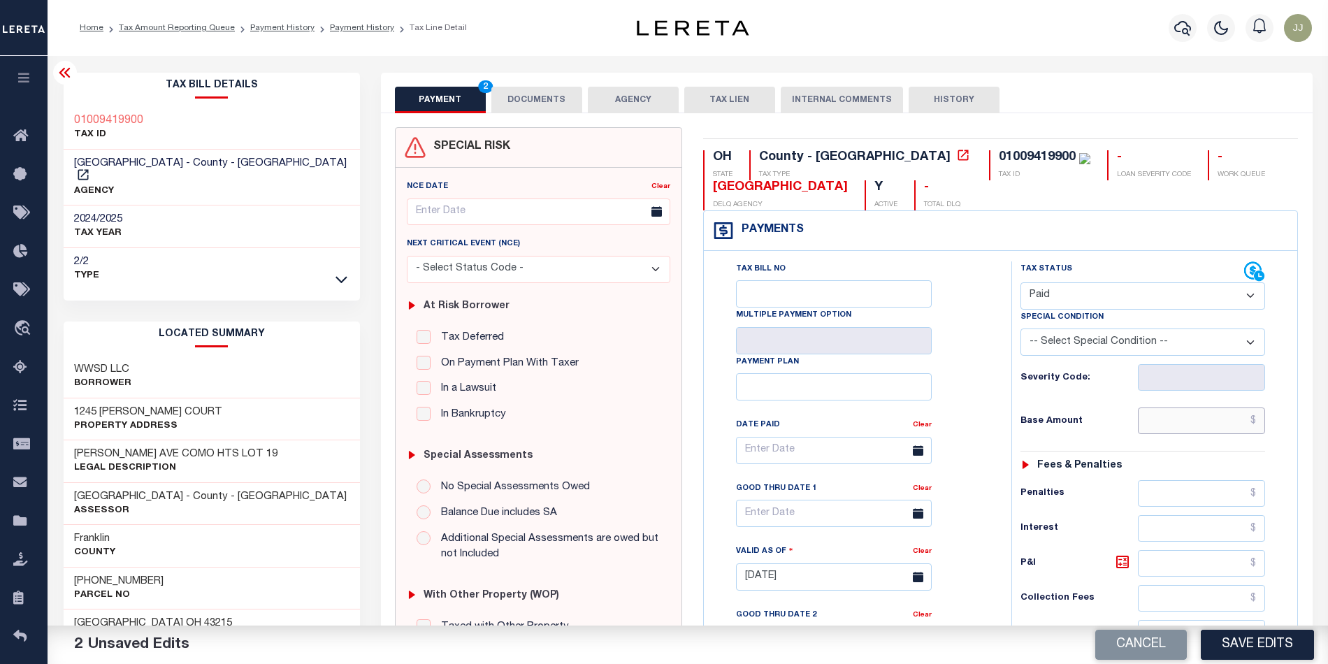
drag, startPoint x: 1205, startPoint y: 425, endPoint x: 1197, endPoint y: 425, distance: 8.4
click at [1205, 425] on input "text" at bounding box center [1201, 420] width 127 height 27
type input "$0.00"
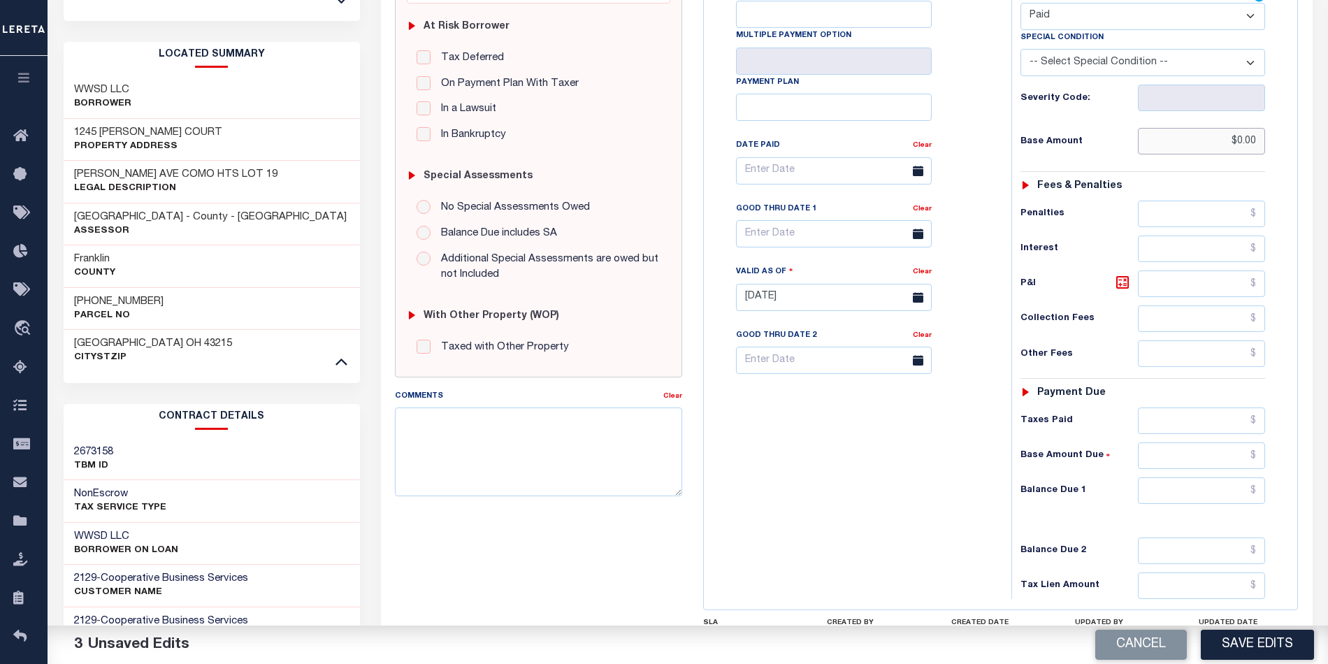
scroll to position [411, 0]
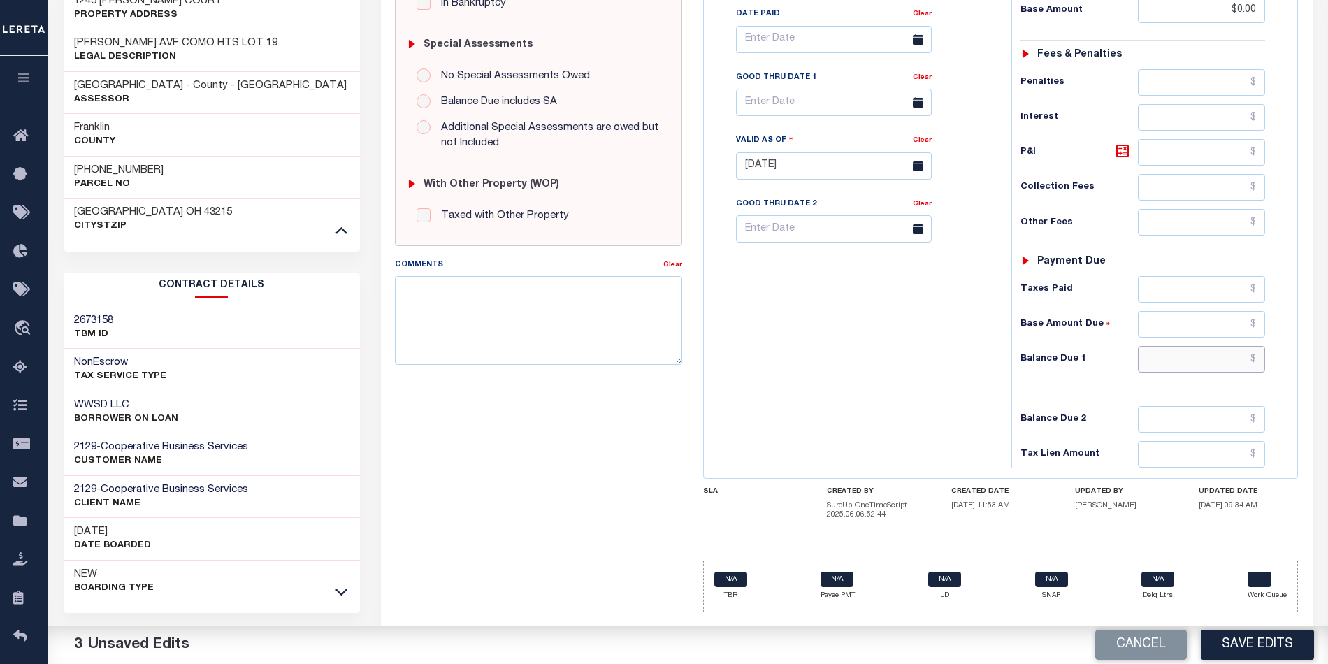
click at [1161, 372] on input "text" at bounding box center [1201, 359] width 127 height 27
type input "$0.00"
click at [797, 396] on div "Tax Bill No Multiple Payment Option Payment Plan Clear" at bounding box center [854, 158] width 294 height 617
click at [1254, 655] on button "Save Edits" at bounding box center [1257, 645] width 113 height 30
checkbox input "false"
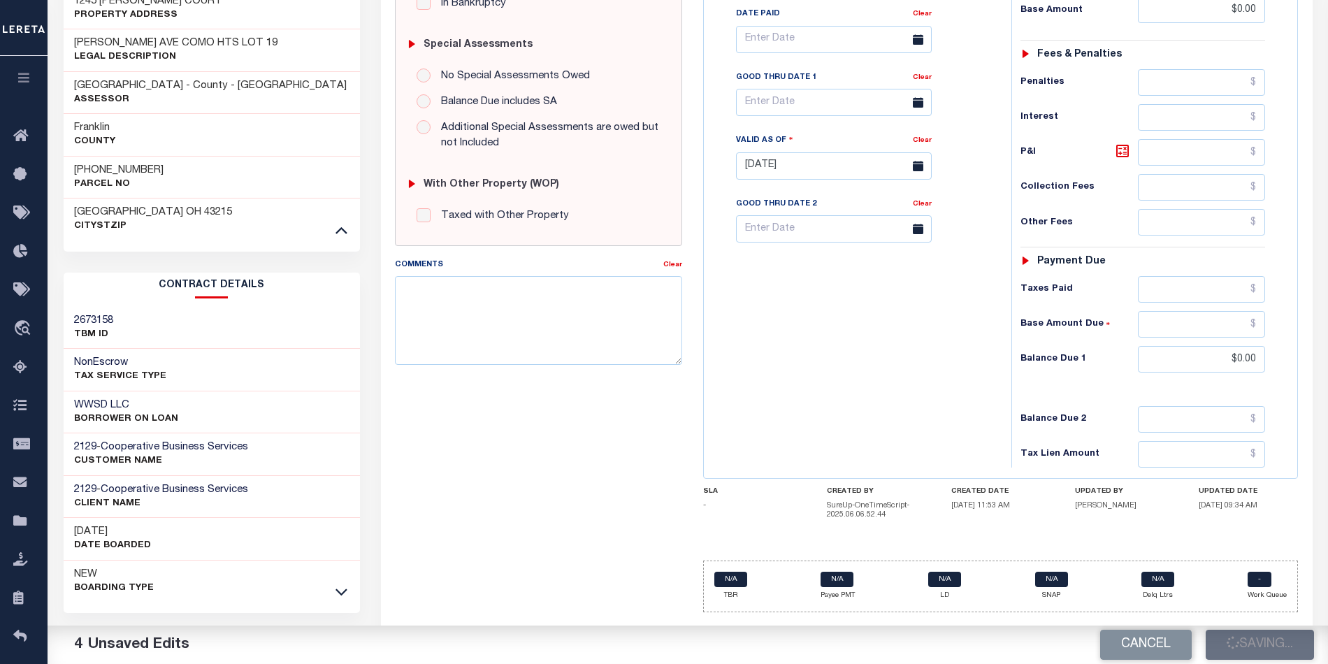
checkbox input "false"
type input "$0"
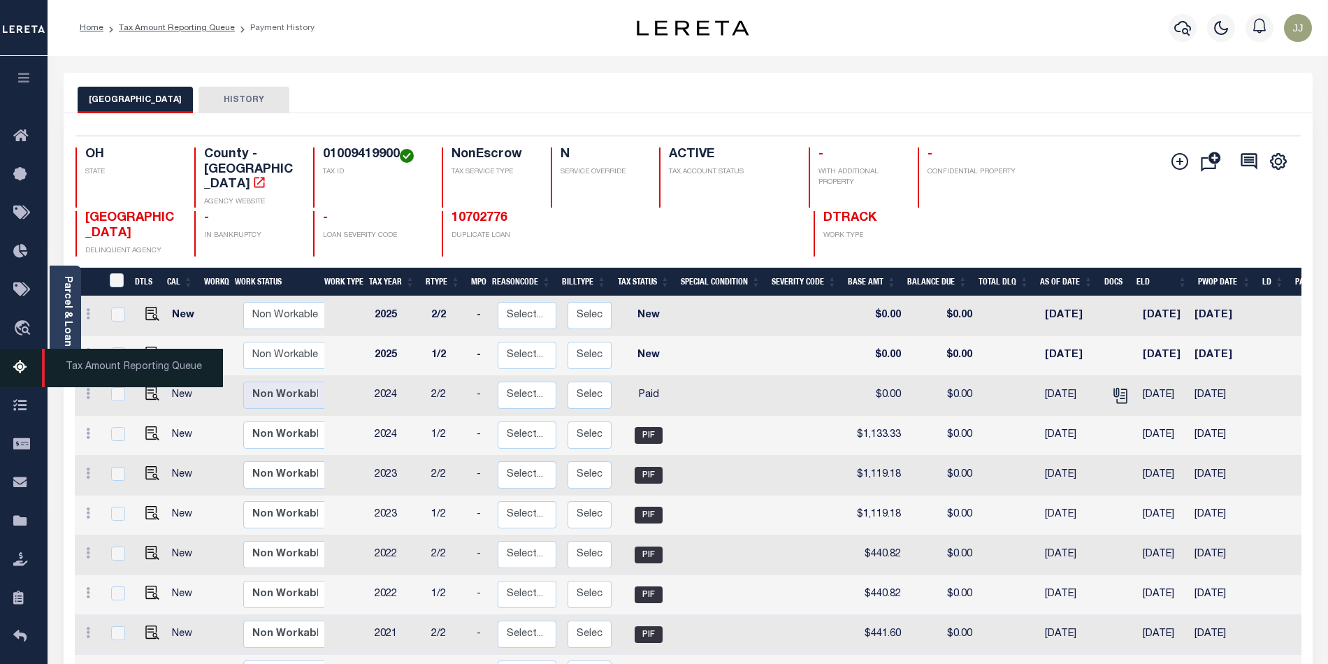
click at [14, 368] on icon at bounding box center [24, 367] width 22 height 17
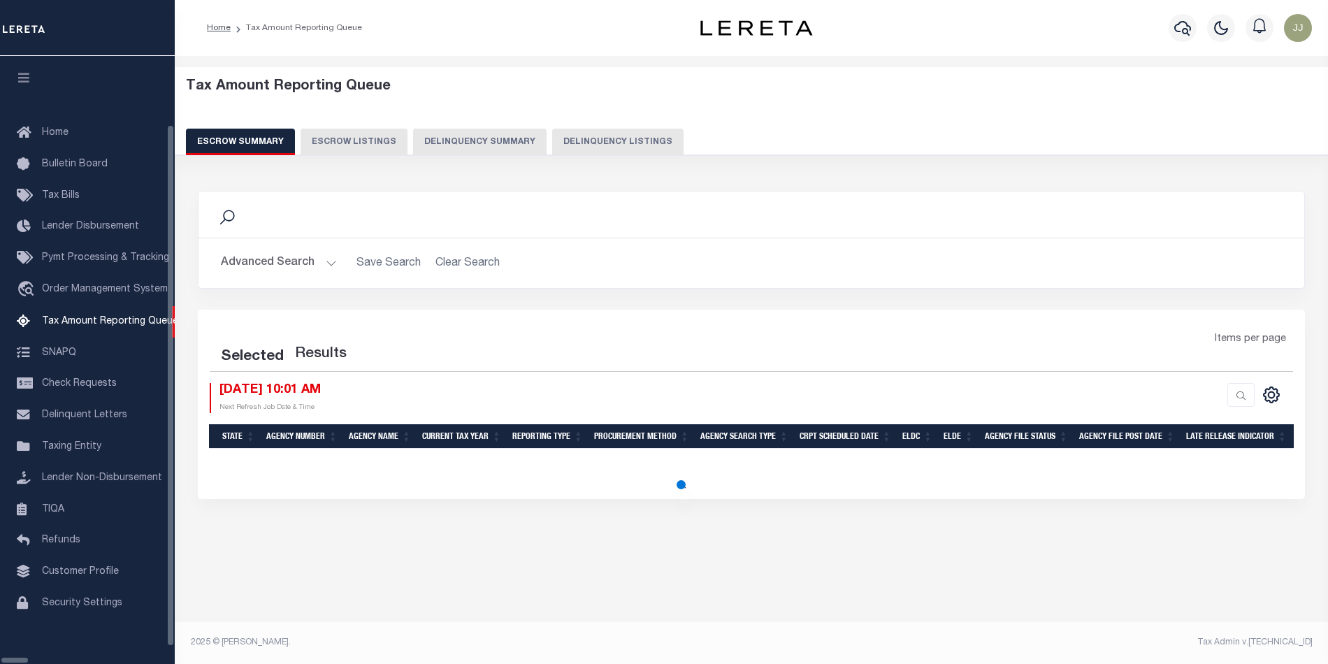
select select "100"
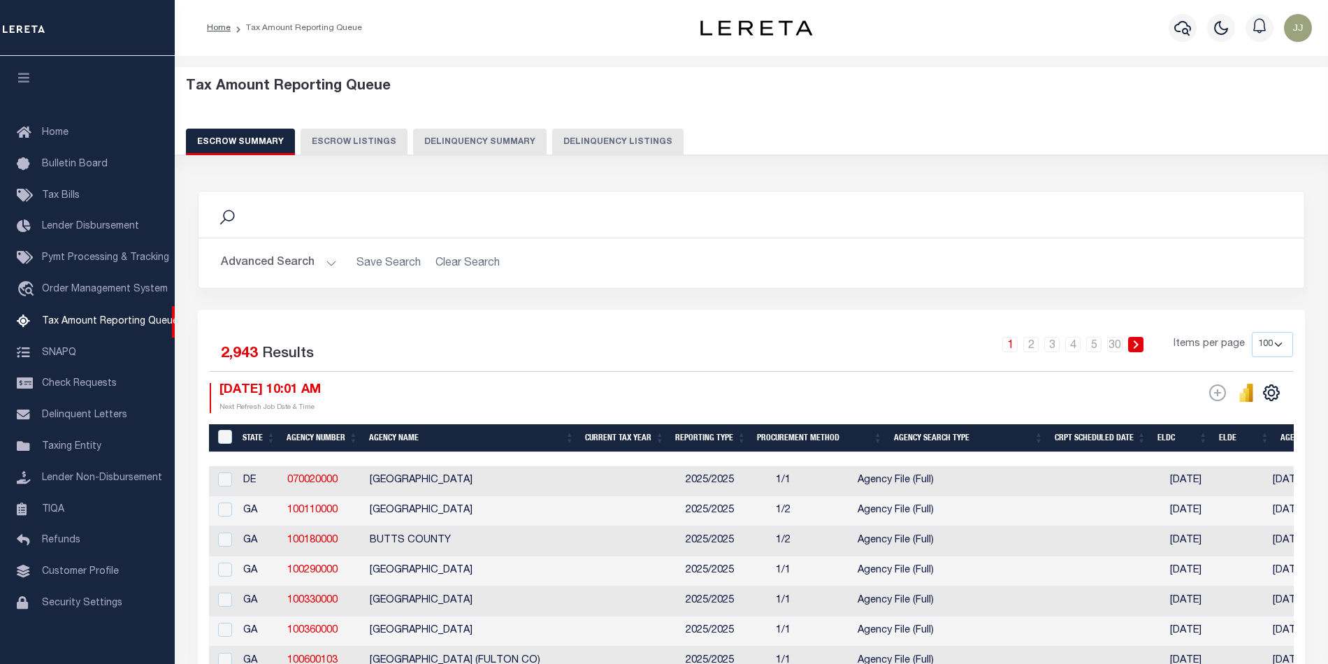
click at [593, 136] on button "Delinquency Listings" at bounding box center [617, 142] width 131 height 27
select select "100"
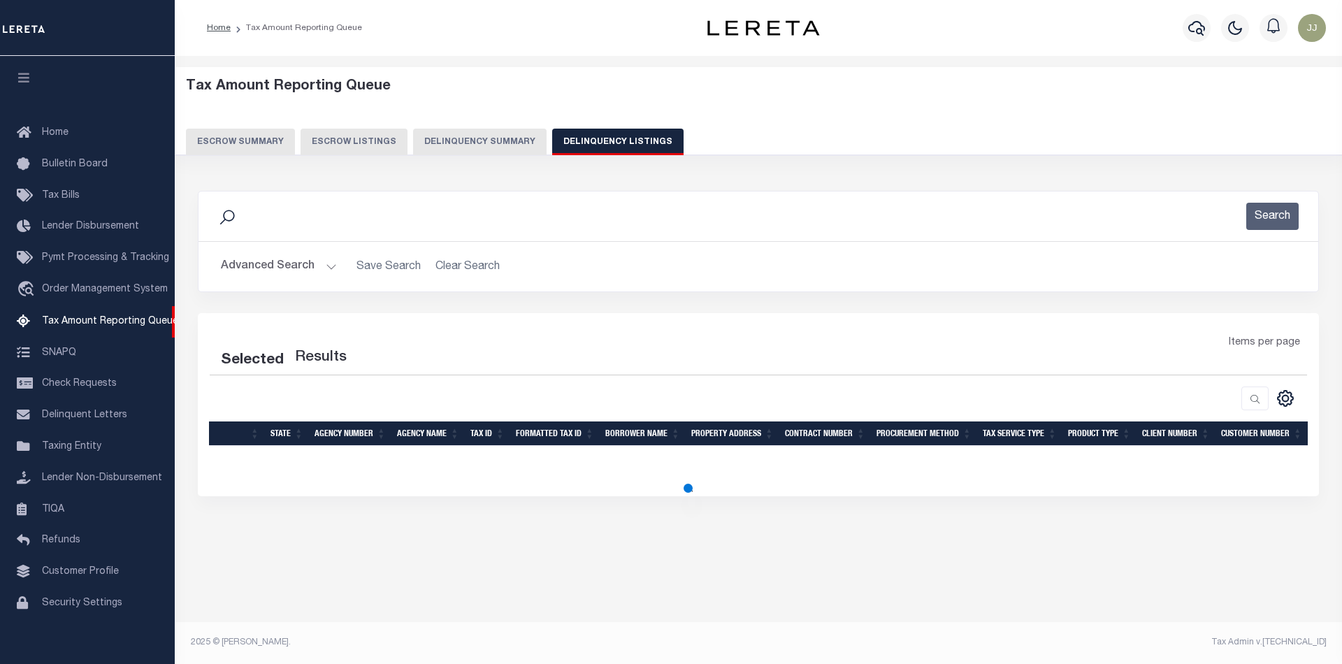
select select "100"
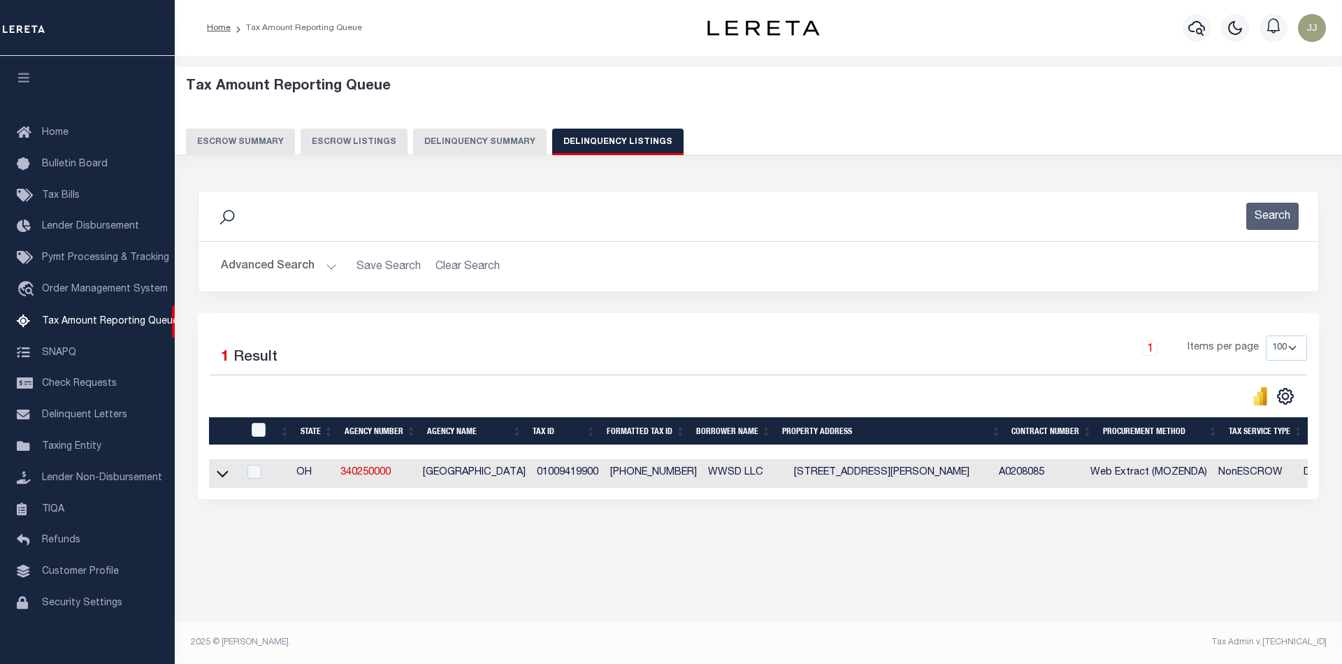
click at [263, 273] on button "Advanced Search" at bounding box center [279, 266] width 116 height 27
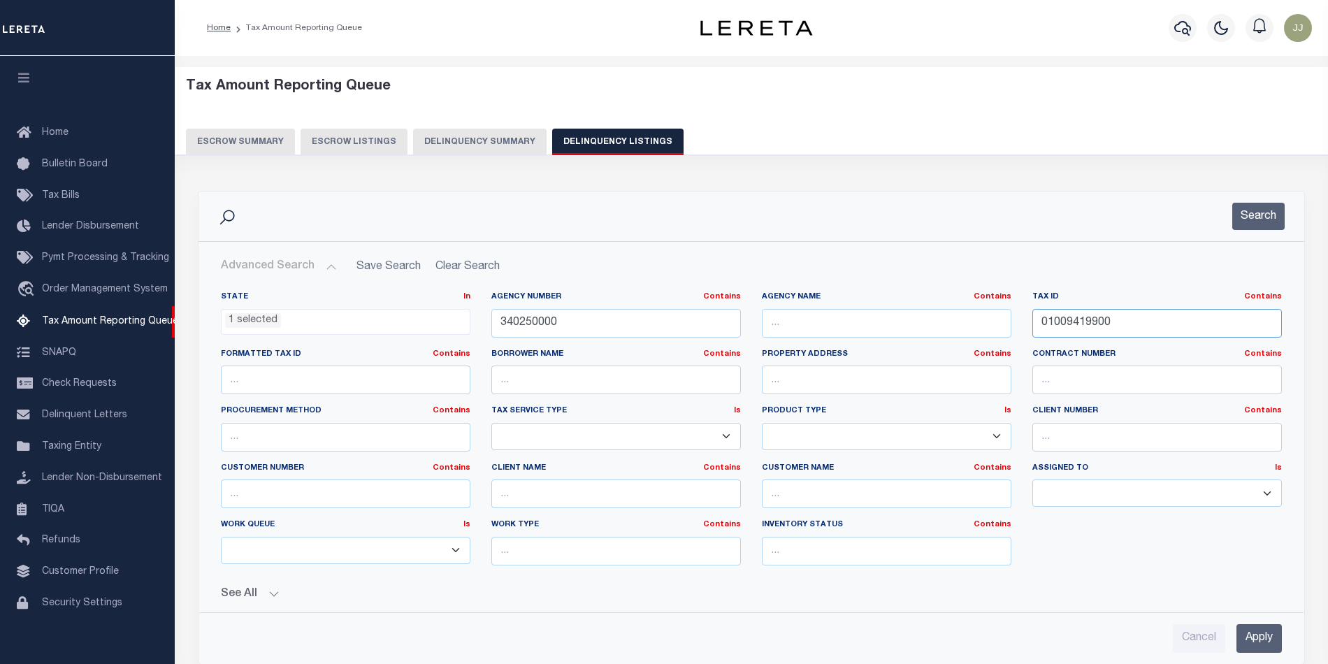
drag, startPoint x: 1134, startPoint y: 319, endPoint x: 1033, endPoint y: 323, distance: 100.7
click at [1033, 323] on input "01009419900" at bounding box center [1156, 323] width 249 height 29
paste input "698"
type input "01009469800"
click at [1265, 221] on button "Search" at bounding box center [1258, 216] width 52 height 27
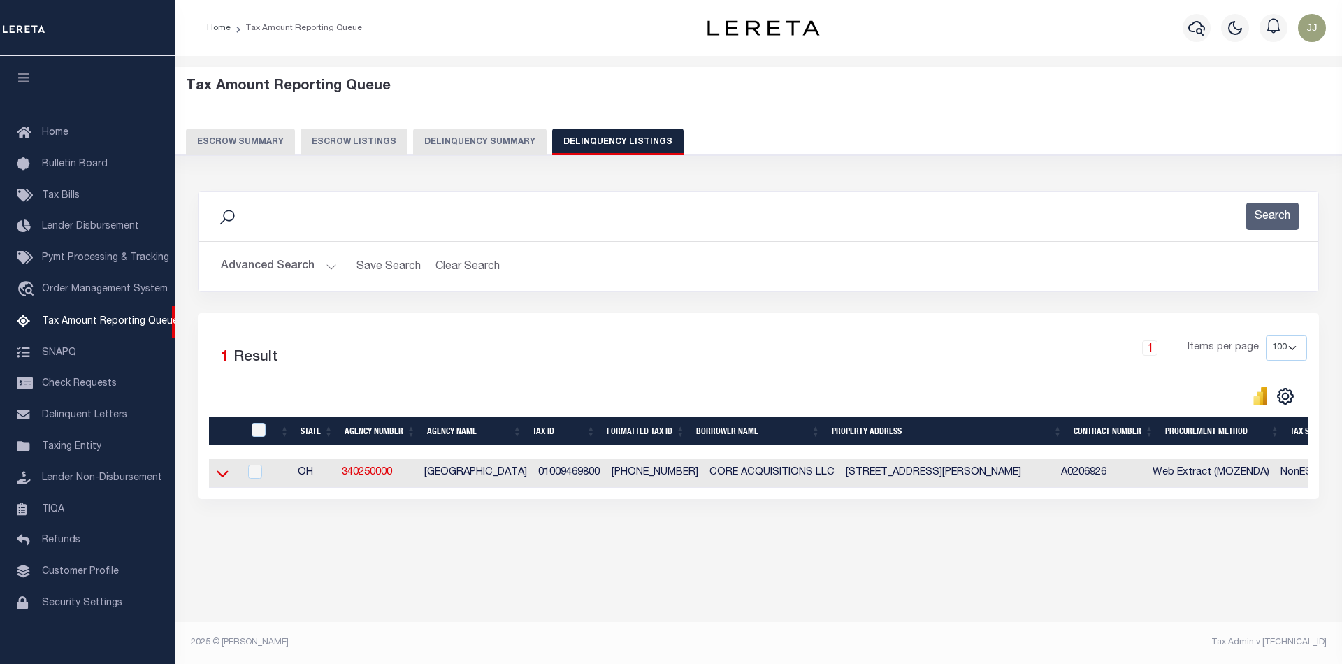
click at [224, 479] on icon at bounding box center [223, 473] width 12 height 15
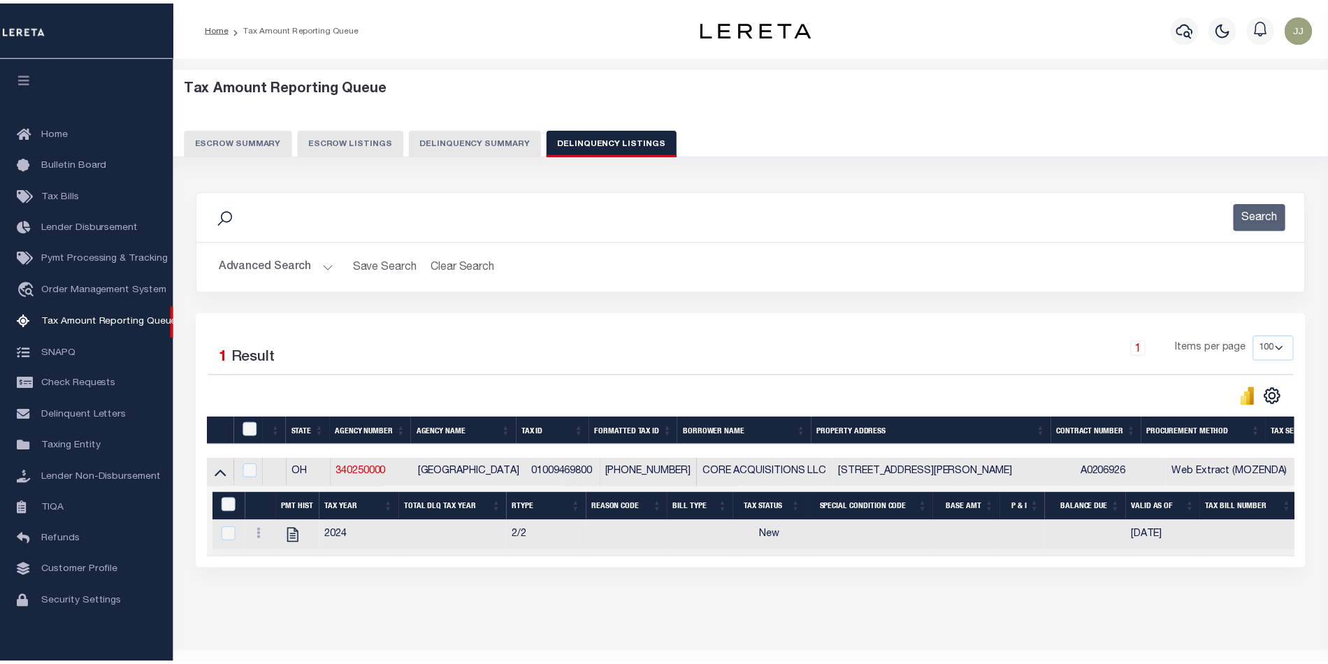
scroll to position [45, 0]
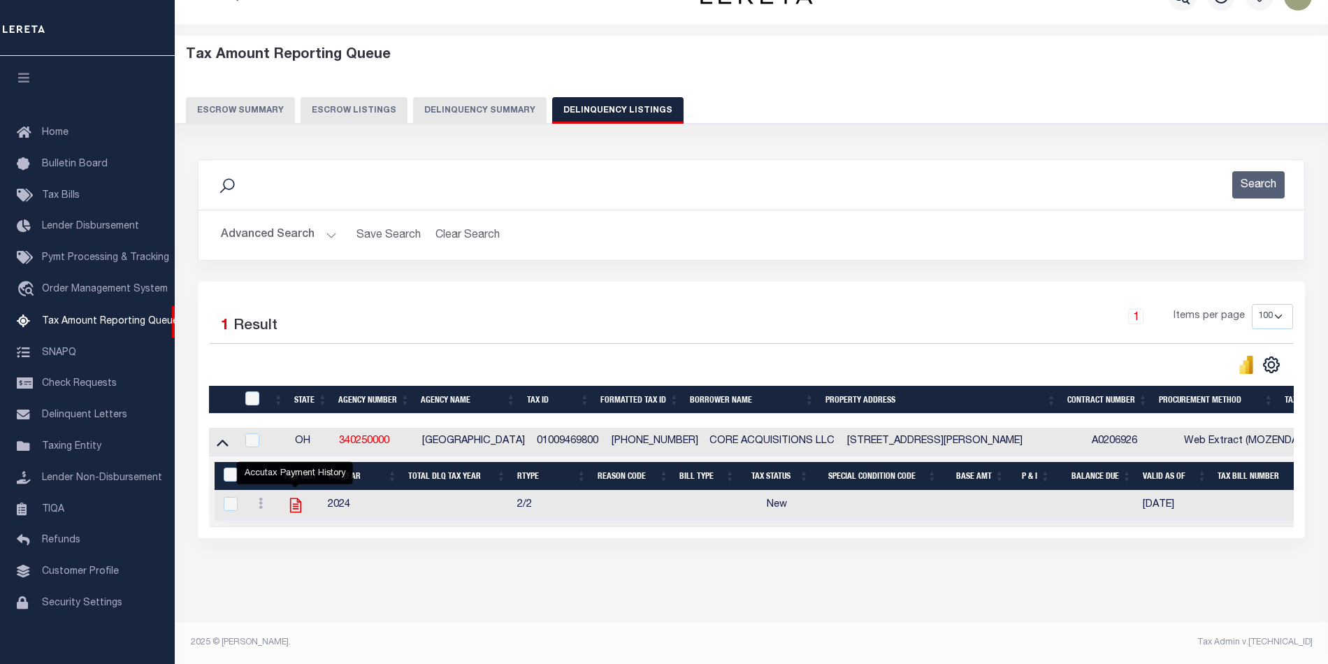
click at [294, 496] on icon "" at bounding box center [296, 505] width 18 height 18
checkbox input "true"
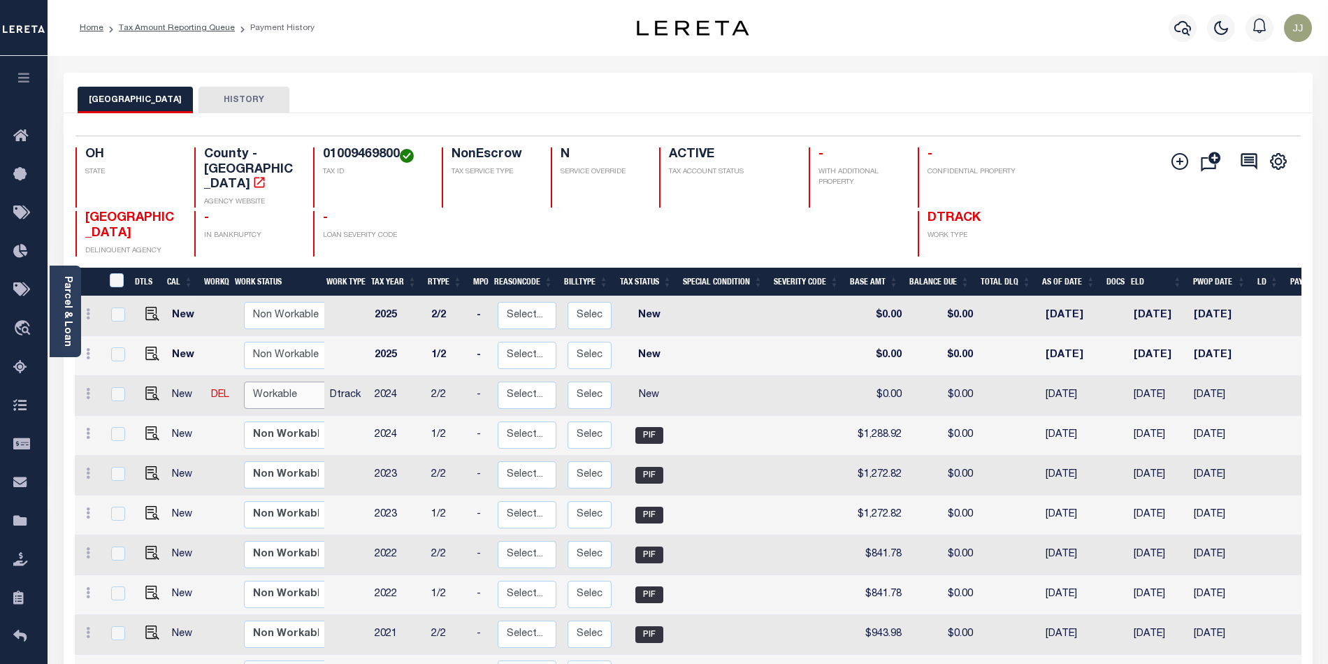
click at [268, 382] on select "Non Workable Workable" at bounding box center [286, 395] width 84 height 27
checkbox input "true"
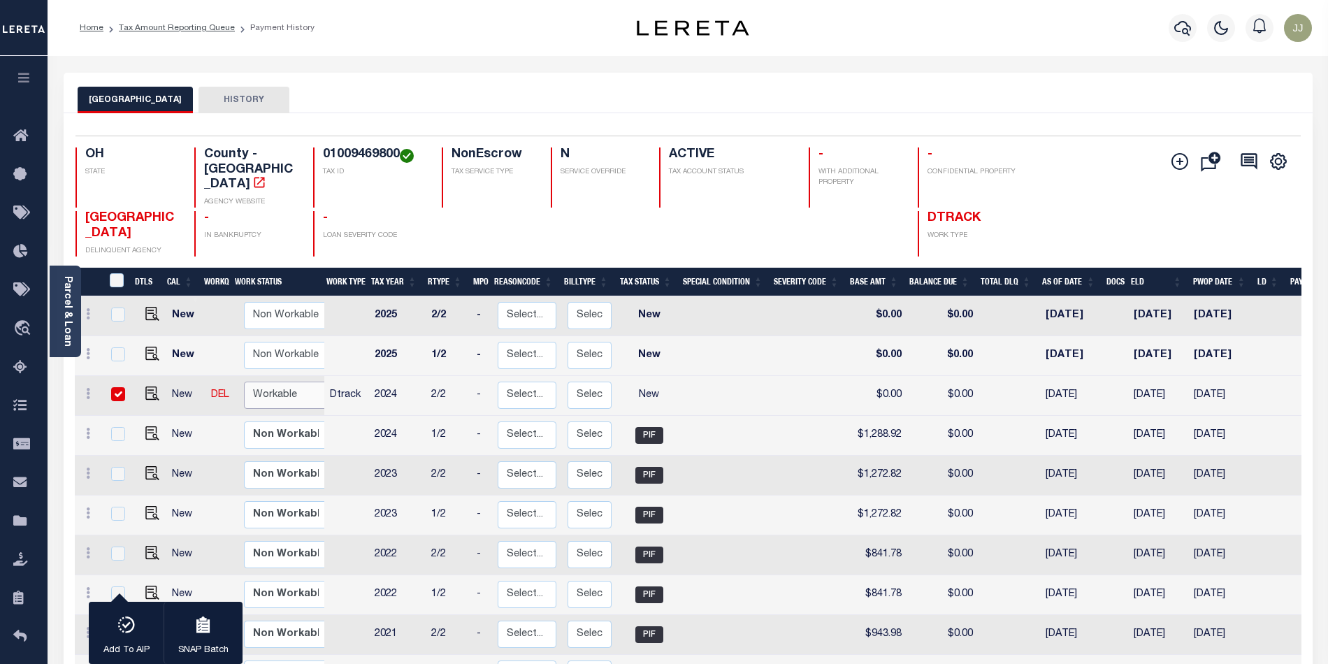
select select "true"
click at [244, 382] on select "Non Workable Workable" at bounding box center [286, 395] width 84 height 27
checkbox input "false"
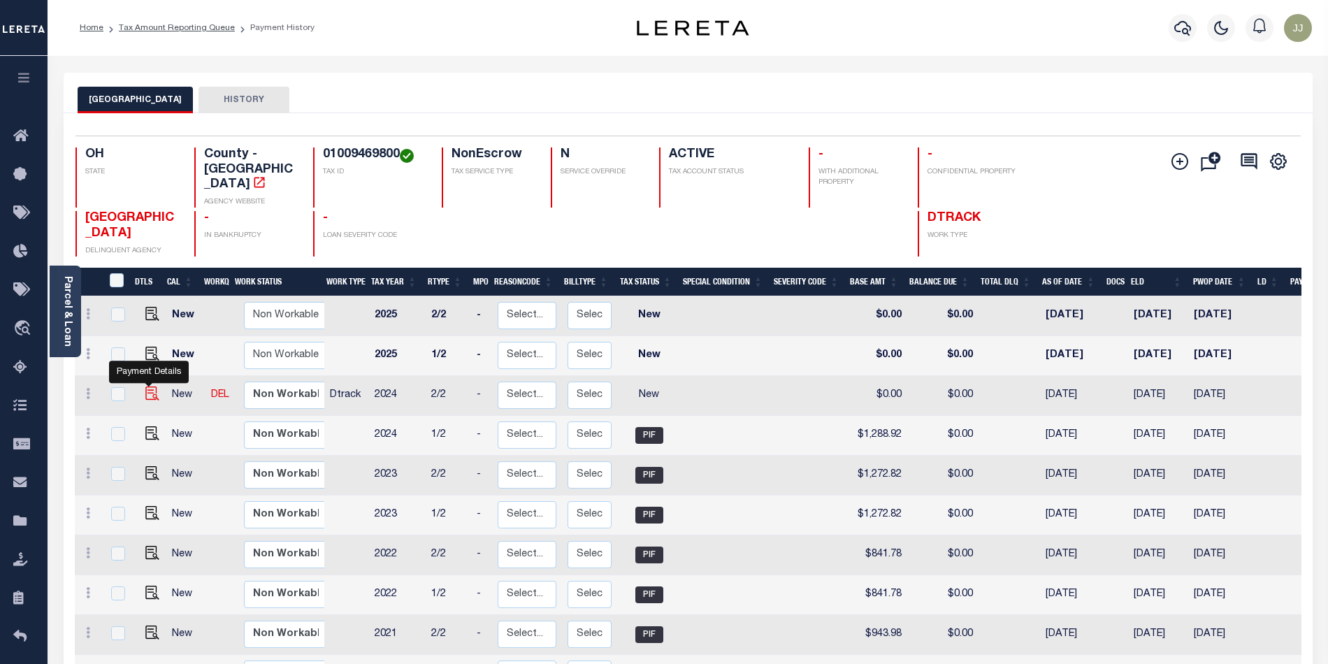
click at [146, 386] on img "" at bounding box center [152, 393] width 14 height 14
checkbox input "true"
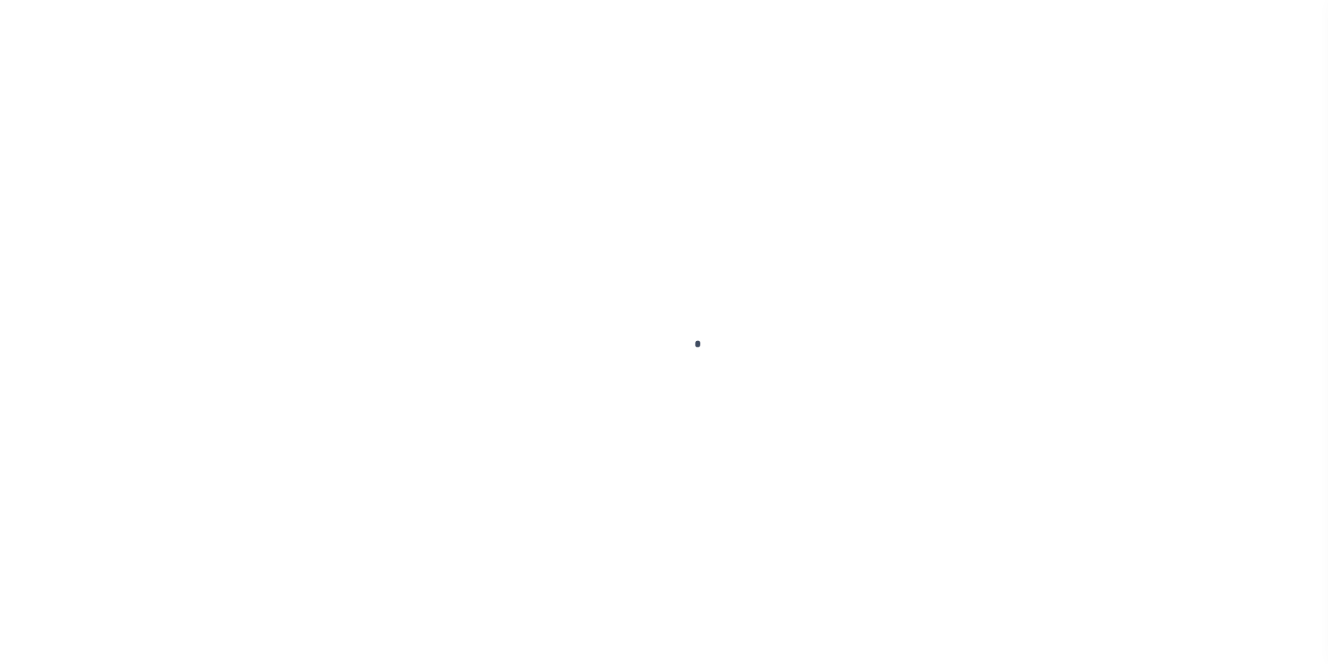
select select "NW2"
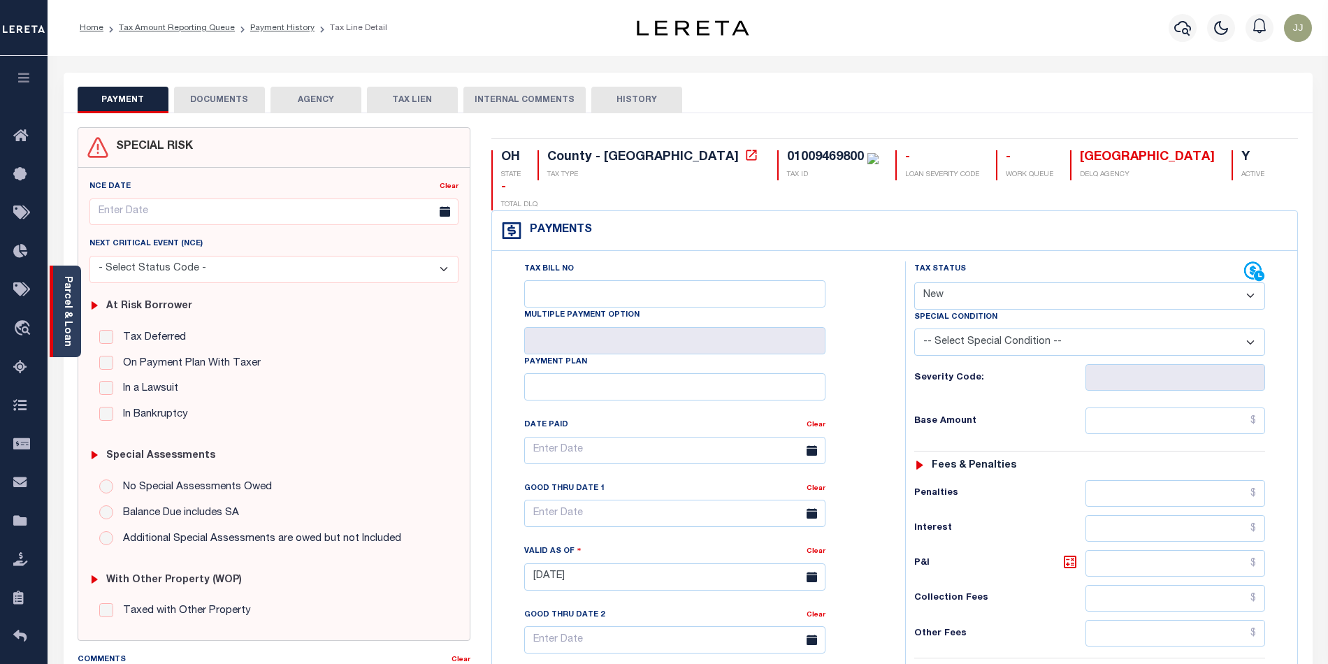
click at [62, 345] on div "Parcel & Loan" at bounding box center [65, 312] width 31 height 92
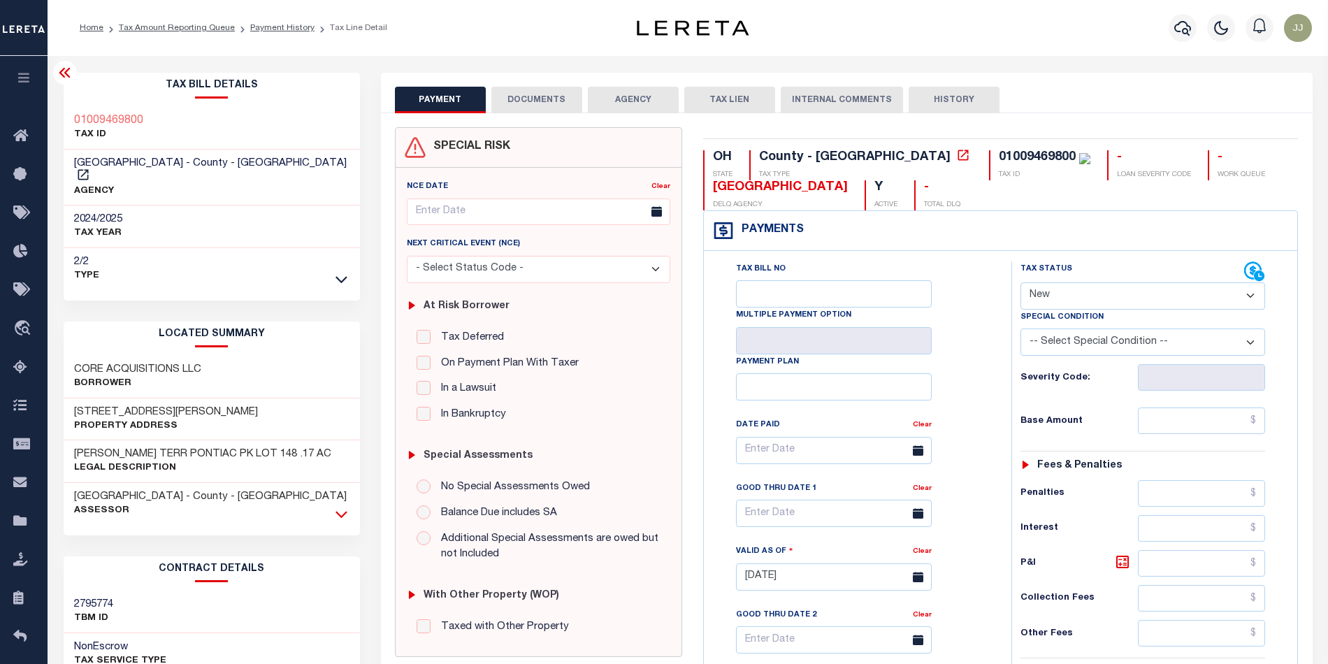
click at [337, 511] on icon at bounding box center [341, 514] width 12 height 7
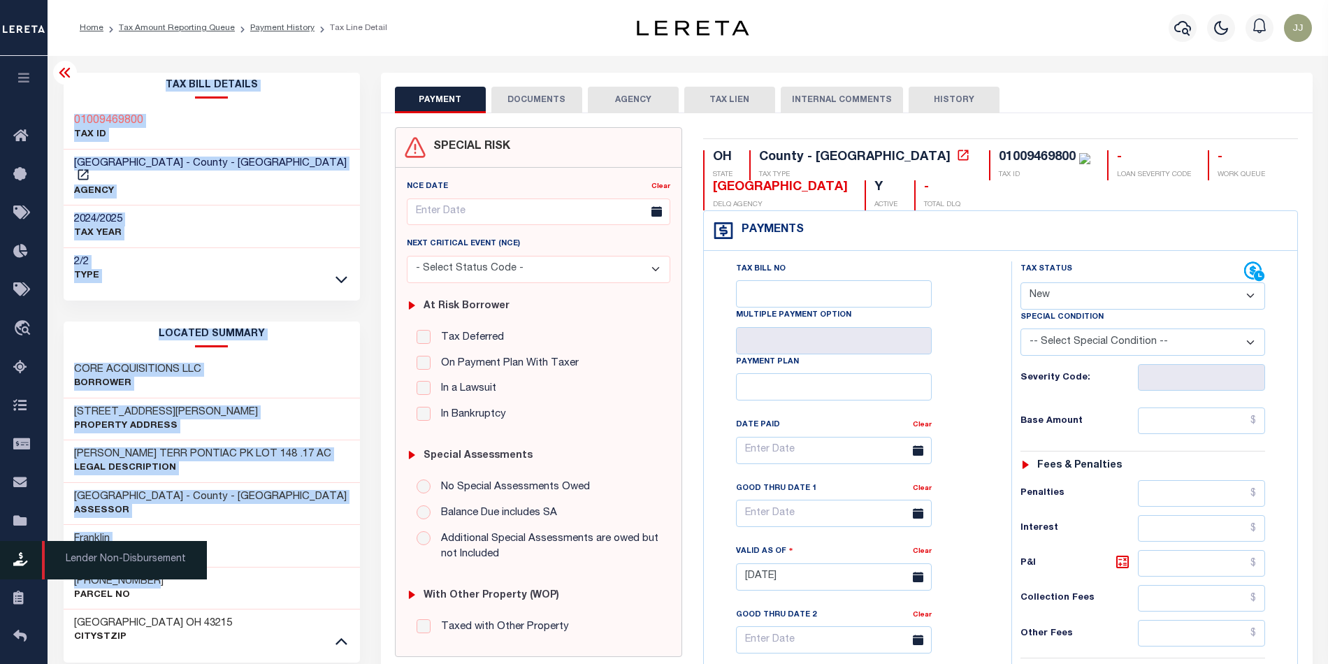
drag, startPoint x: 162, startPoint y: 563, endPoint x: 68, endPoint y: 569, distance: 94.5
click at [68, 569] on div "Home Tax Amount Reporting Queue Payment History Tax Line Detail Profile Sign out" at bounding box center [664, 543] width 1328 height 1087
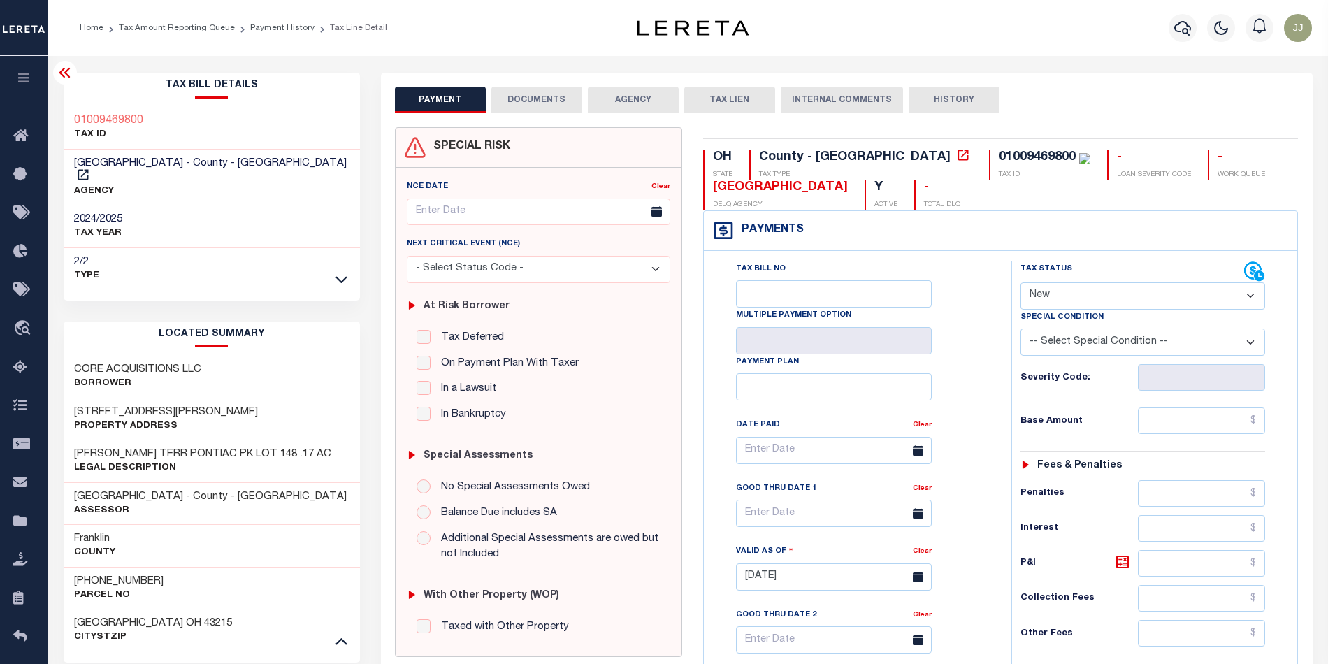
click at [322, 567] on div "010-094698-00 Parcel No" at bounding box center [212, 588] width 296 height 43
drag, startPoint x: 161, startPoint y: 574, endPoint x: 73, endPoint y: 572, distance: 87.4
click at [73, 572] on div "010-094698-00 Parcel No" at bounding box center [212, 588] width 296 height 43
copy h3 "[PHONE_NUMBER]"
click at [523, 88] on button "DOCUMENTS" at bounding box center [536, 100] width 91 height 27
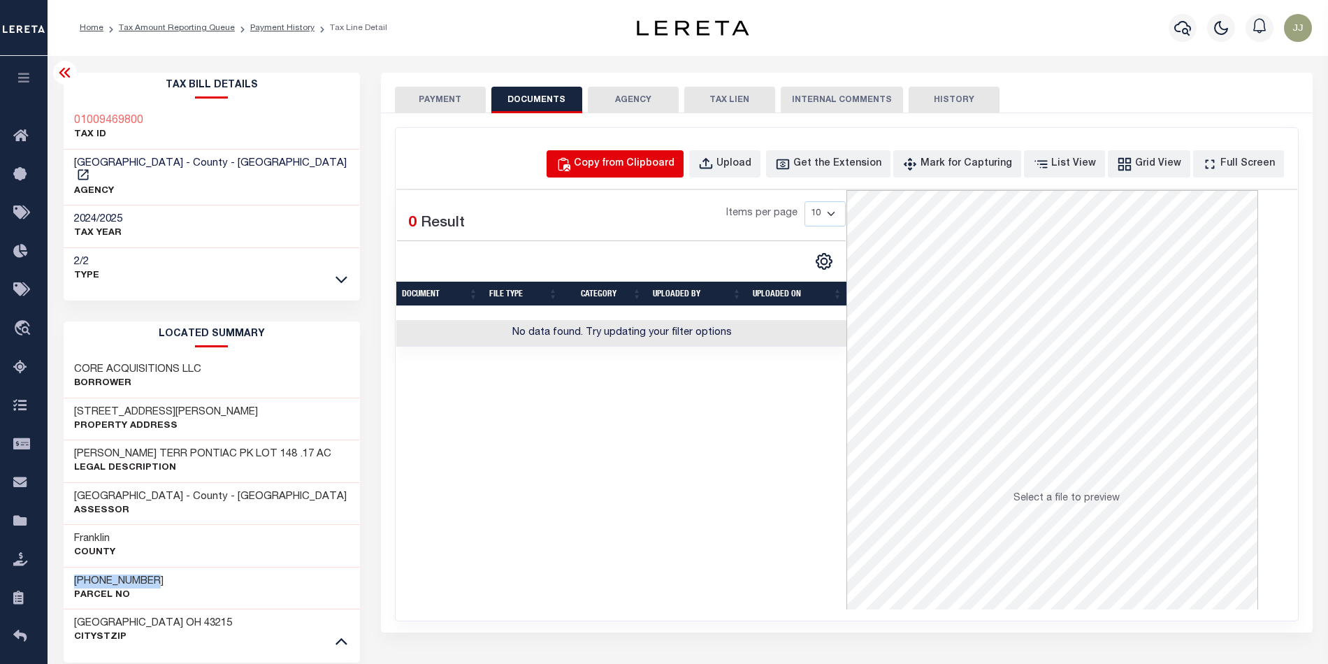
click at [657, 161] on div "Copy from Clipboard" at bounding box center [624, 164] width 101 height 15
select select "POP"
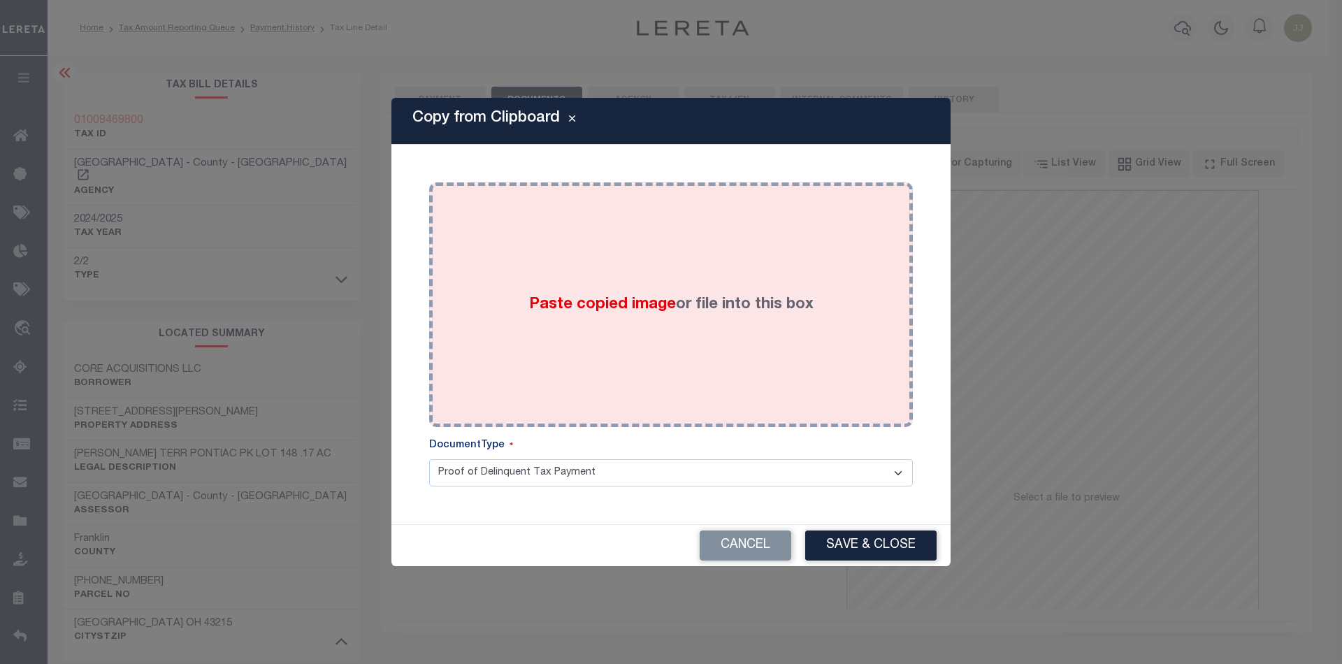
click at [638, 372] on div "Paste copied image or file into this box" at bounding box center [671, 305] width 463 height 224
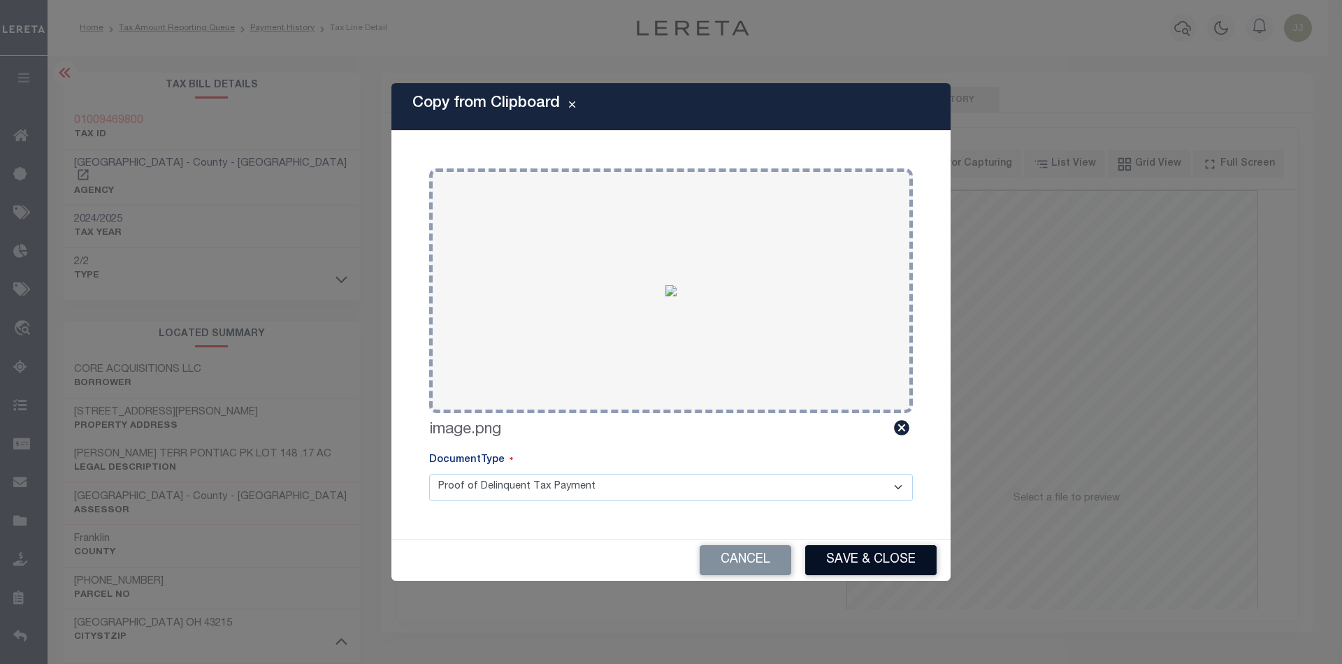
click at [865, 560] on button "Save & Close" at bounding box center [870, 560] width 131 height 30
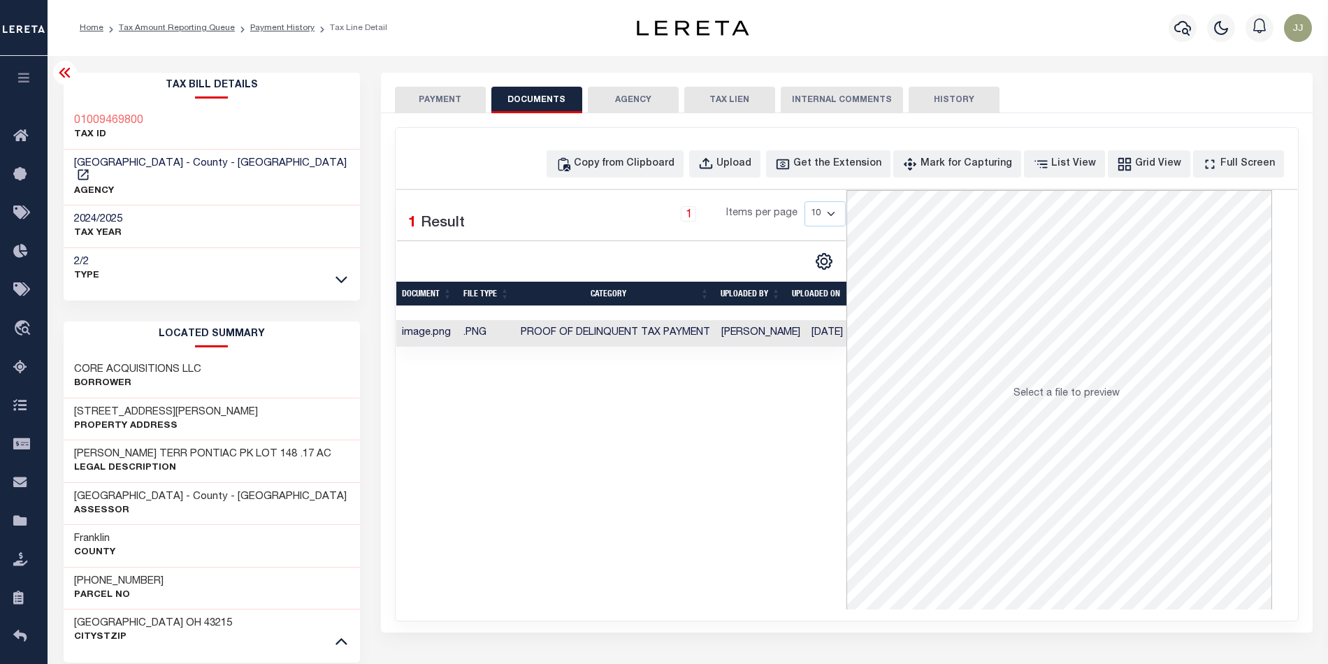
click at [423, 99] on button "PAYMENT" at bounding box center [440, 100] width 91 height 27
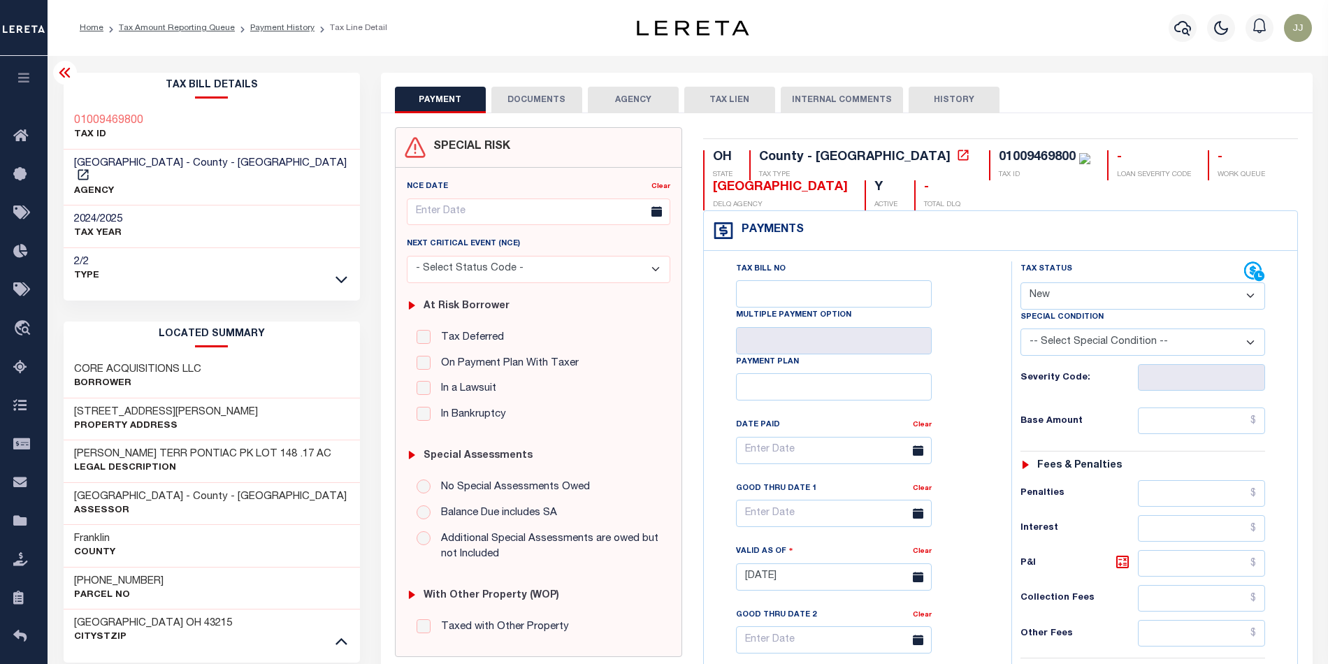
click at [1088, 294] on select "- Select Status Code - Open Due/Unpaid Paid Incomplete No Tax Due Internal Refu…" at bounding box center [1142, 295] width 245 height 27
select select "PYD"
click at [1020, 284] on select "- Select Status Code - Open Due/Unpaid Paid Incomplete No Tax Due Internal Refu…" at bounding box center [1142, 295] width 245 height 27
type input "10/07/2025"
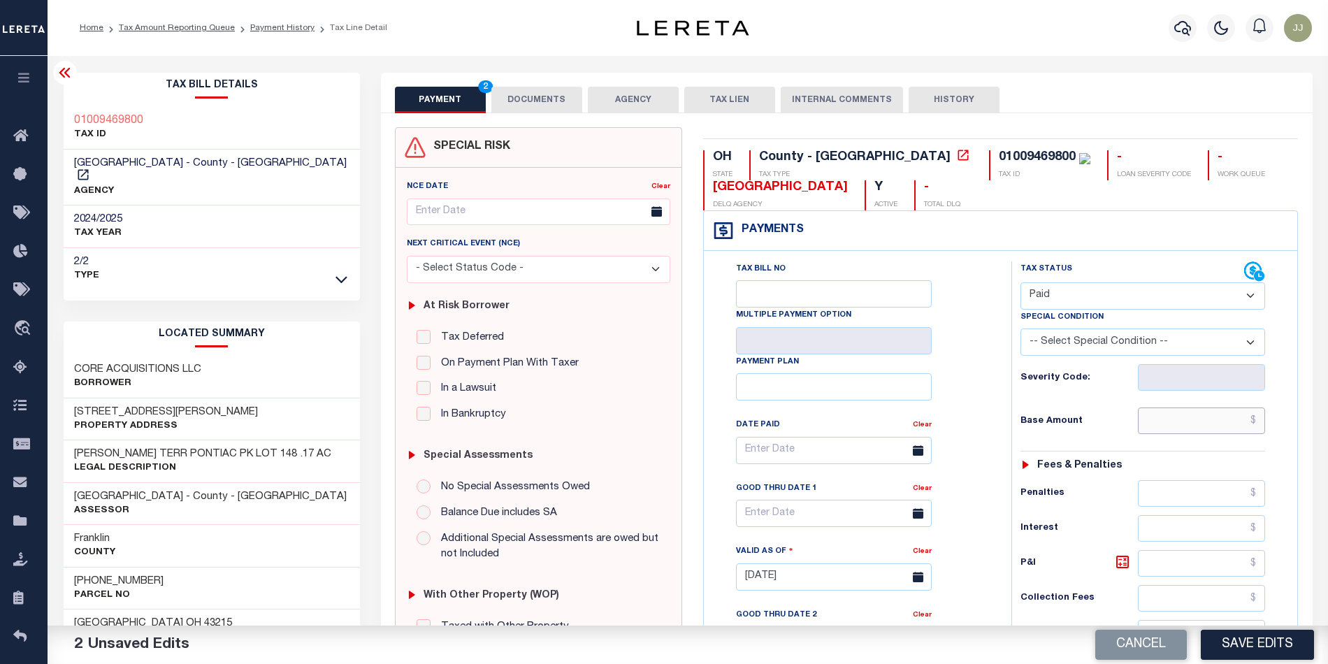
click at [1168, 417] on input "text" at bounding box center [1201, 420] width 127 height 27
type input "$0.00"
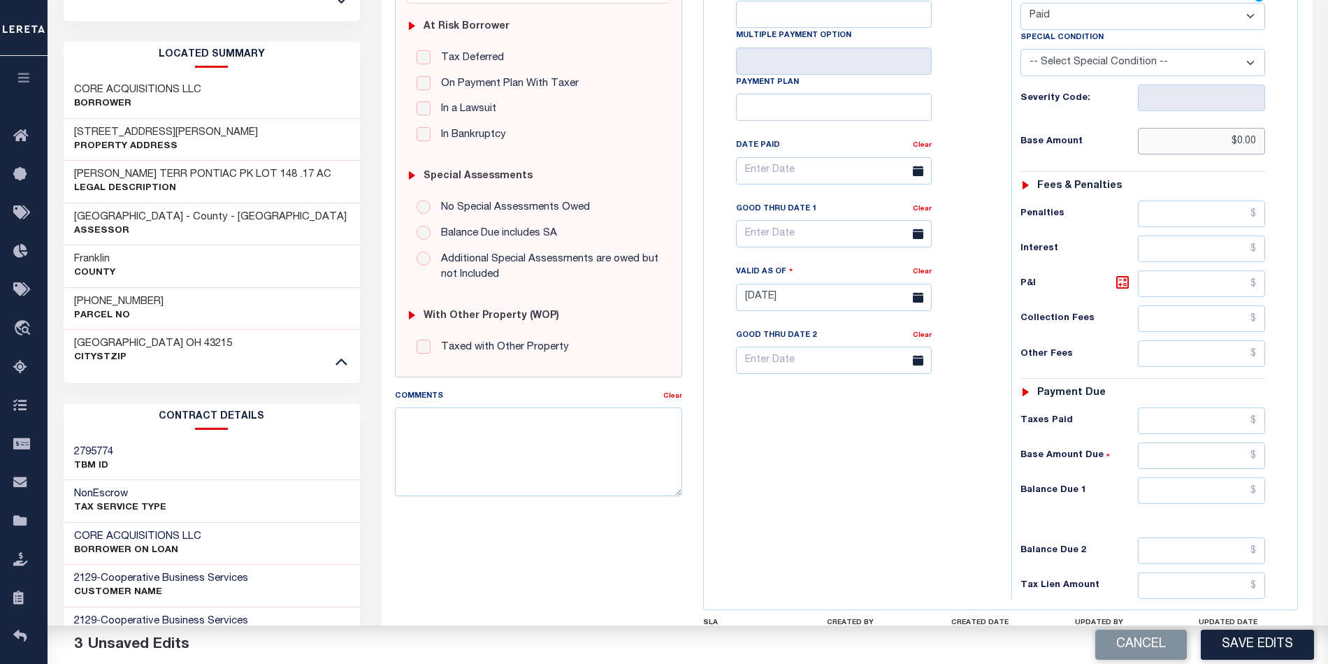
scroll to position [411, 0]
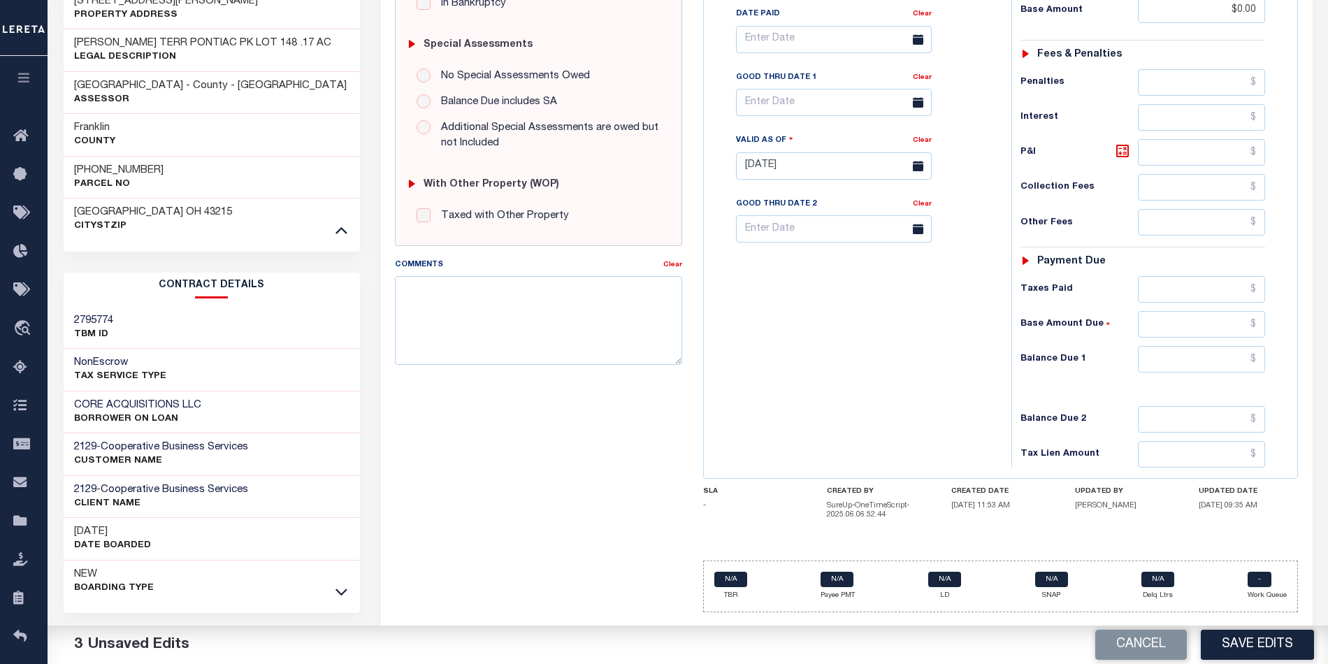
click at [1169, 352] on div "Tax Status Status - Select Status Code -" at bounding box center [1147, 158] width 273 height 617
click at [1172, 372] on input "text" at bounding box center [1201, 359] width 127 height 27
type input "$0.00"
click at [869, 408] on div "Tax Bill No Multiple Payment Option Payment Plan Clear" at bounding box center [854, 158] width 294 height 617
click at [1251, 656] on button "Save Edits" at bounding box center [1257, 645] width 113 height 30
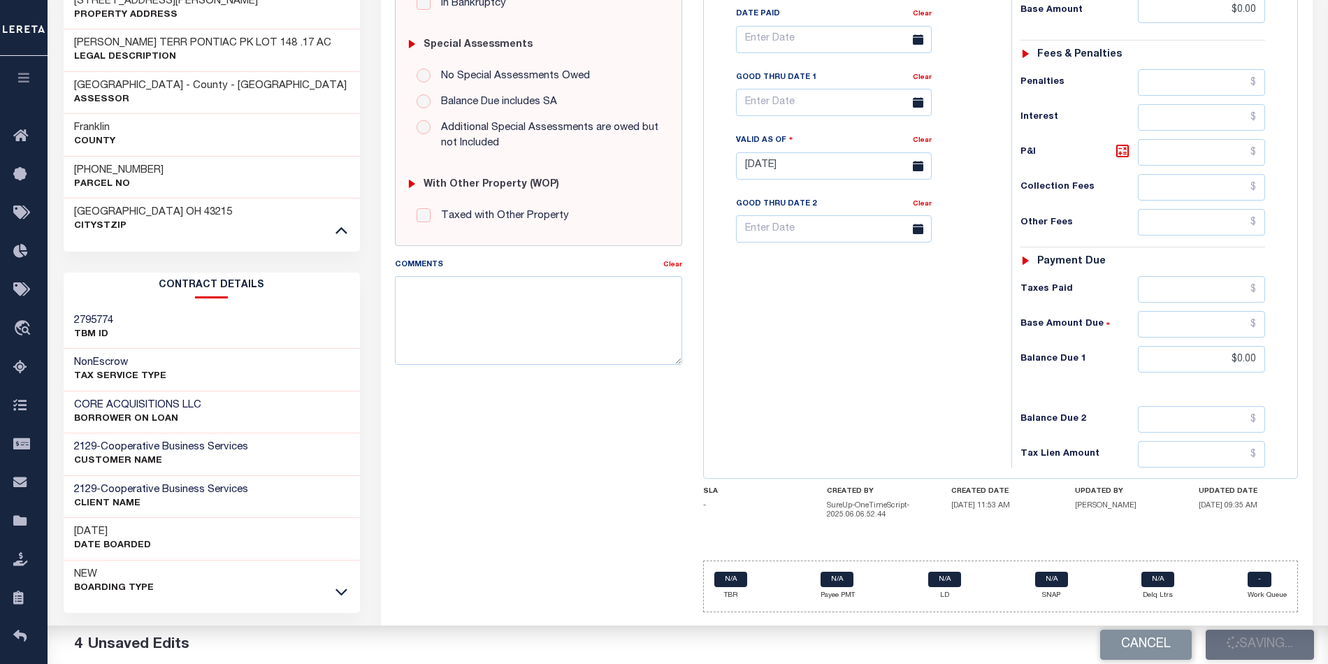
checkbox input "false"
type input "$0"
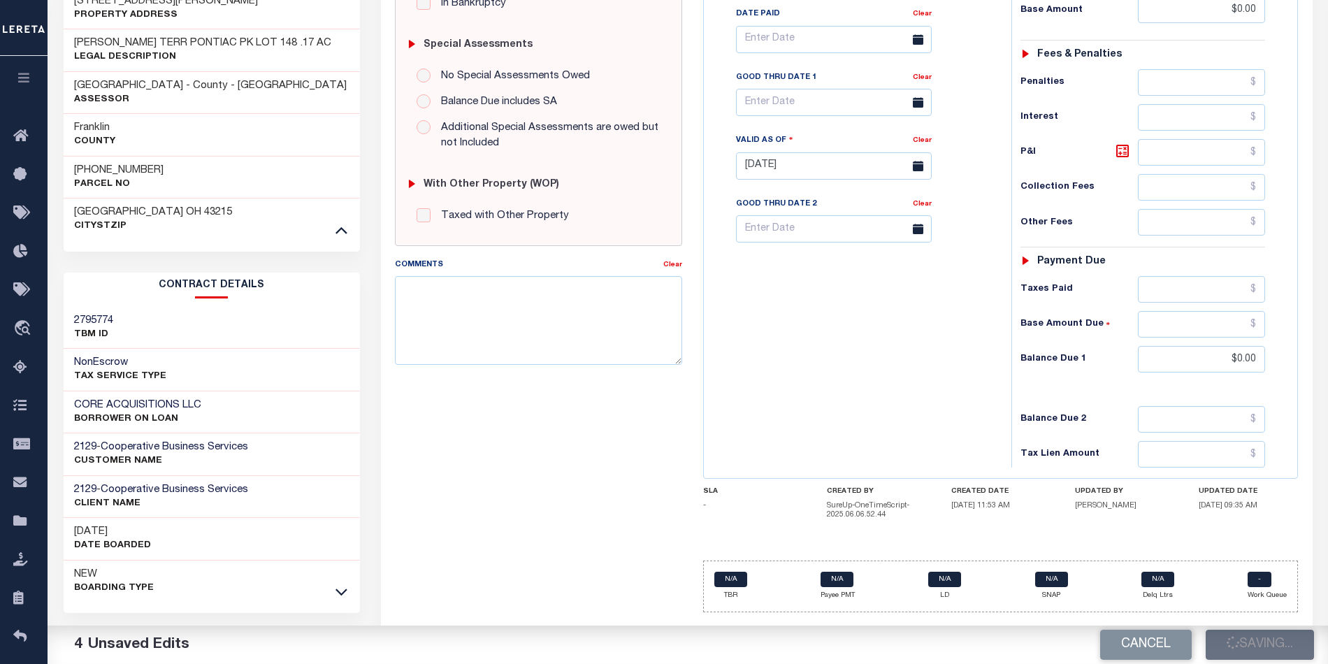
type input "$0"
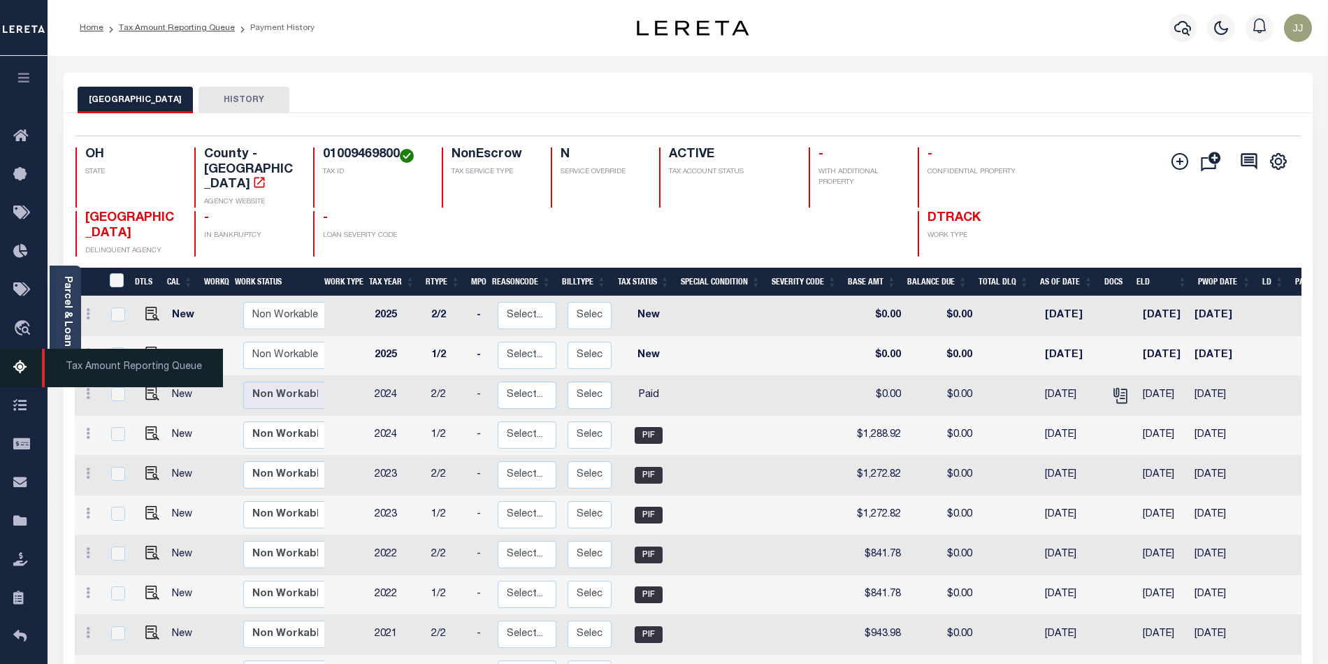
click at [23, 370] on icon at bounding box center [24, 367] width 22 height 17
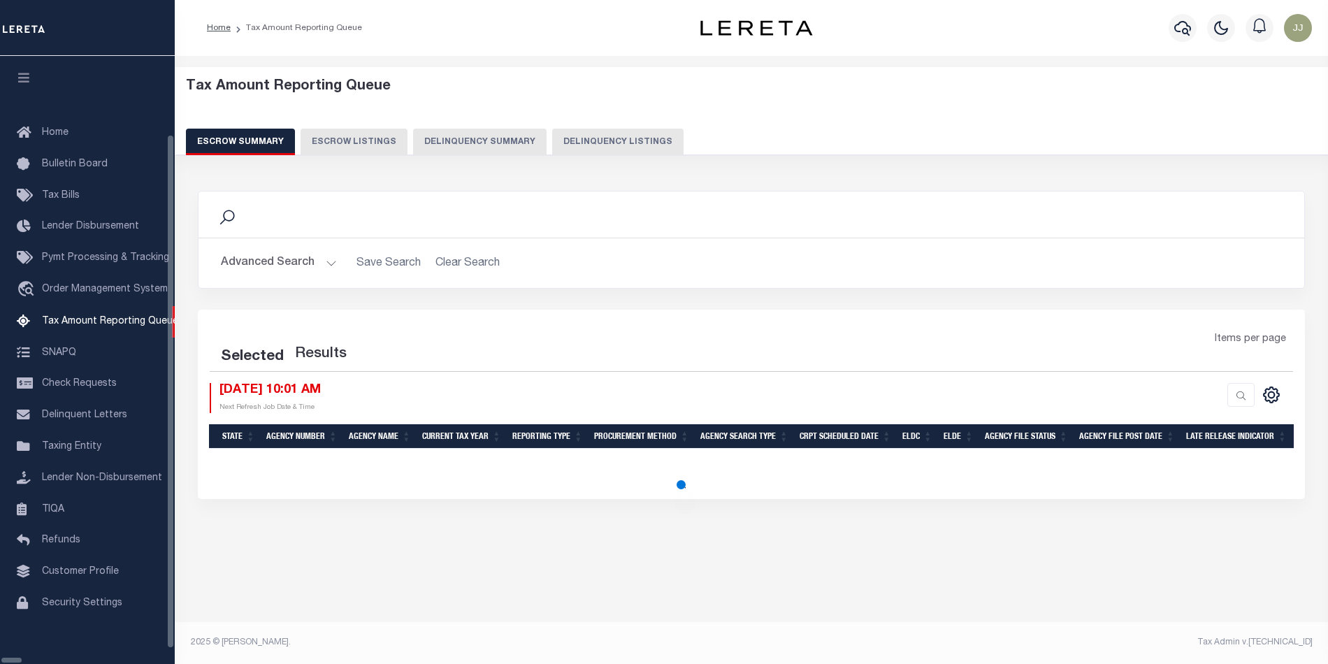
click at [552, 136] on button "Delinquency Listings" at bounding box center [617, 142] width 131 height 27
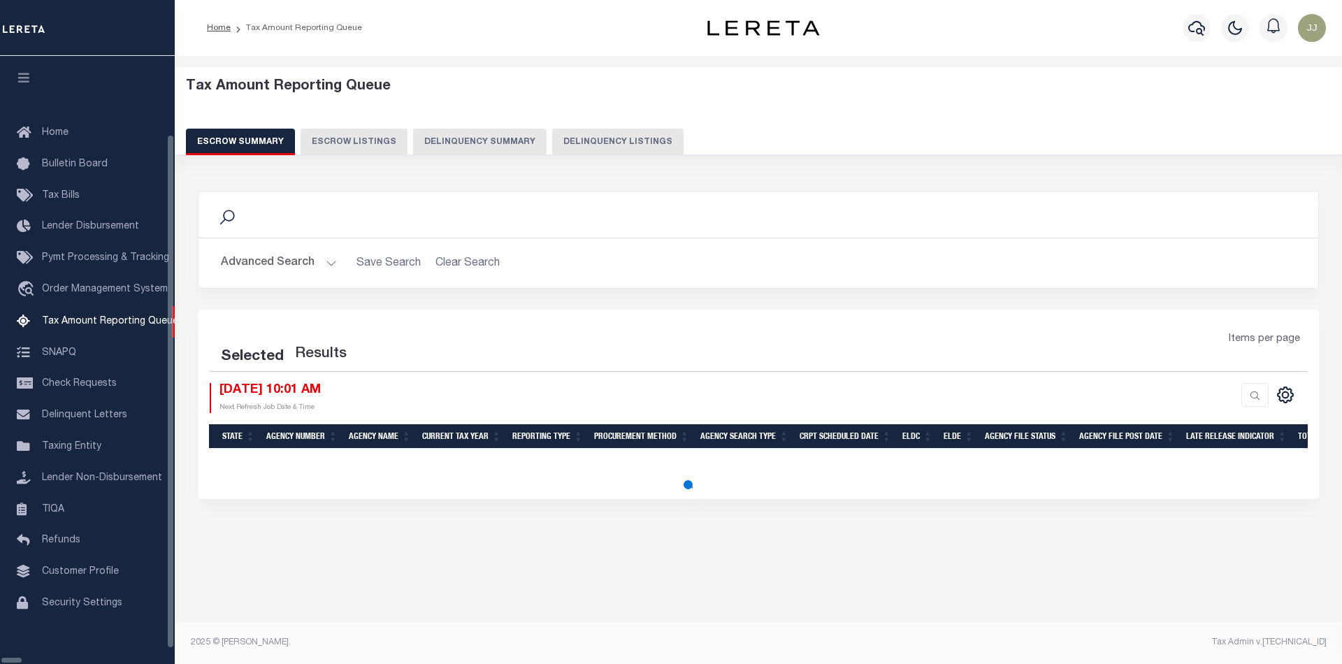
select select "100"
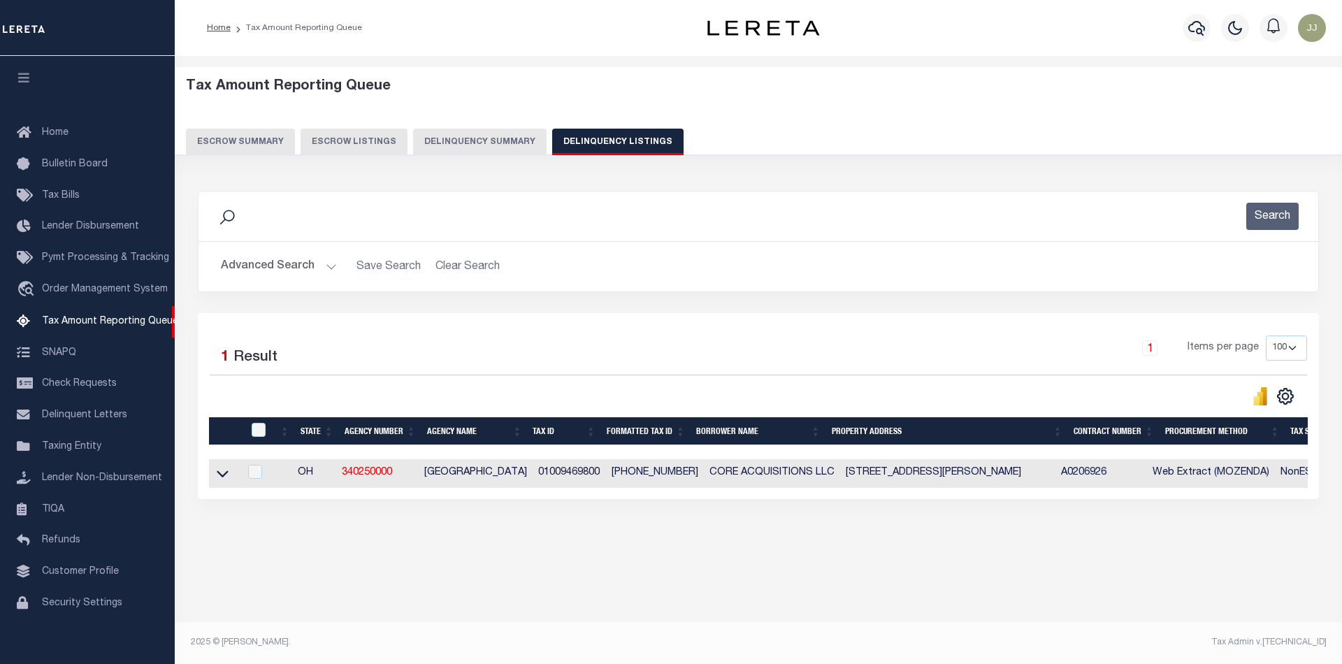
click at [310, 266] on button "Advanced Search" at bounding box center [279, 266] width 116 height 27
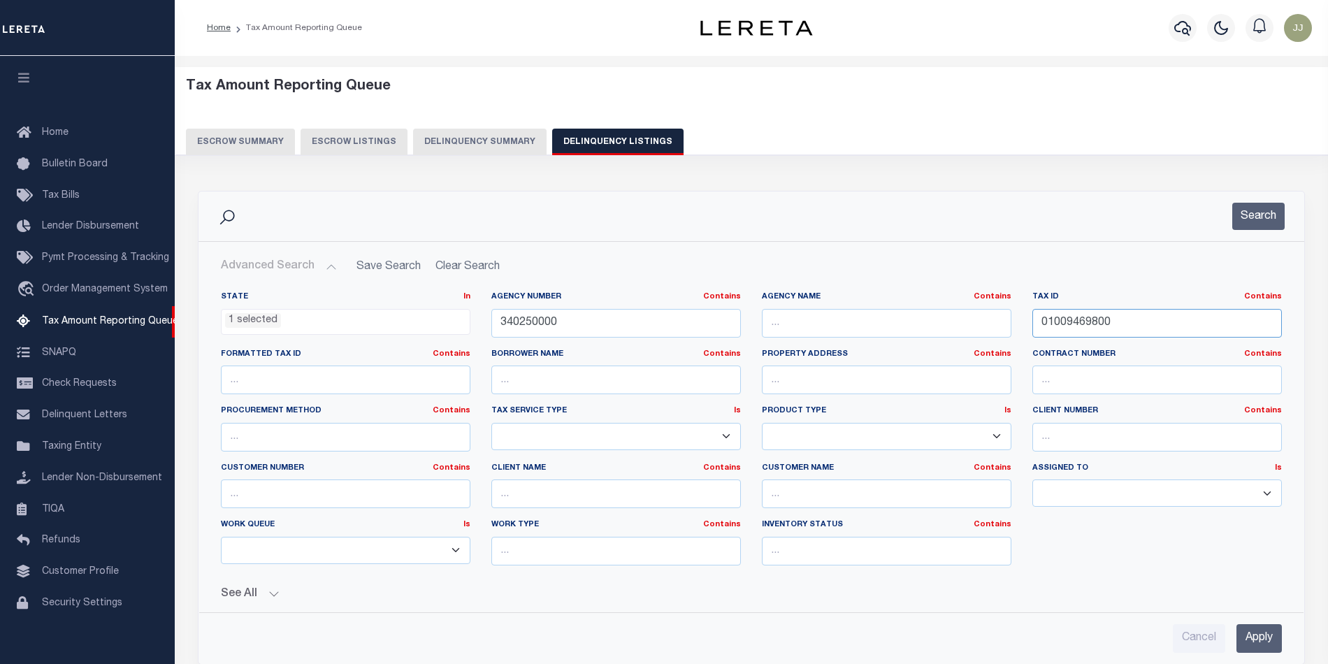
drag, startPoint x: 1178, startPoint y: 325, endPoint x: 932, endPoint y: 321, distance: 245.3
click at [932, 321] on div "State In In AK AL AR AZ CA CO CT DC DE FL GA GU HI IA ID IL IN KS KY LA MA MD M…" at bounding box center [751, 433] width 1082 height 285
paste input "5869"
type input "01009586900"
click at [1265, 216] on button "Search" at bounding box center [1258, 216] width 52 height 27
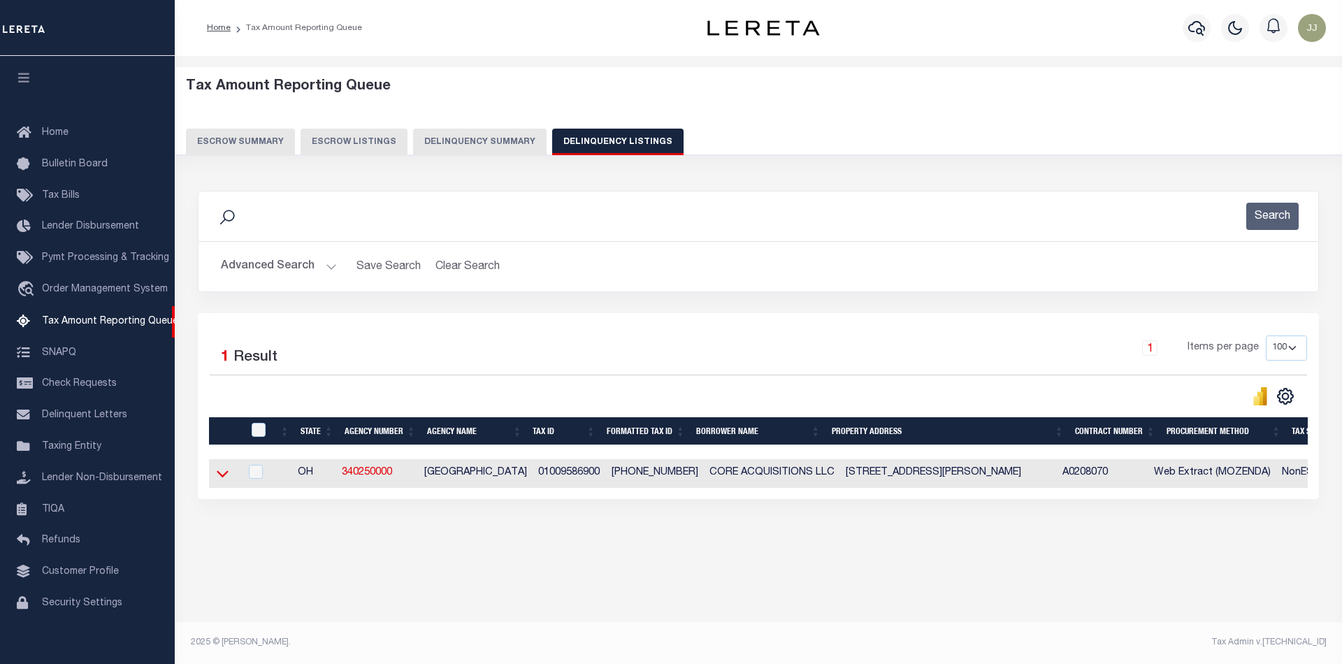
click at [221, 481] on icon at bounding box center [223, 473] width 12 height 15
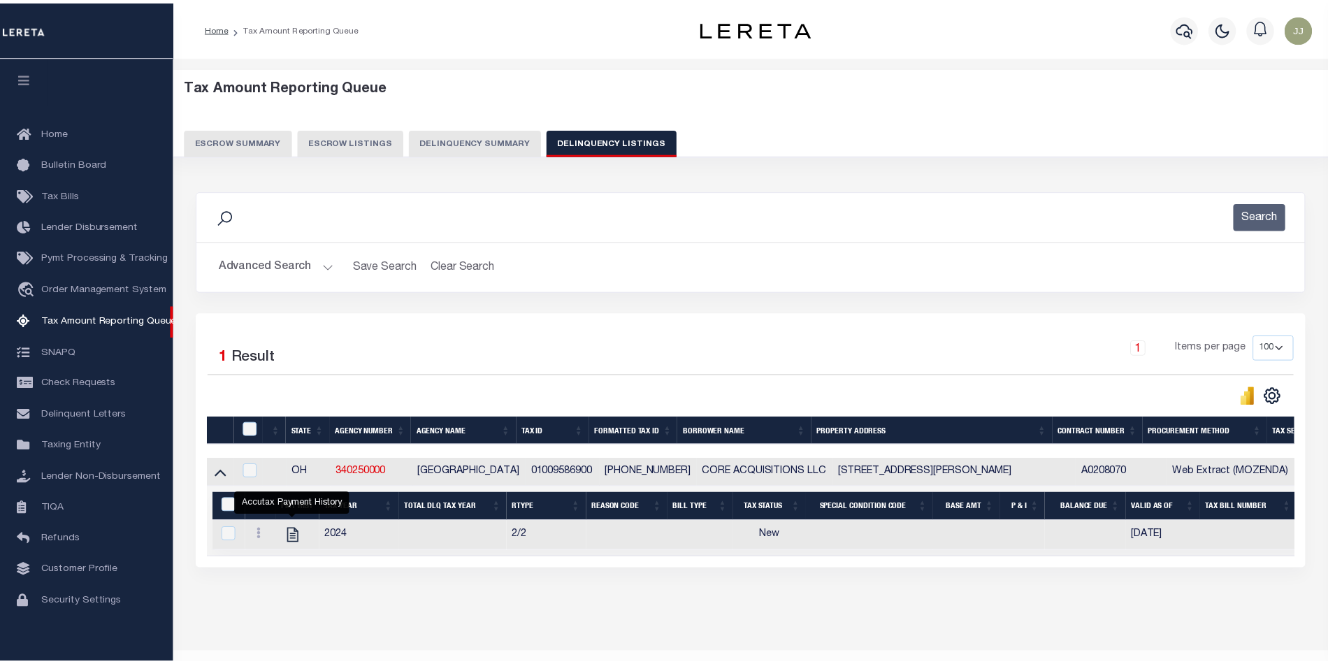
scroll to position [45, 0]
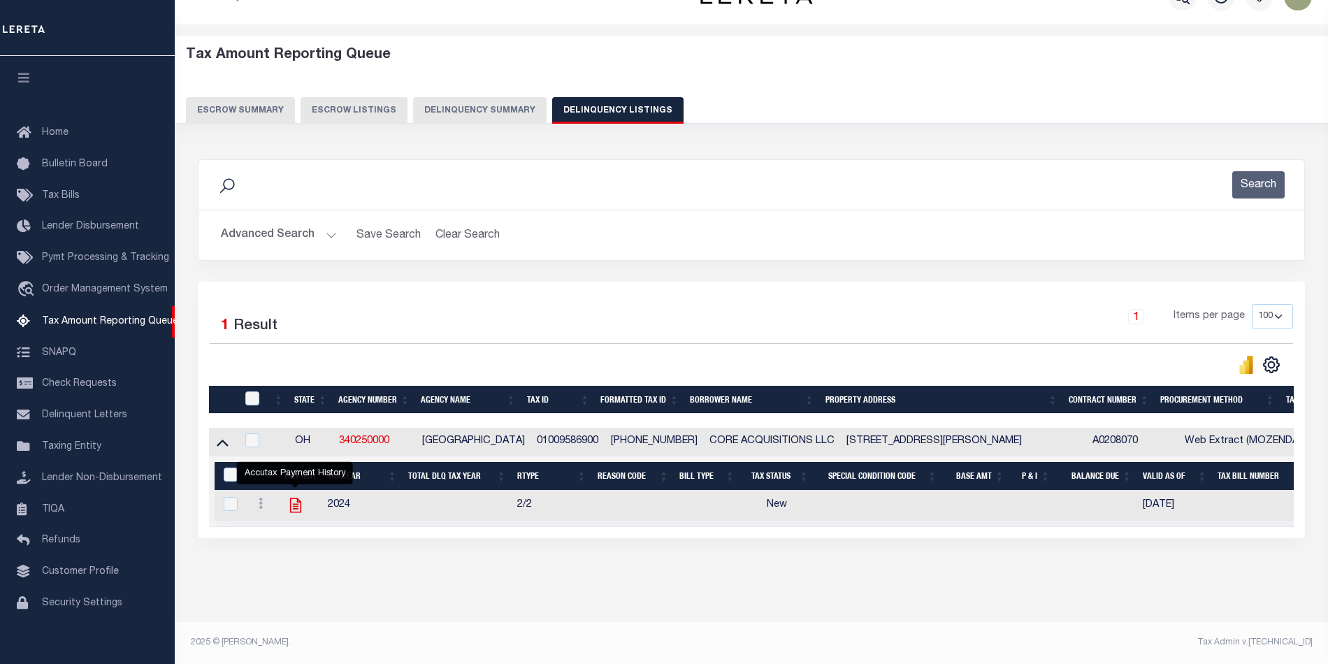
click at [296, 498] on icon "" at bounding box center [294, 505] width 11 height 15
checkbox input "true"
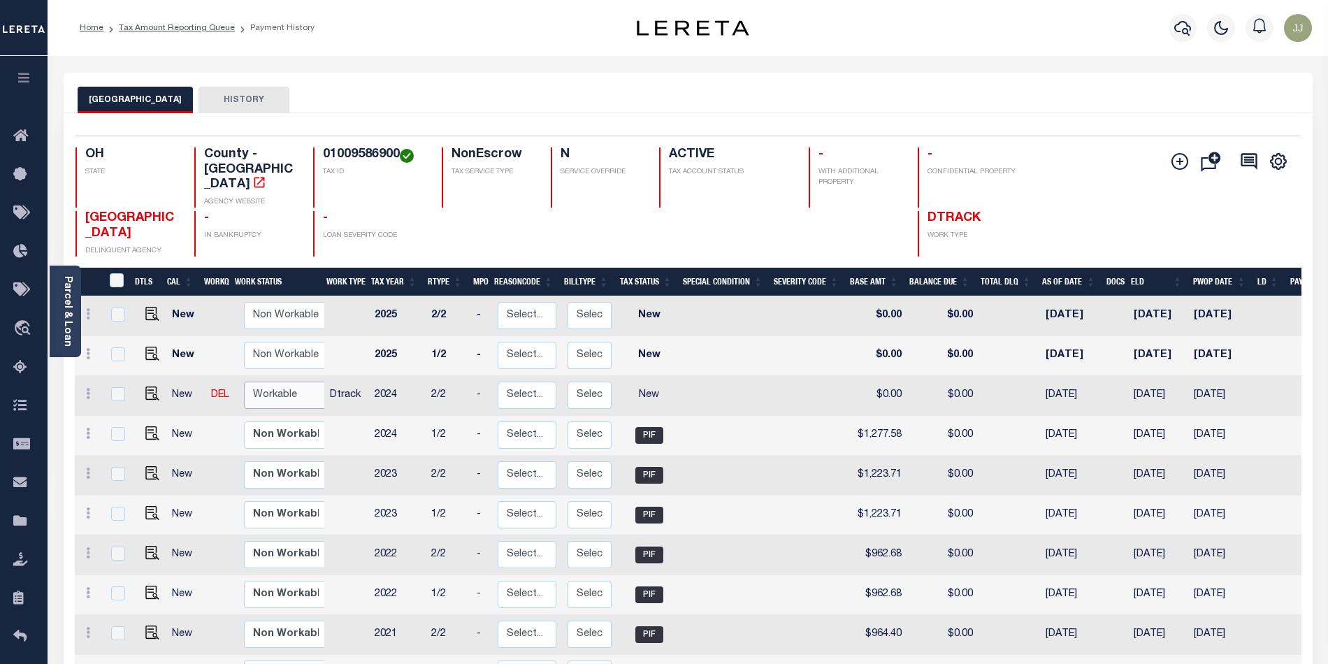
click at [294, 382] on select "Non Workable Workable" at bounding box center [286, 395] width 84 height 27
checkbox input "true"
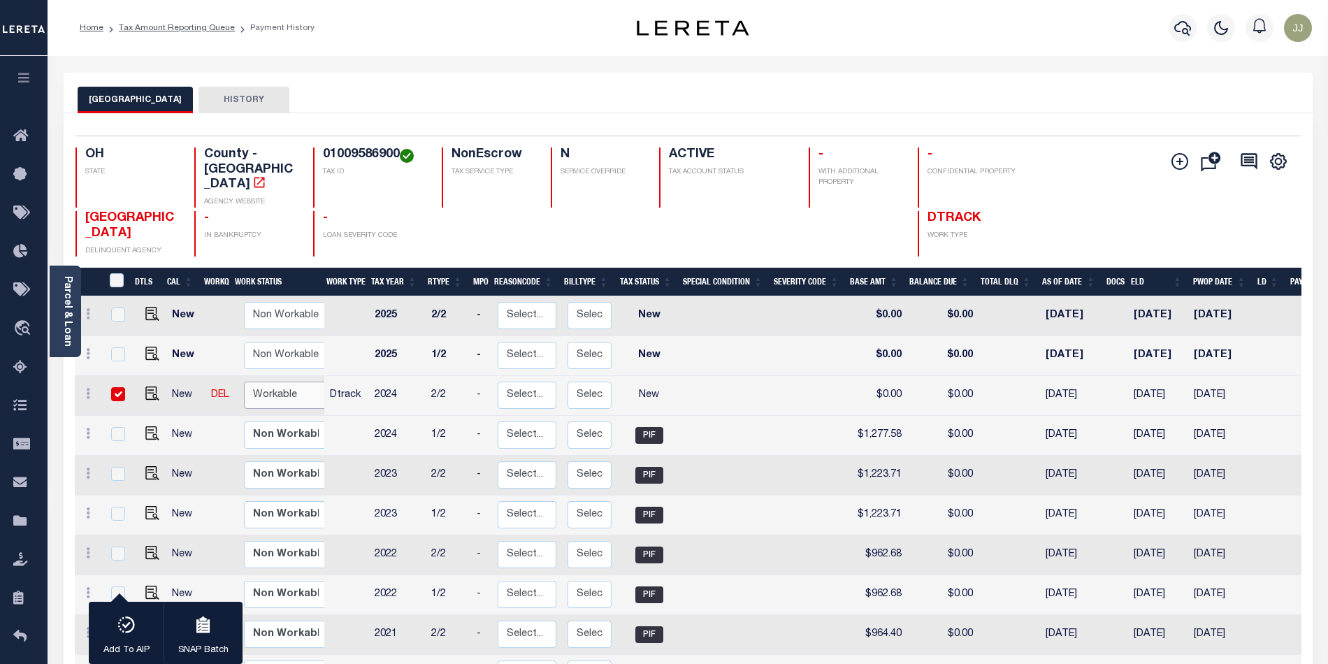
select select "true"
click at [244, 382] on select "Non Workable Workable" at bounding box center [286, 395] width 84 height 27
checkbox input "false"
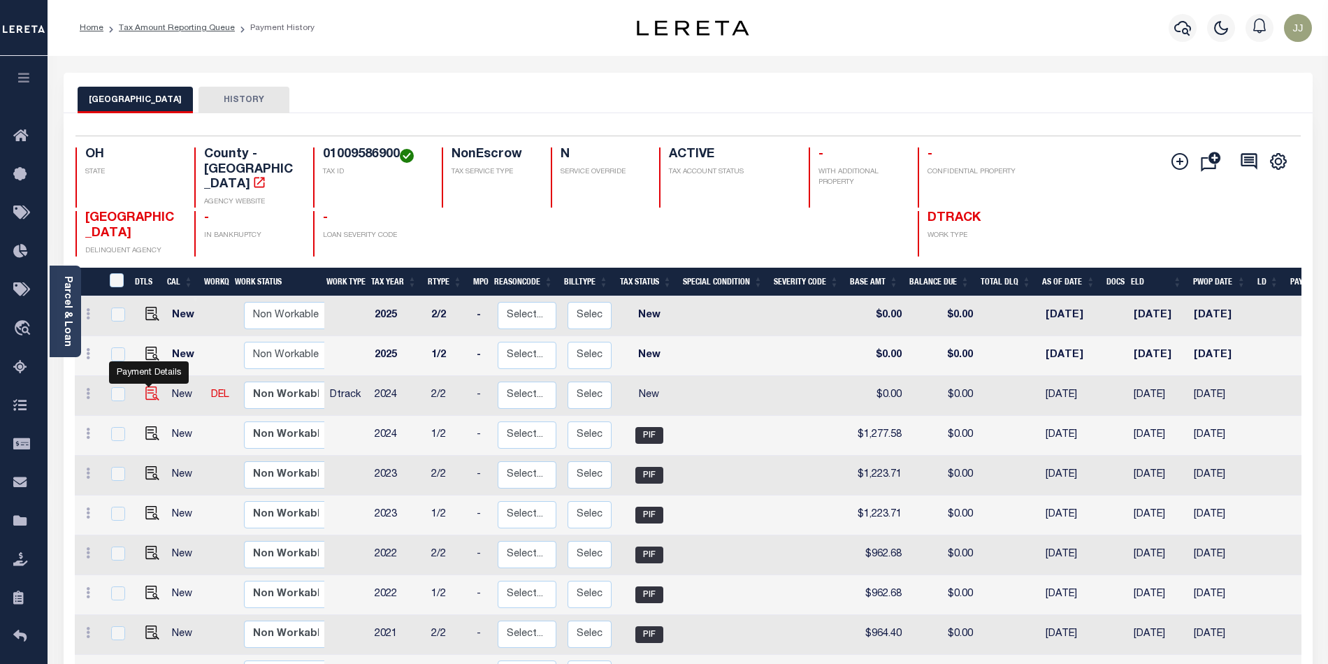
click at [145, 386] on img "" at bounding box center [152, 393] width 14 height 14
checkbox input "true"
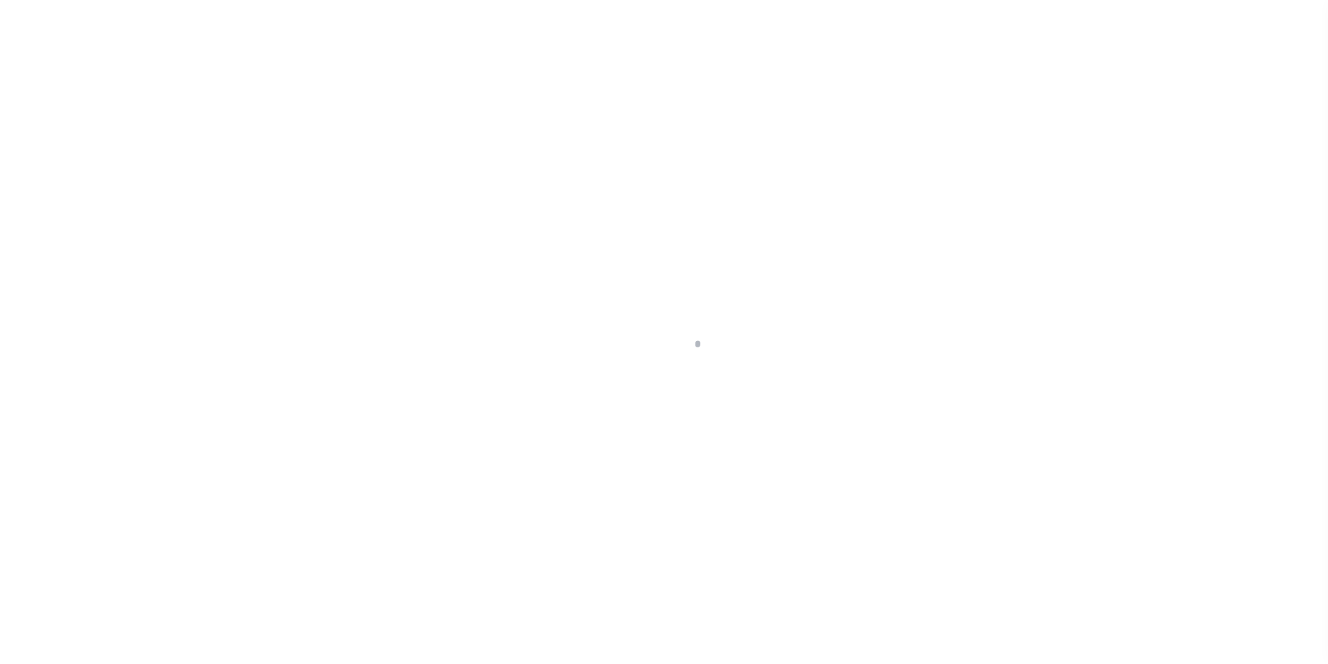
select select "NW2"
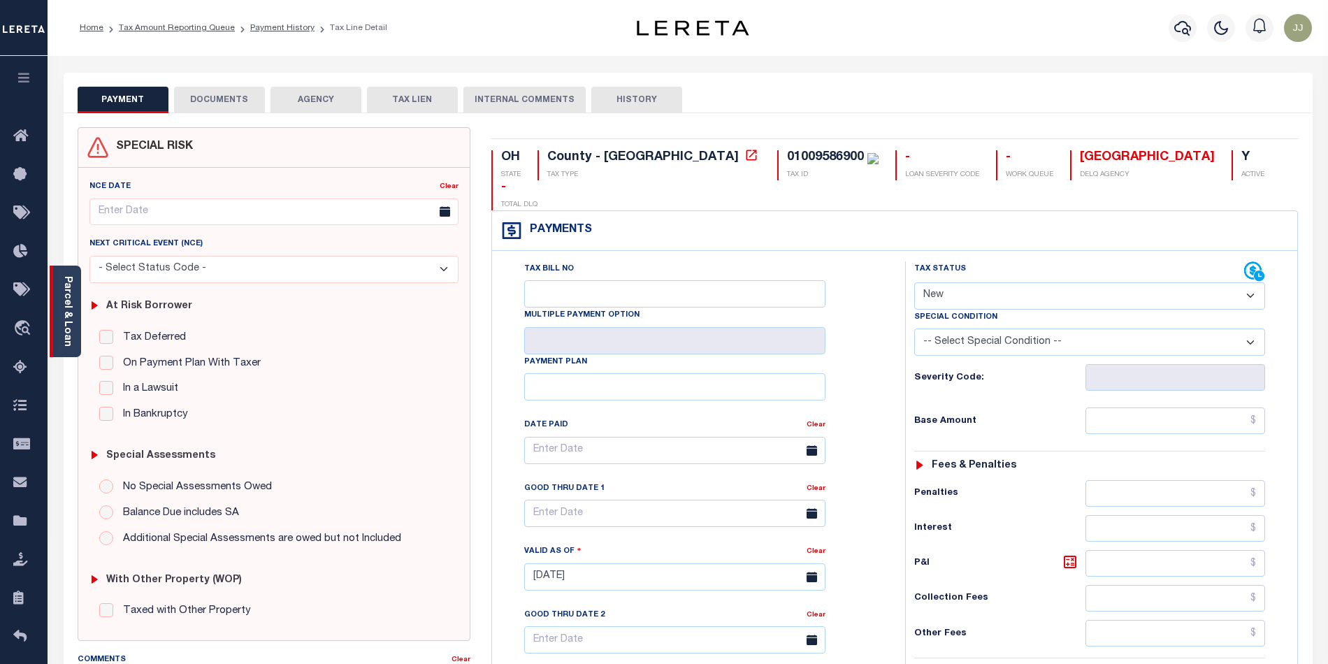
click at [67, 319] on link "Parcel & Loan" at bounding box center [67, 311] width 10 height 71
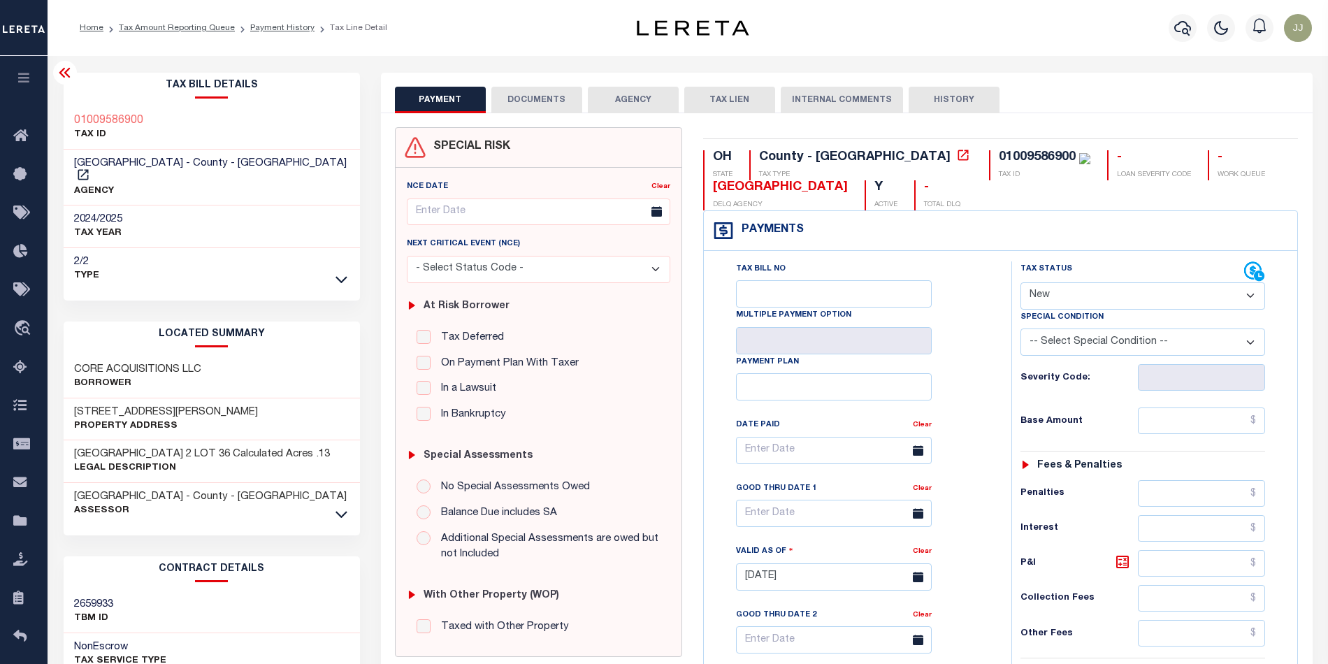
click at [341, 507] on icon at bounding box center [341, 514] width 12 height 15
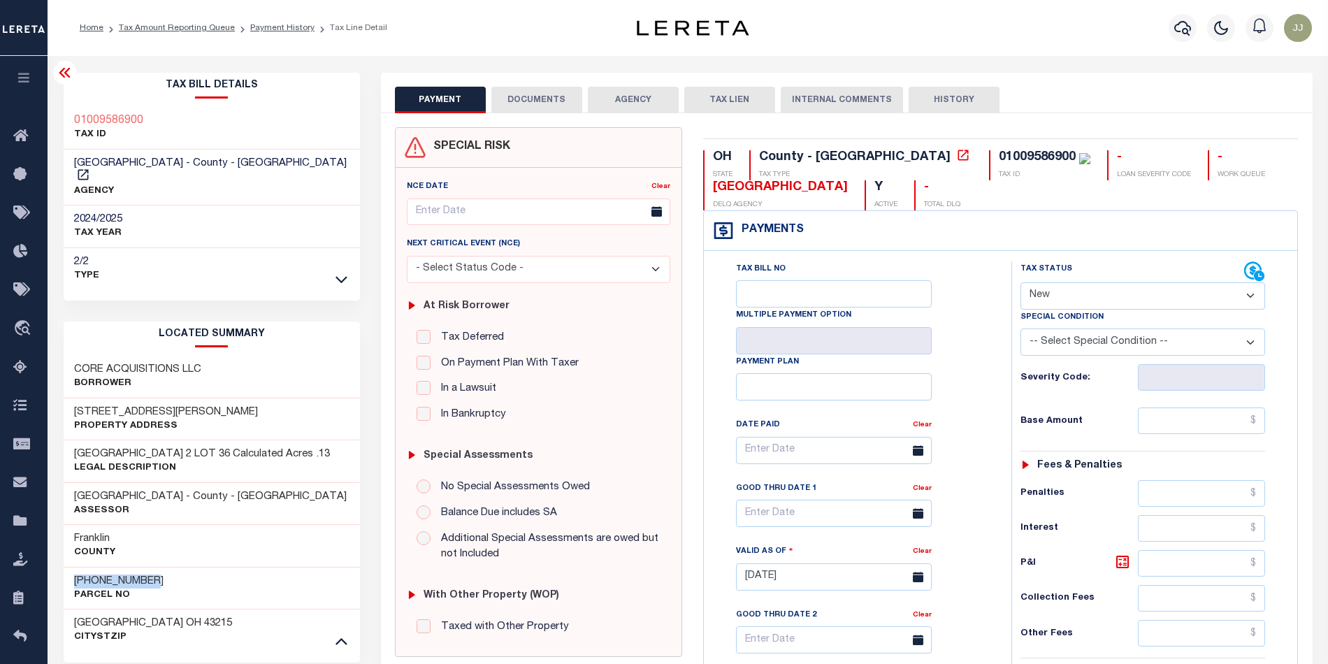
drag, startPoint x: 157, startPoint y: 565, endPoint x: 68, endPoint y: 565, distance: 89.5
click at [68, 567] on div "[PHONE_NUMBER] Parcel No" at bounding box center [212, 588] width 296 height 43
copy h3 "[PHONE_NUMBER]"
click at [535, 103] on button "DOCUMENTS" at bounding box center [536, 100] width 91 height 27
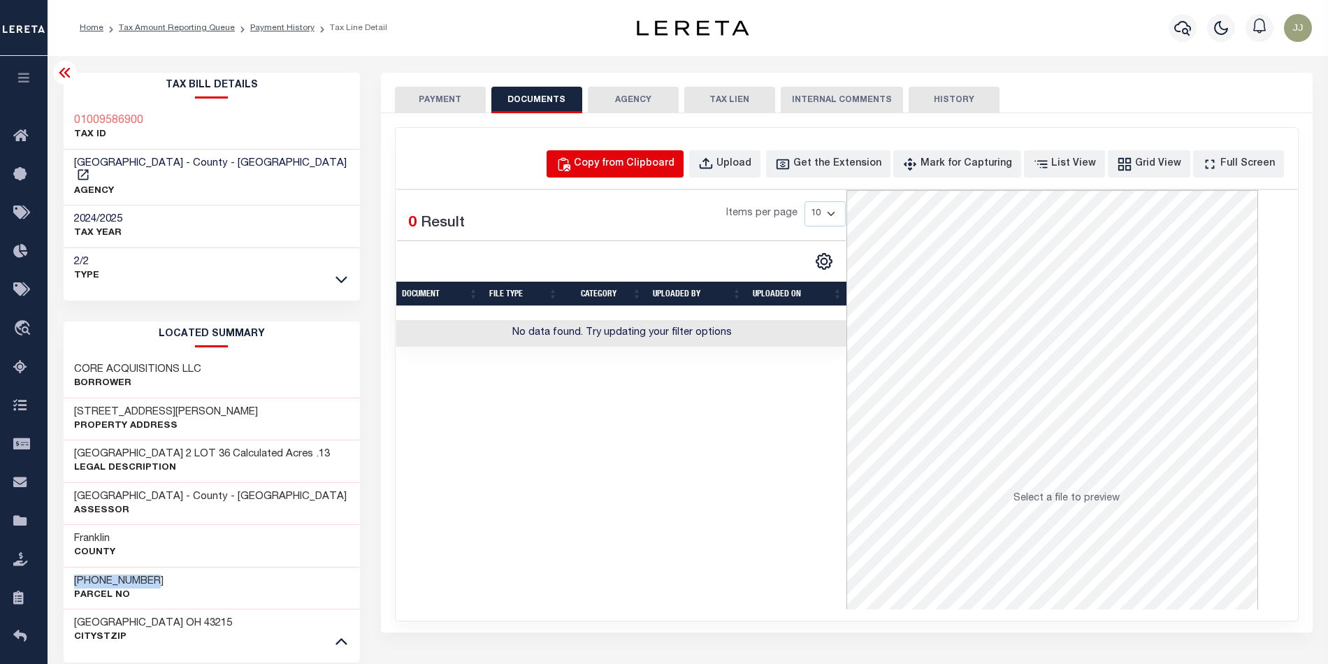
click at [660, 171] on div "Copy from Clipboard" at bounding box center [624, 164] width 101 height 15
select select "POP"
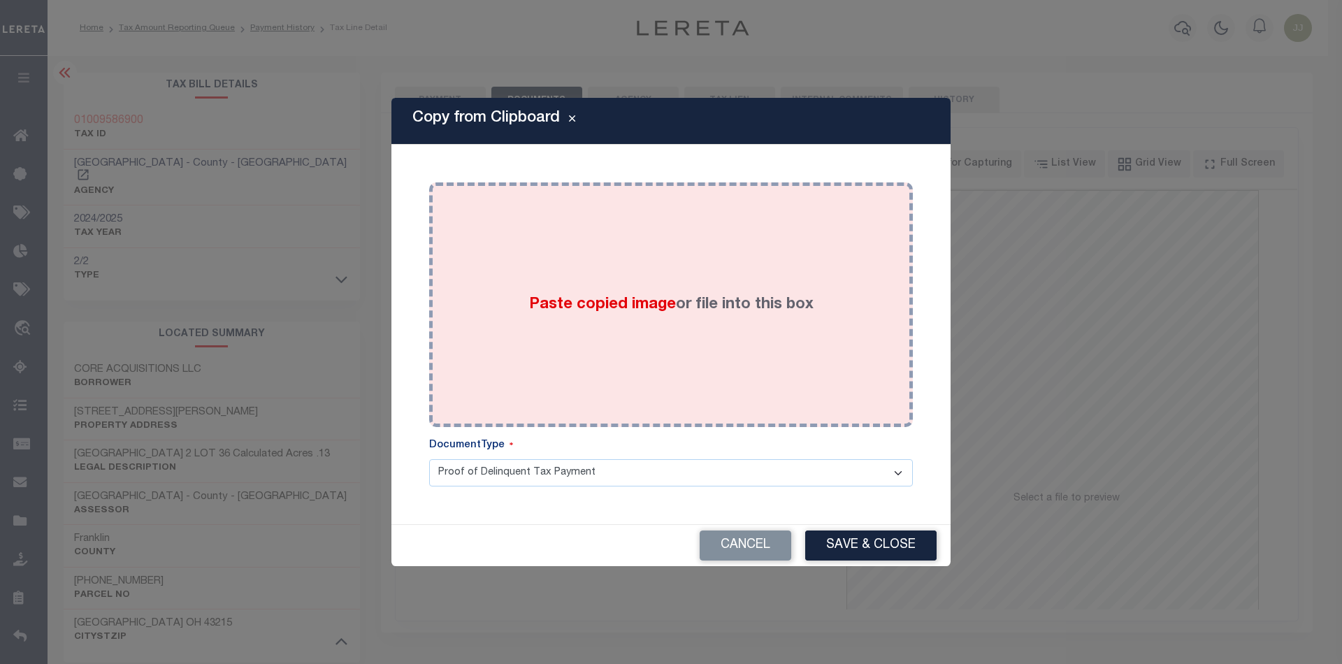
click at [671, 312] on span "Paste copied image" at bounding box center [602, 304] width 147 height 15
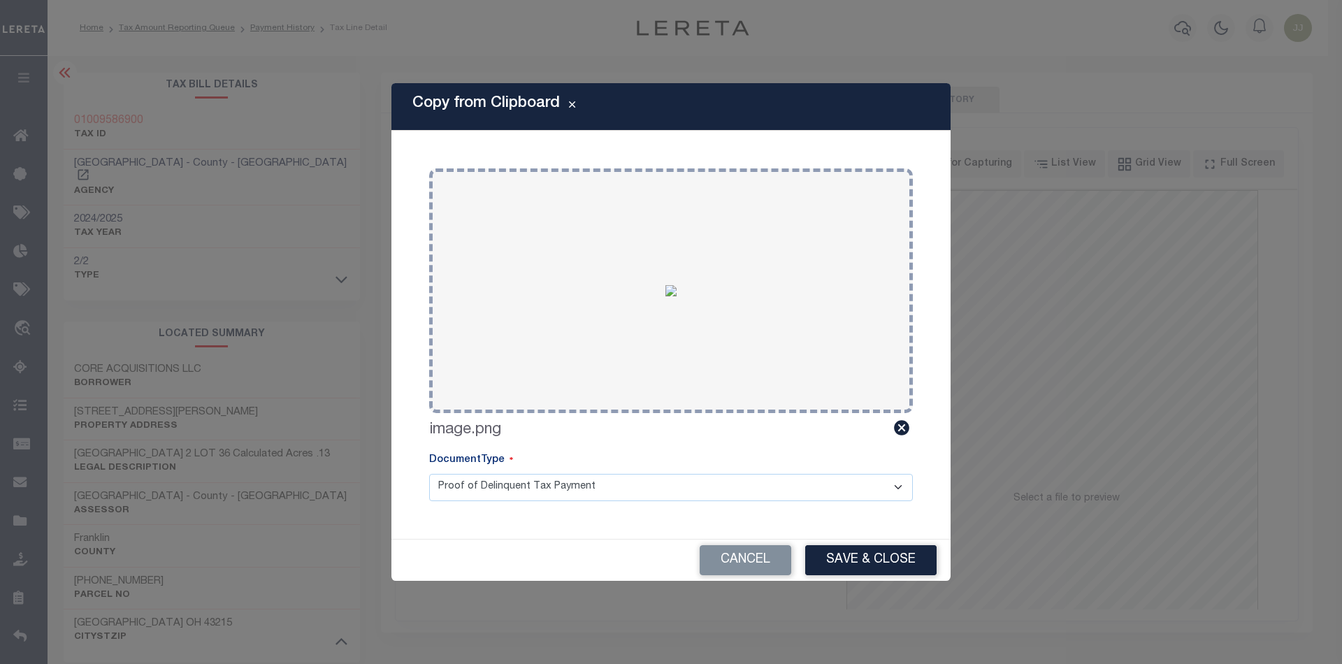
click at [864, 537] on div "Copy from Clipboard Paste copied image or file into this box Select file or dra…" at bounding box center [670, 331] width 559 height 497
click at [856, 572] on button "Save & Close" at bounding box center [870, 560] width 131 height 30
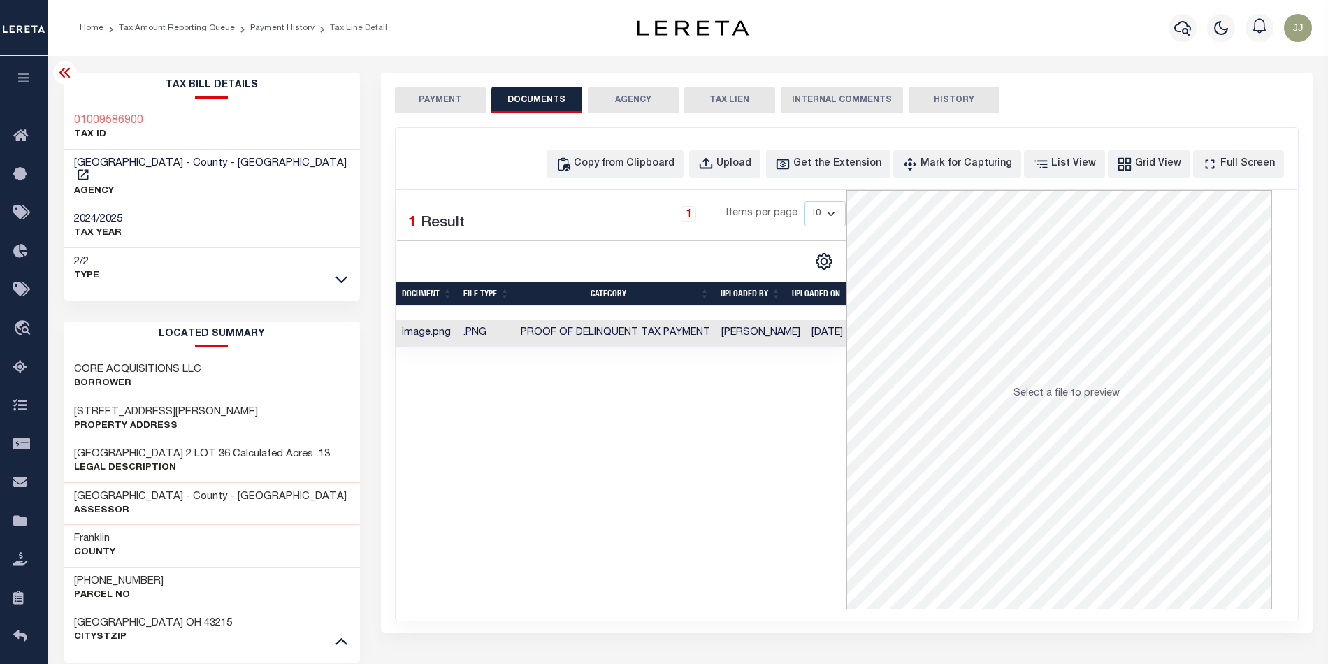
click at [440, 101] on button "PAYMENT" at bounding box center [440, 100] width 91 height 27
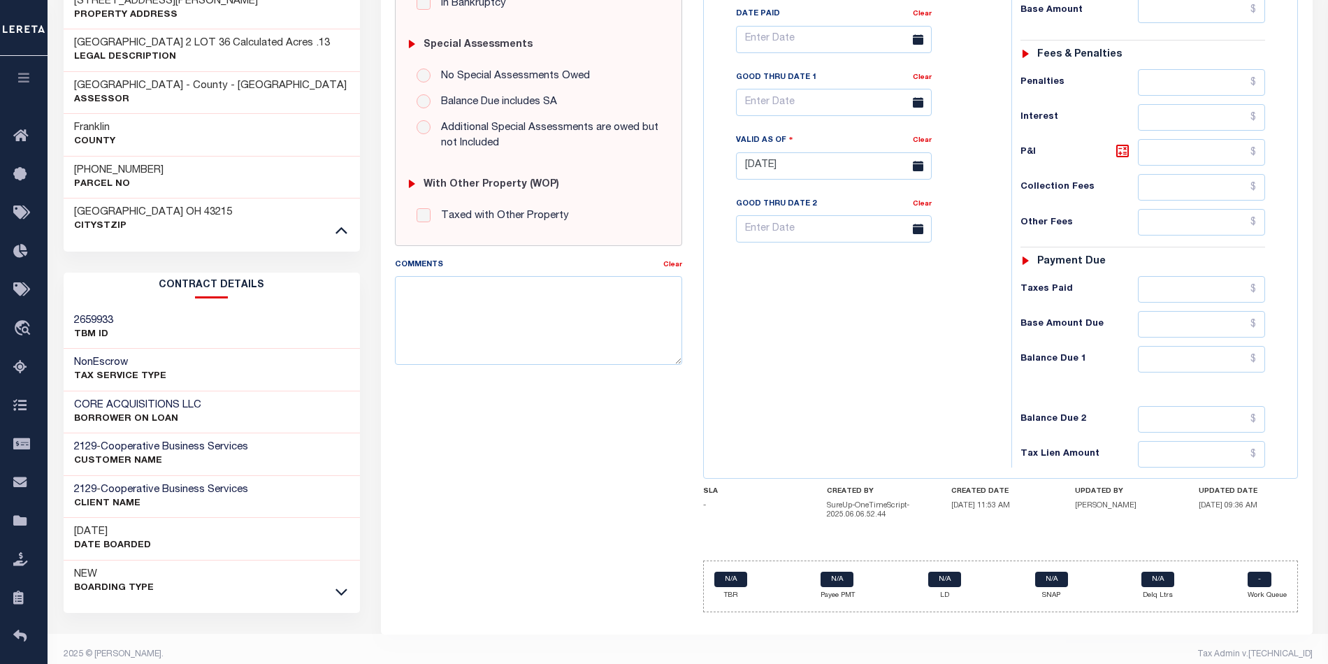
scroll to position [131, 0]
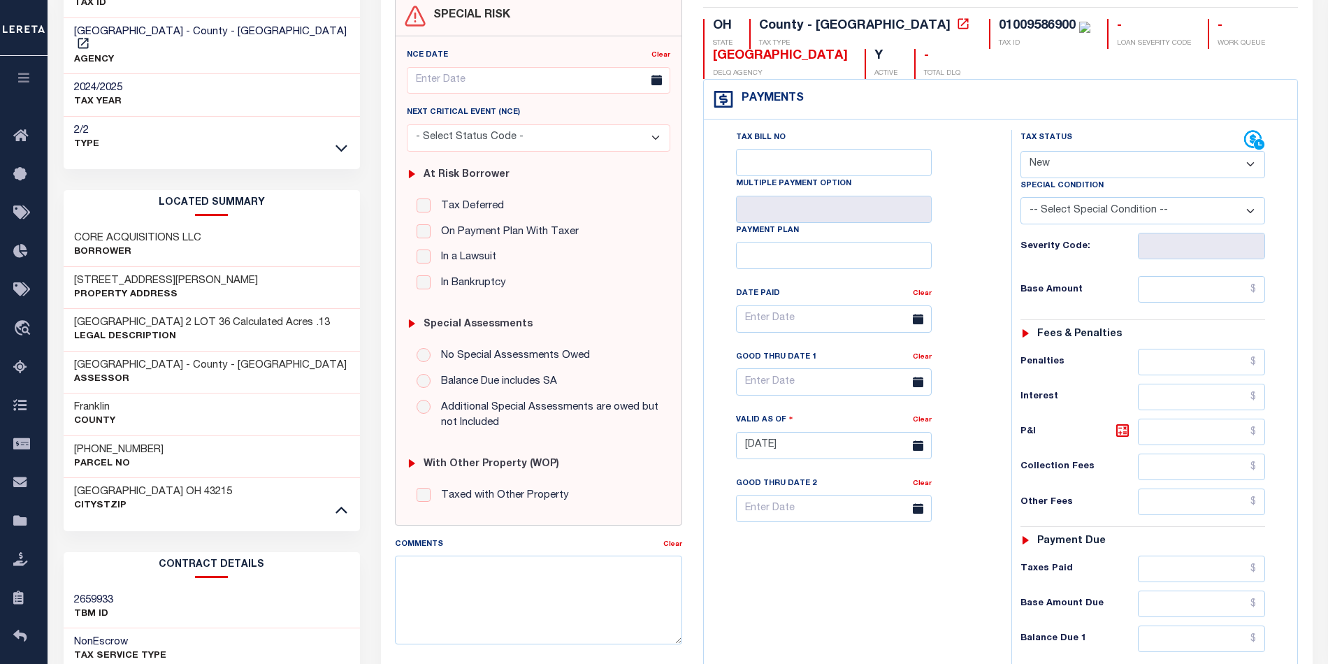
click at [1055, 166] on select "- Select Status Code - Open Due/Unpaid Paid Incomplete No Tax Due Internal Refu…" at bounding box center [1142, 164] width 245 height 27
select select "PYD"
click at [1020, 152] on select "- Select Status Code - Open Due/Unpaid Paid Incomplete No Tax Due Internal Refu…" at bounding box center [1142, 164] width 245 height 27
type input "[DATE]"
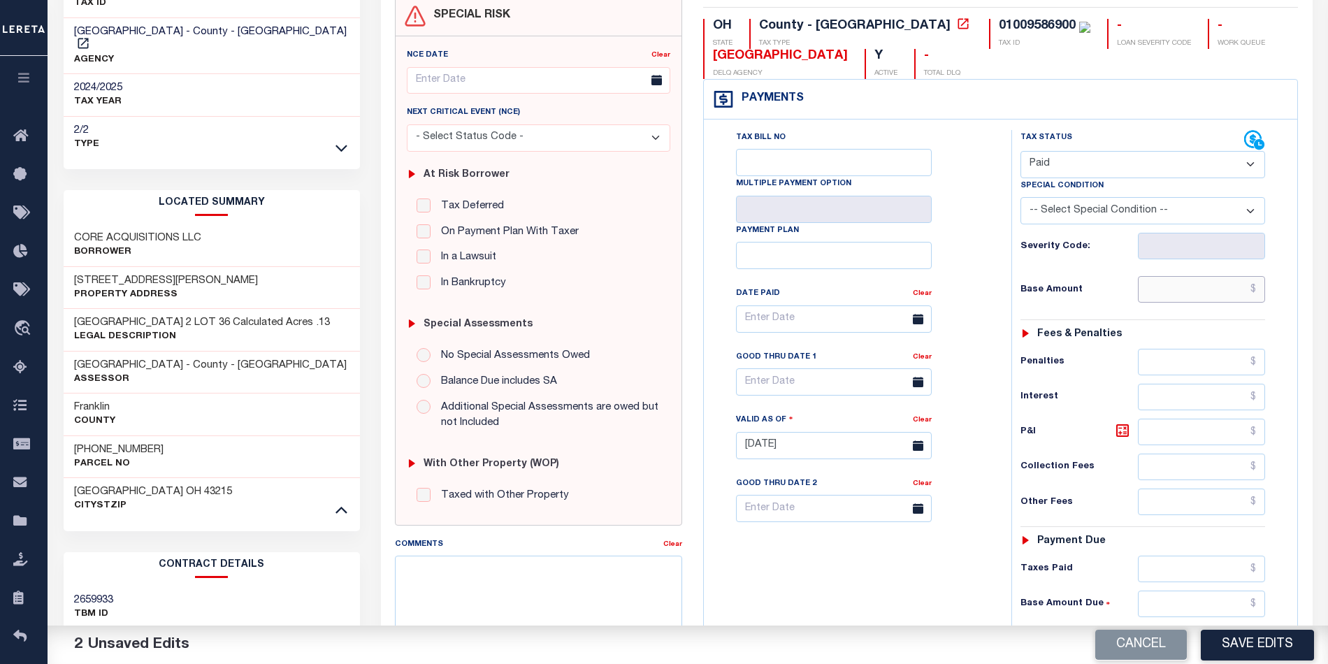
click at [1187, 299] on input "text" at bounding box center [1201, 289] width 127 height 27
type input "$0.00"
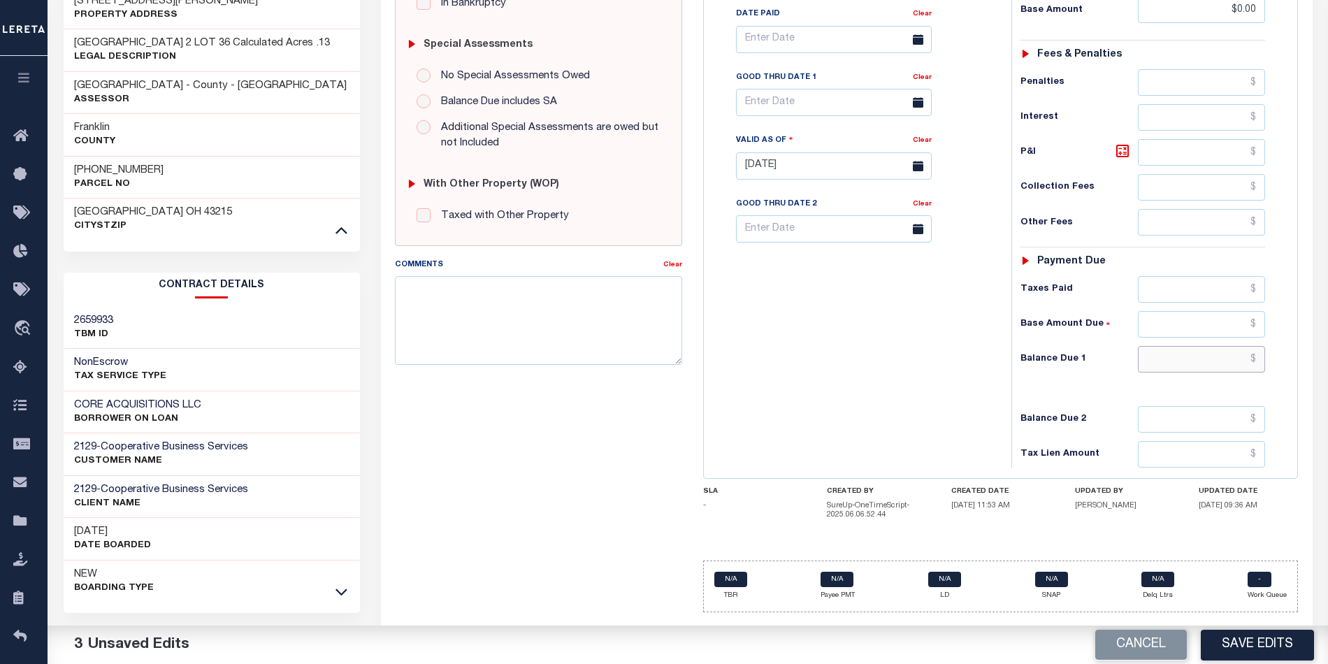
click at [1217, 366] on input "text" at bounding box center [1201, 359] width 127 height 27
type input "$0.00"
drag, startPoint x: 772, startPoint y: 362, endPoint x: 968, endPoint y: 400, distance: 199.4
click at [773, 363] on div "Tax Bill No Multiple Payment Option Payment Plan Clear" at bounding box center [854, 158] width 294 height 617
click at [1270, 629] on div "Cancel Save Edits" at bounding box center [1008, 644] width 640 height 39
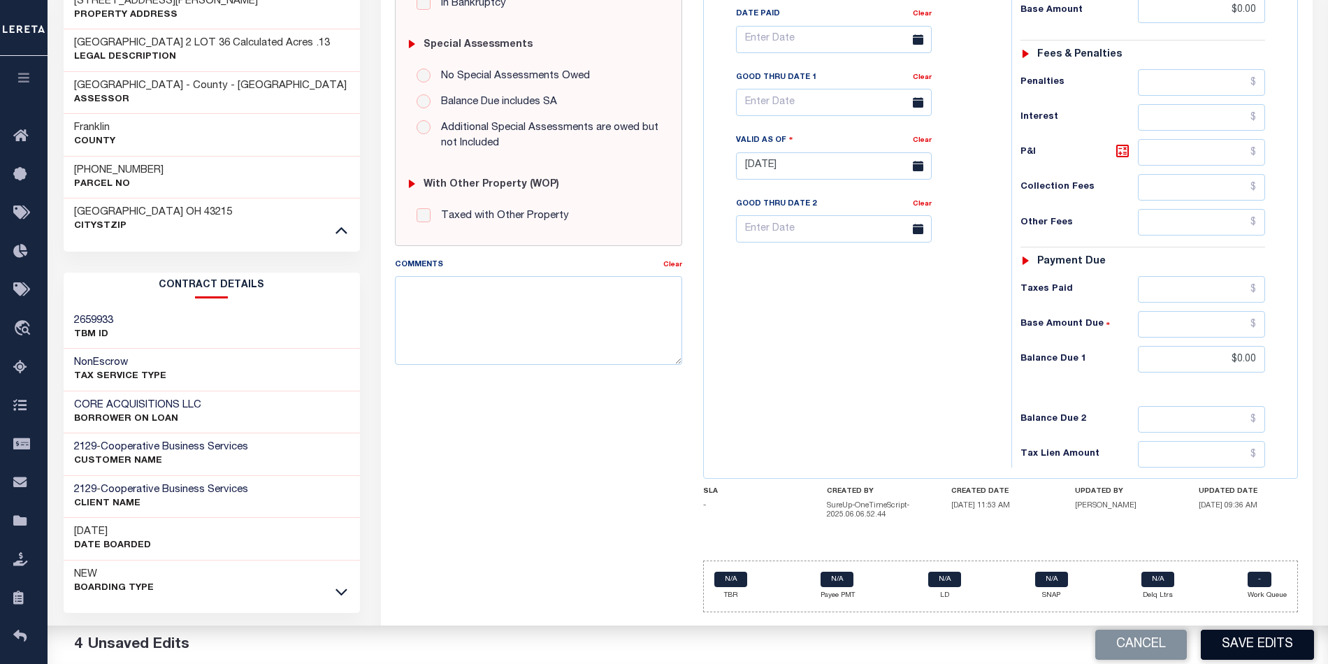
click at [1259, 647] on button "Save Edits" at bounding box center [1257, 645] width 113 height 30
checkbox input "false"
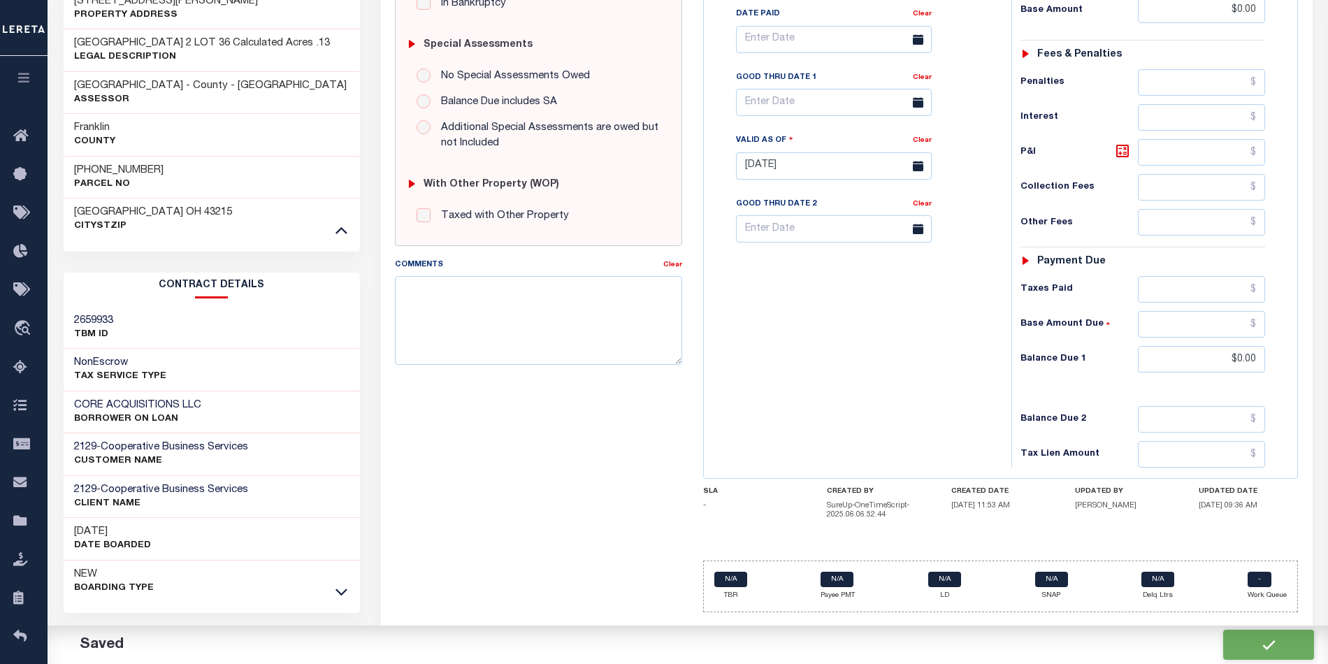
type input "$0"
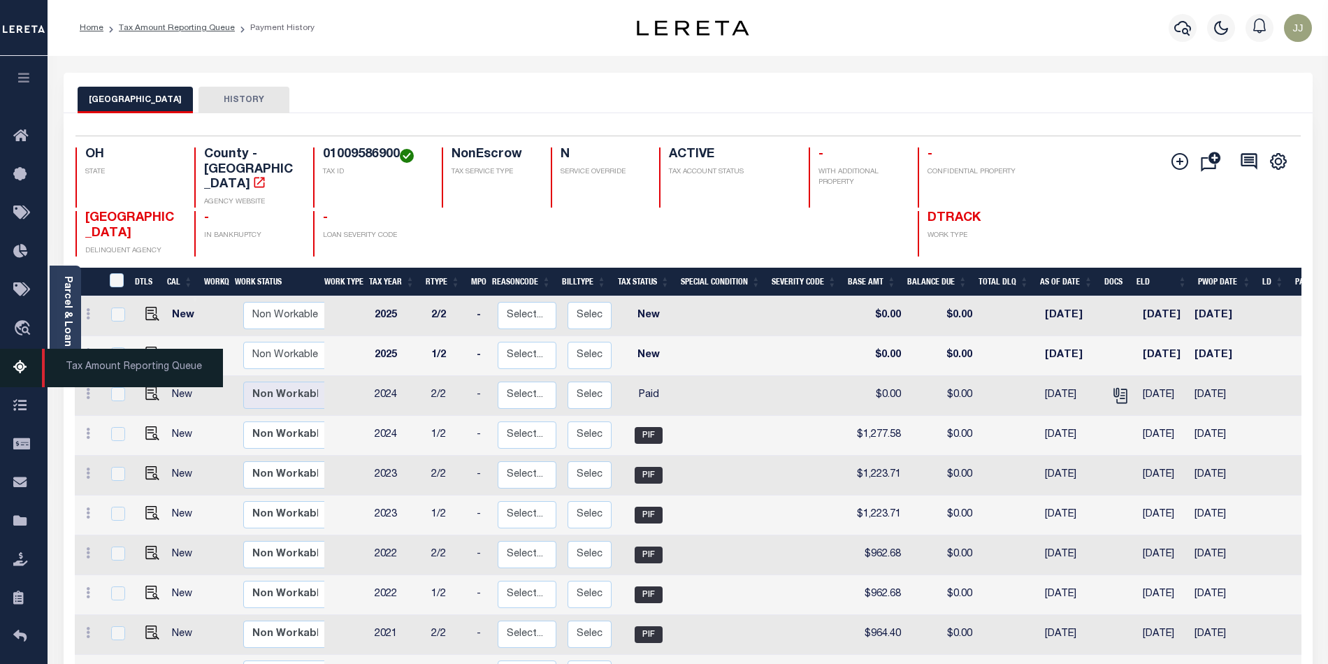
click at [31, 372] on icon at bounding box center [24, 367] width 22 height 17
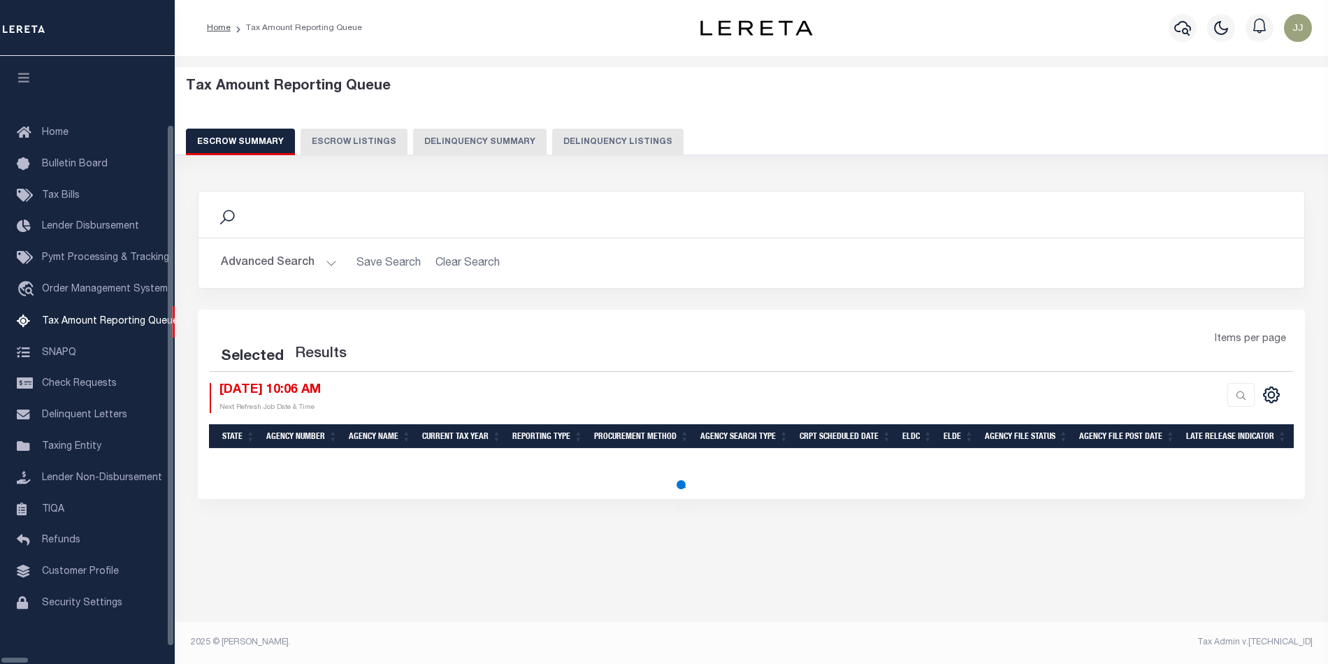
click at [554, 143] on button "Delinquency Listings" at bounding box center [617, 142] width 131 height 27
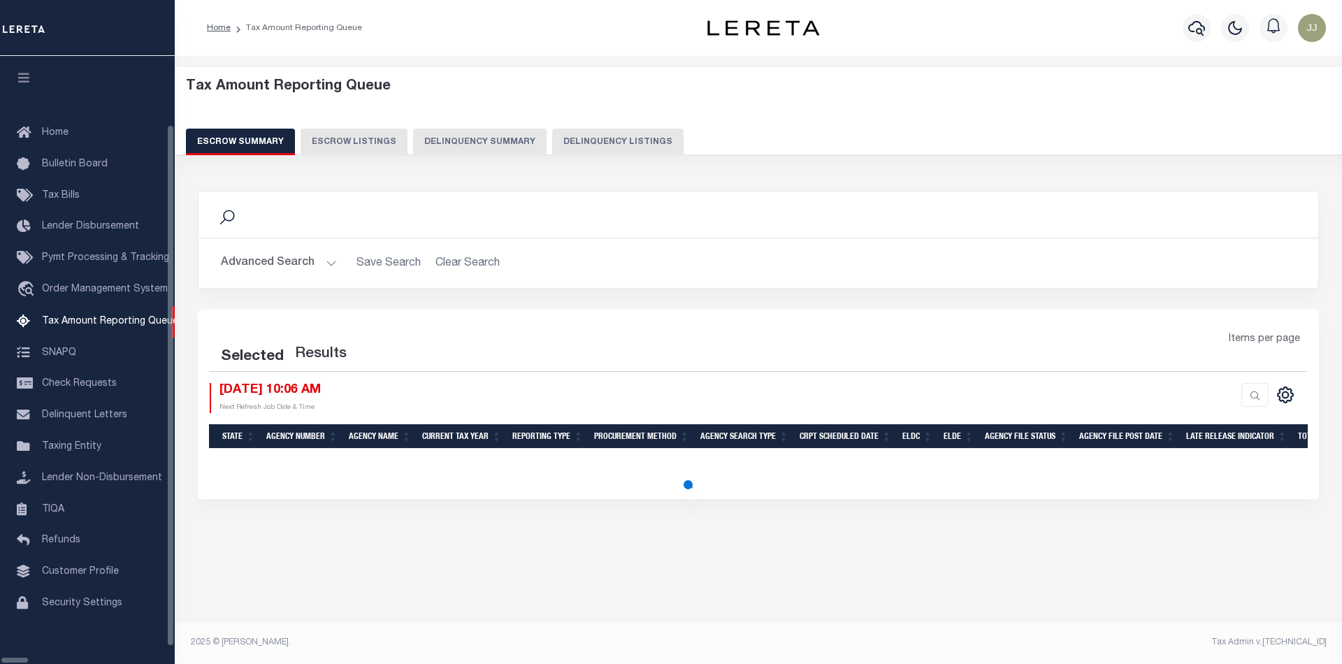
select select "100"
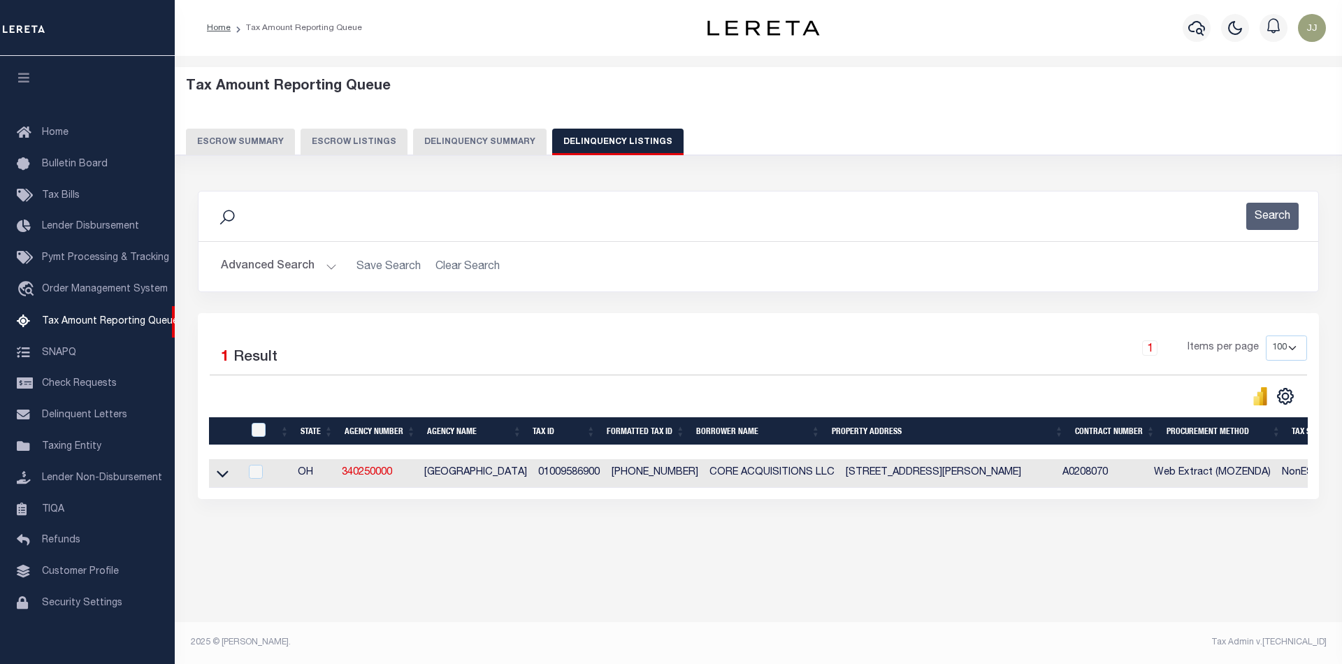
click at [300, 271] on button "Advanced Search" at bounding box center [279, 266] width 116 height 27
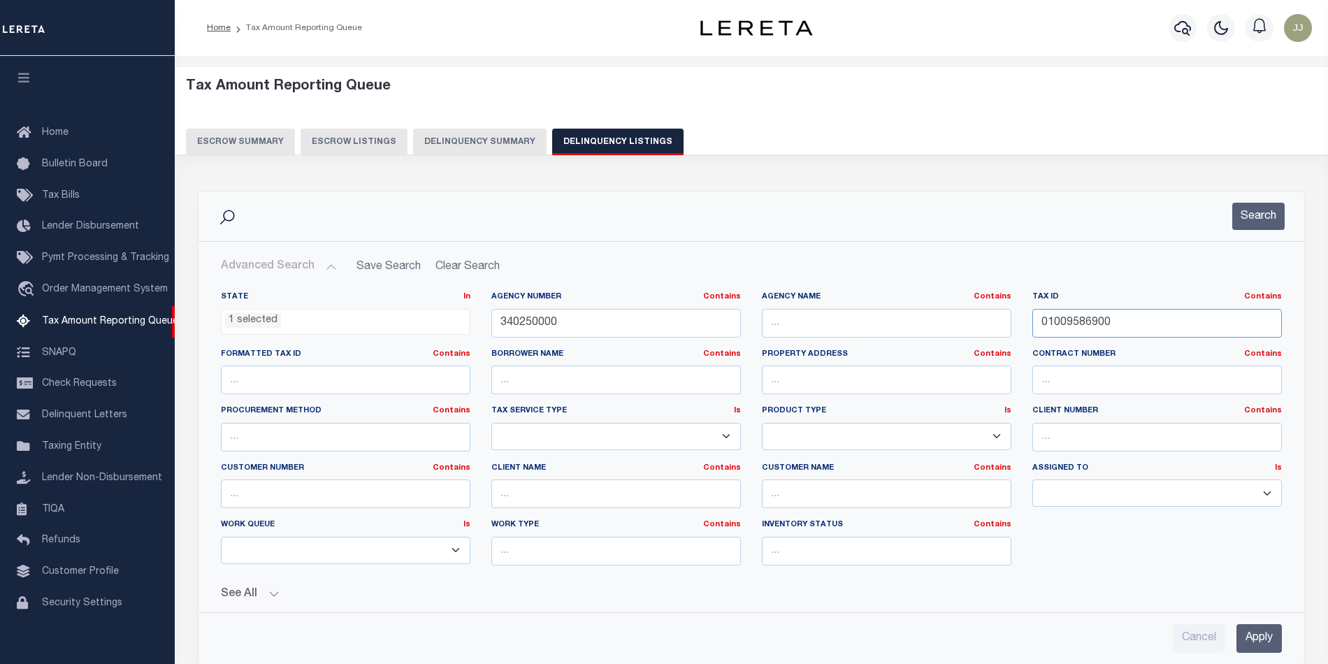
drag, startPoint x: 1130, startPoint y: 333, endPoint x: 1019, endPoint y: 338, distance: 111.3
click at [1019, 338] on div "State In In AK AL AR AZ CA CO CT DC DE FL GA GU HI IA ID IL IN KS KY LA MA MD M…" at bounding box center [751, 433] width 1082 height 285
paste input "6024"
type input "01009602400"
click at [1236, 215] on button "Search" at bounding box center [1258, 216] width 52 height 27
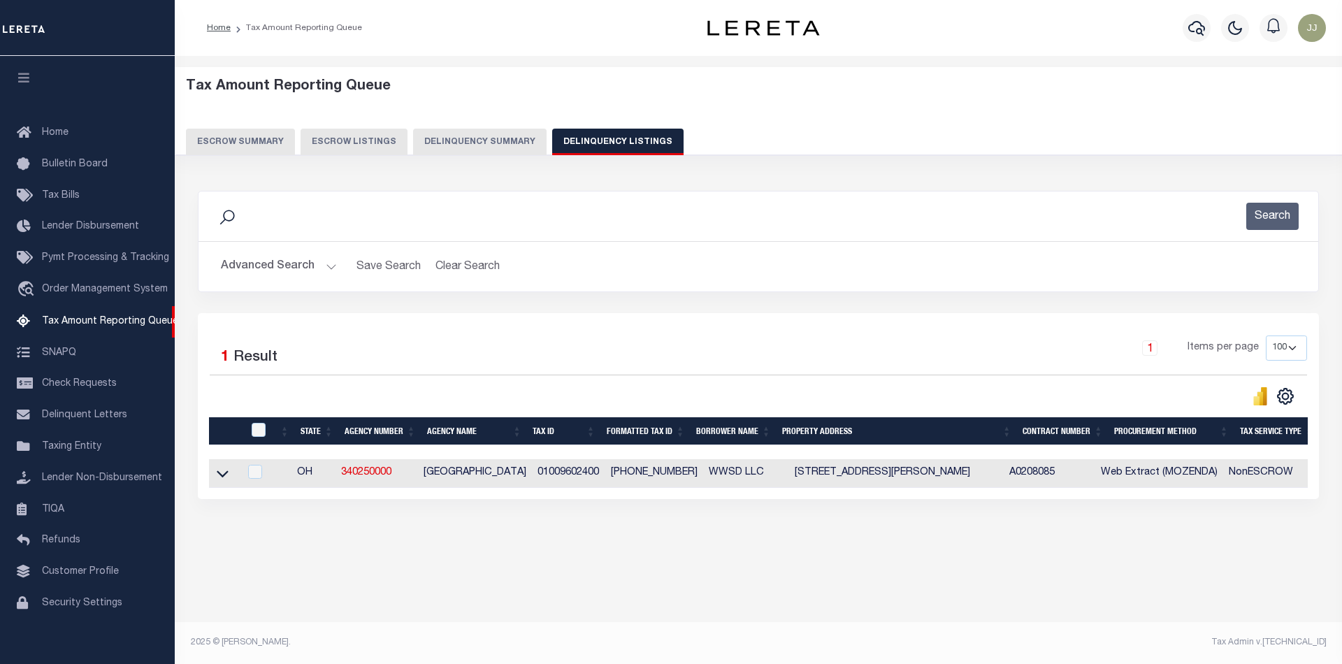
drag, startPoint x: 216, startPoint y: 479, endPoint x: 408, endPoint y: 470, distance: 192.4
click at [217, 479] on icon at bounding box center [223, 473] width 12 height 15
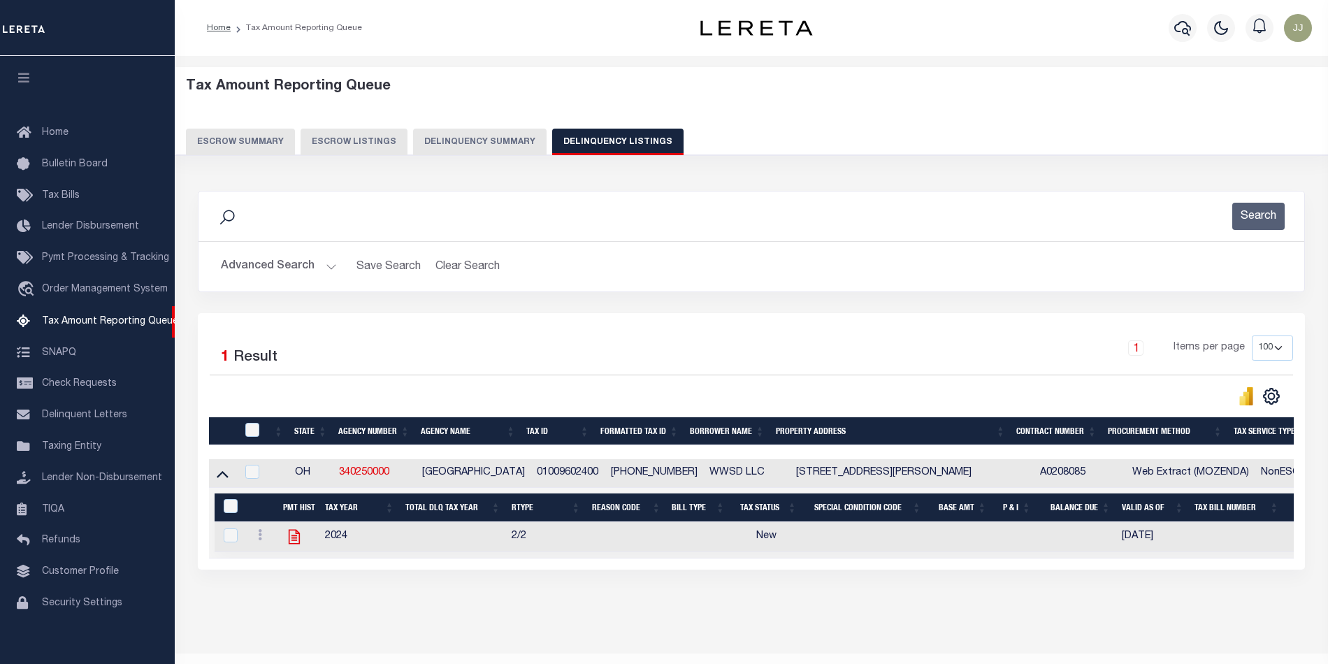
click at [294, 543] on icon at bounding box center [293, 537] width 11 height 15
checkbox input "true"
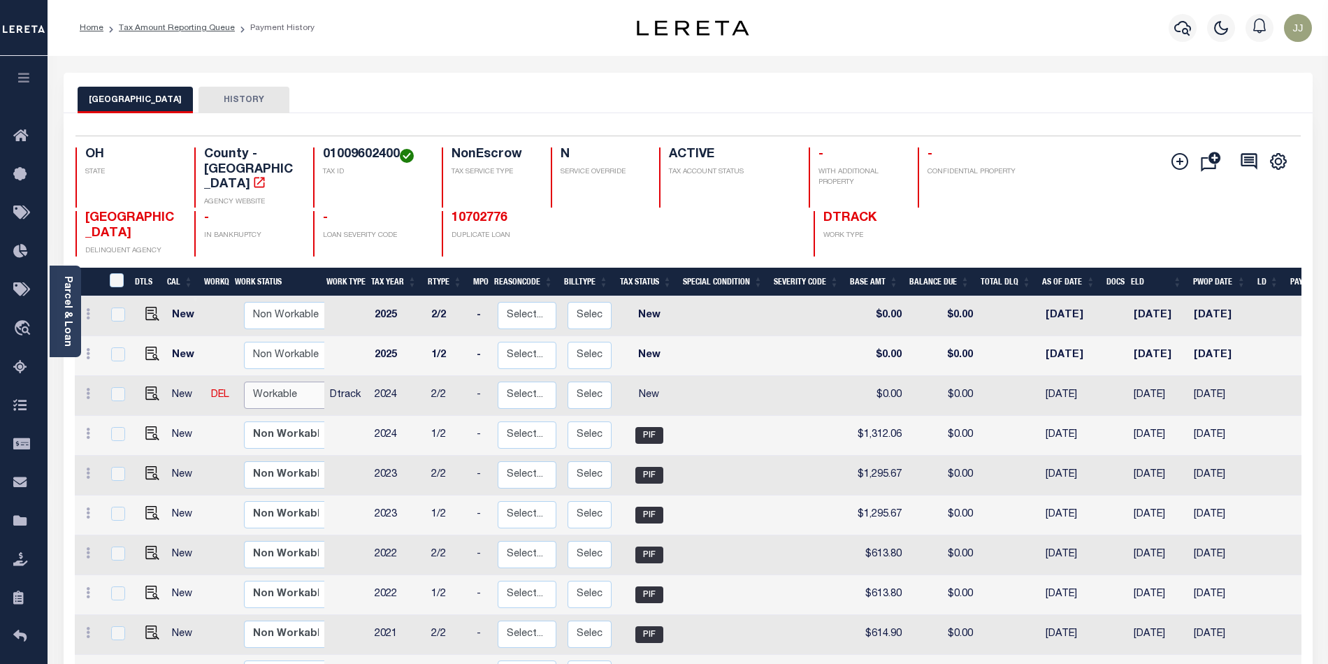
click at [277, 382] on select "Non Workable Workable" at bounding box center [286, 395] width 84 height 27
checkbox input "true"
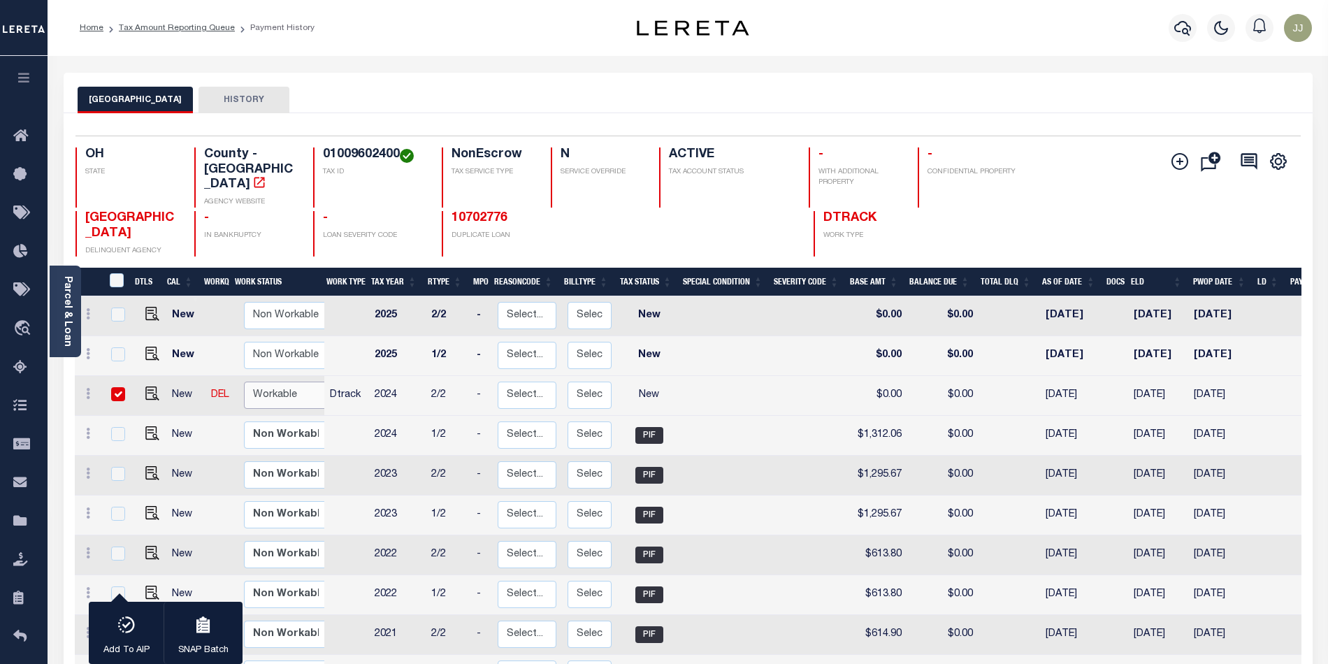
click at [244, 382] on select "Non Workable Workable" at bounding box center [286, 395] width 84 height 27
checkbox input "false"
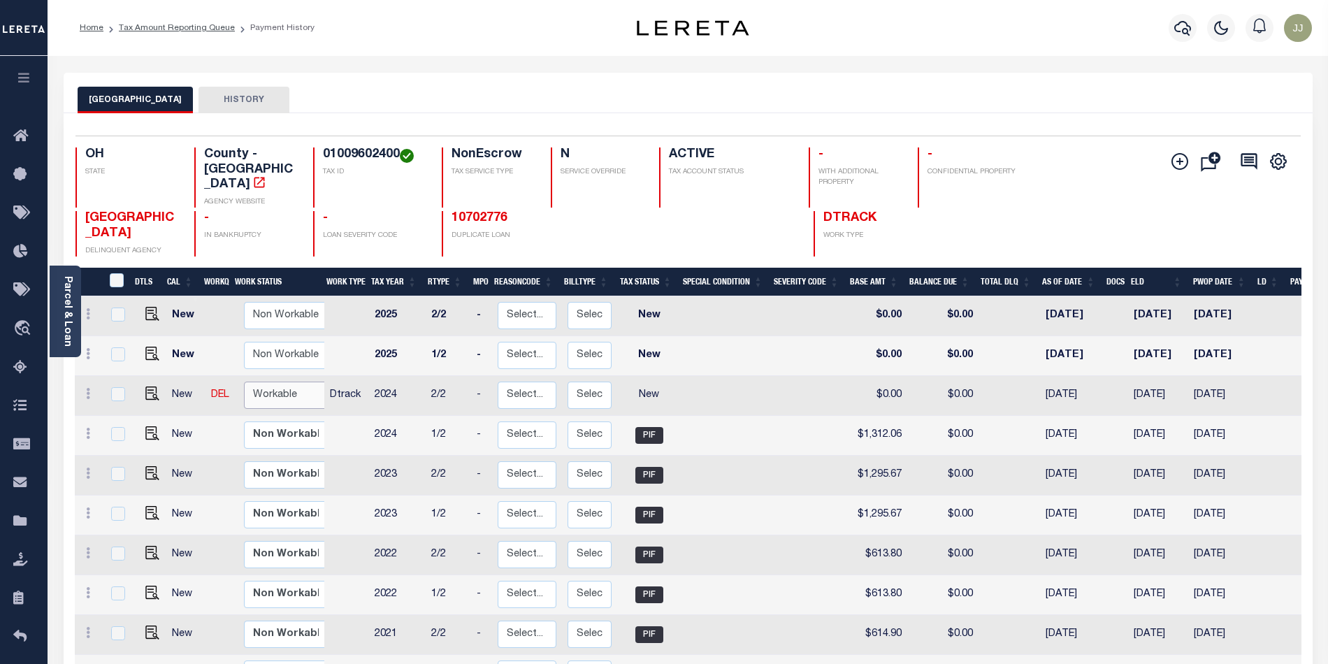
click at [280, 382] on select "Non Workable Workable" at bounding box center [286, 395] width 84 height 27
checkbox input "true"
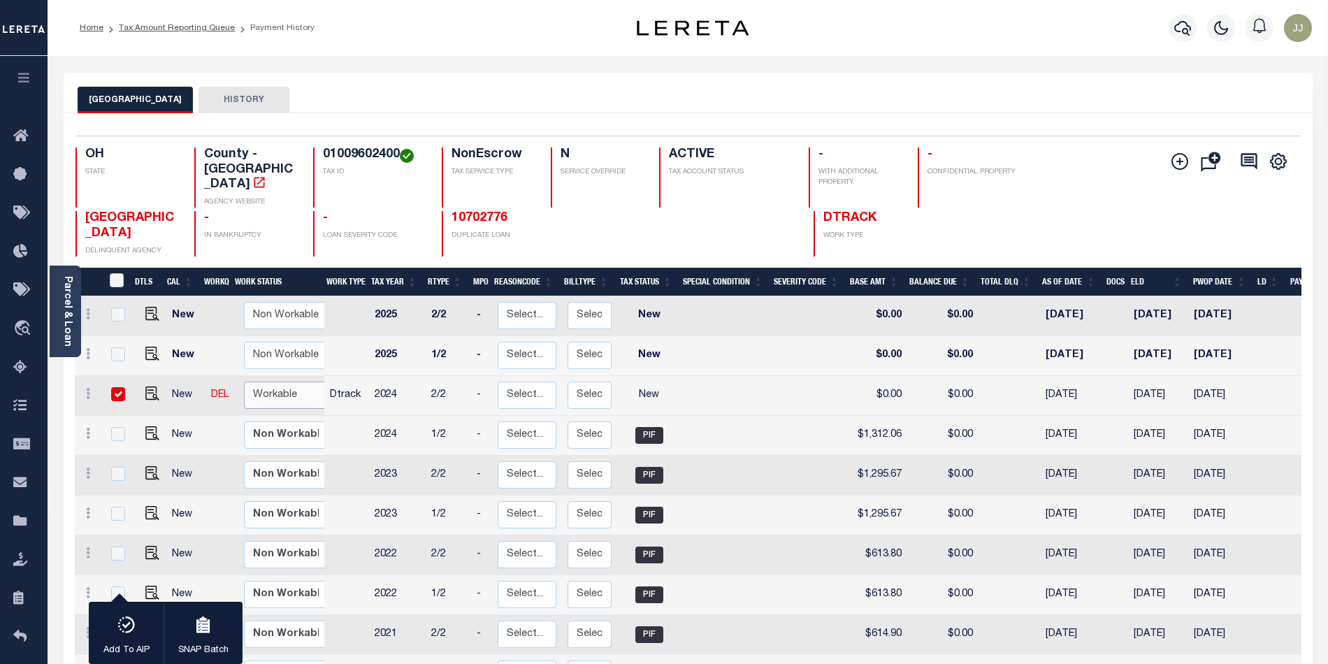
select select "true"
click at [244, 382] on select "Non Workable Workable" at bounding box center [286, 395] width 84 height 27
checkbox input "false"
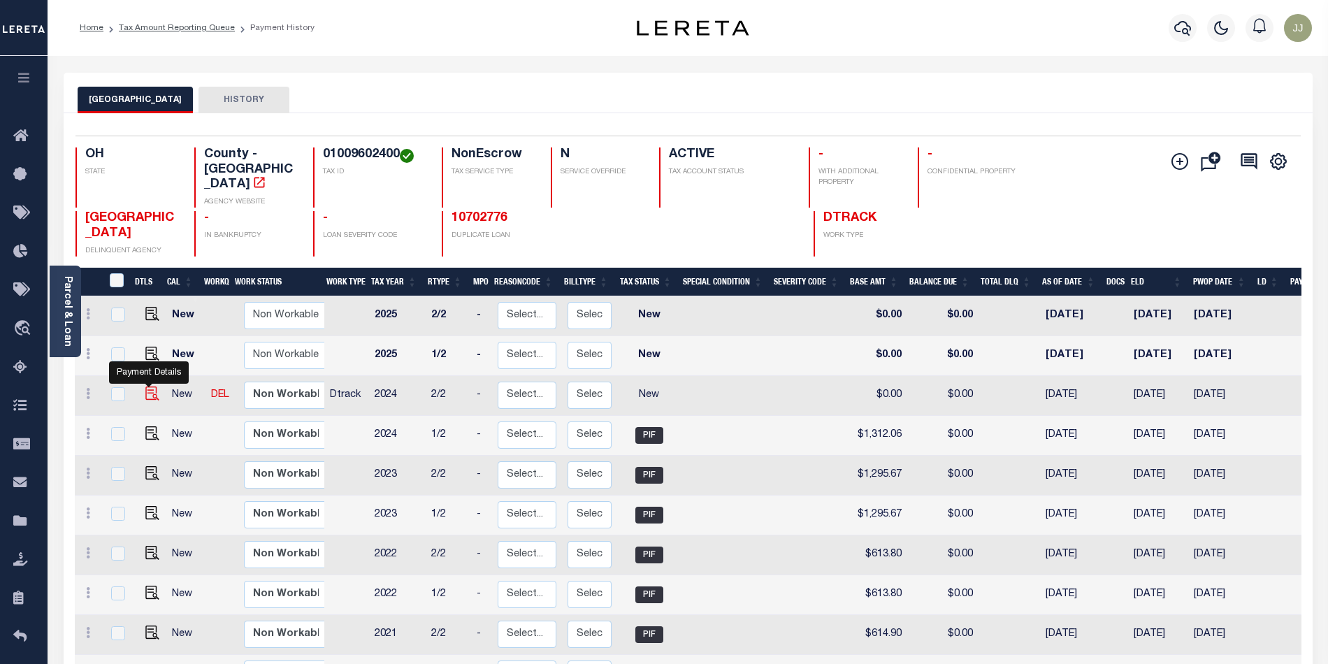
click at [147, 386] on img "" at bounding box center [152, 393] width 14 height 14
checkbox input "true"
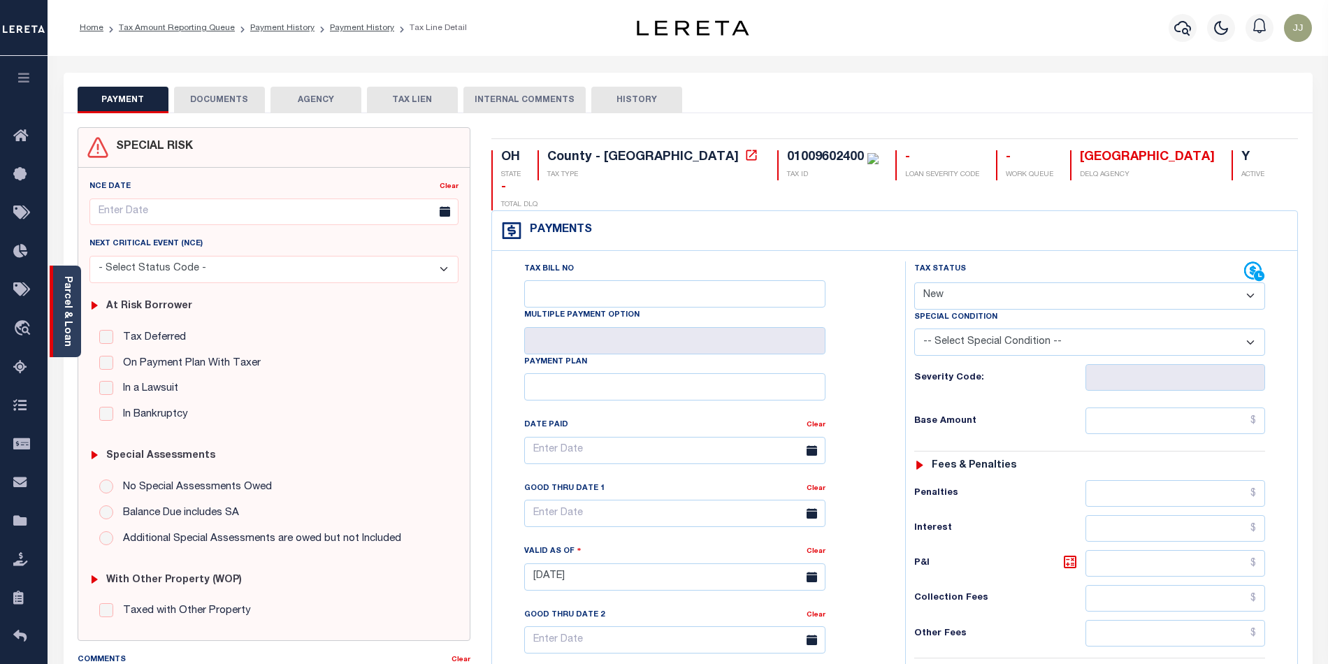
click at [73, 340] on div "Parcel & Loan" at bounding box center [65, 312] width 31 height 92
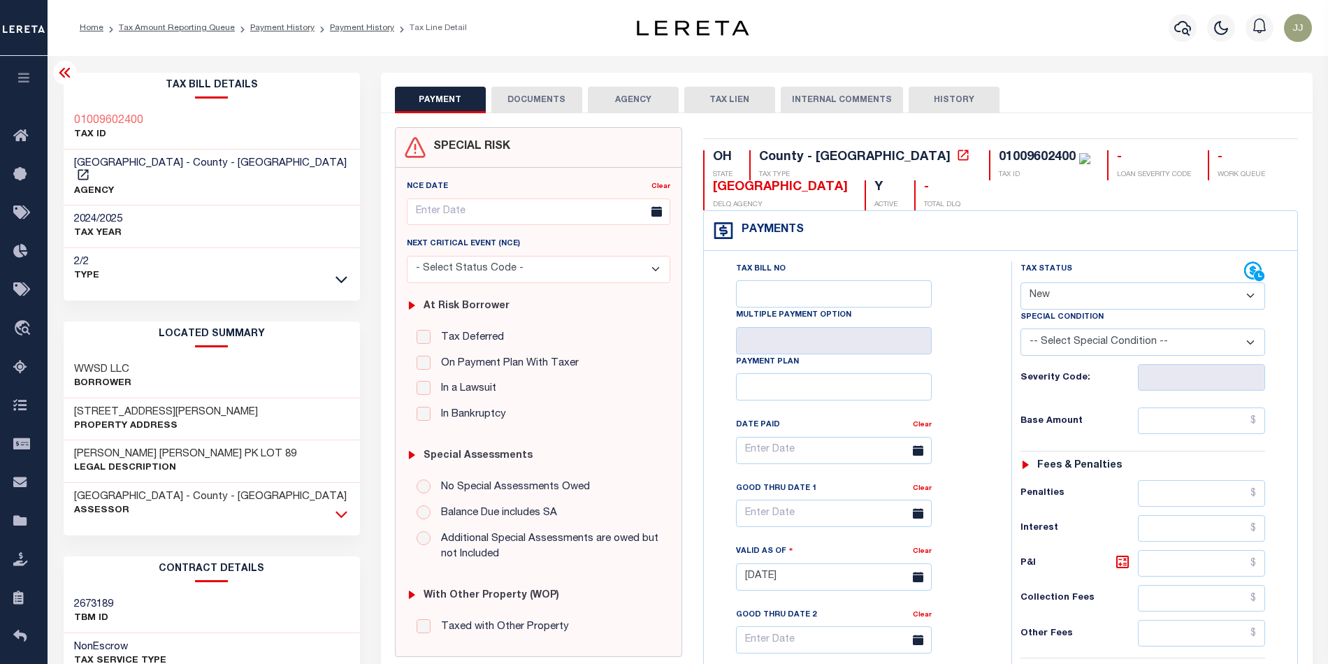
click at [344, 511] on icon at bounding box center [341, 514] width 12 height 7
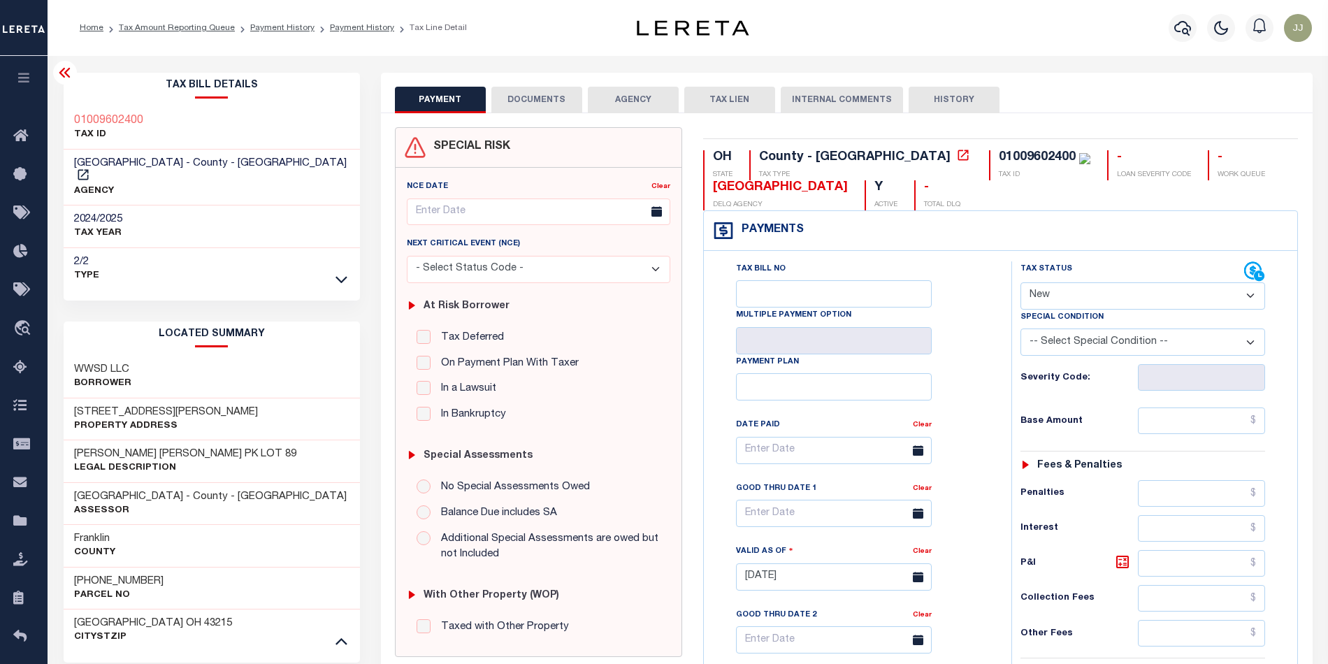
scroll to position [186, 0]
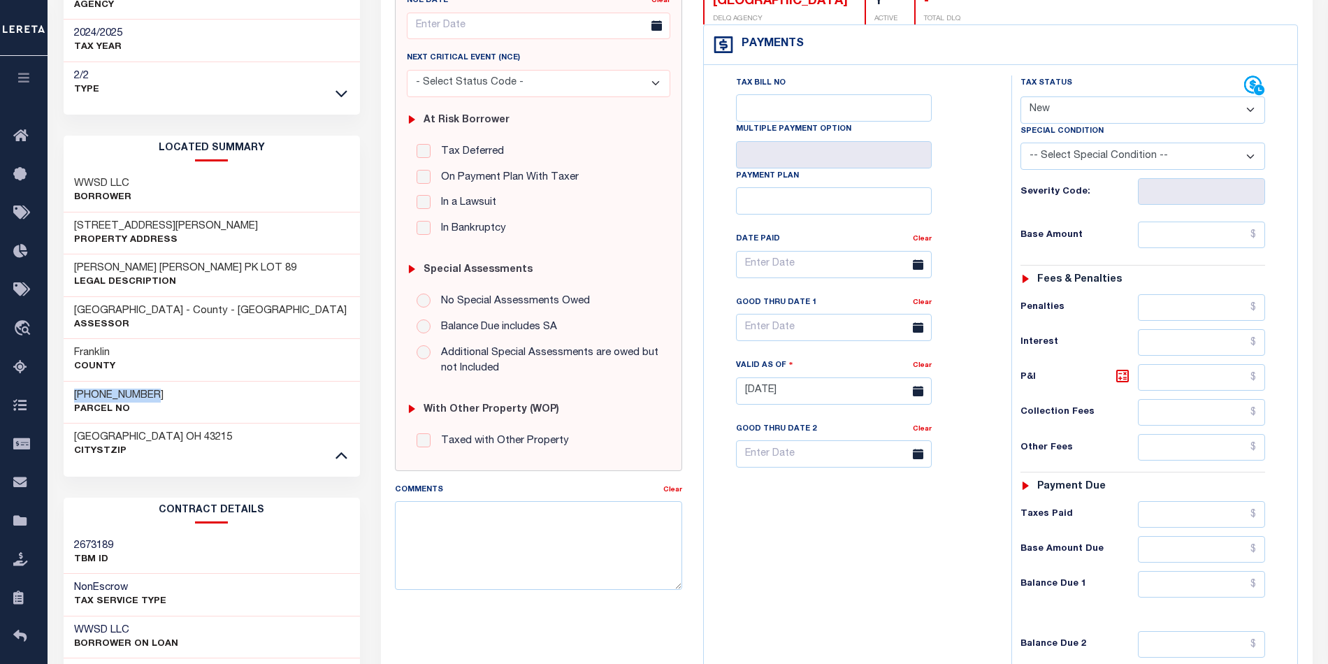
drag, startPoint x: 163, startPoint y: 381, endPoint x: 70, endPoint y: 382, distance: 92.9
click at [70, 382] on div "010-096024-00 Parcel No" at bounding box center [212, 402] width 296 height 43
copy h3 "[PHONE_NUMBER]"
click at [1066, 108] on select "- Select Status Code - Open Due/Unpaid Paid Incomplete No Tax Due Internal Refu…" at bounding box center [1142, 109] width 245 height 27
select select "PYD"
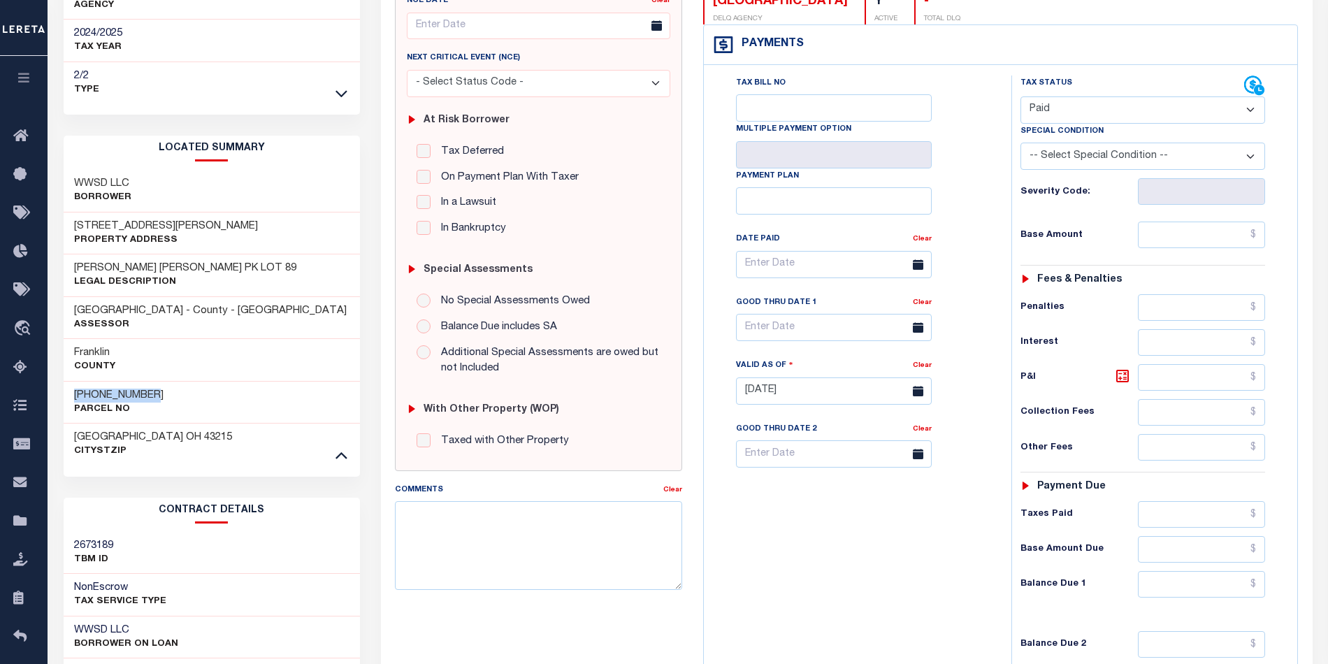
click at [1020, 98] on select "- Select Status Code - Open Due/Unpaid Paid Incomplete No Tax Due Internal Refu…" at bounding box center [1142, 109] width 245 height 27
type input "10/07/2025"
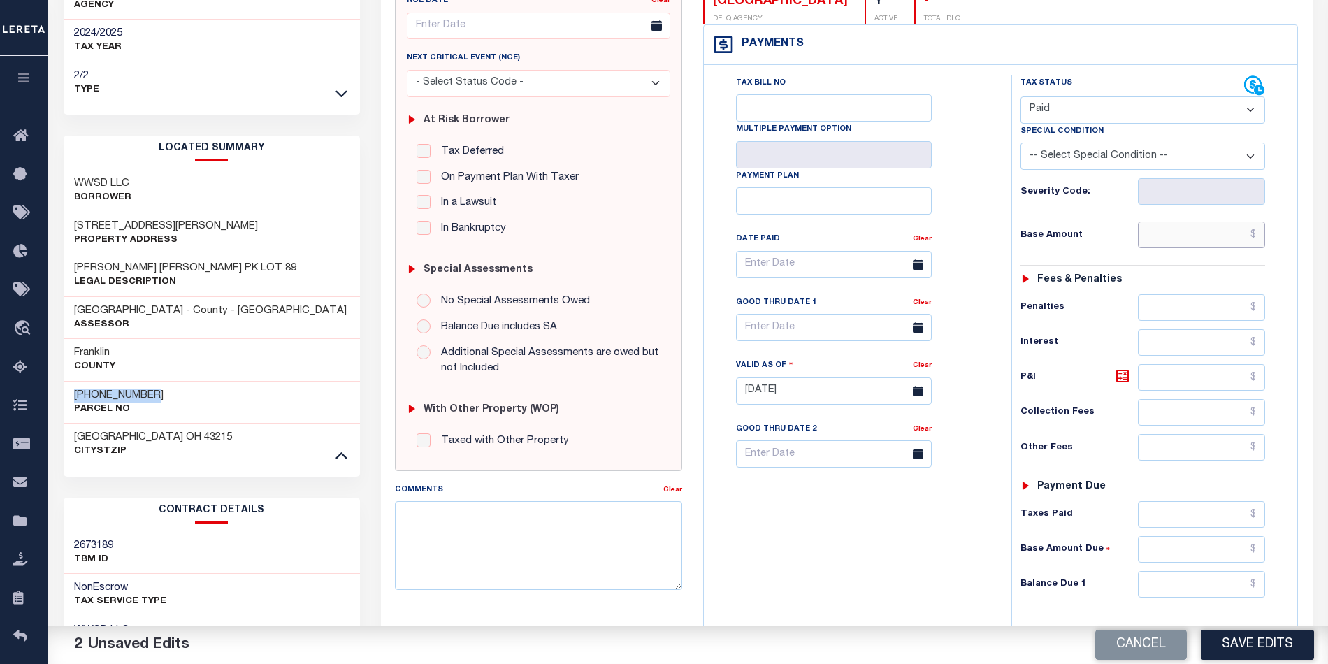
click at [1199, 238] on input "text" at bounding box center [1201, 235] width 127 height 27
type input "$0.00"
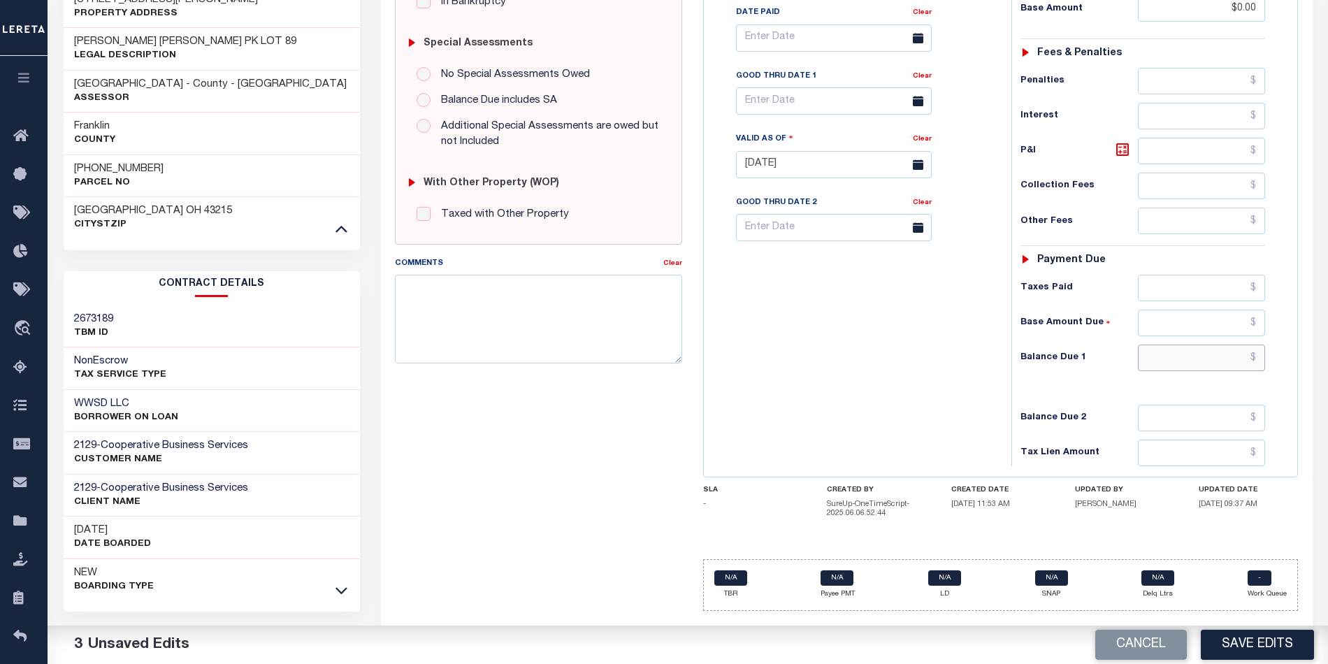
click at [1186, 359] on input "text" at bounding box center [1201, 358] width 127 height 27
type input "$0.00"
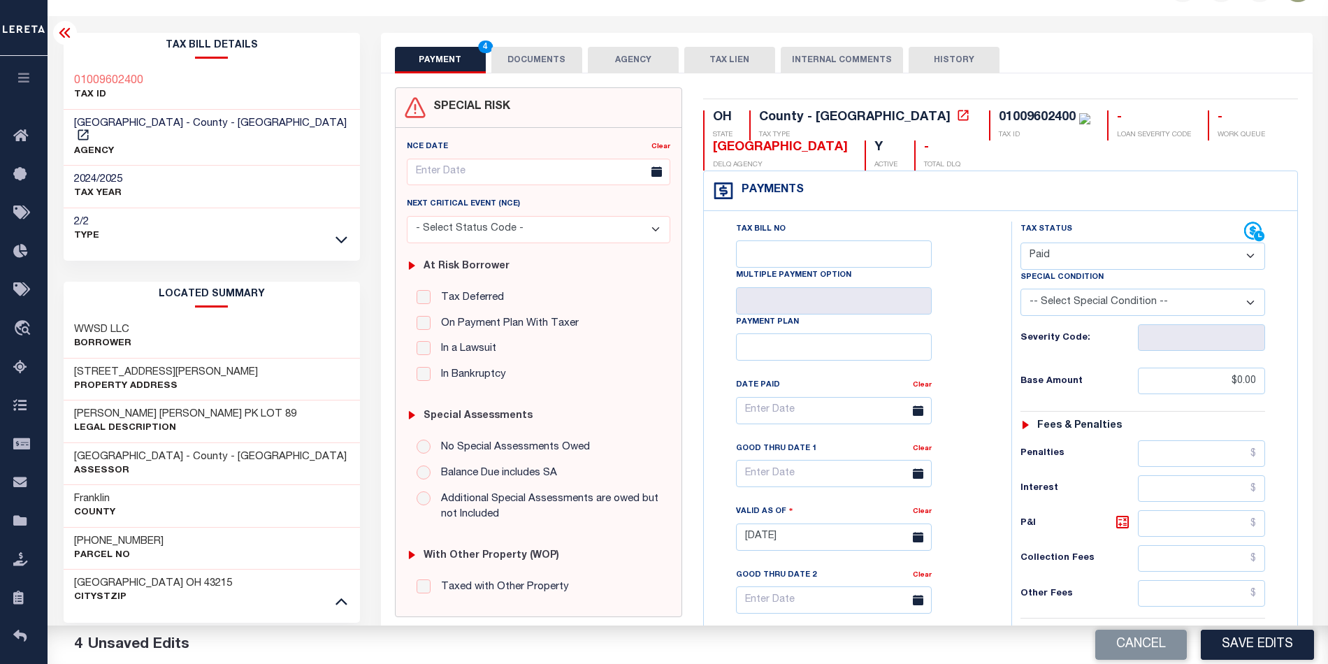
scroll to position [0, 0]
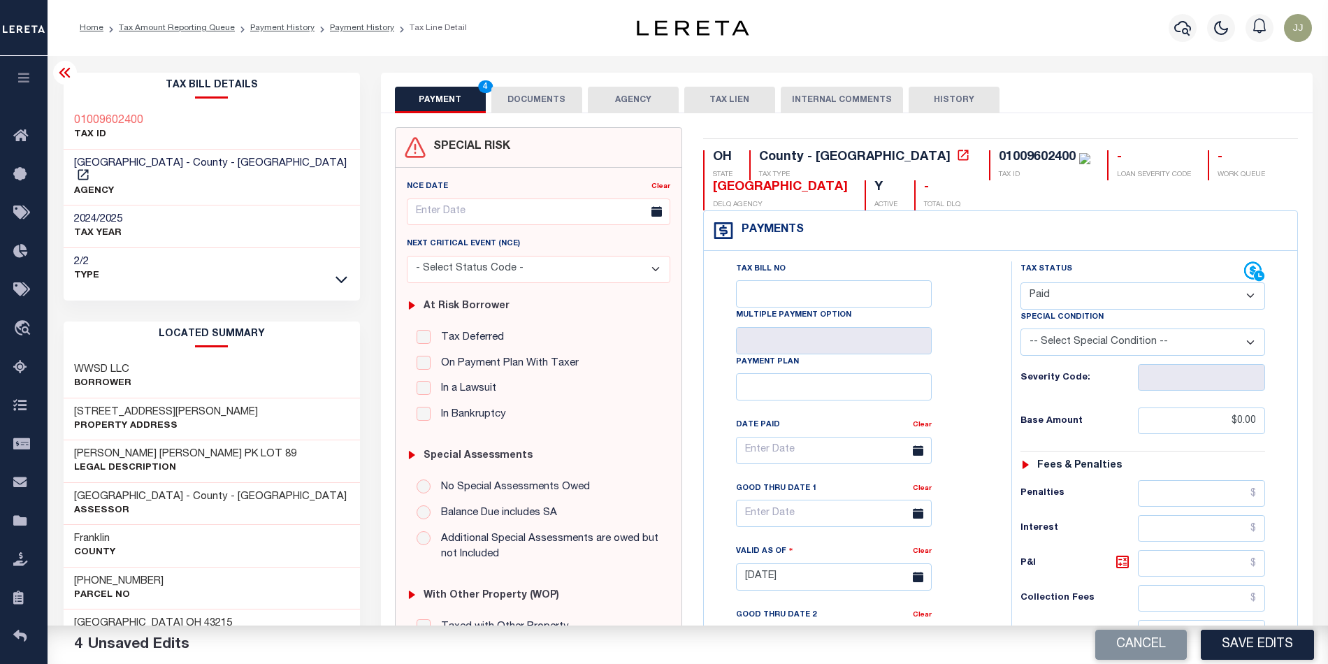
click at [543, 94] on button "DOCUMENTS" at bounding box center [536, 100] width 91 height 27
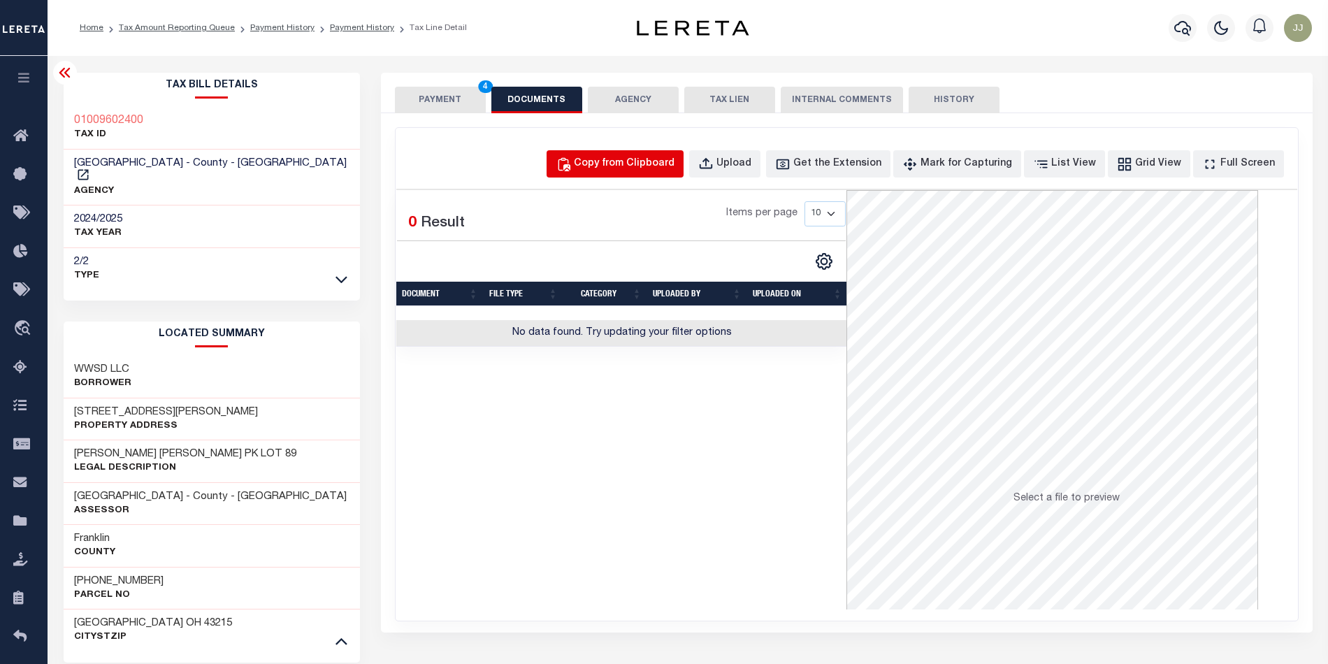
click at [655, 151] on button "Copy from Clipboard" at bounding box center [614, 163] width 137 height 27
select select "POP"
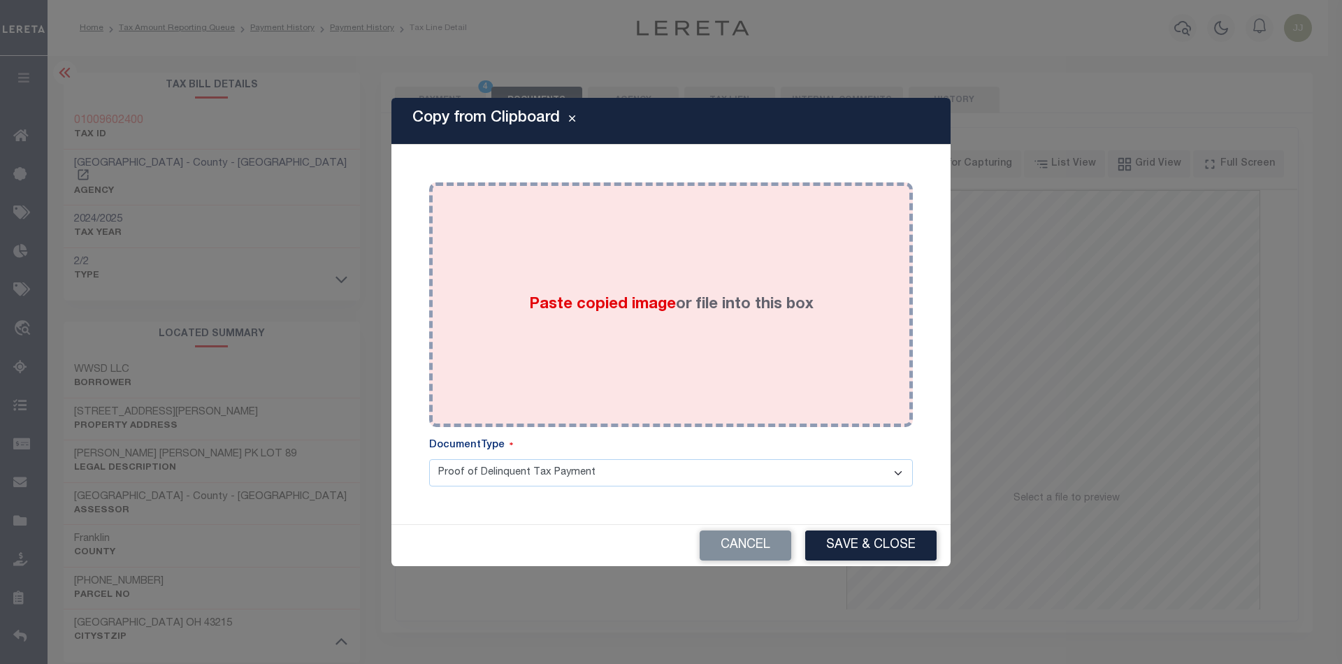
click at [706, 358] on div "Paste copied image or file into this box" at bounding box center [671, 305] width 463 height 224
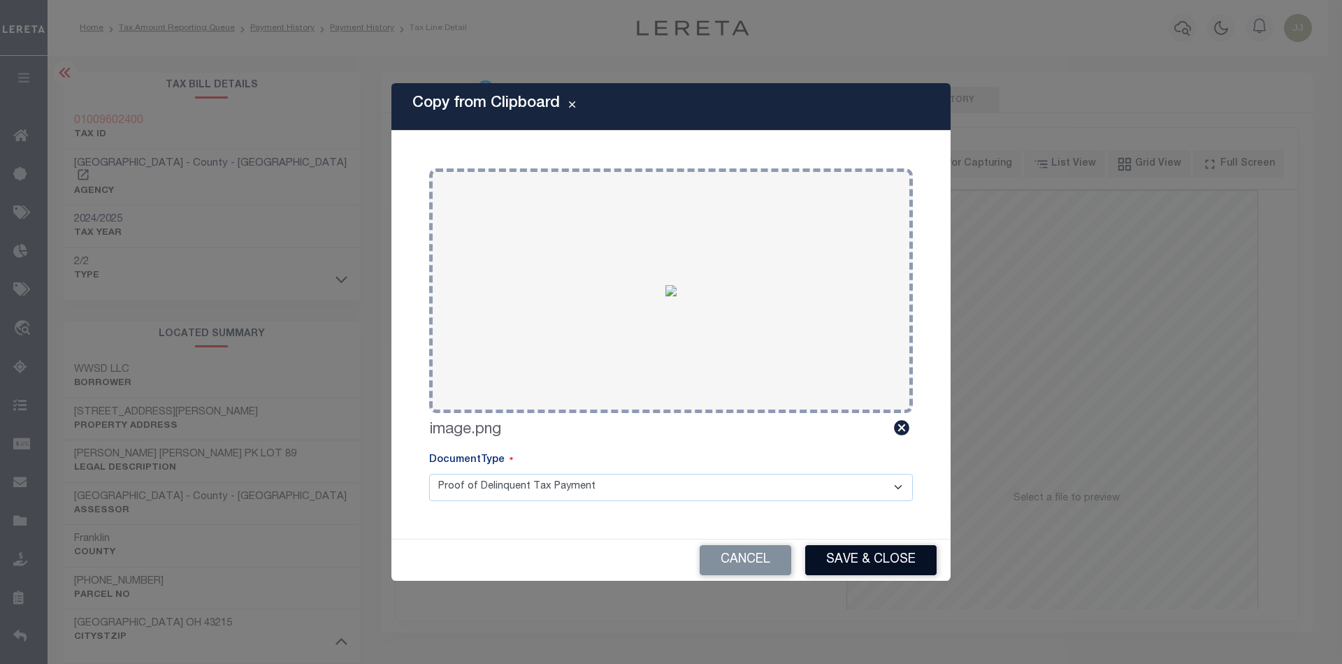
click at [858, 567] on button "Save & Close" at bounding box center [870, 560] width 131 height 30
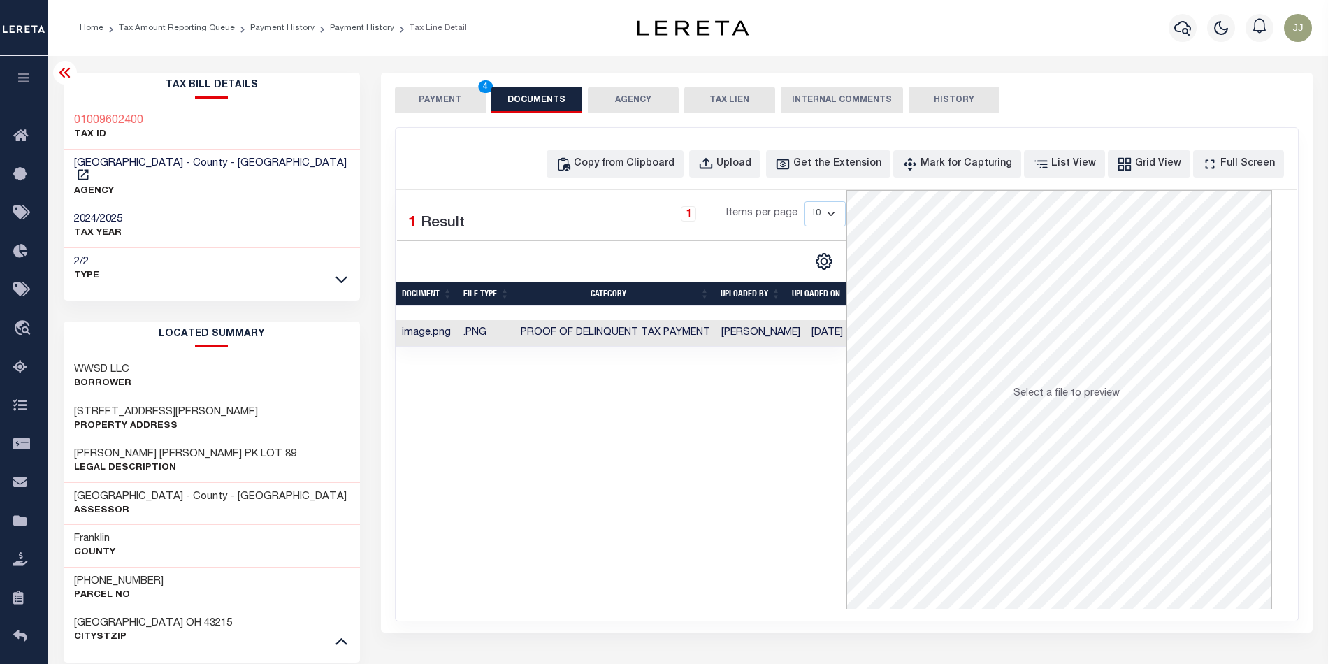
click at [426, 95] on button "PAYMENT 4" at bounding box center [440, 100] width 91 height 27
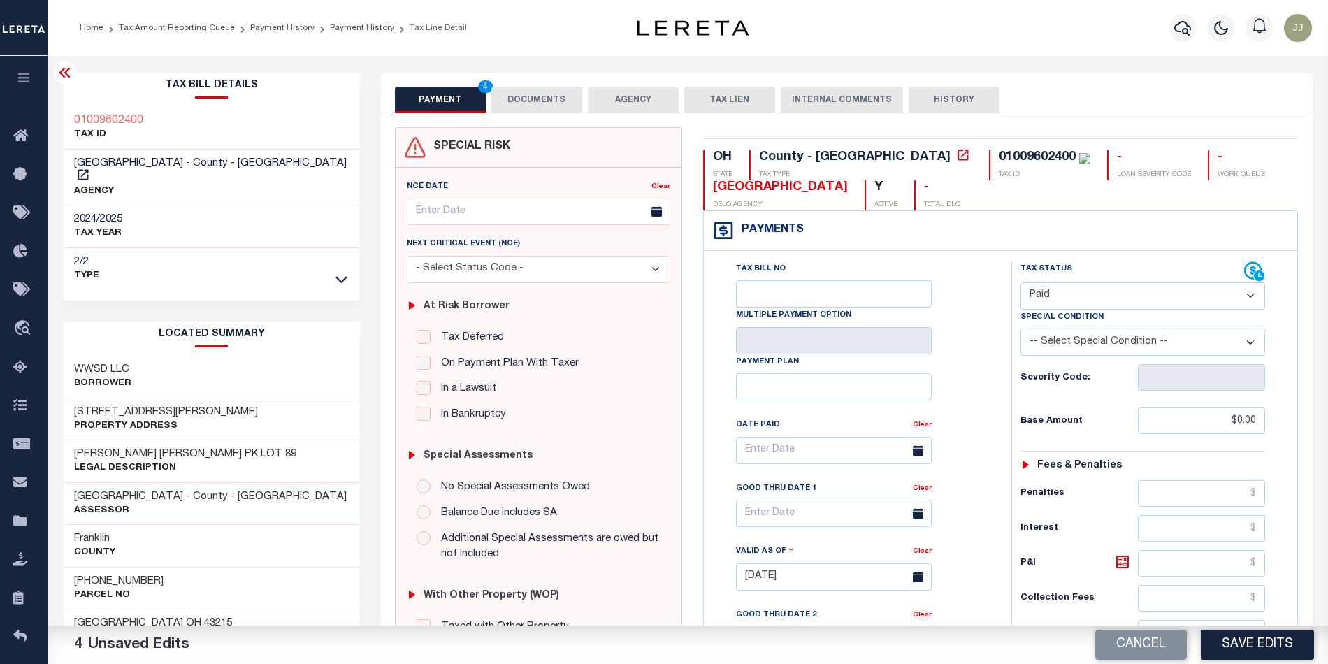
scroll to position [411, 0]
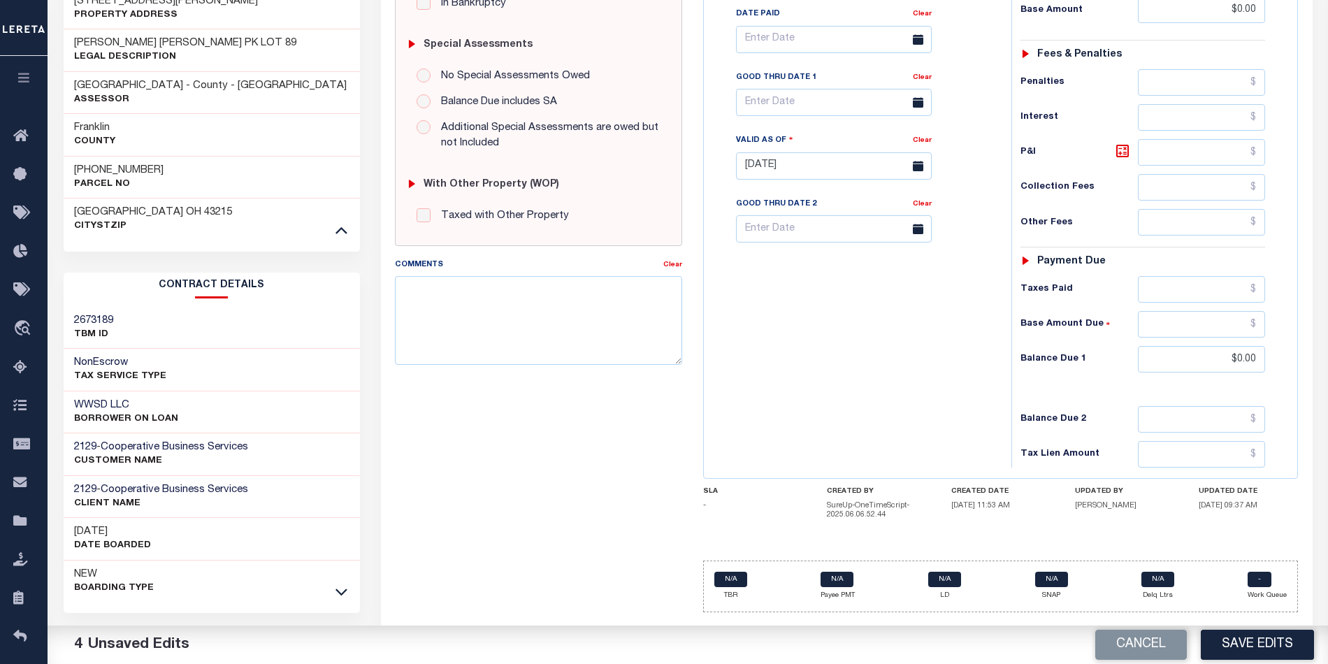
click at [841, 389] on div "Tax Bill No Multiple Payment Option Payment Plan Clear" at bounding box center [854, 158] width 294 height 617
click at [1245, 654] on button "Save Edits" at bounding box center [1257, 645] width 113 height 30
checkbox input "false"
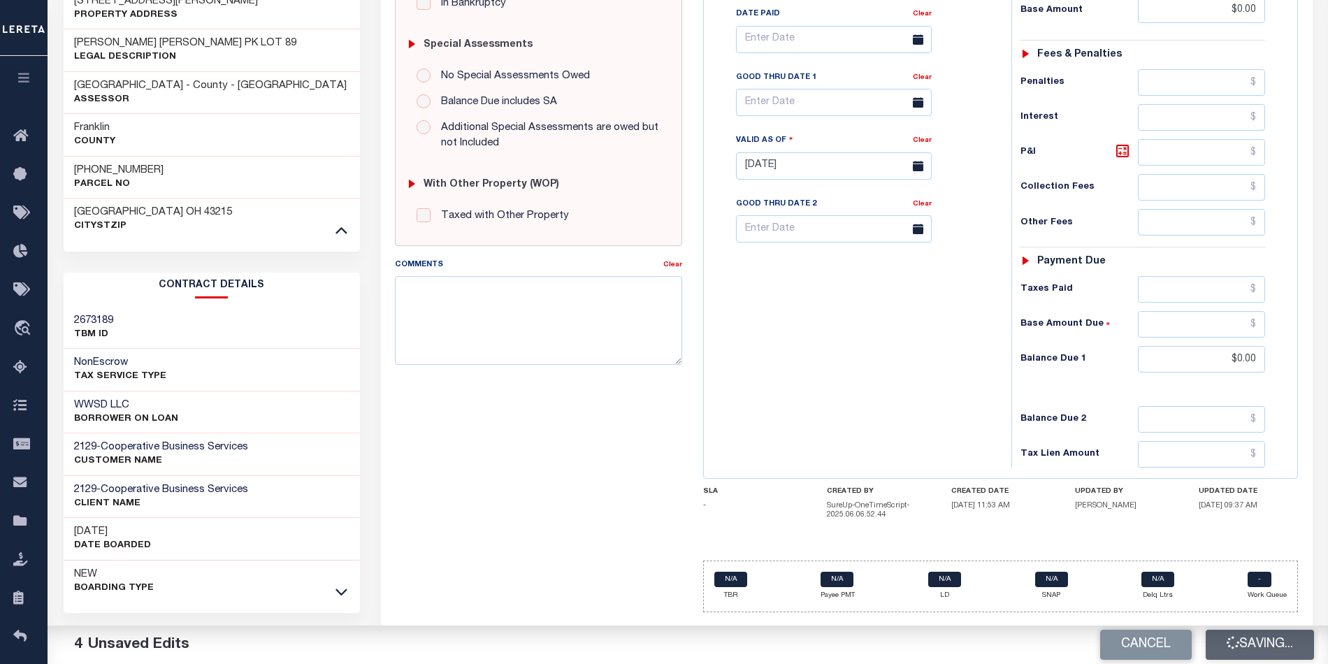
checkbox input "false"
type input "$0"
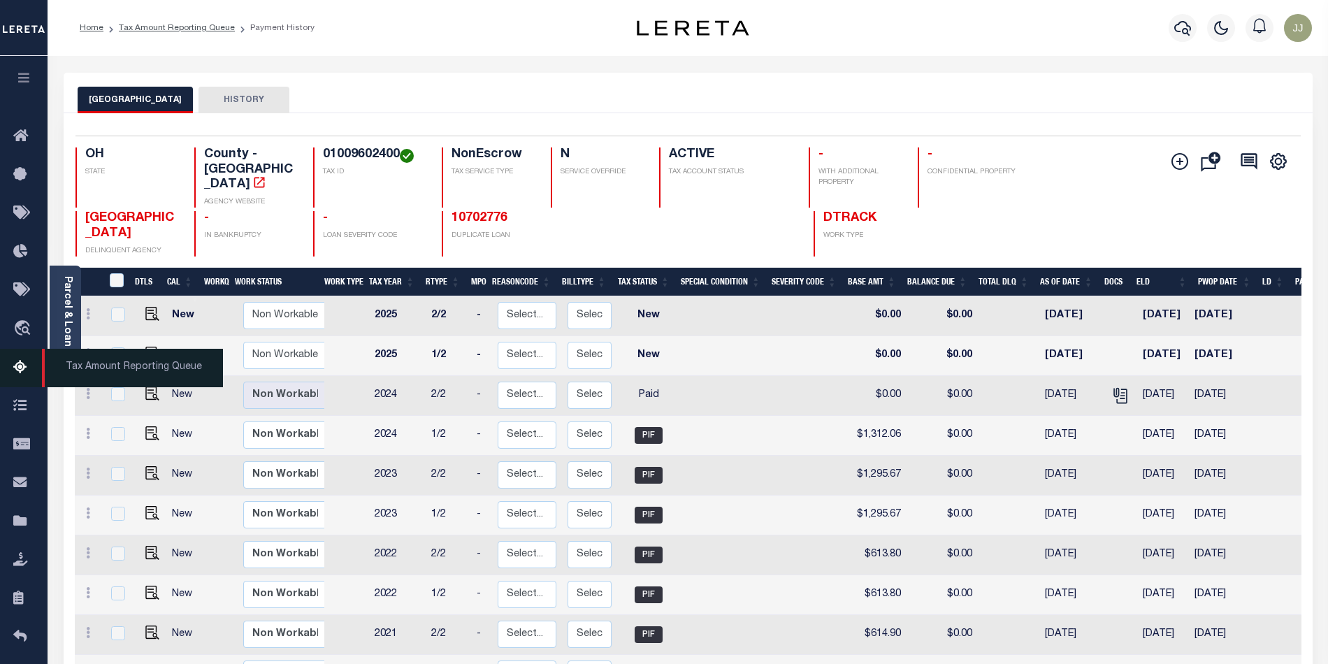
click at [20, 366] on icon at bounding box center [24, 367] width 22 height 17
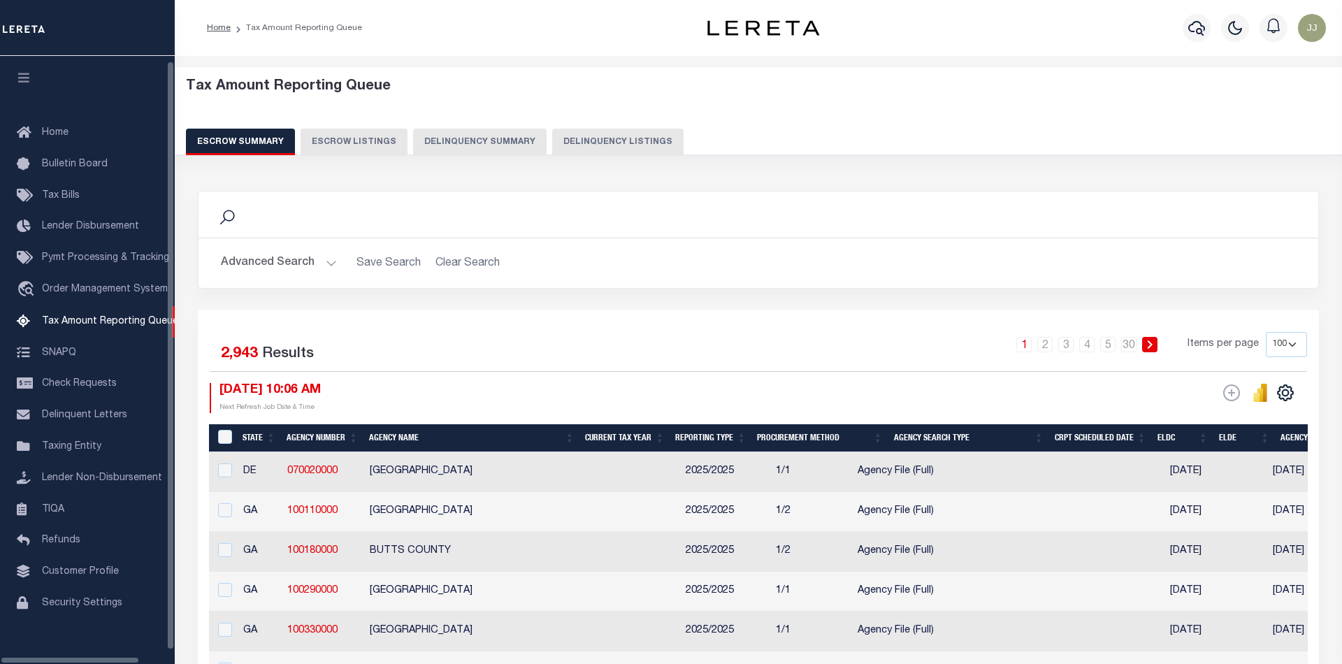
select select "100"
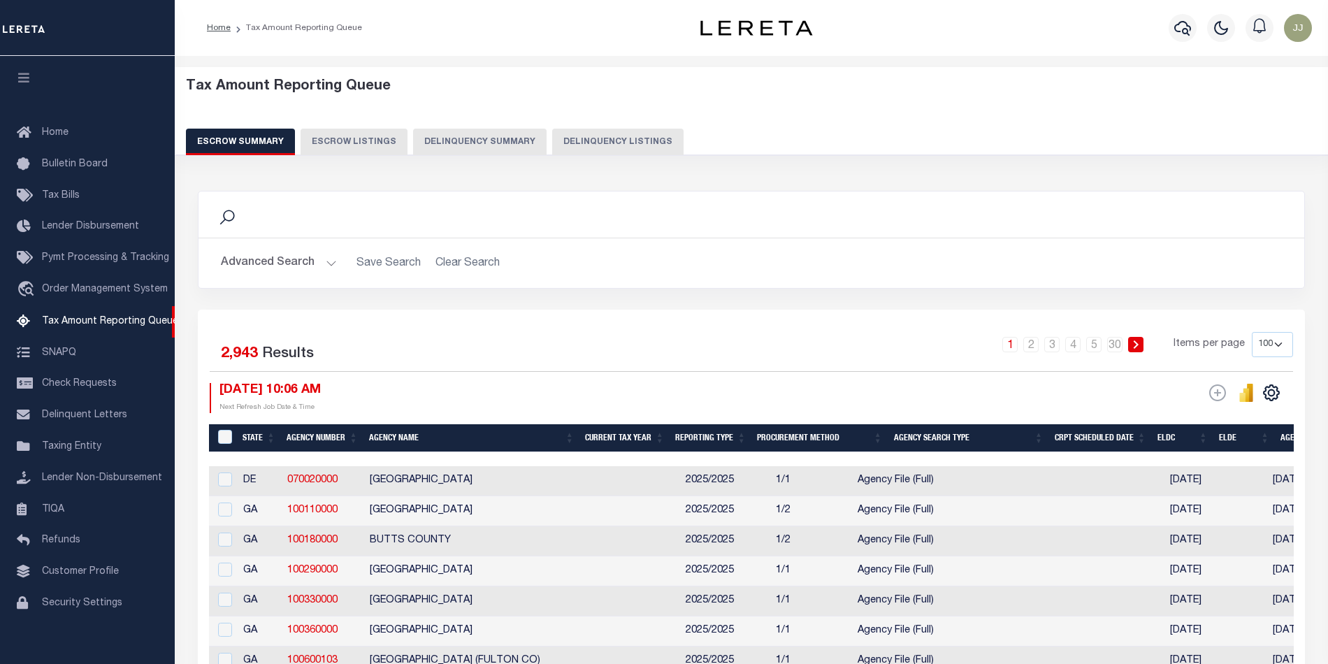
click at [614, 140] on button "Delinquency Listings" at bounding box center [617, 142] width 131 height 27
select select "OH"
select select "100"
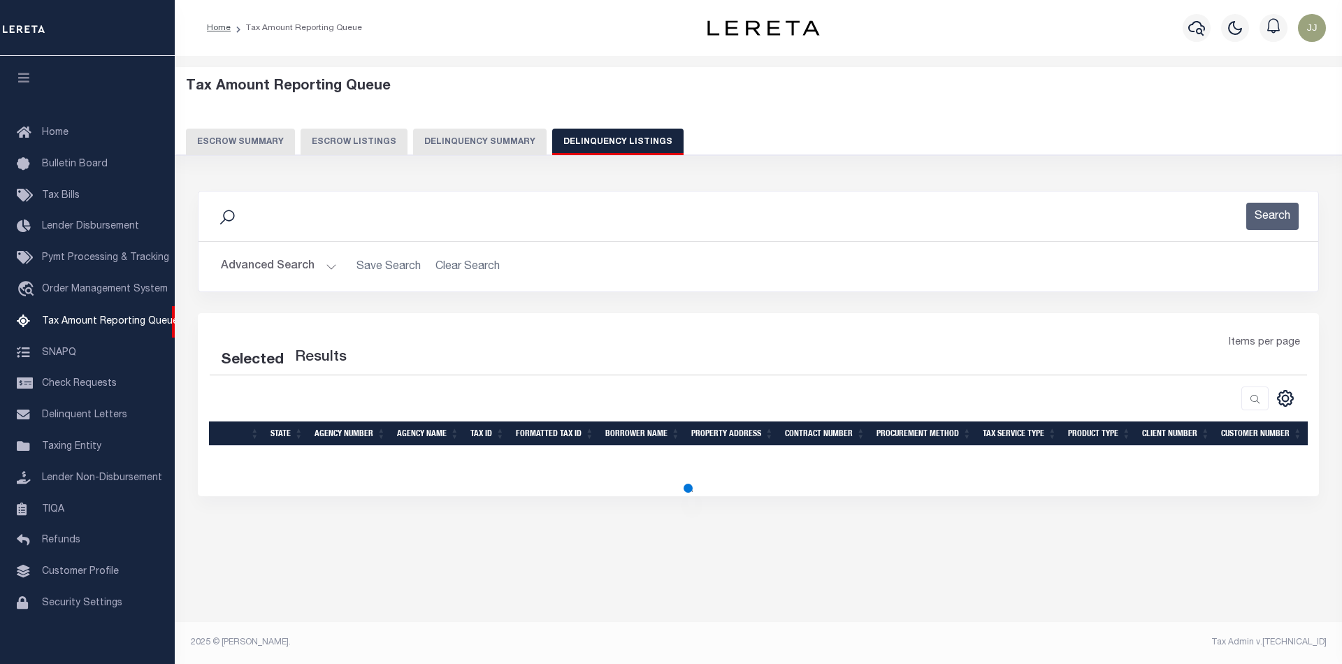
select select "100"
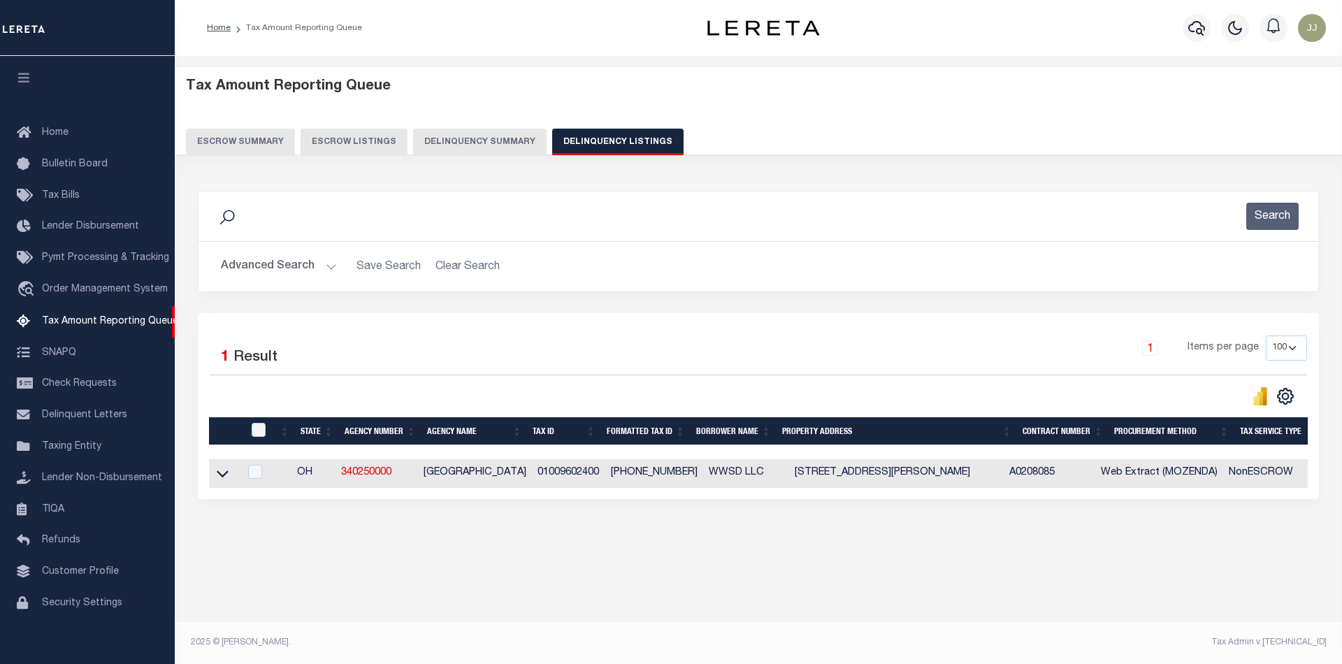
click at [305, 264] on button "Advanced Search" at bounding box center [279, 266] width 116 height 27
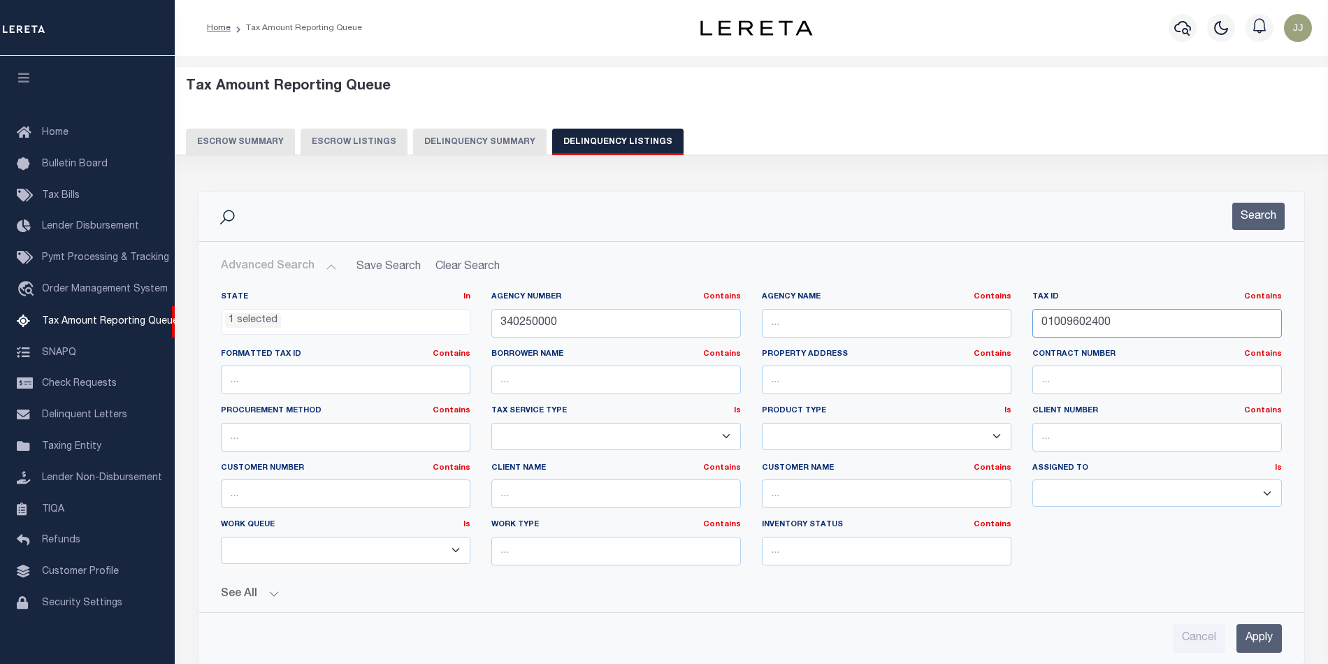
drag, startPoint x: 1147, startPoint y: 322, endPoint x: 985, endPoint y: 328, distance: 161.5
click at [985, 328] on div "State In In AK AL AR AZ CA CO CT DC DE FL GA GU HI IA ID IL IN KS KY LA MA MD M…" at bounding box center [751, 433] width 1082 height 285
paste input "692"
type input "01009669200"
click at [1239, 225] on button "Search" at bounding box center [1258, 216] width 52 height 27
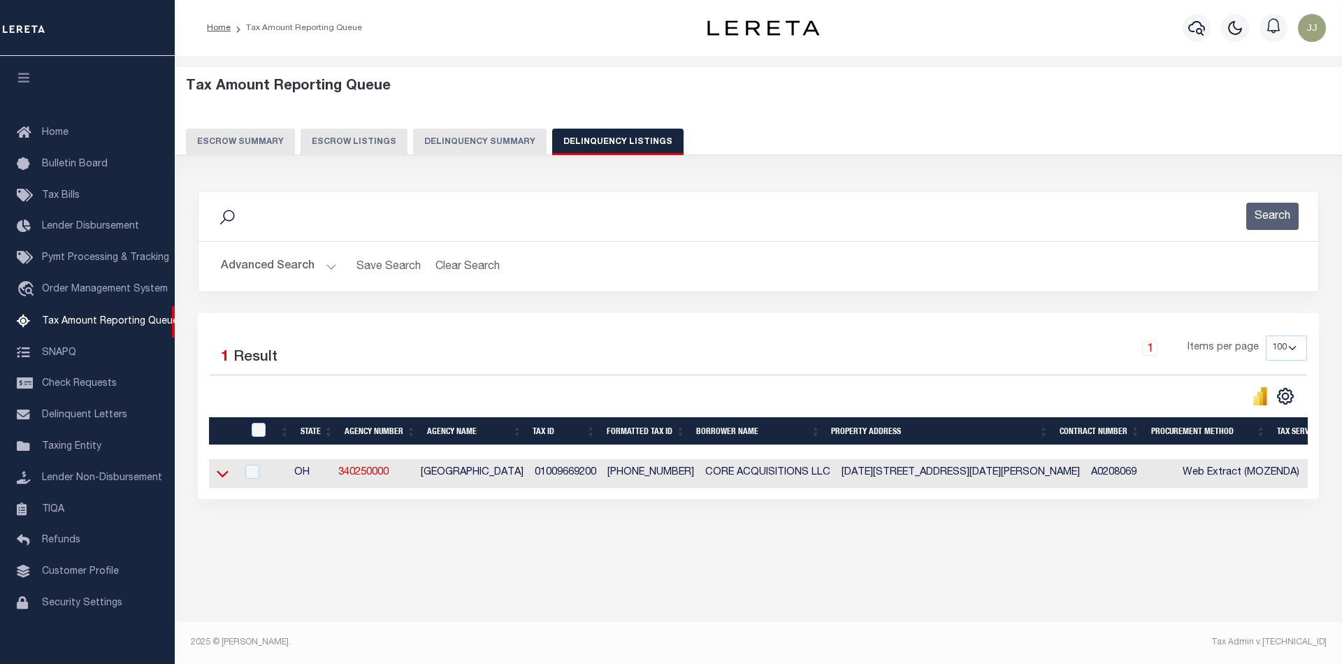
click at [221, 476] on icon at bounding box center [223, 473] width 12 height 15
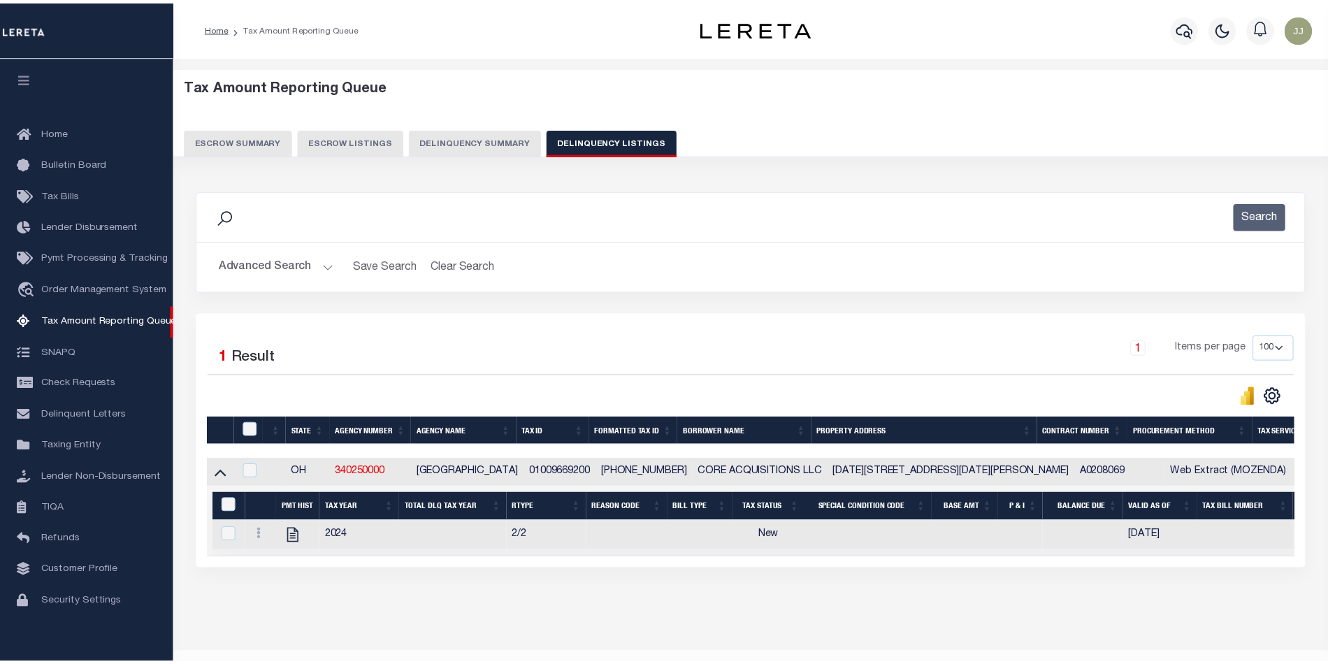
scroll to position [45, 0]
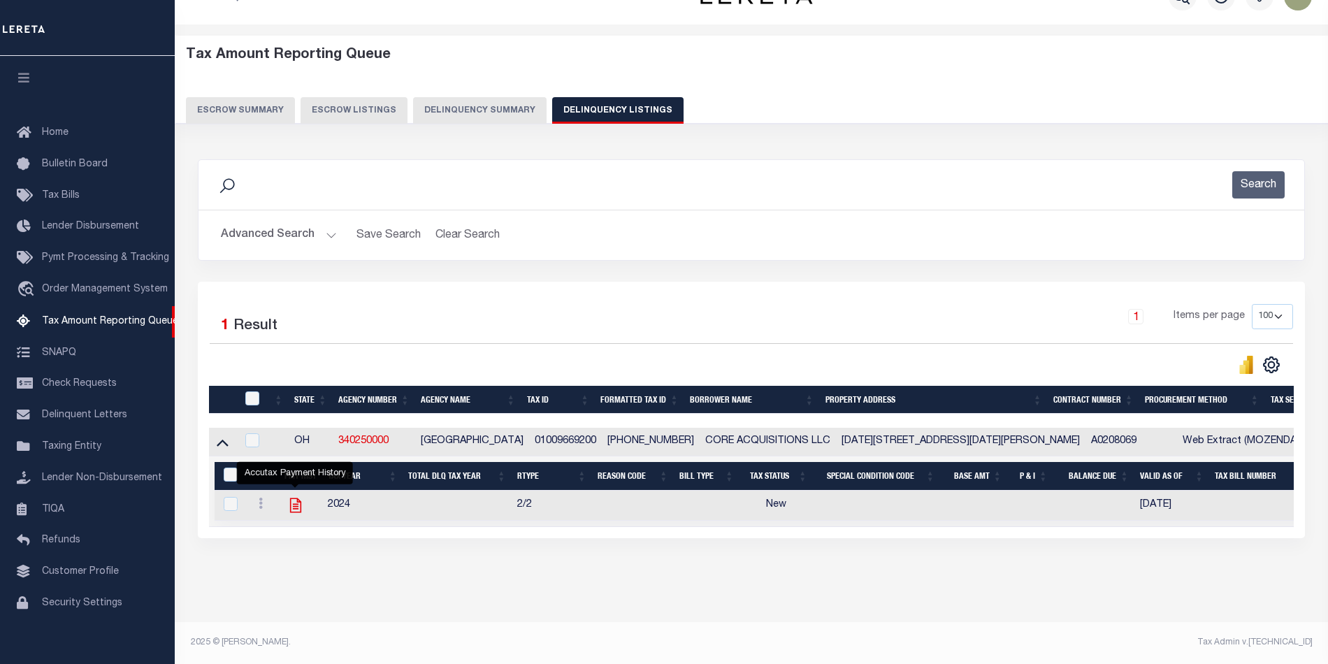
click at [290, 498] on icon "" at bounding box center [295, 505] width 11 height 15
checkbox input "true"
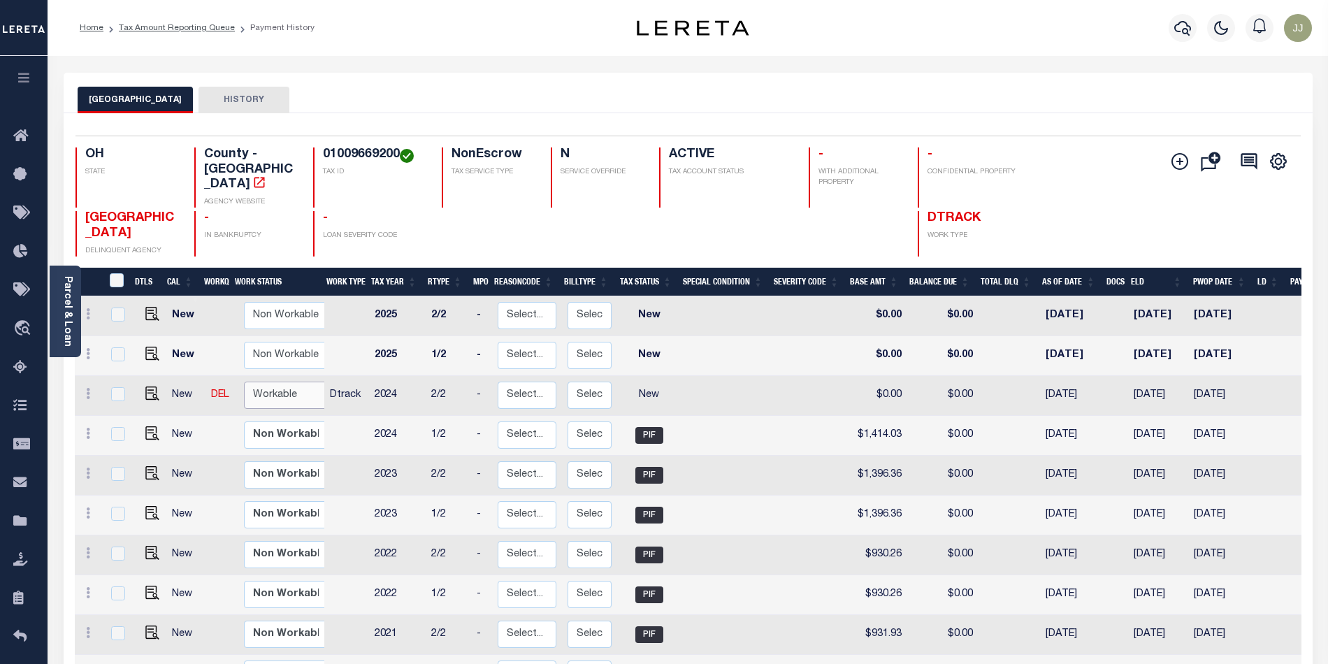
click at [280, 382] on select "Non Workable Workable" at bounding box center [286, 395] width 84 height 27
checkbox input "true"
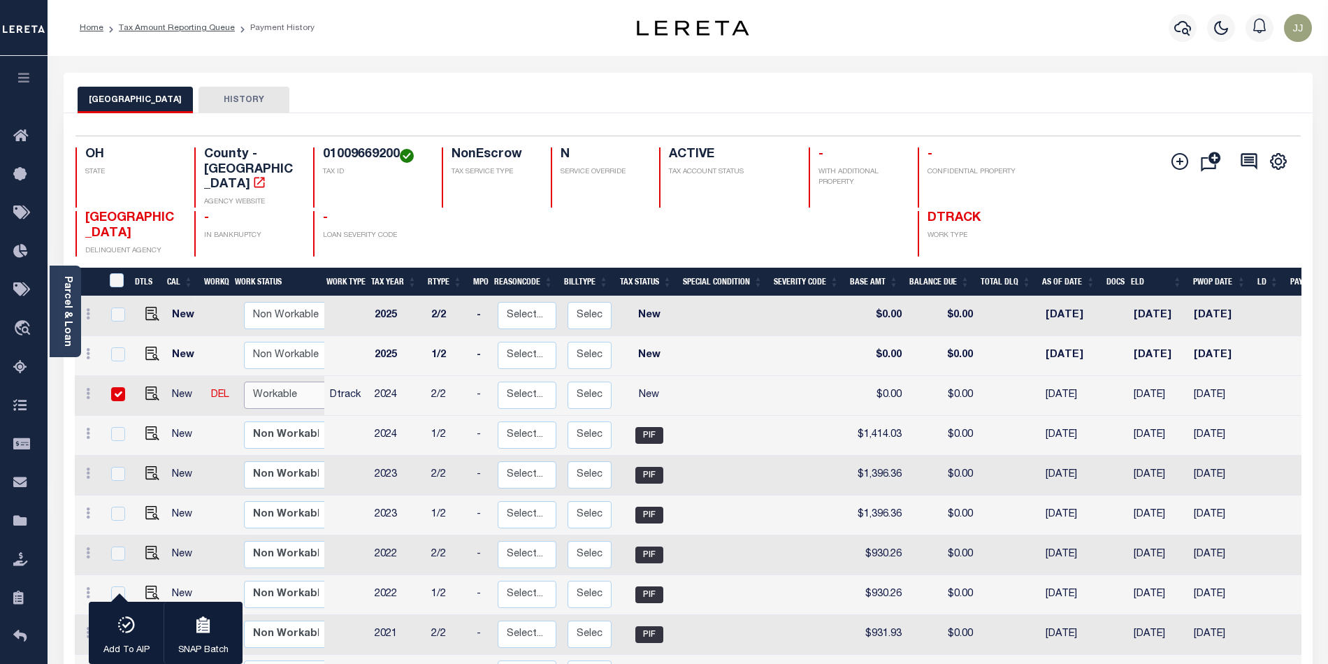
select select "true"
click at [244, 382] on select "Non Workable Workable" at bounding box center [286, 395] width 84 height 27
checkbox input "false"
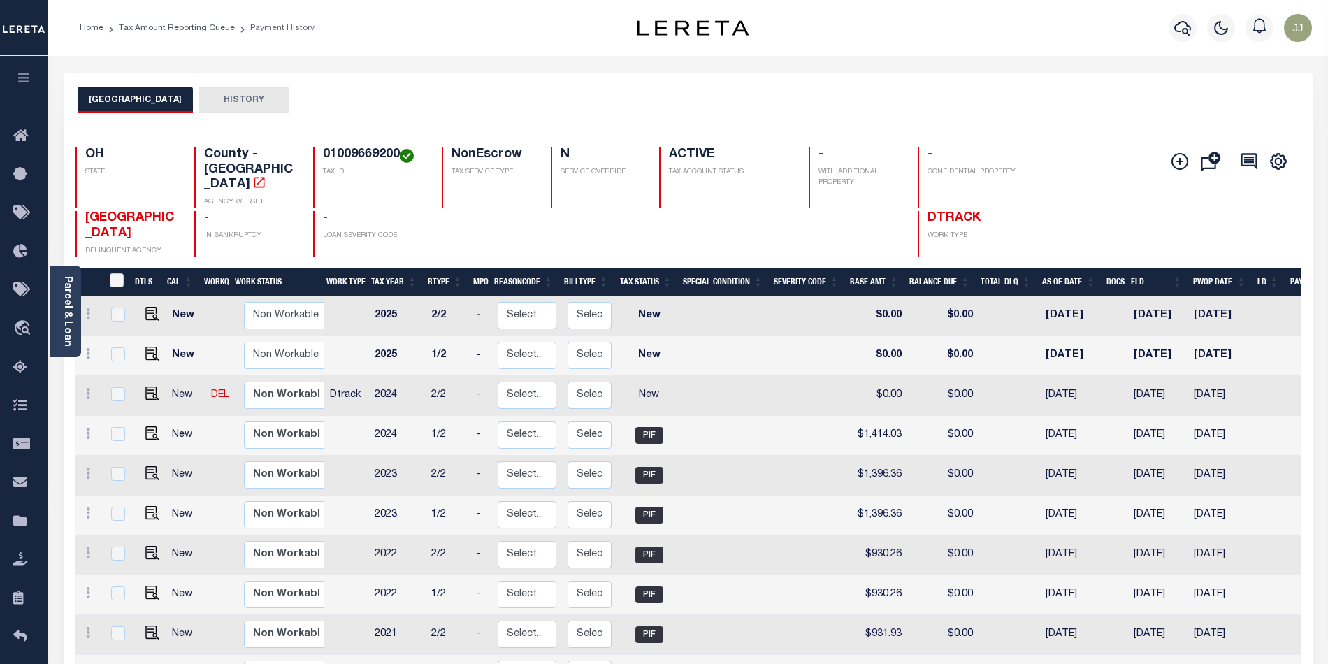
click at [140, 390] on link at bounding box center [148, 395] width 21 height 10
checkbox input "true"
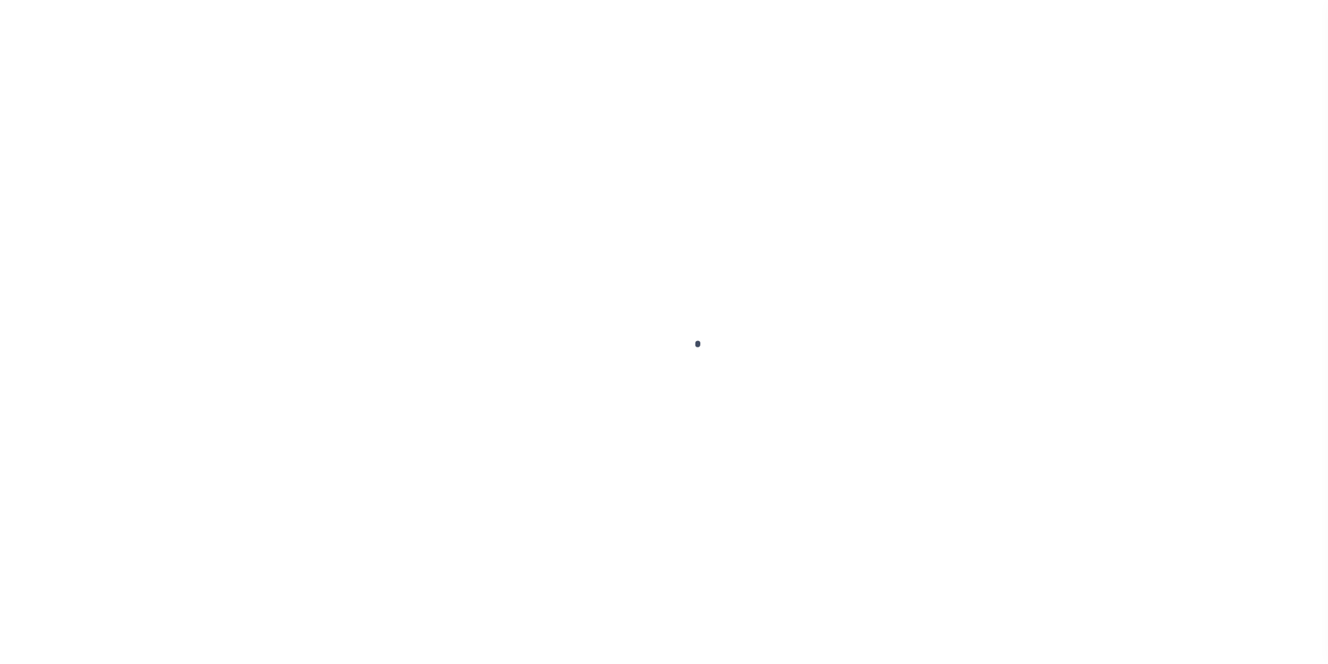
select select "NW2"
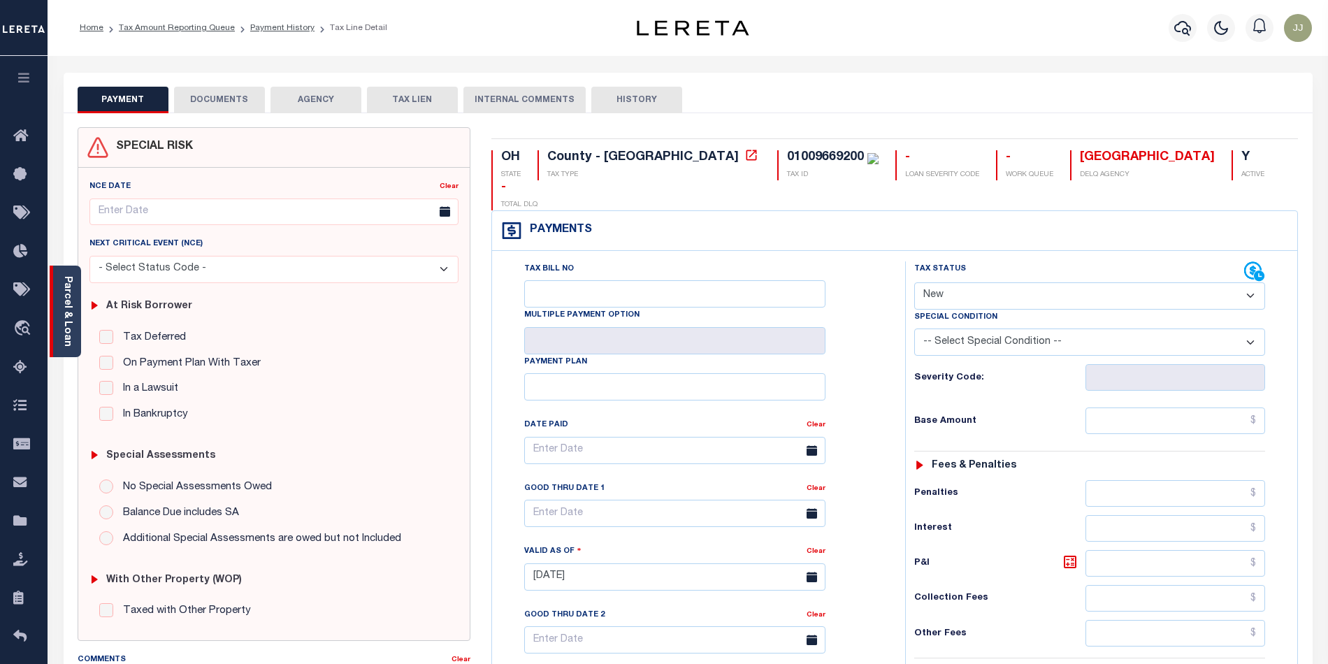
click at [71, 338] on link "Parcel & Loan" at bounding box center [67, 311] width 10 height 71
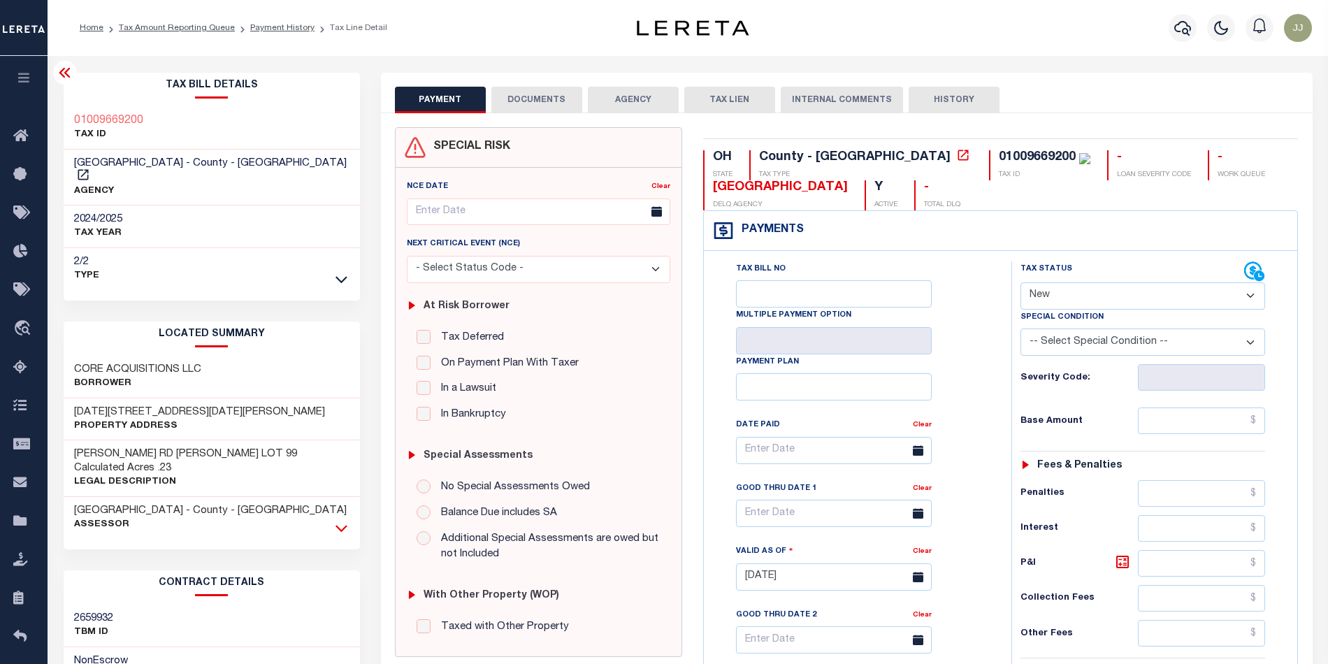
click at [340, 521] on icon at bounding box center [341, 528] width 12 height 15
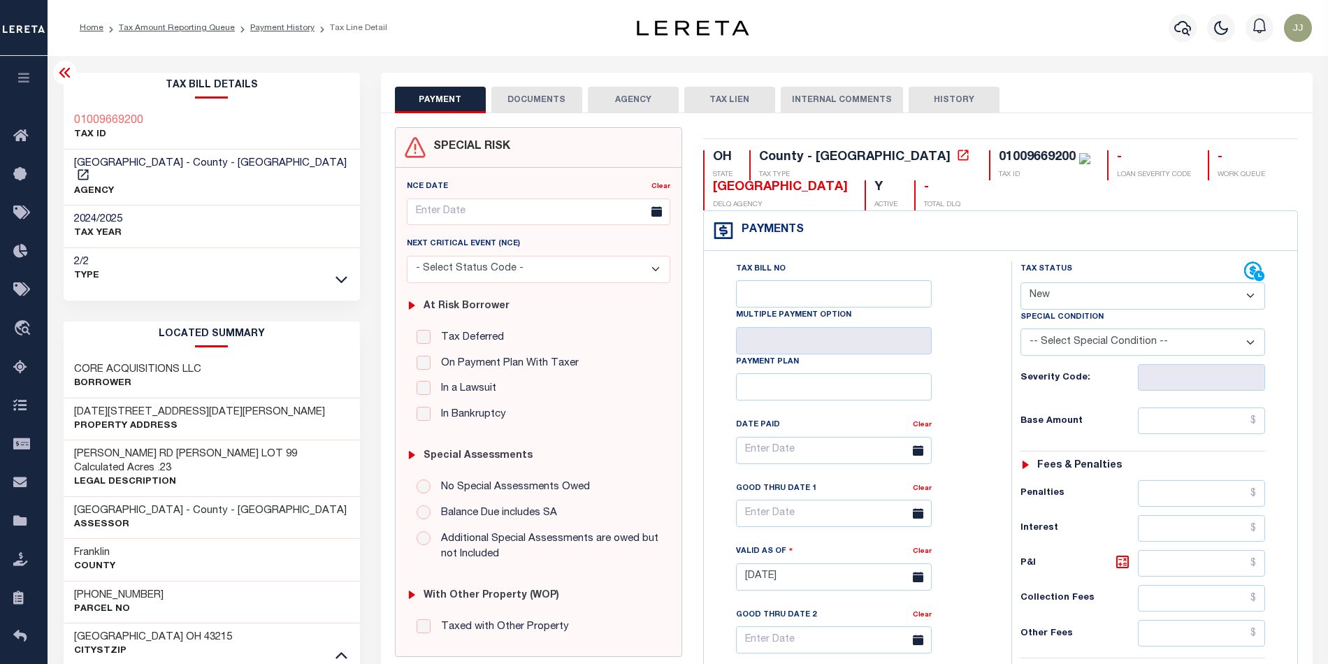
scroll to position [186, 0]
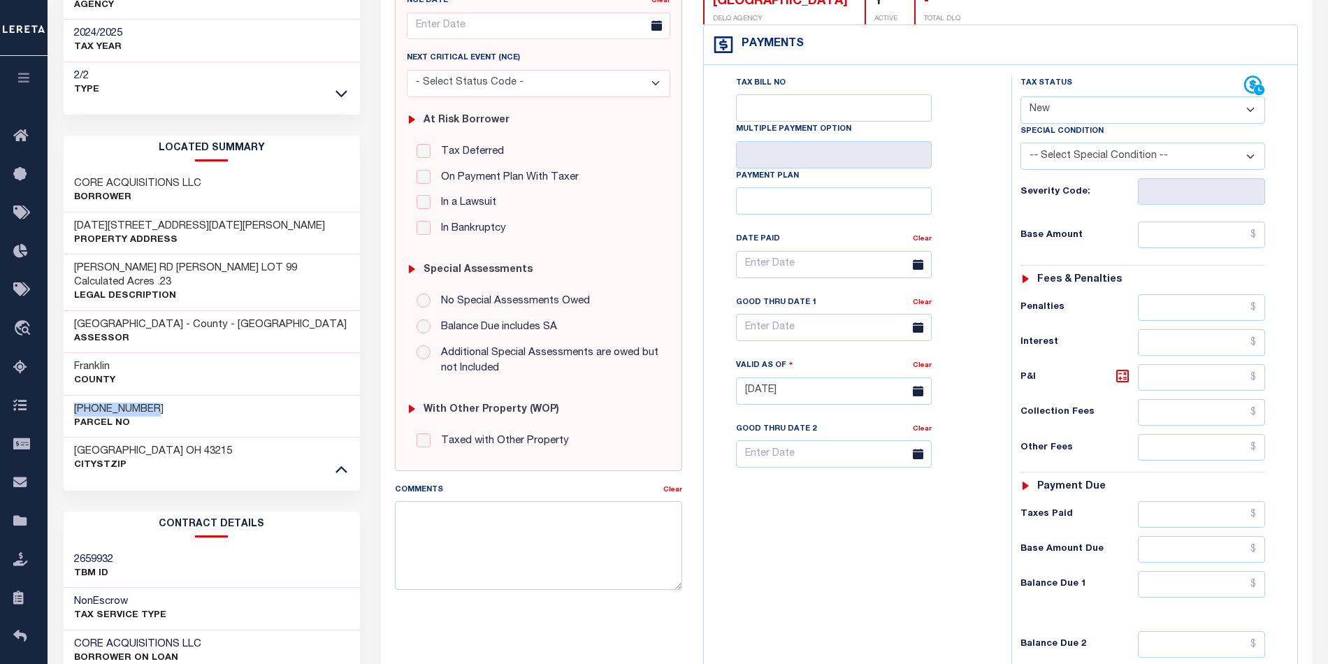
drag, startPoint x: 171, startPoint y: 380, endPoint x: 62, endPoint y: 383, distance: 108.4
click at [64, 395] on div "[PHONE_NUMBER] Parcel No" at bounding box center [212, 416] width 296 height 43
copy h3 "[PHONE_NUMBER]"
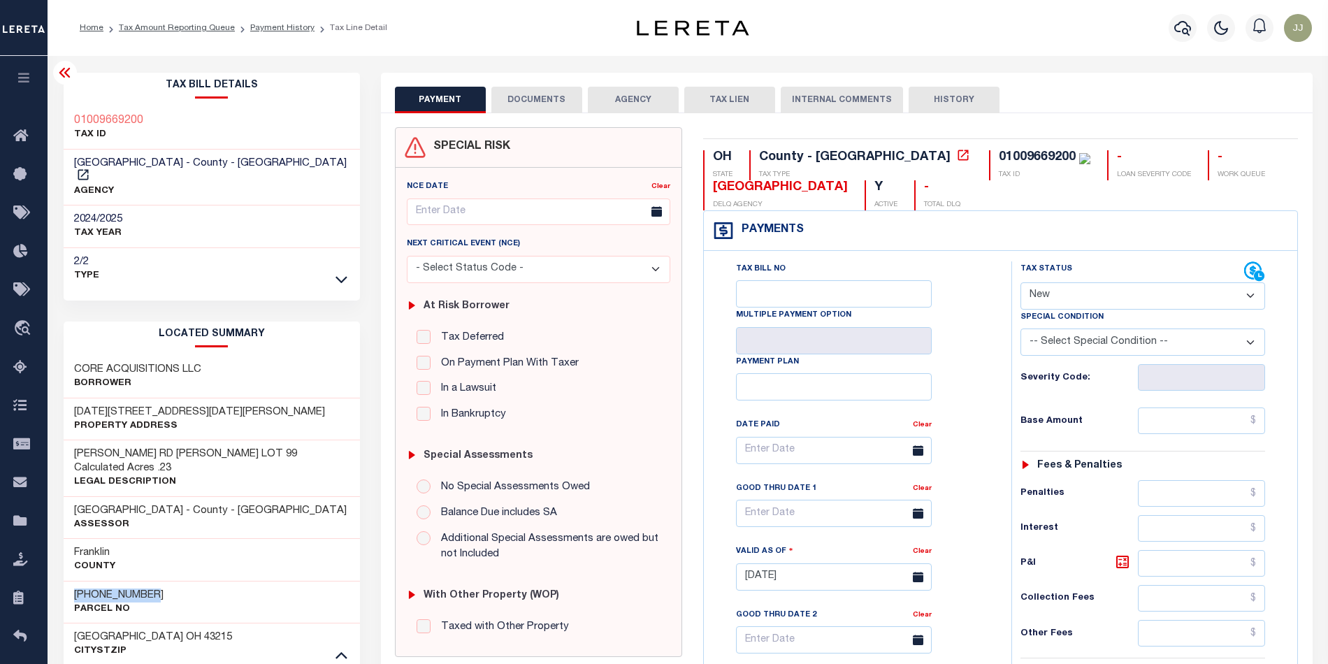
click at [540, 93] on button "DOCUMENTS" at bounding box center [536, 100] width 91 height 27
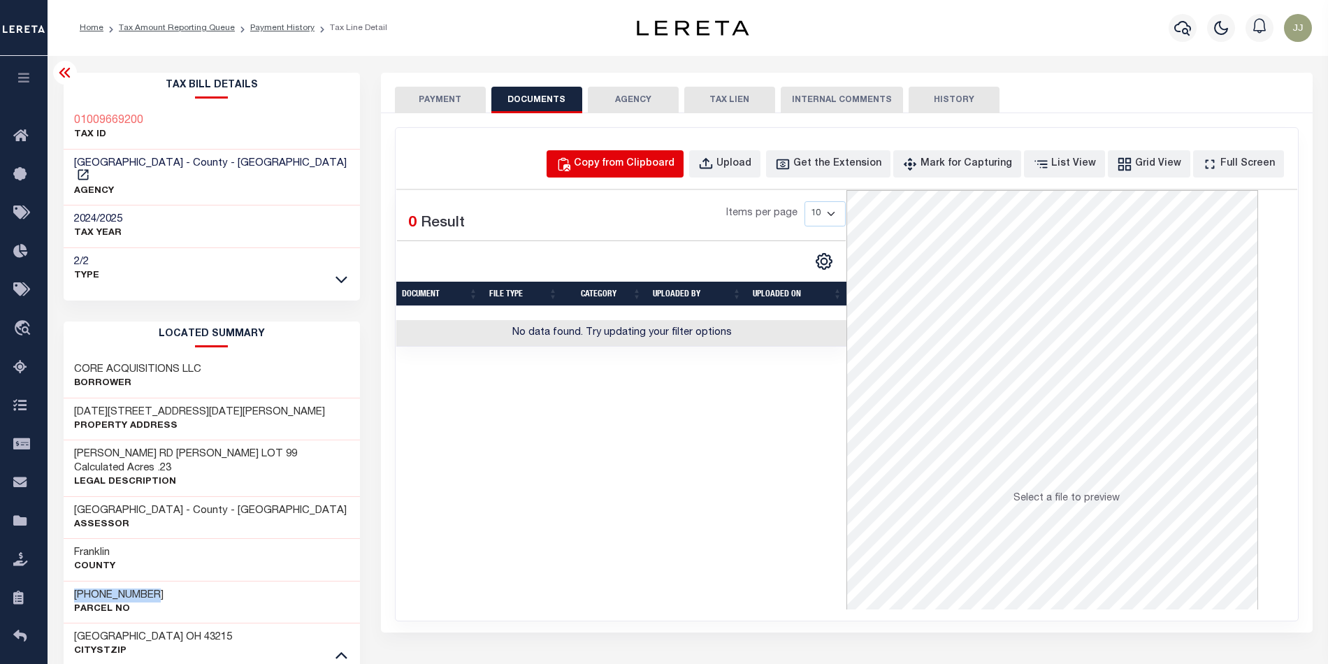
click at [674, 166] on div "Copy from Clipboard" at bounding box center [624, 164] width 101 height 15
select select "POP"
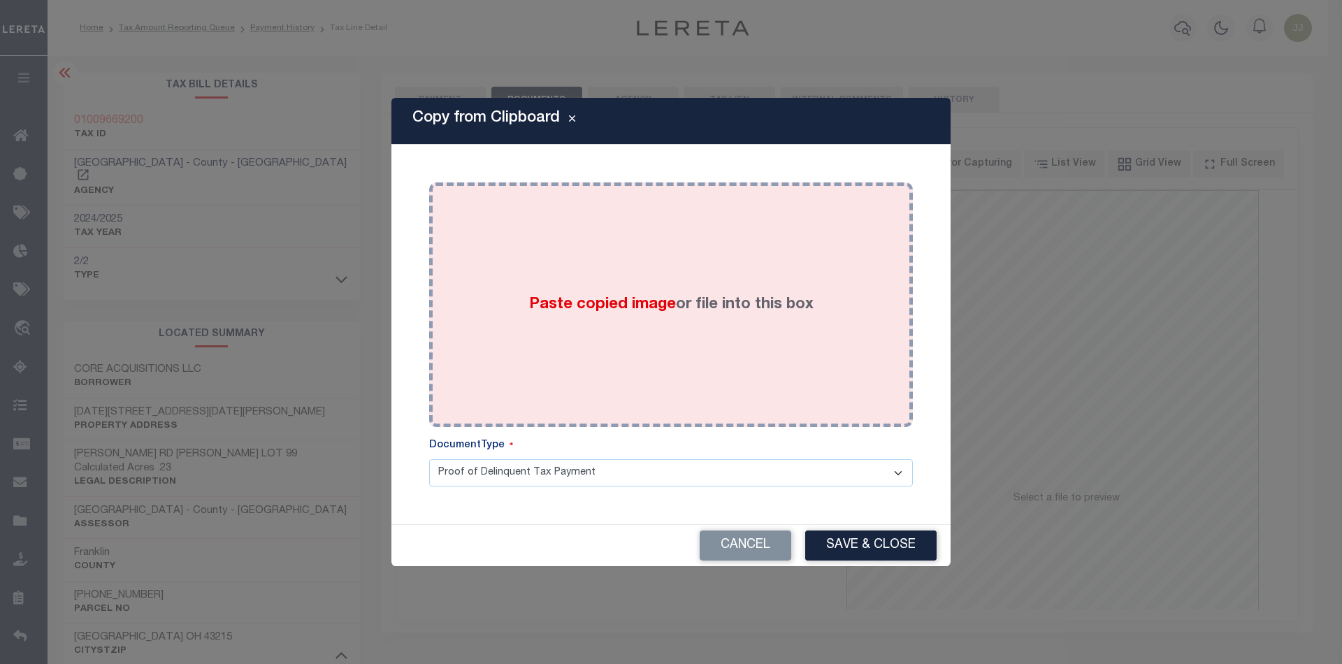
click at [649, 323] on div "Paste copied image or file into this box" at bounding box center [671, 305] width 463 height 224
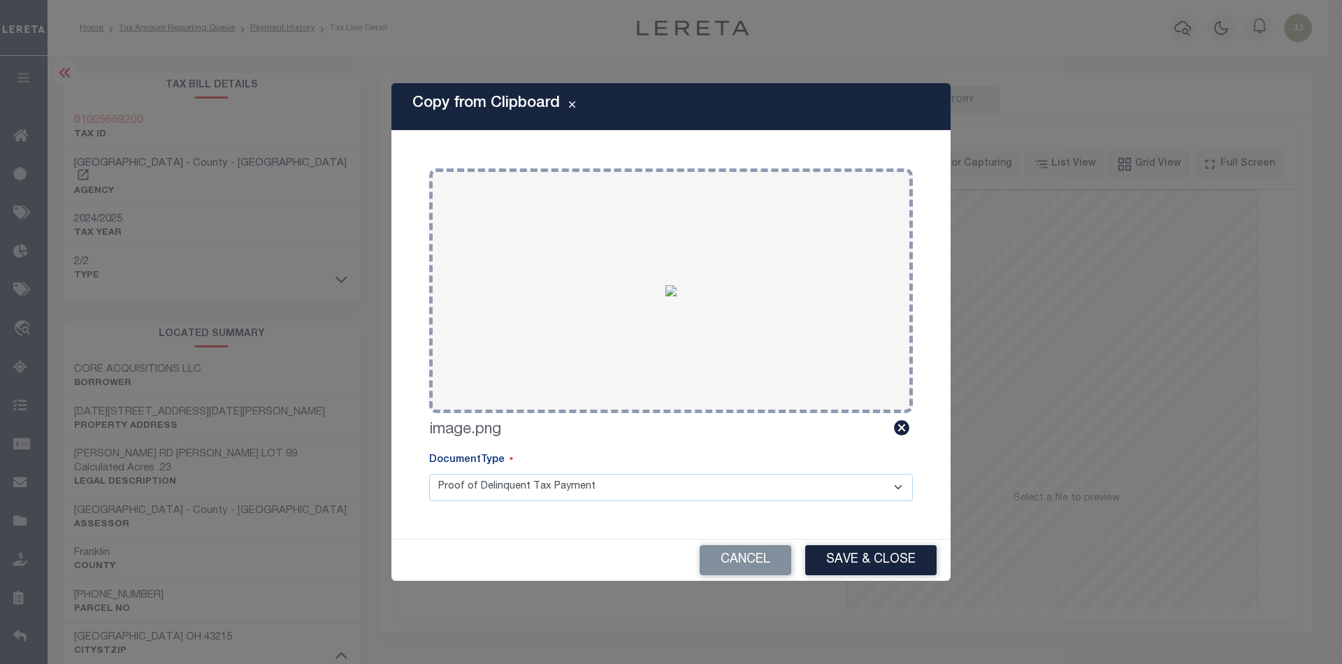
click at [847, 563] on button "Save & Close" at bounding box center [870, 560] width 131 height 30
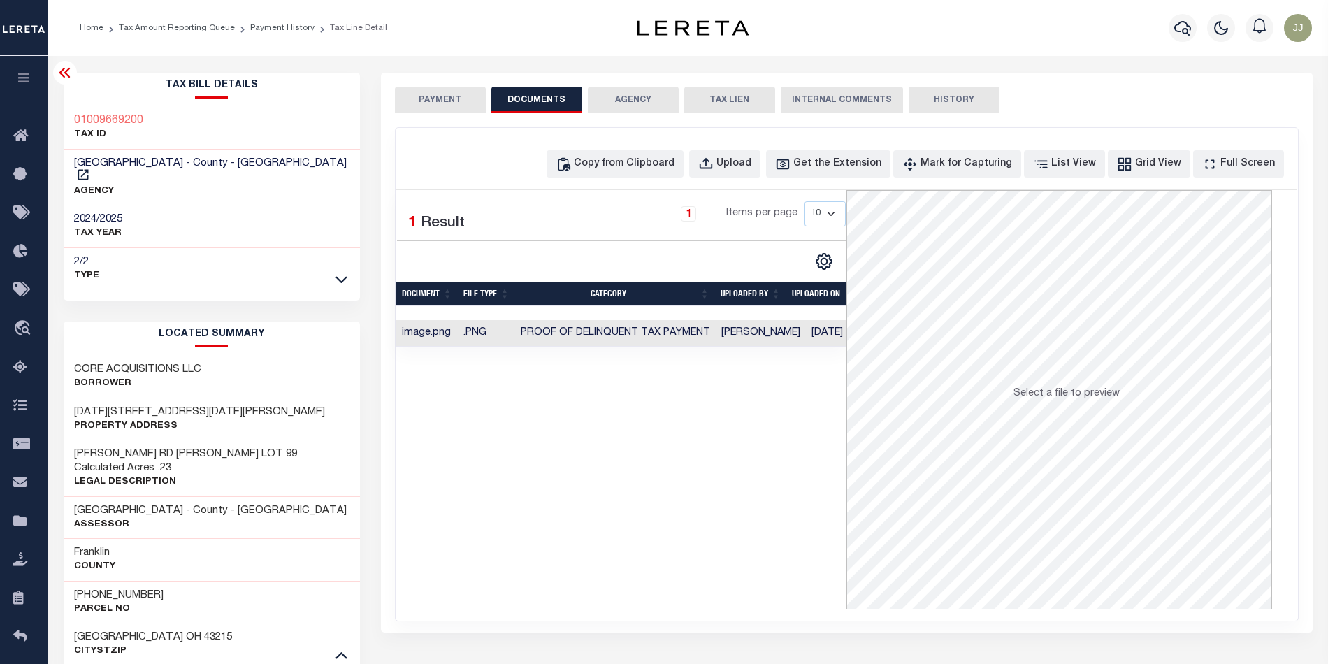
click at [436, 96] on button "PAYMENT" at bounding box center [440, 100] width 91 height 27
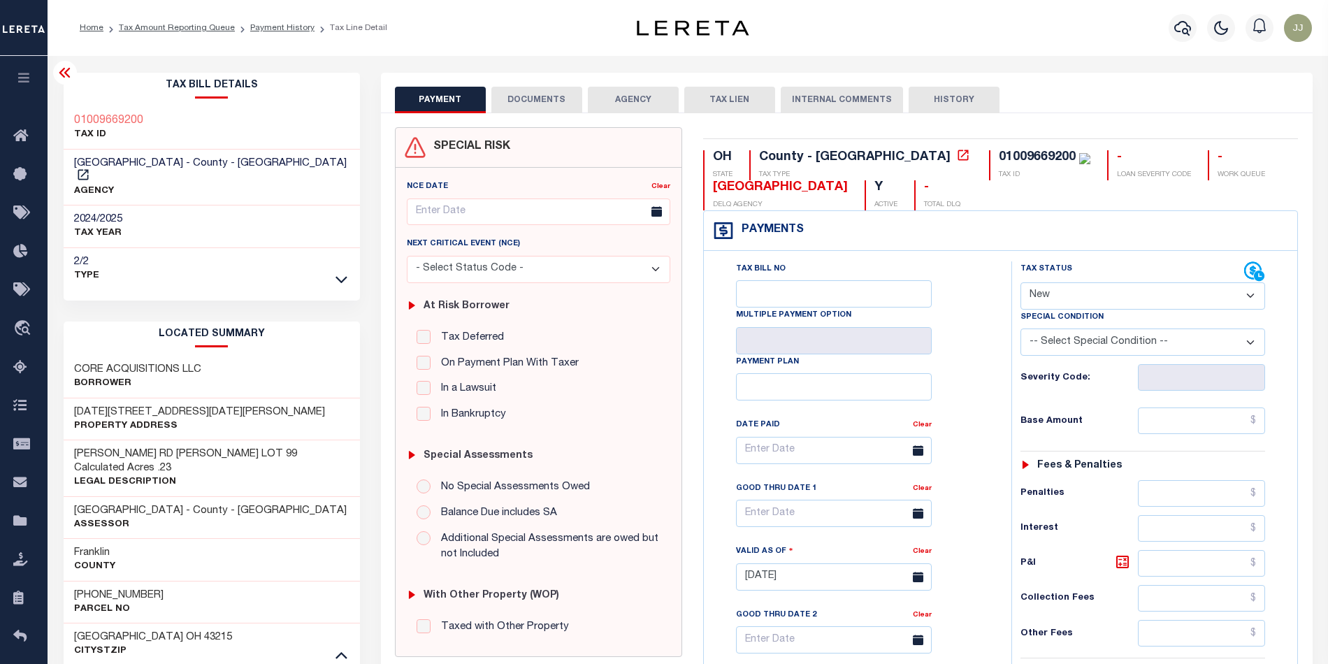
click at [1059, 294] on select "- Select Status Code - Open Due/Unpaid Paid Incomplete No Tax Due Internal Refu…" at bounding box center [1142, 295] width 245 height 27
select select "PYD"
click at [1020, 284] on select "- Select Status Code - Open Due/Unpaid Paid Incomplete No Tax Due Internal Refu…" at bounding box center [1142, 295] width 245 height 27
type input "[DATE]"
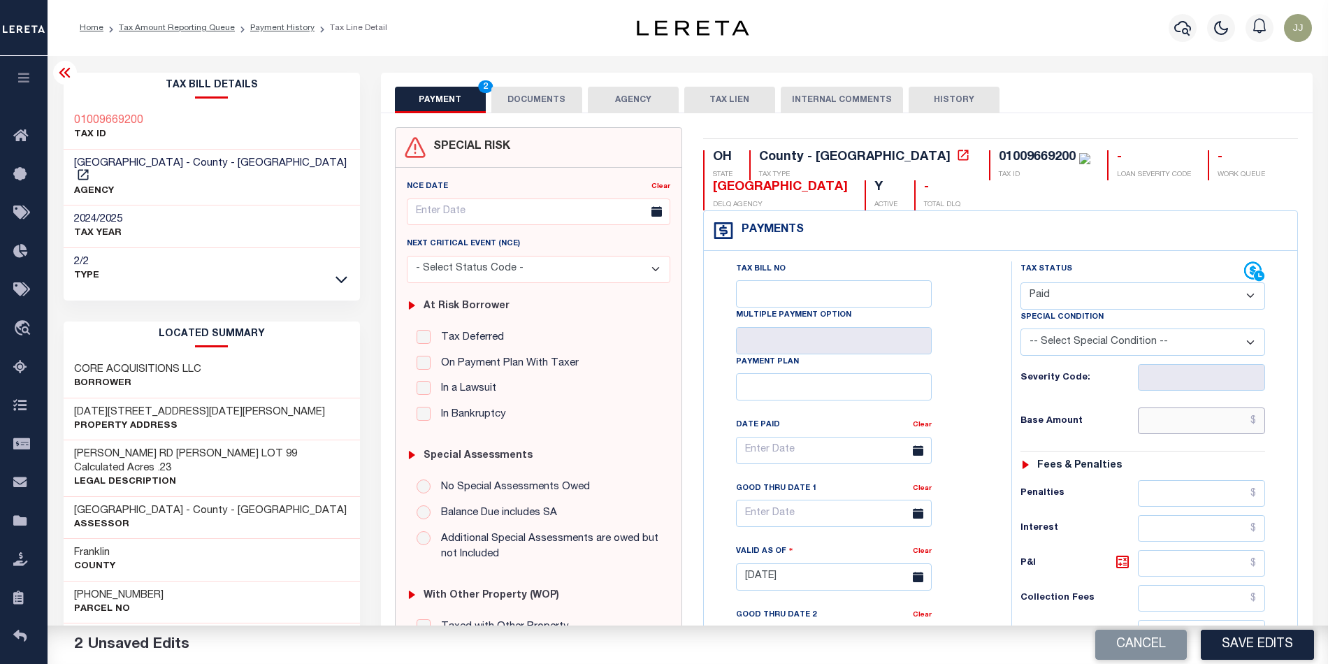
click at [1184, 423] on input "text" at bounding box center [1201, 420] width 127 height 27
type input "$0.00"
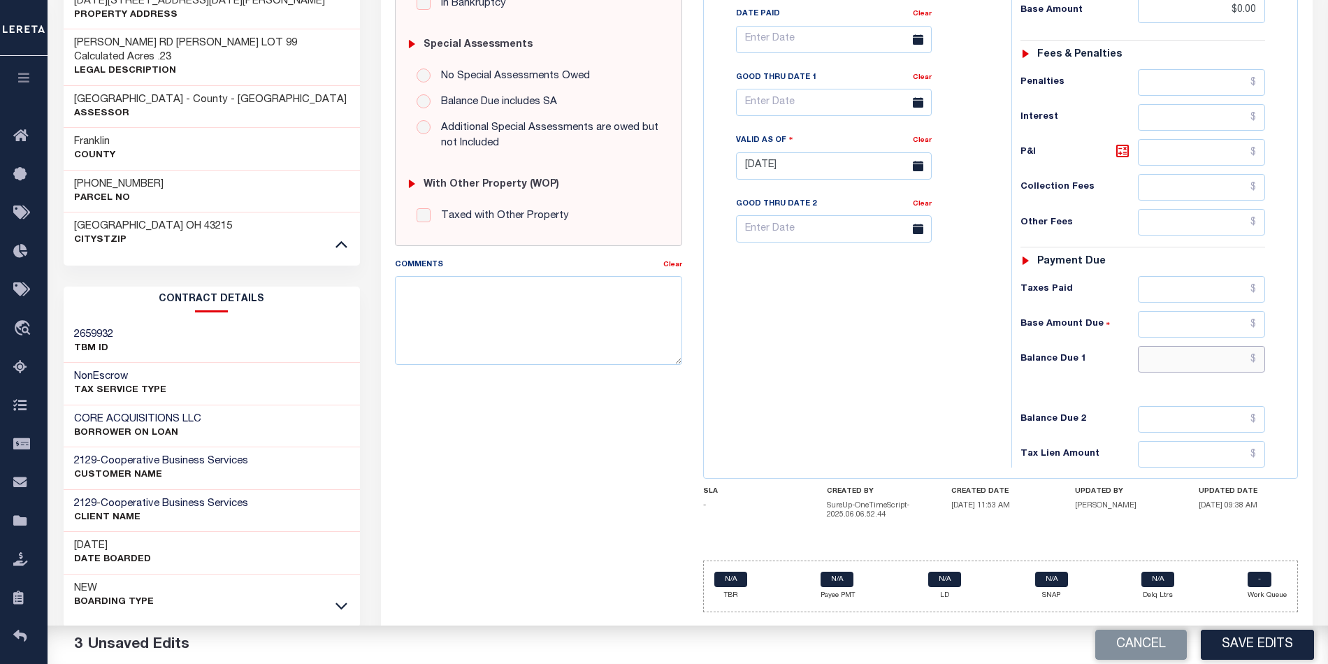
click at [1196, 372] on input "text" at bounding box center [1201, 359] width 127 height 27
type input "$0.00"
click at [795, 412] on div "Tax Bill No Multiple Payment Option Payment Plan Clear" at bounding box center [854, 158] width 294 height 617
click at [1276, 650] on button "Save Edits" at bounding box center [1257, 645] width 113 height 30
checkbox input "false"
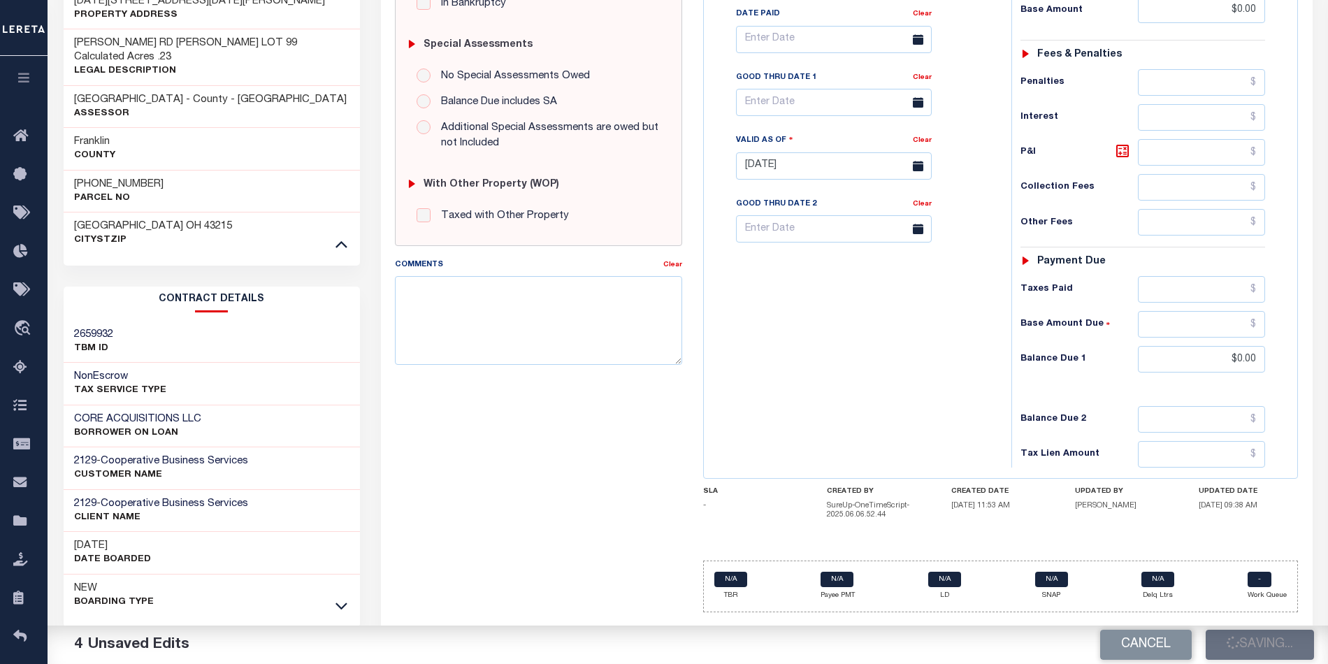
checkbox input "false"
type input "$0"
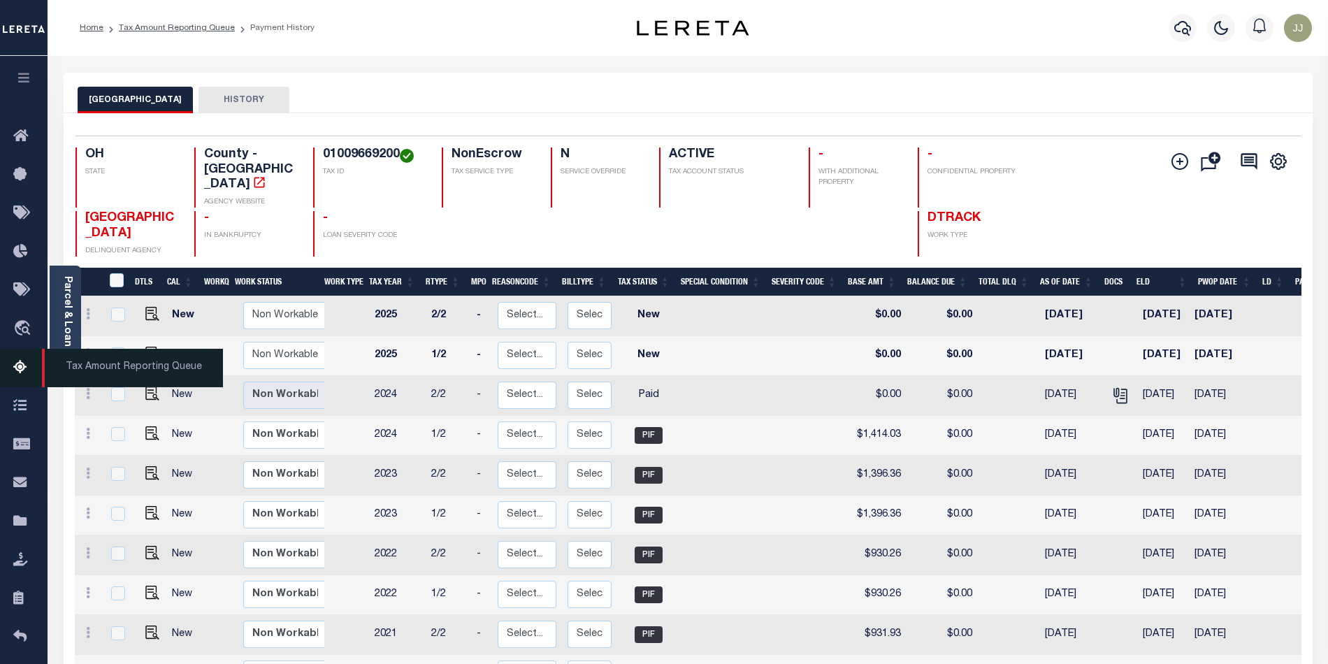
click at [23, 364] on icon at bounding box center [24, 367] width 22 height 17
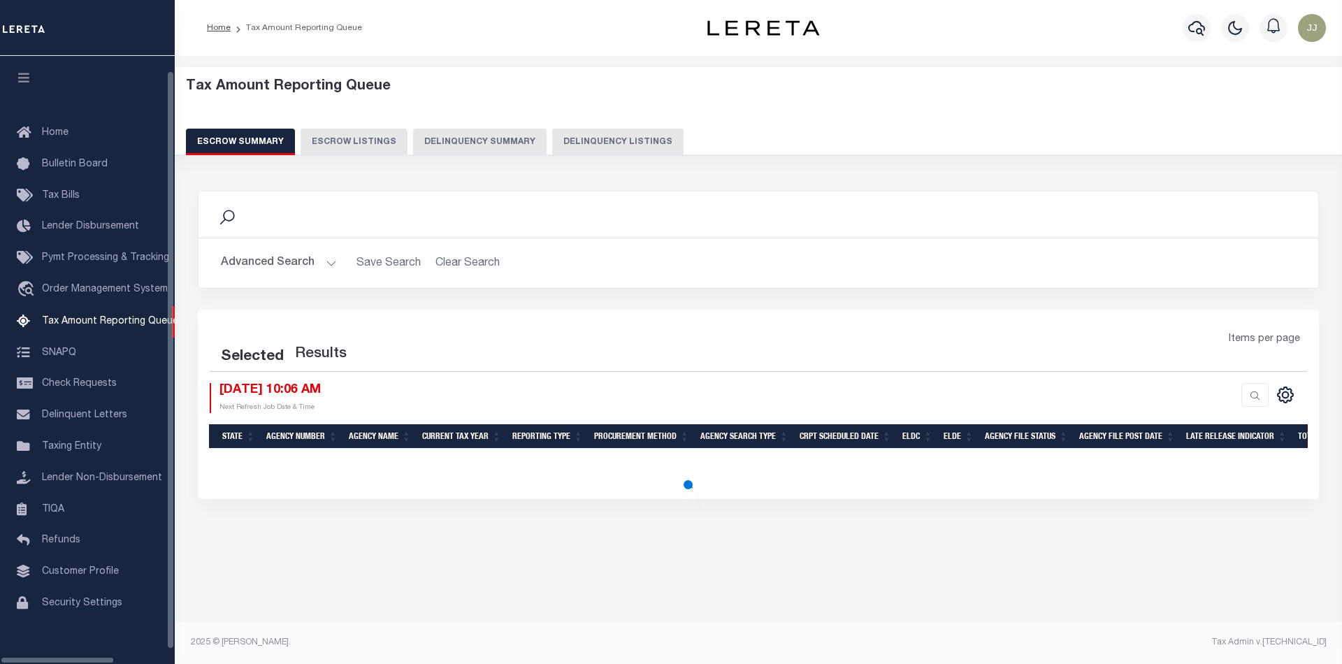
select select "100"
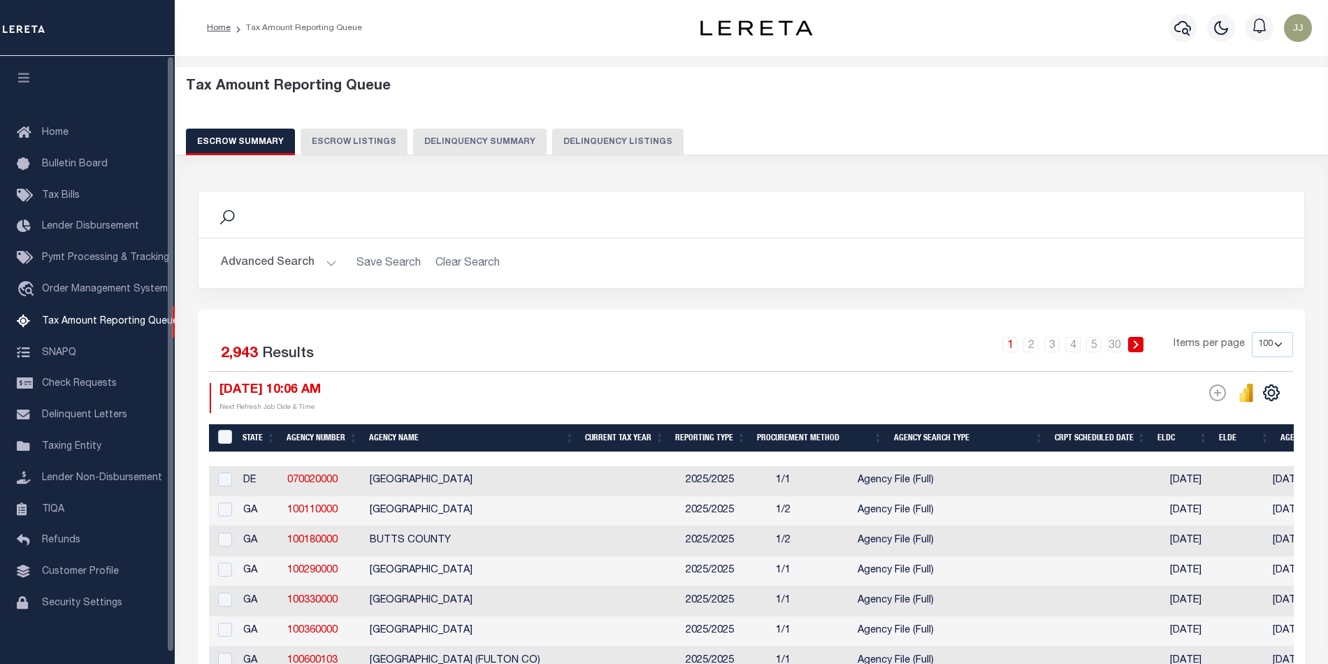
click at [616, 146] on button "Delinquency Listings" at bounding box center [617, 142] width 131 height 27
select select "100"
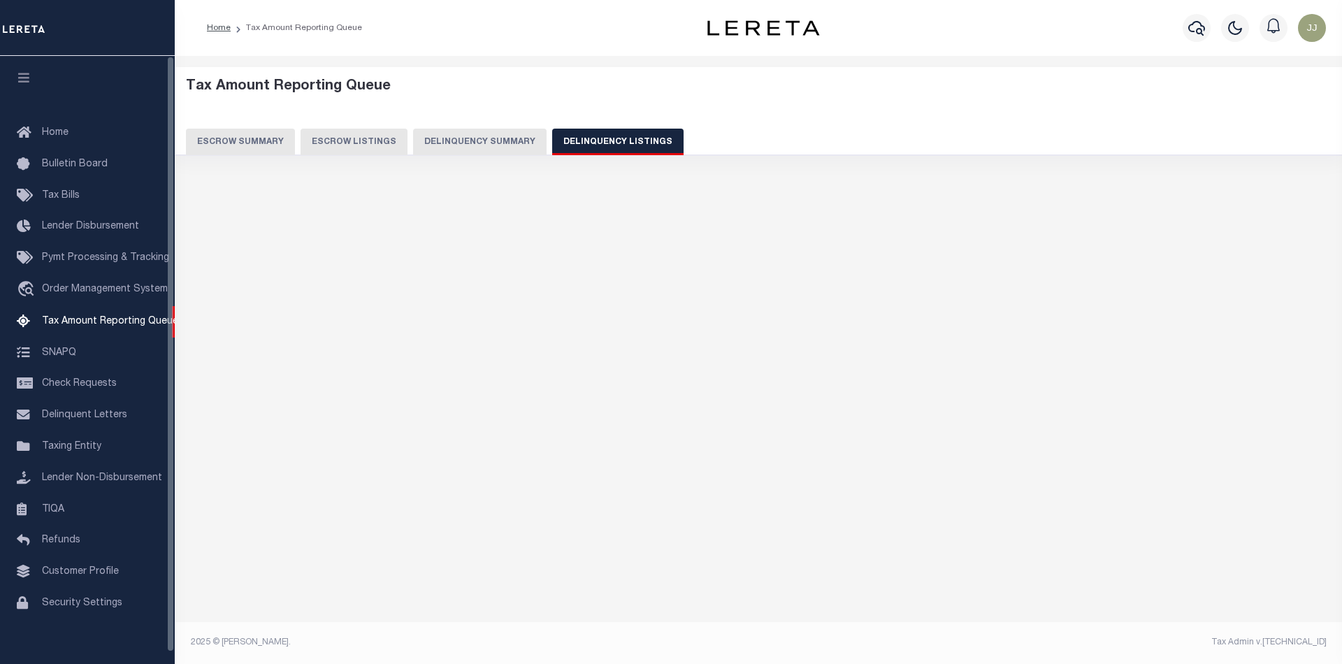
select select "100"
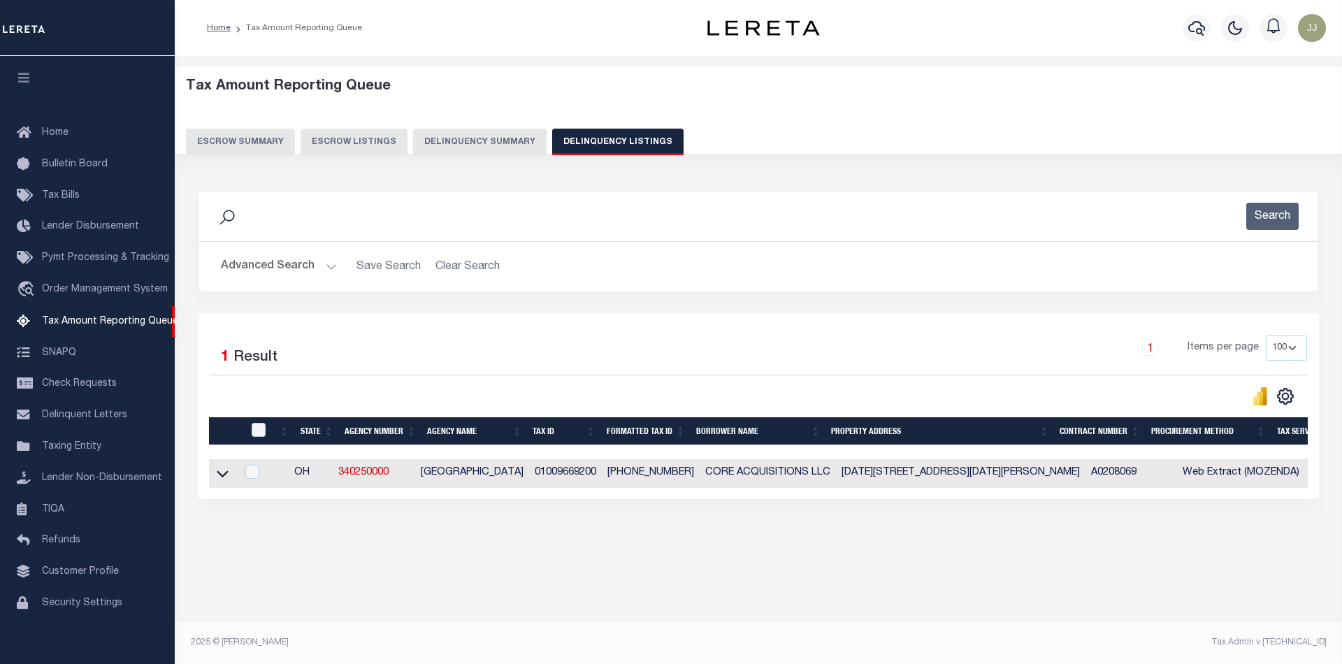
click at [305, 263] on button "Advanced Search" at bounding box center [279, 266] width 116 height 27
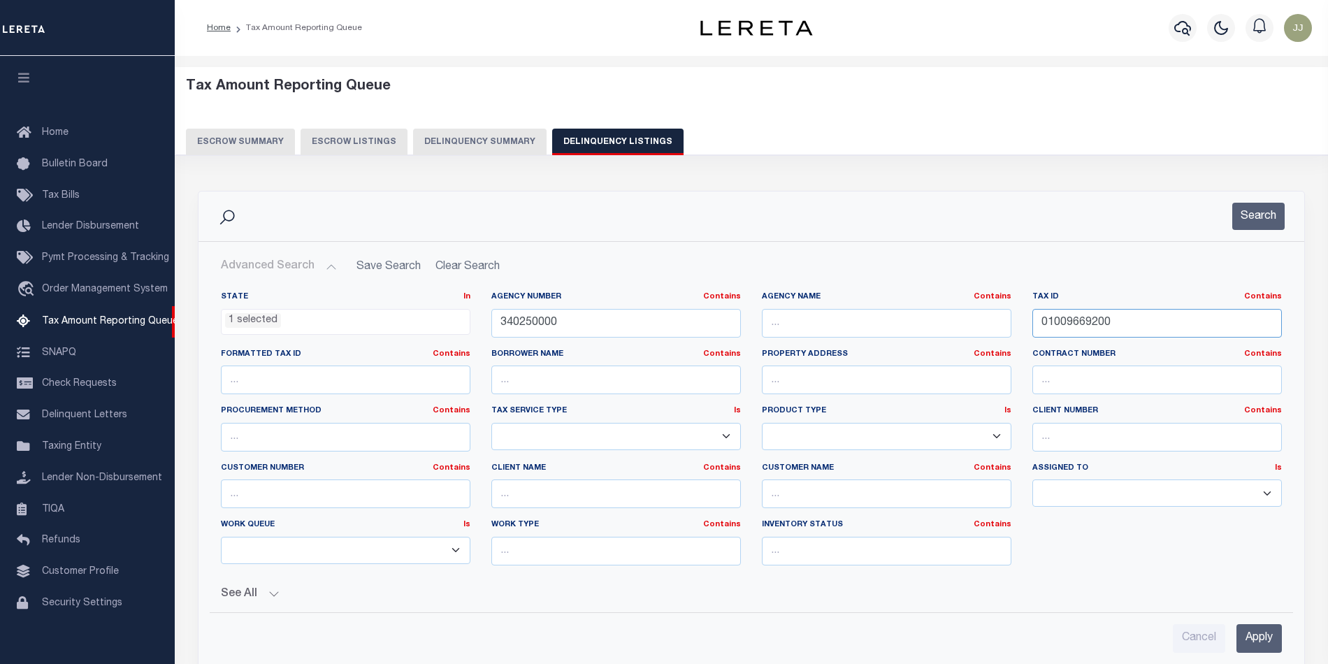
drag, startPoint x: 1153, startPoint y: 321, endPoint x: 985, endPoint y: 319, distance: 167.7
click at [985, 319] on div "State In In AK AL AR AZ CA CO CT DC DE FL GA GU HI IA ID IL IN KS KY LA MA MD M…" at bounding box center [751, 433] width 1082 height 285
paste input "763"
type input "01009676300"
click at [1259, 222] on button "Search" at bounding box center [1258, 216] width 52 height 27
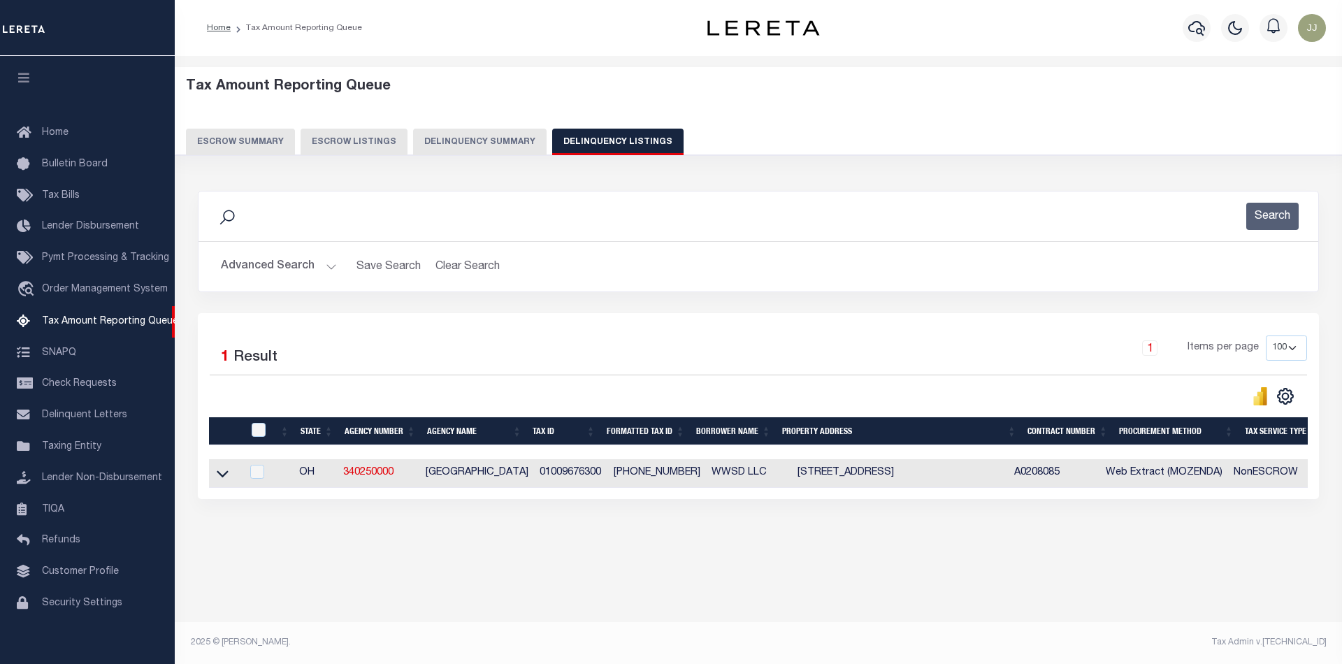
click at [229, 477] on link at bounding box center [223, 473] width 16 height 10
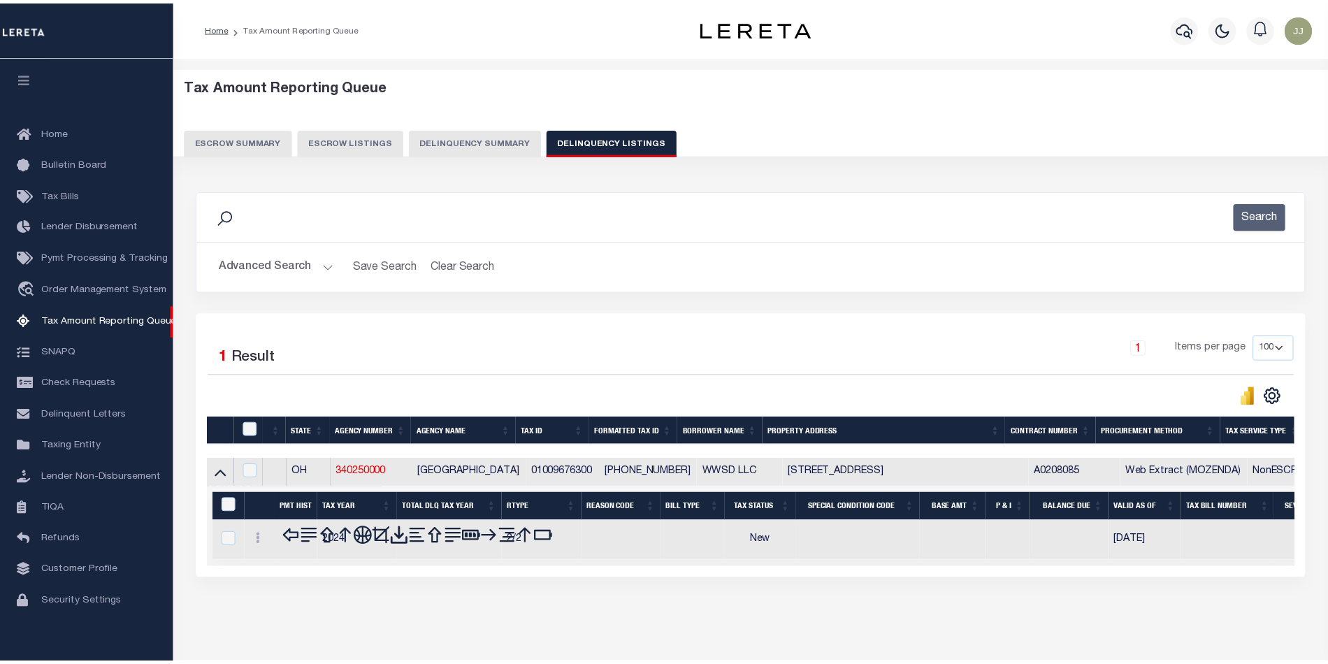
scroll to position [45, 0]
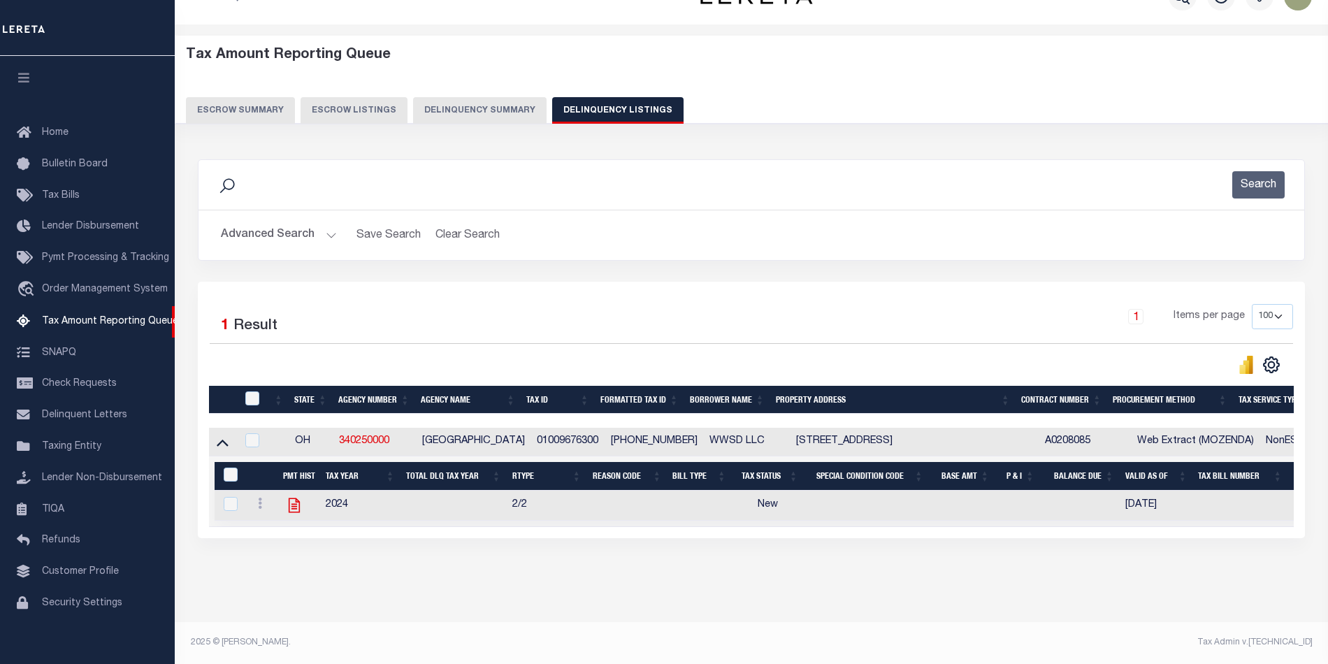
click at [296, 496] on icon at bounding box center [294, 505] width 18 height 18
checkbox input "true"
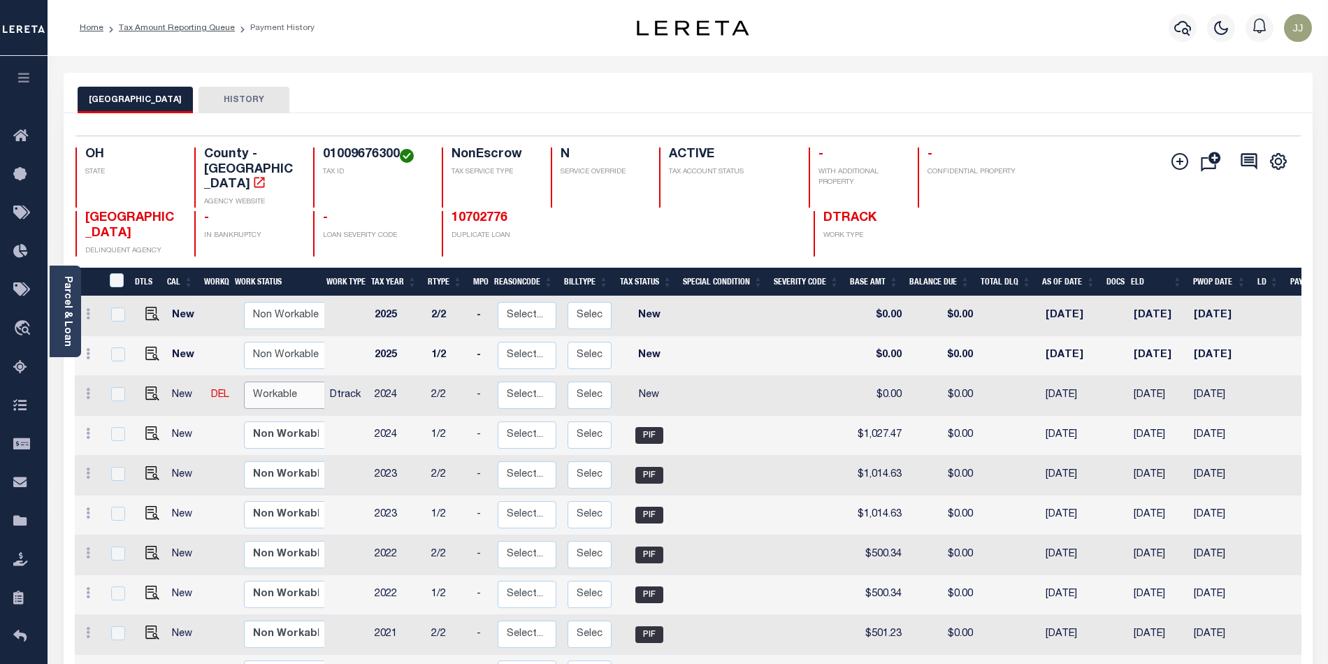
click at [280, 382] on select "Non Workable Workable" at bounding box center [286, 395] width 84 height 27
checkbox input "true"
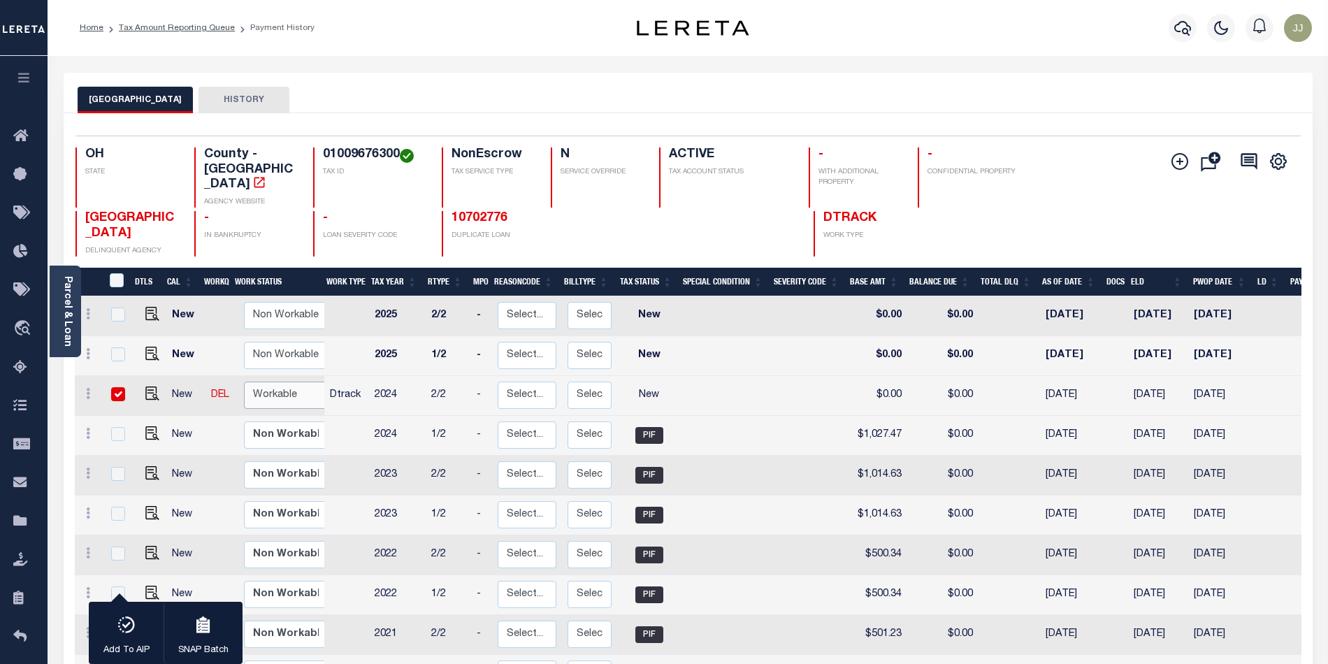
click at [280, 389] on select "Non Workable Workable" at bounding box center [286, 395] width 84 height 27
checkbox input "false"
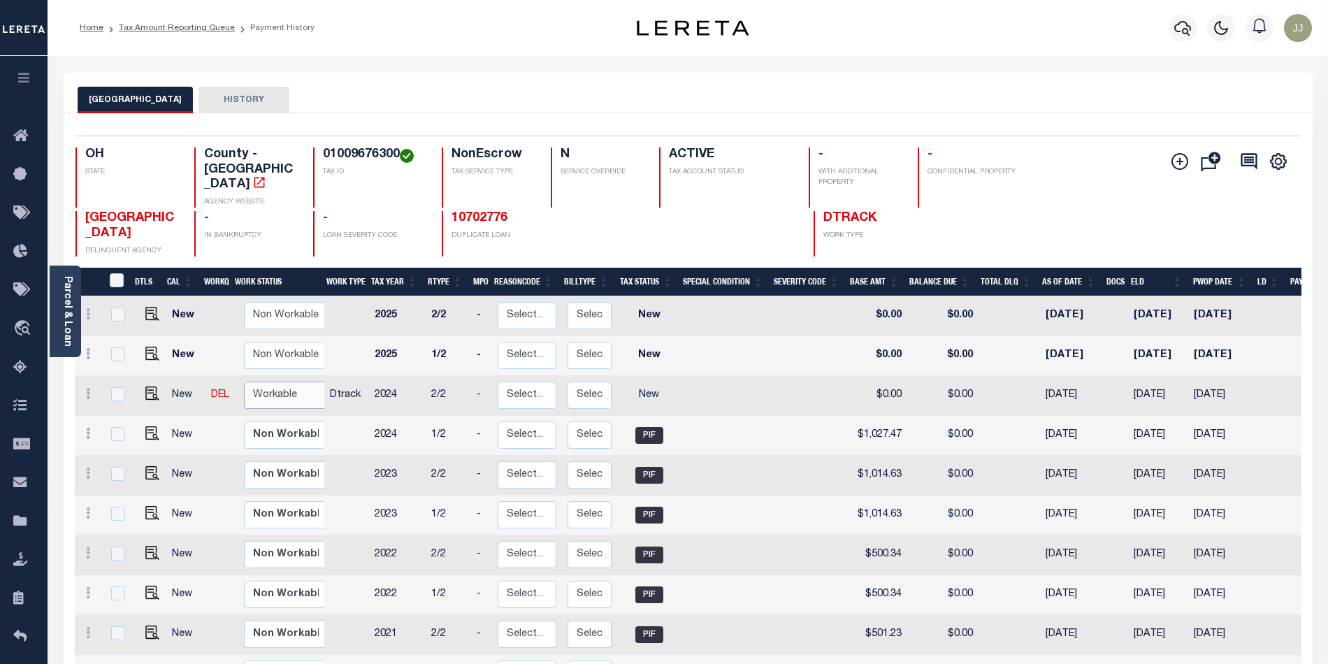
click at [273, 382] on select "Non Workable Workable" at bounding box center [286, 395] width 84 height 27
checkbox input "true"
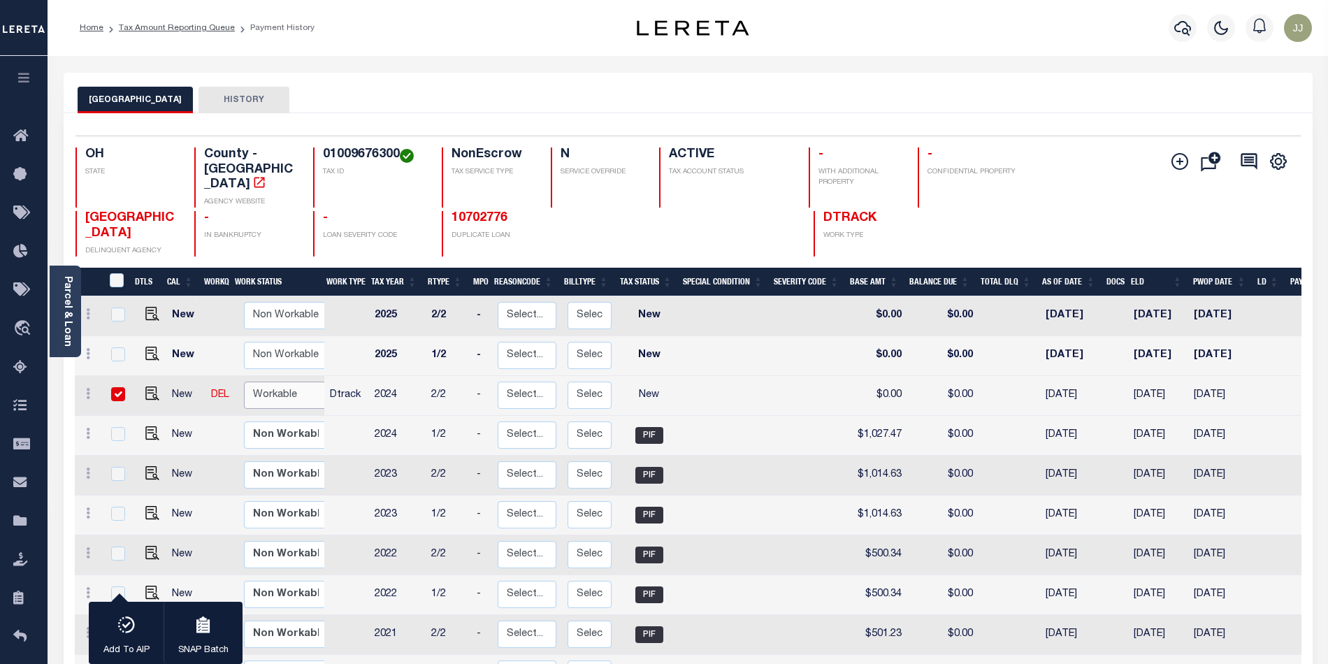
select select "true"
click at [244, 382] on select "Non Workable Workable" at bounding box center [286, 395] width 84 height 27
checkbox input "false"
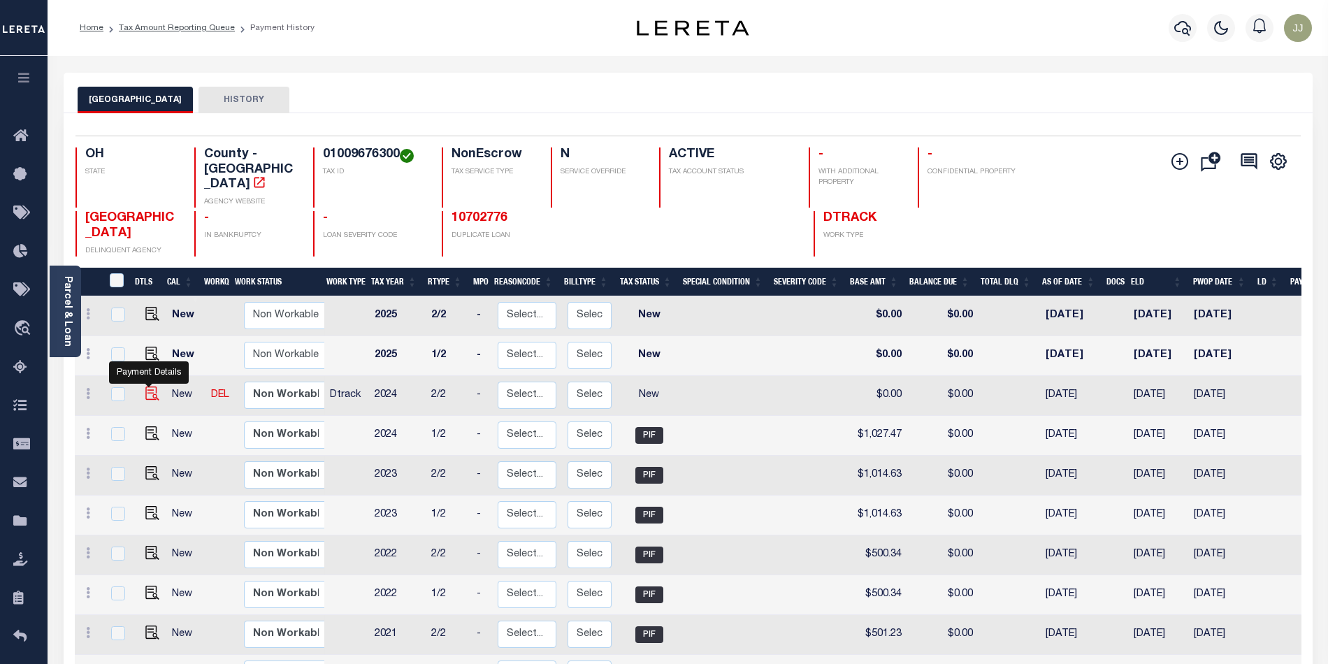
click at [145, 386] on img "" at bounding box center [152, 393] width 14 height 14
checkbox input "true"
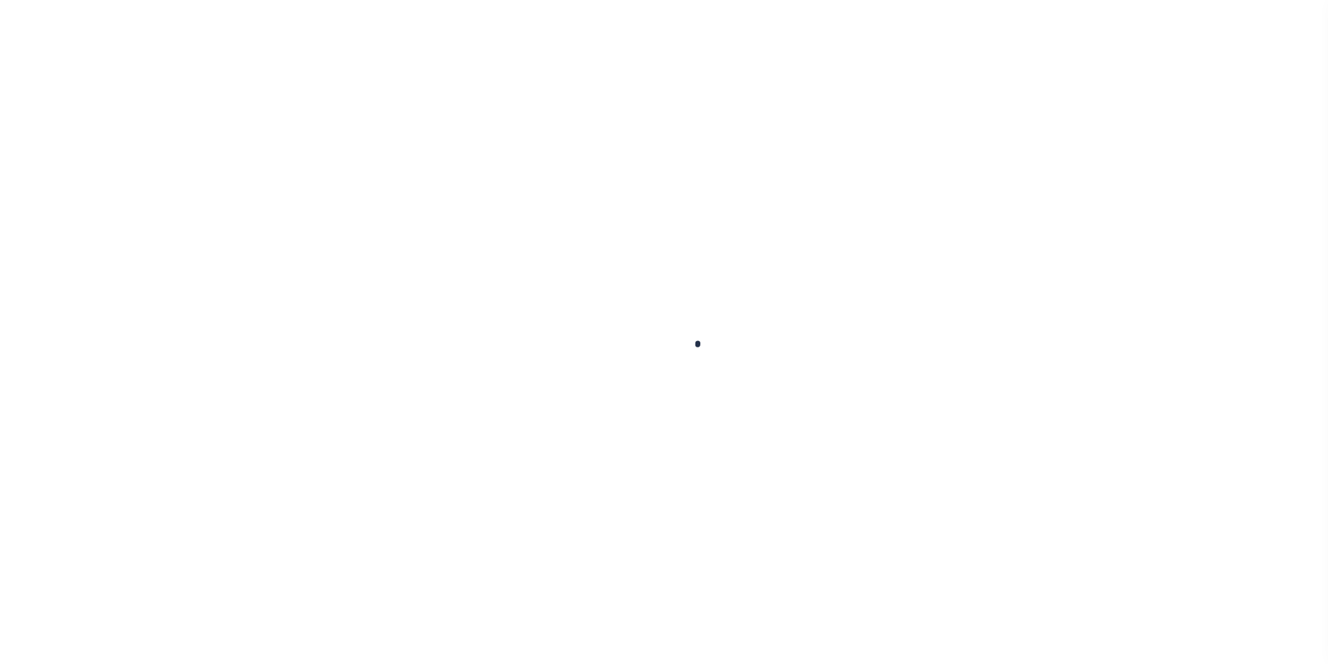
checkbox input "false"
type input "06/06/2025"
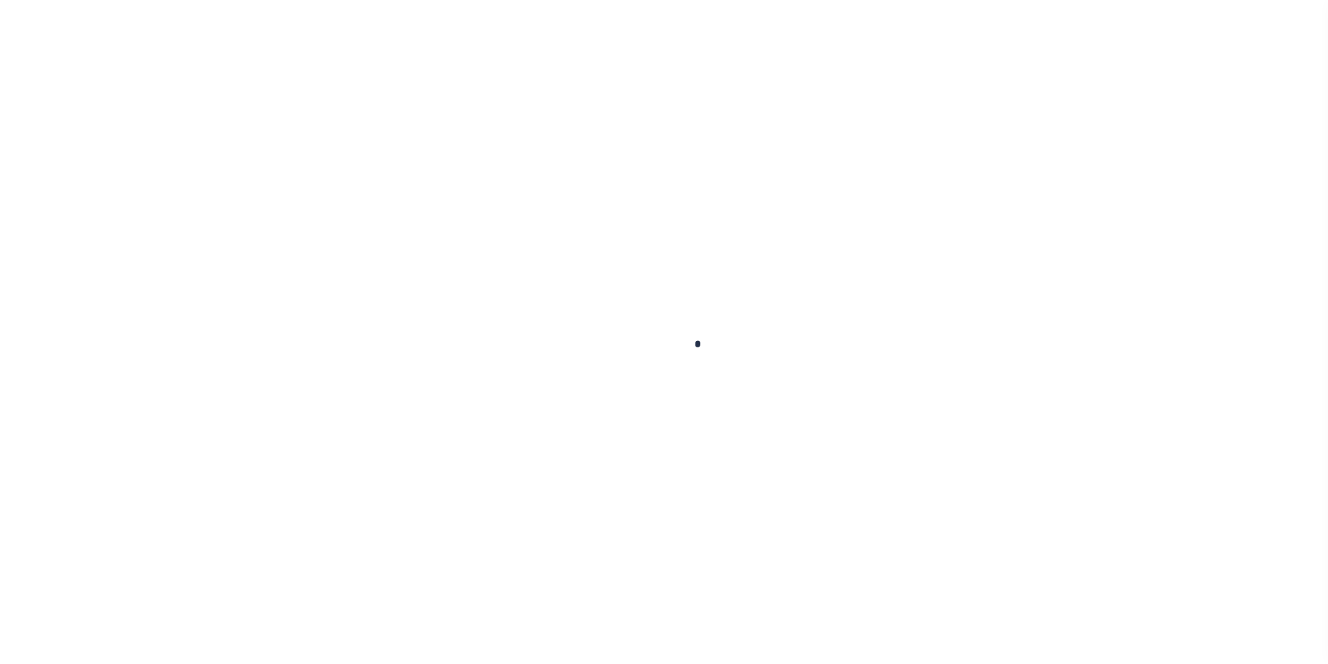
select select "NW2"
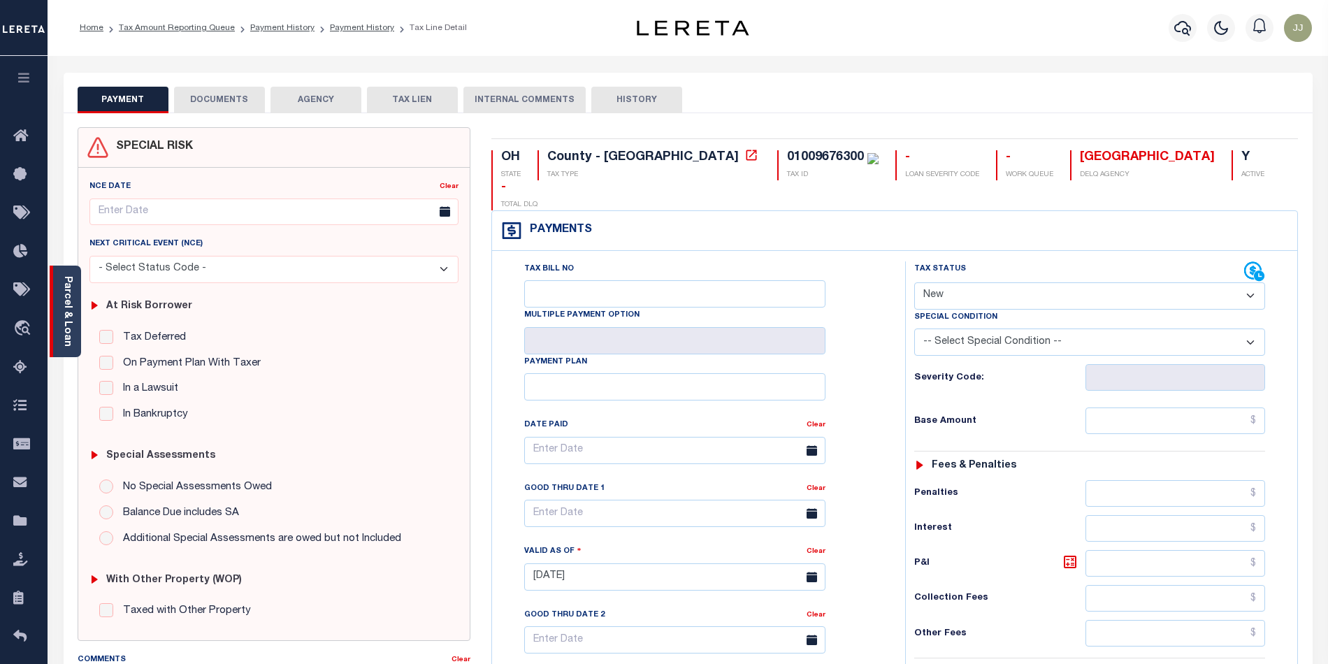
click at [76, 341] on div "Parcel & Loan" at bounding box center [65, 312] width 31 height 92
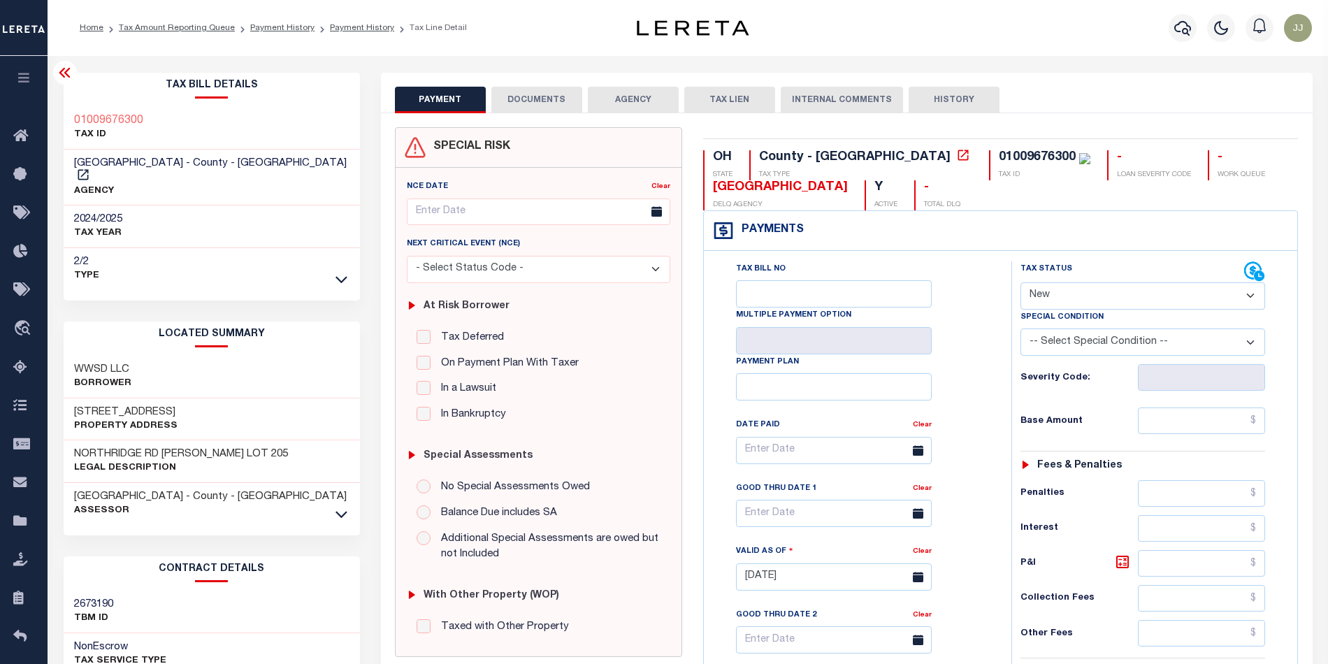
click at [348, 508] on link at bounding box center [341, 513] width 16 height 10
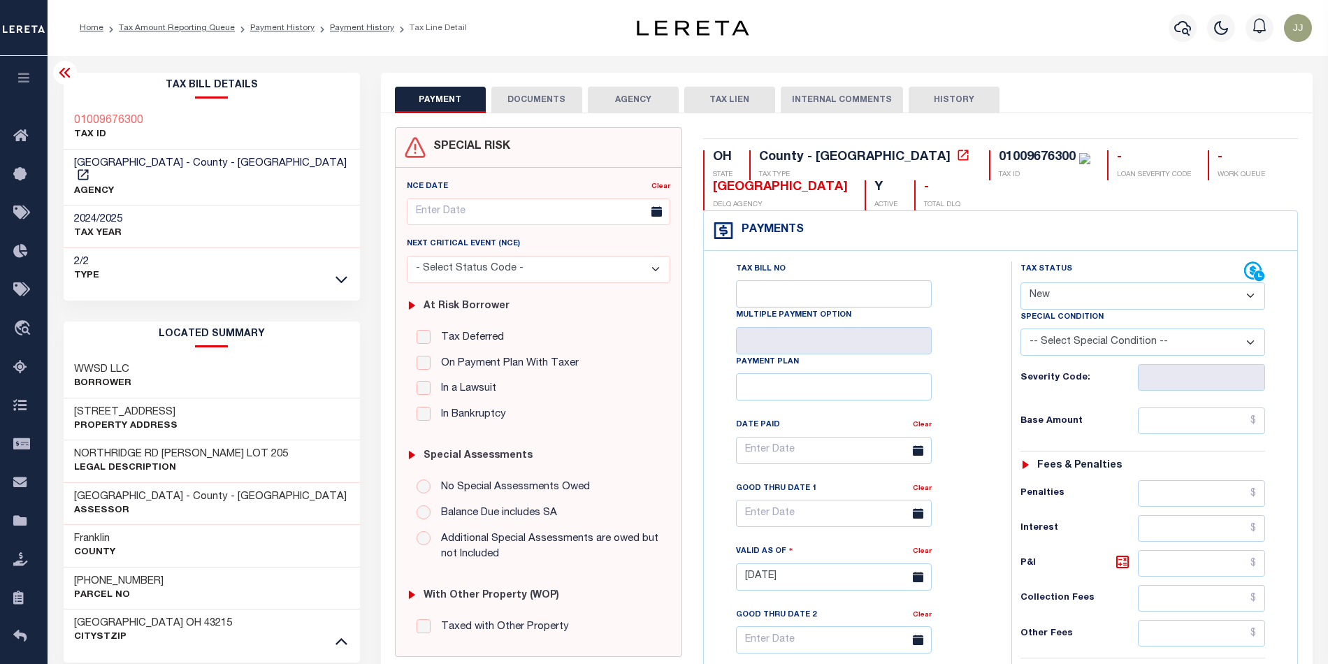
scroll to position [280, 0]
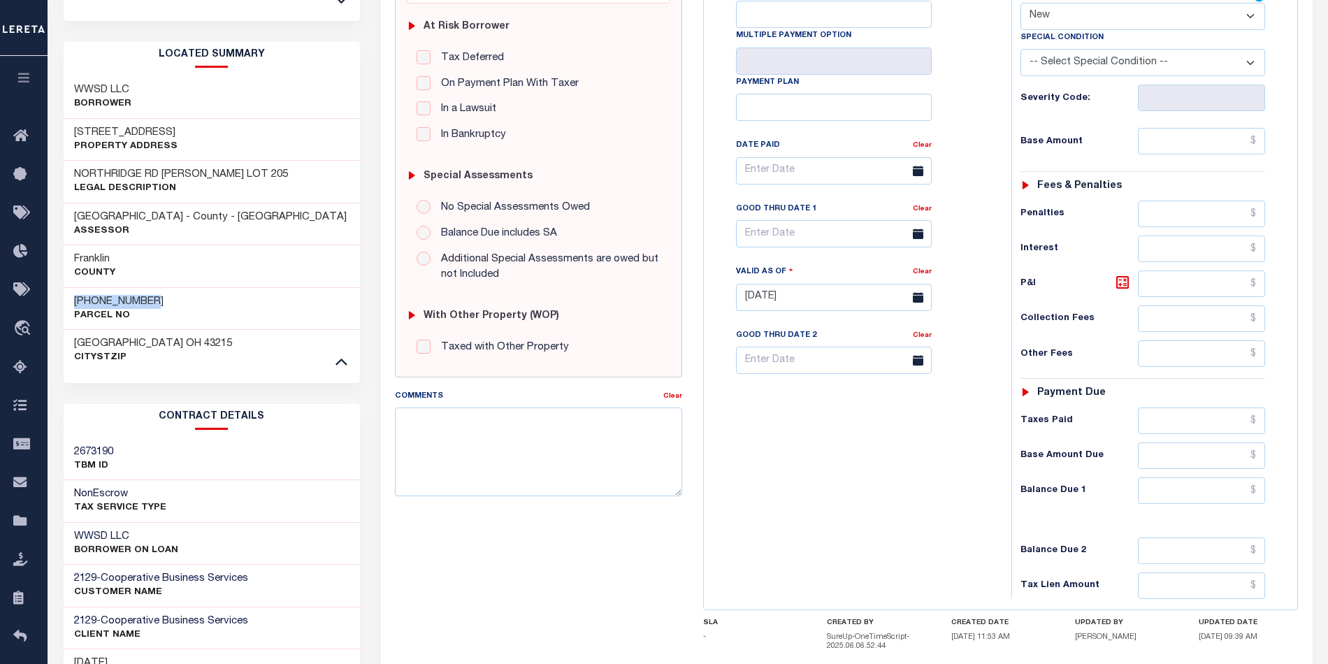
drag, startPoint x: 159, startPoint y: 288, endPoint x: 71, endPoint y: 288, distance: 88.8
click at [71, 288] on div "010-096763-00 Parcel No" at bounding box center [212, 308] width 296 height 43
copy h3 "[PHONE_NUMBER]"
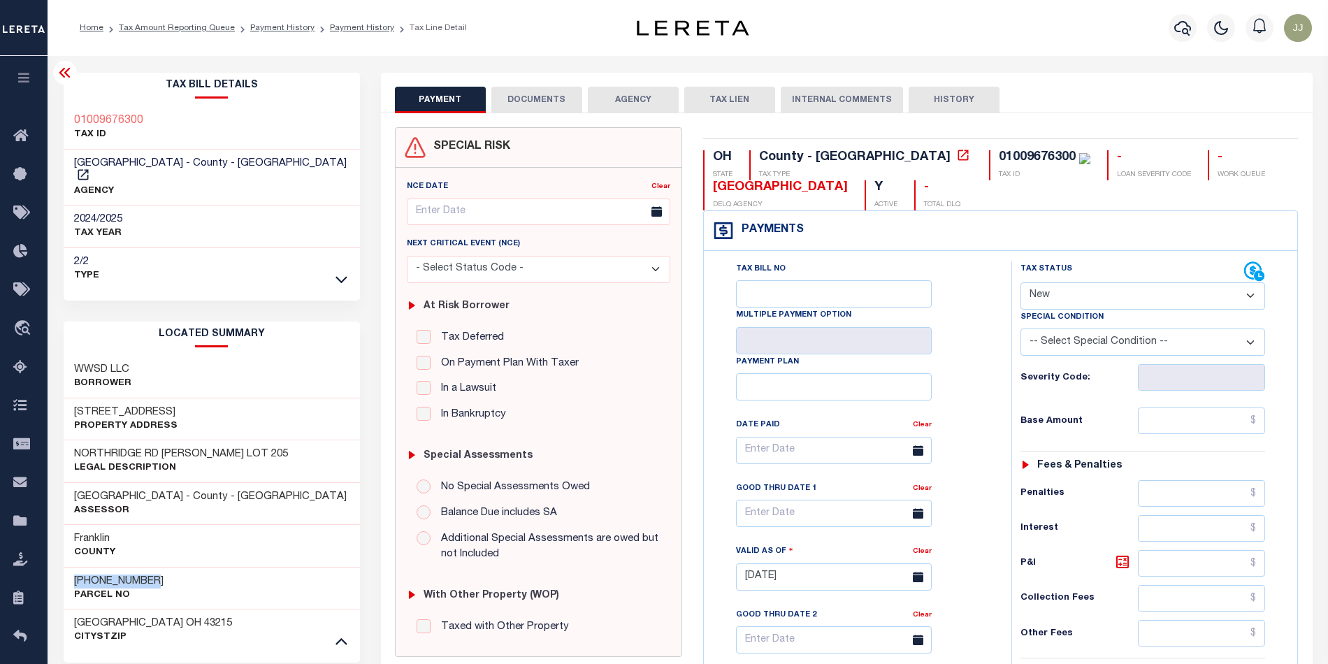
click at [529, 110] on button "DOCUMENTS" at bounding box center [536, 100] width 91 height 27
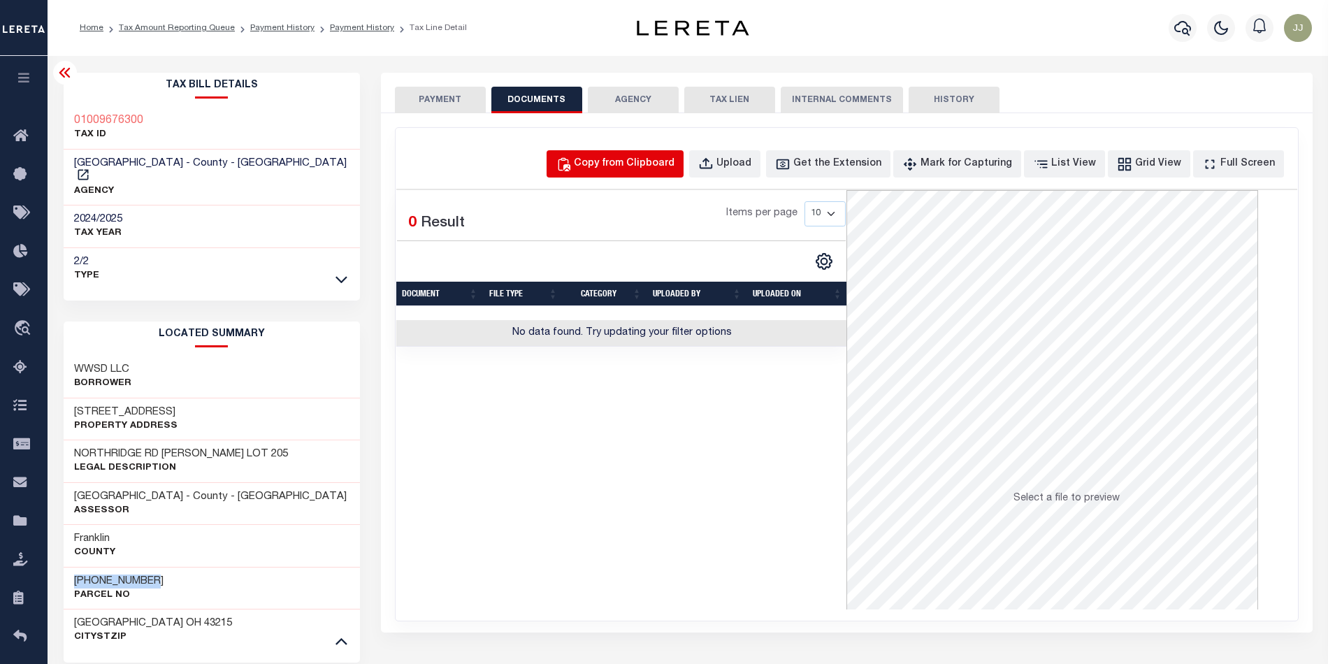
click at [682, 155] on button "Copy from Clipboard" at bounding box center [614, 163] width 137 height 27
select select "POP"
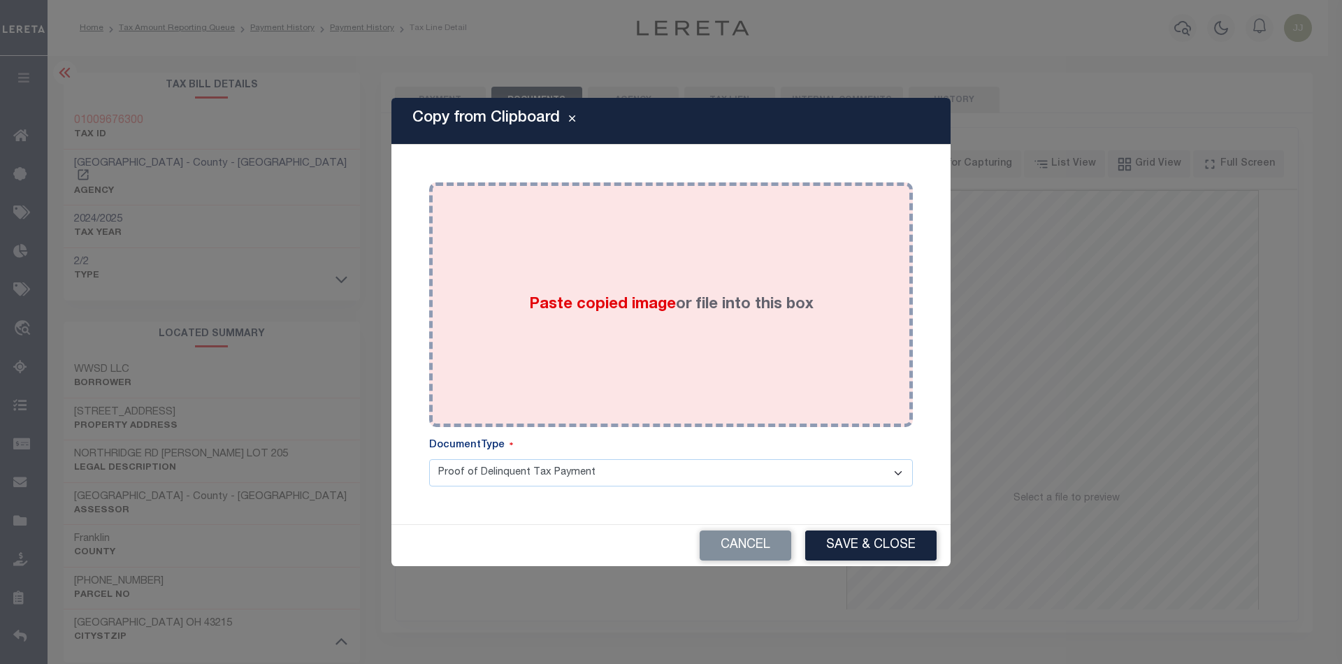
click at [675, 314] on label "Paste copied image or file into this box" at bounding box center [671, 305] width 284 height 23
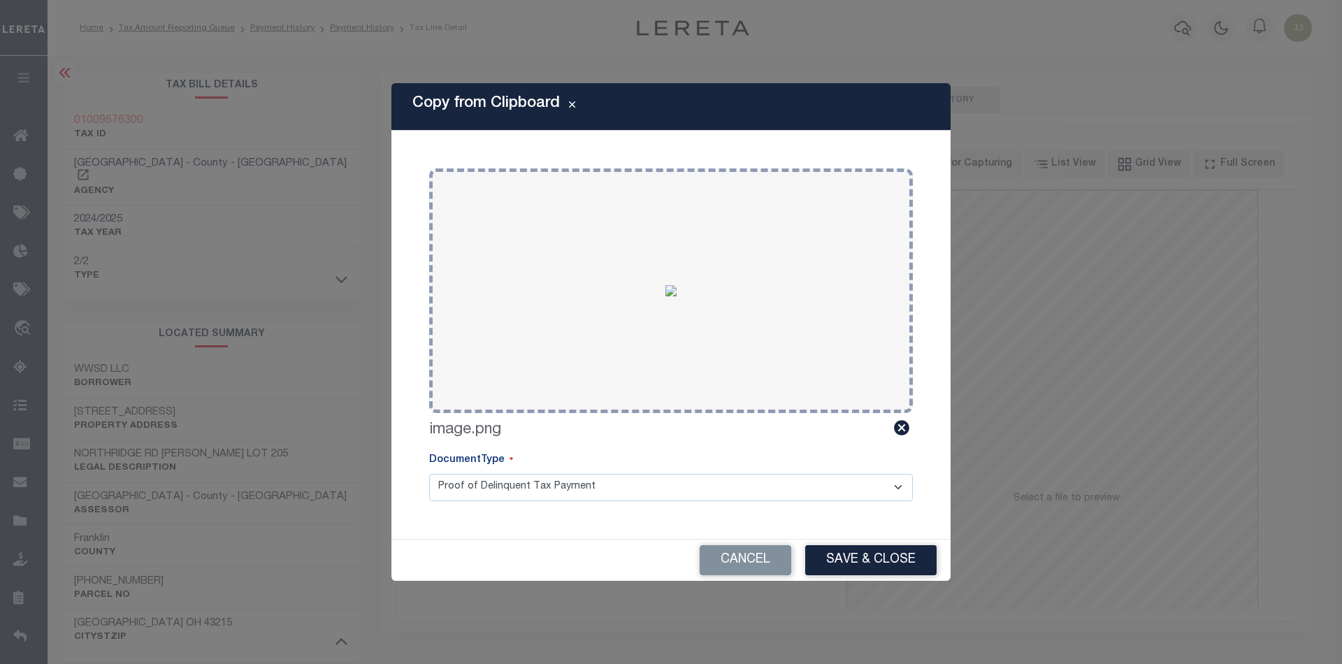
click at [837, 539] on div "Cancel Save & Close" at bounding box center [670, 559] width 559 height 41
click at [842, 551] on button "Save & Close" at bounding box center [870, 560] width 131 height 30
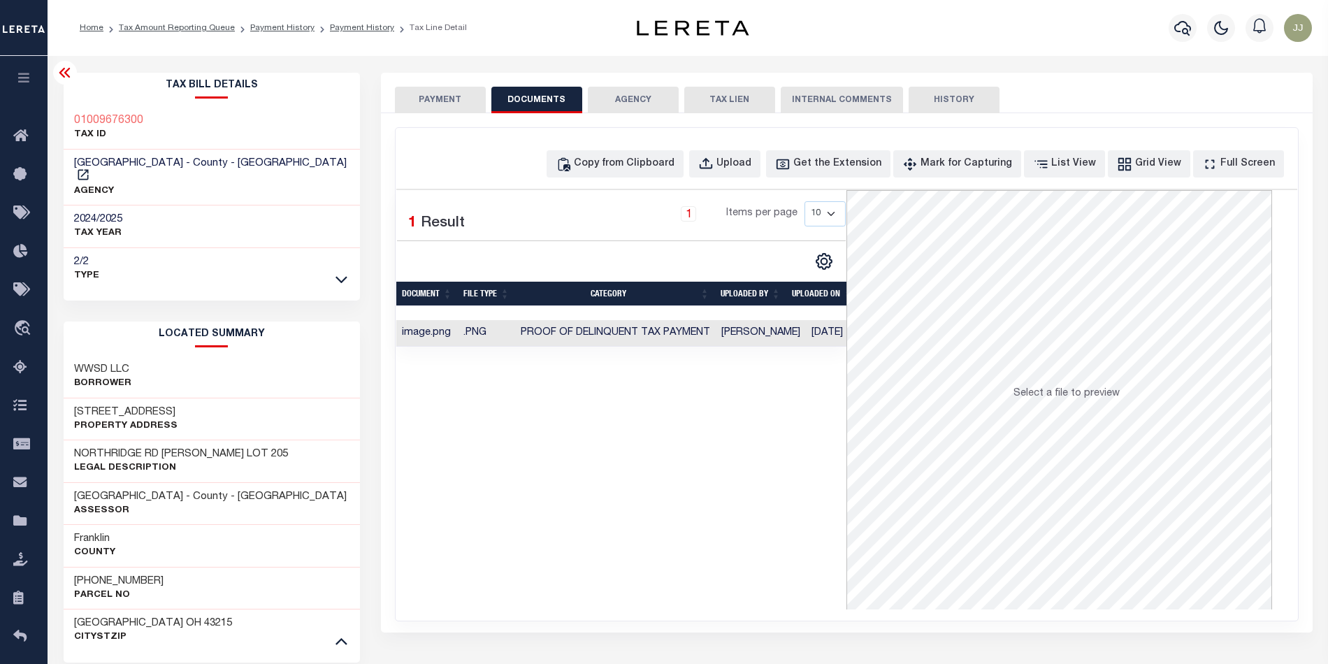
click at [423, 99] on button "PAYMENT" at bounding box center [440, 100] width 91 height 27
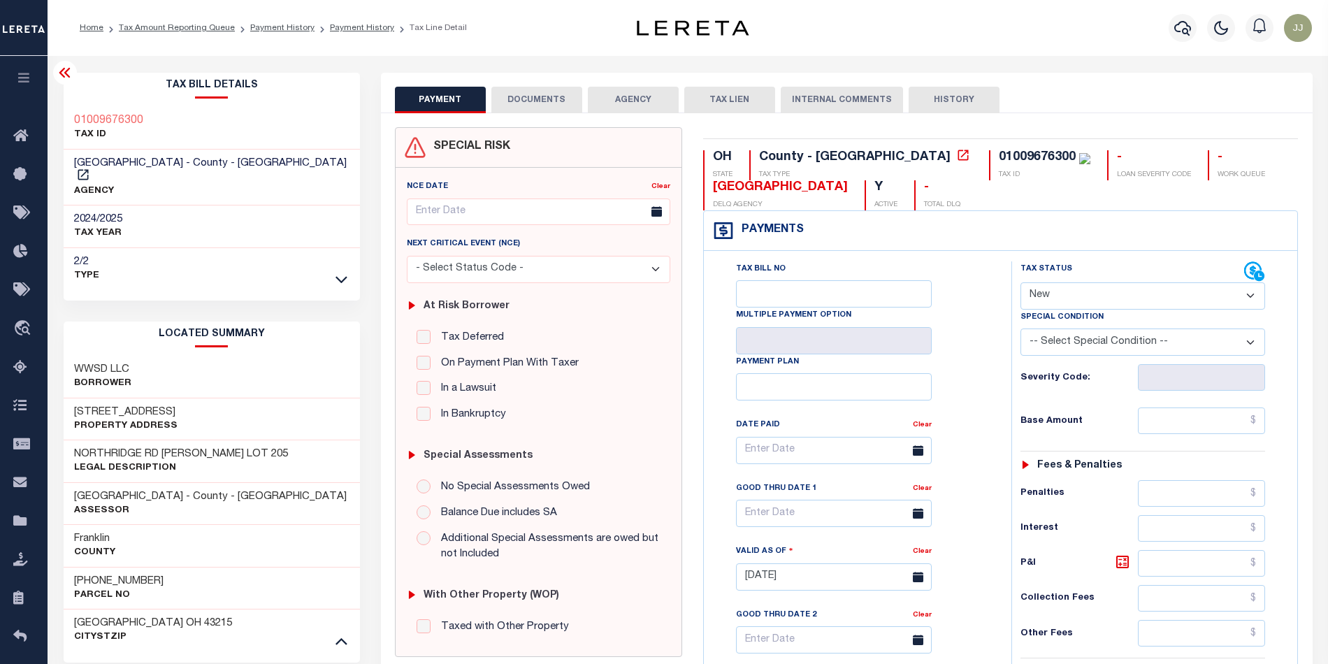
click at [1062, 303] on select "- Select Status Code - Open Due/Unpaid Paid Incomplete No Tax Due Internal Refu…" at bounding box center [1142, 295] width 245 height 27
select select "PYD"
click at [1020, 284] on select "- Select Status Code - Open Due/Unpaid Paid Incomplete No Tax Due Internal Refu…" at bounding box center [1142, 295] width 245 height 27
type input "[DATE]"
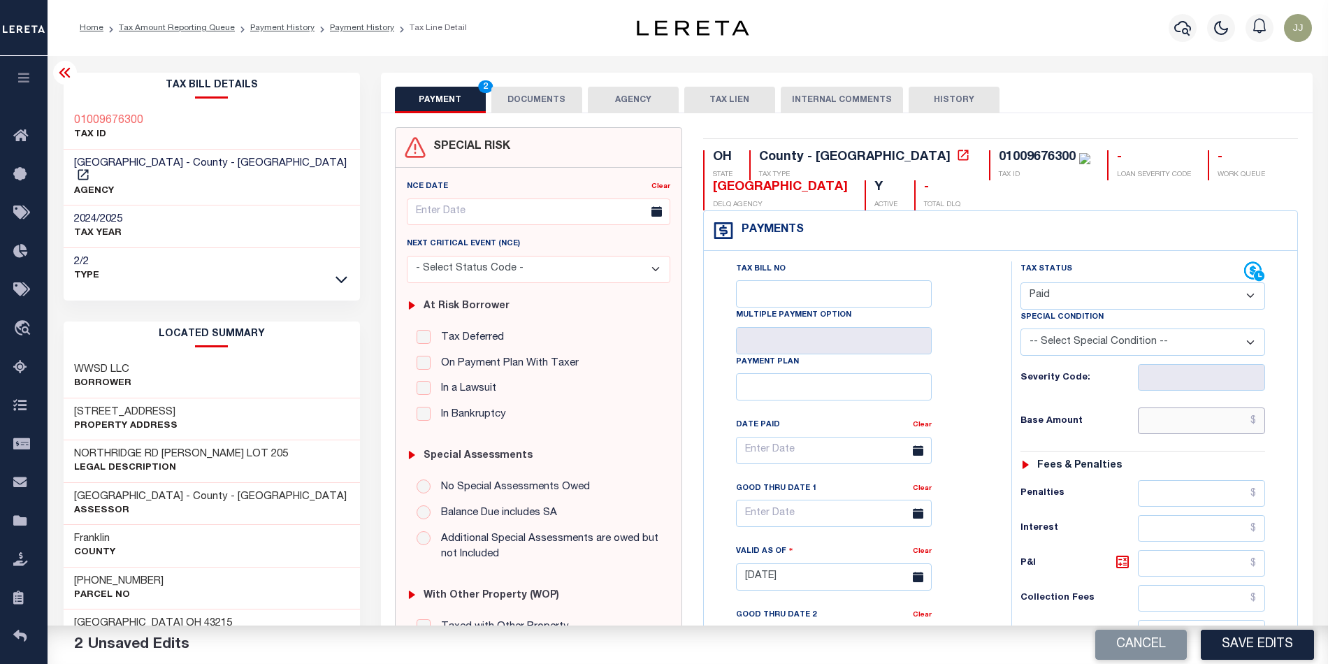
click at [1180, 426] on input "text" at bounding box center [1201, 420] width 127 height 27
type input "$0.00"
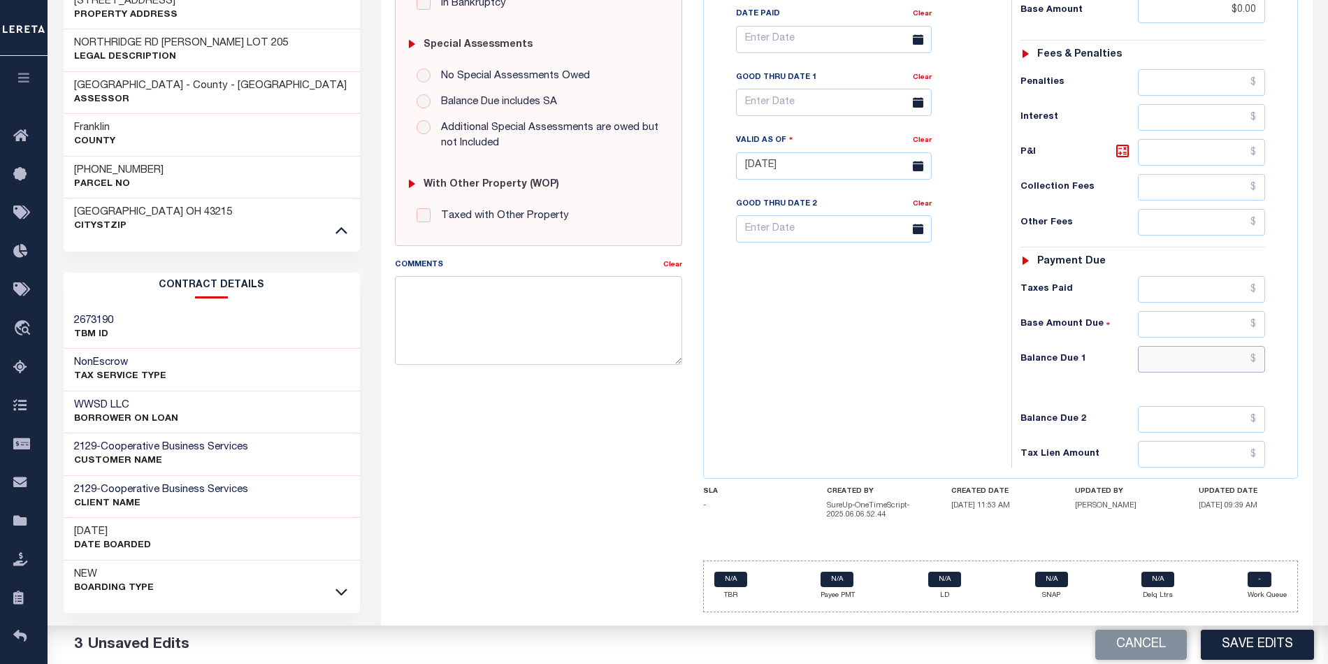
click at [1213, 366] on input "text" at bounding box center [1201, 359] width 127 height 27
type input "$0.00"
click at [876, 384] on div "Tax Bill No Multiple Payment Option Payment Plan Clear" at bounding box center [854, 158] width 294 height 617
click at [1240, 649] on button "Save Edits" at bounding box center [1257, 645] width 113 height 30
checkbox input "false"
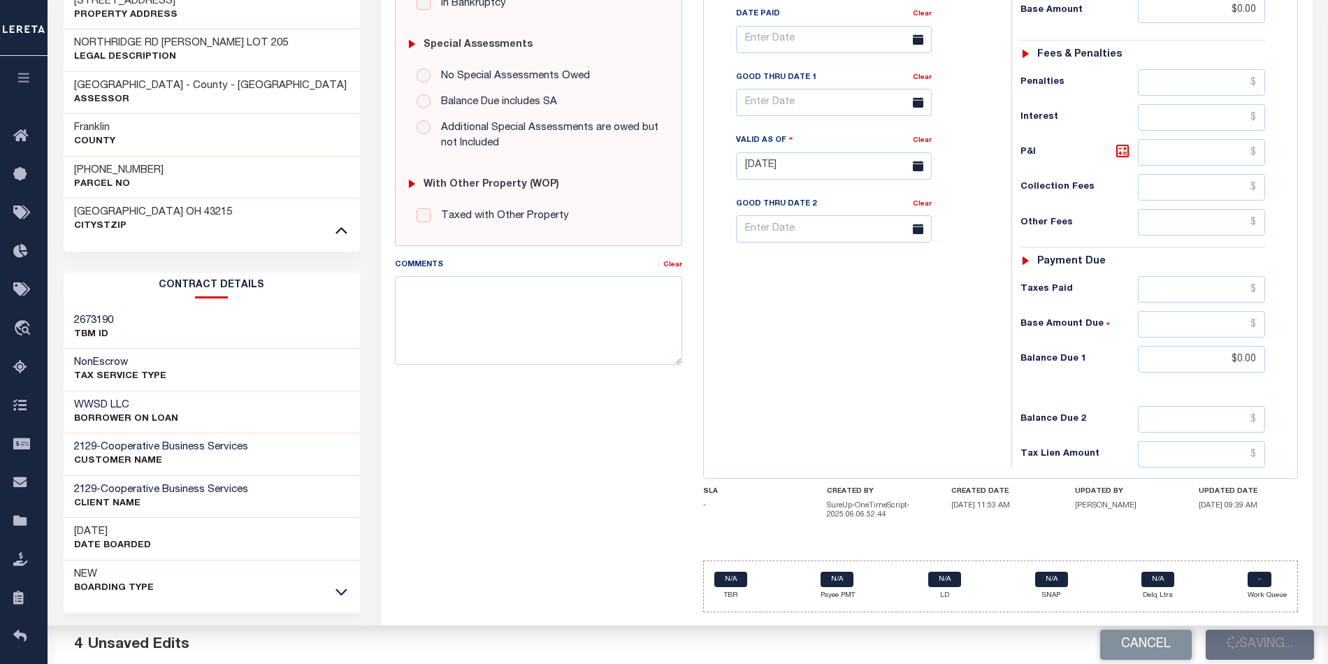
checkbox input "false"
type input "$0"
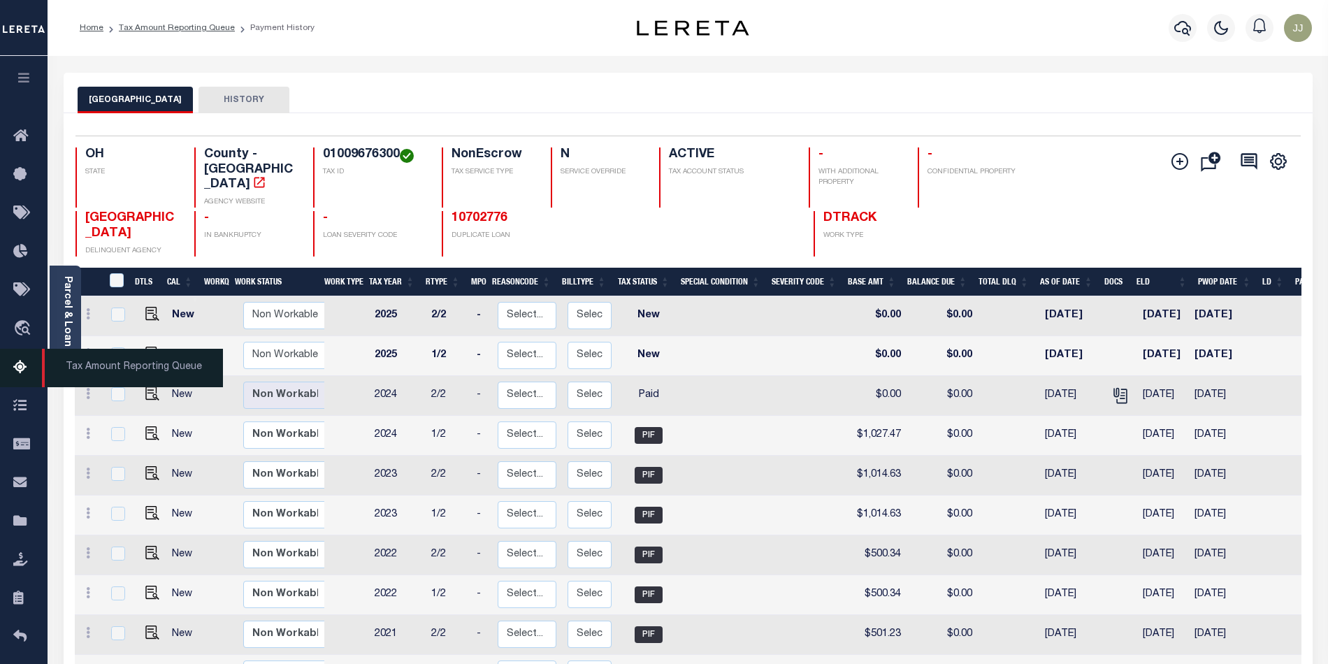
click at [18, 370] on icon at bounding box center [24, 367] width 22 height 17
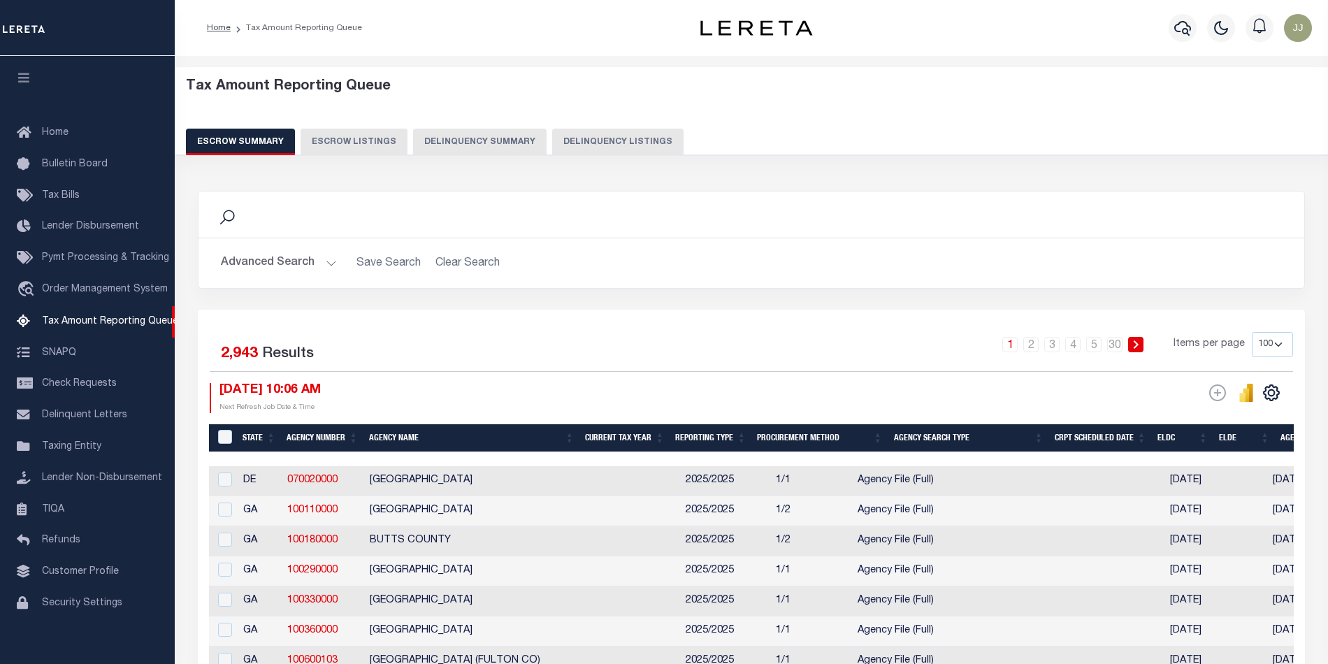
select select "100"
click at [596, 151] on button "Delinquency Listings" at bounding box center [617, 142] width 131 height 27
select select "100"
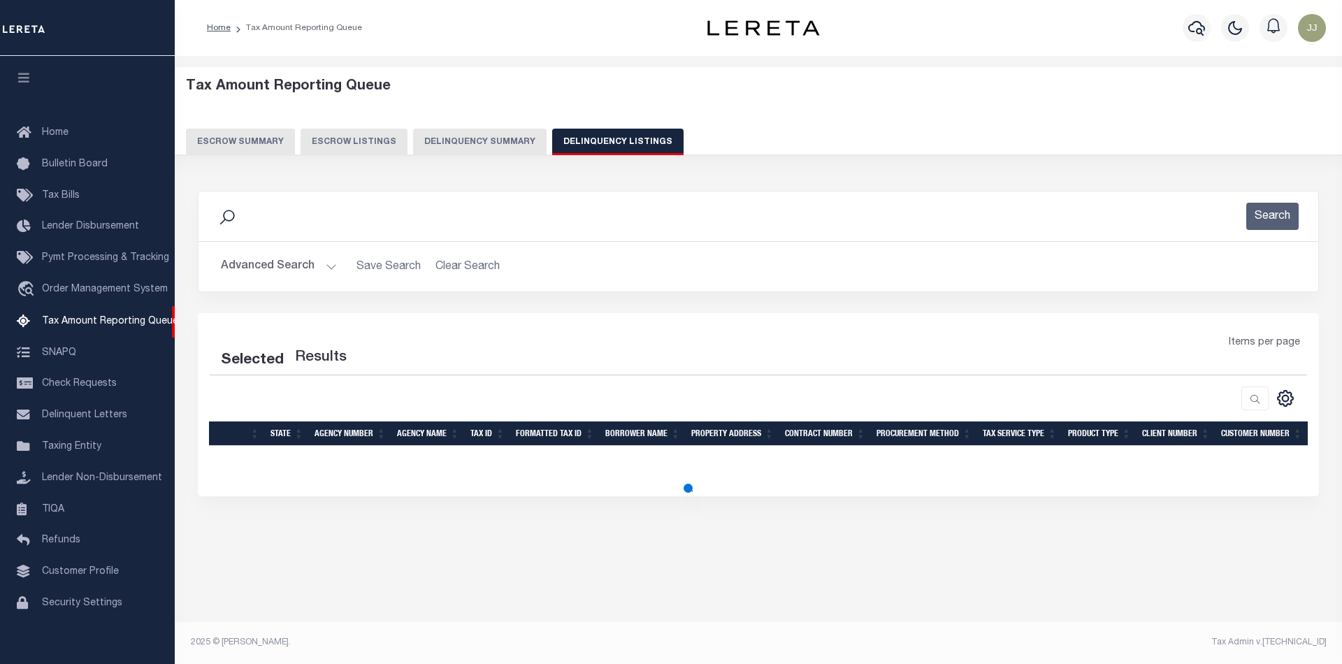
select select "100"
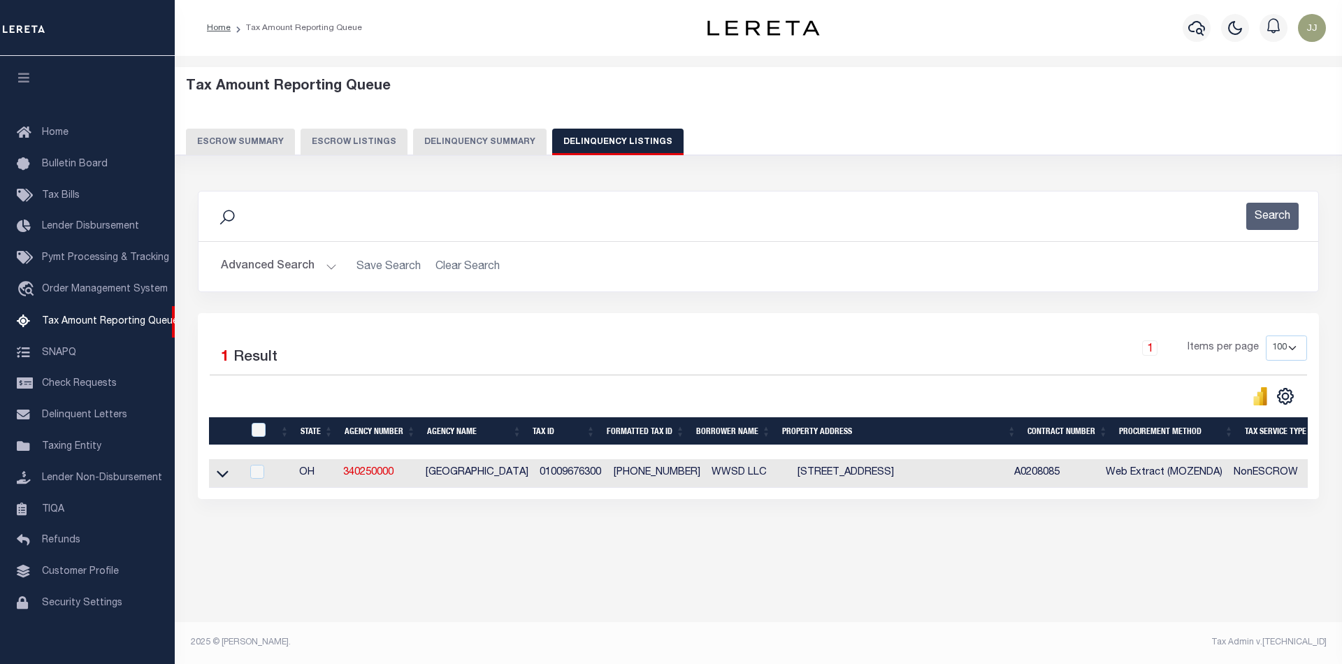
click at [303, 256] on button "Advanced Search" at bounding box center [279, 266] width 116 height 27
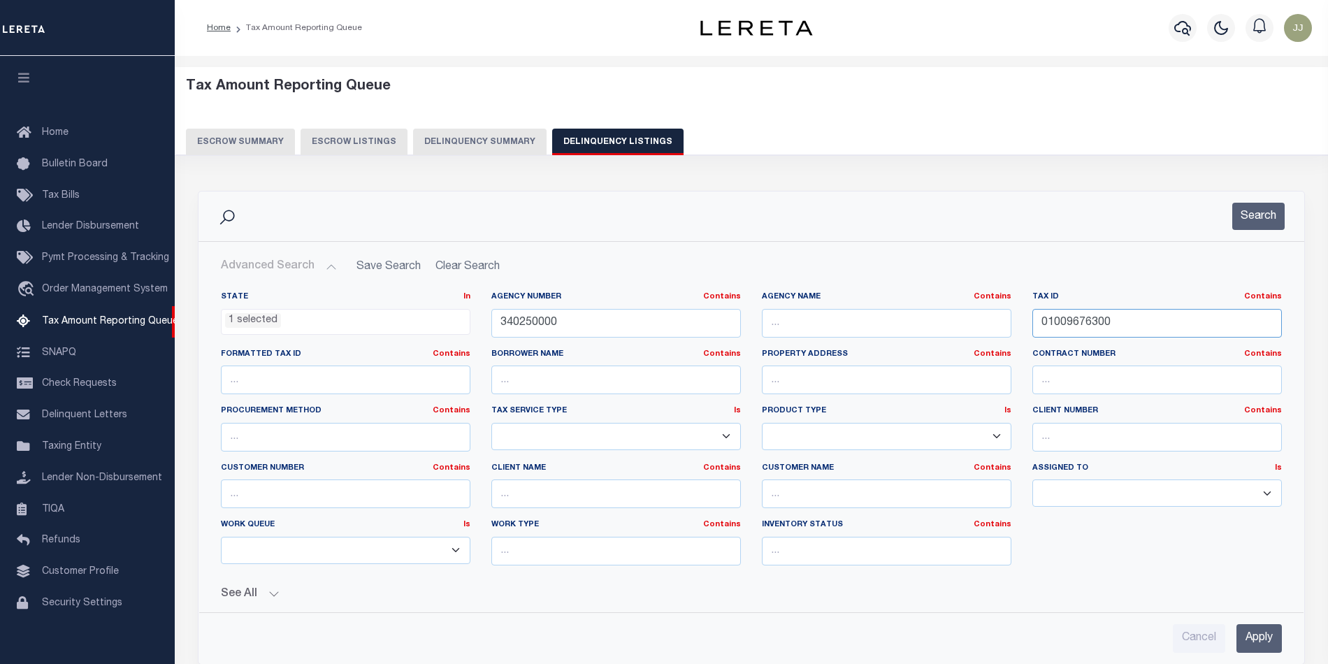
drag, startPoint x: 1146, startPoint y: 325, endPoint x: 941, endPoint y: 333, distance: 205.6
click at [941, 333] on div "State In In AK AL AR AZ CA CO CT DC DE FL GA GU HI IA ID IL IN KS KY LA MA MD M…" at bounding box center [751, 433] width 1082 height 285
paste input "7145"
type input "01009714500"
click at [1270, 216] on button "Search" at bounding box center [1258, 216] width 52 height 27
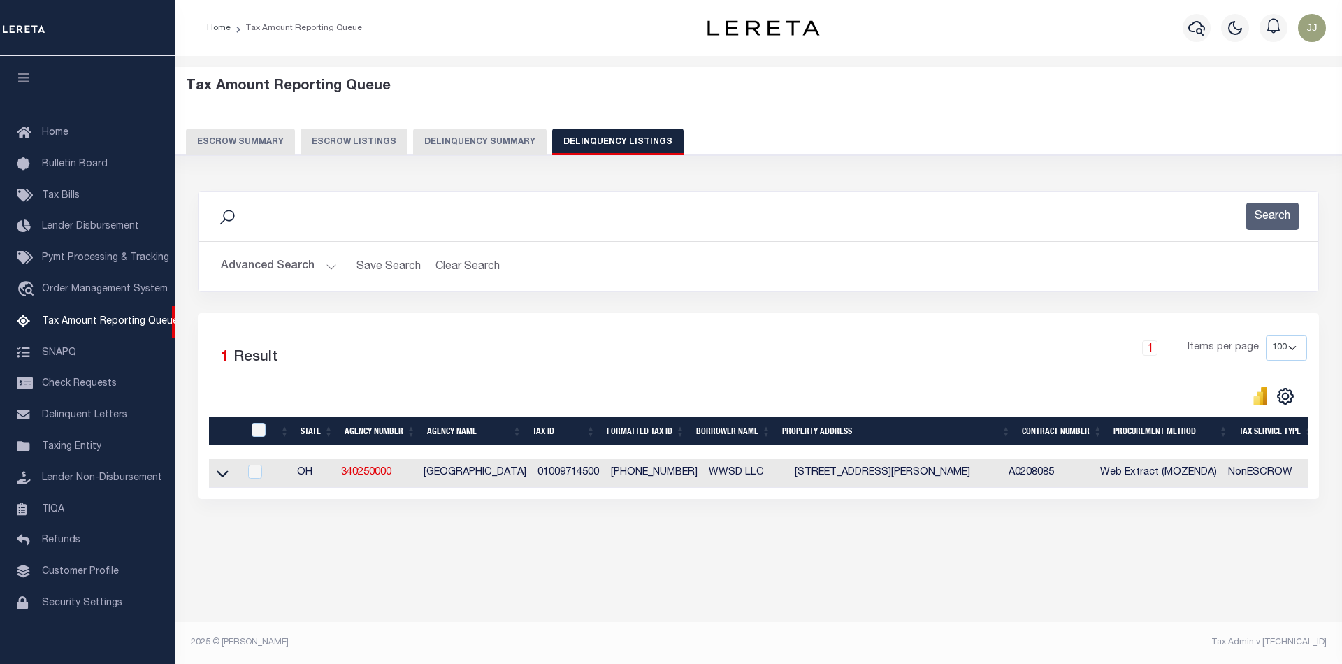
click at [222, 481] on icon at bounding box center [223, 473] width 12 height 15
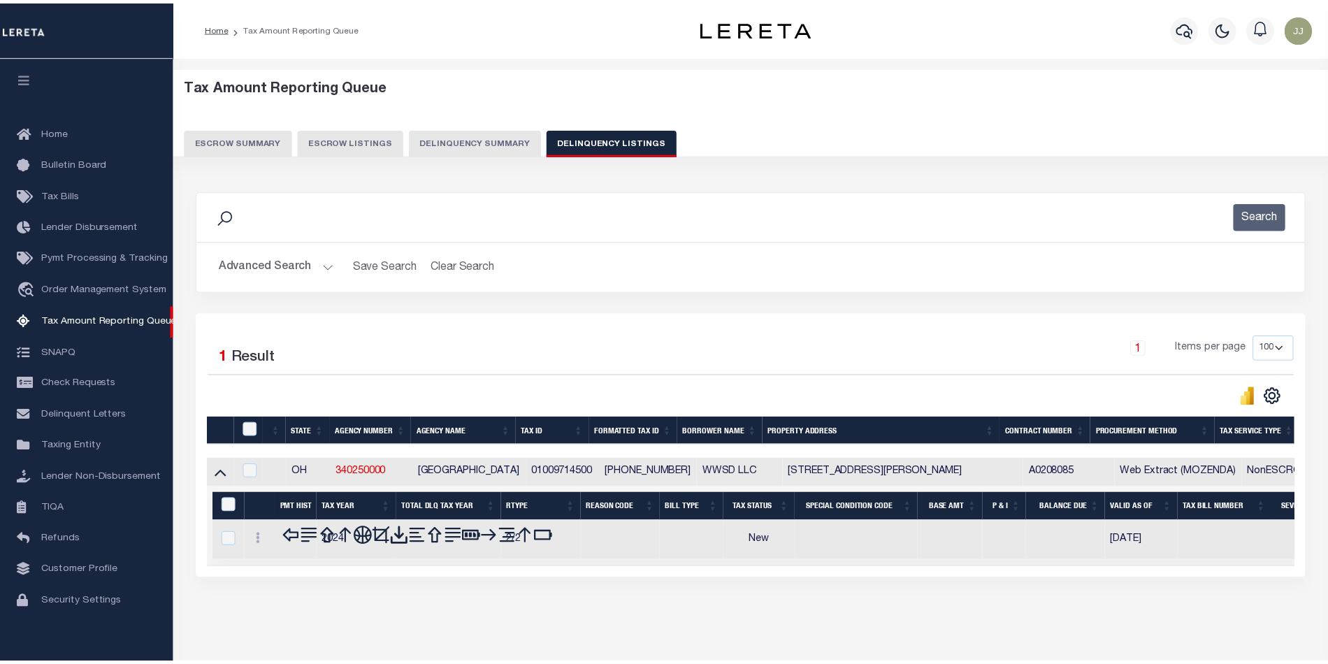
scroll to position [45, 0]
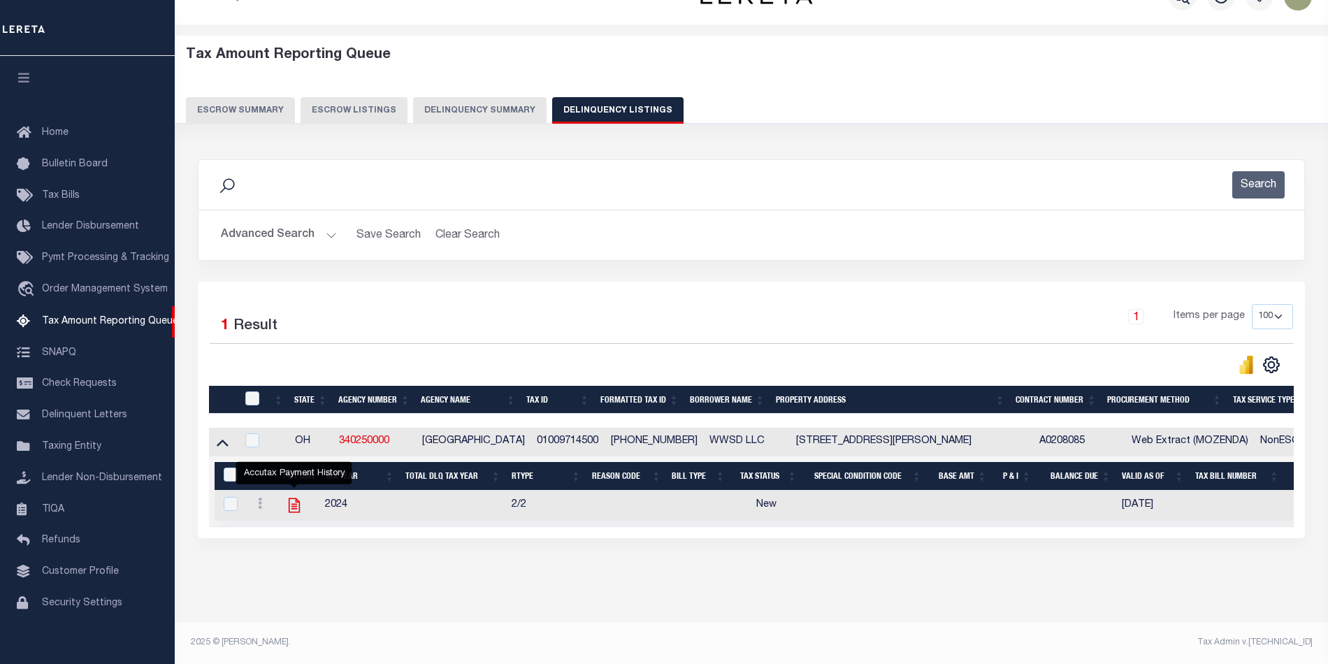
click at [295, 496] on icon "" at bounding box center [294, 505] width 18 height 18
checkbox input "true"
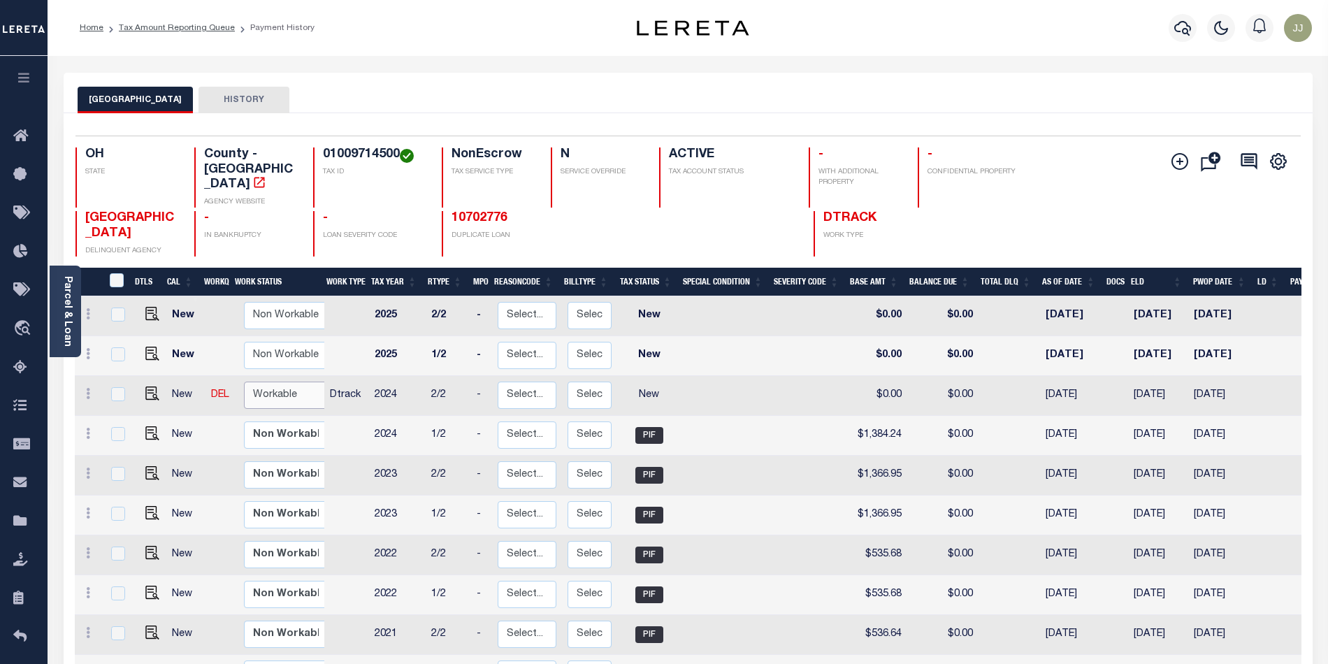
click at [281, 382] on select "Non Workable Workable" at bounding box center [286, 395] width 84 height 27
checkbox input "true"
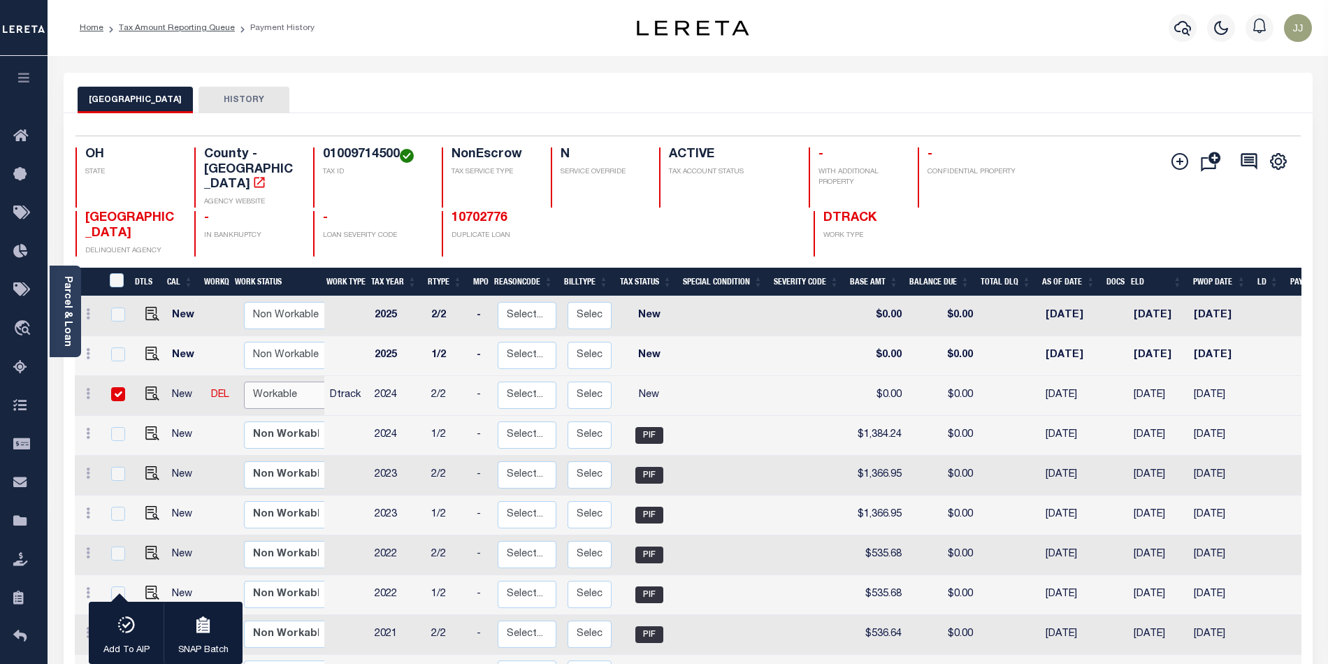
select select "true"
click at [244, 382] on select "Non Workable Workable" at bounding box center [286, 395] width 84 height 27
checkbox input "false"
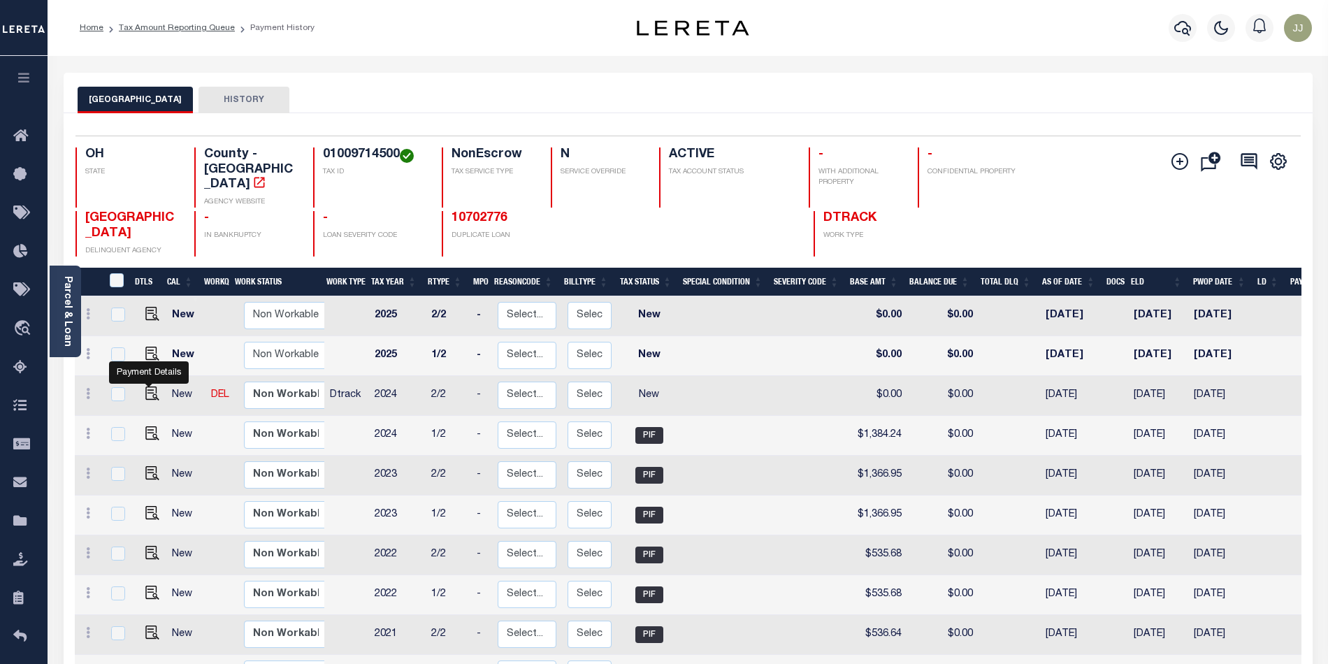
click at [140, 390] on link at bounding box center [148, 395] width 21 height 10
checkbox input "true"
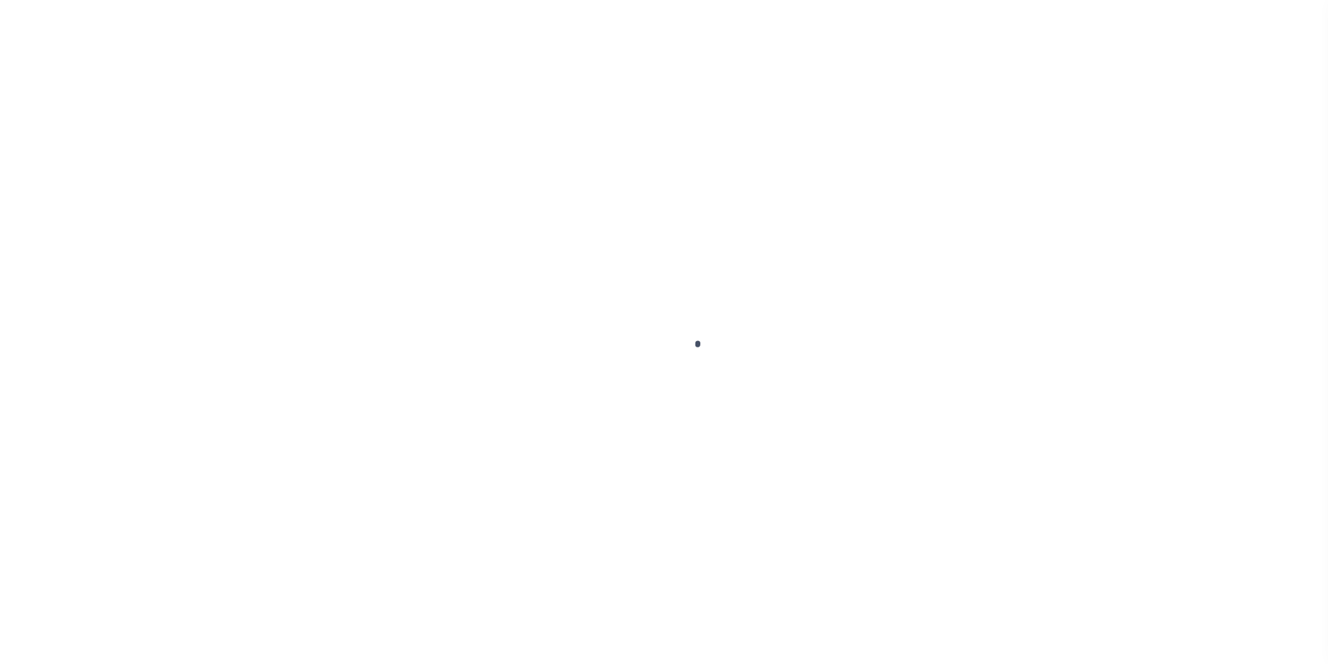
select select "NW2"
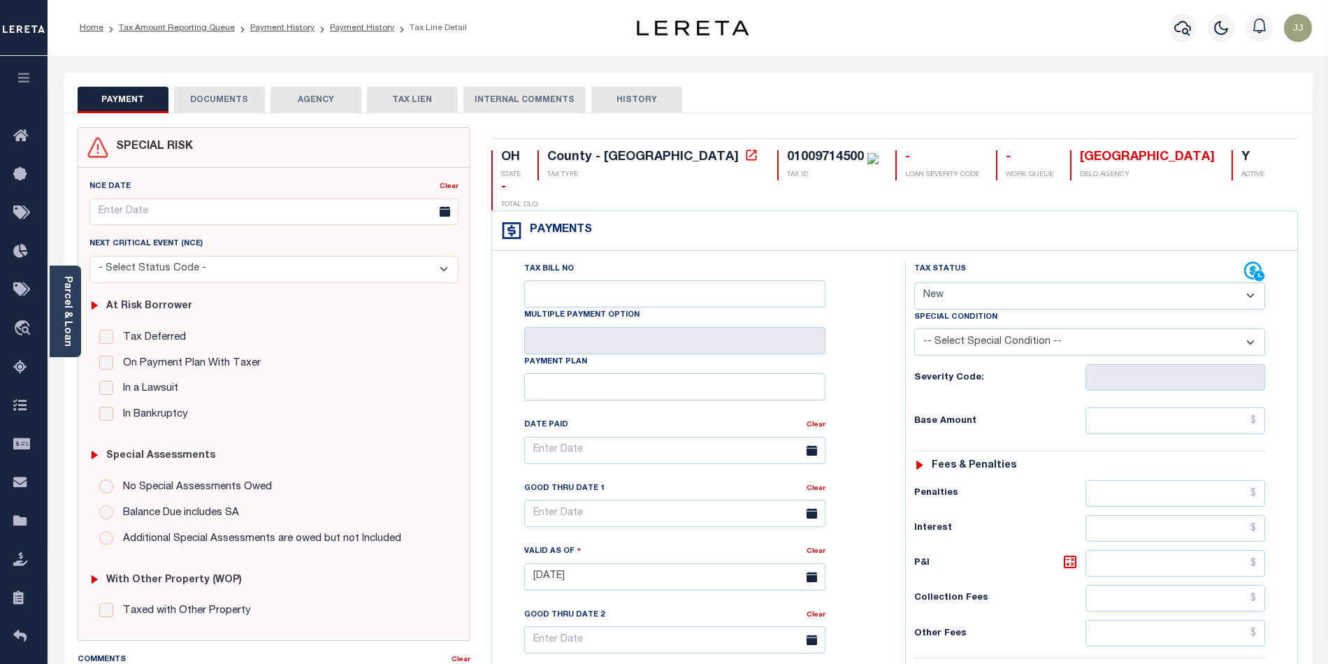
click at [82, 340] on div "NCE Date Clear Next Critical Event (NCE)" at bounding box center [273, 404] width 391 height 472
click at [72, 341] on link "Parcel & Loan" at bounding box center [67, 311] width 10 height 71
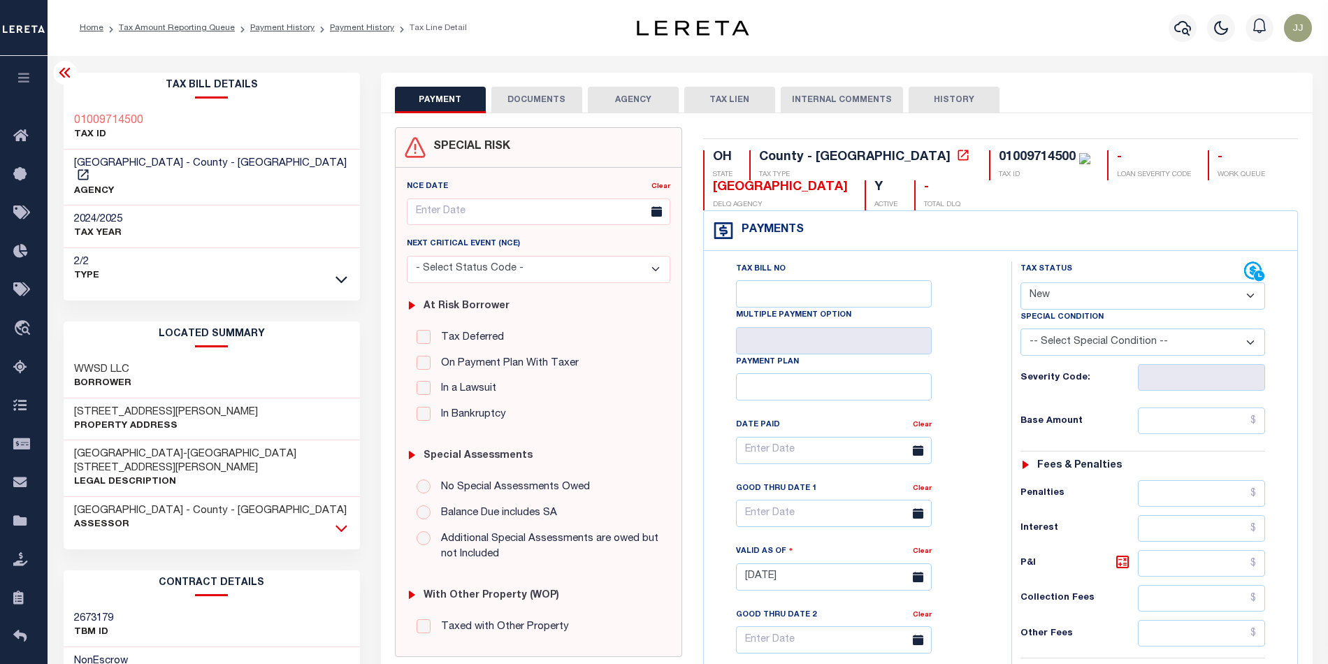
click at [335, 521] on icon at bounding box center [341, 528] width 12 height 15
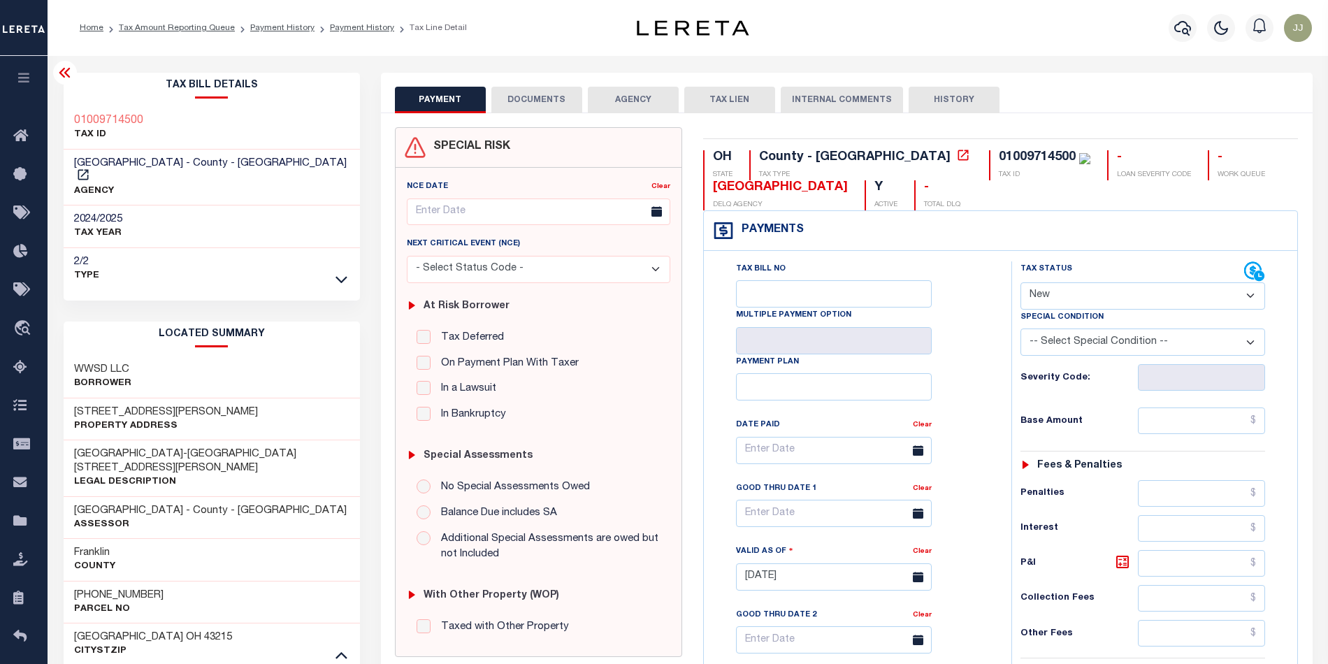
scroll to position [186, 0]
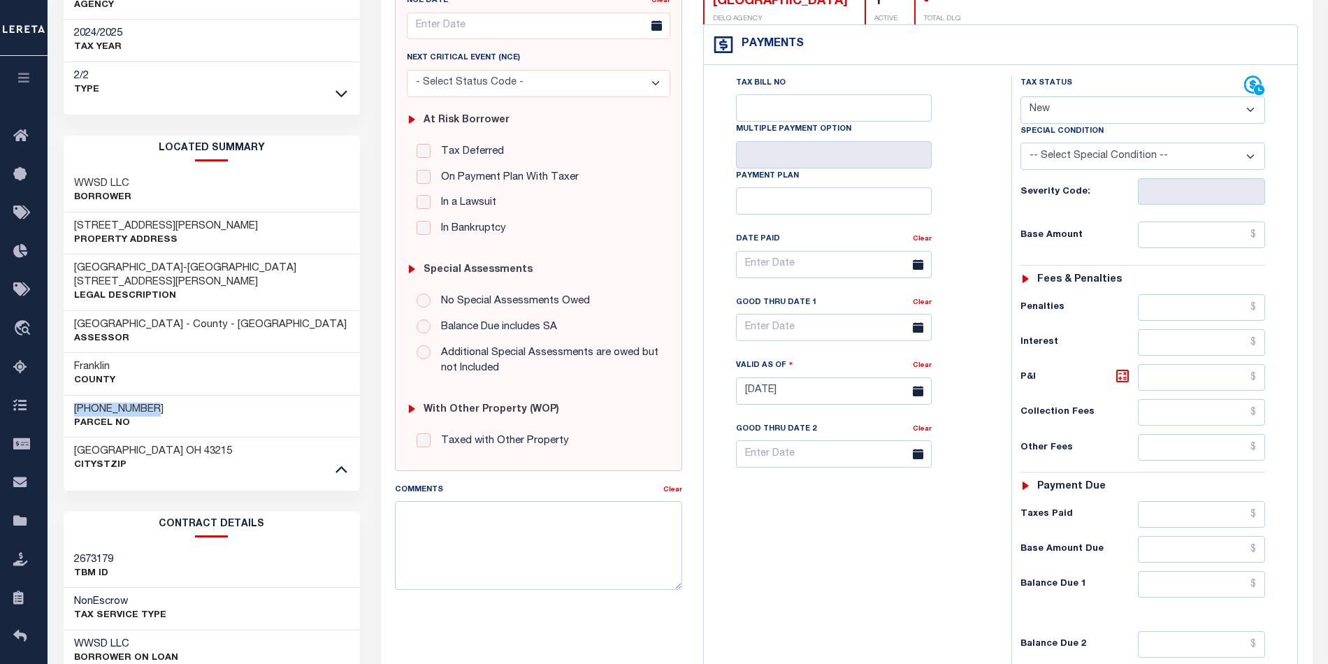
drag, startPoint x: 166, startPoint y: 397, endPoint x: 68, endPoint y: 398, distance: 97.8
click at [68, 398] on div "010-097145-00 Parcel No" at bounding box center [212, 416] width 296 height 43
copy h3 "[PHONE_NUMBER]"
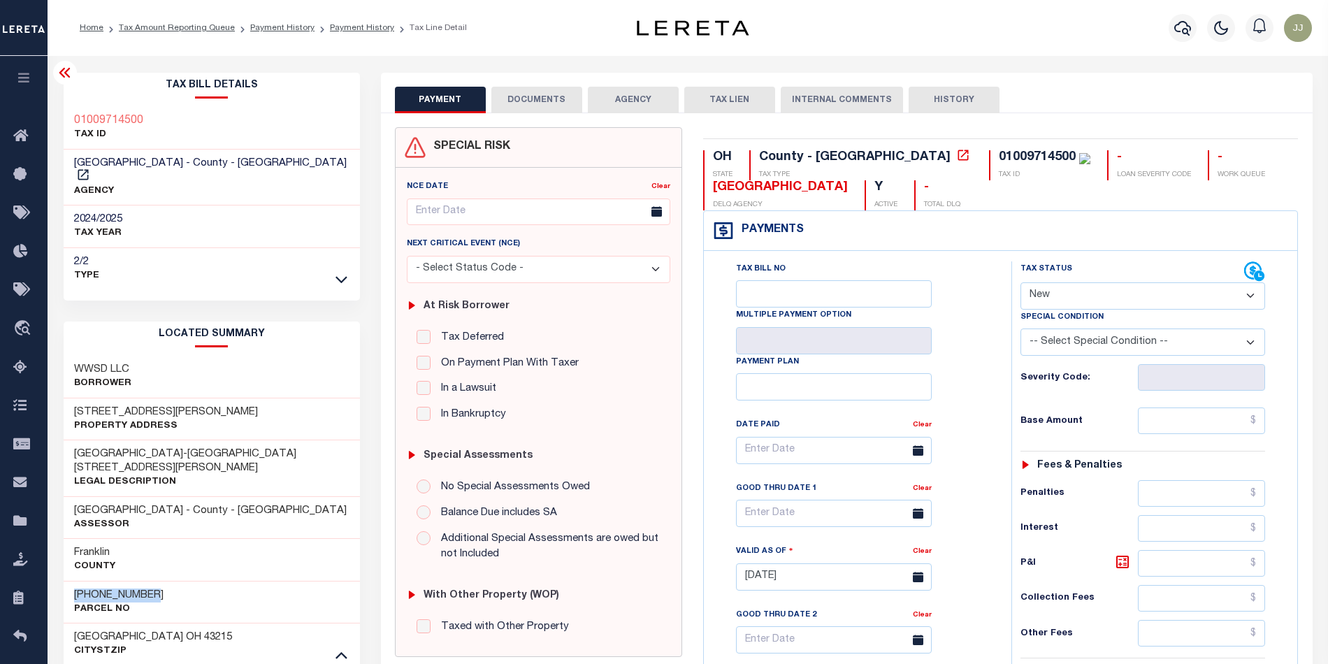
click at [531, 106] on button "DOCUMENTS" at bounding box center [536, 100] width 91 height 27
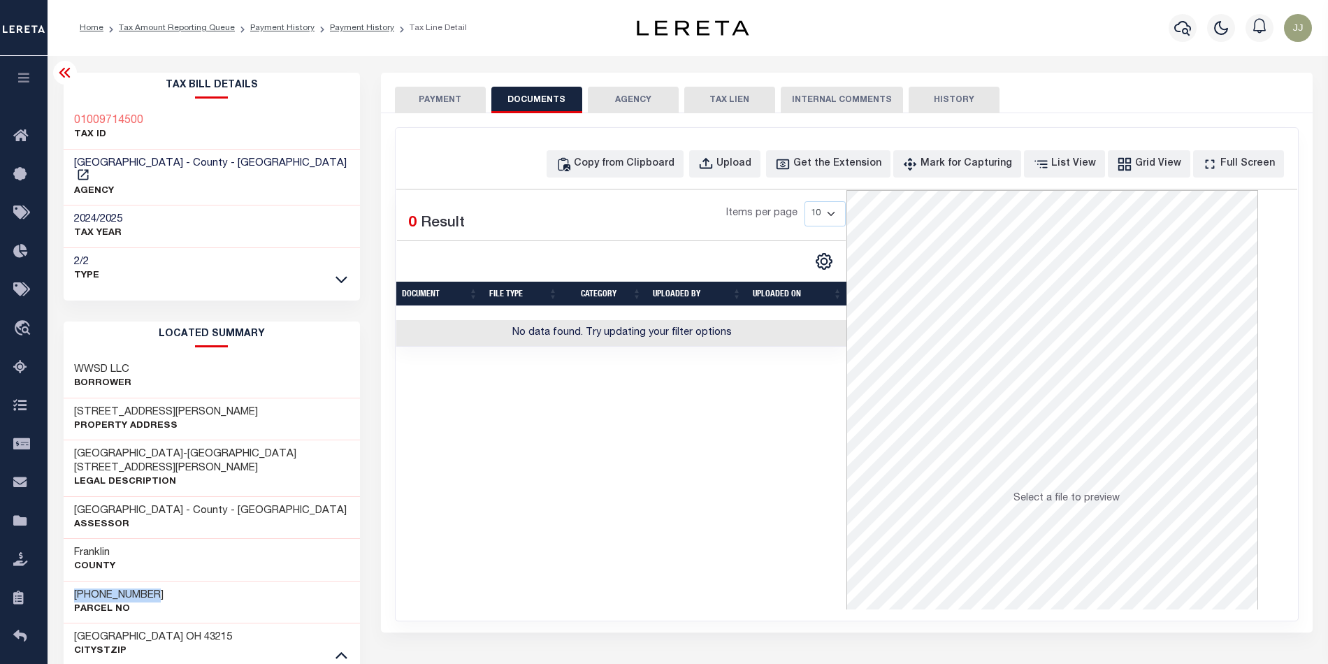
click at [646, 149] on div "Copy from Clipboard Upload Get the Extension Mark for Capturing Got it List Vie…" at bounding box center [847, 374] width 902 height 493
click at [636, 166] on div "Copy from Clipboard" at bounding box center [624, 164] width 101 height 15
select select "POP"
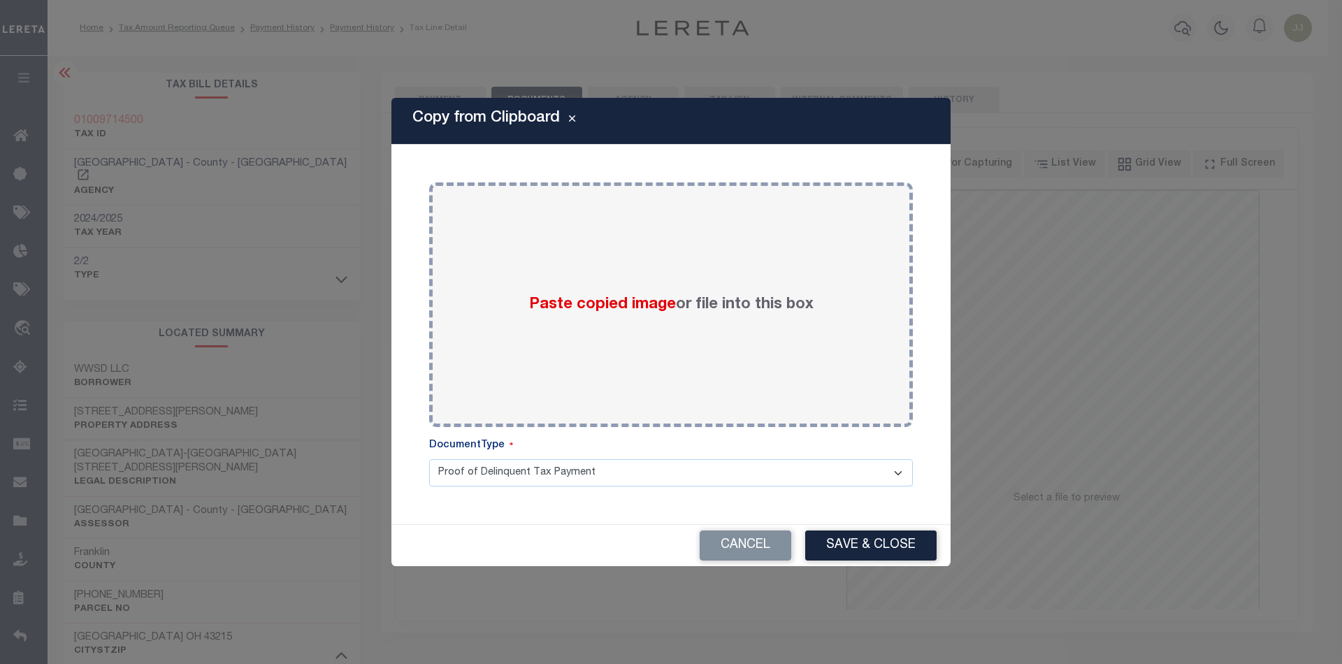
click at [616, 437] on div "Paste copied image or file into this box Select file or drag into this box Plea…" at bounding box center [671, 334] width 526 height 346
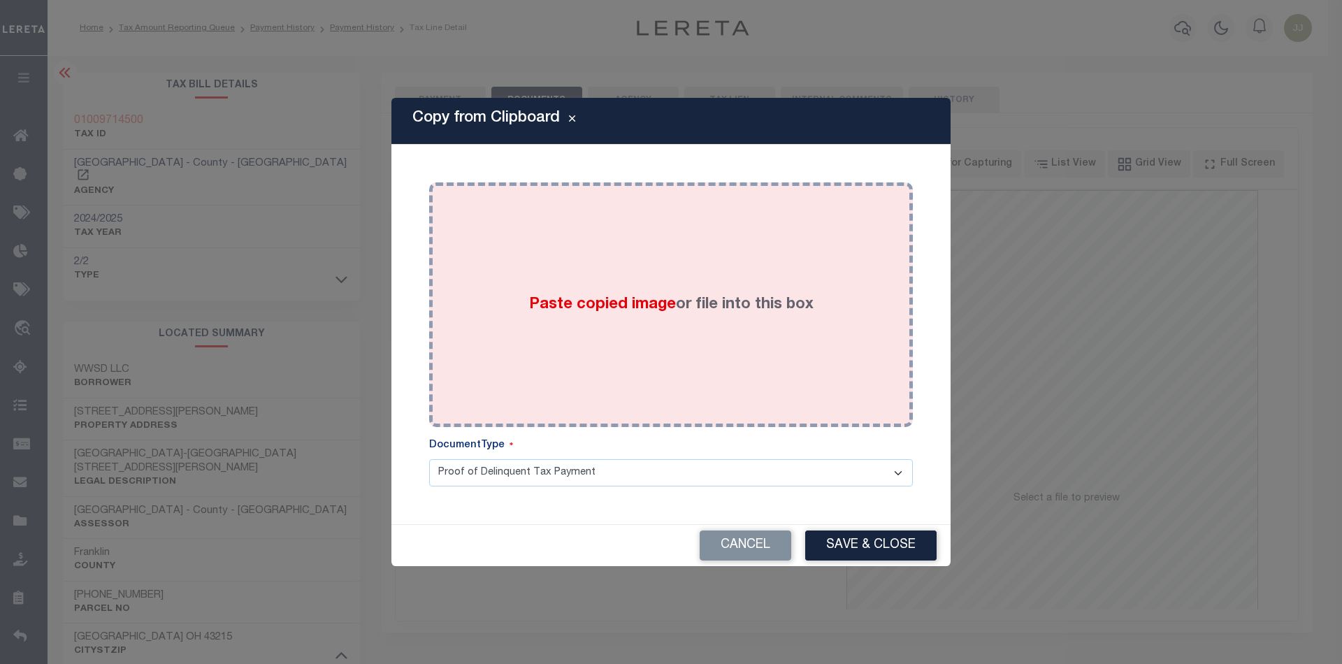
click at [672, 328] on div "Paste copied image or file into this box" at bounding box center [671, 305] width 463 height 224
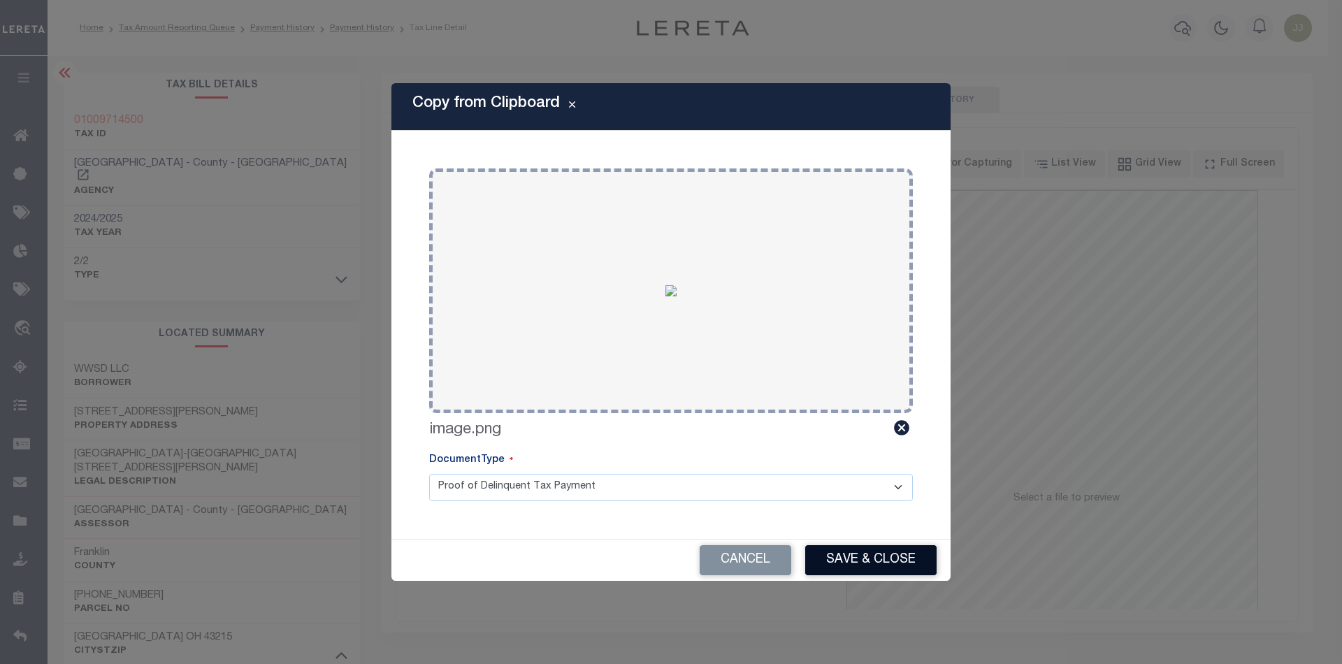
click at [853, 551] on button "Save & Close" at bounding box center [870, 560] width 131 height 30
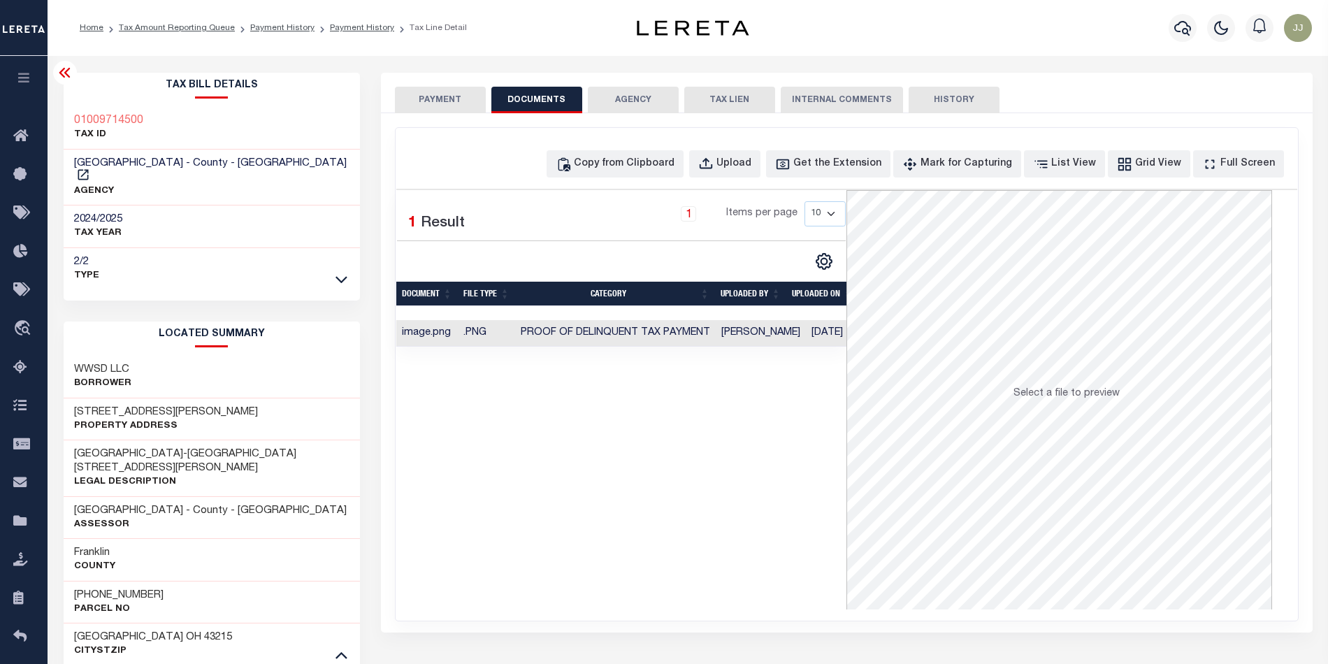
click at [426, 106] on button "PAYMENT" at bounding box center [440, 100] width 91 height 27
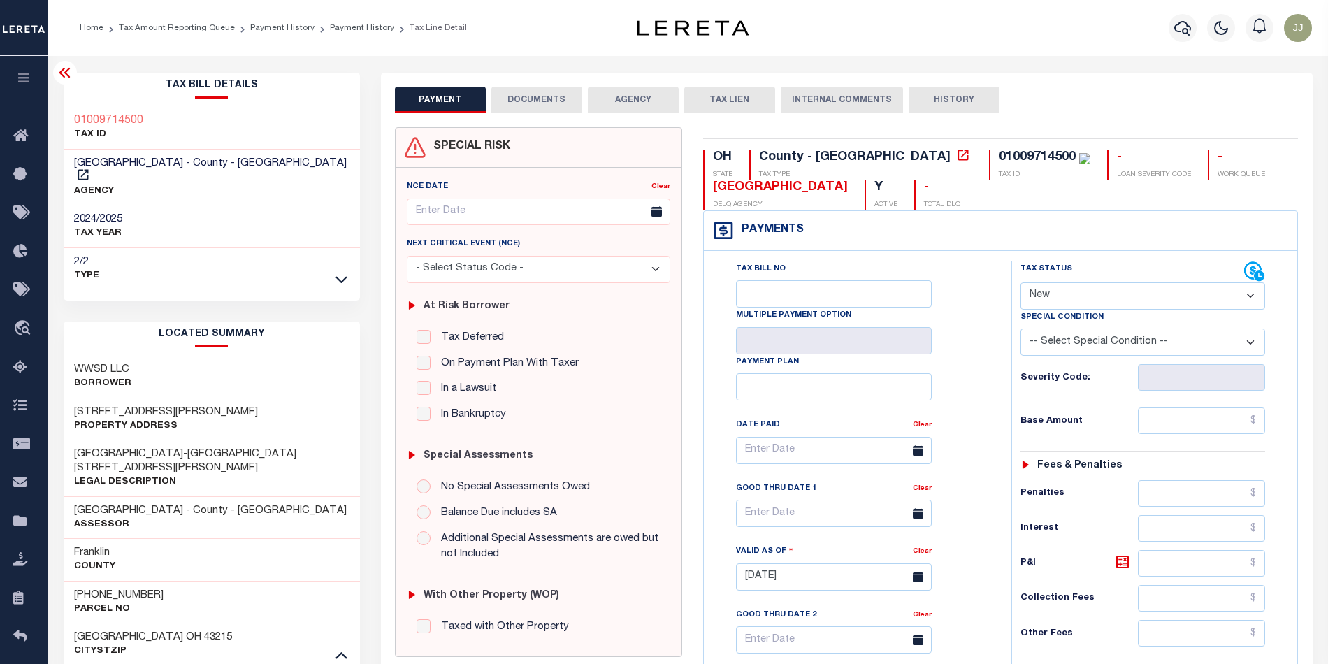
click at [1101, 294] on select "- Select Status Code - Open Due/Unpaid Paid Incomplete No Tax Due Internal Refu…" at bounding box center [1142, 295] width 245 height 27
select select "PYD"
click at [1020, 284] on select "- Select Status Code - Open Due/Unpaid Paid Incomplete No Tax Due Internal Refu…" at bounding box center [1142, 295] width 245 height 27
type input "10/07/2025"
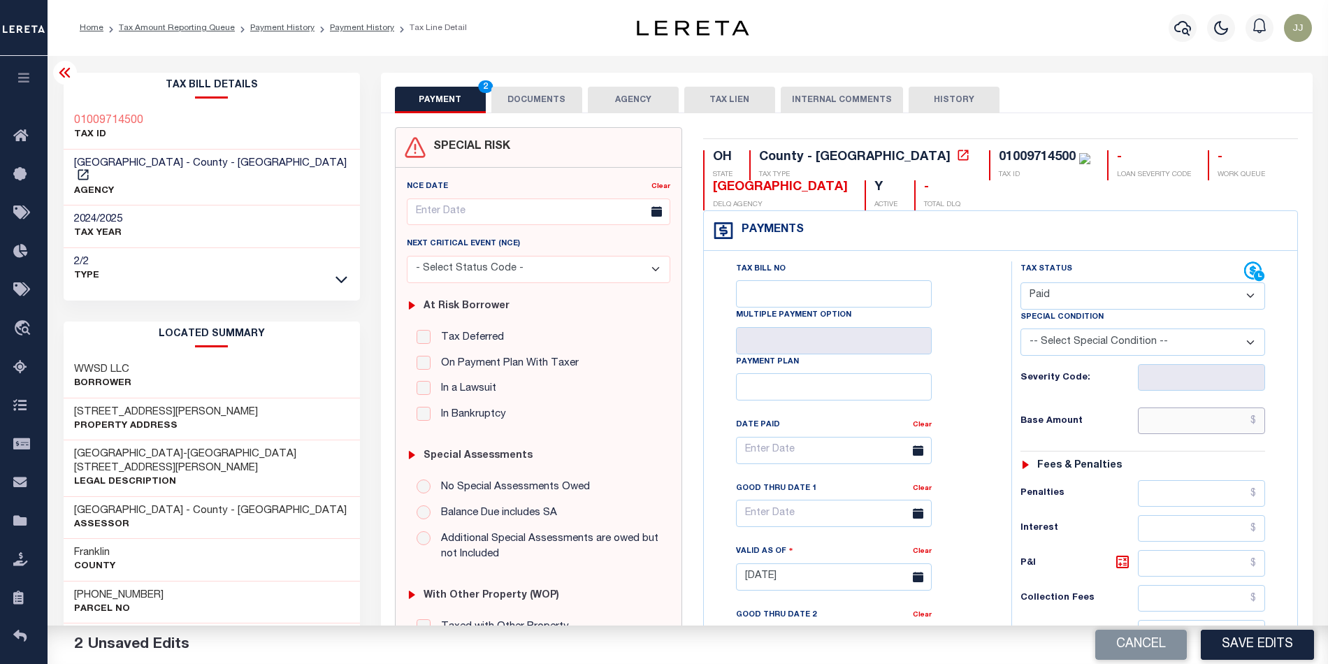
click at [1181, 420] on input "text" at bounding box center [1201, 420] width 127 height 27
type input "$0.00"
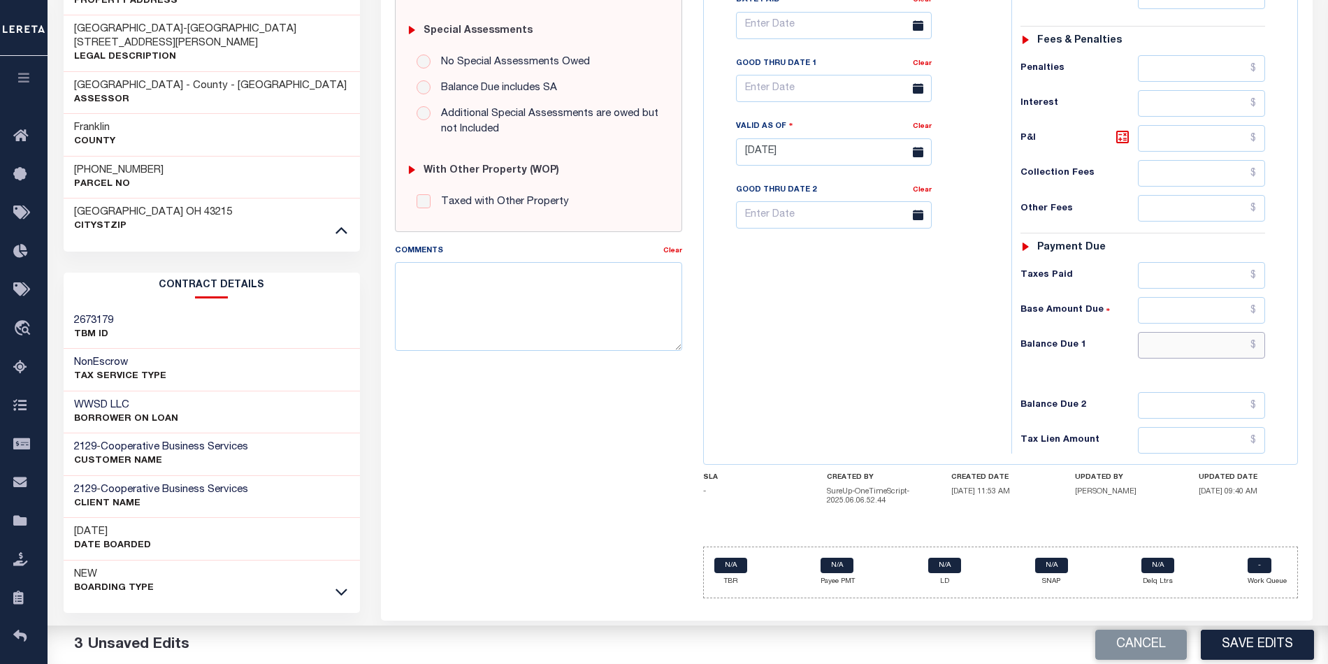
click at [1199, 349] on input "text" at bounding box center [1201, 345] width 127 height 27
type input "$0.00"
click at [855, 384] on div "Tax Bill No Multiple Payment Option Payment Plan Clear" at bounding box center [854, 144] width 294 height 617
click at [1242, 644] on button "Save Edits" at bounding box center [1257, 645] width 113 height 30
checkbox input "false"
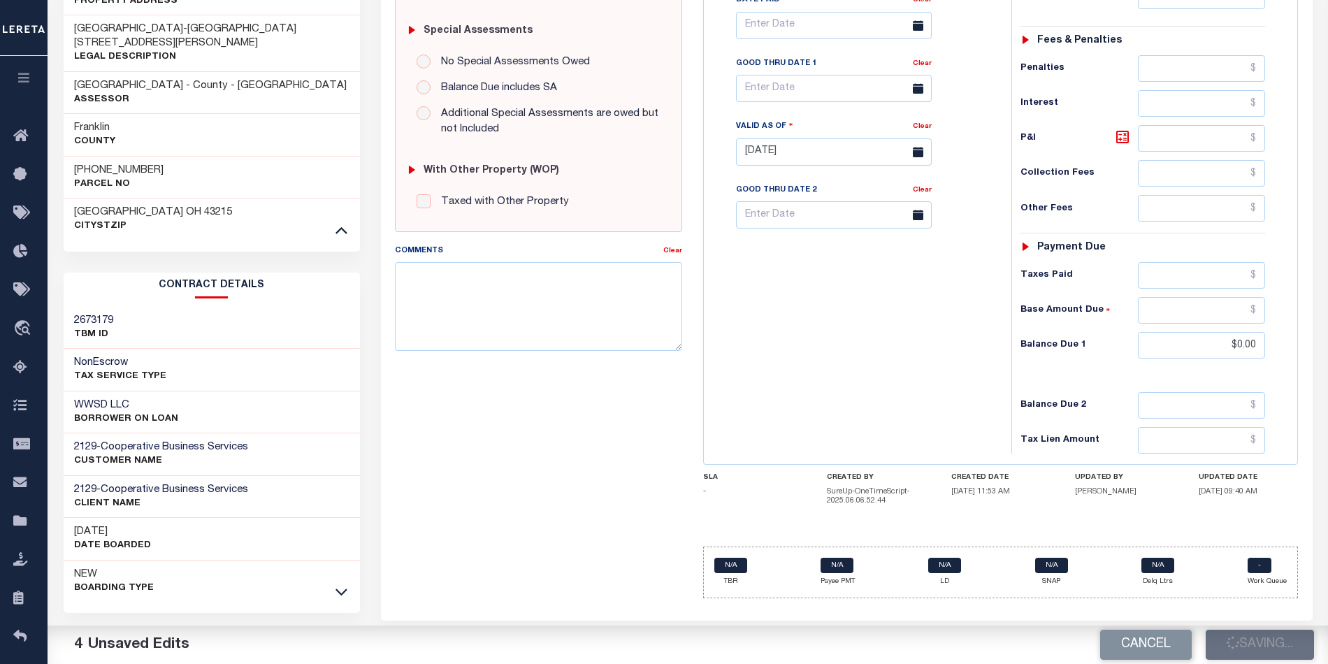
checkbox input "false"
type input "$0"
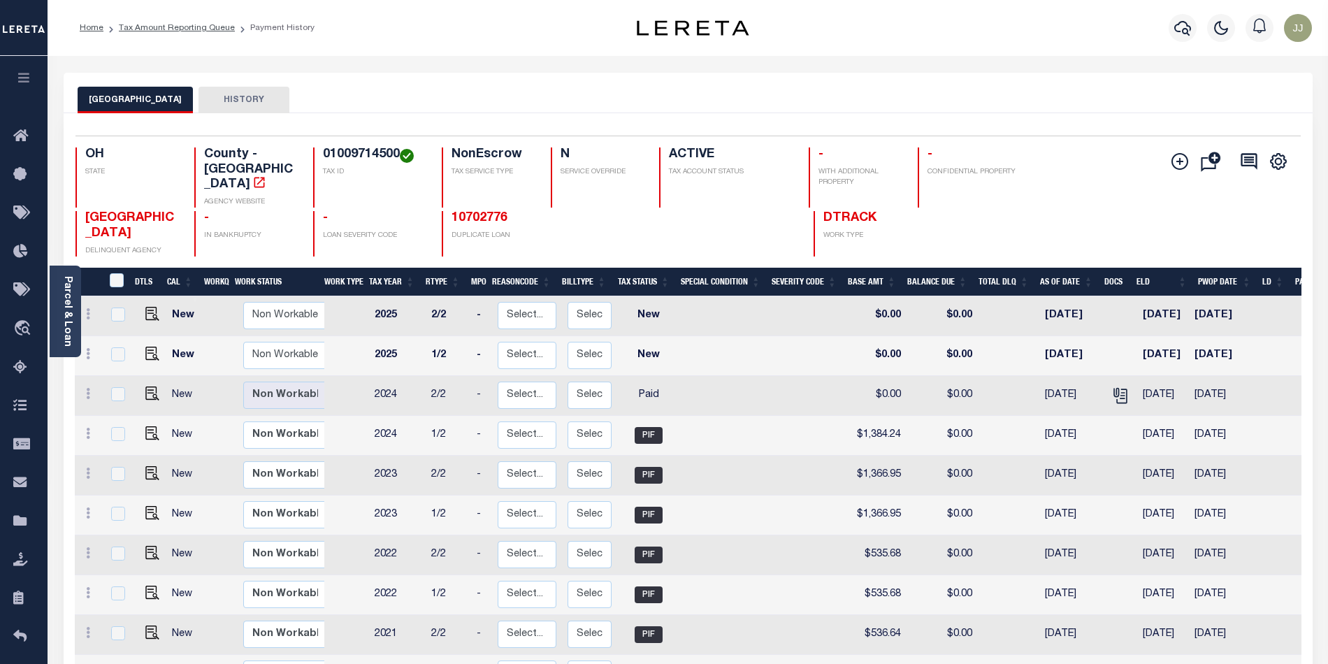
click at [1100, 219] on div "Add Installment Line [GEOGRAPHIC_DATA]" at bounding box center [1198, 201] width 204 height 109
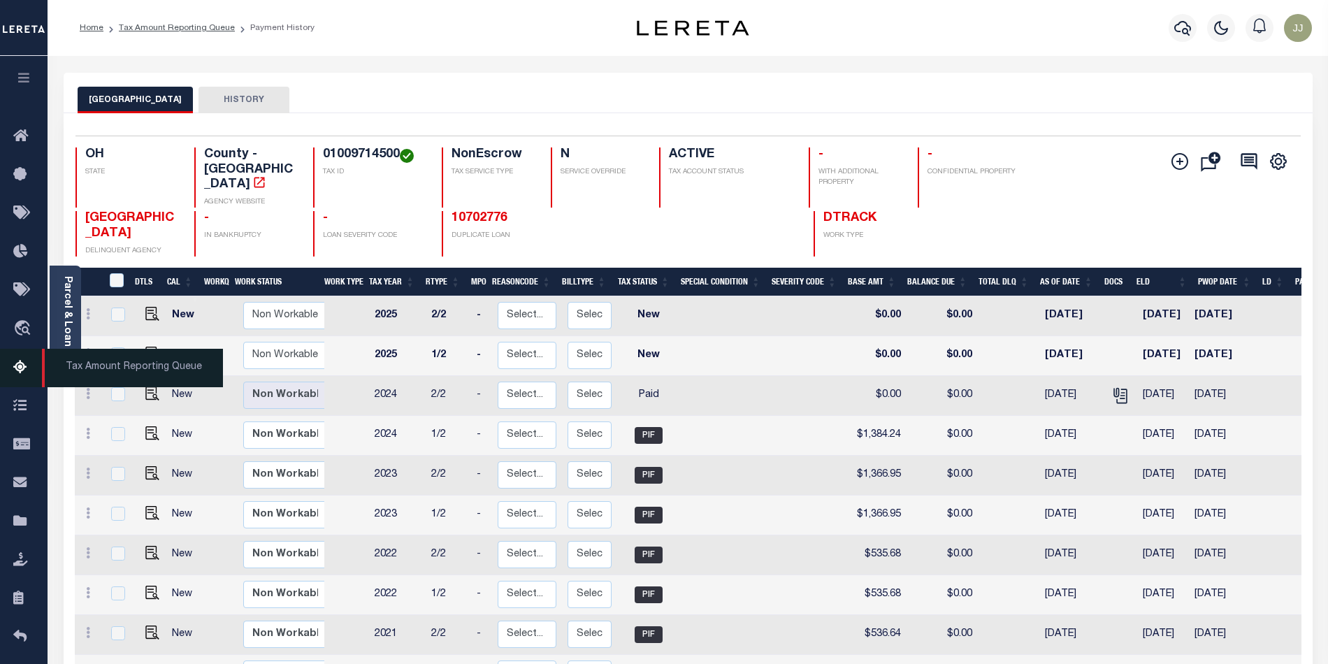
click at [15, 361] on icon at bounding box center [24, 367] width 22 height 17
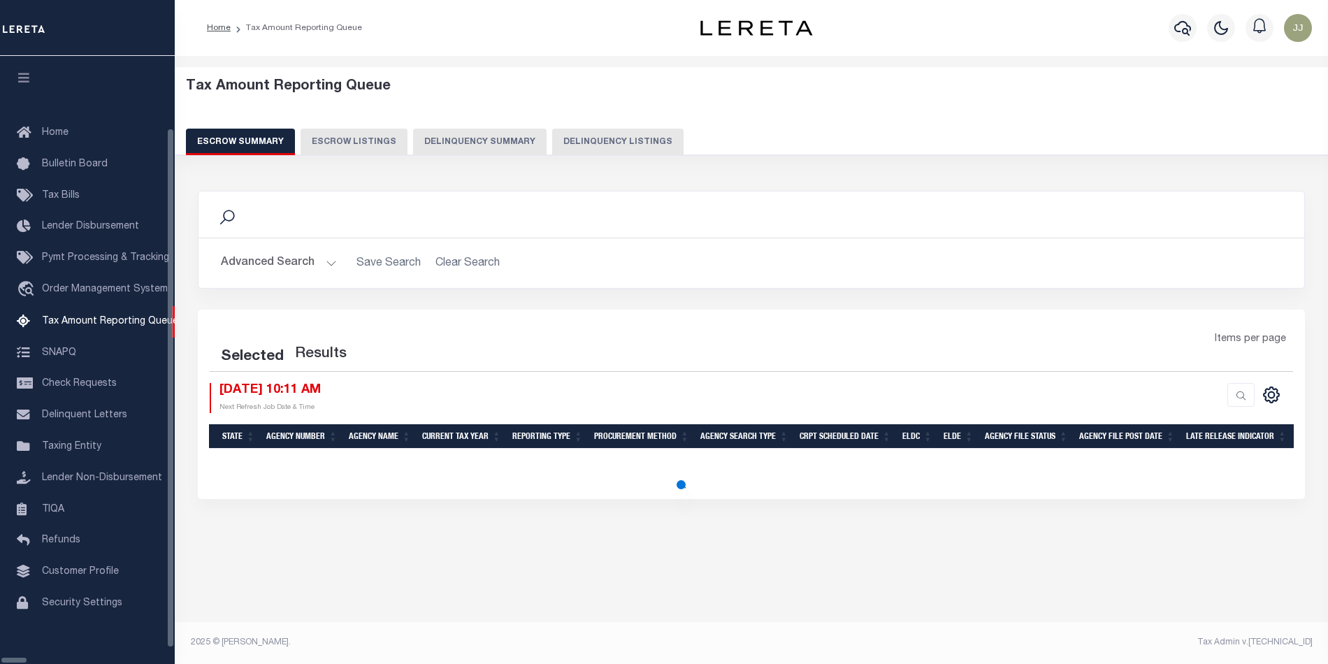
select select "100"
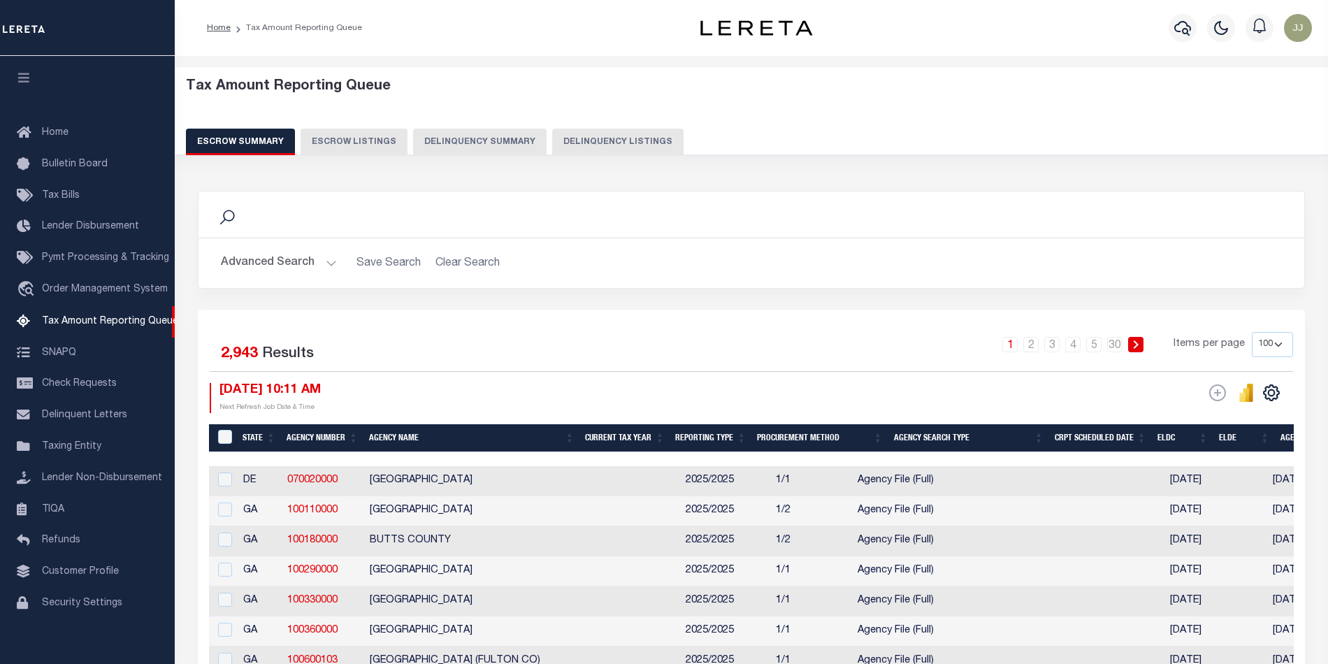
click at [595, 140] on button "Delinquency Listings" at bounding box center [617, 142] width 131 height 27
select select "OH"
select select "100"
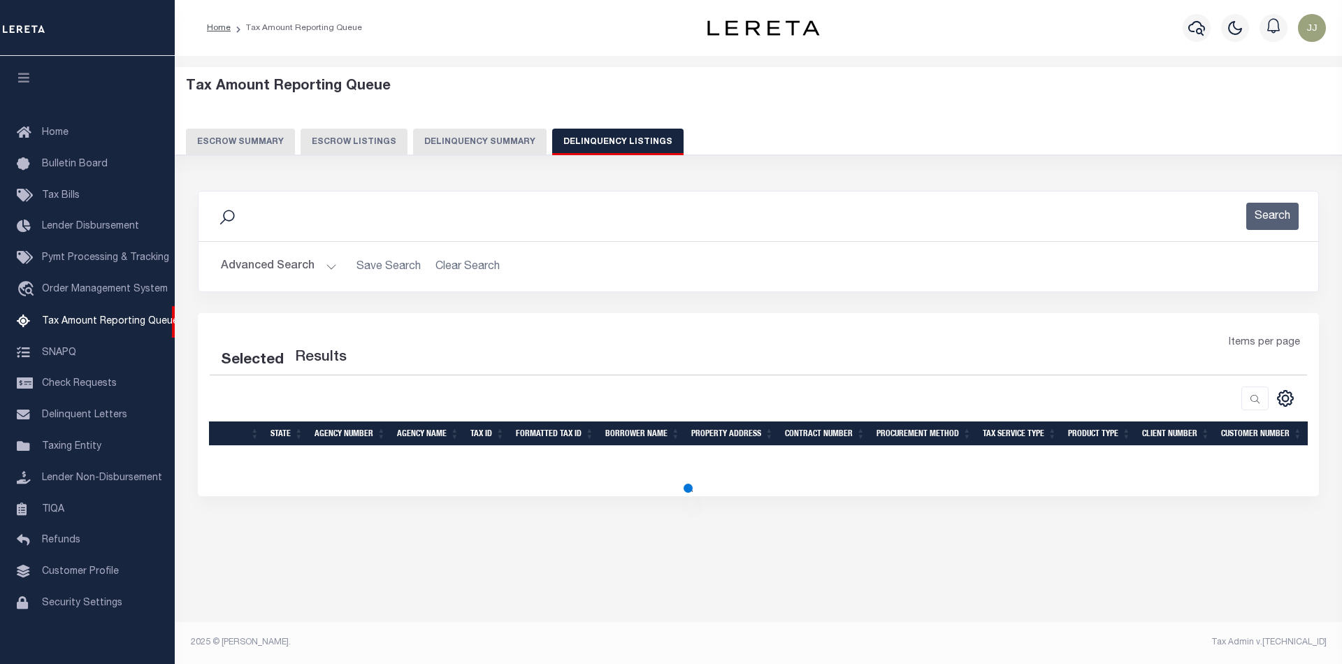
select select "100"
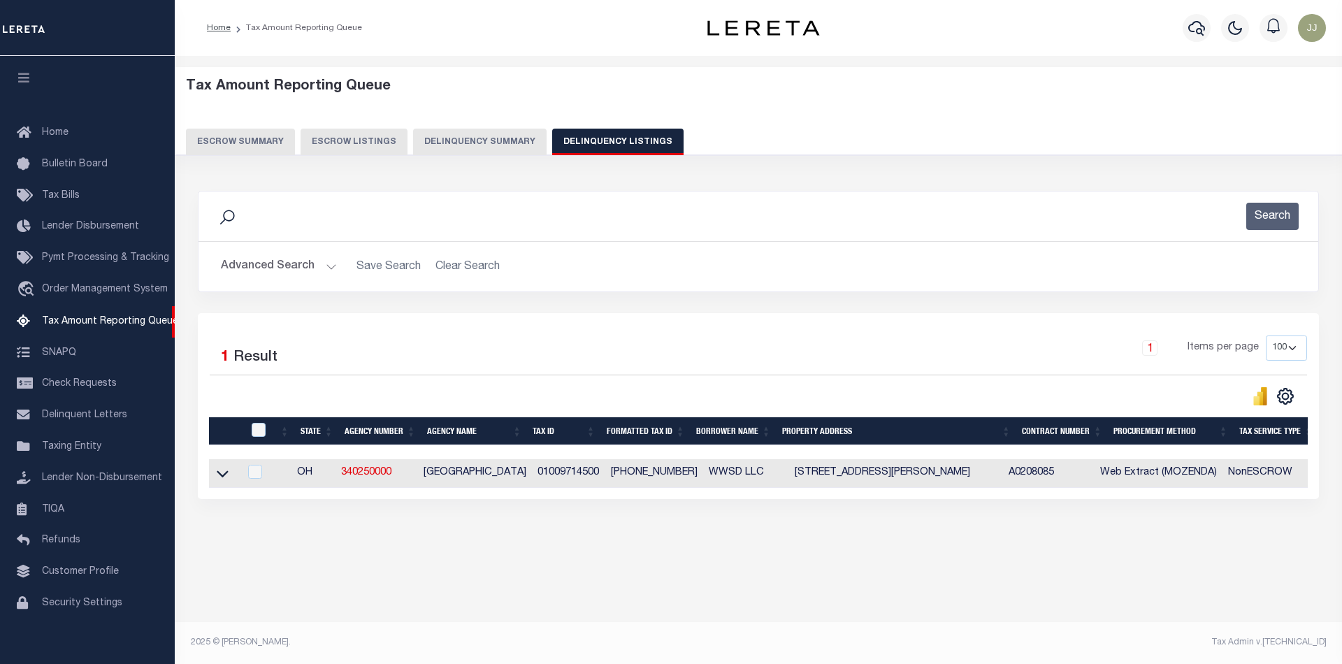
click at [316, 268] on button "Advanced Search" at bounding box center [279, 266] width 116 height 27
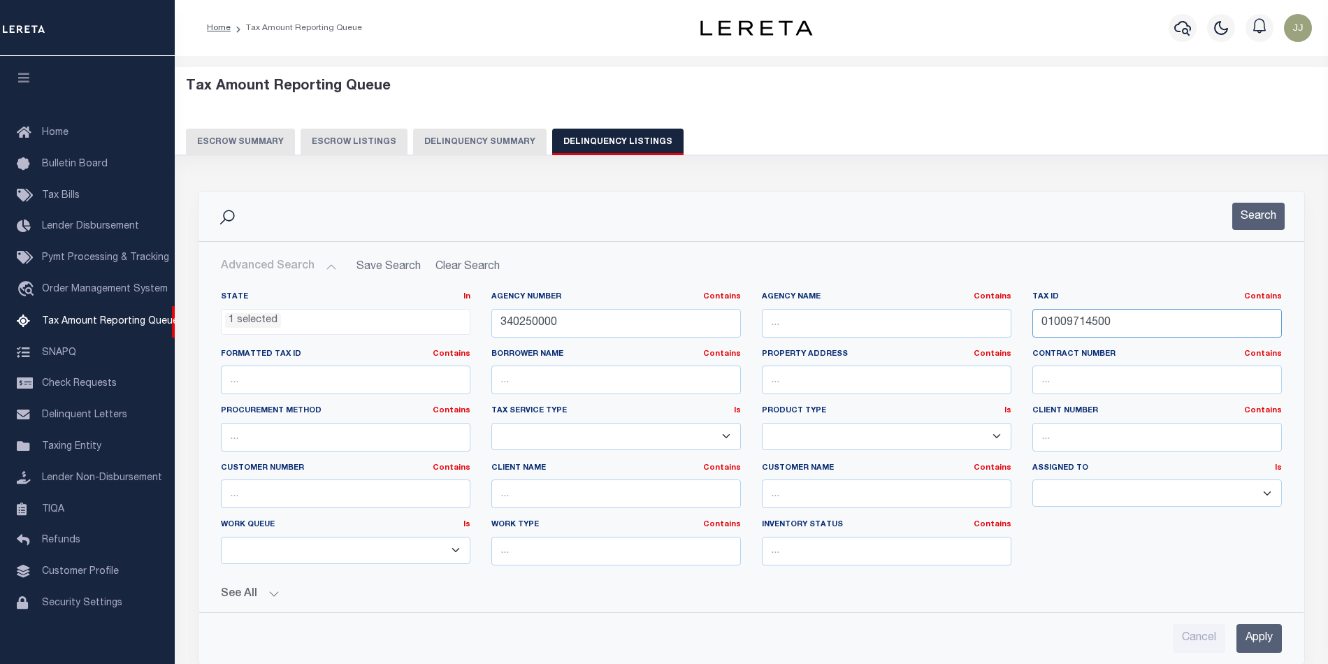
drag, startPoint x: 1079, startPoint y: 327, endPoint x: 1002, endPoint y: 326, distance: 76.9
click at [1002, 326] on div "State In In AK AL AR AZ CA CO CT DC DE FL GA GU HI IA ID IL IN KS KY LA MA MD M…" at bounding box center [751, 433] width 1082 height 285
paste input "0100020039"
type input "0010002003900"
drag, startPoint x: 584, startPoint y: 331, endPoint x: 444, endPoint y: 326, distance: 139.9
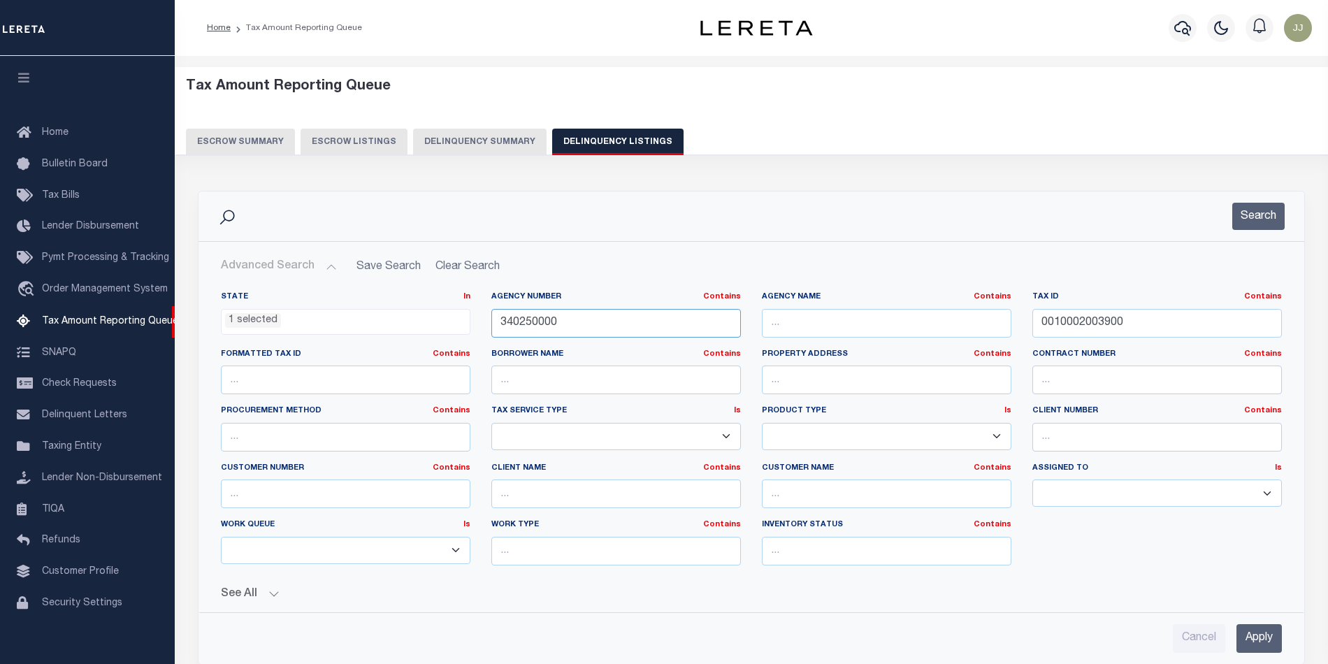
click at [444, 326] on div "State In In AK AL AR AZ CA CO CT DC DE FL GA GU HI IA ID IL IN KS KY LA MA MD M…" at bounding box center [751, 433] width 1082 height 285
paste input "31"
type input "340310000"
click at [1275, 228] on button "Search" at bounding box center [1258, 216] width 52 height 27
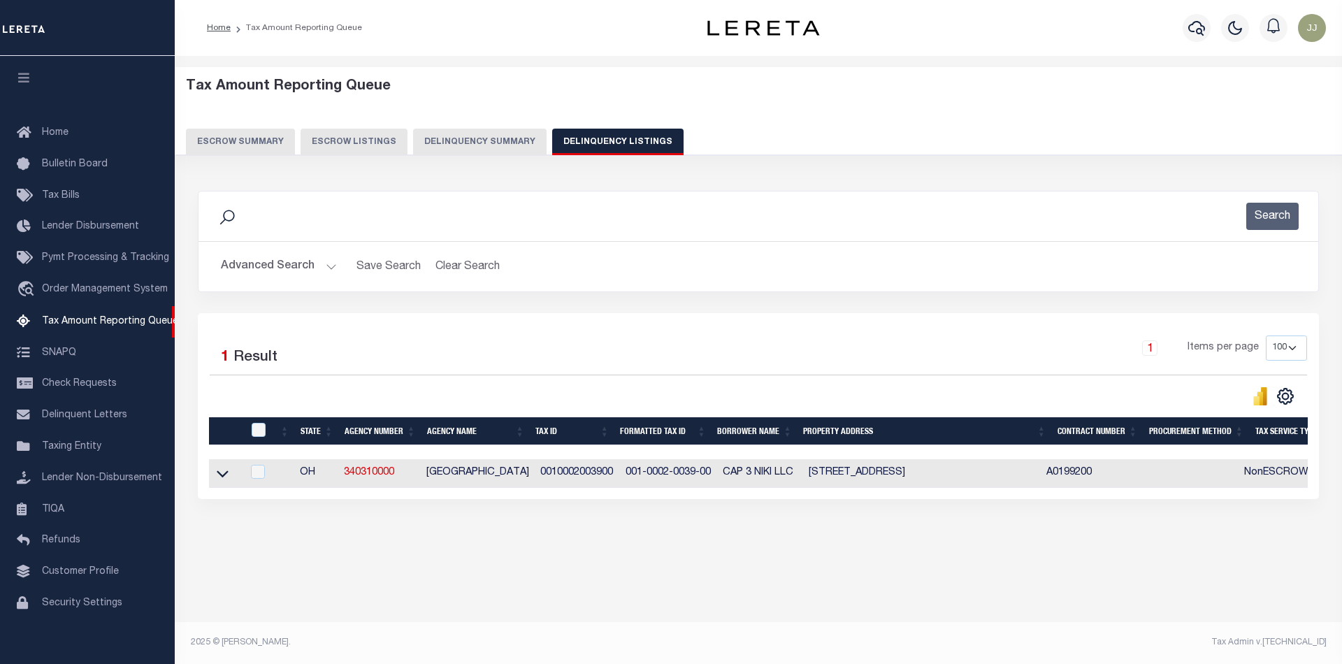
click at [222, 477] on icon at bounding box center [223, 473] width 12 height 15
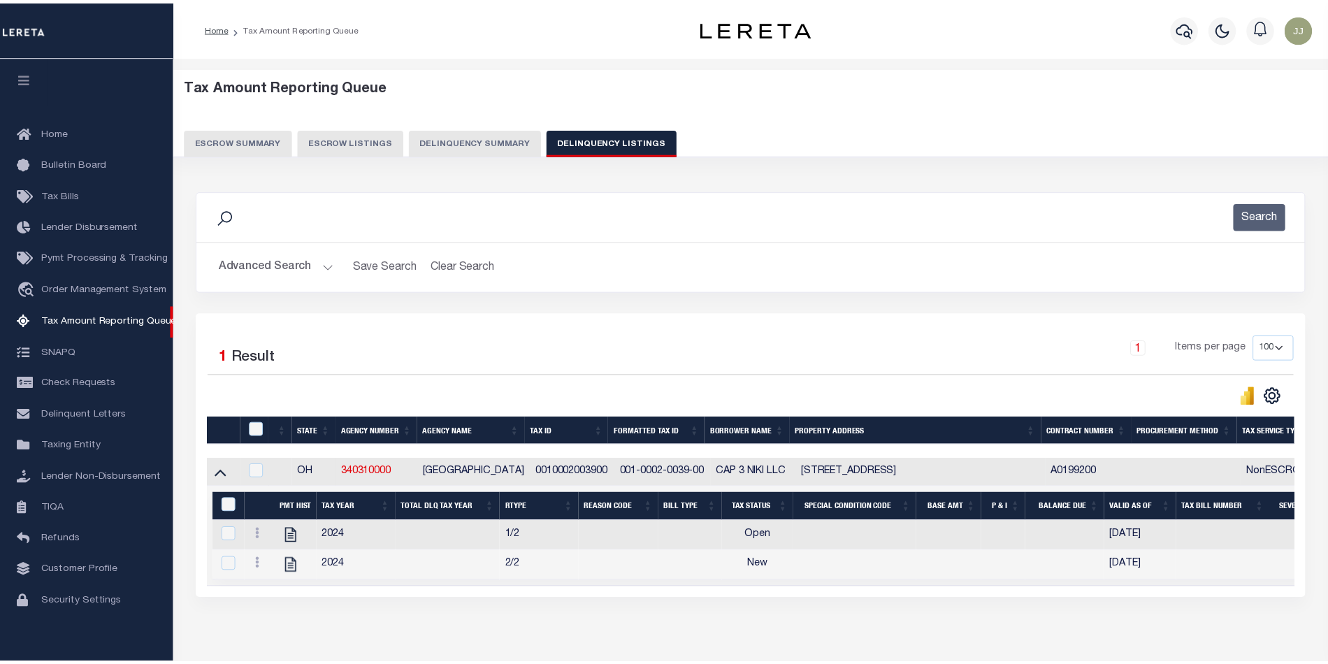
scroll to position [76, 0]
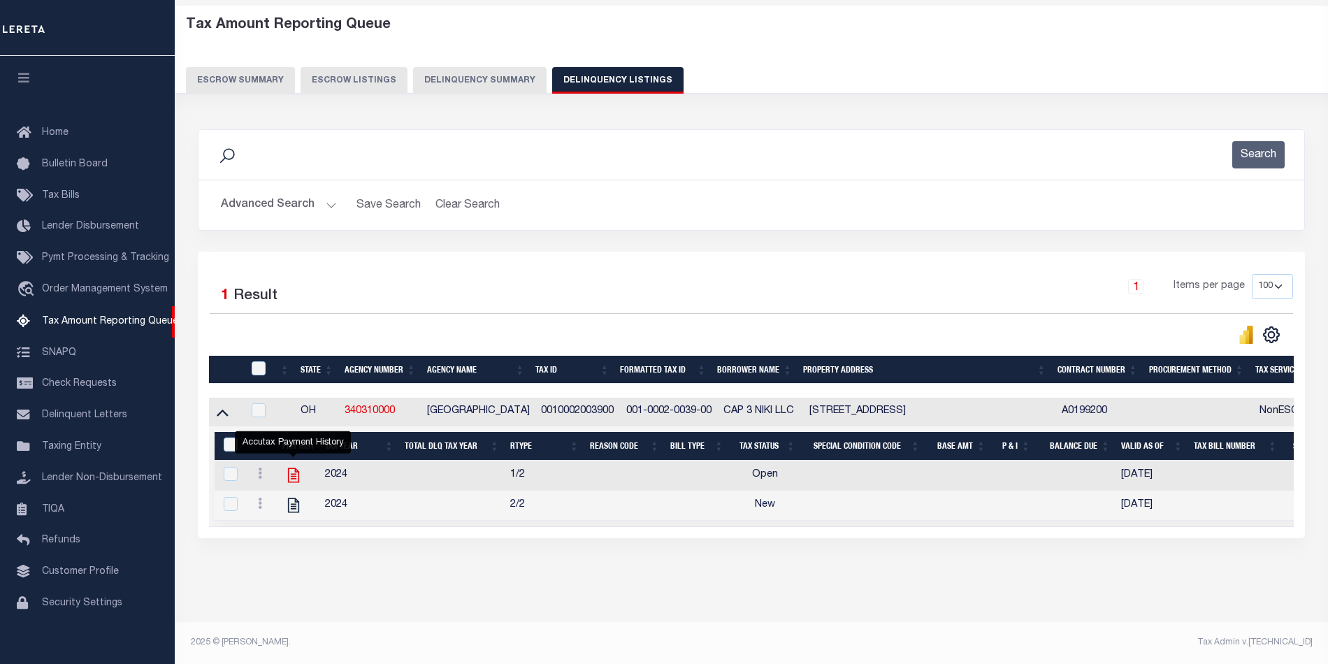
click at [296, 468] on icon "" at bounding box center [293, 475] width 11 height 15
checkbox input "true"
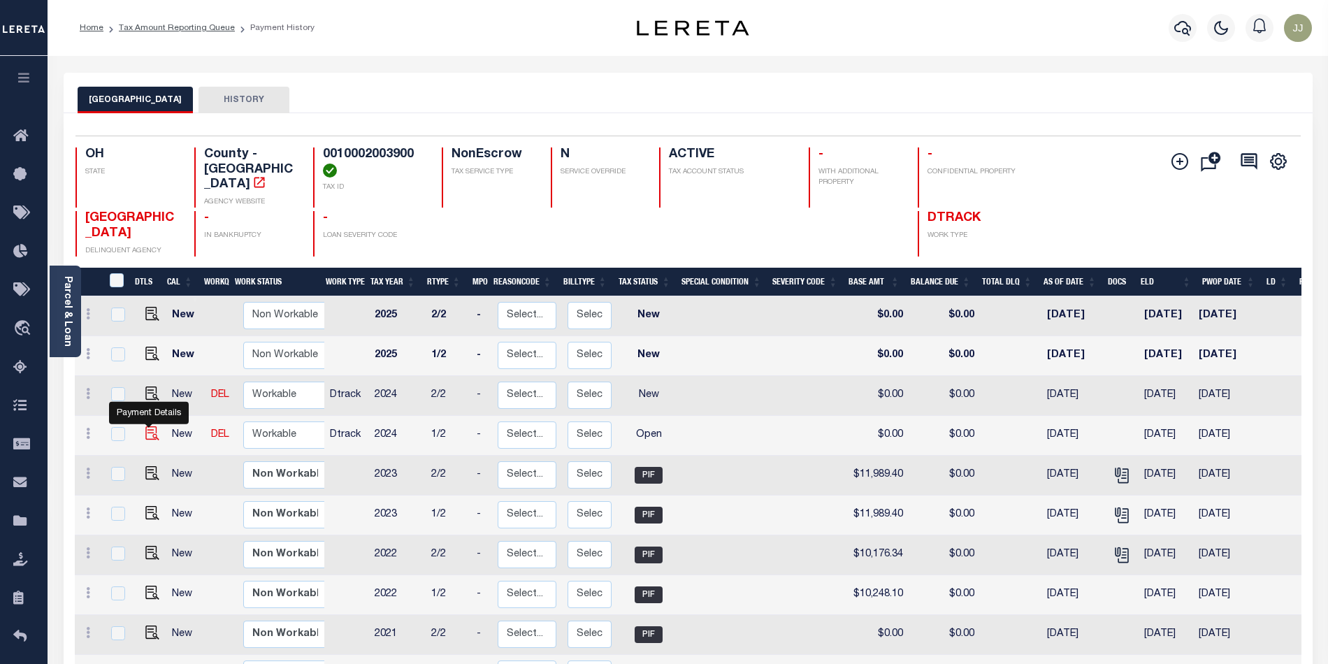
click at [145, 426] on img "" at bounding box center [152, 433] width 14 height 14
checkbox input "true"
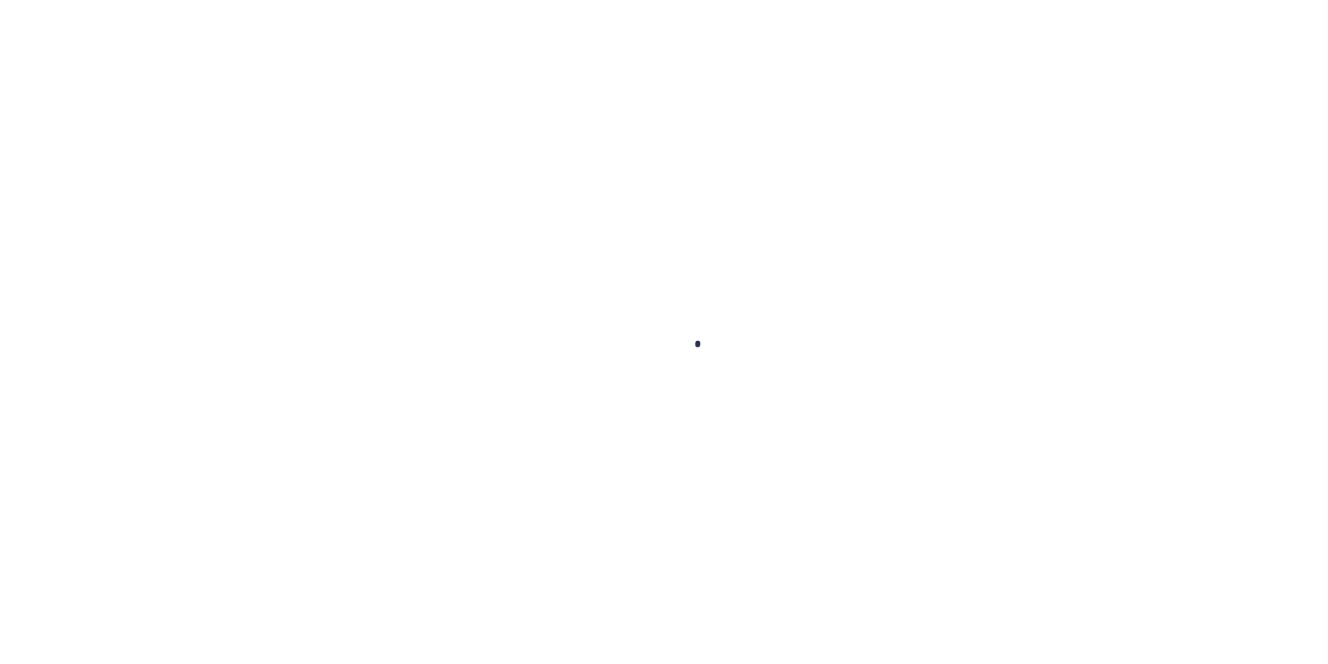
checkbox input "false"
type input "[DATE]"
select select "OP2"
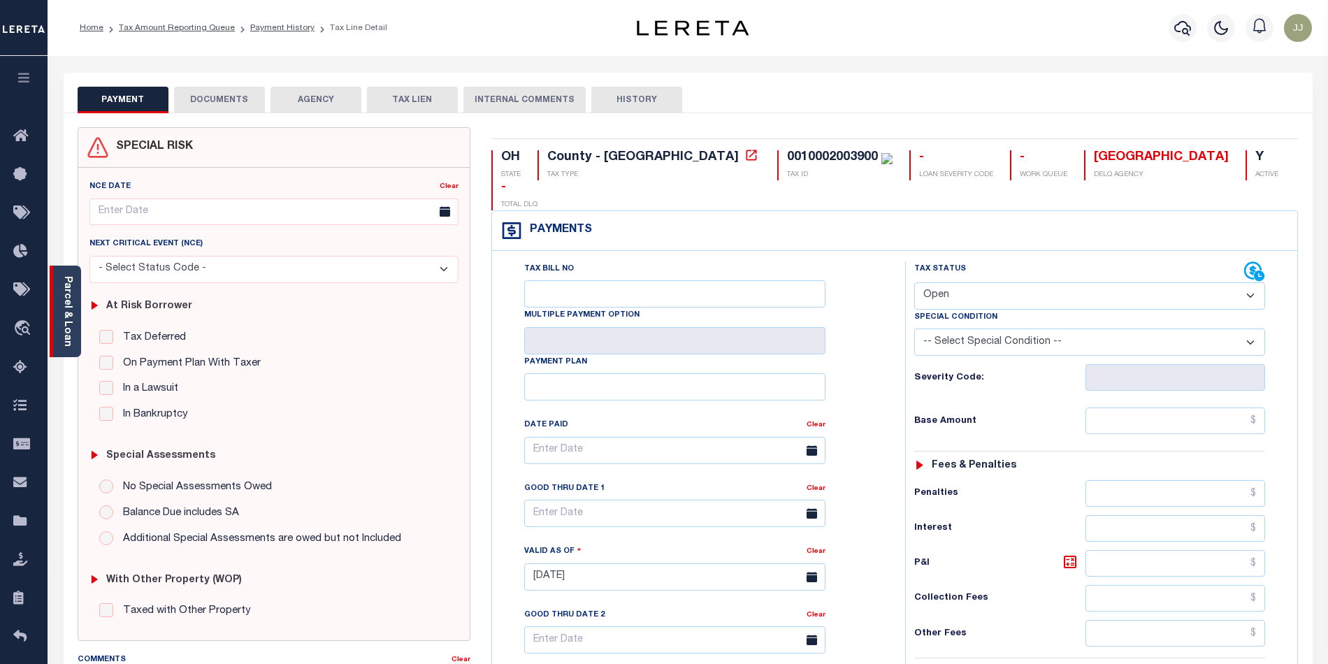
click at [68, 344] on div "Parcel & Loan" at bounding box center [65, 312] width 31 height 92
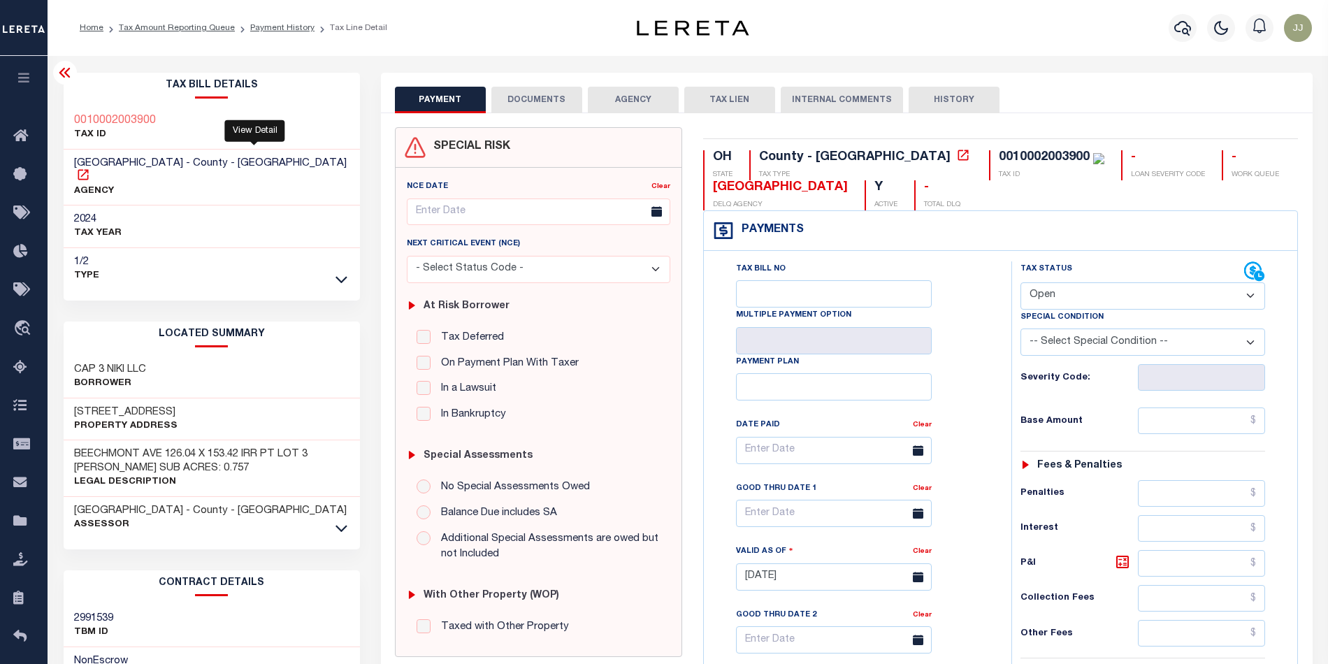
click at [88, 169] on icon at bounding box center [83, 174] width 10 height 10
click at [341, 521] on icon at bounding box center [341, 528] width 12 height 15
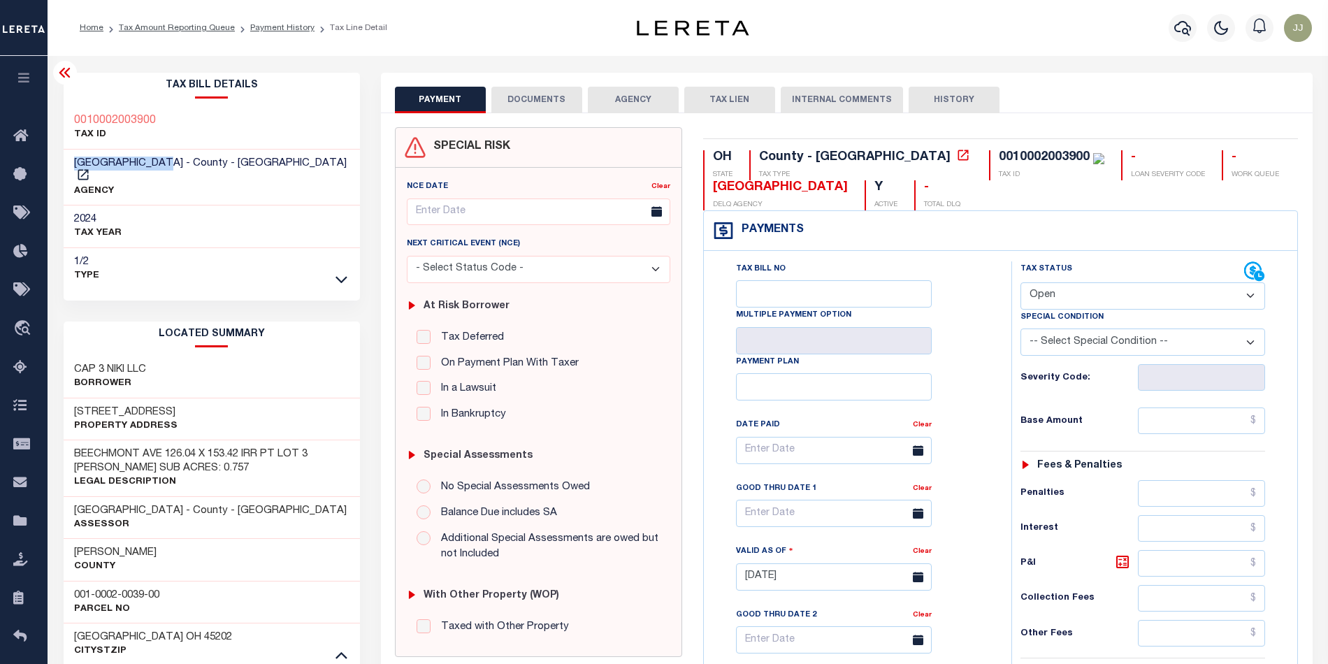
drag, startPoint x: 173, startPoint y: 161, endPoint x: 73, endPoint y: 160, distance: 100.6
click at [73, 160] on div "HAMILTON COUNTY - County - OH AGENCY" at bounding box center [212, 178] width 296 height 57
copy span "[GEOGRAPHIC_DATA]"
